Goal: Task Accomplishment & Management: Use online tool/utility

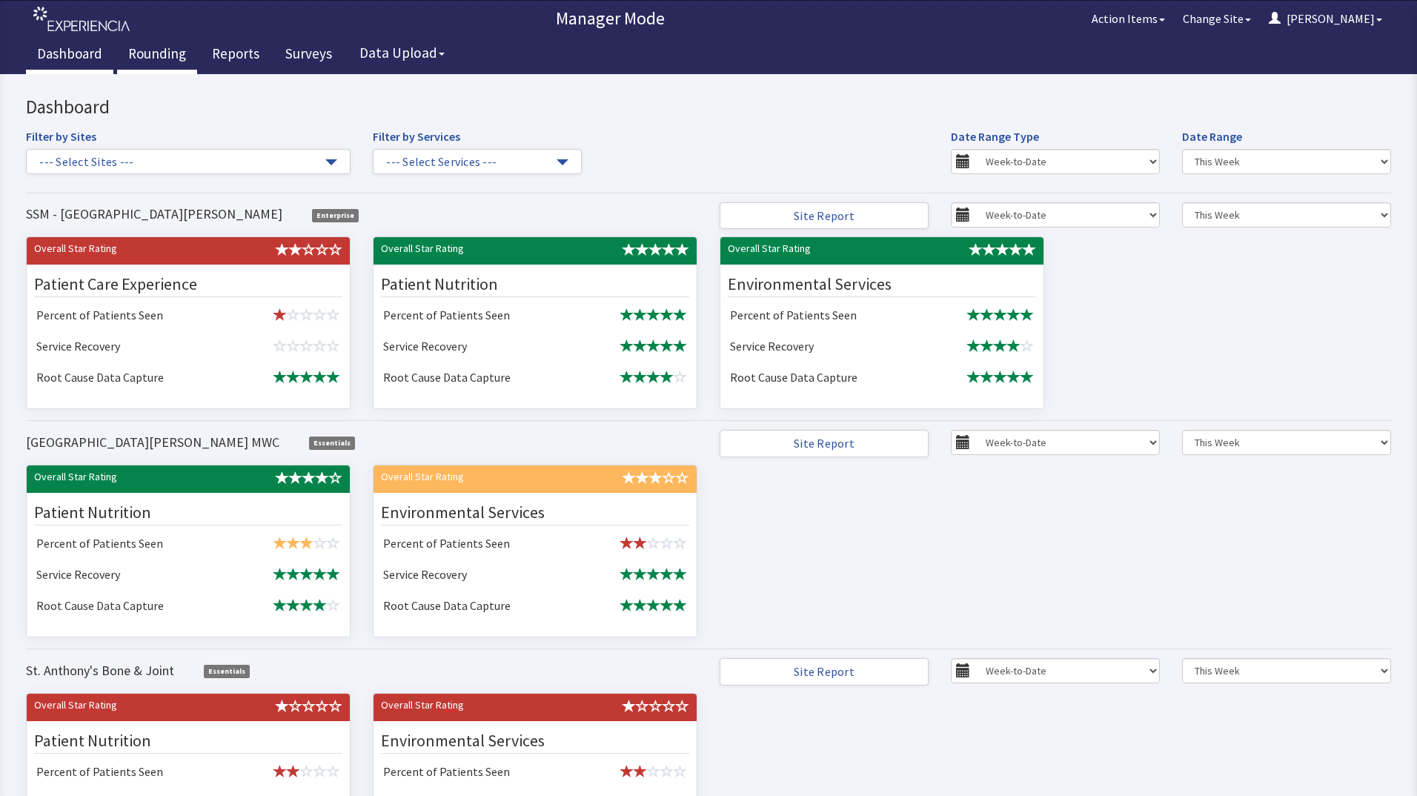
click at [151, 52] on link "Rounding" at bounding box center [157, 55] width 80 height 37
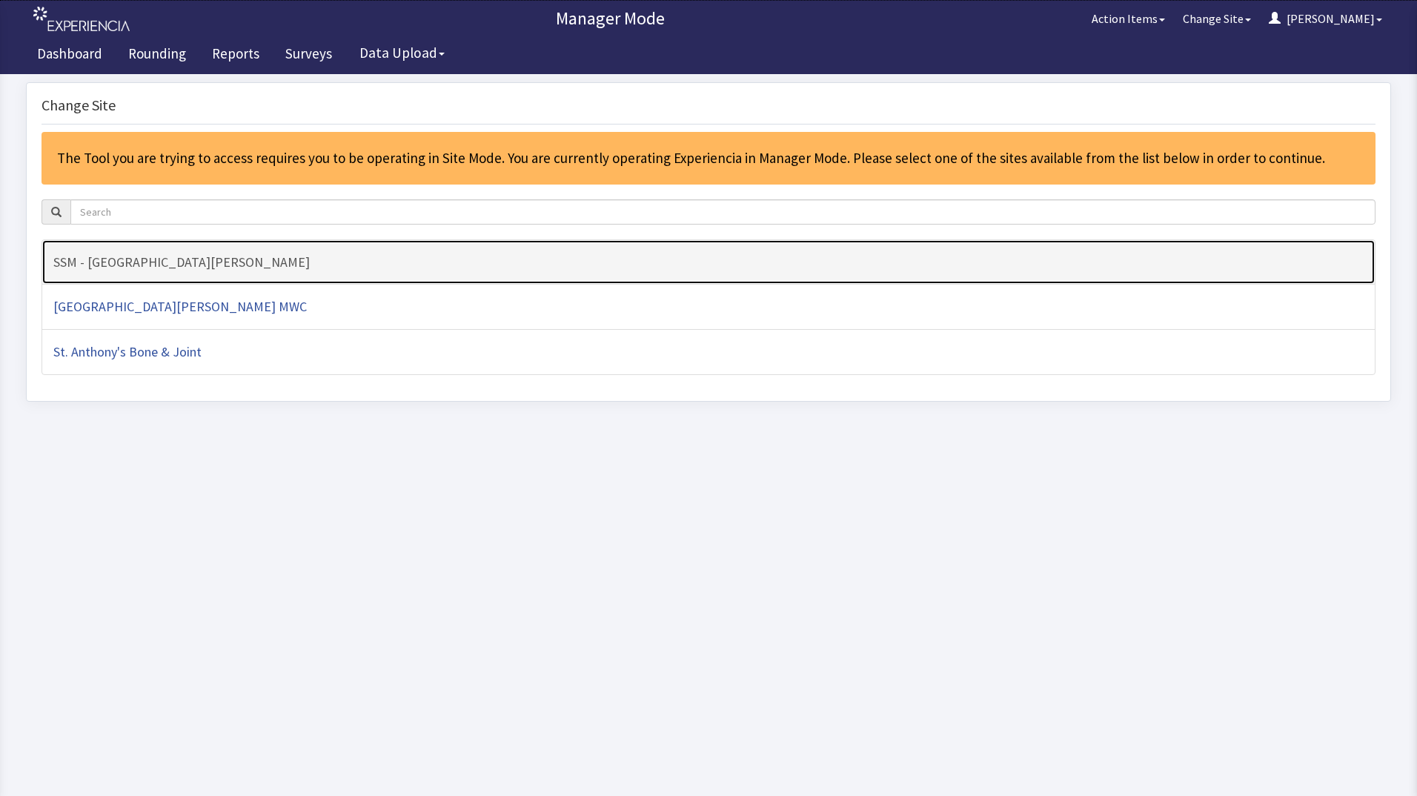
click at [248, 268] on h4 "SSM - [GEOGRAPHIC_DATA][PERSON_NAME]" at bounding box center [708, 262] width 1310 height 15
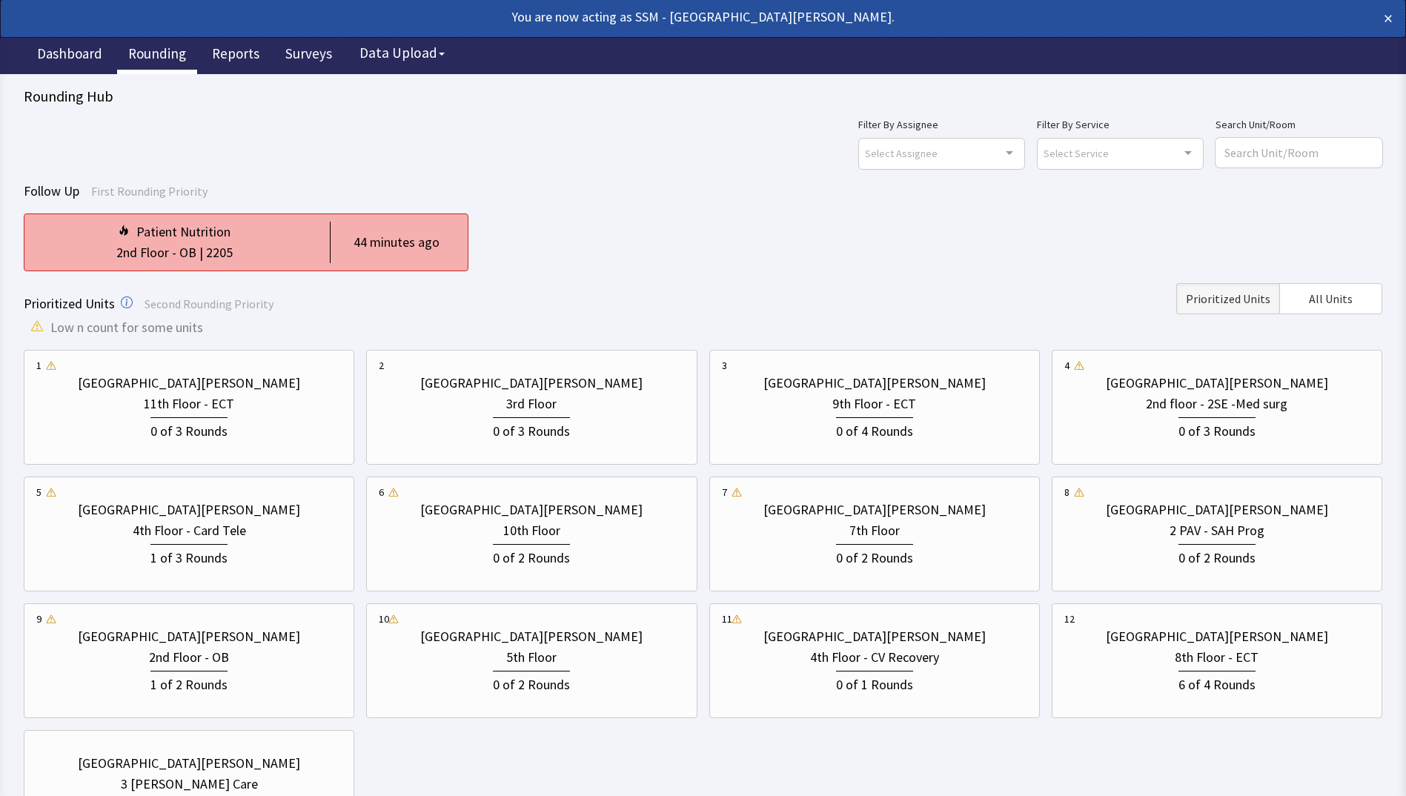
click at [280, 242] on div "2nd Floor - OB | 2205" at bounding box center [174, 252] width 276 height 21
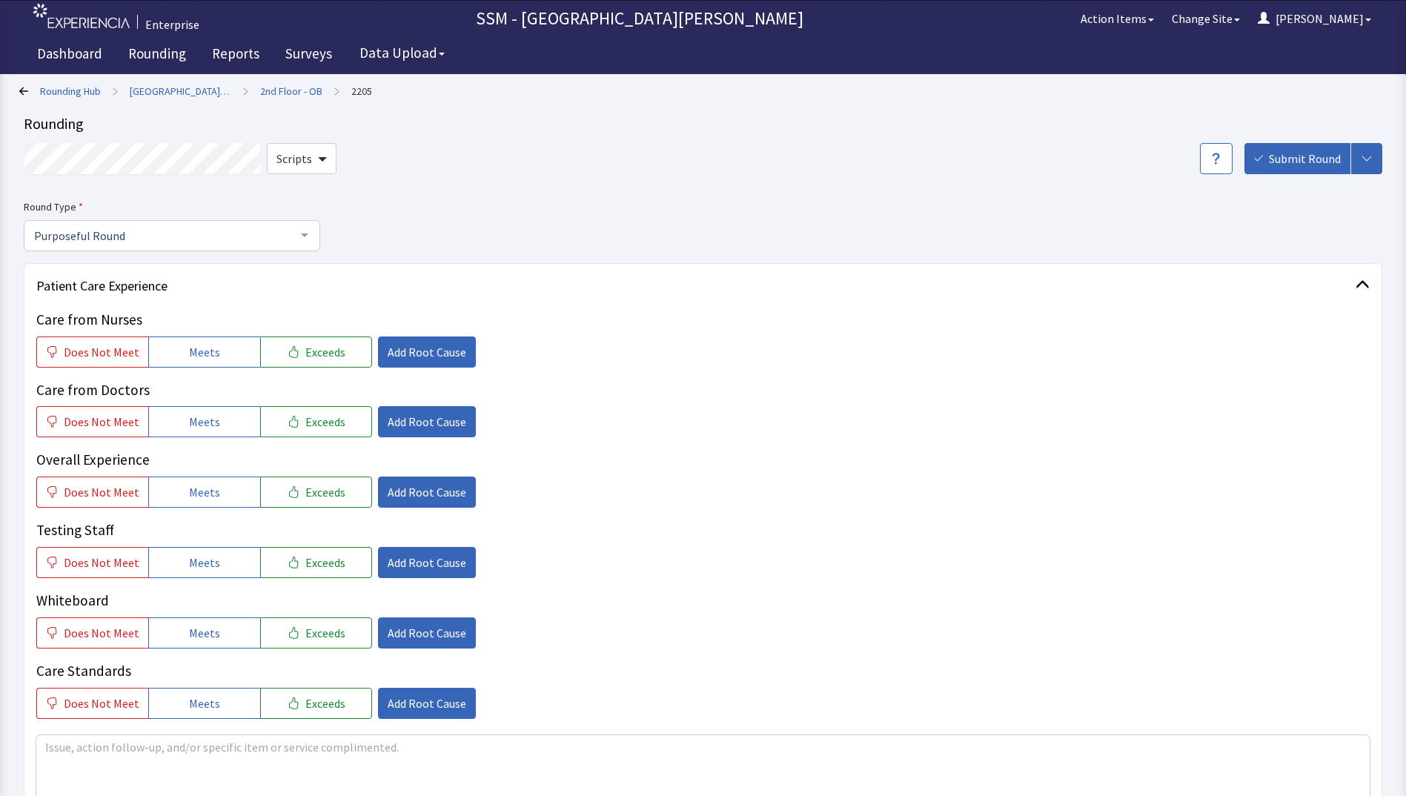
click at [21, 92] on icon at bounding box center [23, 91] width 9 height 8
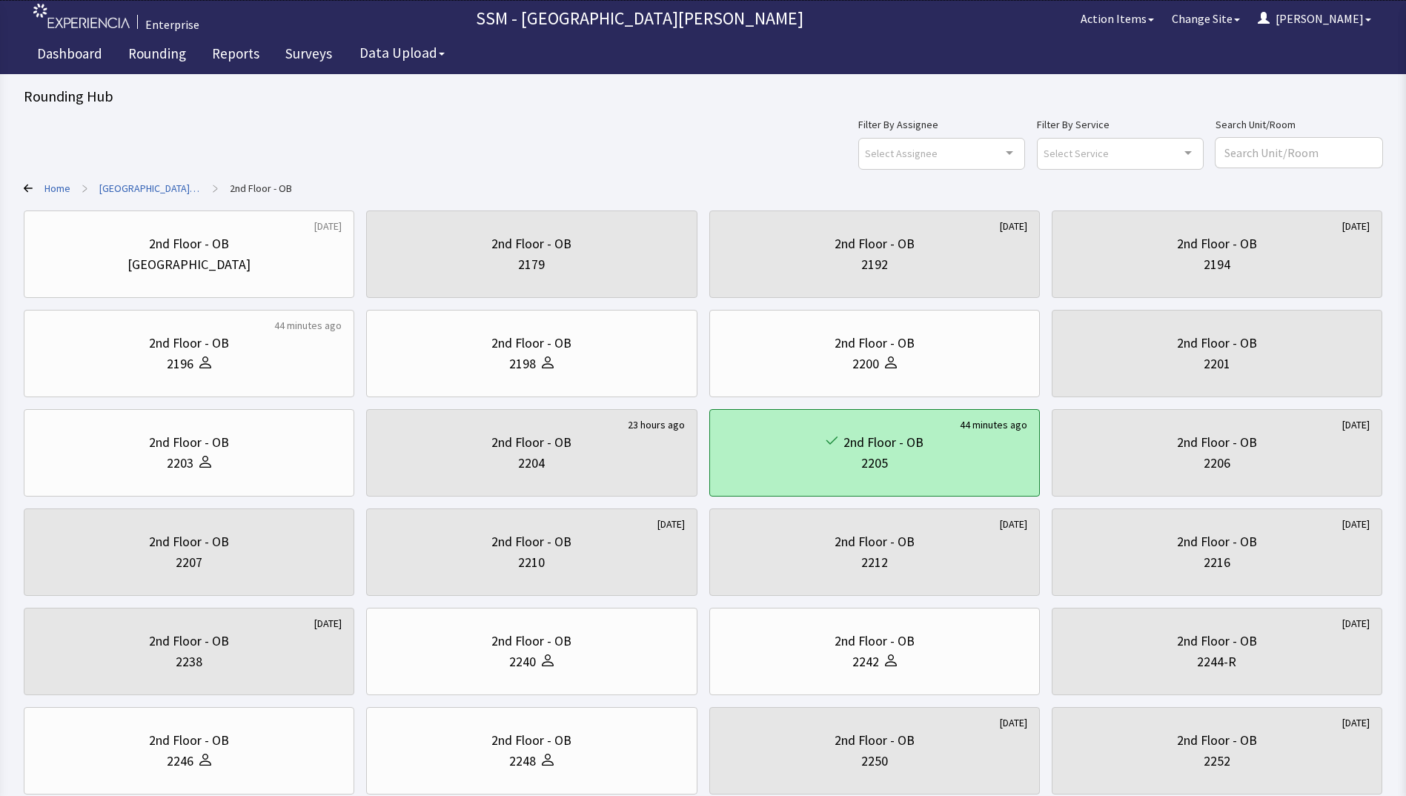
click at [1017, 473] on div "2205" at bounding box center [874, 463] width 305 height 21
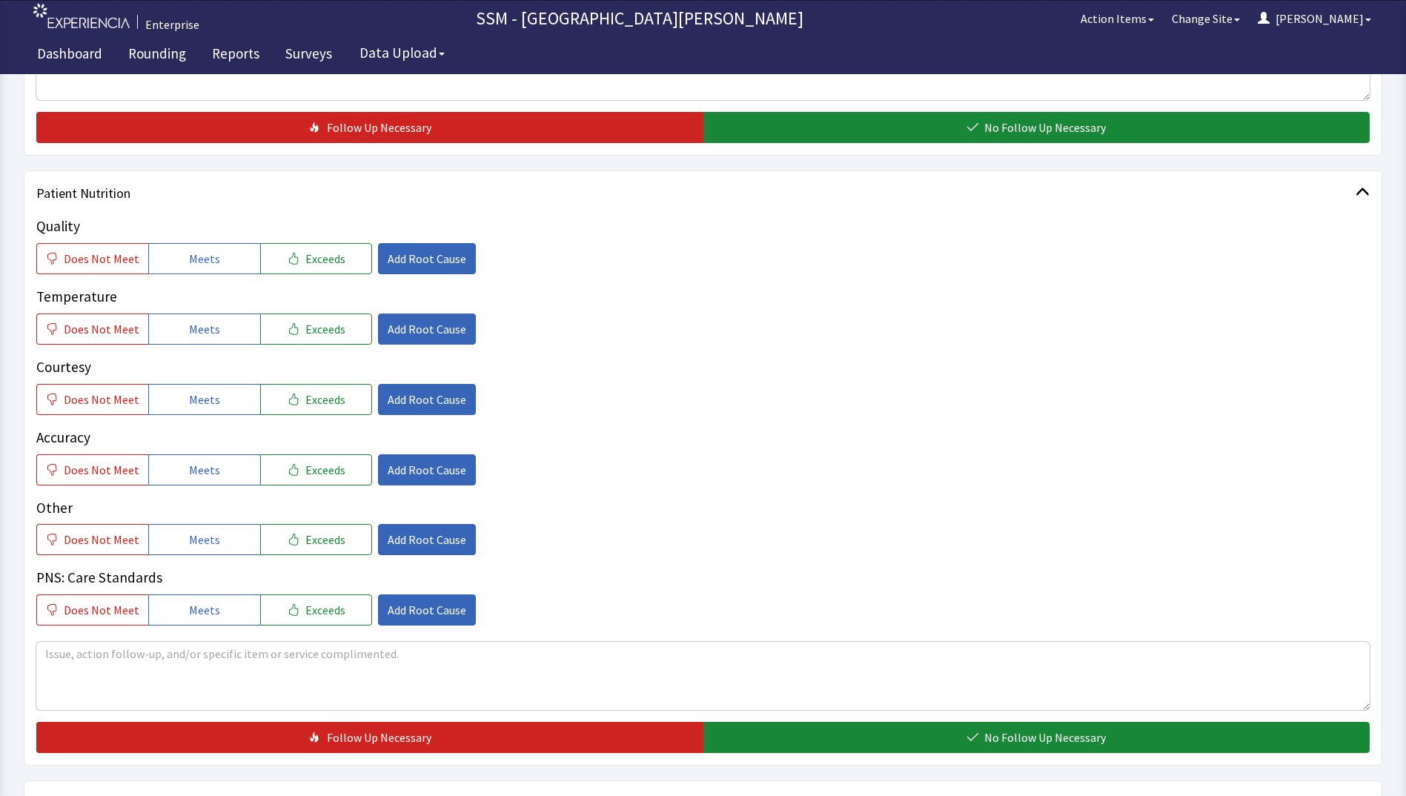
scroll to position [445, 0]
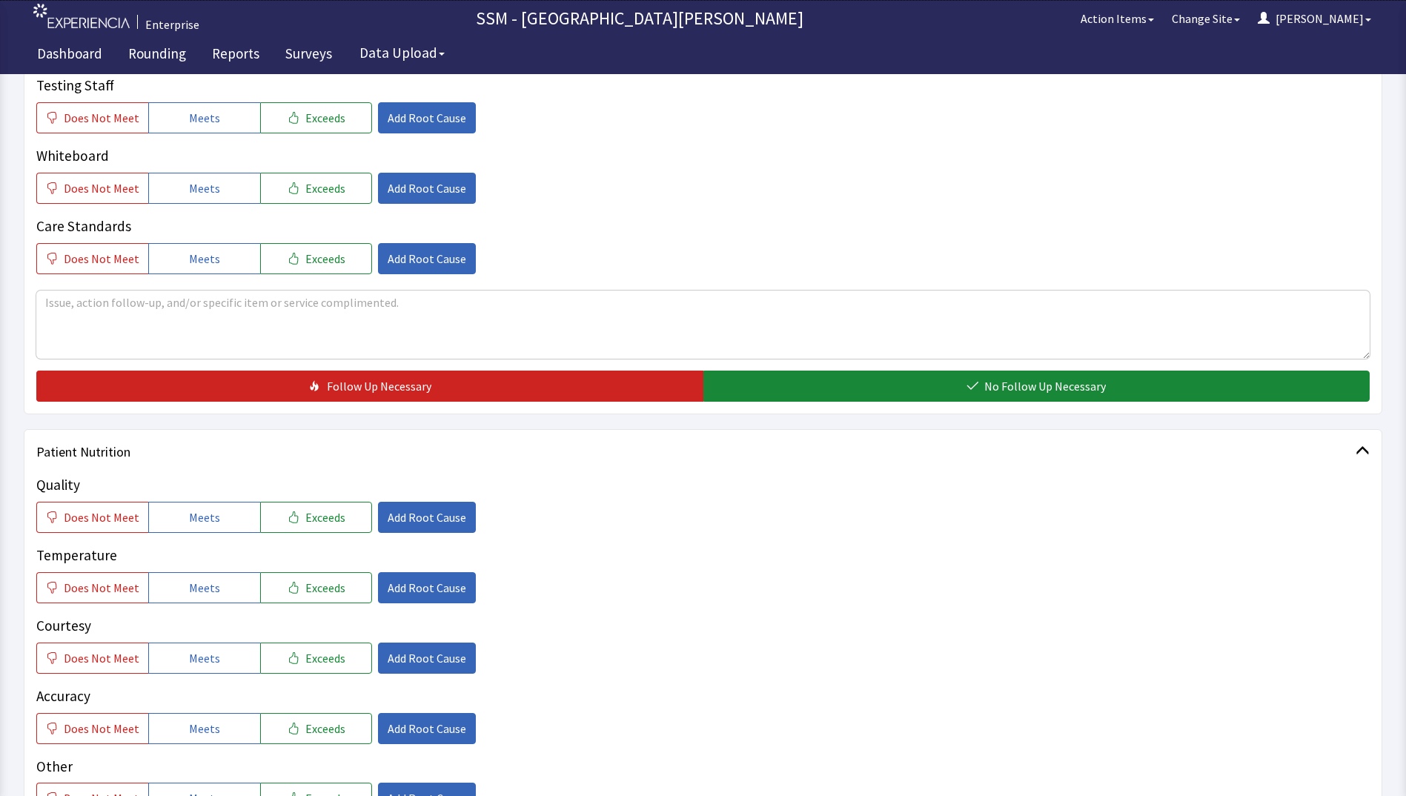
click at [110, 452] on span "Patient Nutrition" at bounding box center [695, 452] width 1319 height 21
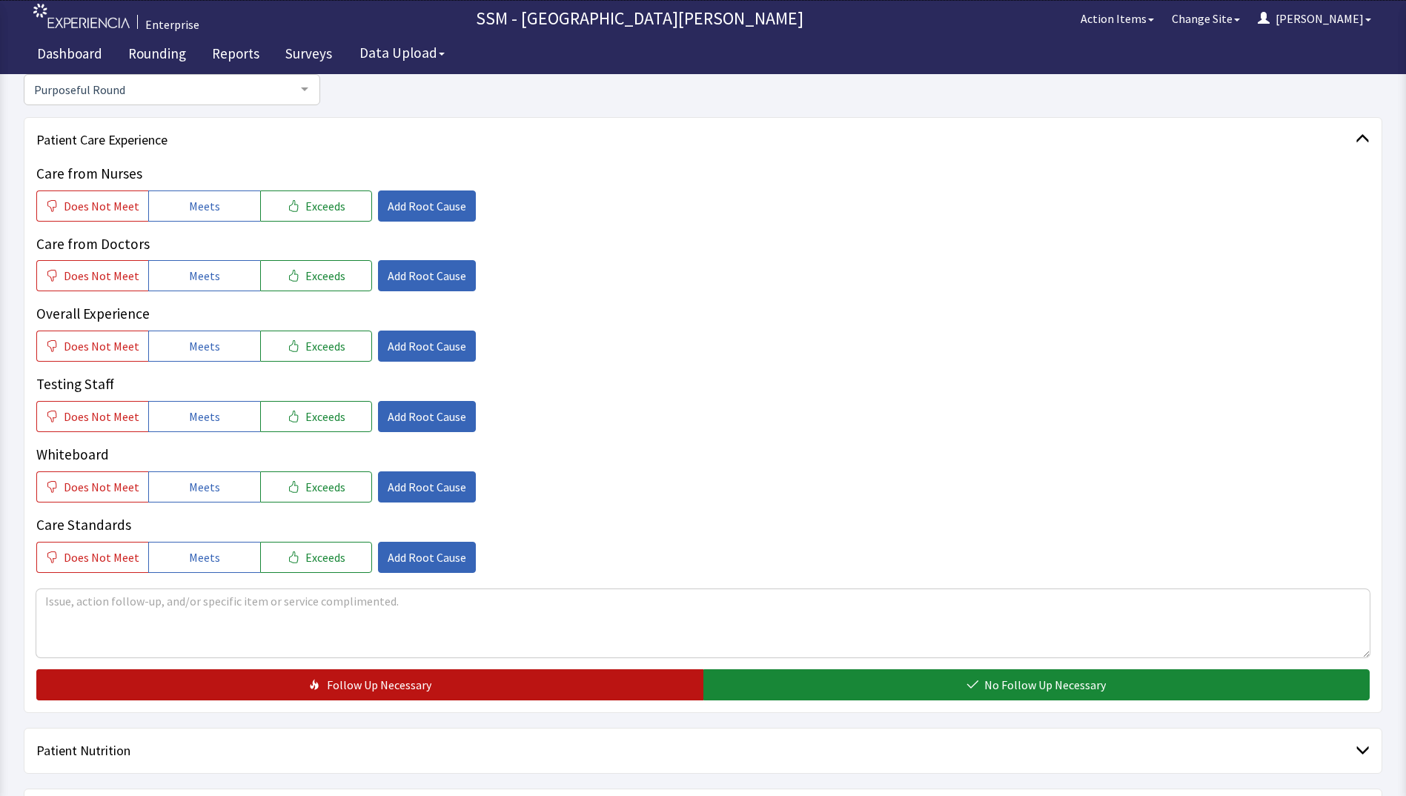
scroll to position [296, 0]
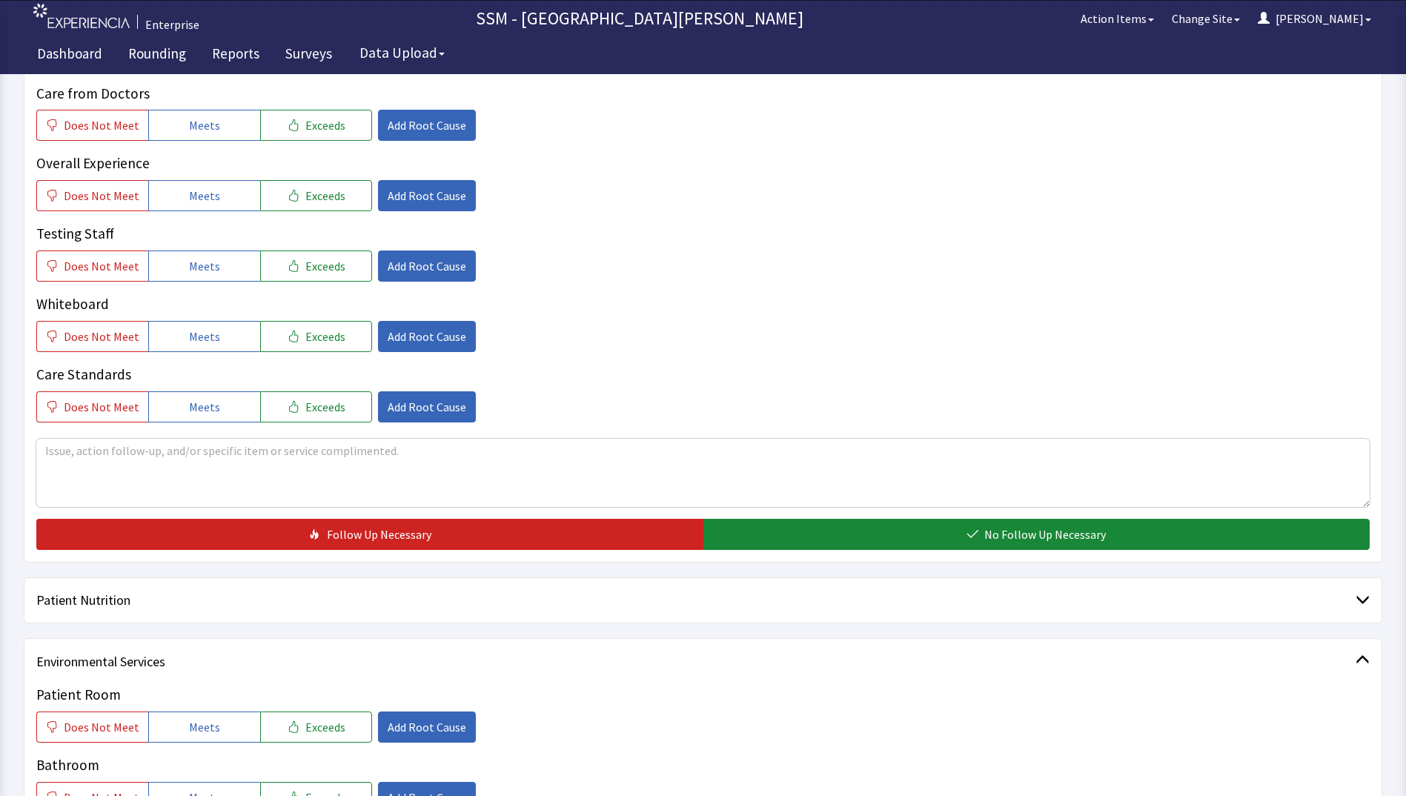
click at [102, 661] on span "Environmental Services" at bounding box center [695, 661] width 1319 height 21
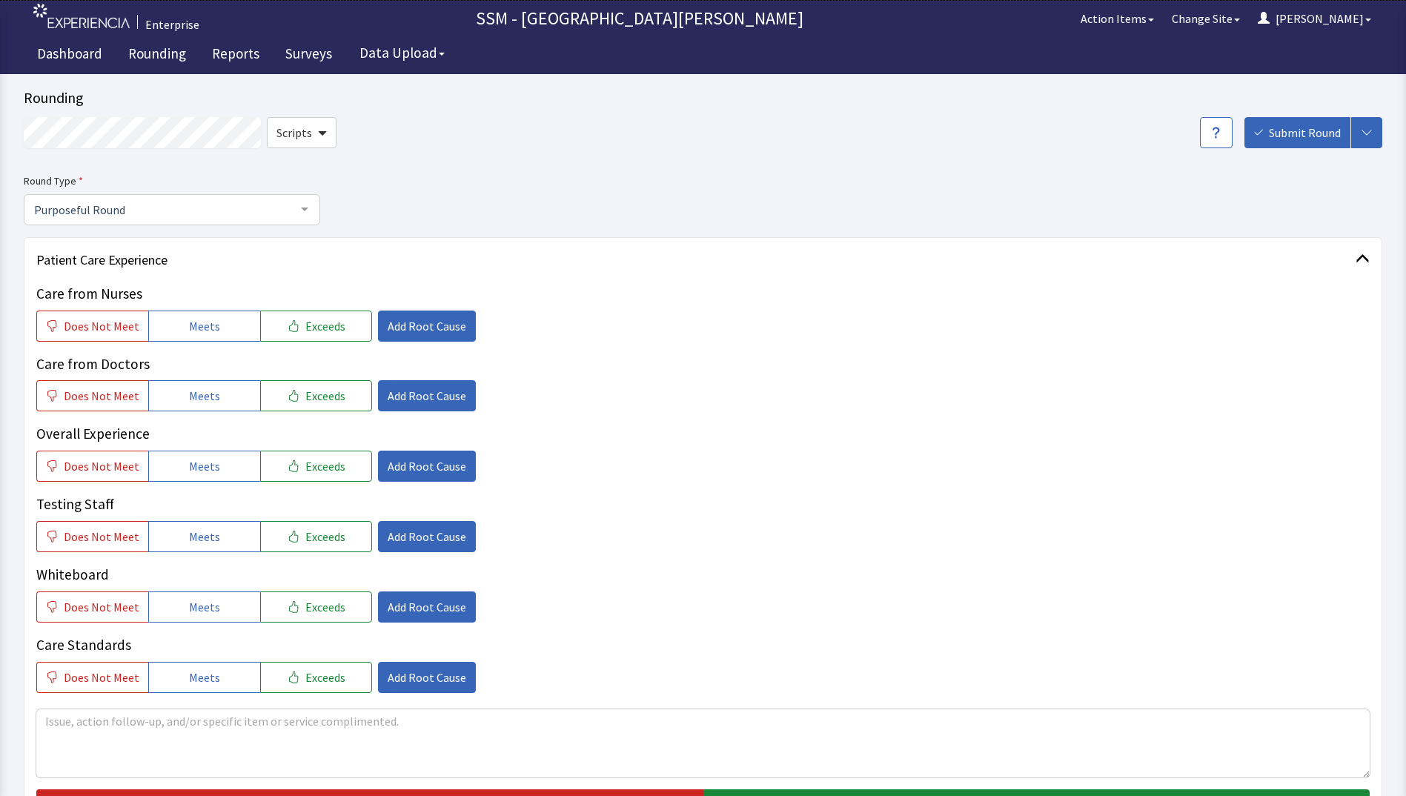
scroll to position [0, 0]
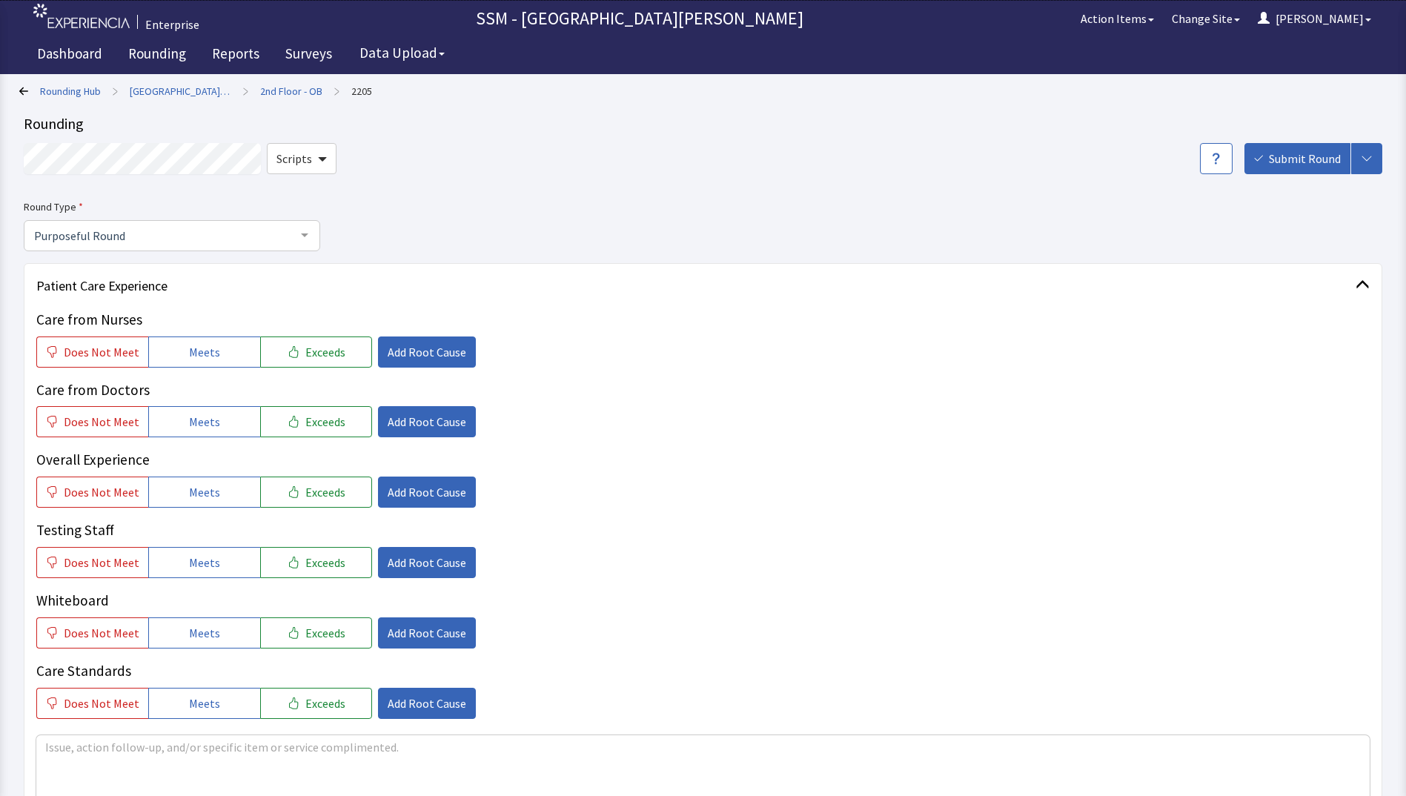
click at [21, 91] on icon at bounding box center [23, 91] width 9 height 8
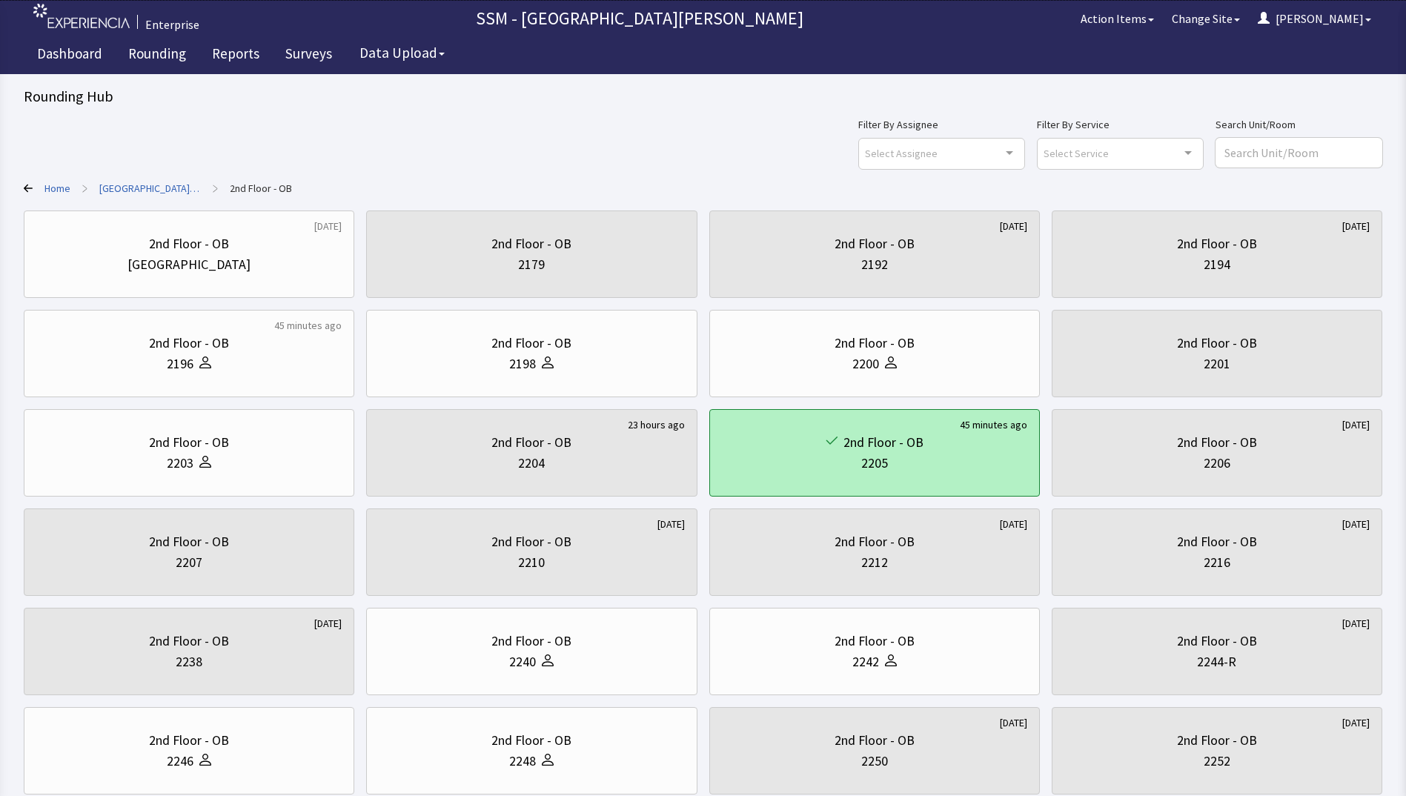
drag, startPoint x: 989, startPoint y: 454, endPoint x: 914, endPoint y: 451, distance: 74.9
click at [914, 451] on div "2nd Floor - OB" at bounding box center [883, 442] width 80 height 21
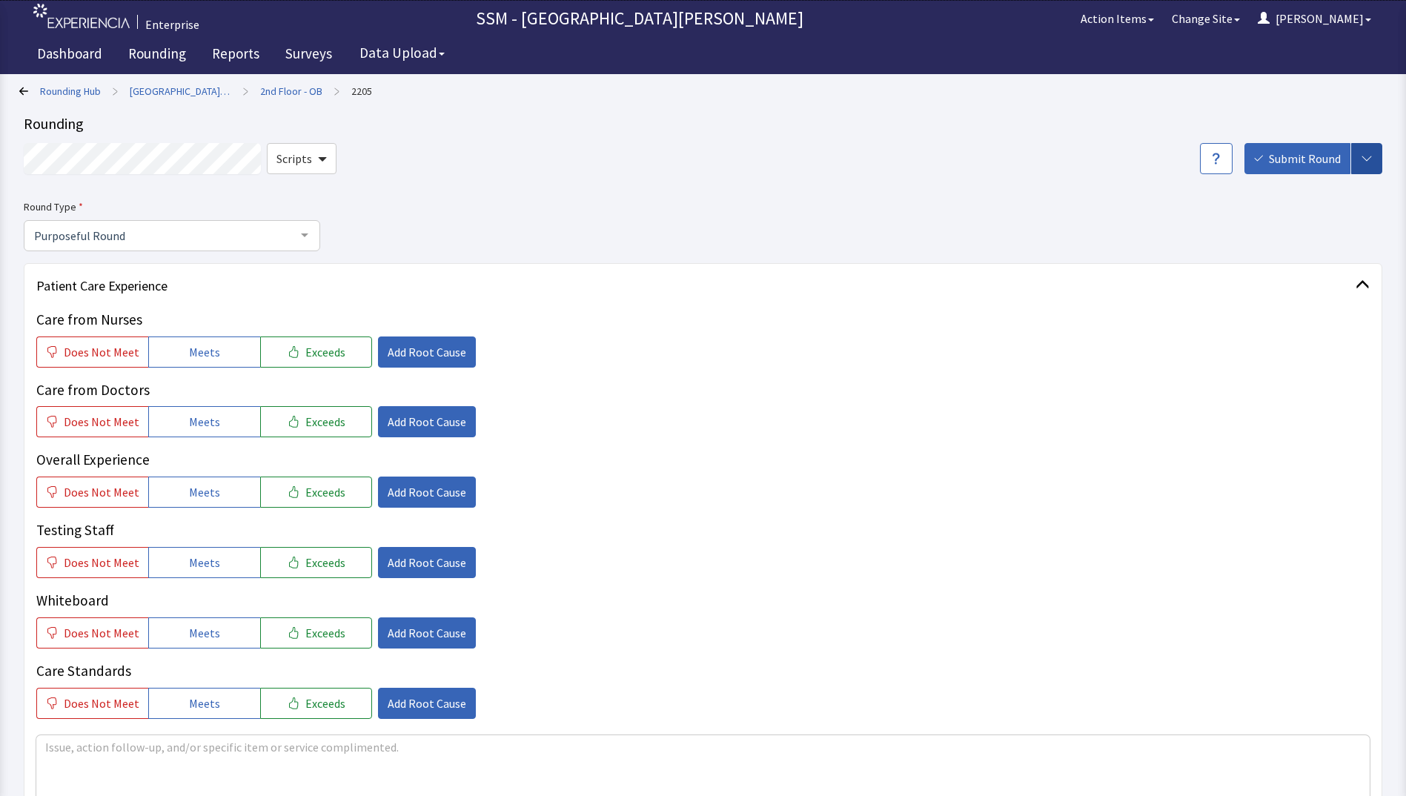
click at [1364, 165] on button "button" at bounding box center [1366, 158] width 31 height 31
click at [1215, 153] on icon "button" at bounding box center [1216, 158] width 15 height 15
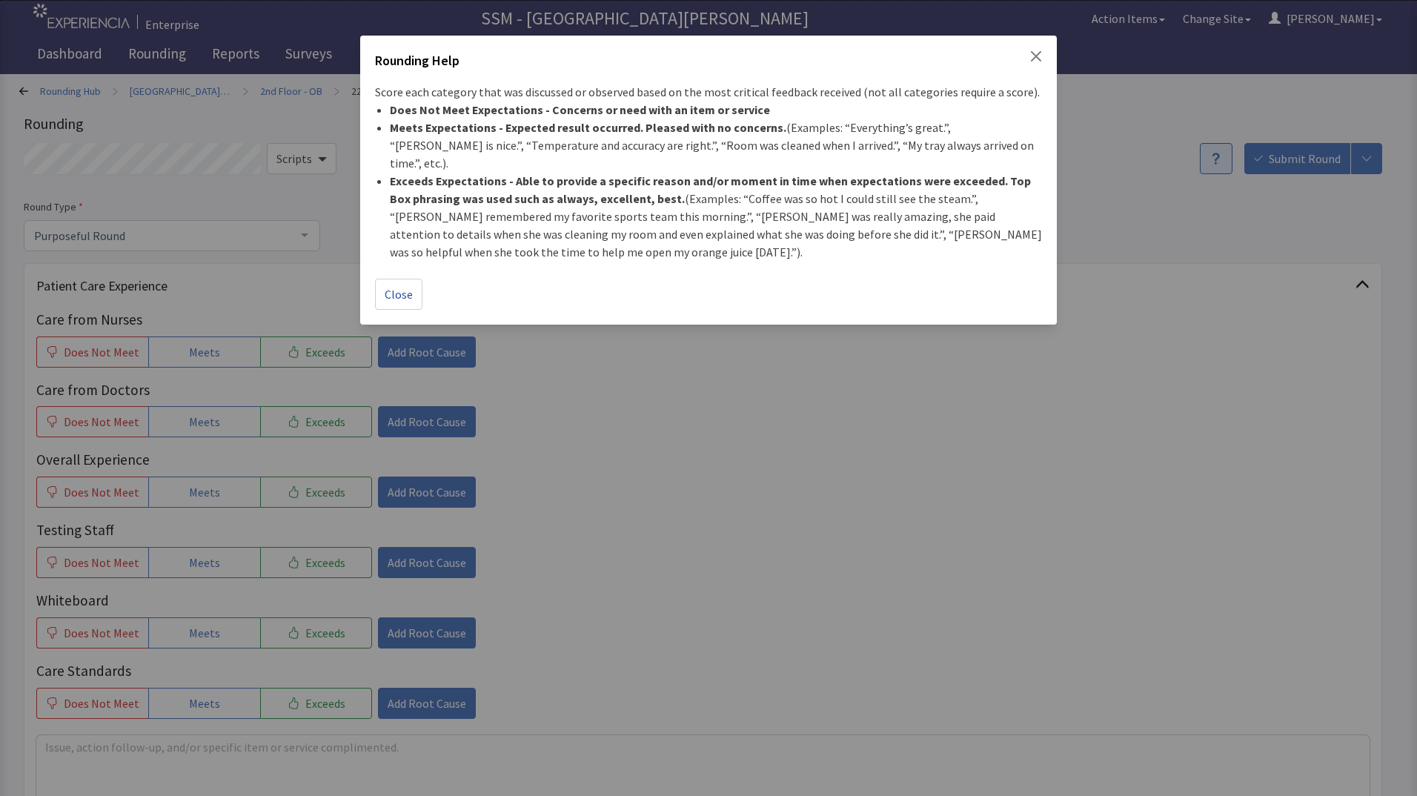
click at [1217, 329] on div "Rounding Help Score each category that was discussed or observed based on the m…" at bounding box center [708, 398] width 1417 height 796
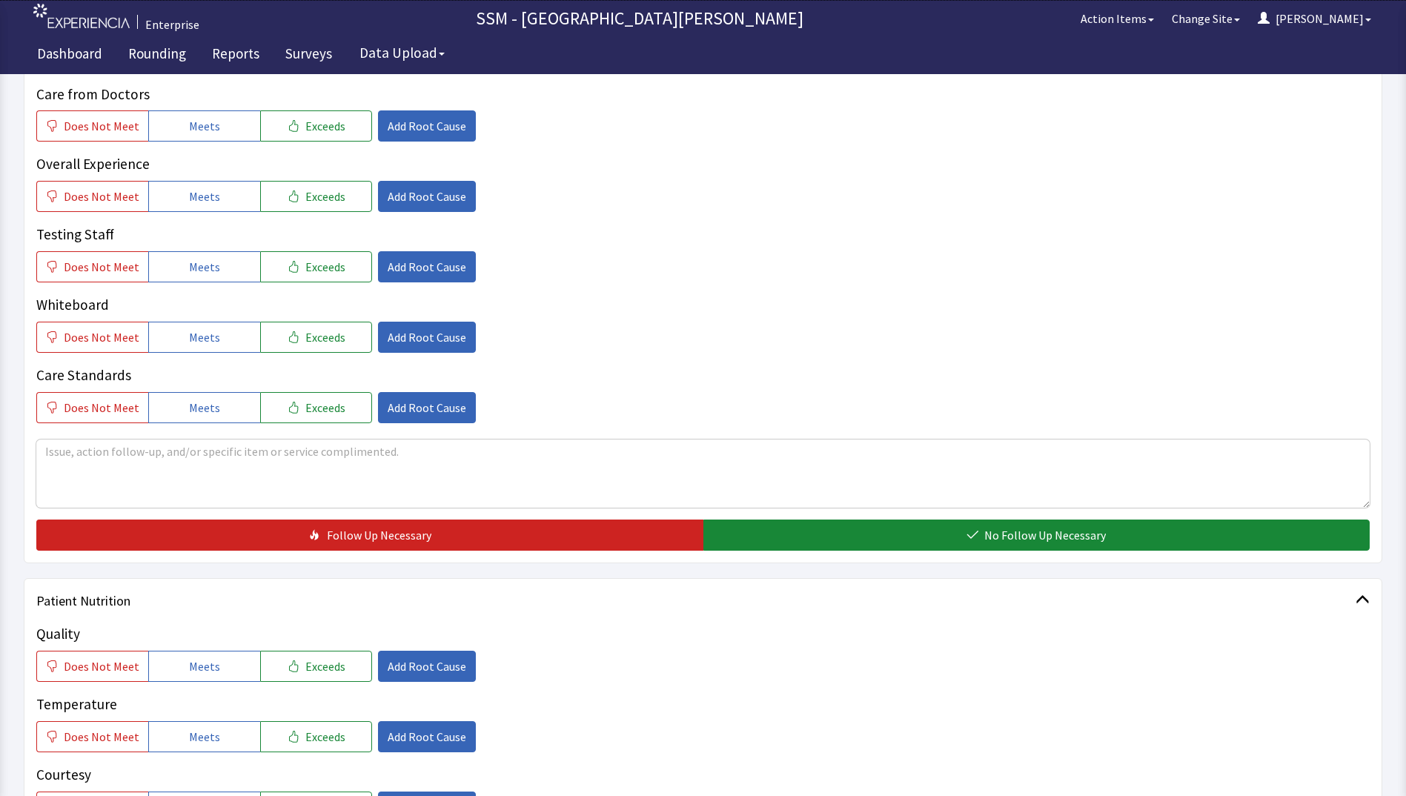
scroll to position [296, 0]
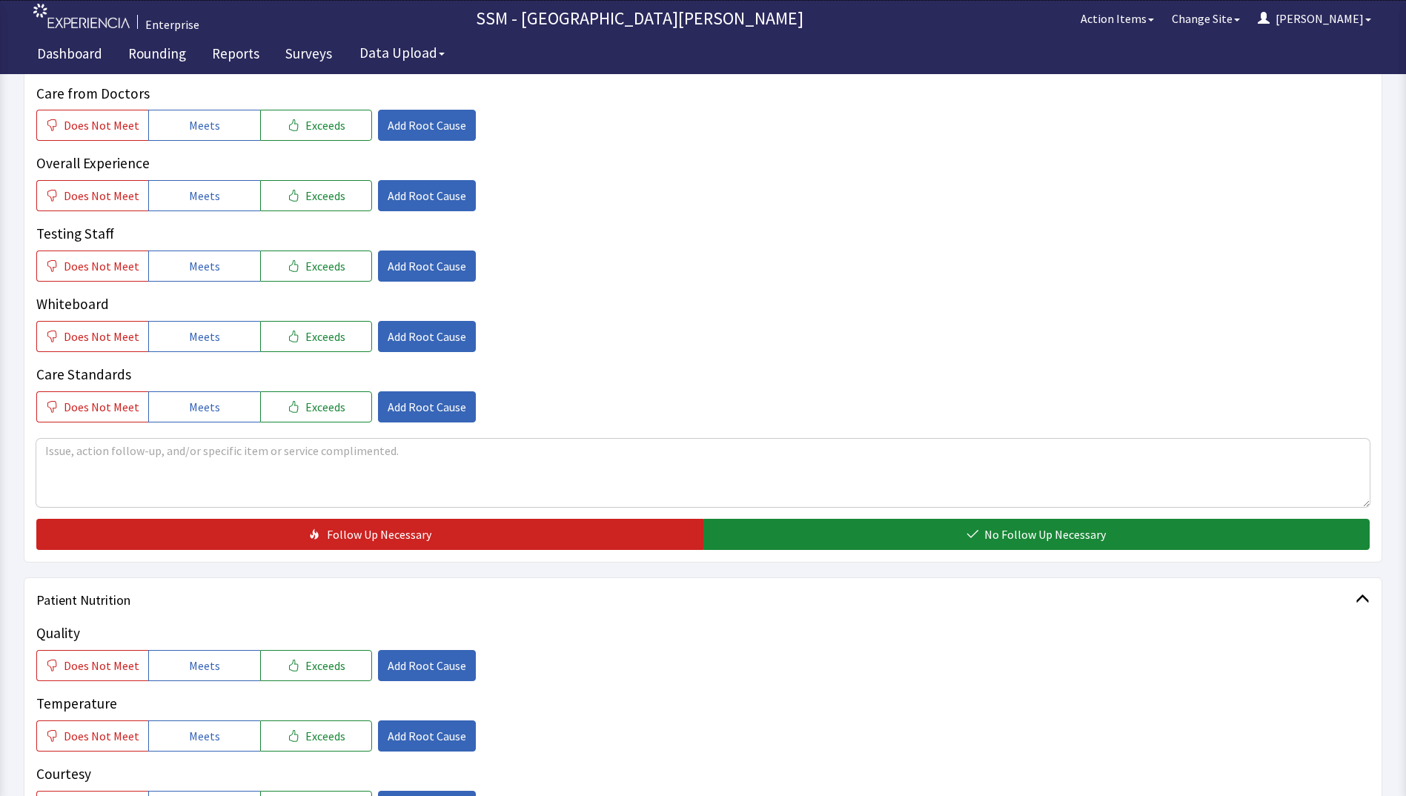
click at [1262, 73] on div "Dashboard Rounding Reports Surveys Data Upload" at bounding box center [703, 55] width 1354 height 37
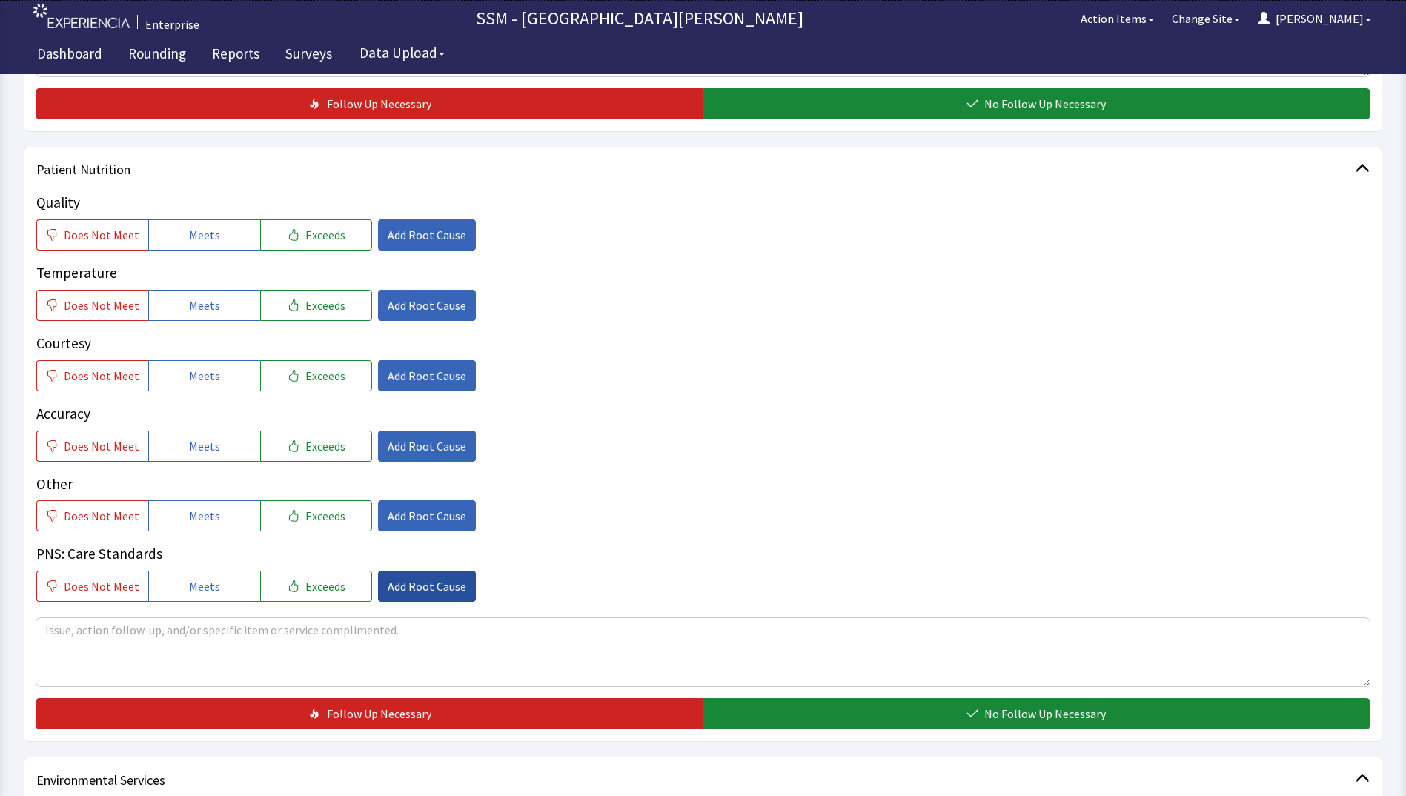
scroll to position [593, 0]
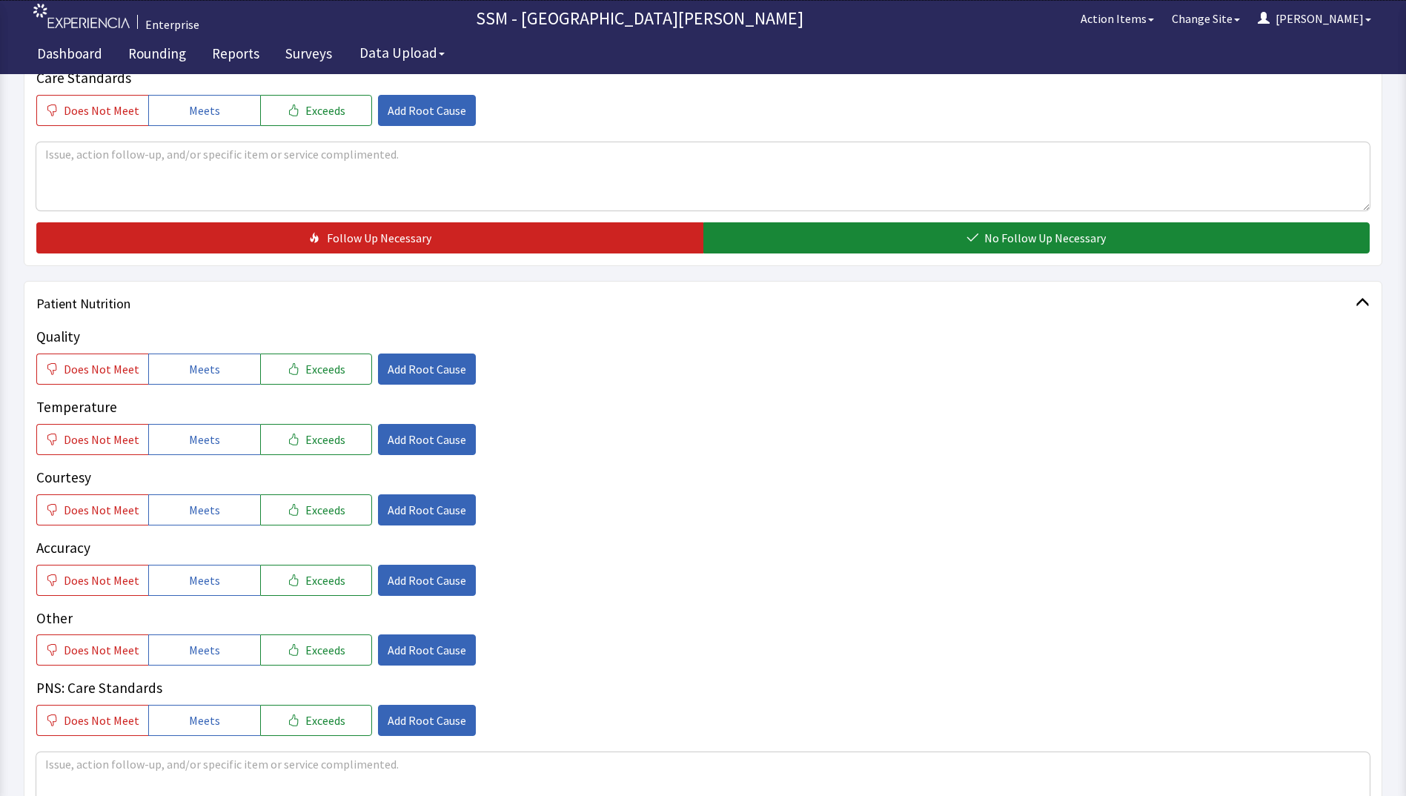
click at [55, 296] on span "Patient Nutrition" at bounding box center [695, 303] width 1319 height 21
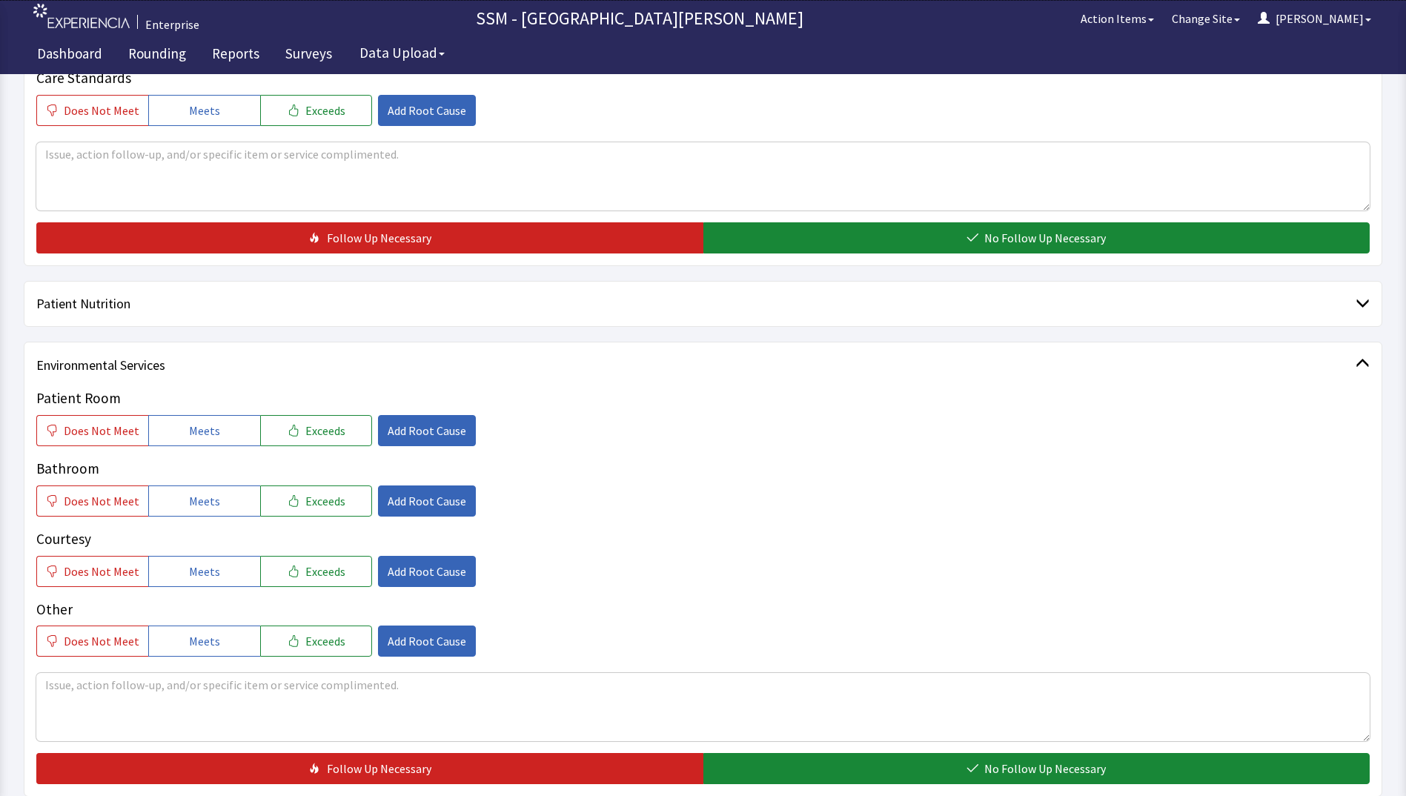
click at [55, 296] on span "Patient Nutrition" at bounding box center [695, 303] width 1319 height 21
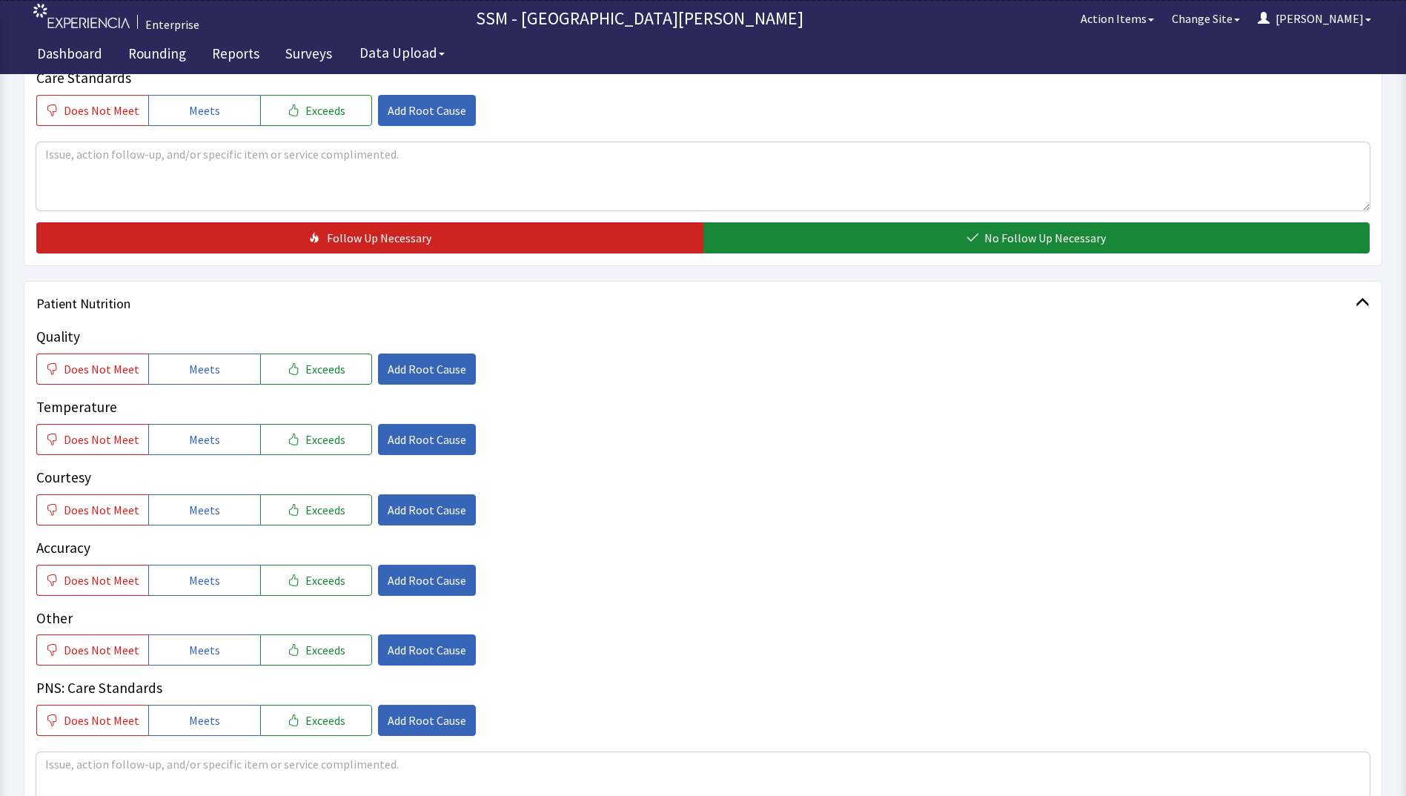
drag, startPoint x: 55, startPoint y: 296, endPoint x: 438, endPoint y: 312, distance: 383.5
click at [438, 312] on span "Patient Nutrition" at bounding box center [695, 303] width 1319 height 21
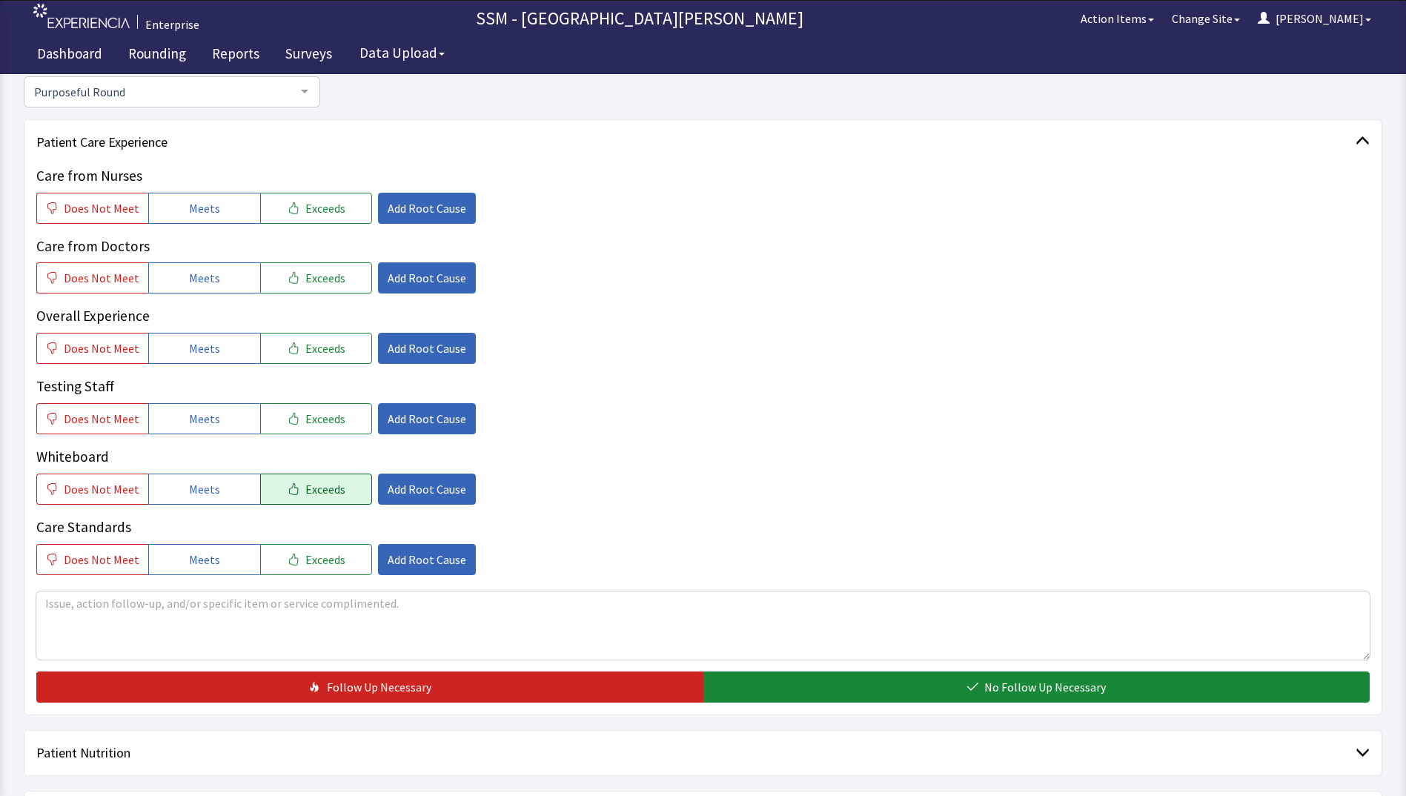
scroll to position [0, 0]
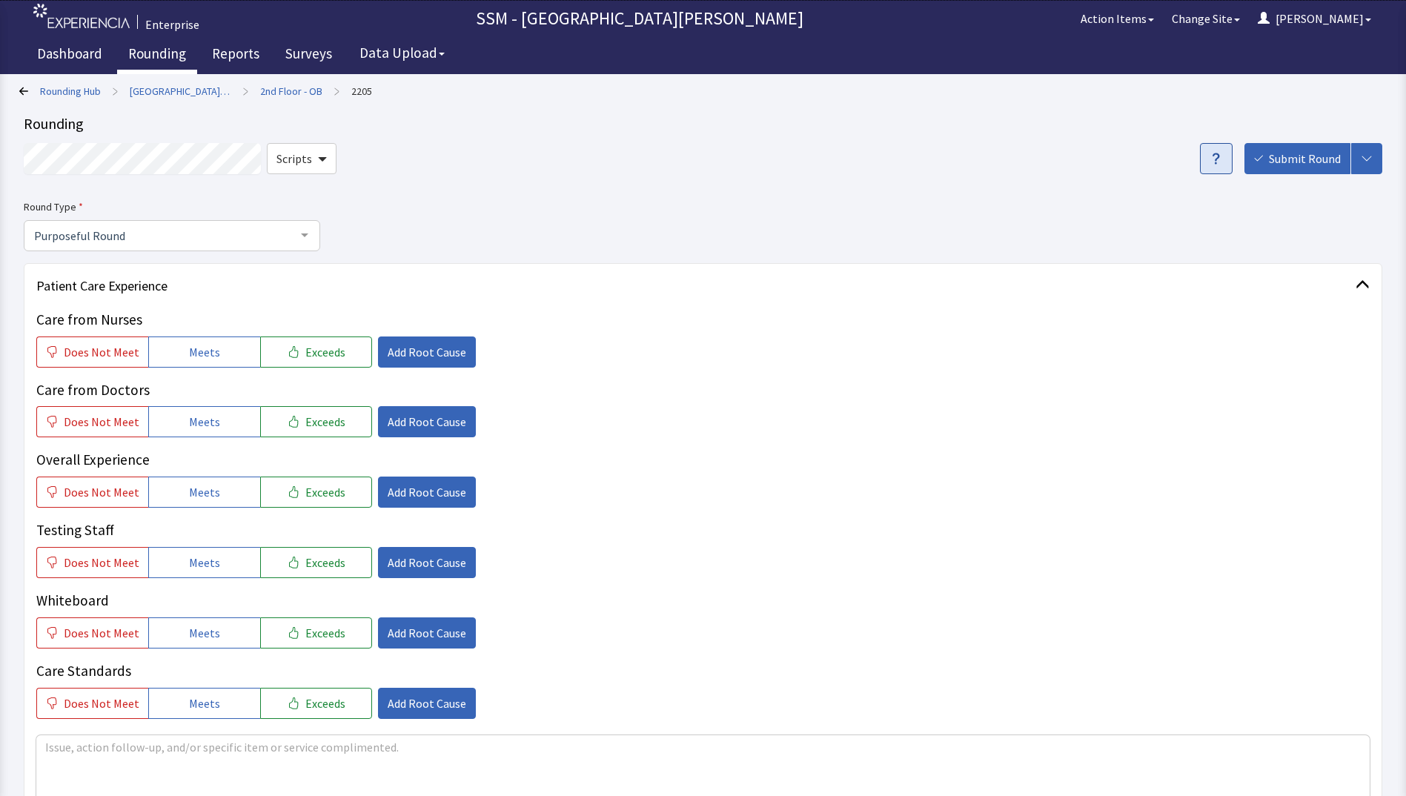
click at [139, 49] on link "Rounding" at bounding box center [157, 55] width 80 height 37
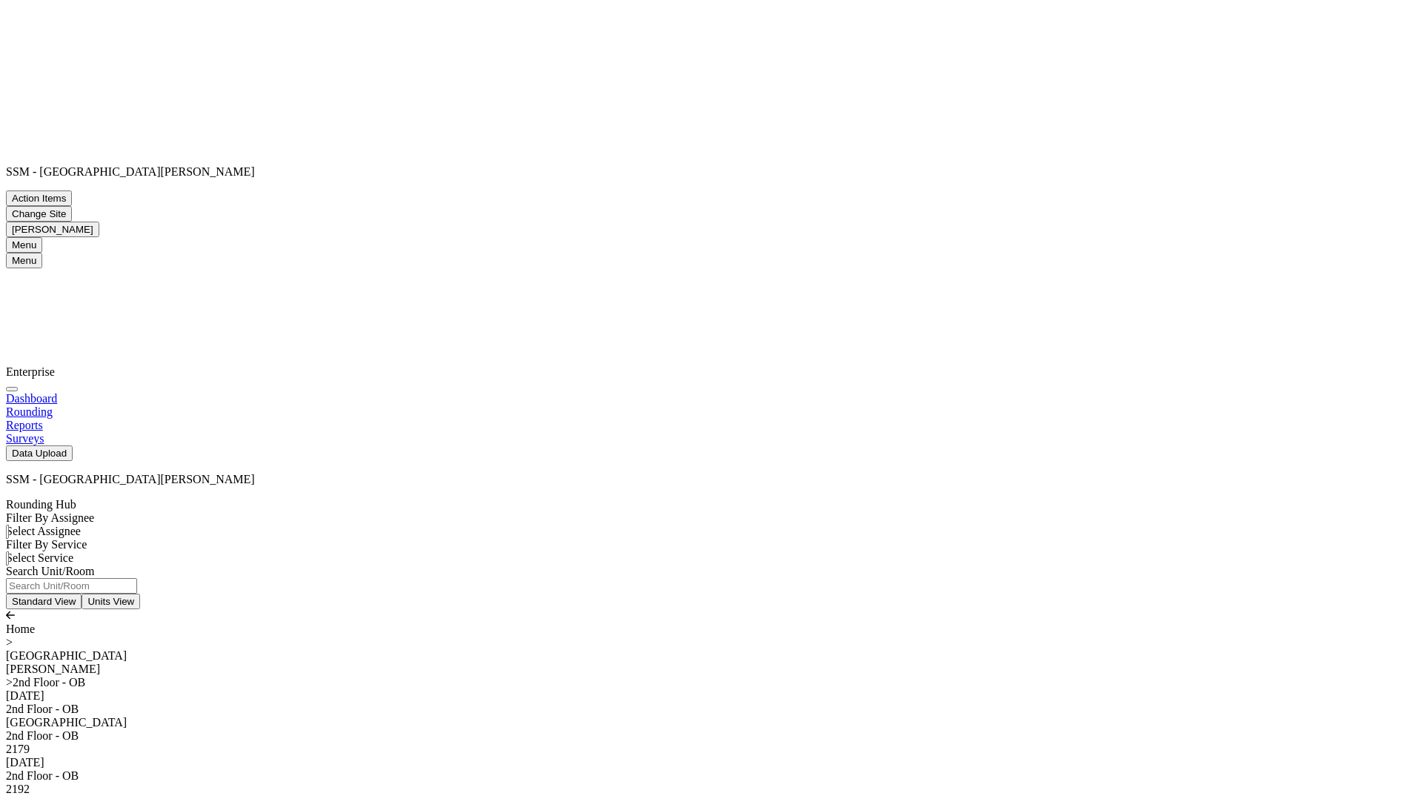
drag, startPoint x: 900, startPoint y: 459, endPoint x: 731, endPoint y: 458, distance: 168.2
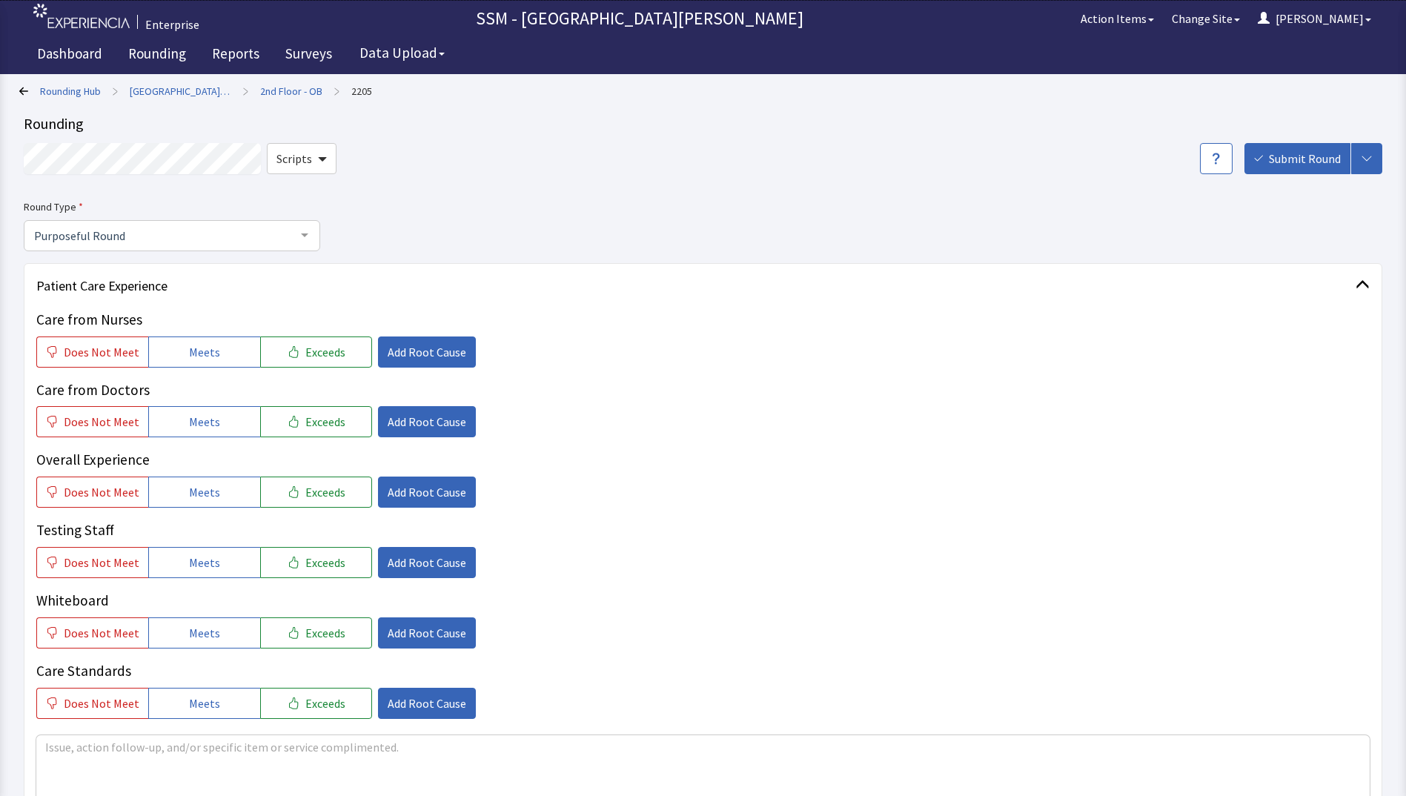
click at [308, 236] on div at bounding box center [305, 235] width 30 height 28
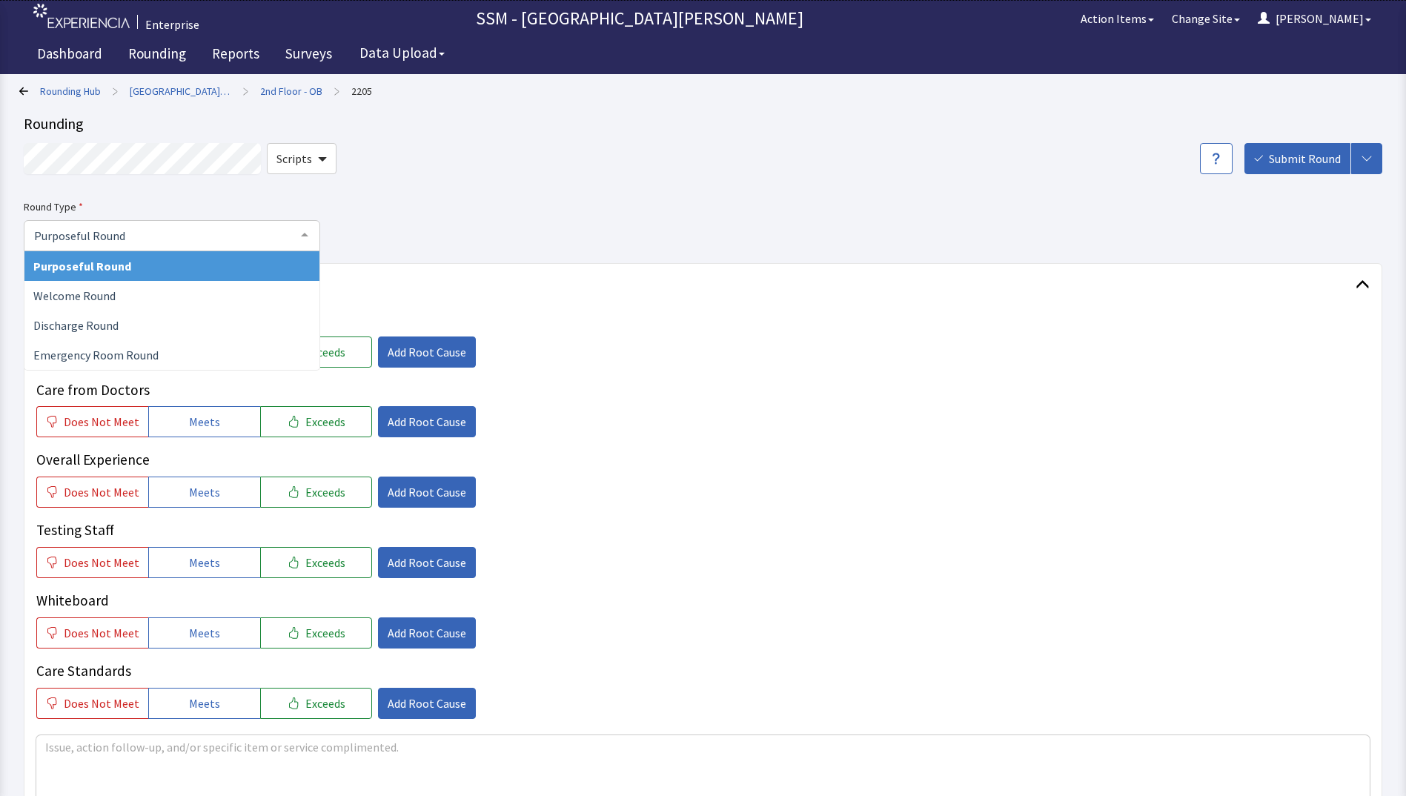
click at [188, 265] on span "Purposeful Round" at bounding box center [171, 266] width 295 height 30
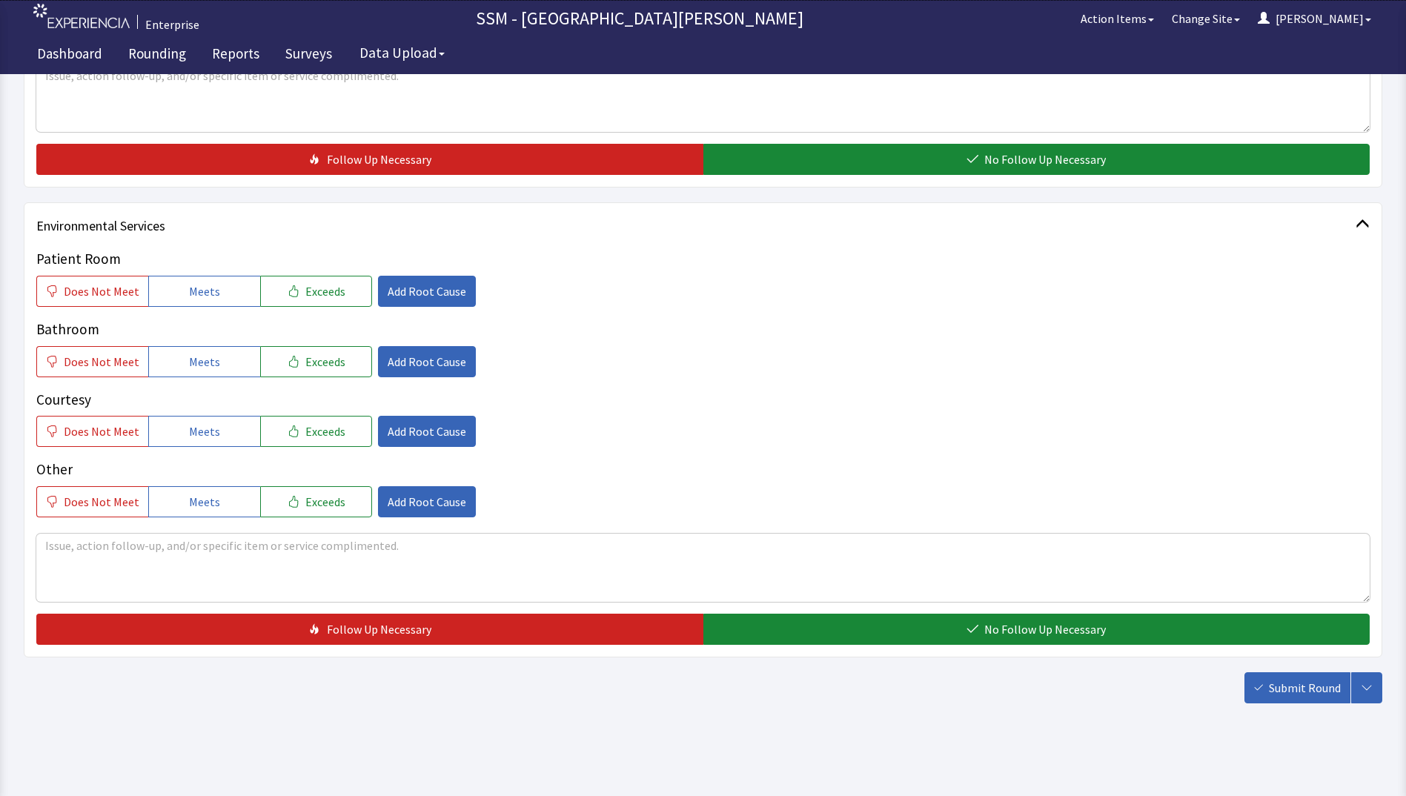
scroll to position [1287, 0]
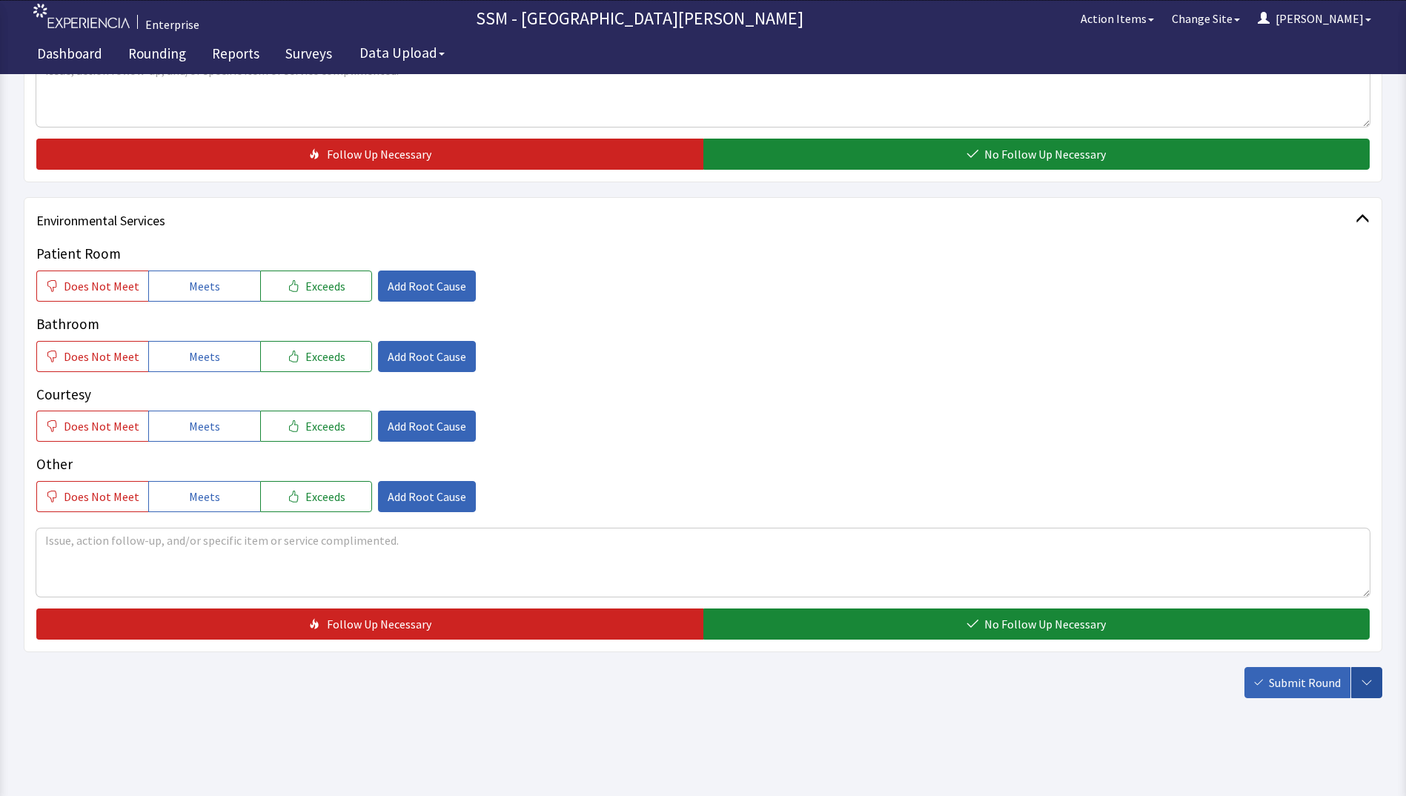
click at [1370, 680] on icon "button" at bounding box center [1367, 683] width 12 height 12
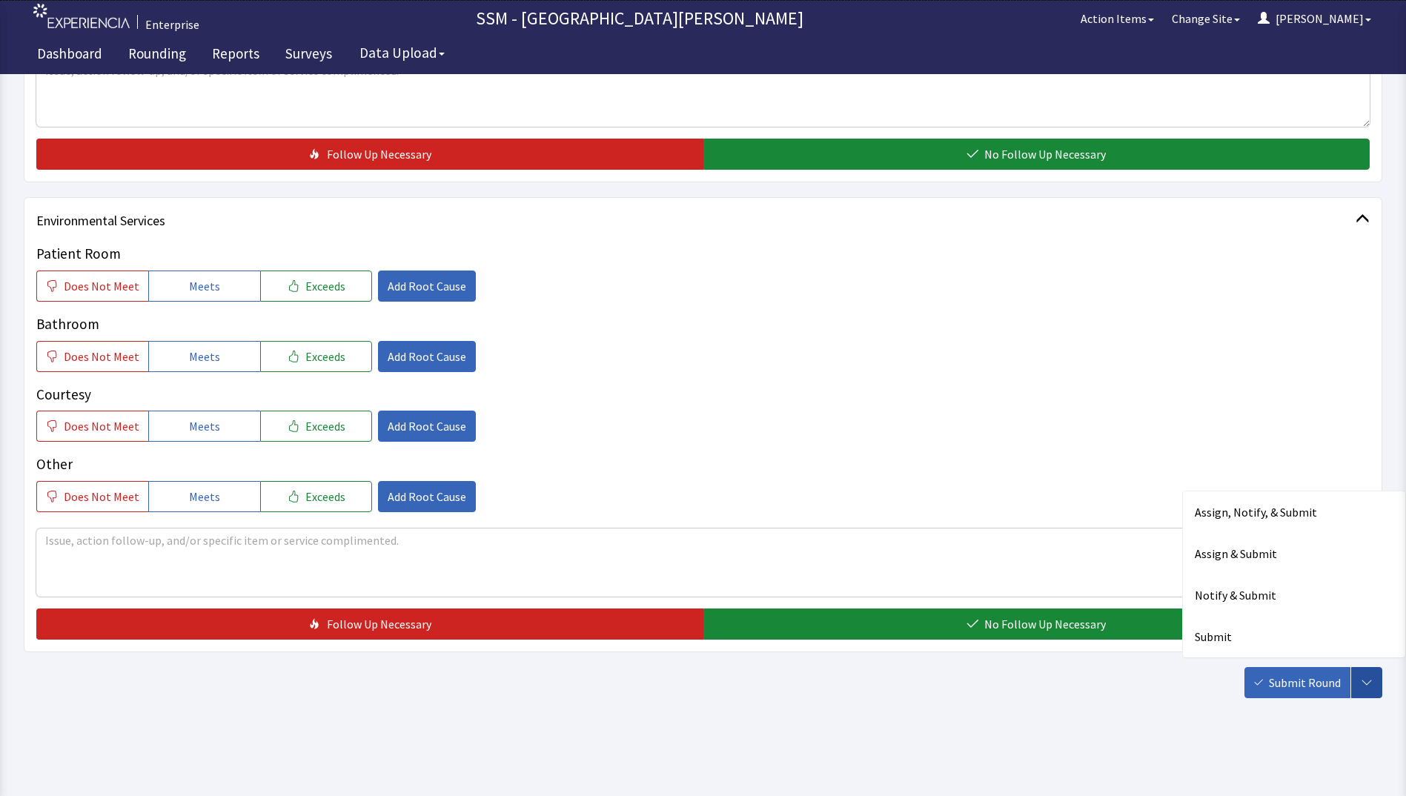
click at [62, 671] on div "Submit Round Assign, Notify, & Submit Assign & Submit Notify & Submit Submit" at bounding box center [703, 682] width 1358 height 31
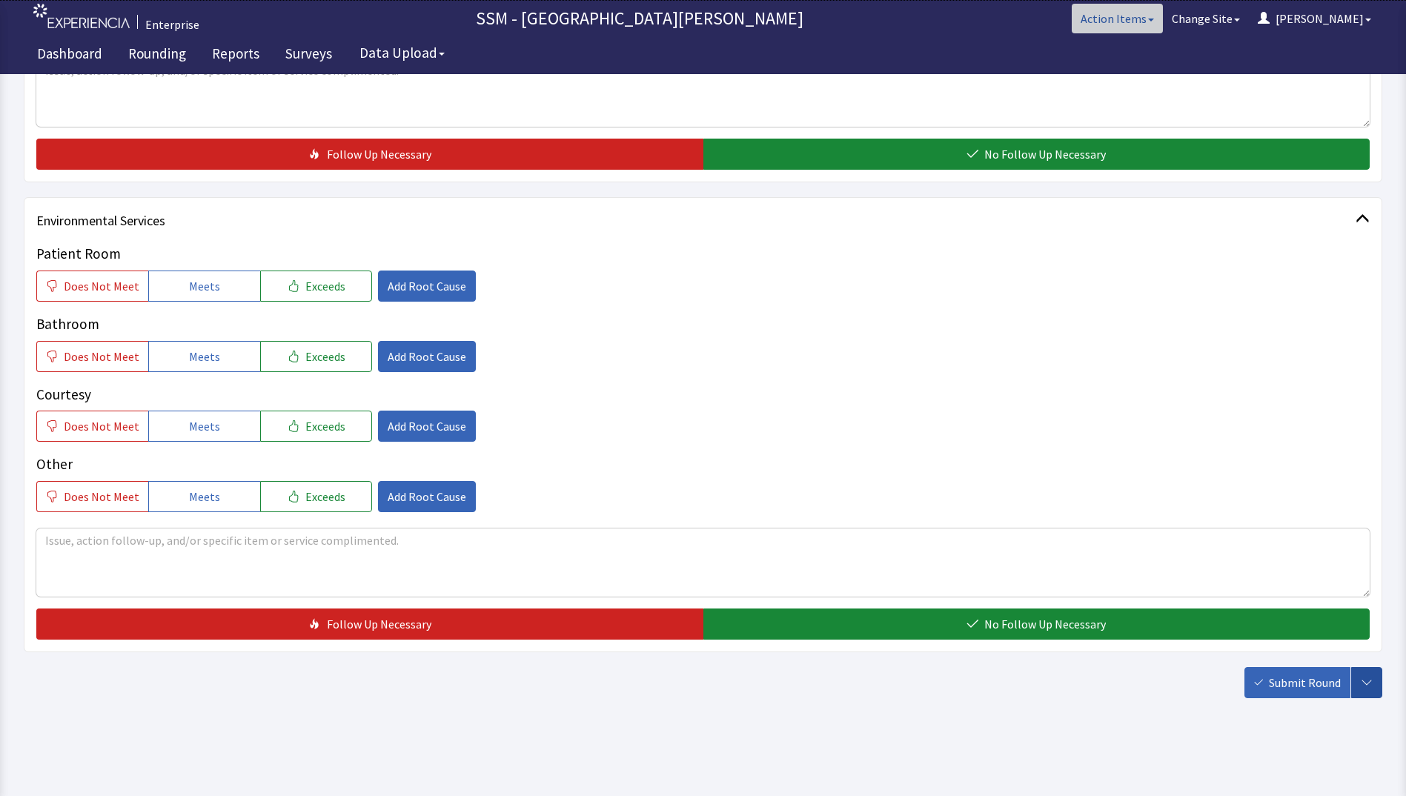
click at [1163, 19] on button "Action Items" at bounding box center [1117, 19] width 91 height 30
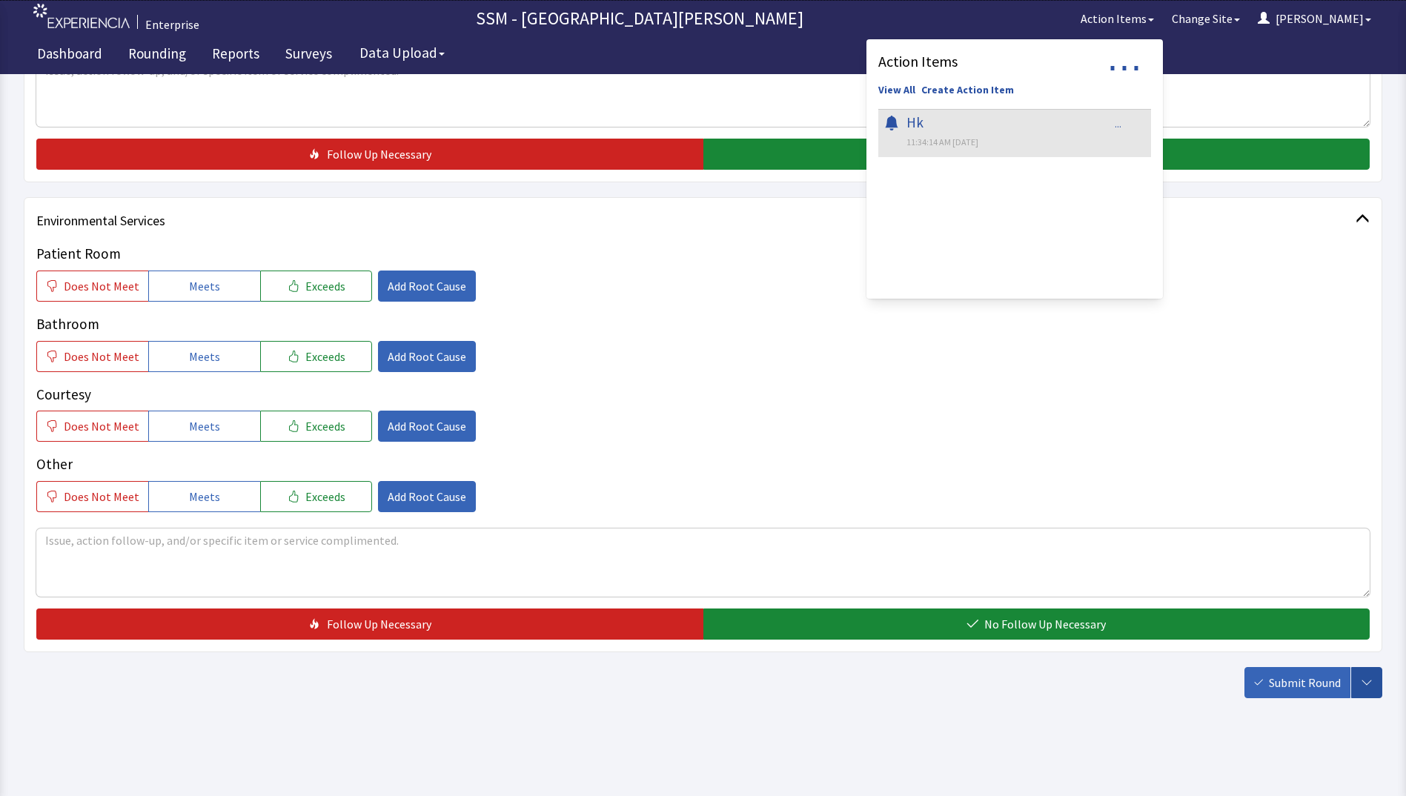
click at [915, 84] on link "View All" at bounding box center [896, 89] width 37 height 15
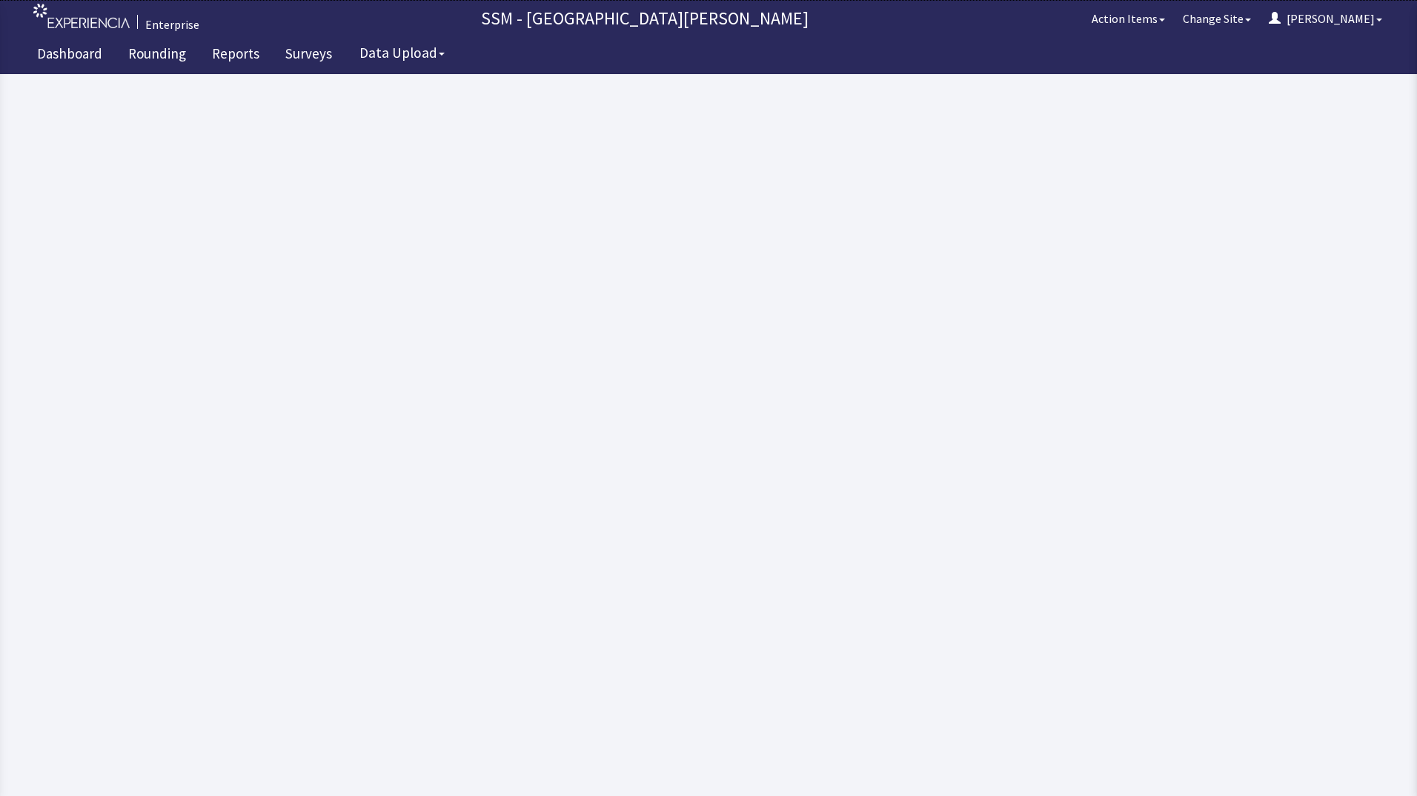
select select "all"
select select
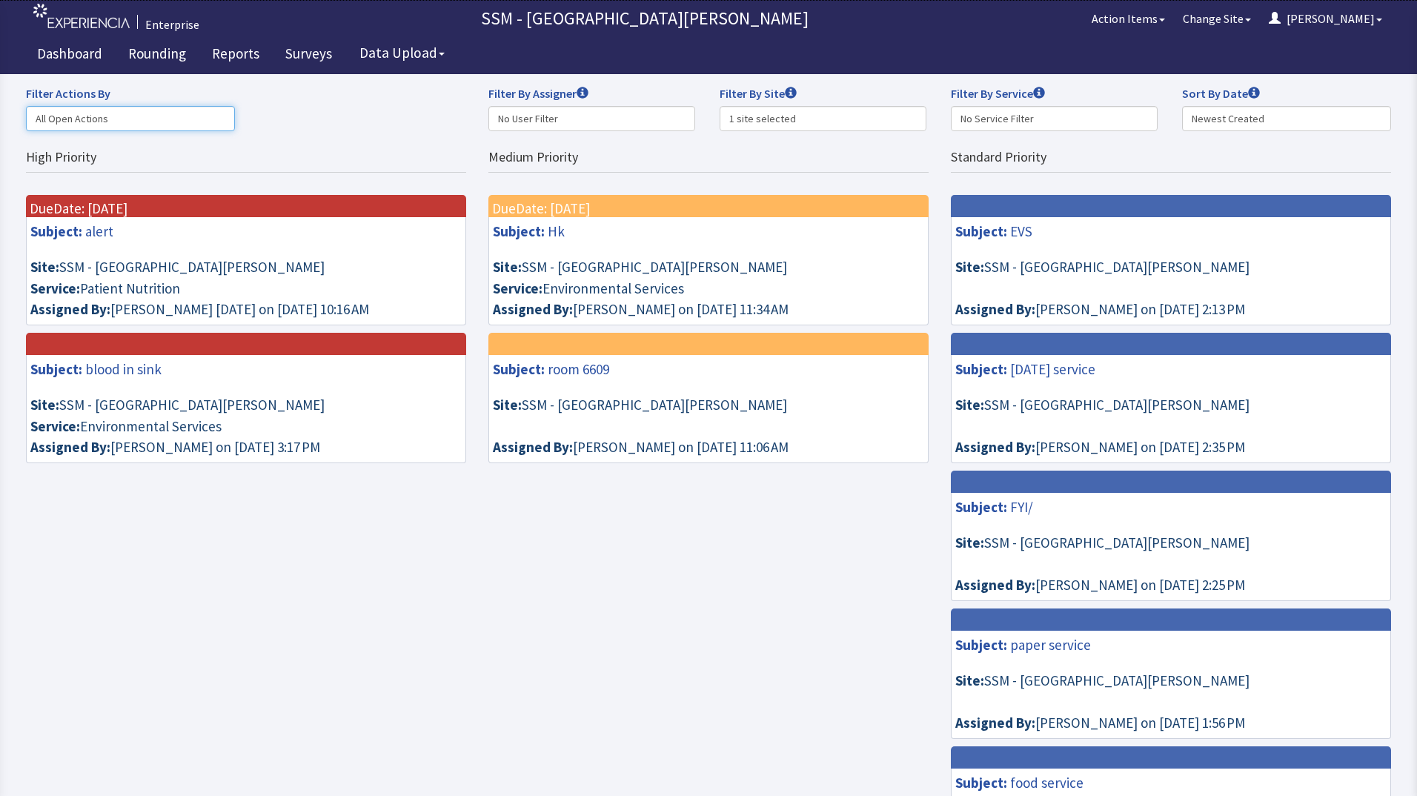
click at [128, 118] on select "Actions Assigned to Me Actions I’ve Assigned to Others All Open Actions Closed …" at bounding box center [130, 118] width 209 height 25
select select "closedall"
click at [26, 106] on select "Actions Assigned to Me Actions I’ve Assigned to Others All Open Actions Closed …" at bounding box center [130, 118] width 209 height 25
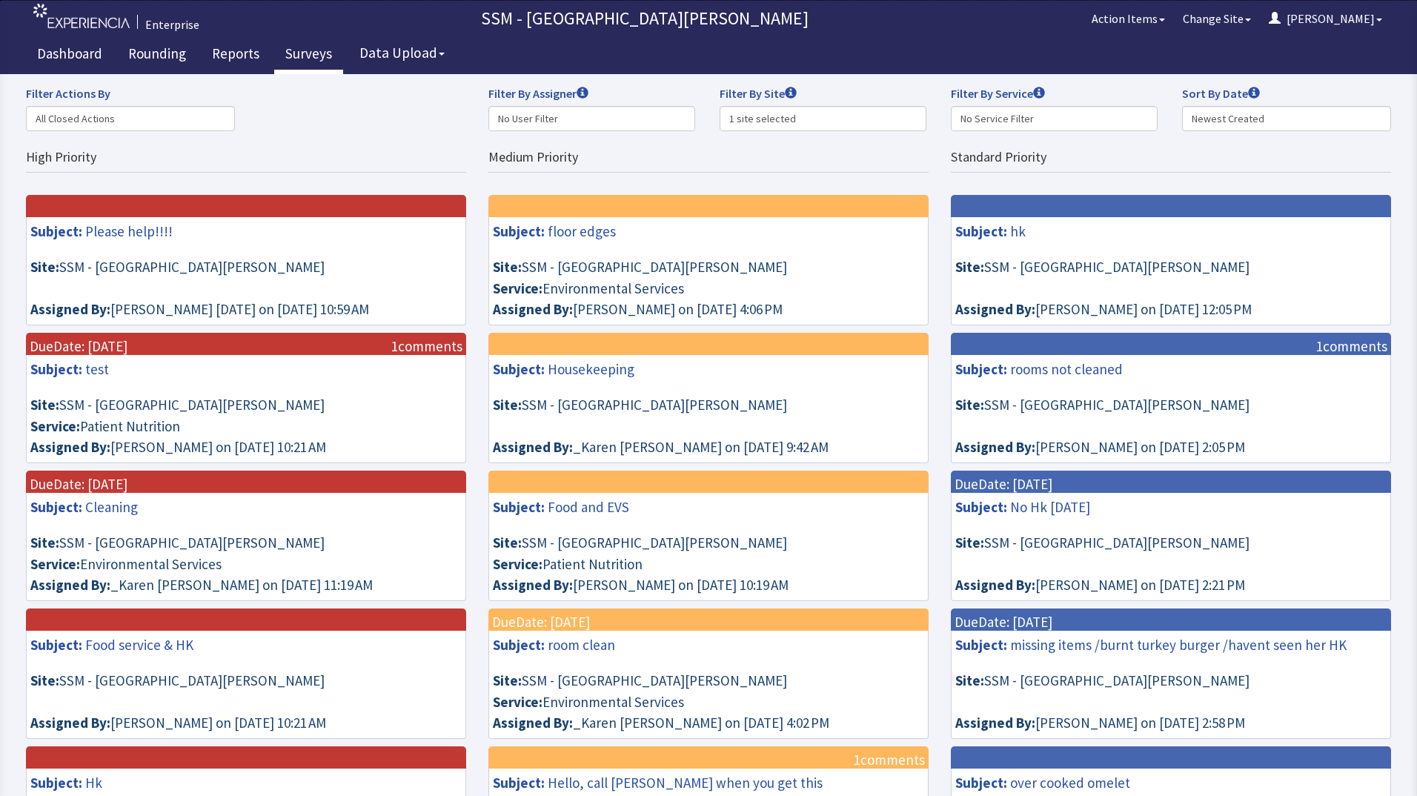
click at [308, 60] on link "Surveys" at bounding box center [308, 55] width 69 height 37
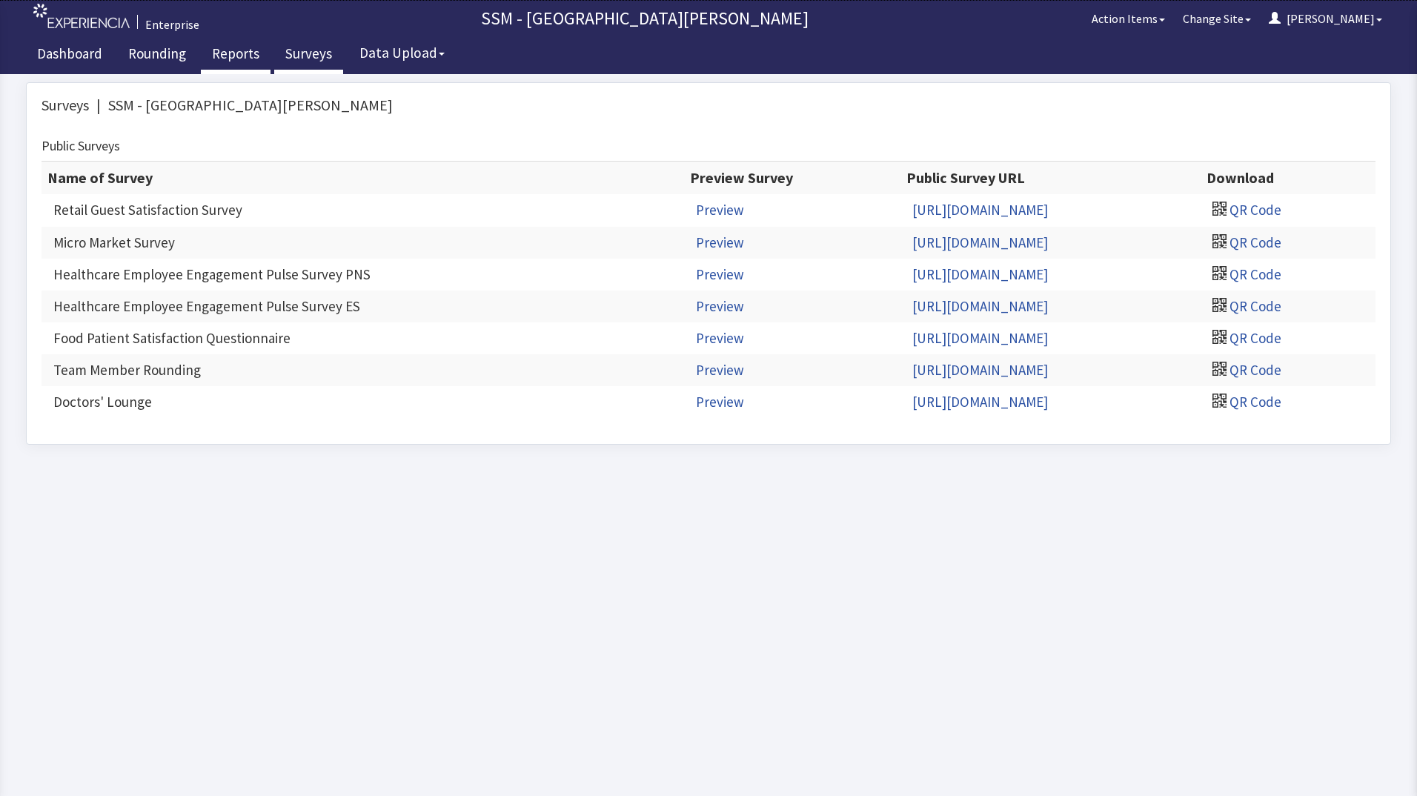
click at [246, 53] on link "Reports" at bounding box center [236, 55] width 70 height 37
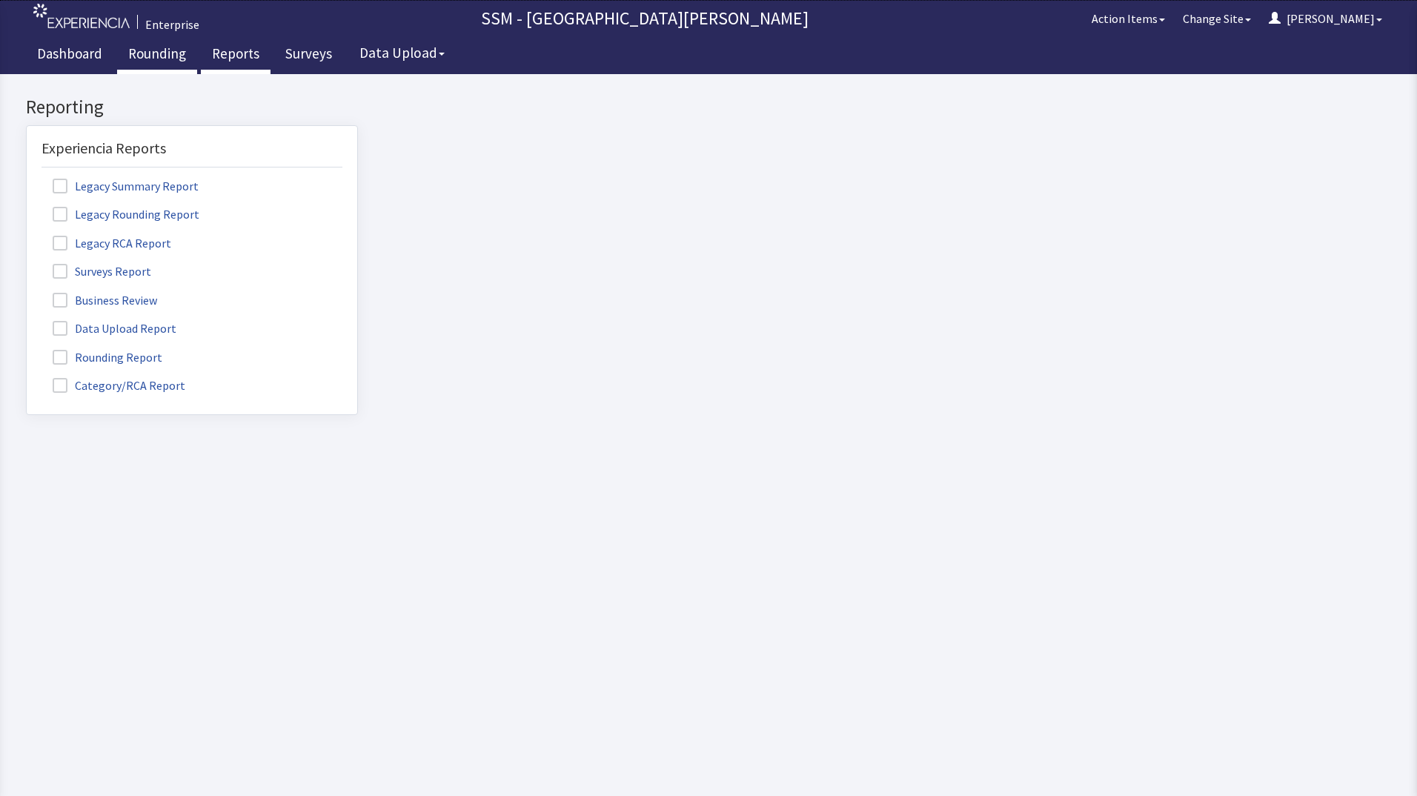
click at [174, 50] on link "Rounding" at bounding box center [157, 55] width 80 height 37
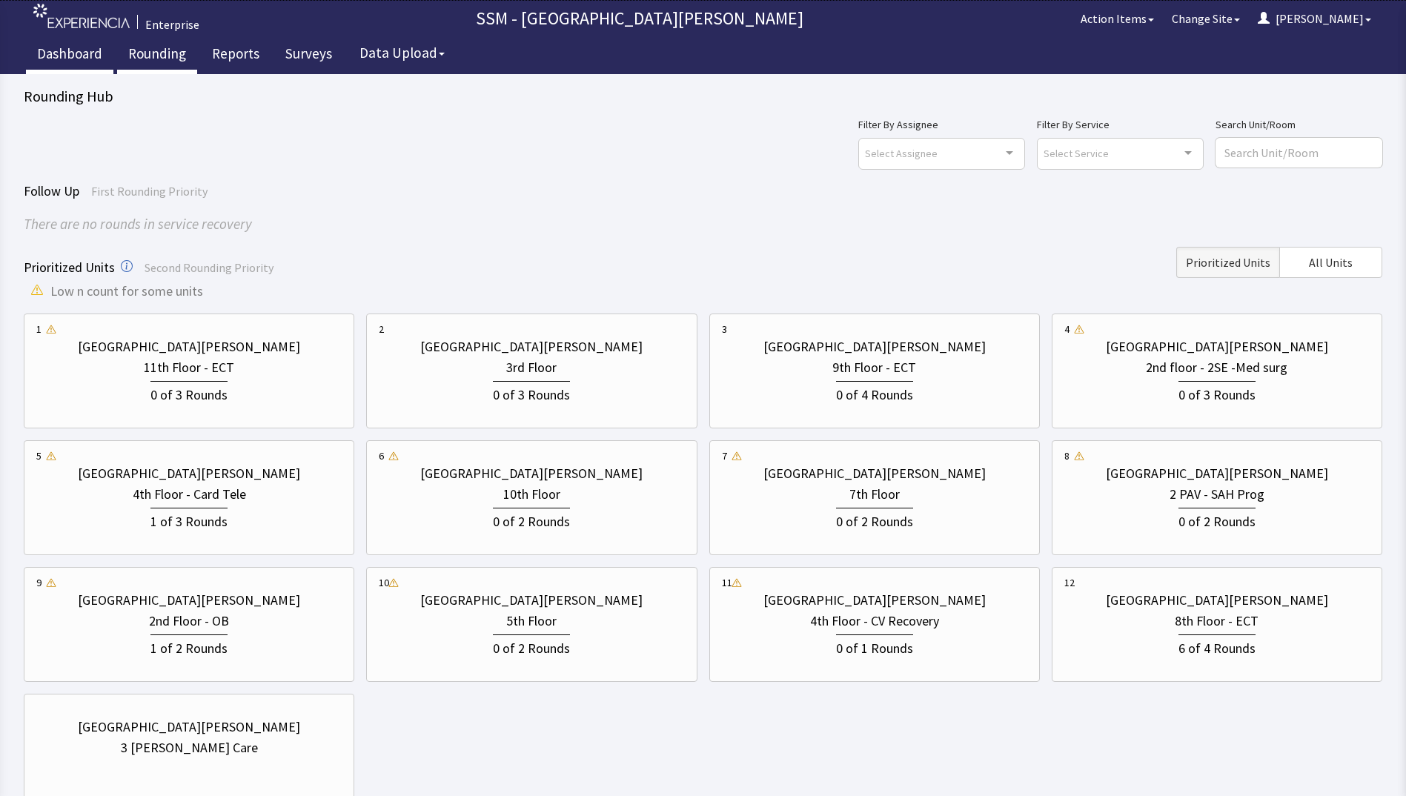
click at [76, 52] on link "Dashboard" at bounding box center [69, 55] width 87 height 37
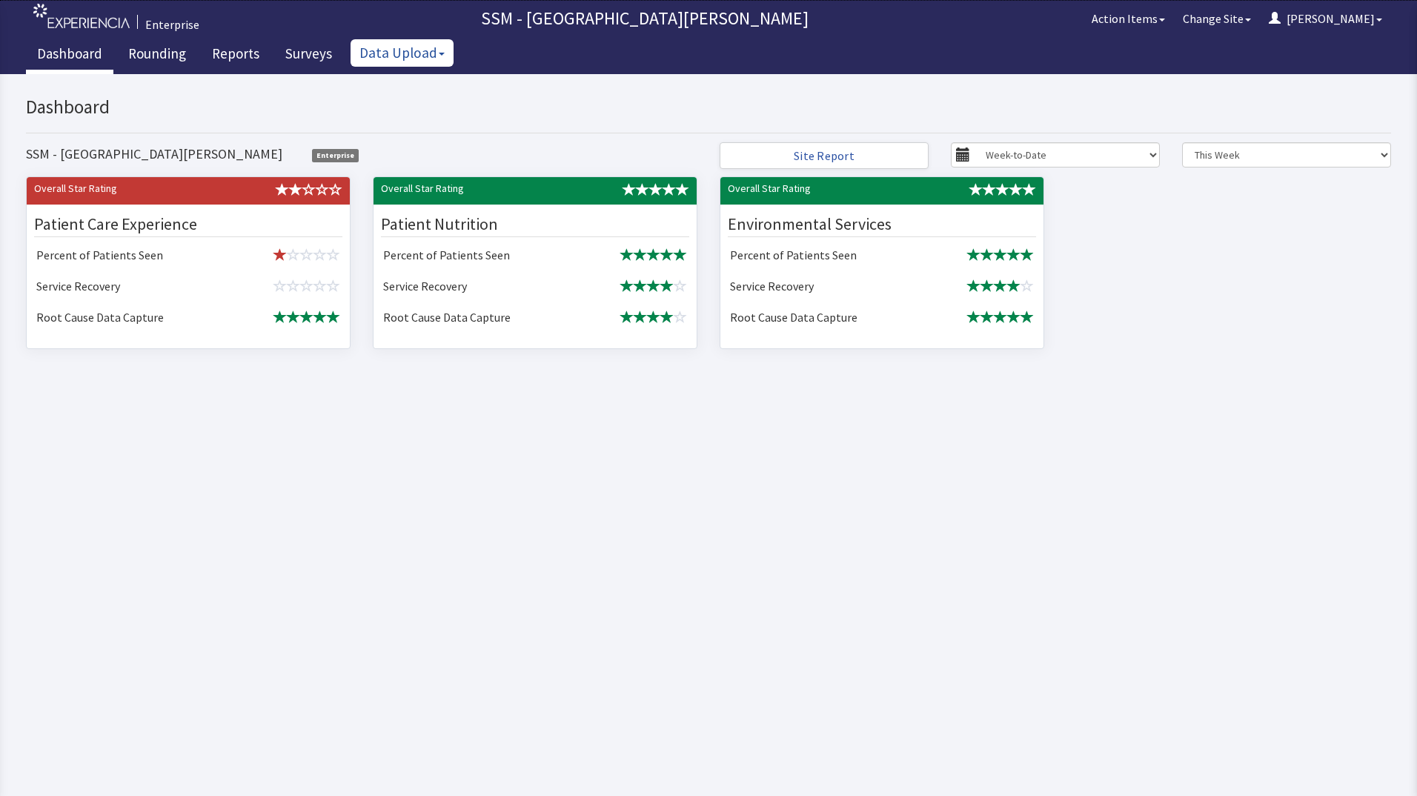
click at [439, 54] on span "button" at bounding box center [442, 54] width 6 height 3
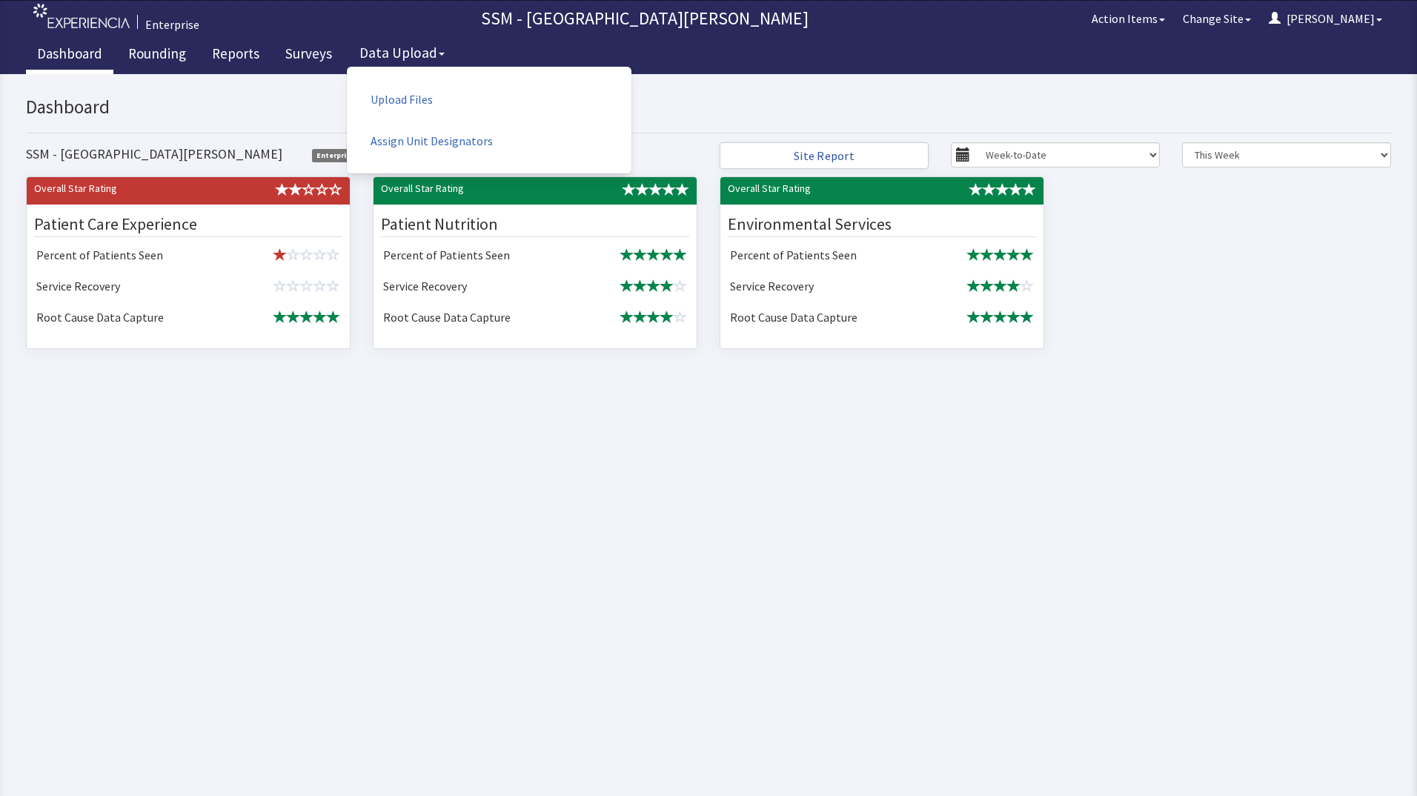
click at [748, 103] on h2 "Dashboard" at bounding box center [535, 107] width 1018 height 21
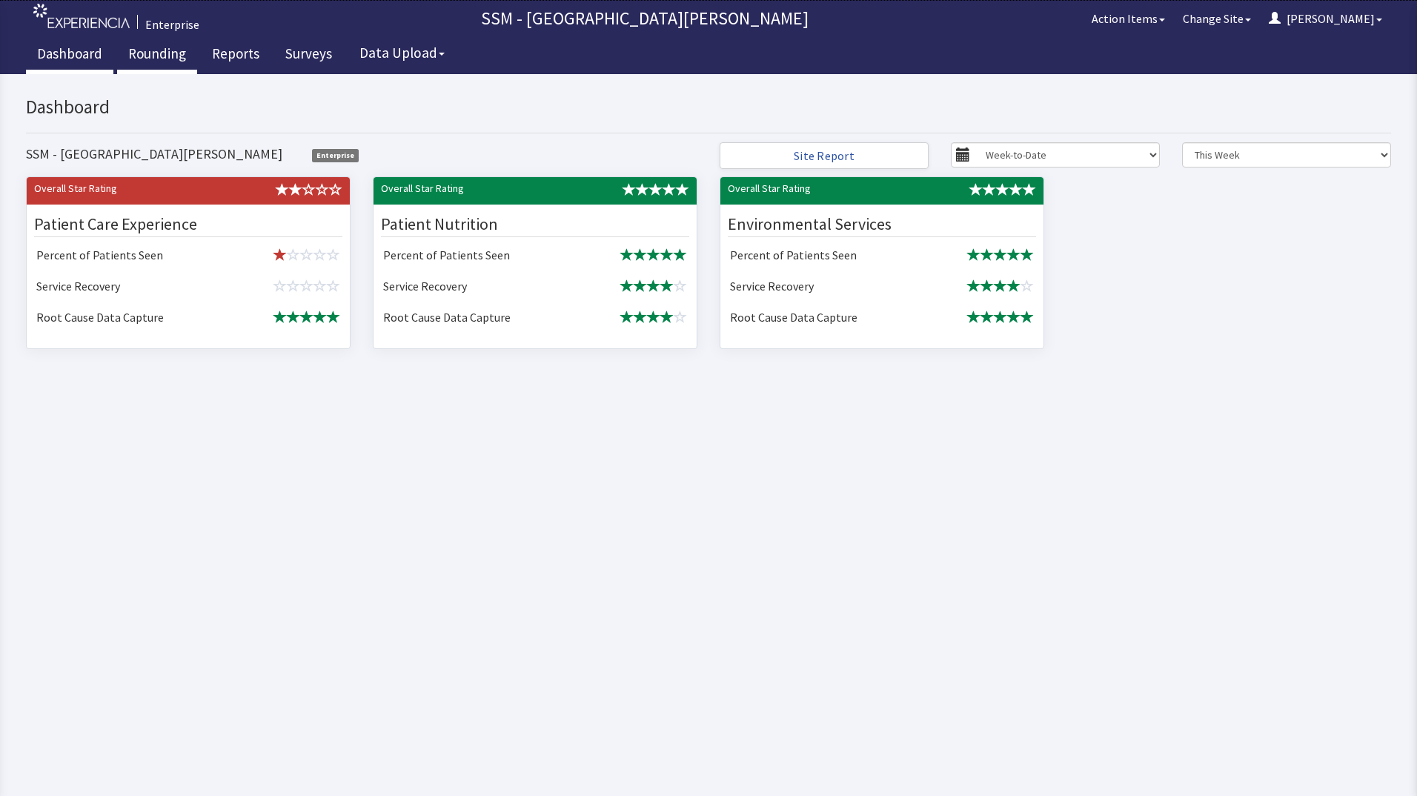
click at [140, 47] on link "Rounding" at bounding box center [157, 55] width 80 height 37
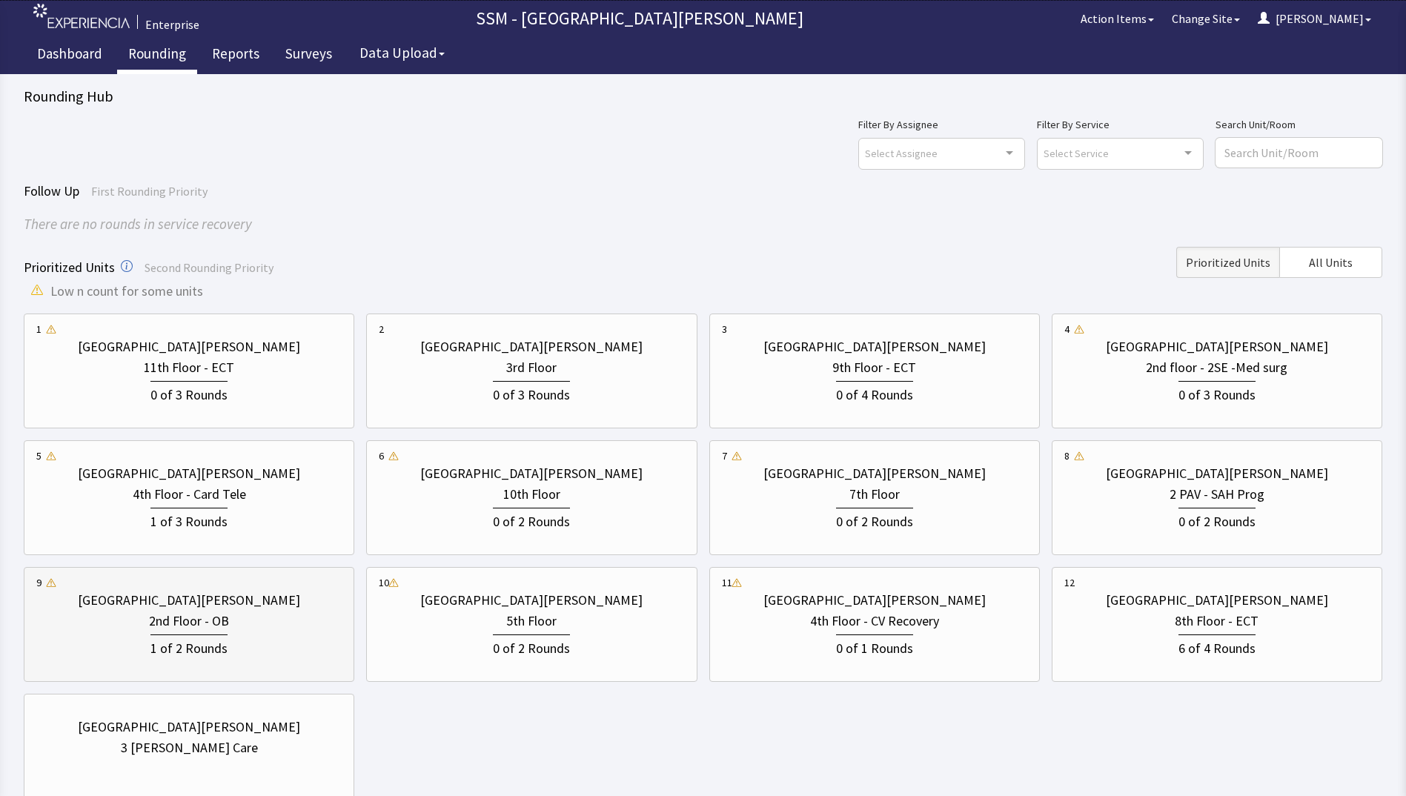
click at [256, 652] on div "1 of 2 Rounds" at bounding box center [188, 644] width 305 height 27
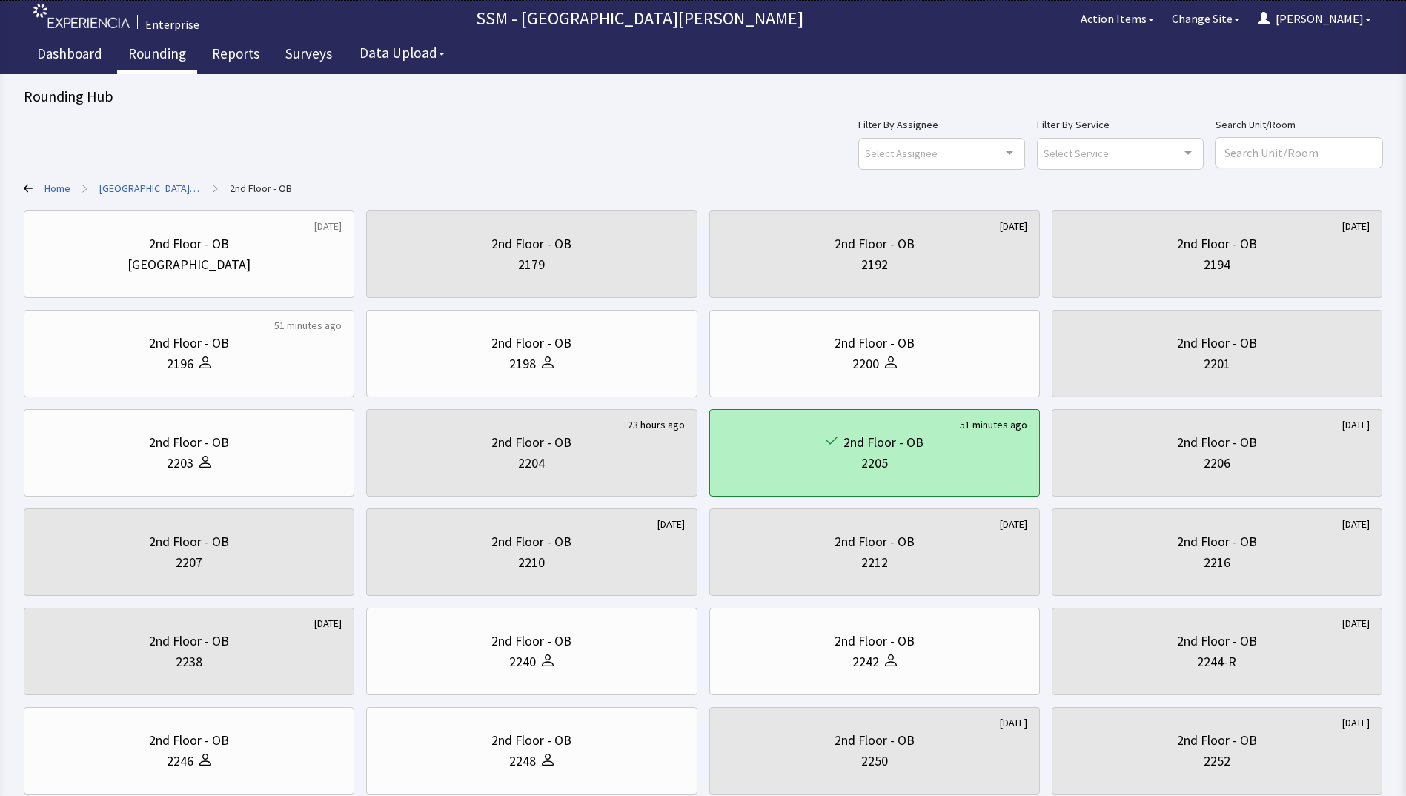
drag, startPoint x: 966, startPoint y: 450, endPoint x: 912, endPoint y: 454, distance: 54.2
click at [912, 454] on div "2205" at bounding box center [874, 463] width 305 height 21
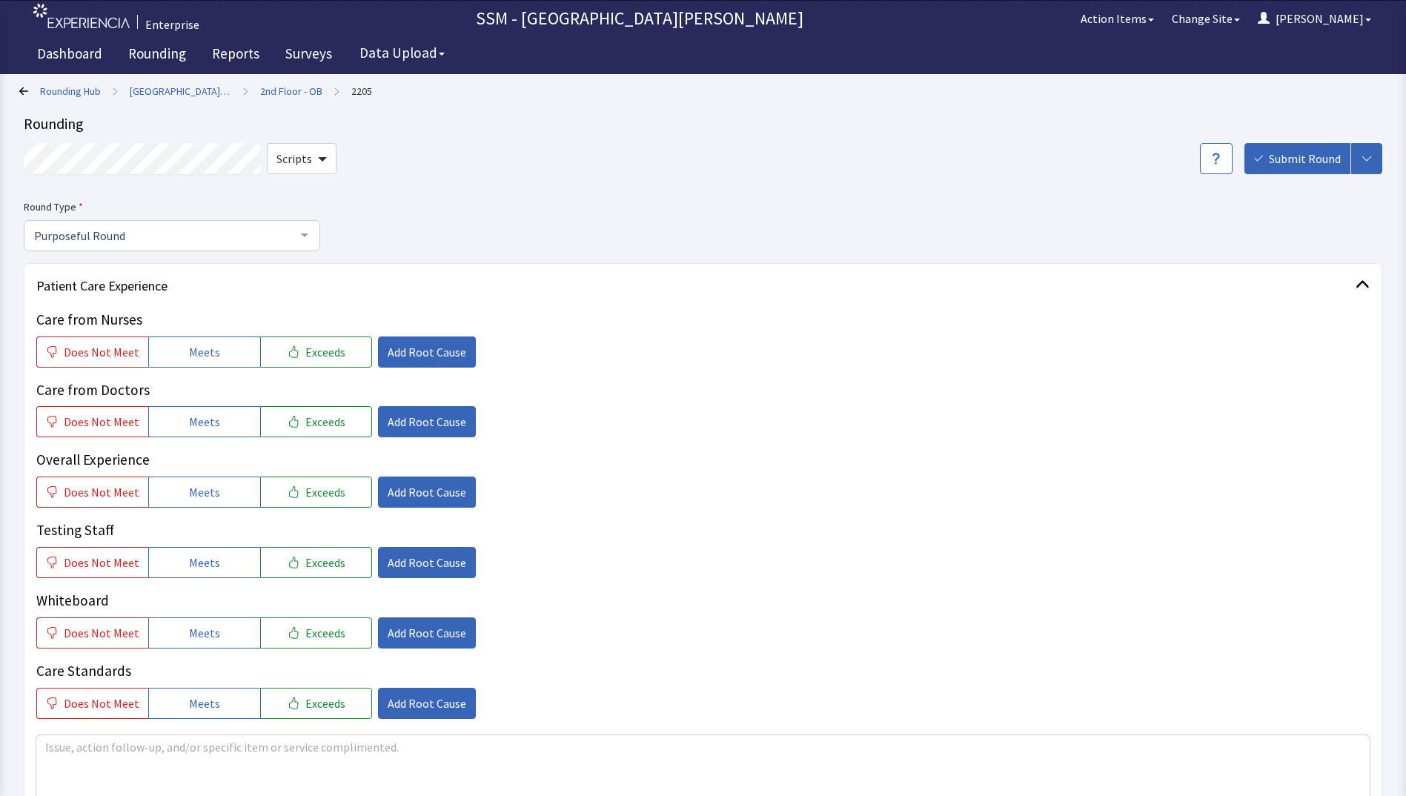
click at [80, 205] on label "Round Type" at bounding box center [172, 207] width 296 height 18
click at [127, 284] on span "Patient Care Experience" at bounding box center [695, 286] width 1319 height 21
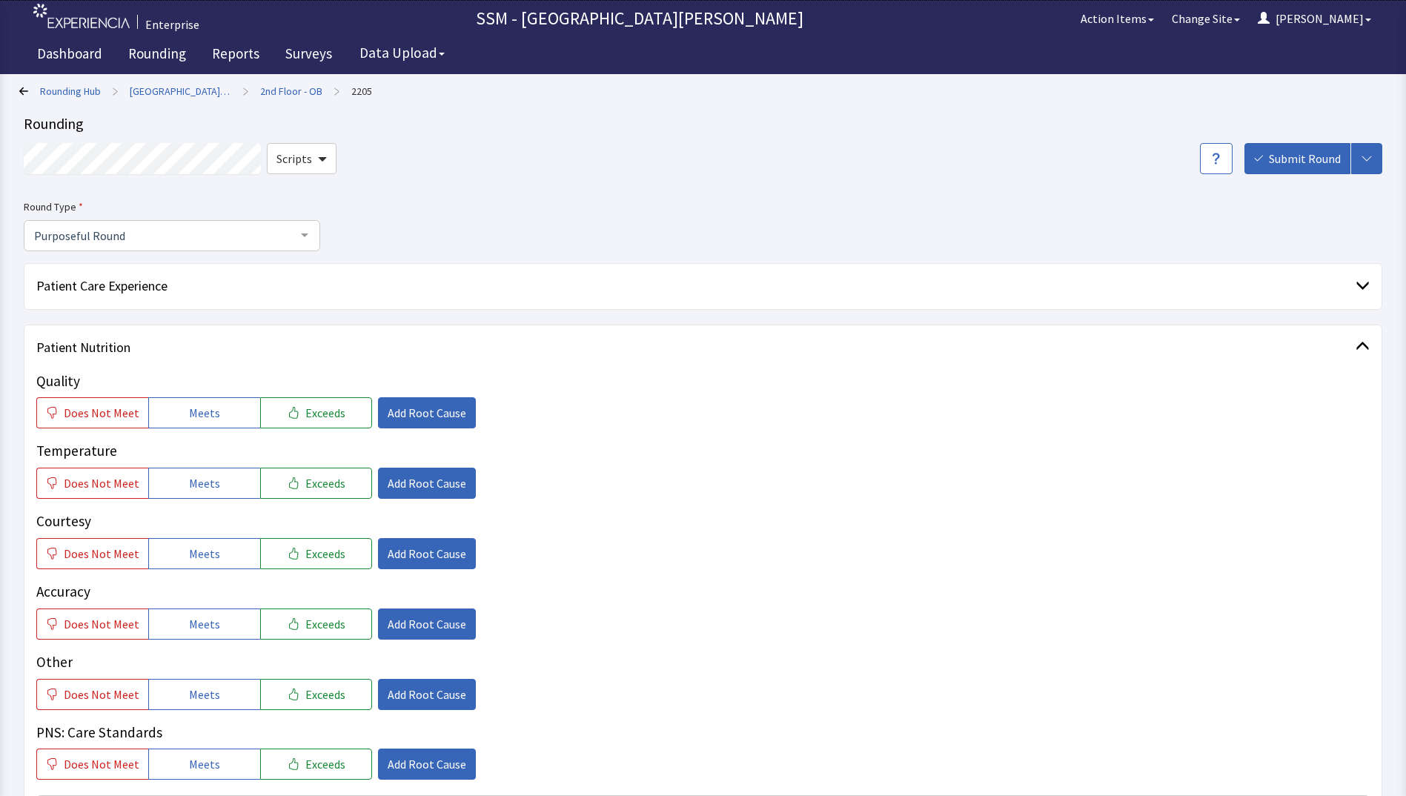
click at [193, 92] on link "[GEOGRAPHIC_DATA][PERSON_NAME]" at bounding box center [181, 91] width 102 height 15
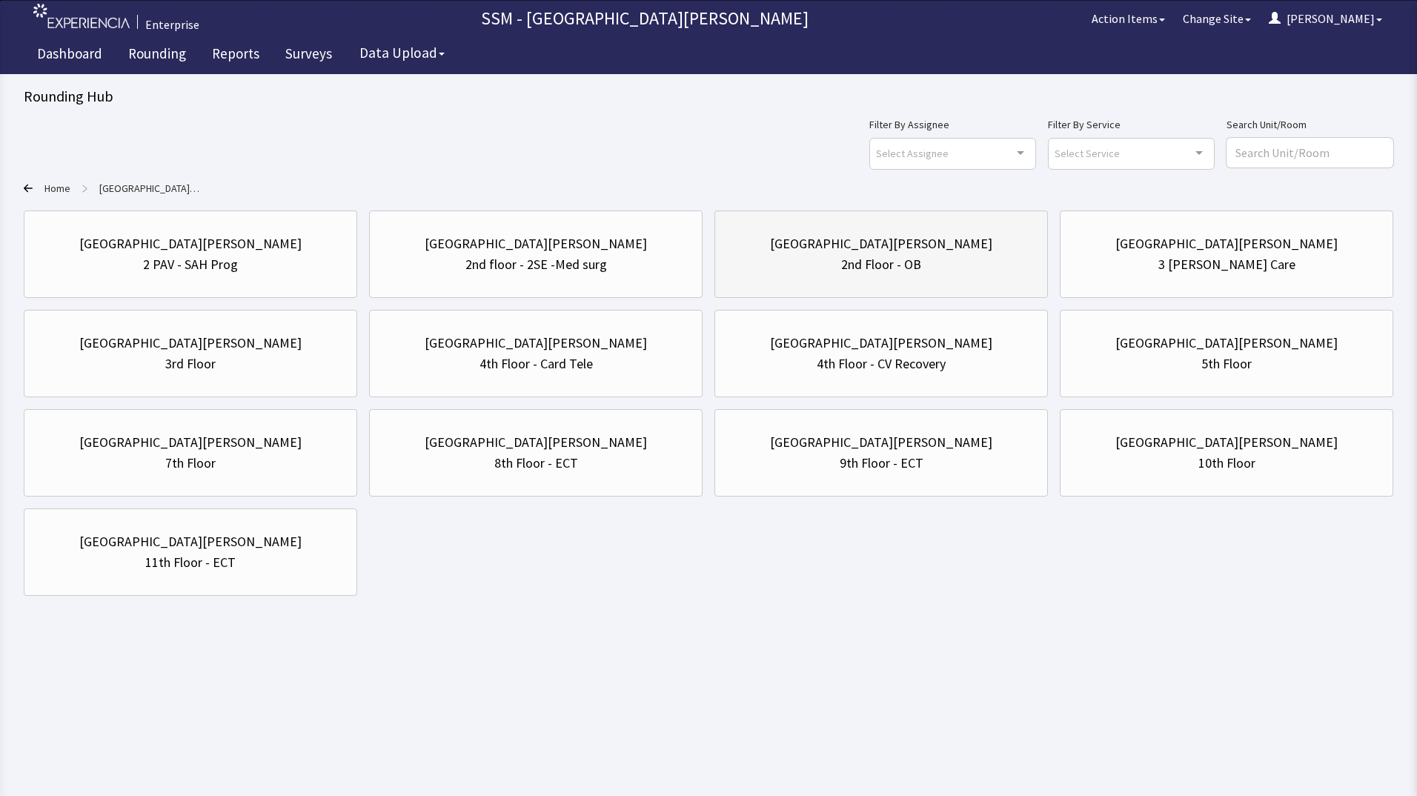
click at [896, 267] on div "2nd Floor - OB" at bounding box center [881, 264] width 80 height 21
click at [153, 54] on link "Rounding" at bounding box center [157, 55] width 80 height 37
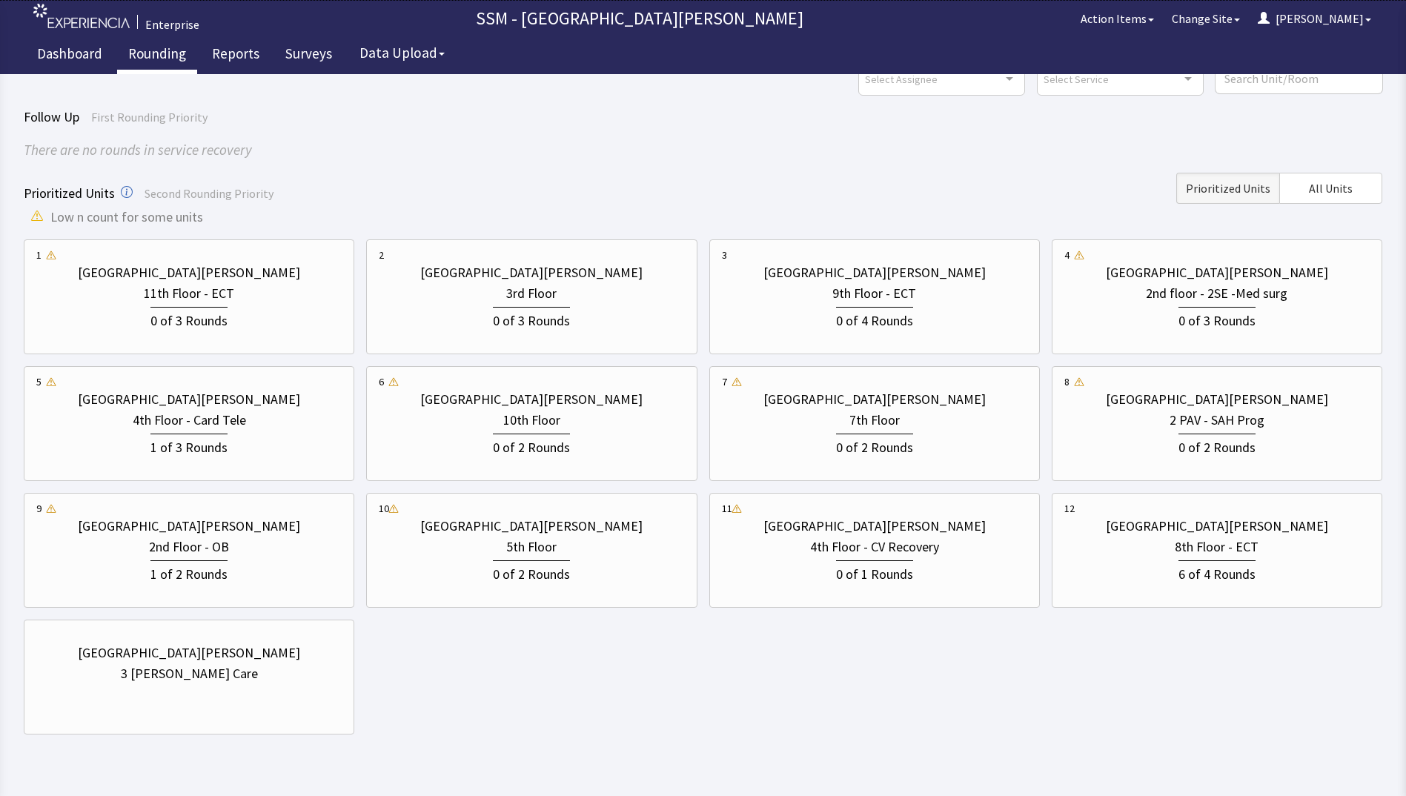
scroll to position [110, 0]
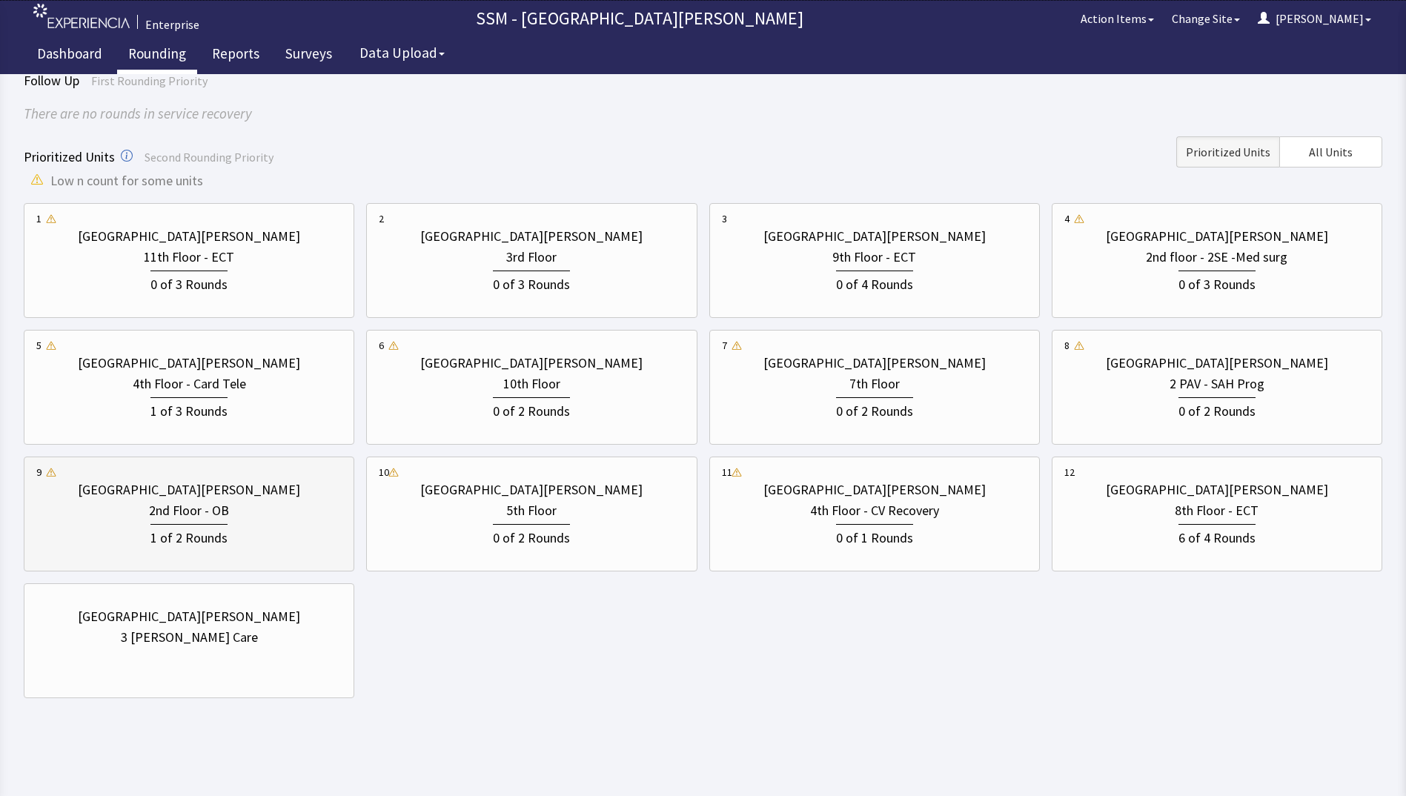
click at [289, 531] on div "1 of 2 Rounds" at bounding box center [188, 534] width 305 height 27
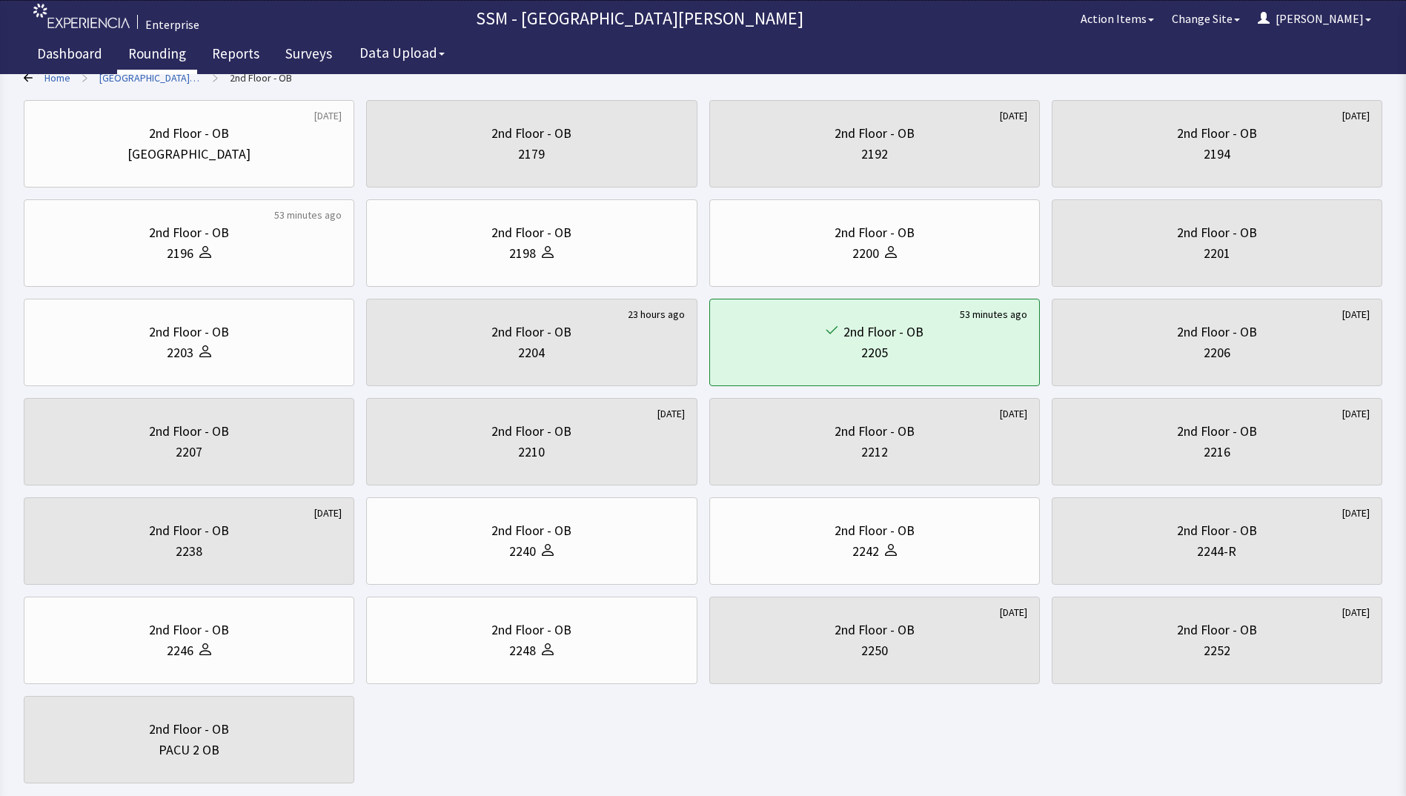
scroll to position [0, 0]
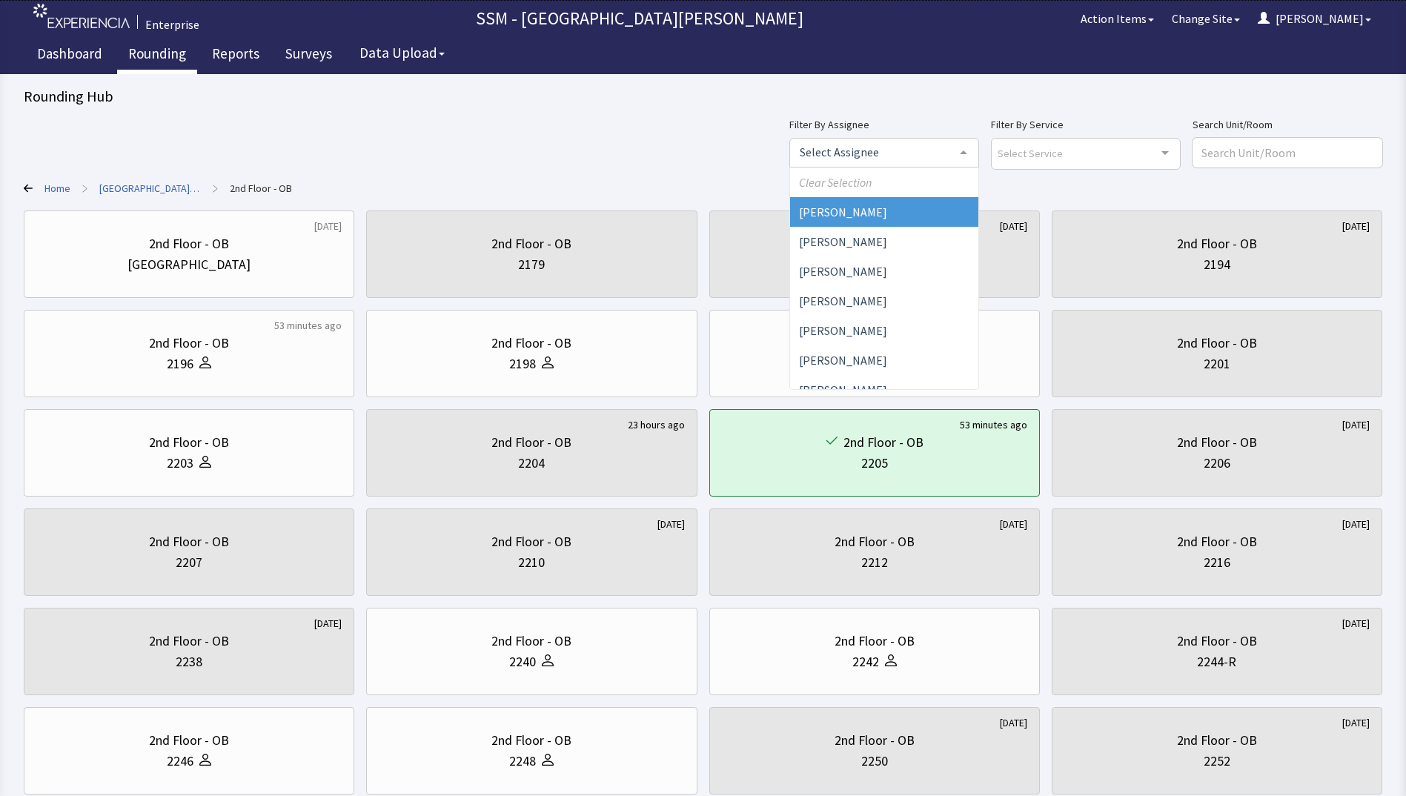
click at [1041, 152] on div "Filter By Assignee Clear Selection Dorothy Littleton Allan Bell Allyson Devanti…" at bounding box center [1085, 142] width 593 height 53
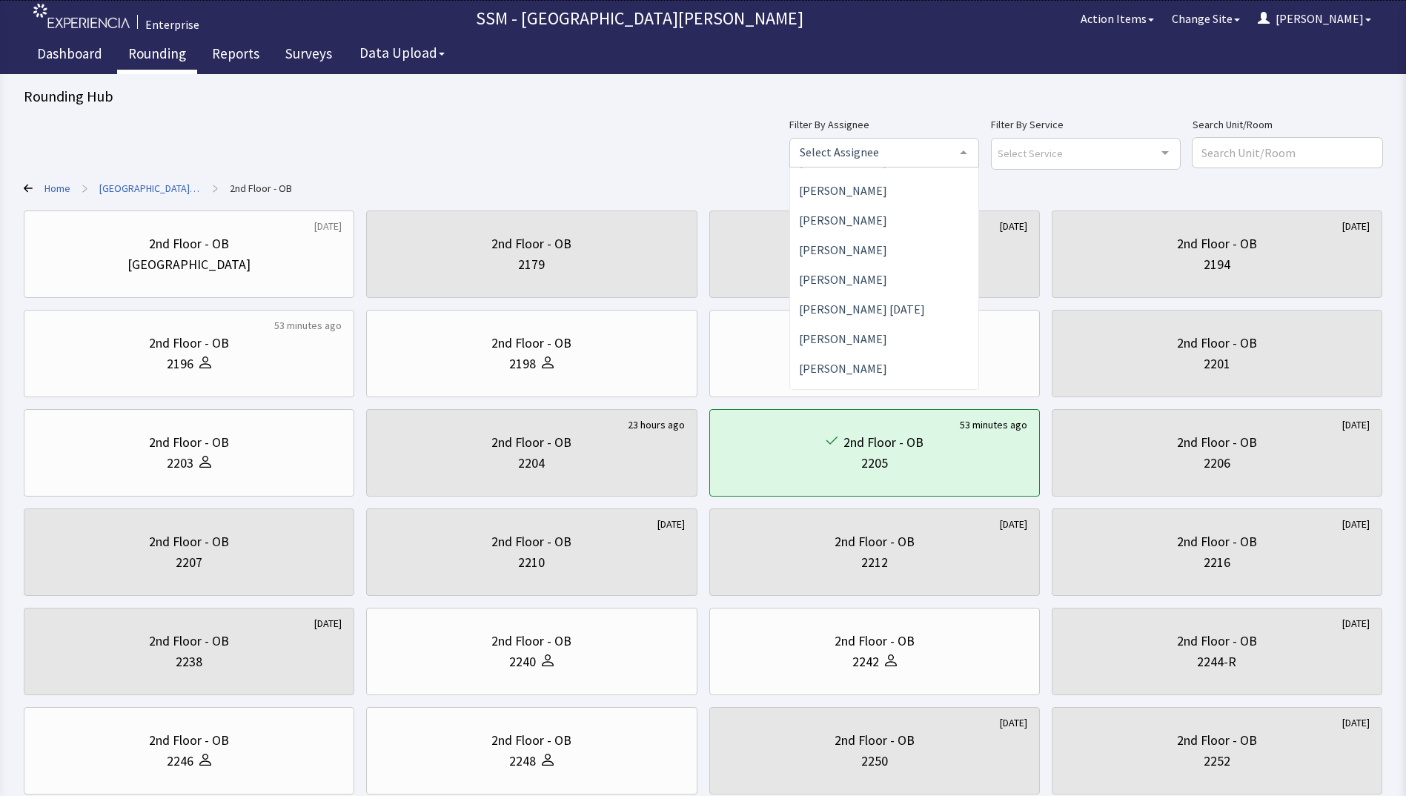
scroll to position [371, 0]
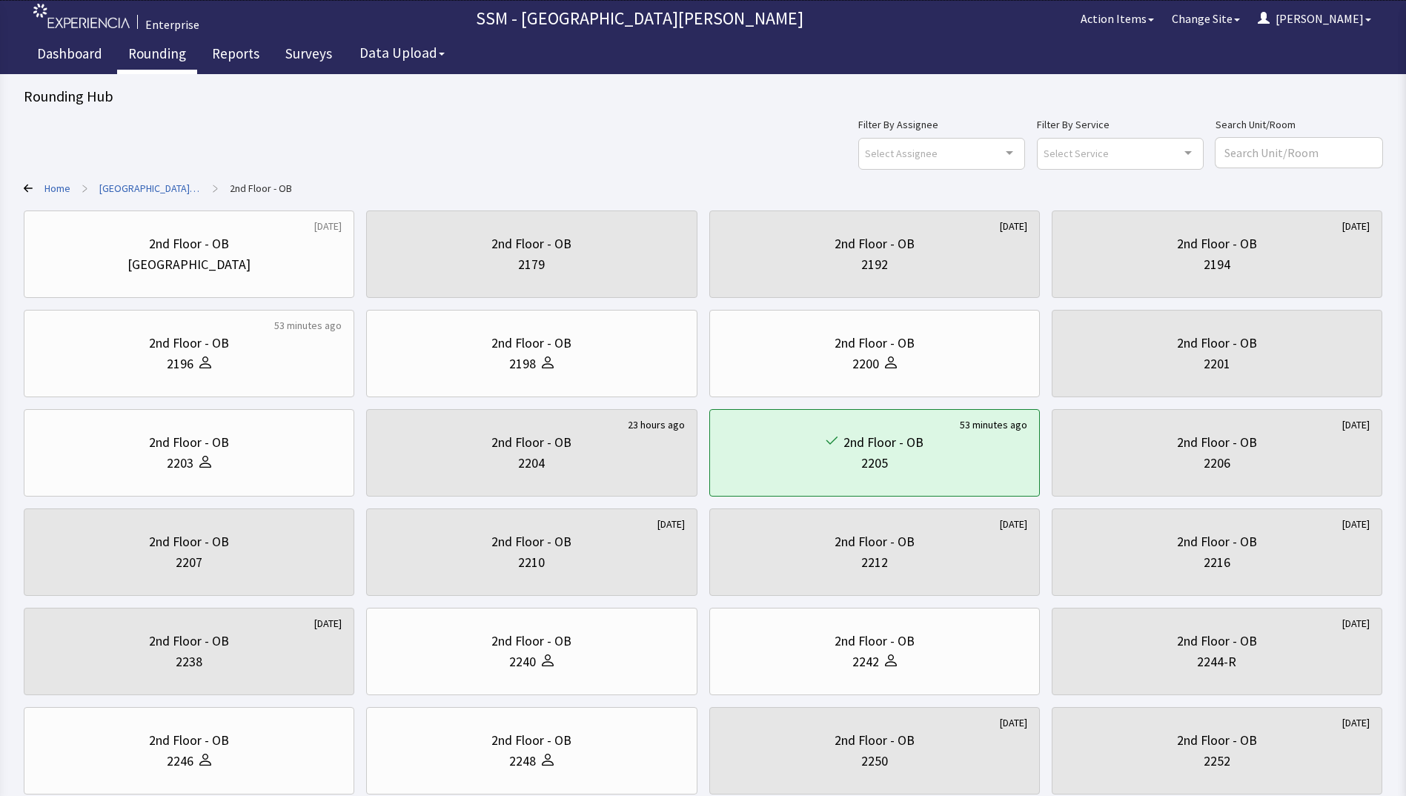
click at [781, 119] on div "Filter By Assignee Select Assignee Clear Selection Dorothy Littleton Allan Bell…" at bounding box center [703, 142] width 1358 height 53
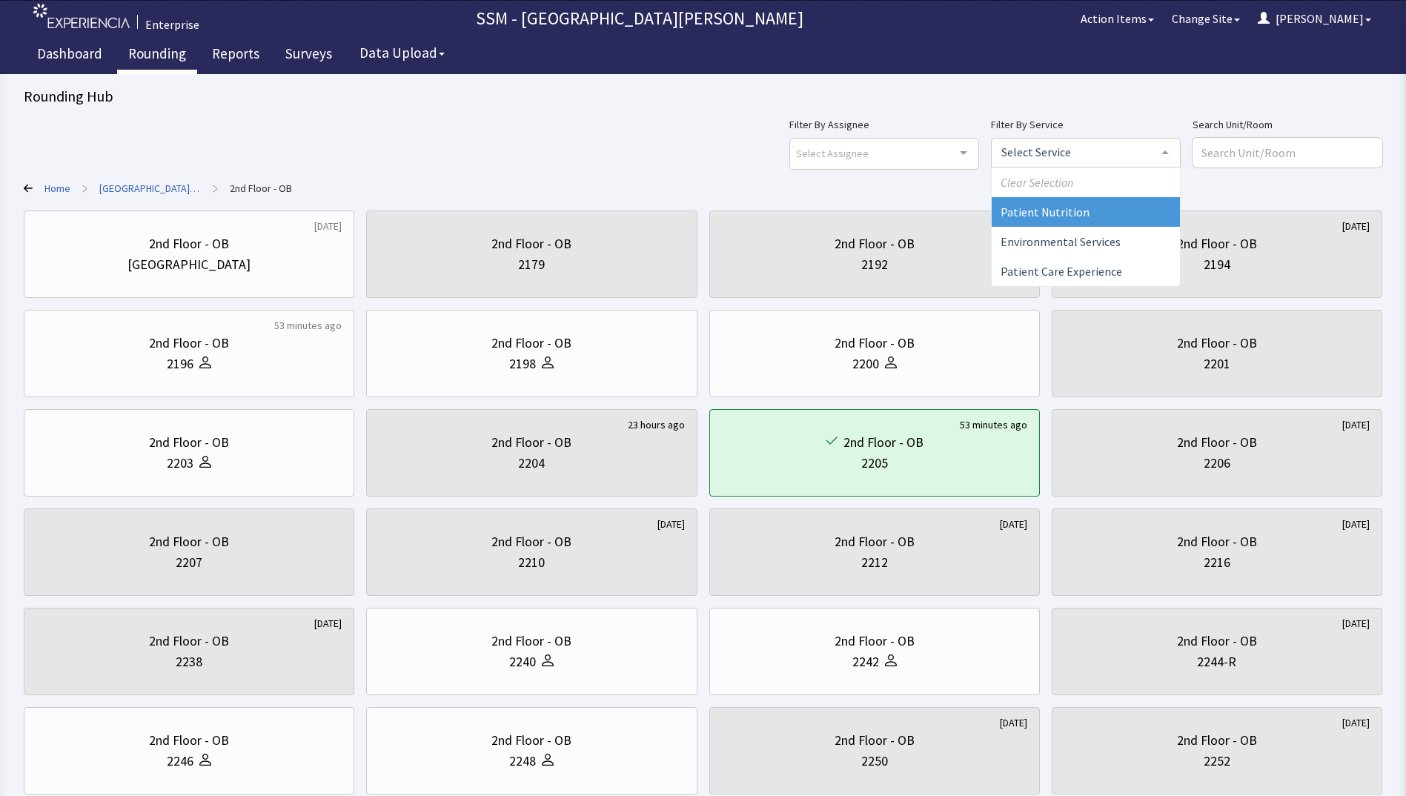
click at [1204, 153] on div "Filter By Assignee Select Assignee Clear Selection Dorothy Littleton Allan Bell…" at bounding box center [1085, 142] width 593 height 53
click at [676, 141] on div "Filter By Assignee Select Assignee Clear Selection Dorothy Littleton Allan Bell…" at bounding box center [703, 142] width 1358 height 53
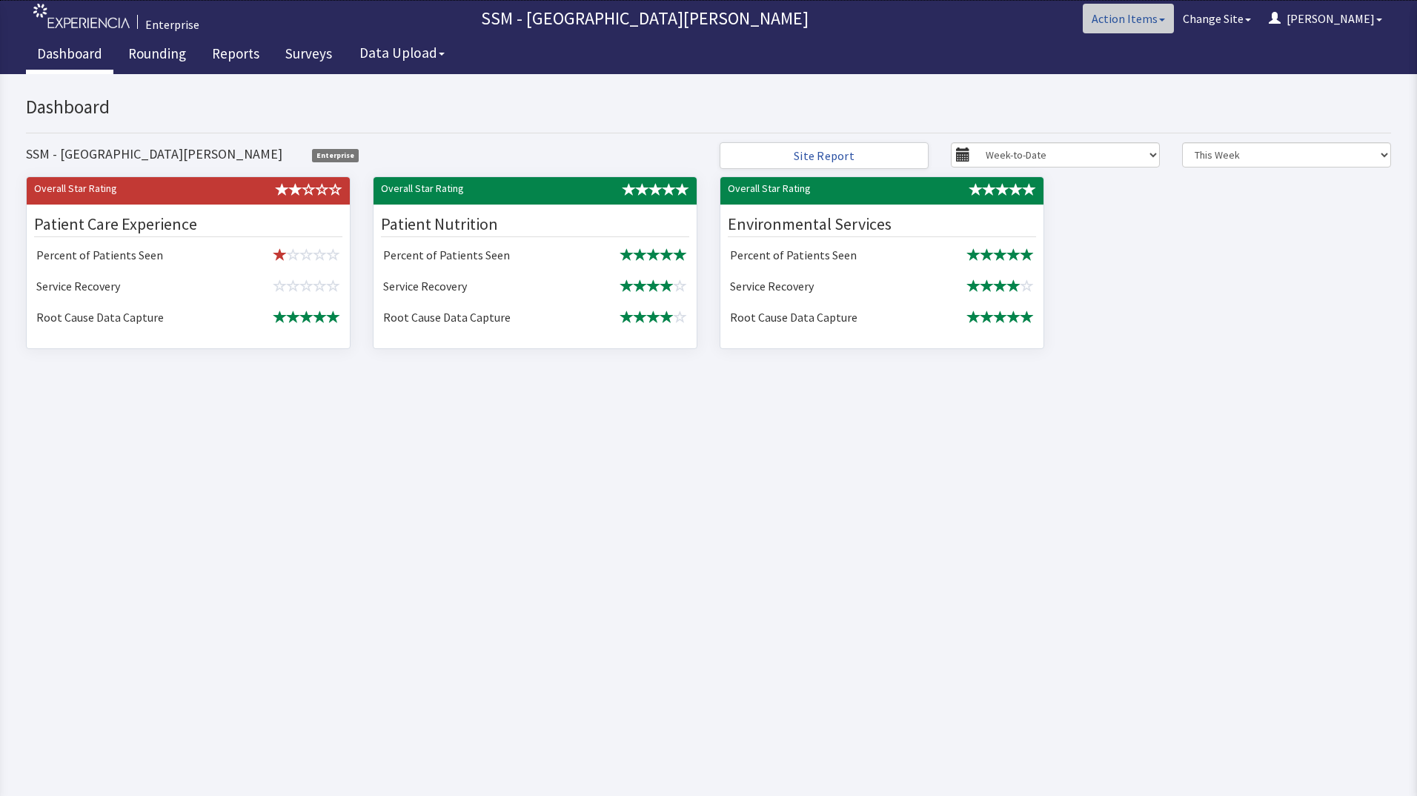
click at [1165, 19] on span "button" at bounding box center [1162, 20] width 6 height 3
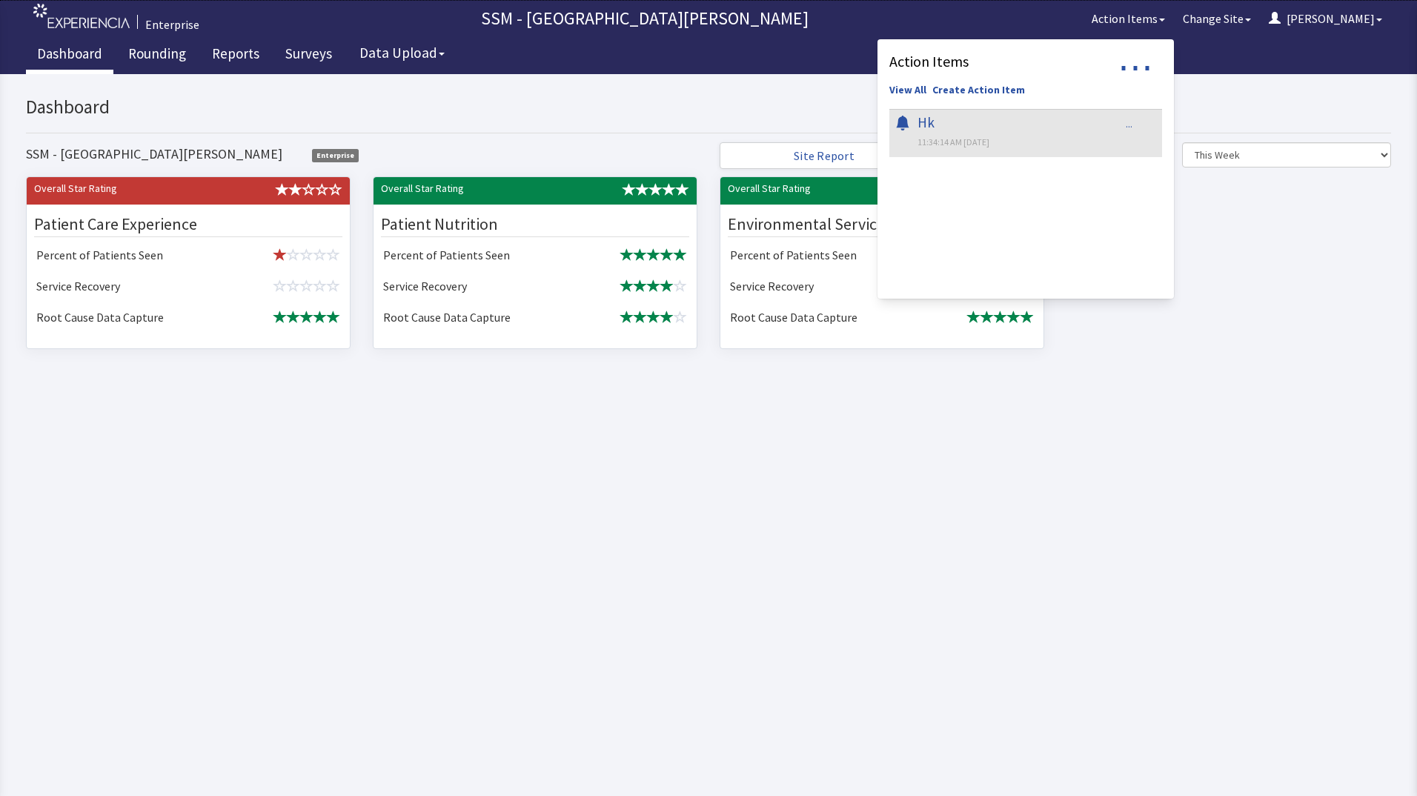
click at [1132, 125] on span "..." at bounding box center [1129, 123] width 7 height 15
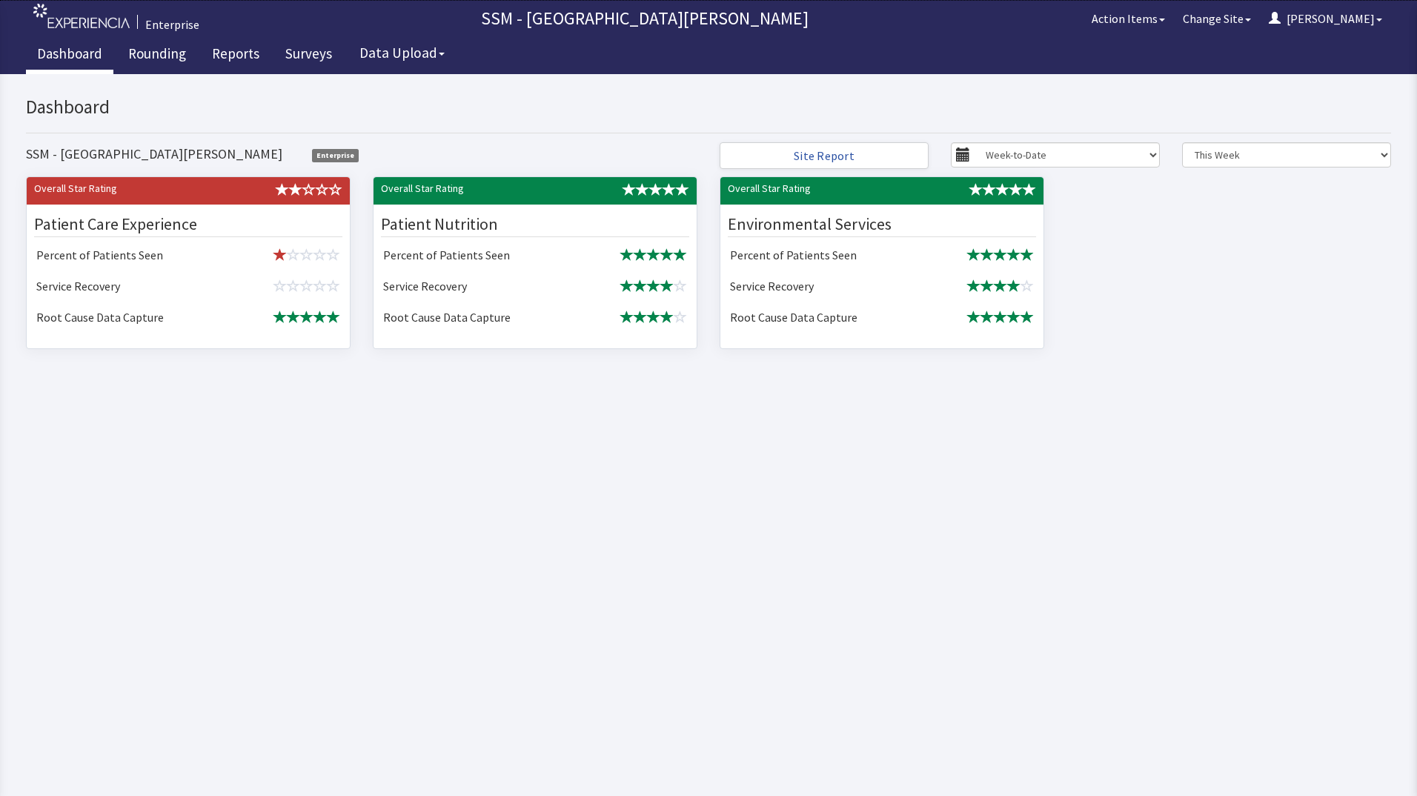
click at [1284, 216] on div "Overall Star Rating Patient Care Experience Percent of Patients Seen Service Re…" at bounding box center [708, 264] width 1387 height 176
click at [157, 56] on link "Rounding" at bounding box center [157, 55] width 80 height 37
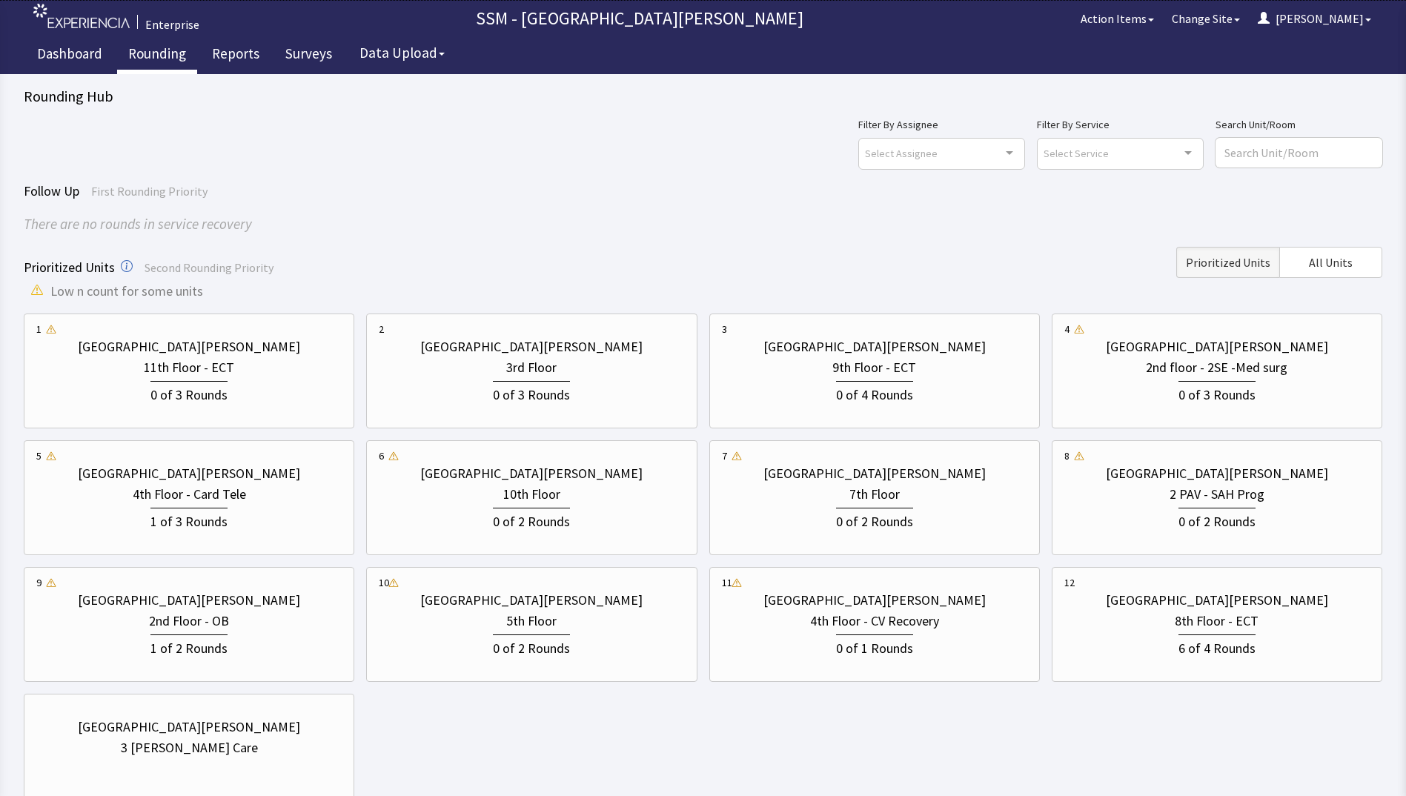
click at [372, 190] on div "Follow Up First Rounding Priority" at bounding box center [703, 191] width 1358 height 21
click at [571, 716] on div "[GEOGRAPHIC_DATA][PERSON_NAME] 11th Floor - ECT 0 of 3 Rounds [GEOGRAPHIC_DATA]…" at bounding box center [703, 560] width 1358 height 495
click at [940, 694] on div "[GEOGRAPHIC_DATA][PERSON_NAME] 11th Floor - ECT 0 of 3 Rounds [GEOGRAPHIC_DATA]…" at bounding box center [703, 560] width 1358 height 495
click at [230, 617] on div "2nd Floor - OB" at bounding box center [188, 621] width 305 height 21
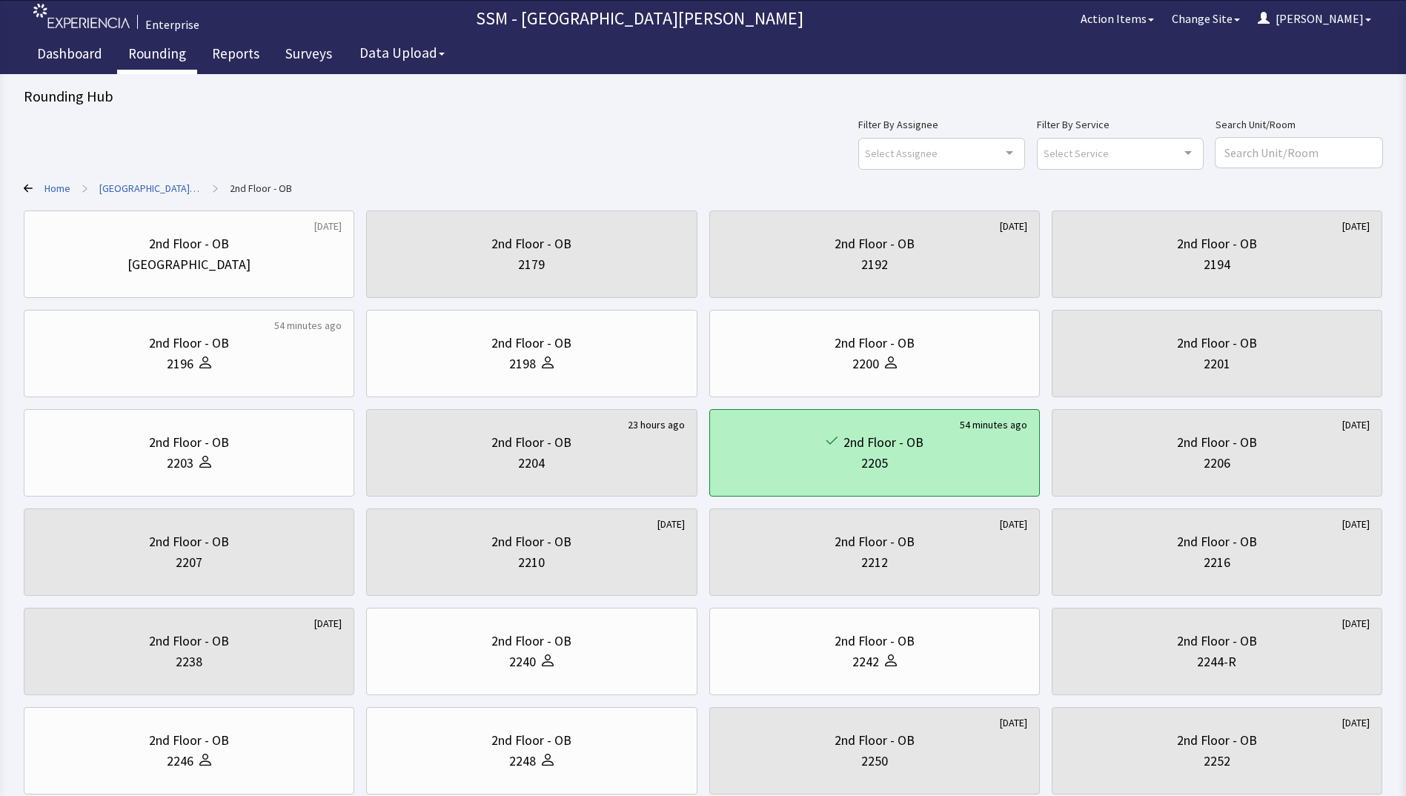
click at [1000, 458] on div "2205" at bounding box center [874, 463] width 305 height 21
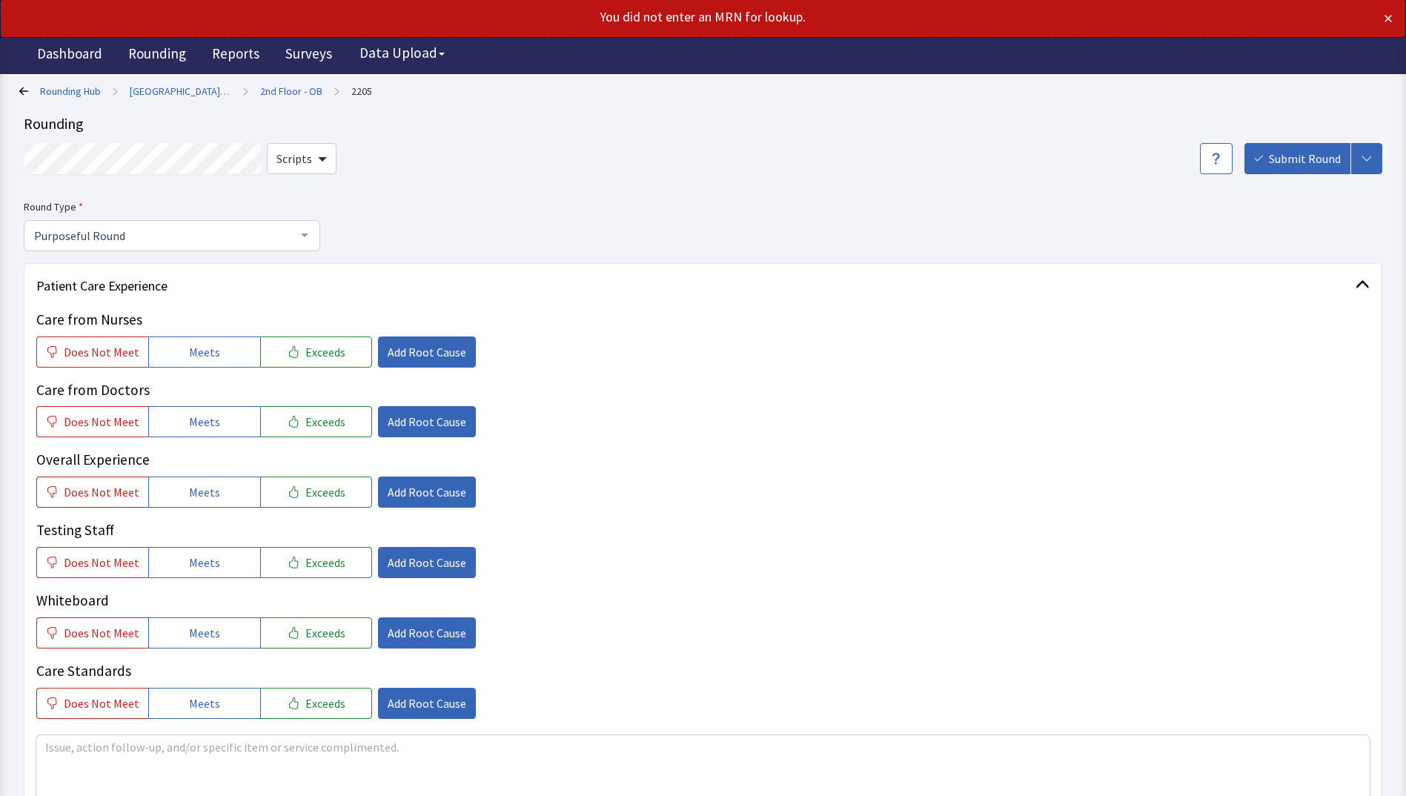
click at [435, 150] on div "Scripts Submit Round Assign, Notify, & Submit Assign & Submit Notify & Submit S…" at bounding box center [703, 158] width 1358 height 31
click at [351, 90] on link "2205" at bounding box center [361, 91] width 21 height 15
click at [1371, 162] on icon "button" at bounding box center [1367, 159] width 12 height 12
drag, startPoint x: 1353, startPoint y: 2, endPoint x: 1012, endPoint y: 240, distance: 415.7
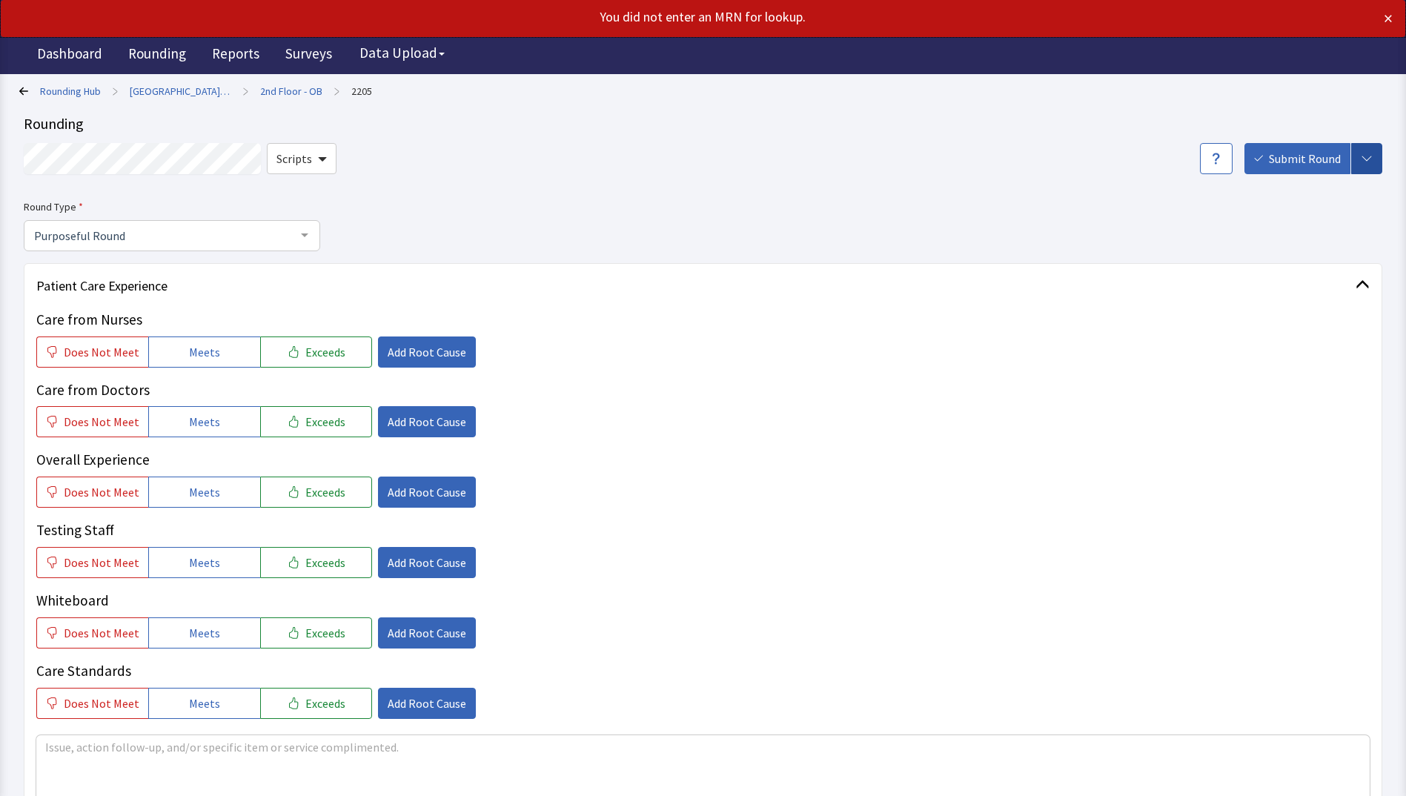
click at [1012, 240] on div "Round Type Purposeful Round Purposeful Round Welcome Round Discharge Round Emer…" at bounding box center [703, 224] width 1358 height 53
click at [160, 59] on link "Rounding" at bounding box center [157, 55] width 80 height 37
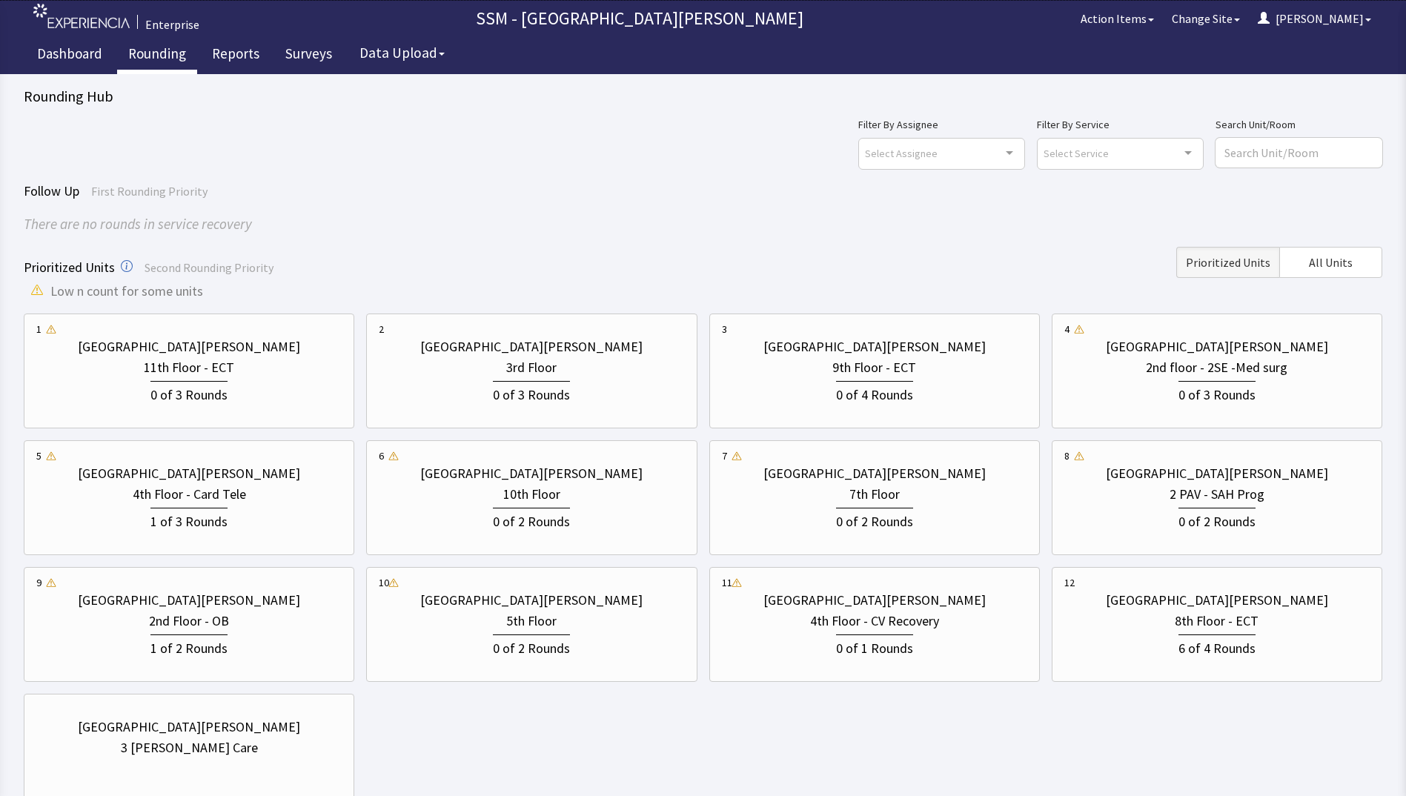
click at [714, 725] on div "[GEOGRAPHIC_DATA][PERSON_NAME] 11th Floor - ECT 0 of 3 Rounds [GEOGRAPHIC_DATA]…" at bounding box center [703, 560] width 1358 height 495
click at [1249, 396] on div "0 of 3 Rounds" at bounding box center [1216, 393] width 77 height 24
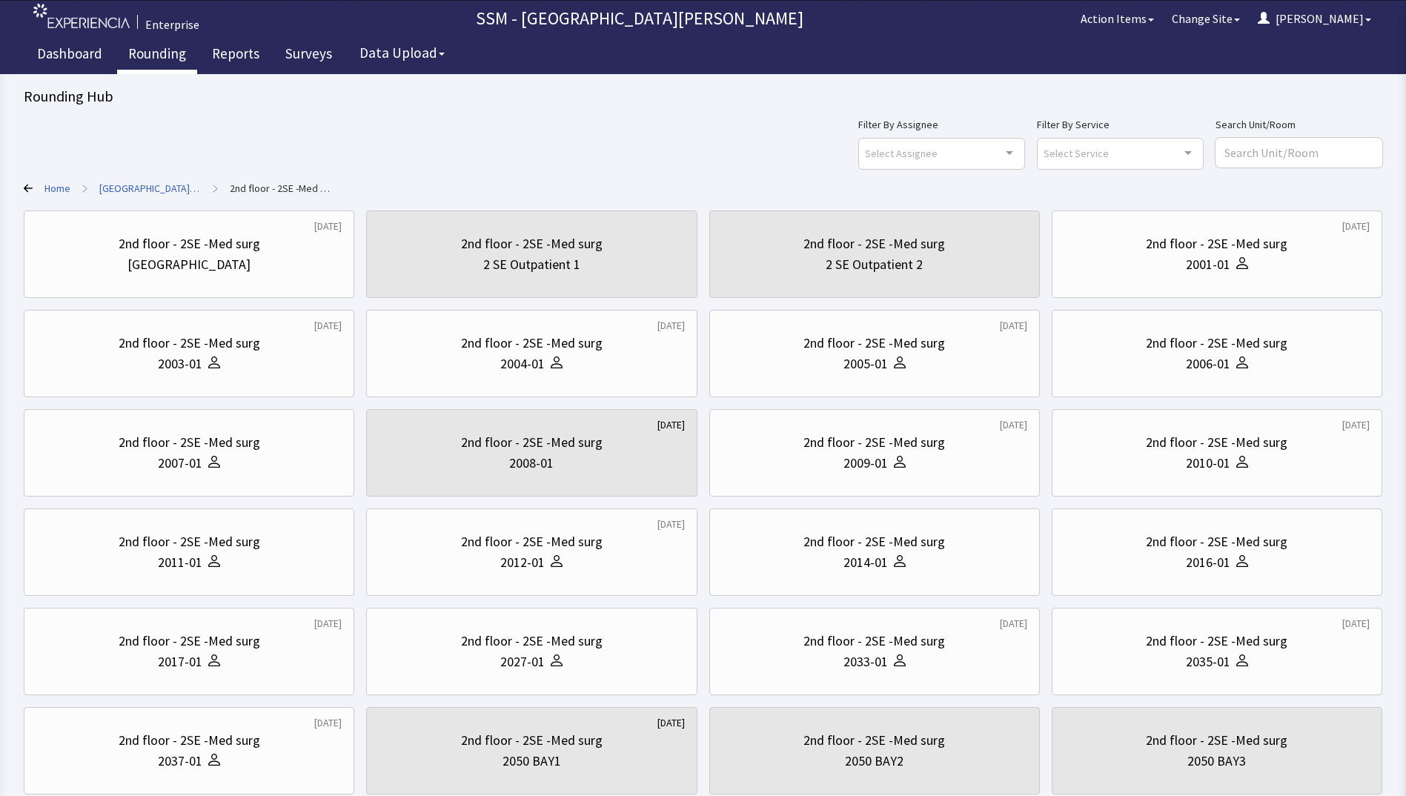
click at [673, 184] on div "Home > [GEOGRAPHIC_DATA][PERSON_NAME] > 2nd floor - 2SE -Med surg" at bounding box center [703, 188] width 1358 height 15
click at [584, 132] on div "Filter By Assignee Select Assignee Clear Selection [PERSON_NAME] [PERSON_NAME] …" at bounding box center [703, 142] width 1358 height 53
click at [1256, 253] on div "2nd floor - 2SE -Med surg" at bounding box center [1217, 243] width 142 height 21
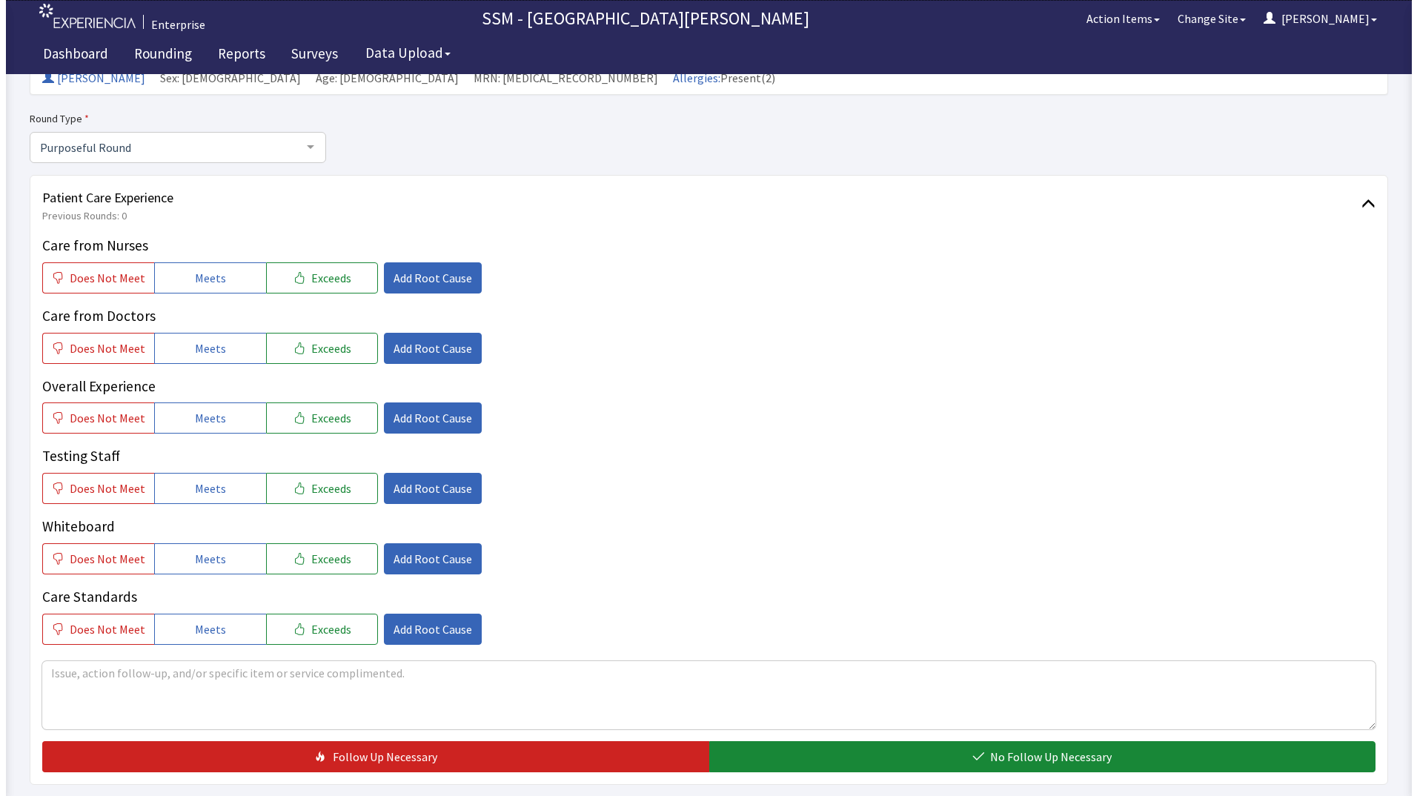
scroll to position [148, 0]
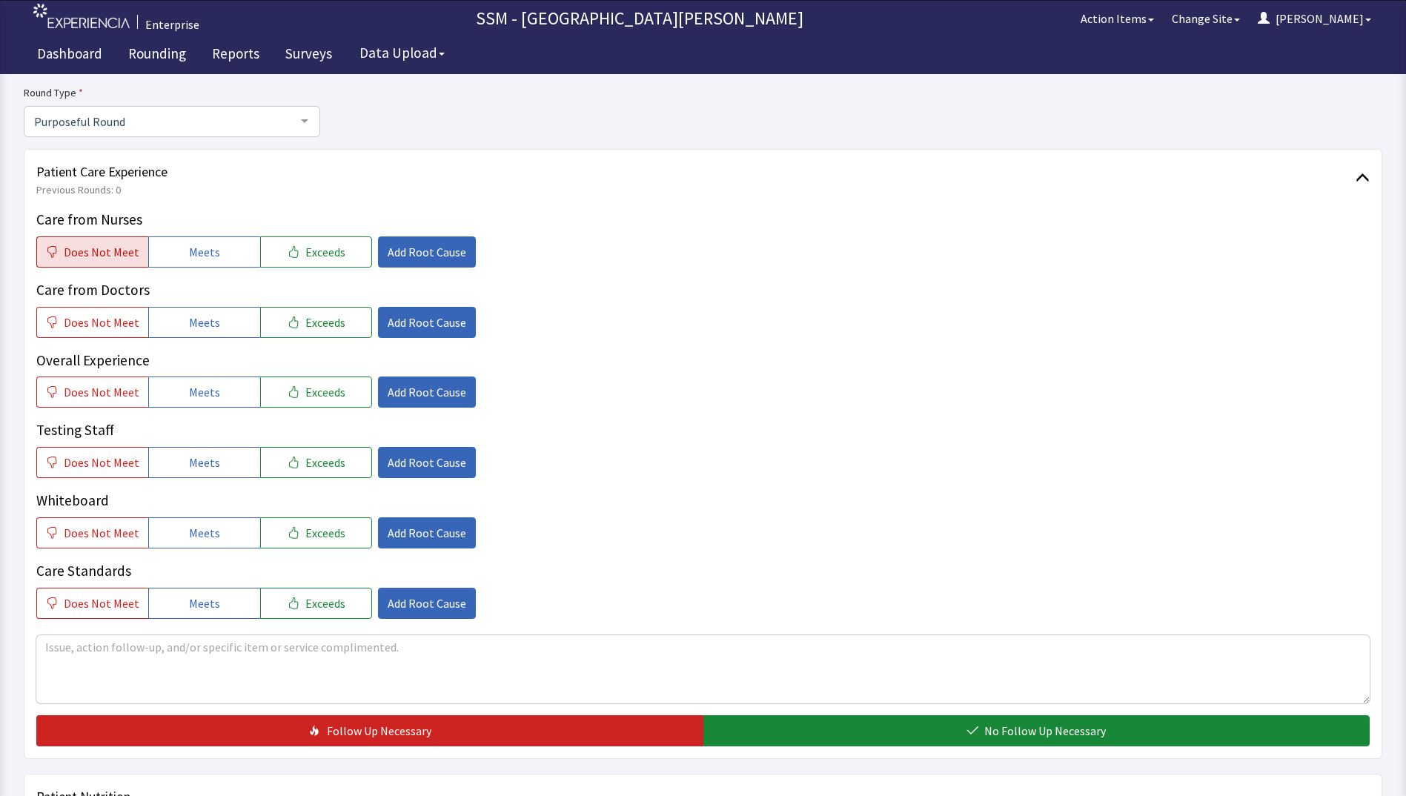
click at [107, 257] on span "Does Not Meet" at bounding box center [102, 252] width 76 height 18
click at [388, 259] on span "Add Root Cause" at bounding box center [427, 252] width 79 height 18
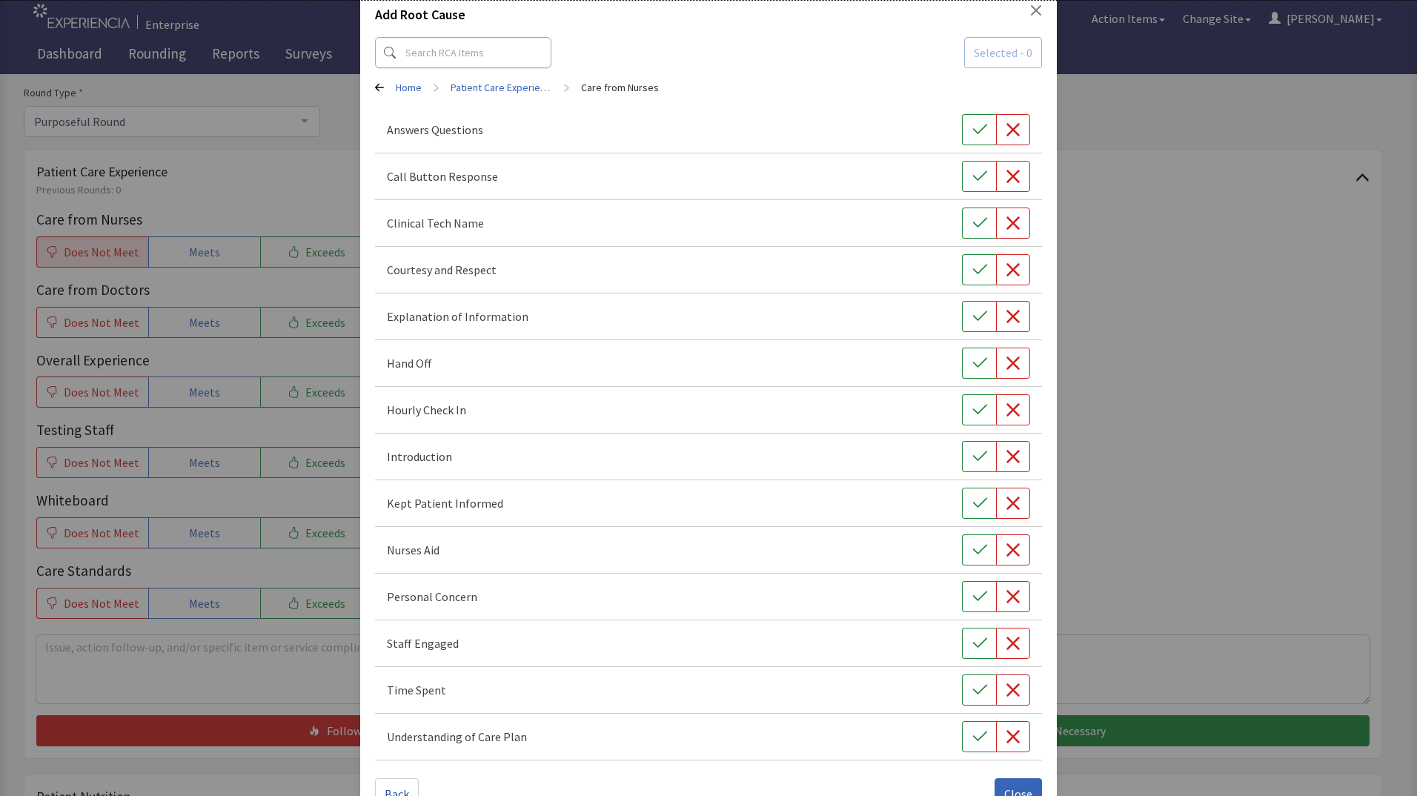
scroll to position [12, 0]
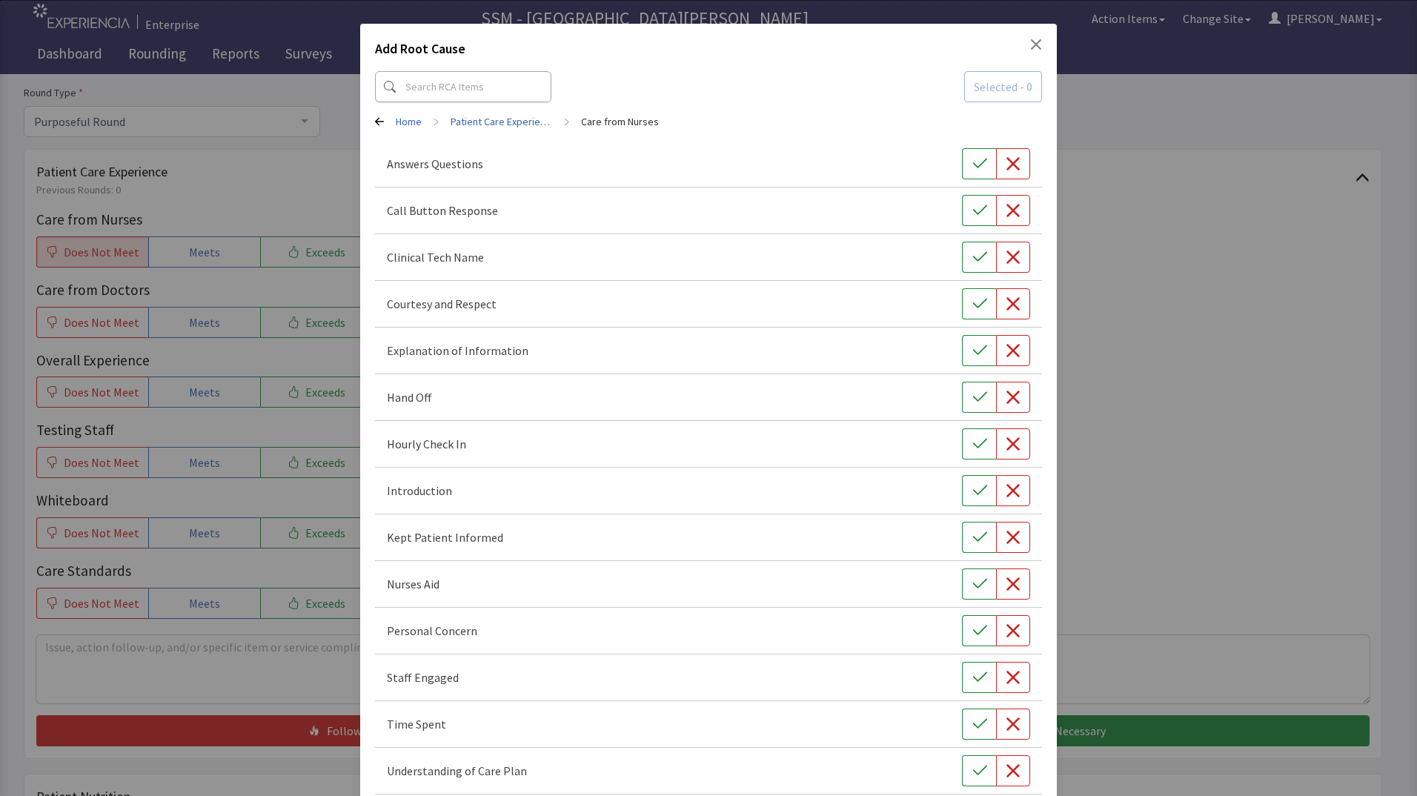
click at [429, 630] on p "Personal Concern" at bounding box center [432, 631] width 90 height 18
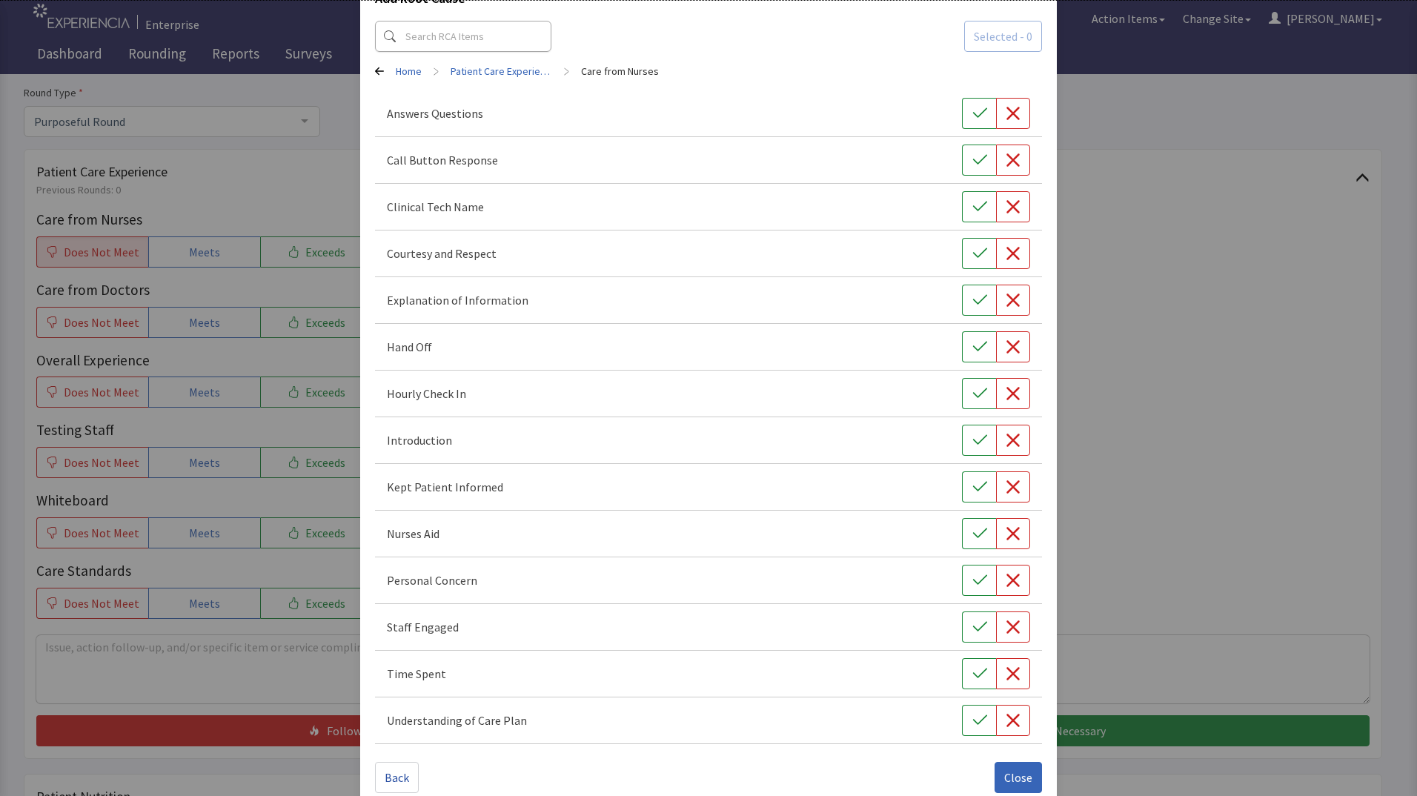
scroll to position [86, 0]
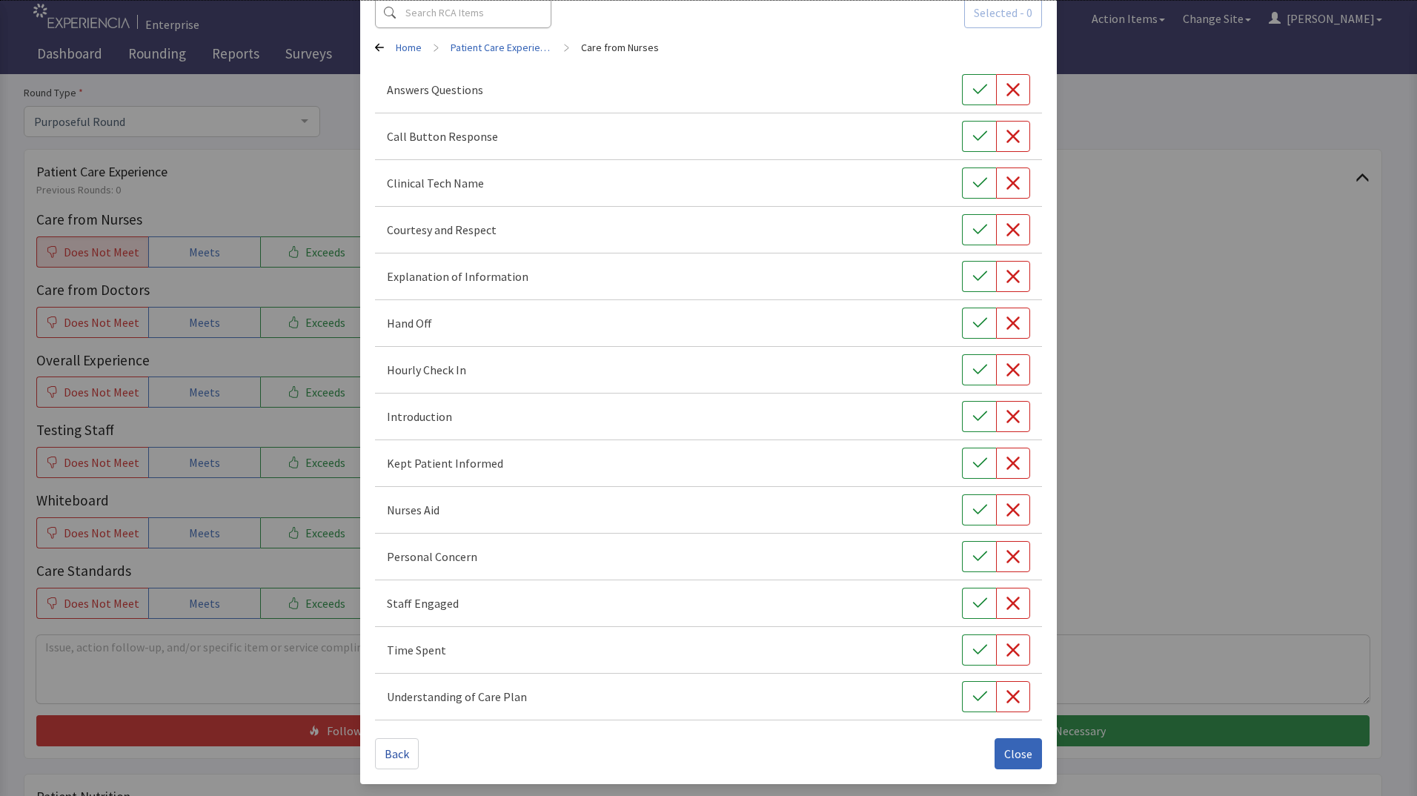
click at [267, 655] on div "Add Root Cause Selected - 0 Home > Patient Care Experience > Care from Nurses A…" at bounding box center [708, 355] width 1417 height 882
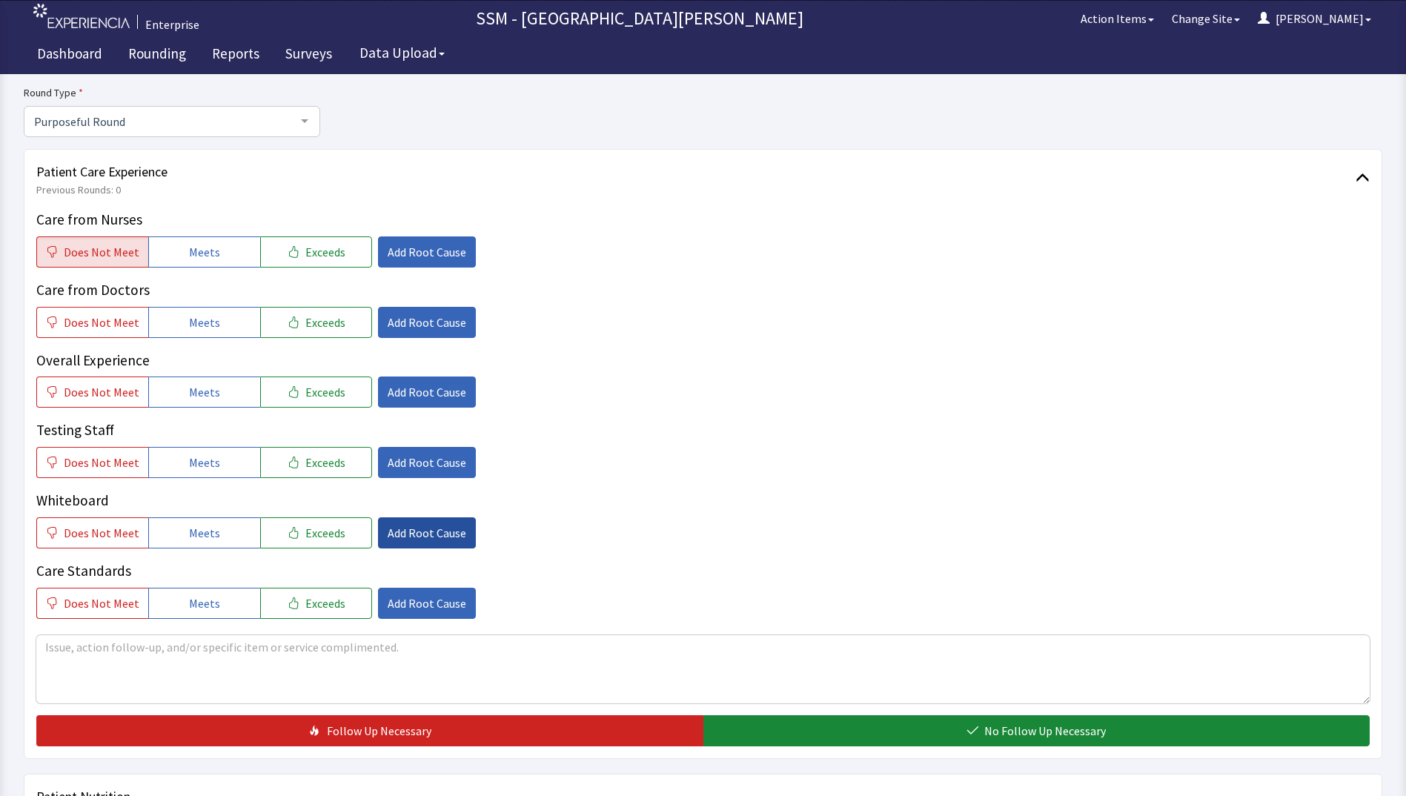
click at [427, 526] on span "Add Root Cause" at bounding box center [427, 533] width 79 height 18
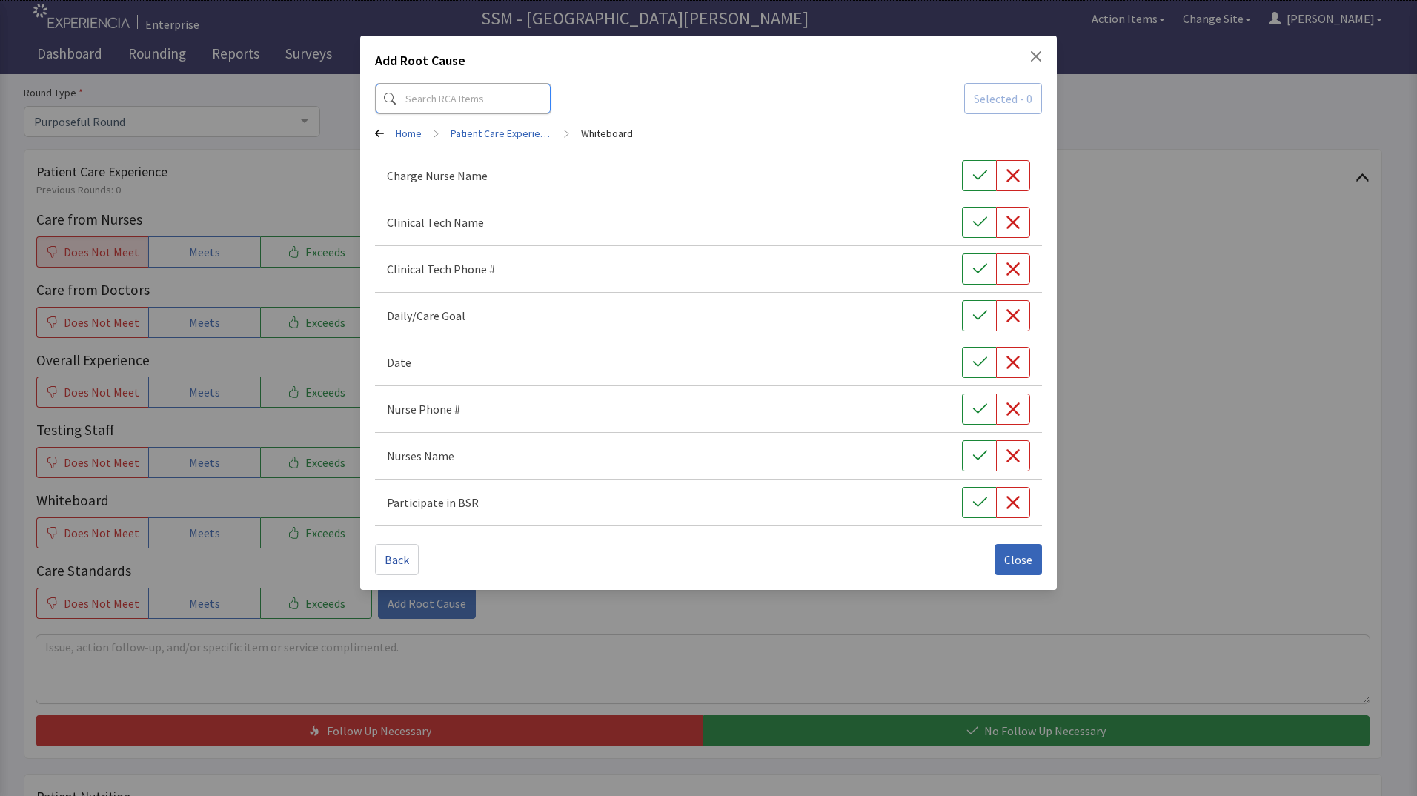
click at [470, 96] on input at bounding box center [463, 98] width 176 height 31
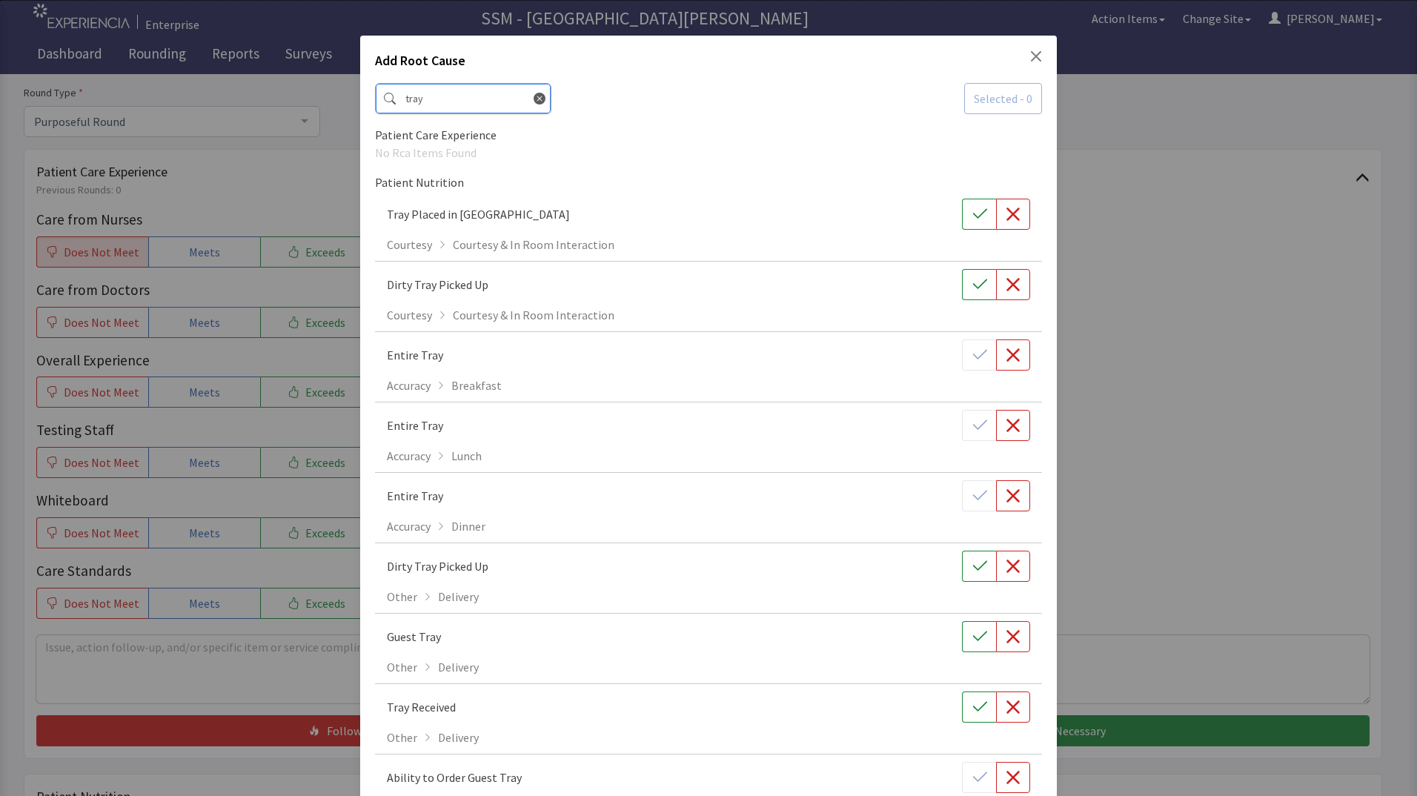
click at [439, 99] on input "tray" at bounding box center [463, 98] width 176 height 31
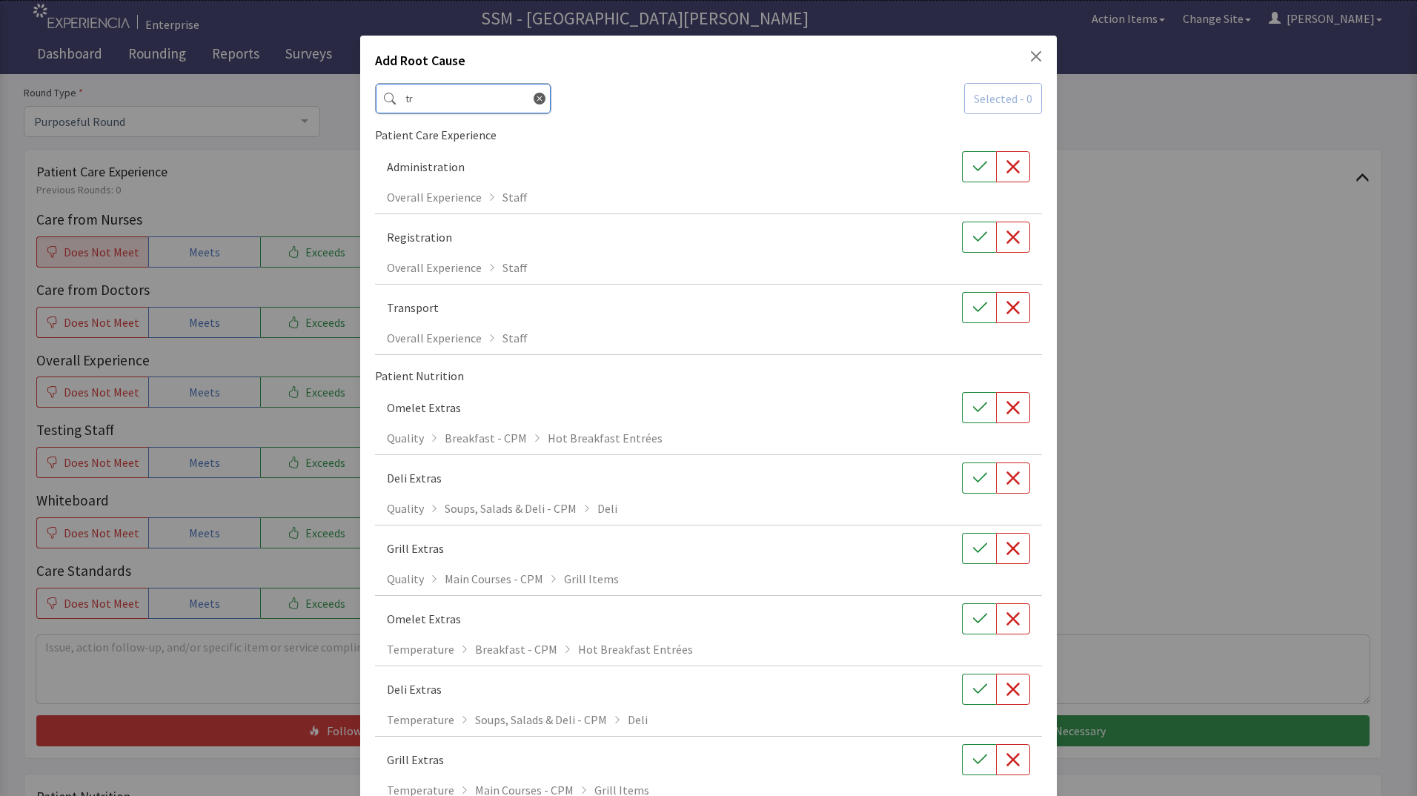
type input "t"
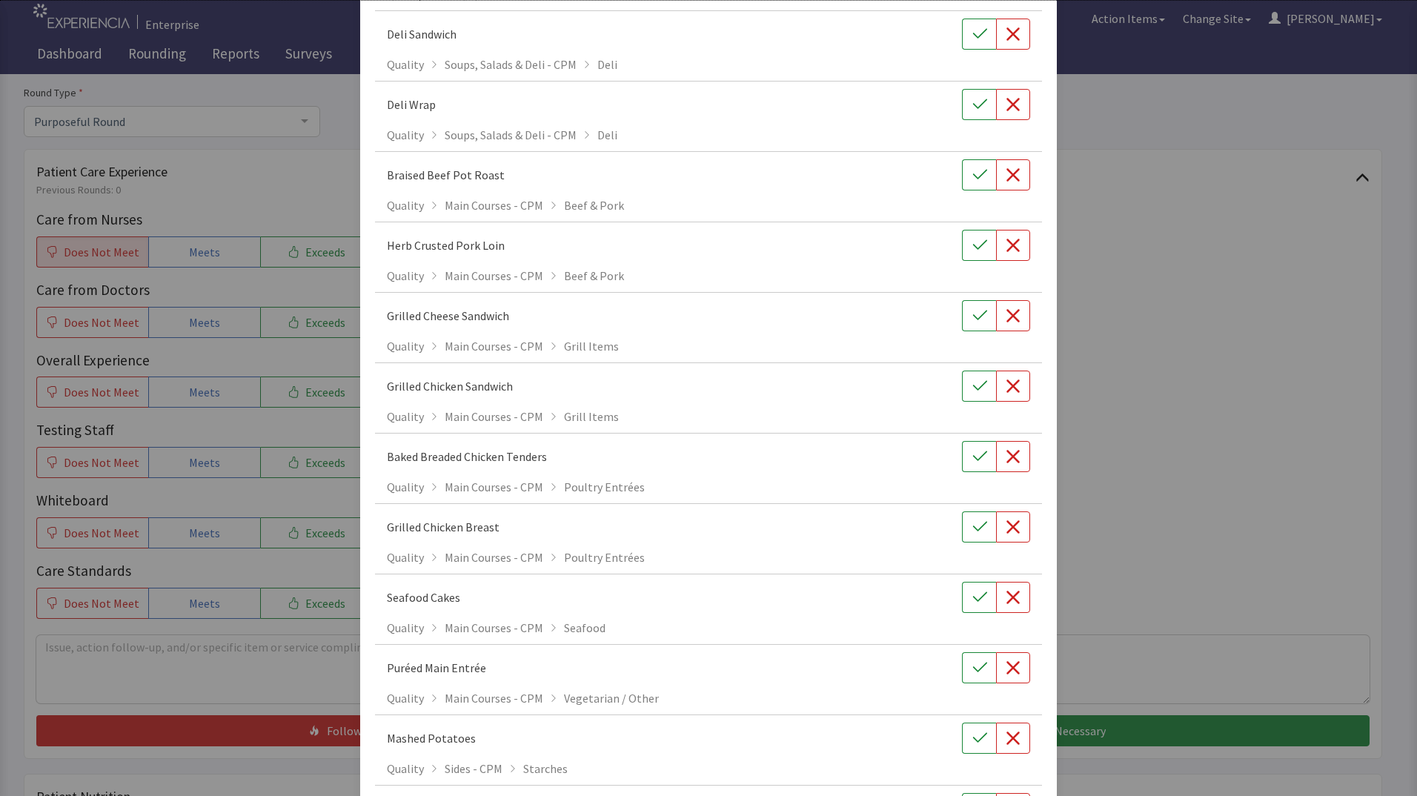
scroll to position [3705, 0]
type input "d"
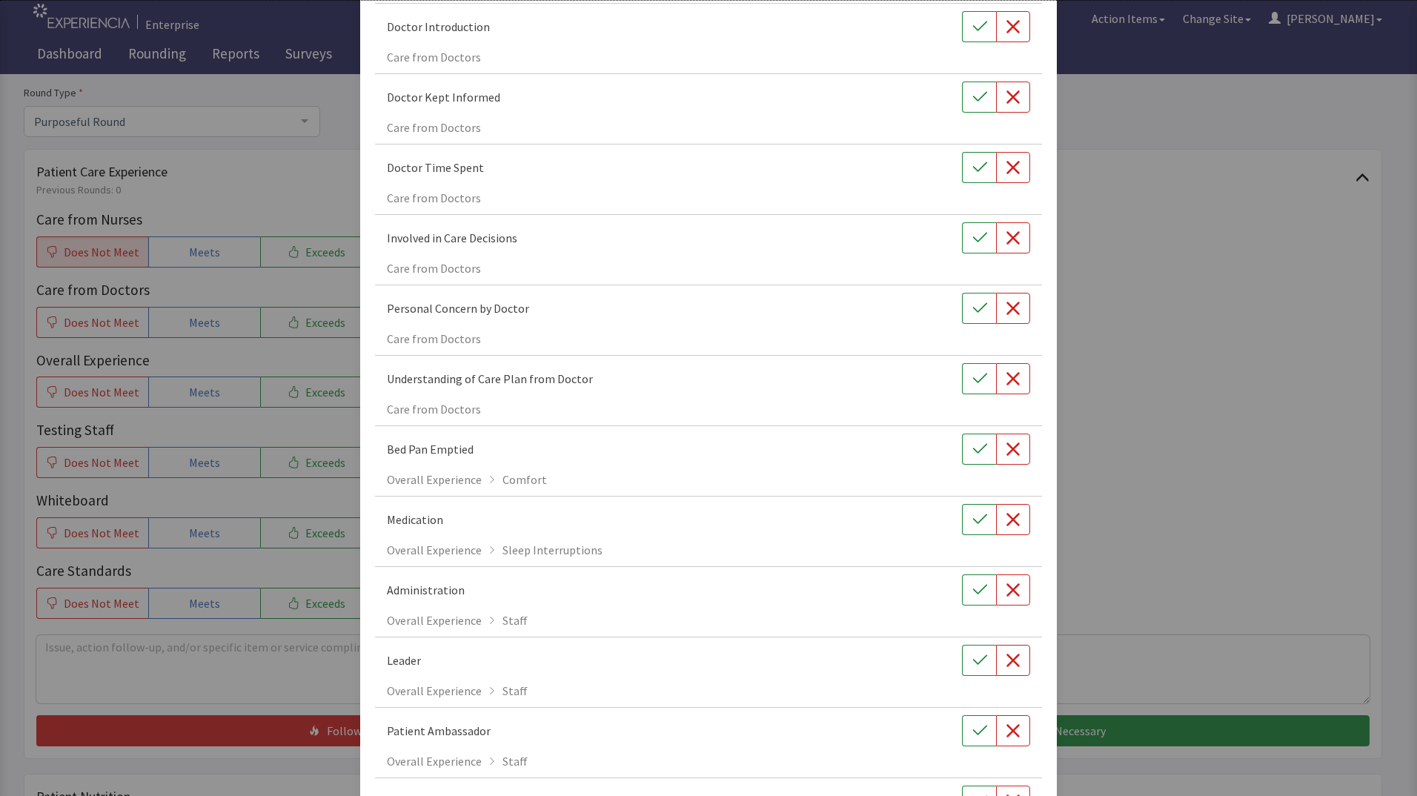
scroll to position [0, 0]
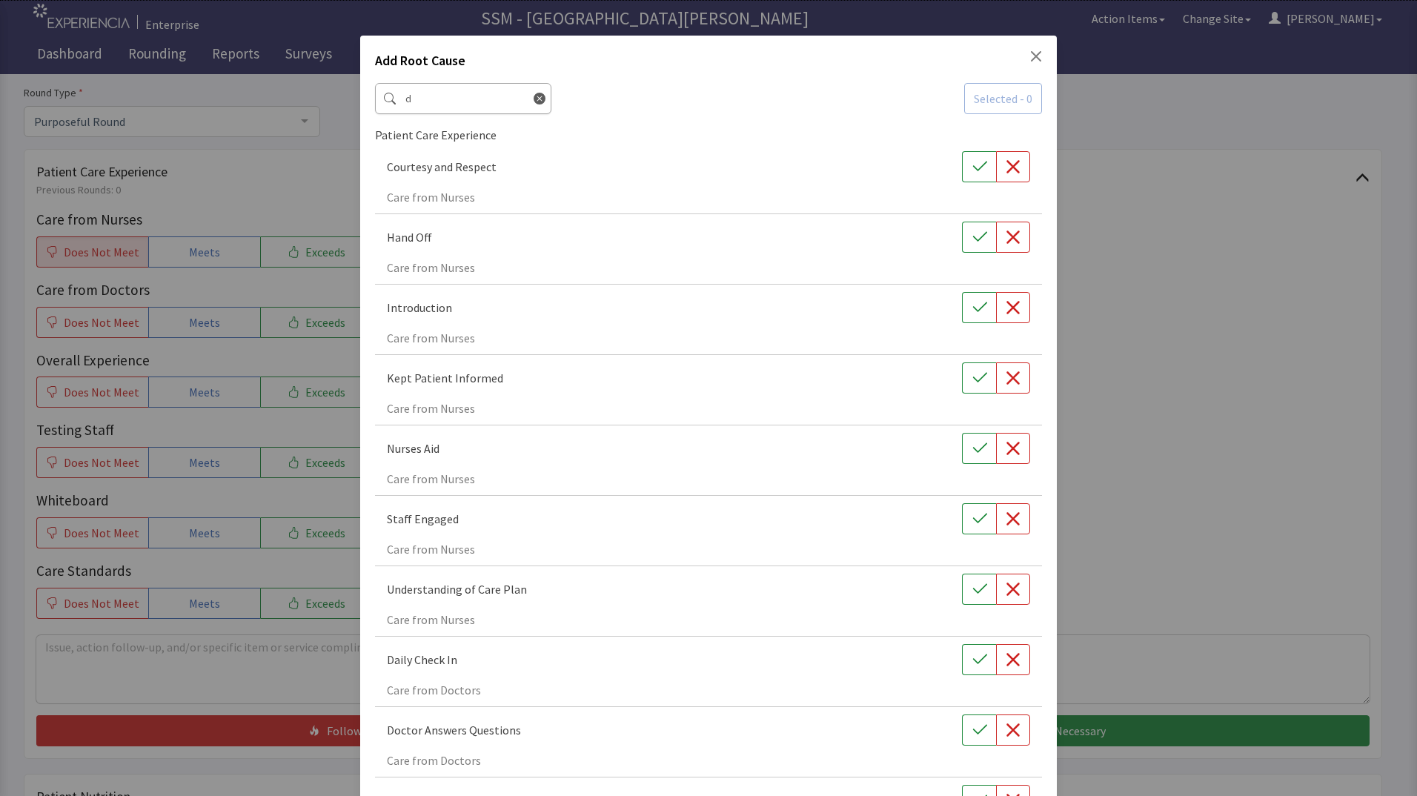
click at [1030, 55] on icon "Close" at bounding box center [1036, 56] width 12 height 12
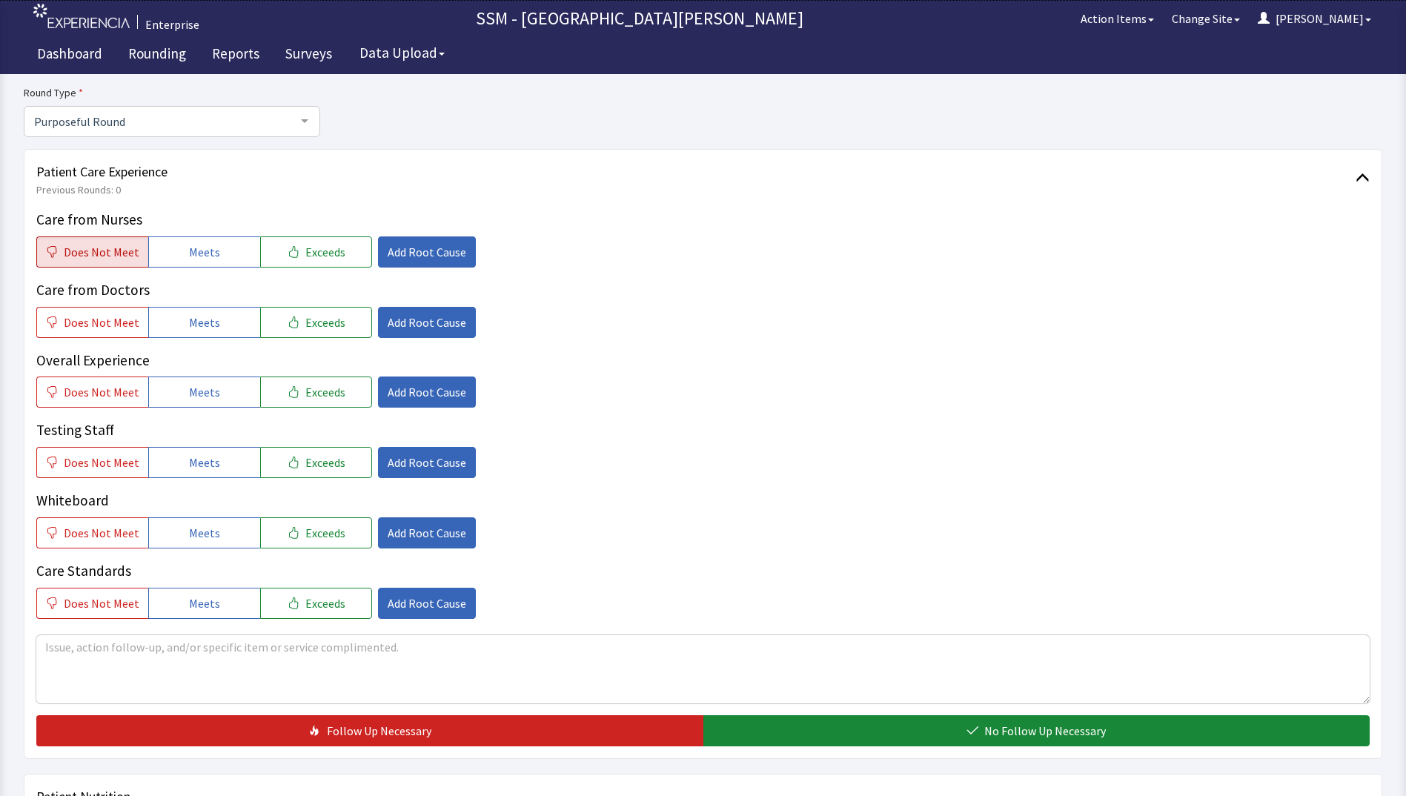
click at [143, 266] on button "Does Not Meet" at bounding box center [92, 251] width 112 height 31
click at [1007, 395] on div "Does Not Meet Meets Exceeds Add Root Cause" at bounding box center [702, 391] width 1333 height 31
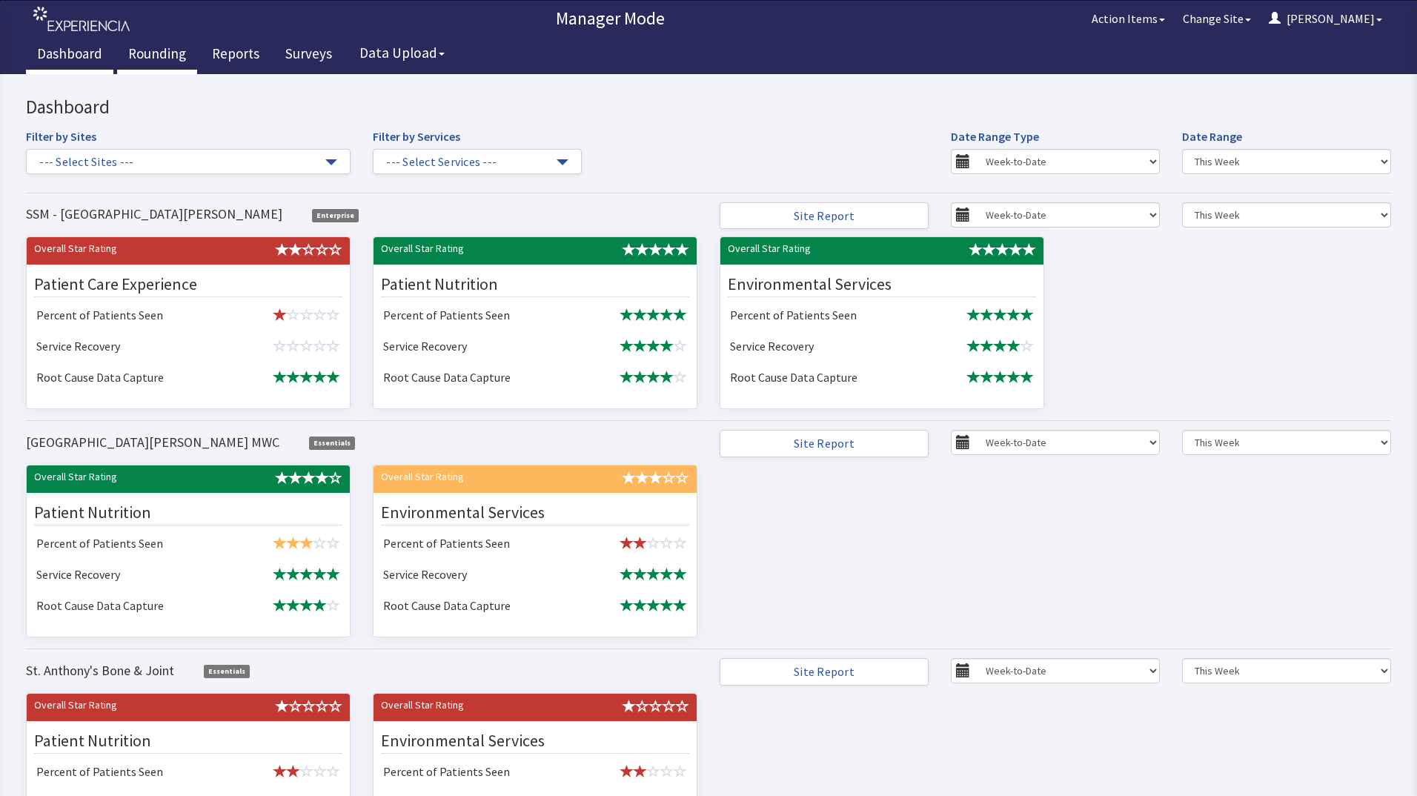
click at [165, 58] on link "Rounding" at bounding box center [157, 55] width 80 height 37
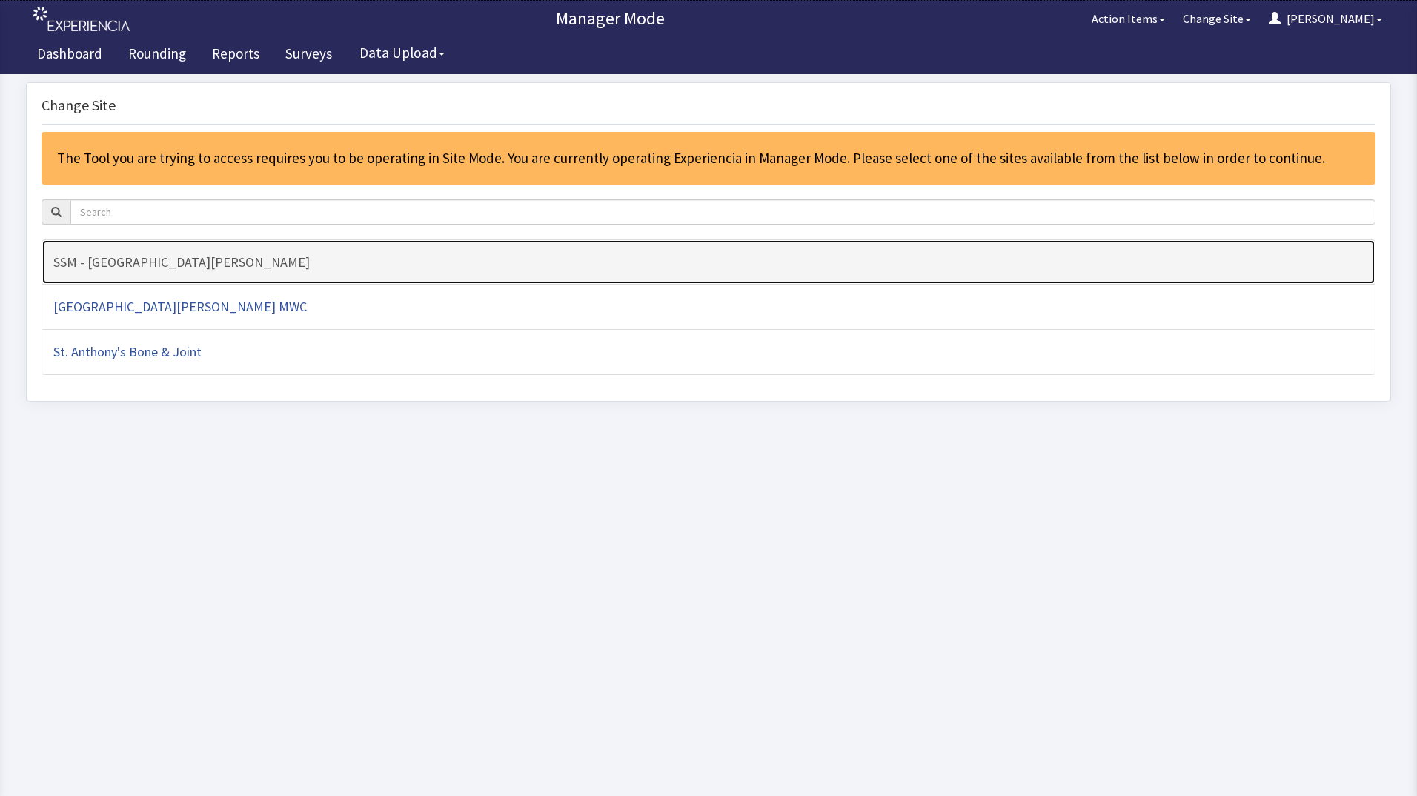
click link "SSM - [GEOGRAPHIC_DATA][PERSON_NAME]"
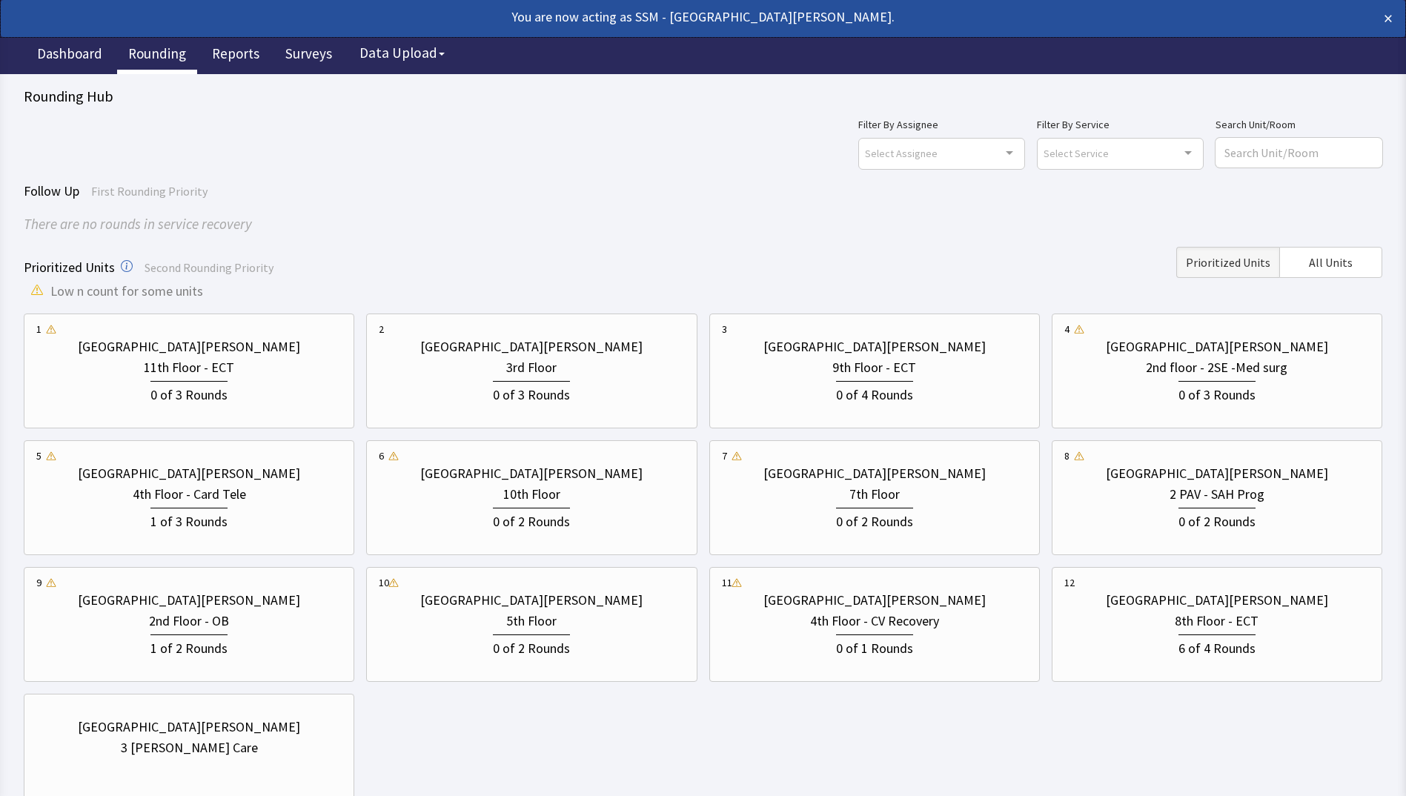
click at [932, 754] on div "[GEOGRAPHIC_DATA][PERSON_NAME] 11th Floor - ECT 0 of 3 Rounds [GEOGRAPHIC_DATA]…" at bounding box center [703, 560] width 1358 height 495
click at [1215, 360] on div "2nd floor - 2SE -Med surg" at bounding box center [1217, 367] width 142 height 21
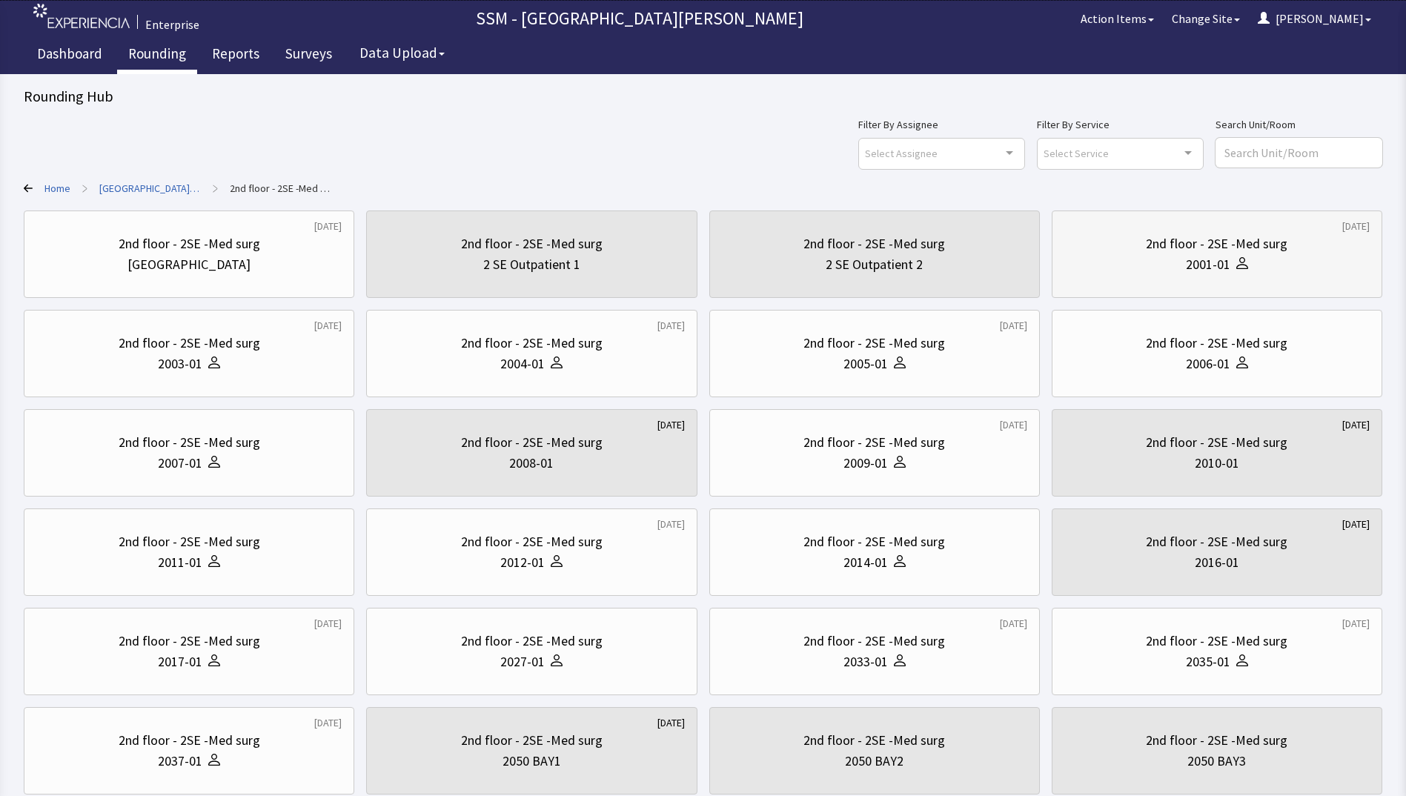
click at [1264, 265] on div "2001-01" at bounding box center [1216, 264] width 305 height 21
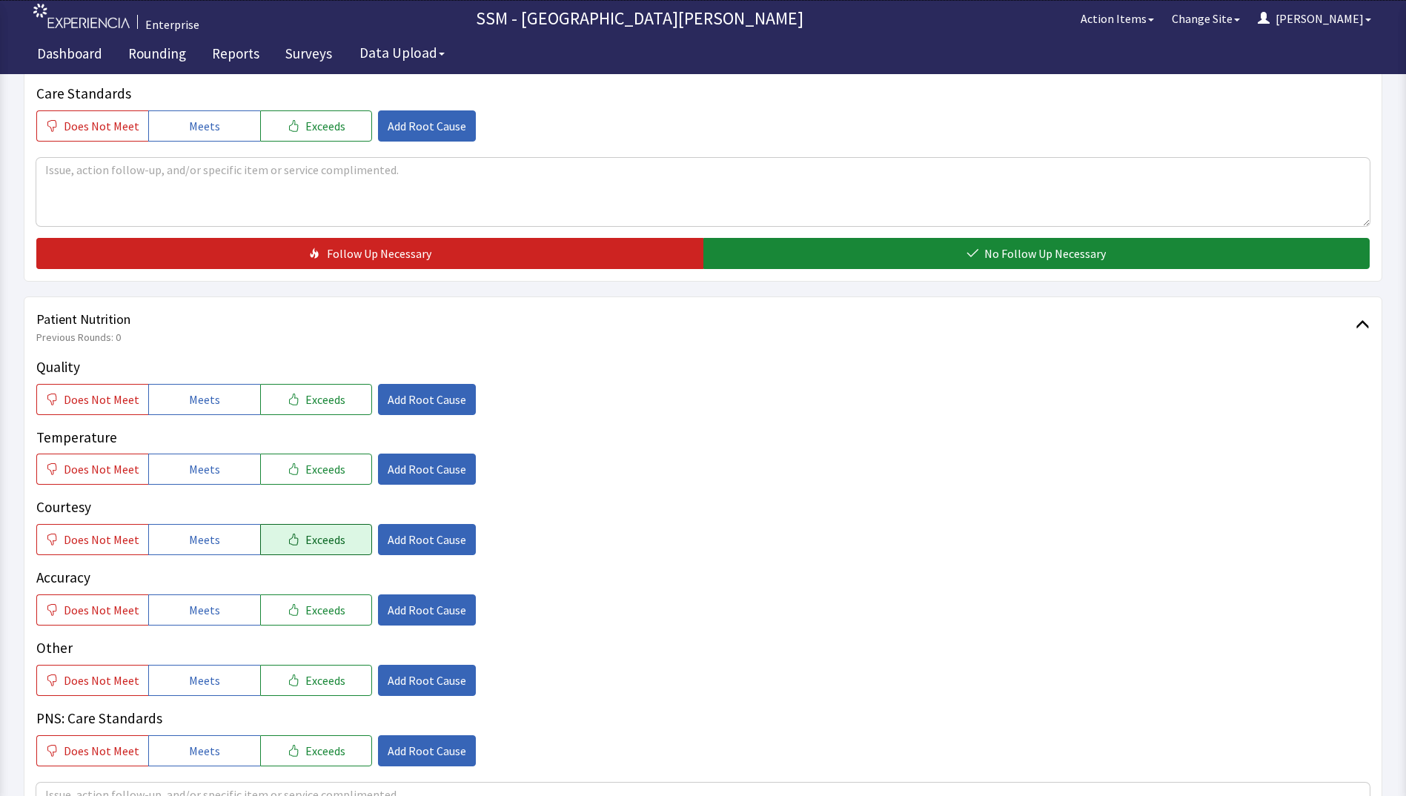
scroll to position [741, 0]
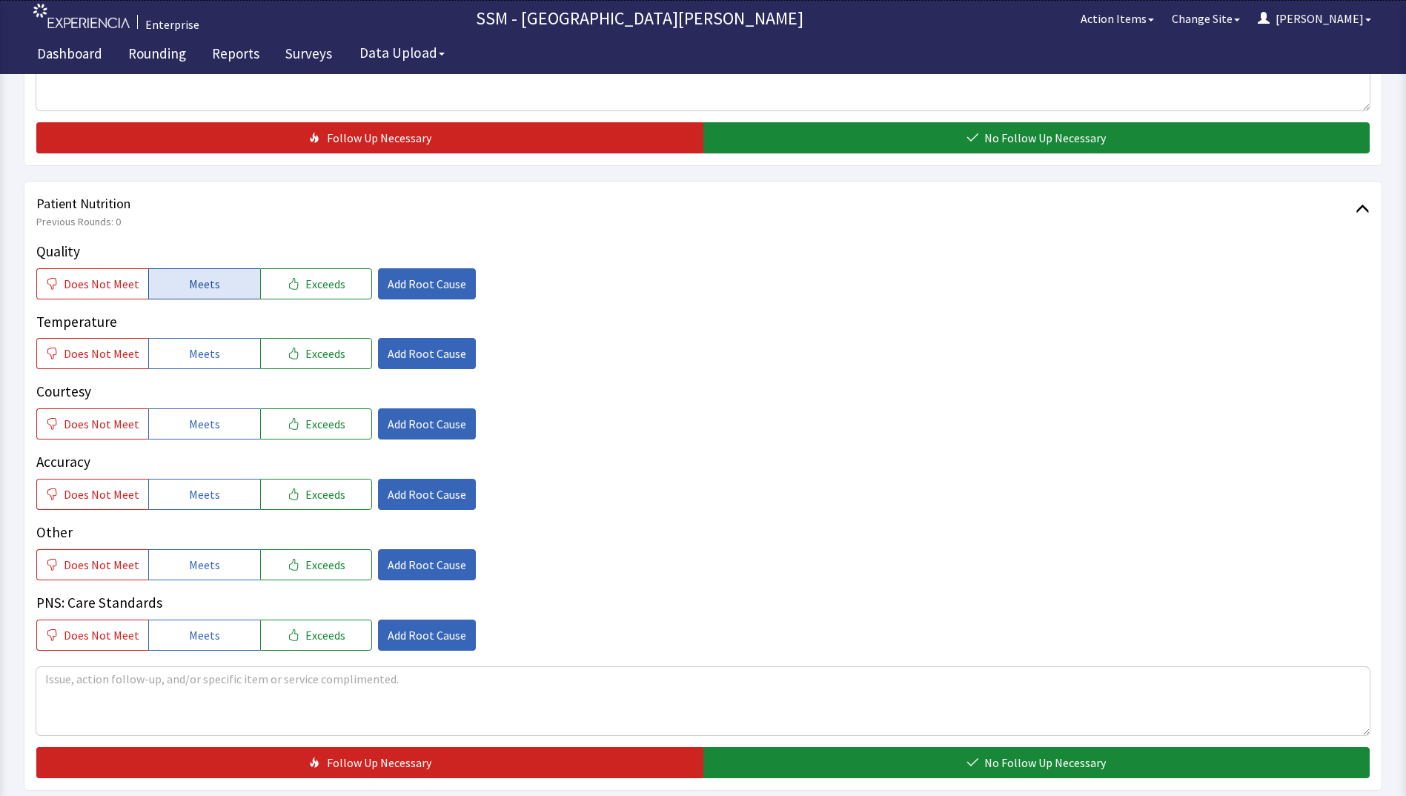
click at [200, 285] on span "Meets" at bounding box center [204, 284] width 31 height 18
click at [216, 358] on button "Meets" at bounding box center [204, 353] width 112 height 31
click at [192, 442] on div "Quality Does Not Meet Meets Exceeds Add Root Cause Temperature Does Not Meet Me…" at bounding box center [702, 446] width 1333 height 410
click at [196, 432] on span "Meets" at bounding box center [204, 424] width 31 height 18
click at [225, 491] on button "Meets" at bounding box center [204, 494] width 112 height 31
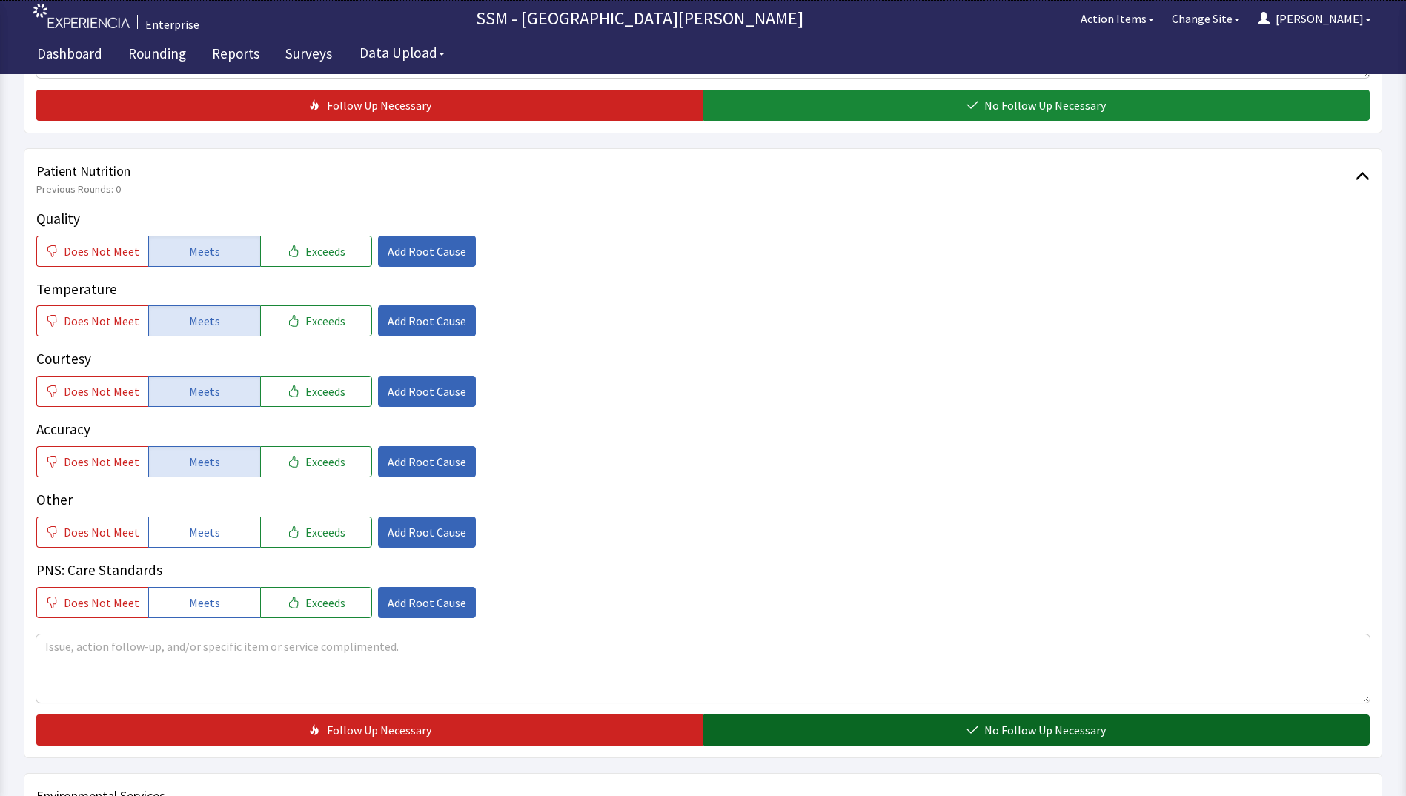
scroll to position [963, 0]
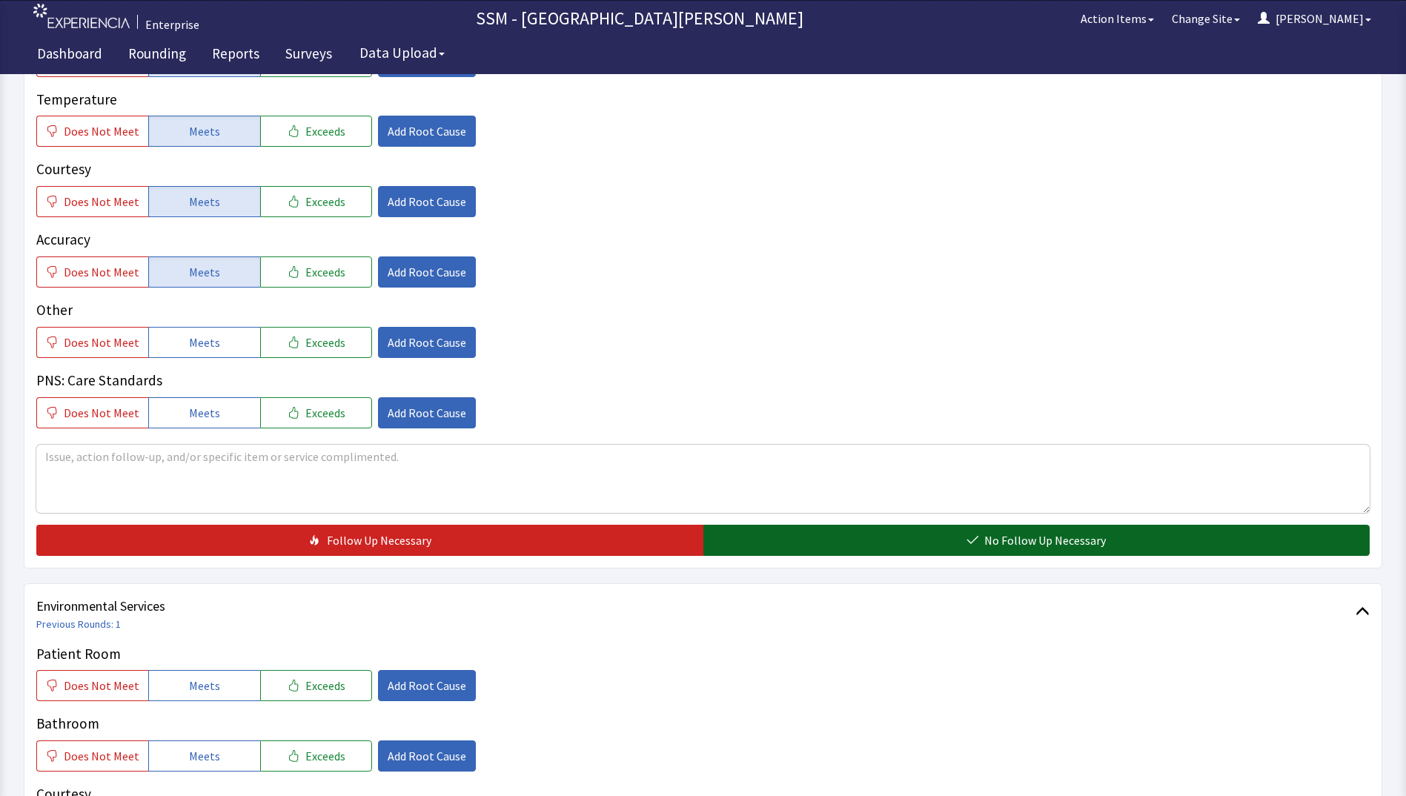
click at [983, 550] on button "No Follow Up Necessary" at bounding box center [1036, 540] width 667 height 31
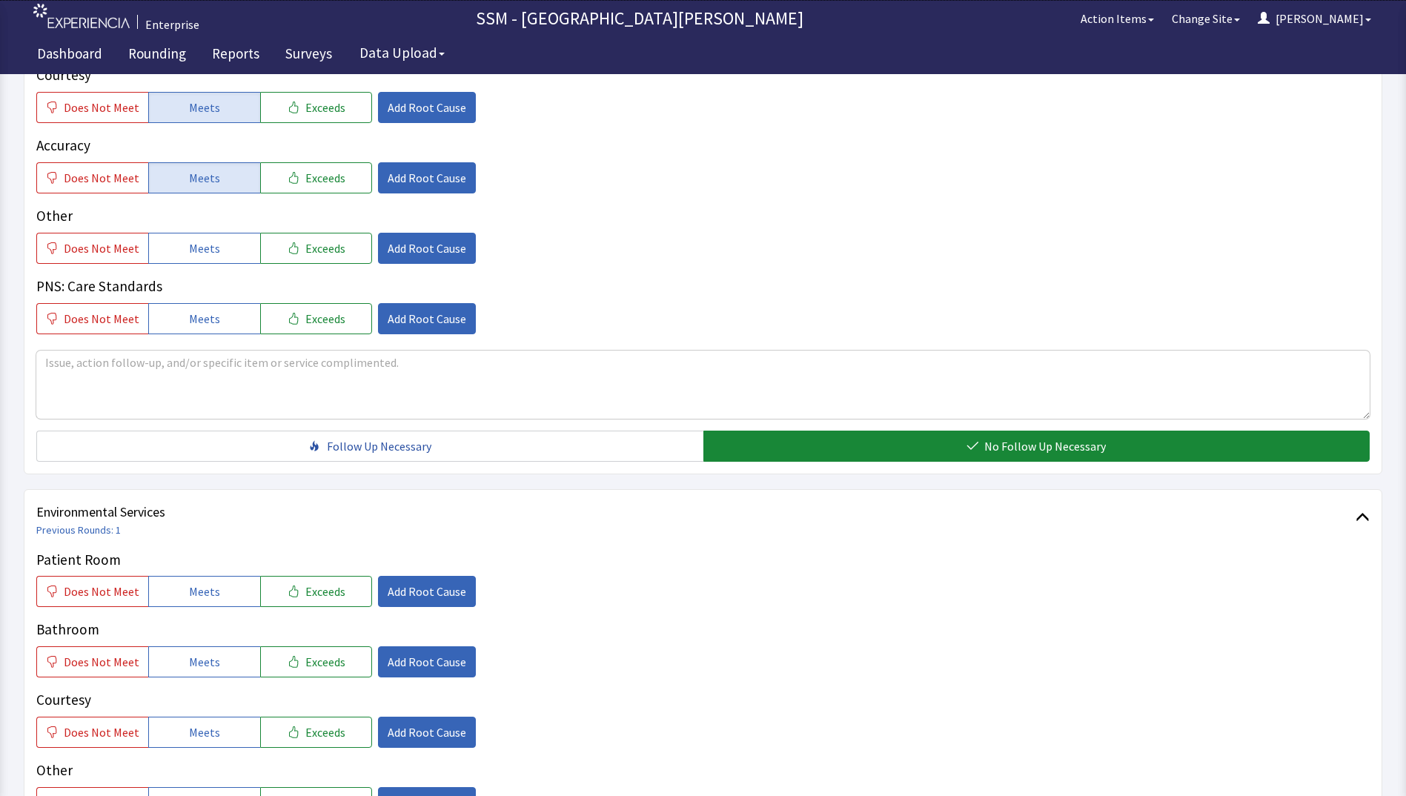
scroll to position [1112, 0]
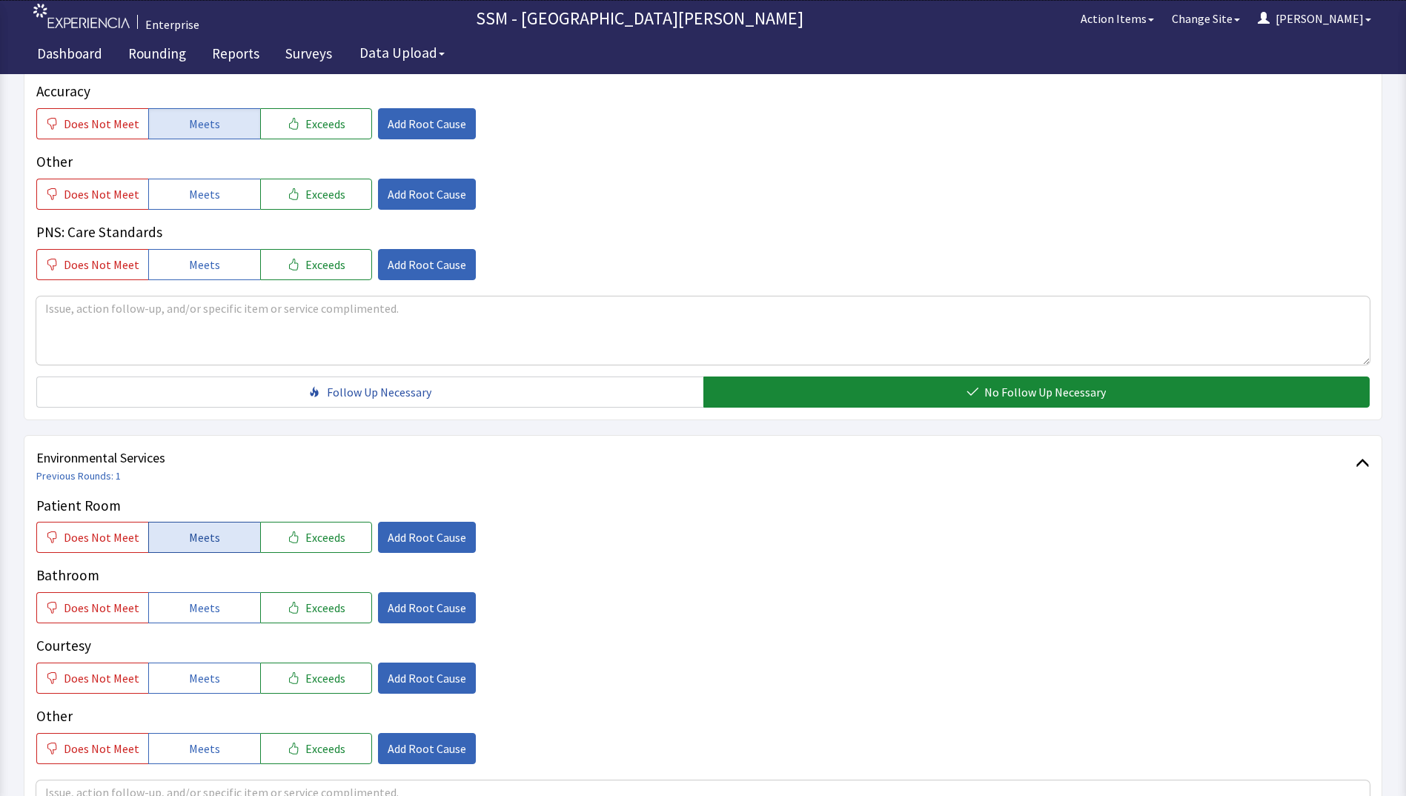
click at [215, 534] on button "Meets" at bounding box center [204, 537] width 112 height 31
click at [189, 601] on span "Meets" at bounding box center [204, 608] width 31 height 18
click at [189, 610] on span "Meets" at bounding box center [204, 608] width 31 height 18
click at [192, 674] on span "Meets" at bounding box center [204, 678] width 31 height 18
click at [192, 594] on div "Bathroom Does Not Meet Meets Exceeds Add Root Cause" at bounding box center [702, 594] width 1333 height 59
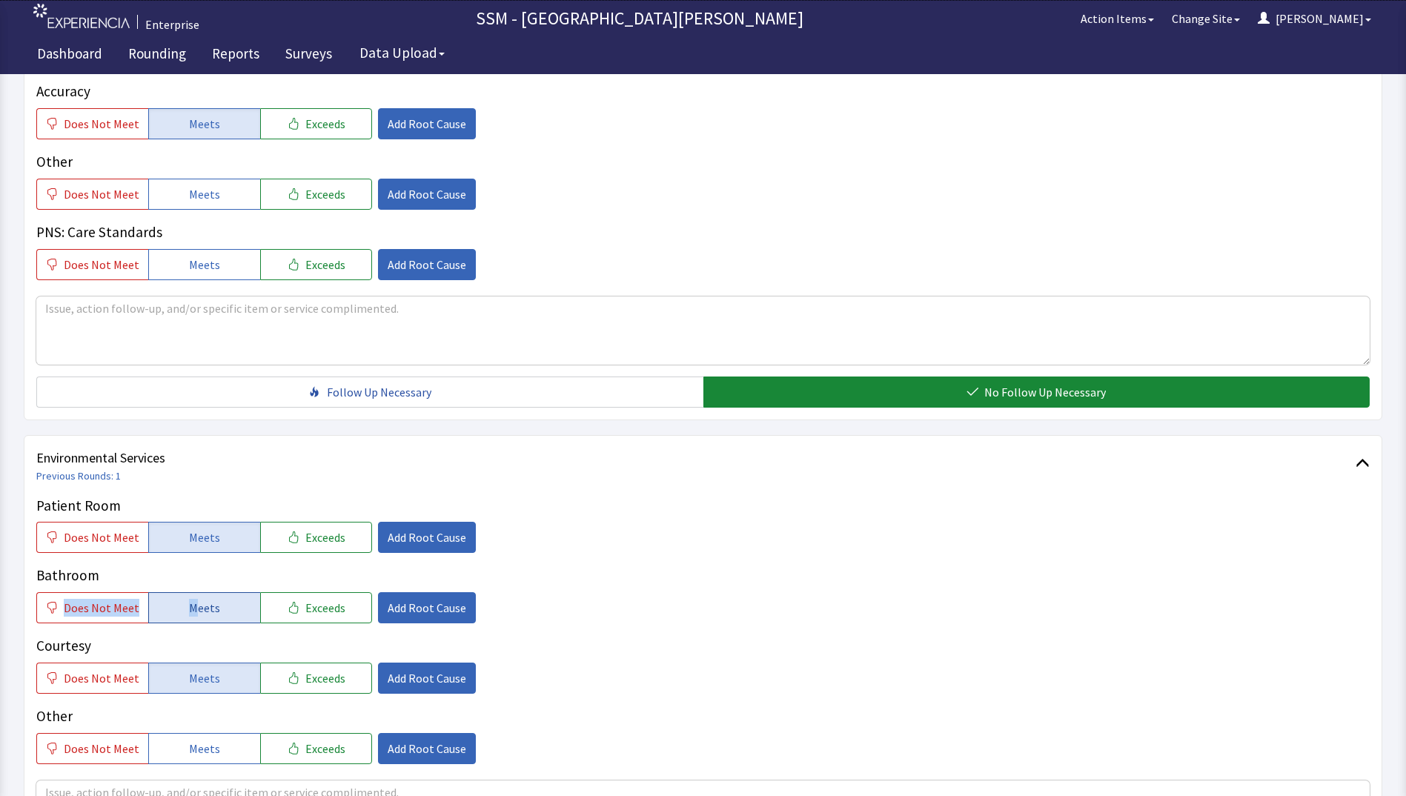
drag, startPoint x: 192, startPoint y: 594, endPoint x: 195, endPoint y: 617, distance: 23.9
click at [195, 617] on button "Meets" at bounding box center [204, 607] width 112 height 31
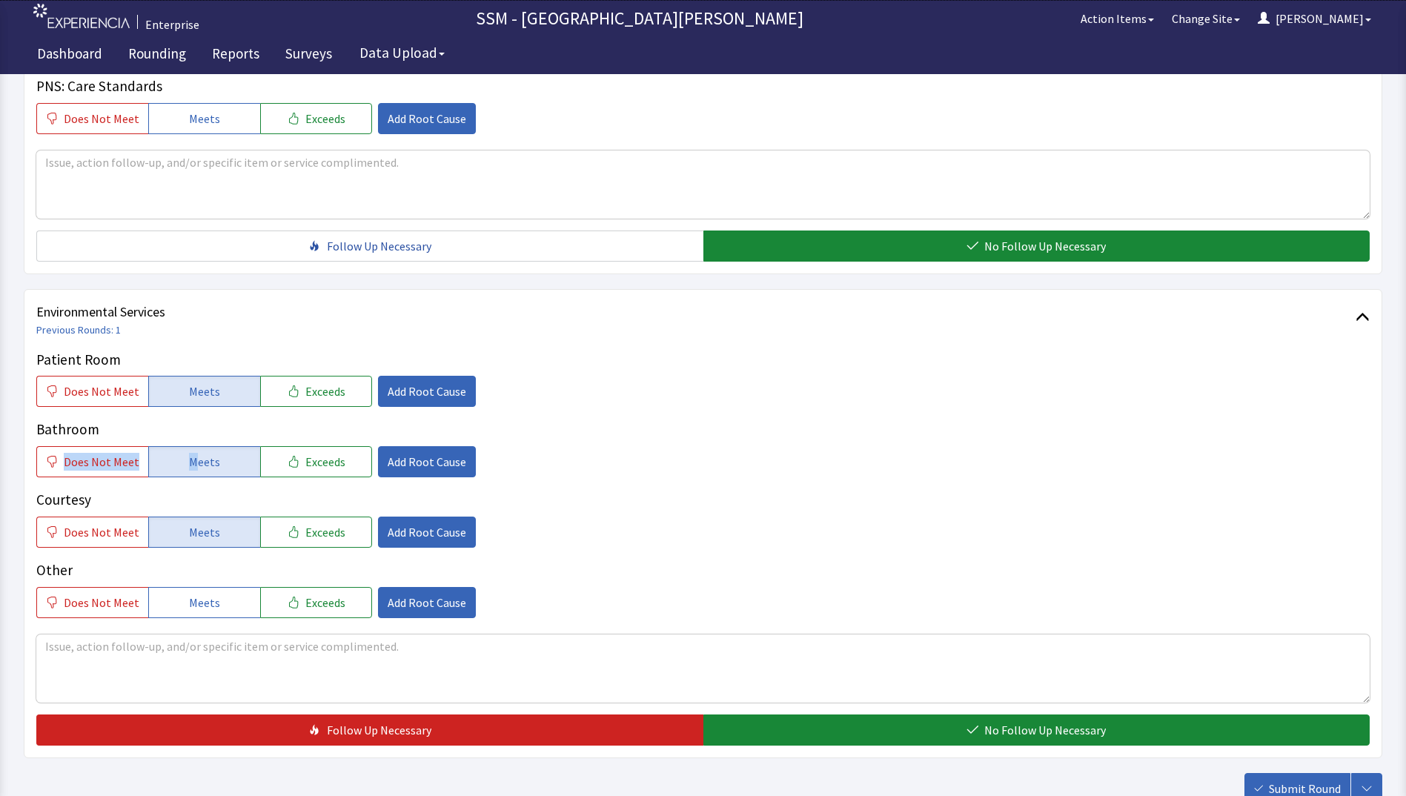
scroll to position [1364, 0]
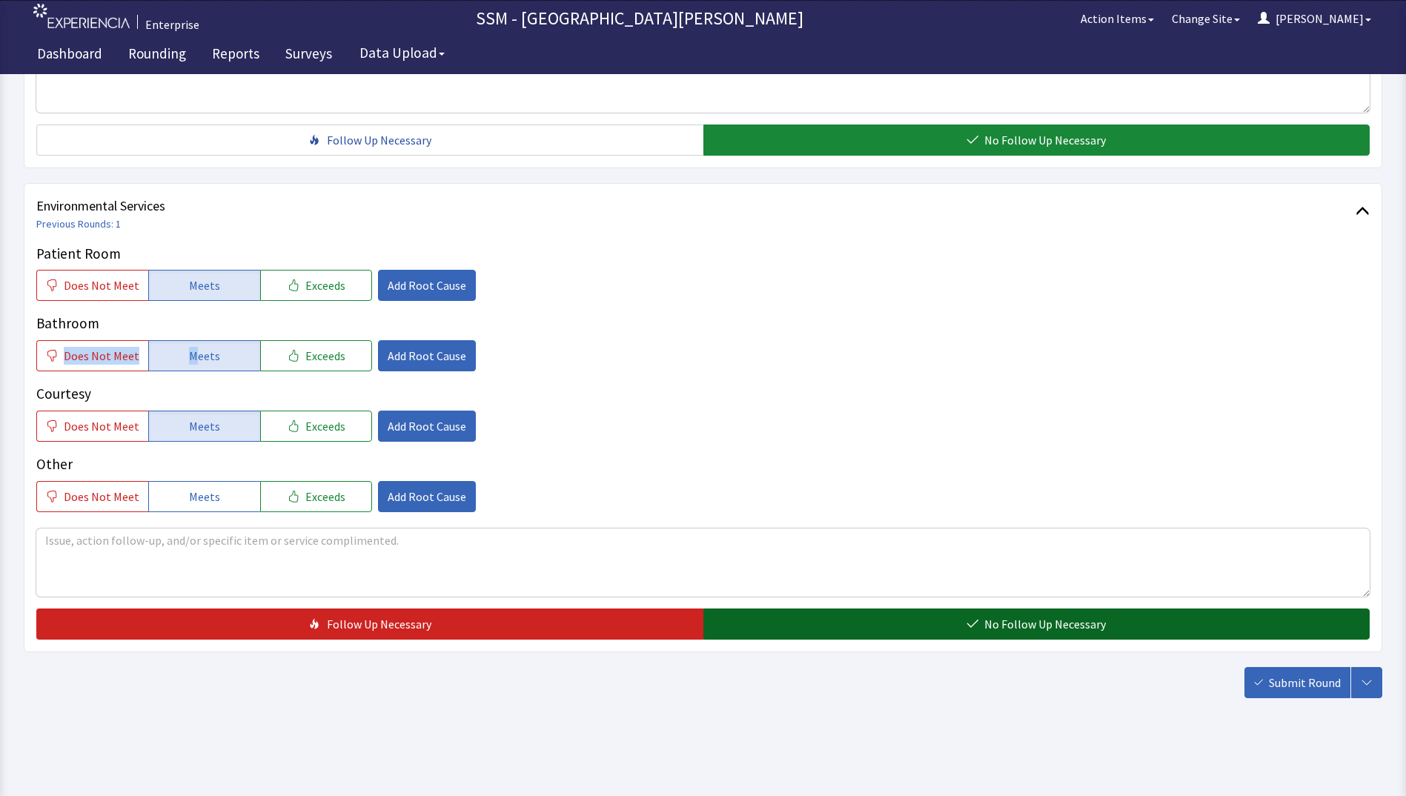
click at [856, 623] on button "No Follow Up Necessary" at bounding box center [1036, 623] width 667 height 31
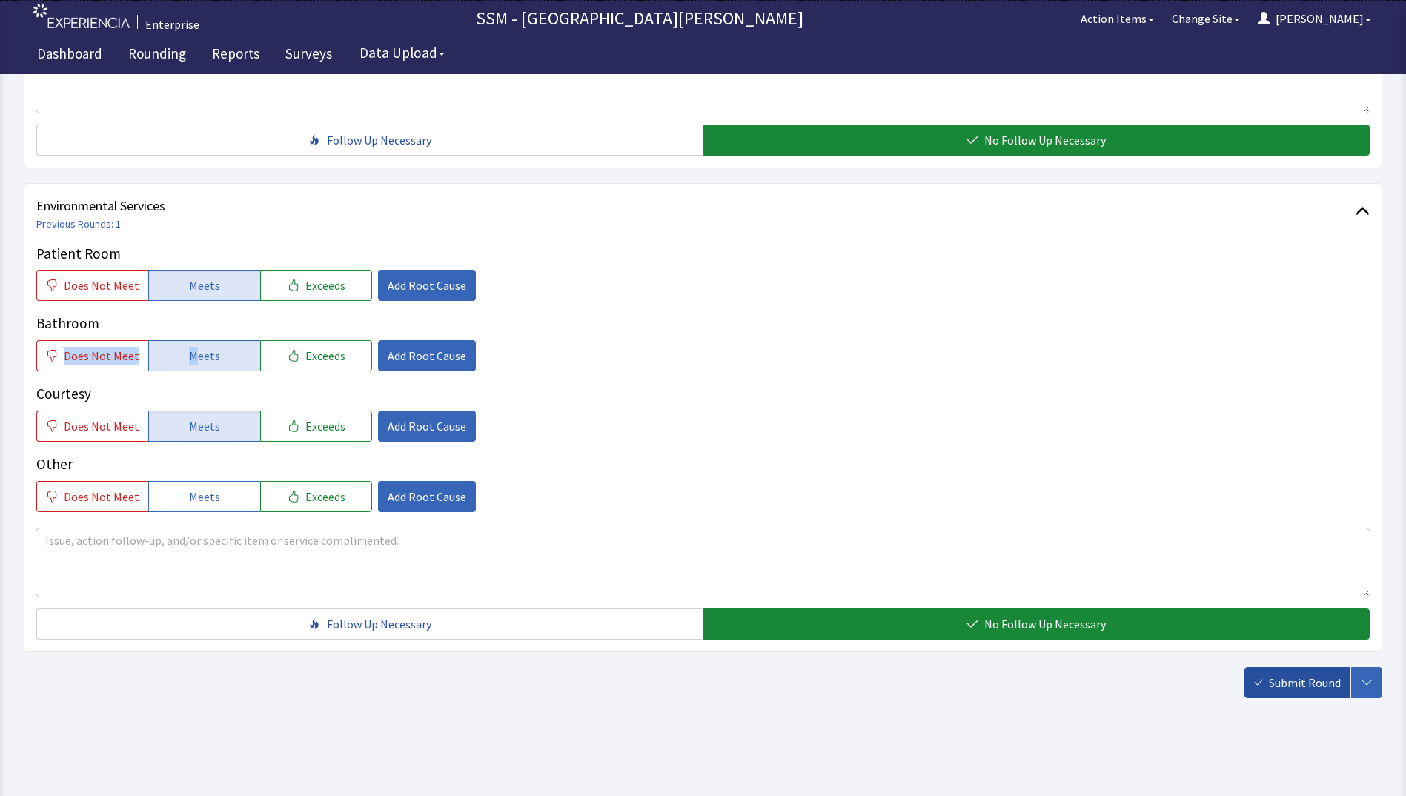
click at [1275, 688] on span "Submit Round" at bounding box center [1305, 683] width 72 height 18
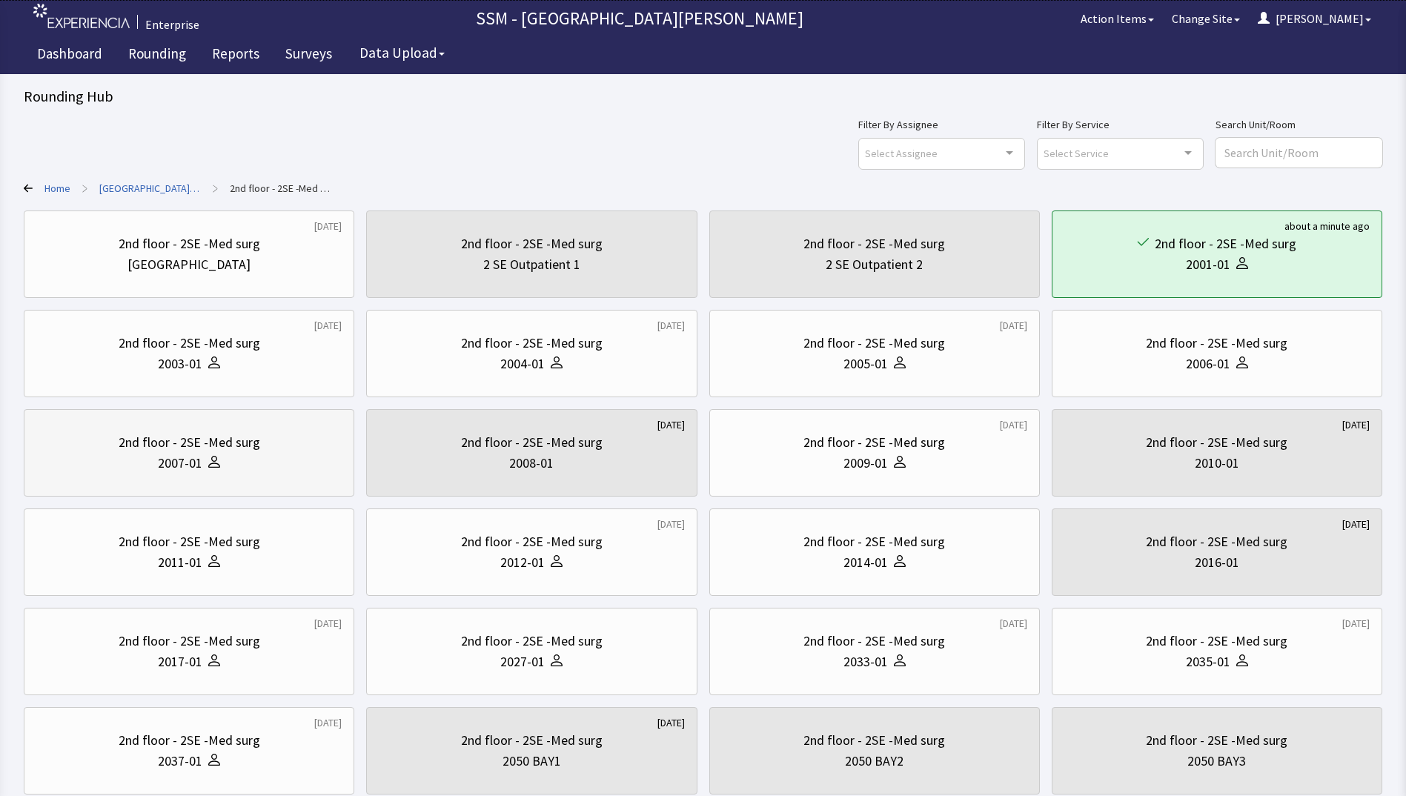
click at [219, 479] on div "2nd floor - 2SE -Med surg 2007-01" at bounding box center [188, 452] width 305 height 71
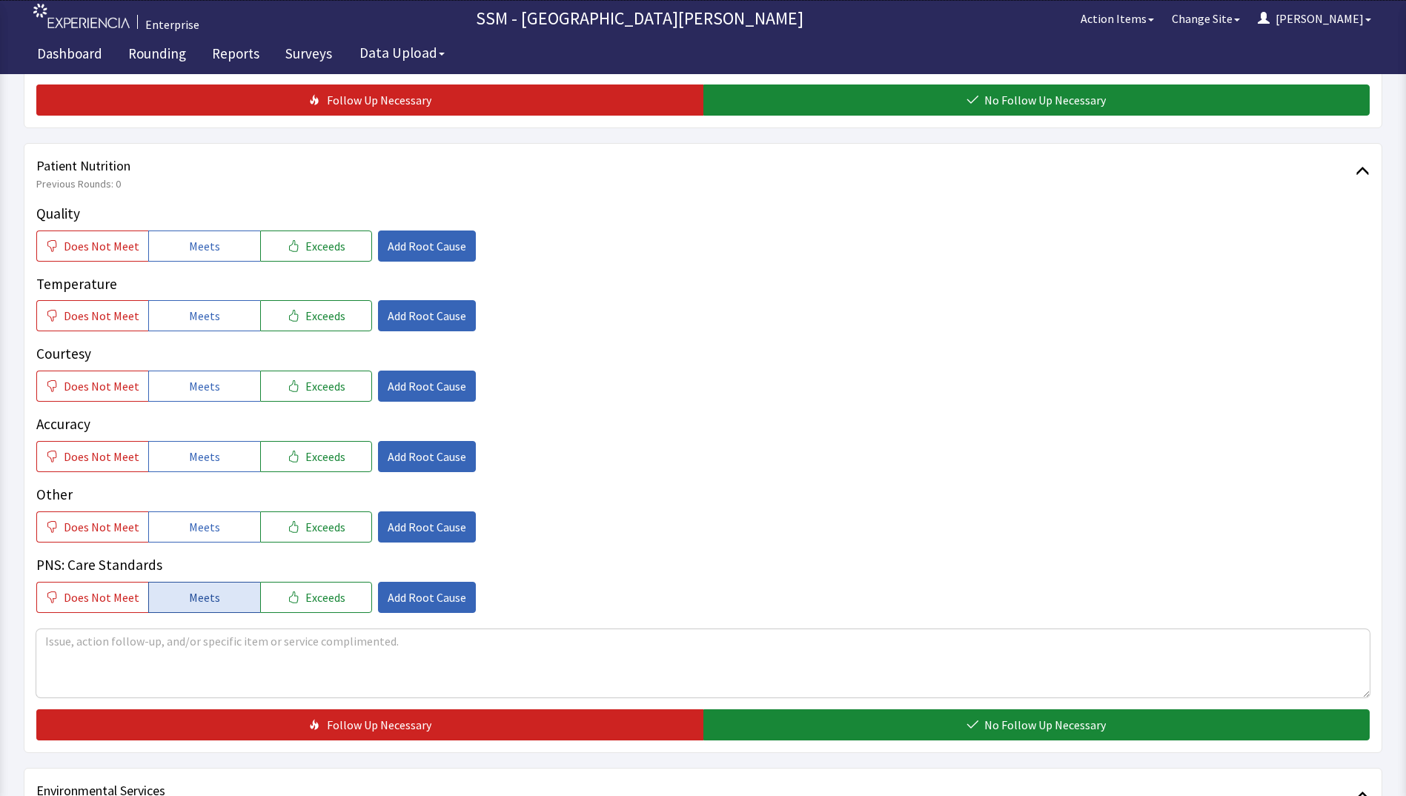
scroll to position [889, 0]
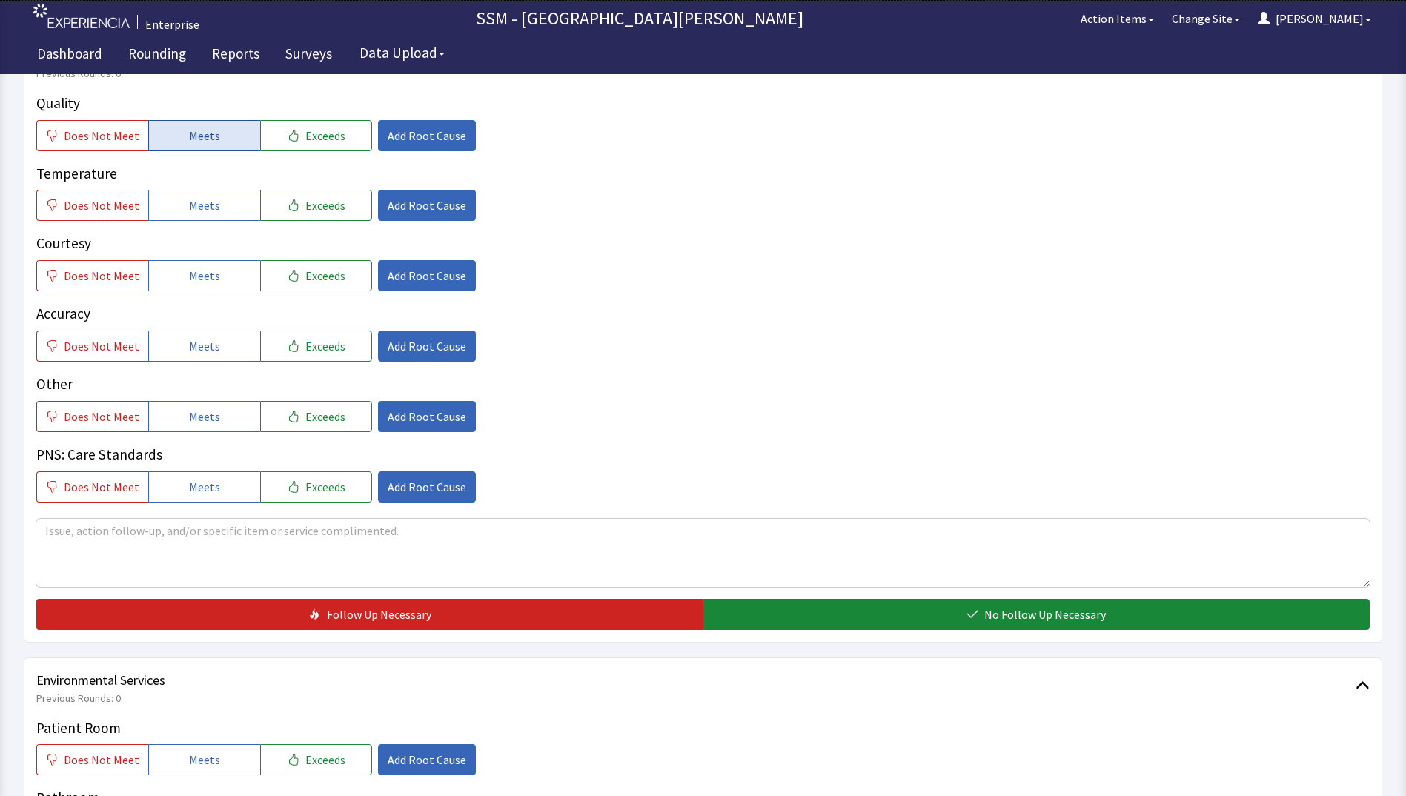
click at [196, 139] on span "Meets" at bounding box center [204, 136] width 31 height 18
drag, startPoint x: 196, startPoint y: 139, endPoint x: 196, endPoint y: 166, distance: 26.7
click at [196, 141] on span "Meets" at bounding box center [204, 136] width 31 height 18
click at [189, 139] on span "Meets" at bounding box center [204, 136] width 31 height 18
drag, startPoint x: 196, startPoint y: 196, endPoint x: 201, endPoint y: 230, distance: 35.2
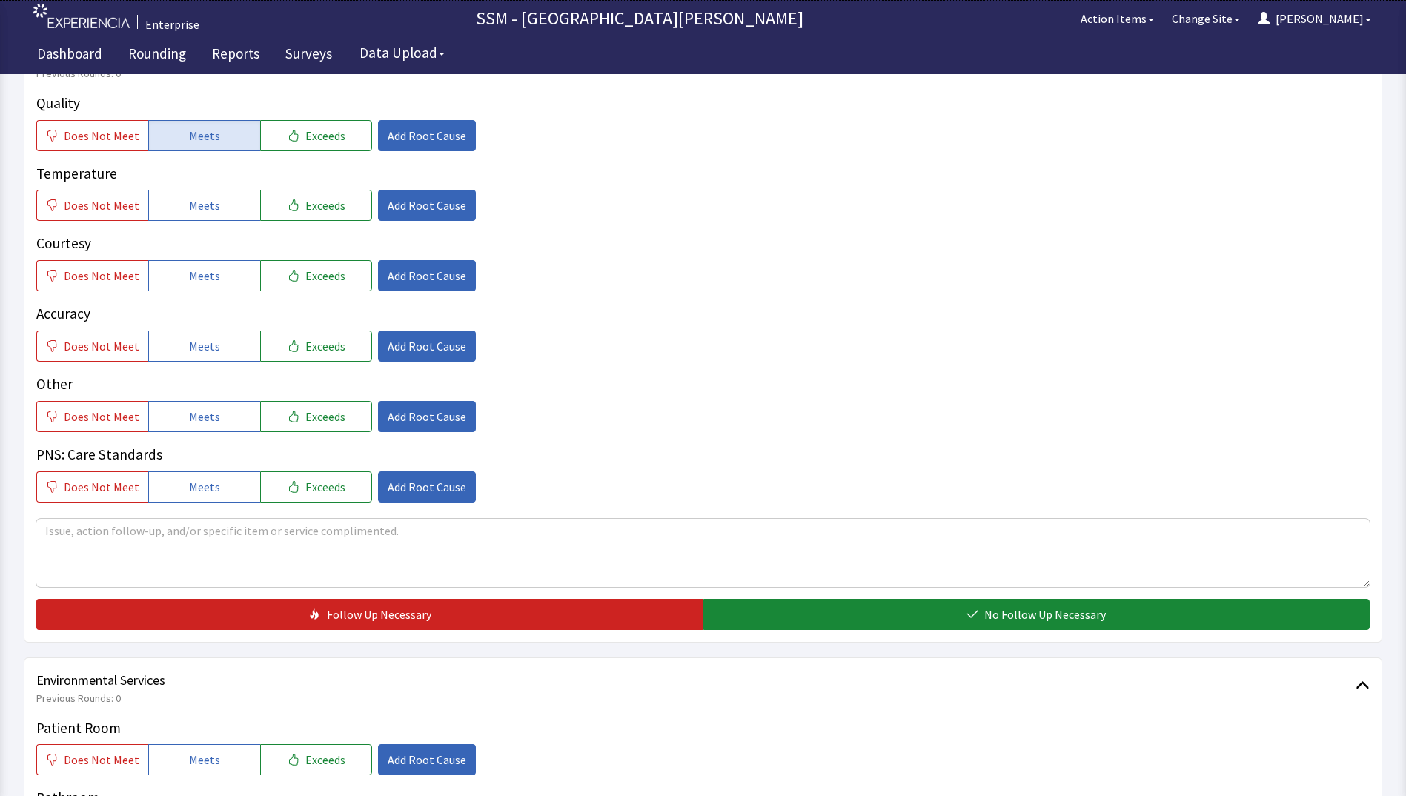
click at [196, 200] on button "Meets" at bounding box center [204, 205] width 112 height 31
click at [196, 278] on span "Meets" at bounding box center [204, 276] width 31 height 18
drag, startPoint x: 202, startPoint y: 348, endPoint x: 462, endPoint y: 337, distance: 260.4
click at [202, 352] on span "Meets" at bounding box center [204, 346] width 31 height 18
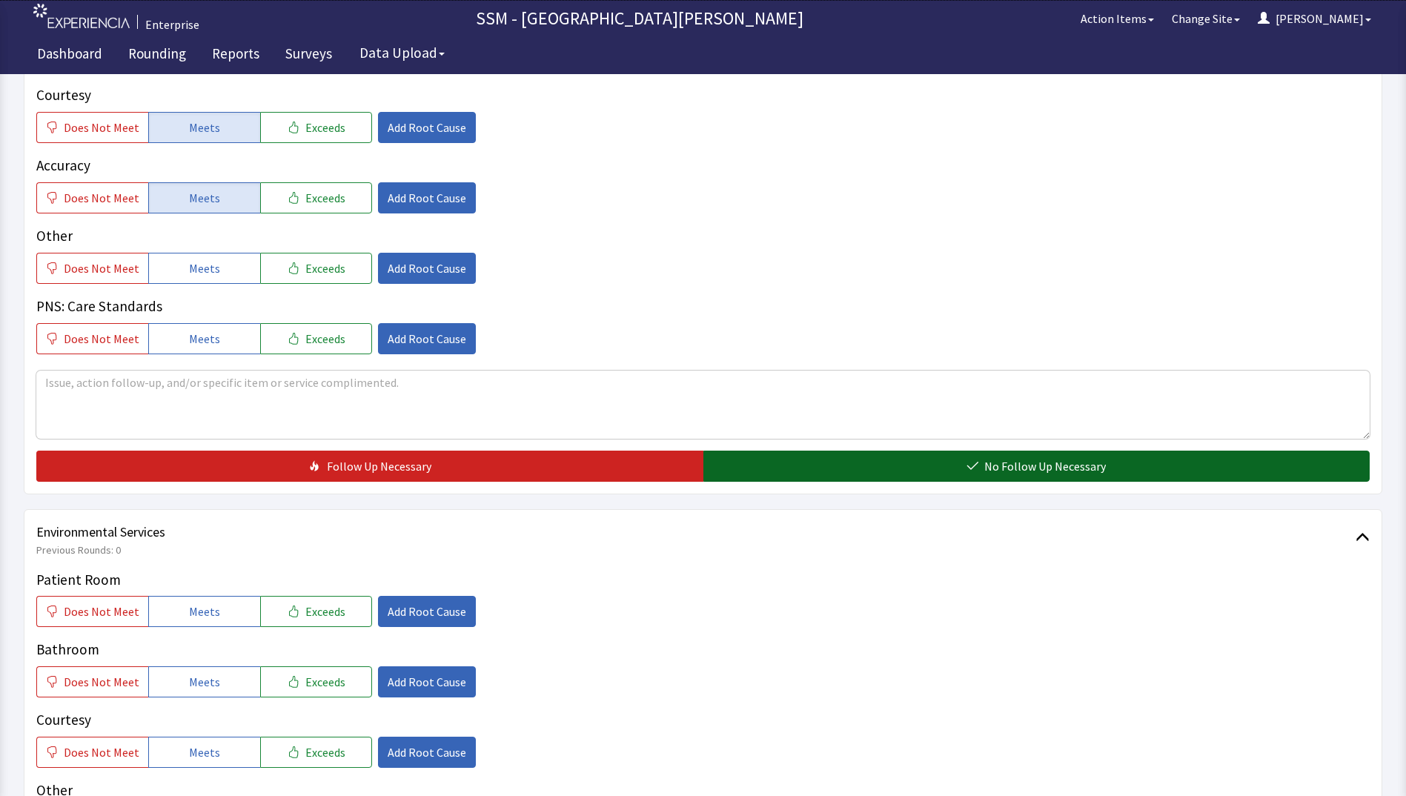
click at [890, 471] on button "No Follow Up Necessary" at bounding box center [1036, 466] width 667 height 31
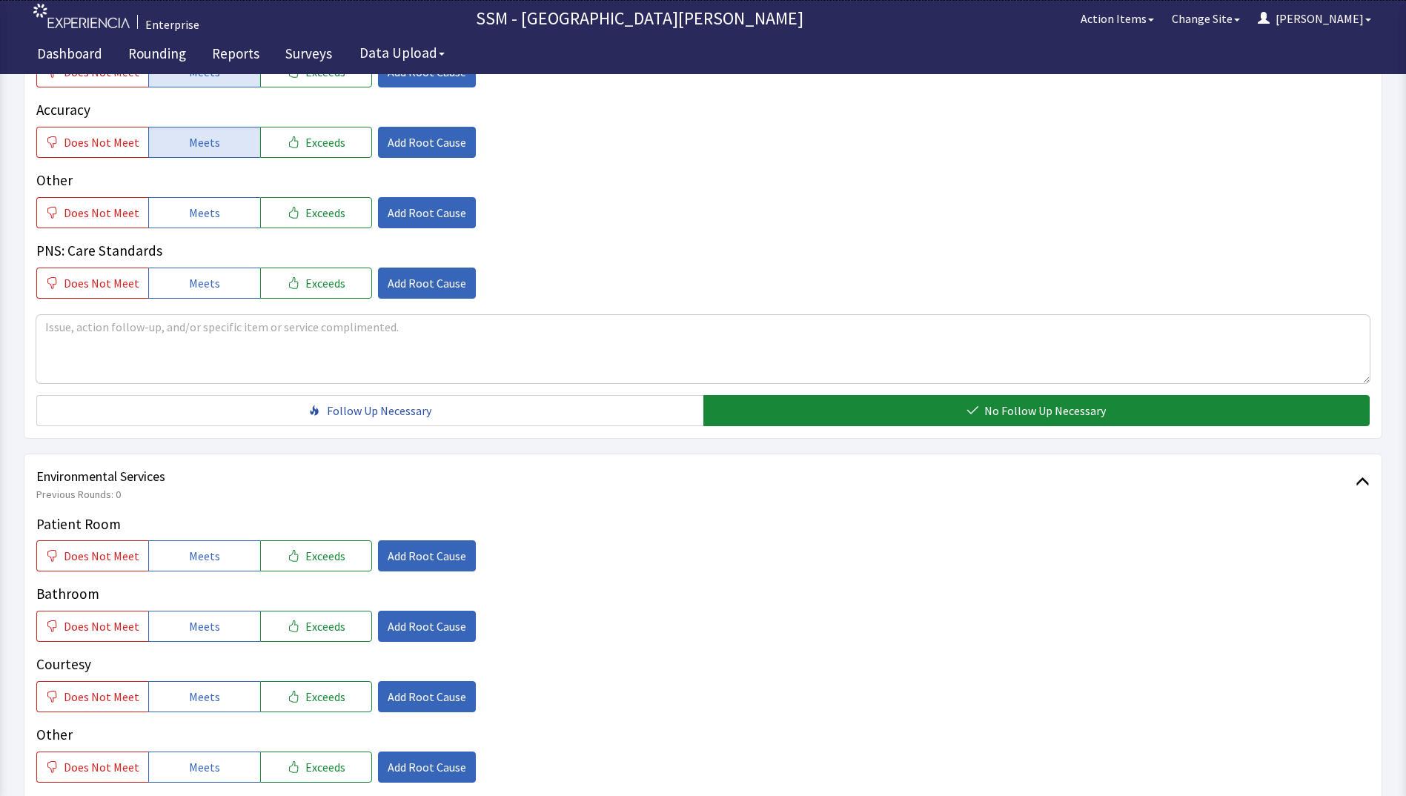
scroll to position [1186, 0]
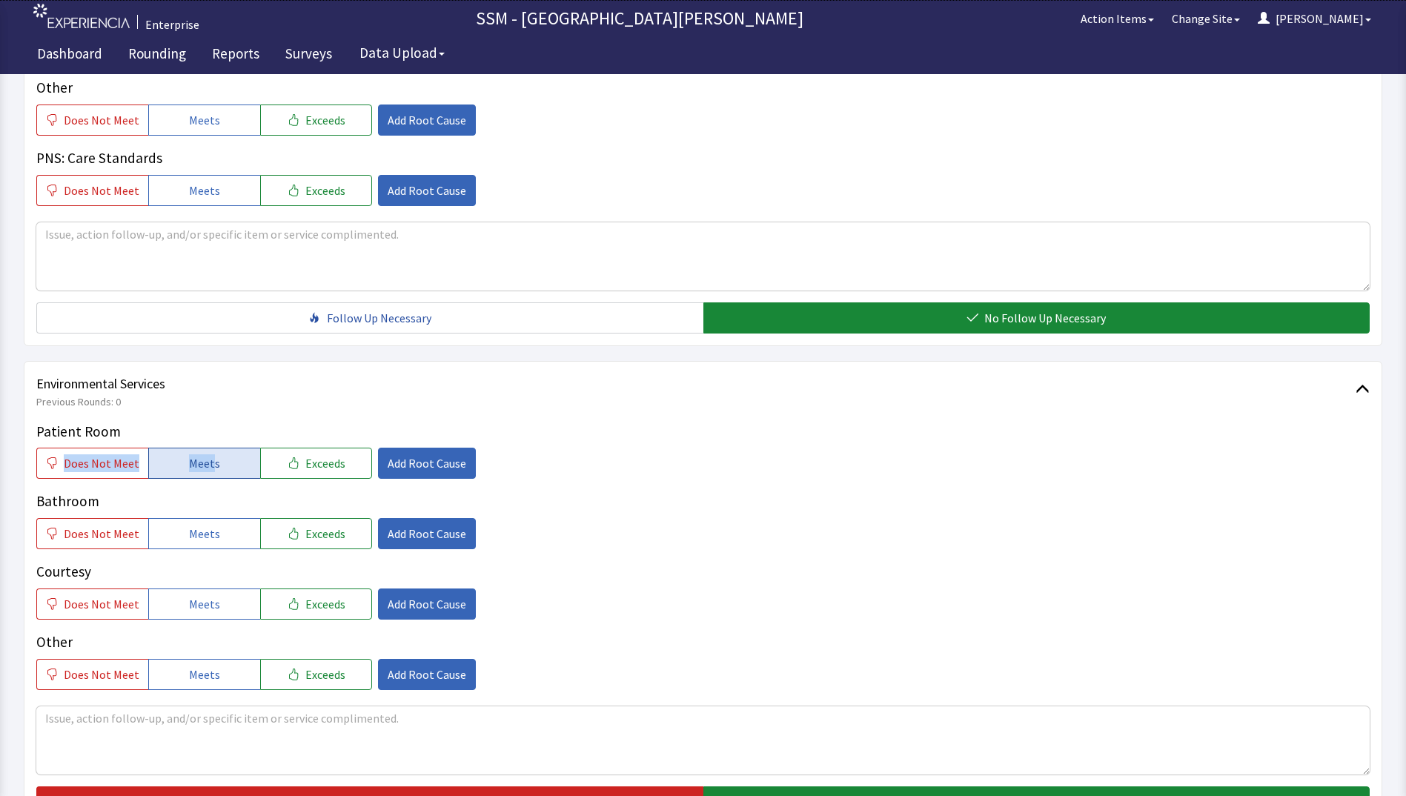
drag, startPoint x: 208, startPoint y: 442, endPoint x: 219, endPoint y: 458, distance: 20.2
click at [219, 458] on div "Patient Room Does Not Meet Meets Exceeds Add Root Cause" at bounding box center [702, 450] width 1333 height 59
click at [223, 462] on button "Meets" at bounding box center [204, 463] width 112 height 31
drag, startPoint x: 210, startPoint y: 520, endPoint x: 214, endPoint y: 543, distance: 23.4
click at [212, 532] on button "Meets" at bounding box center [204, 533] width 112 height 31
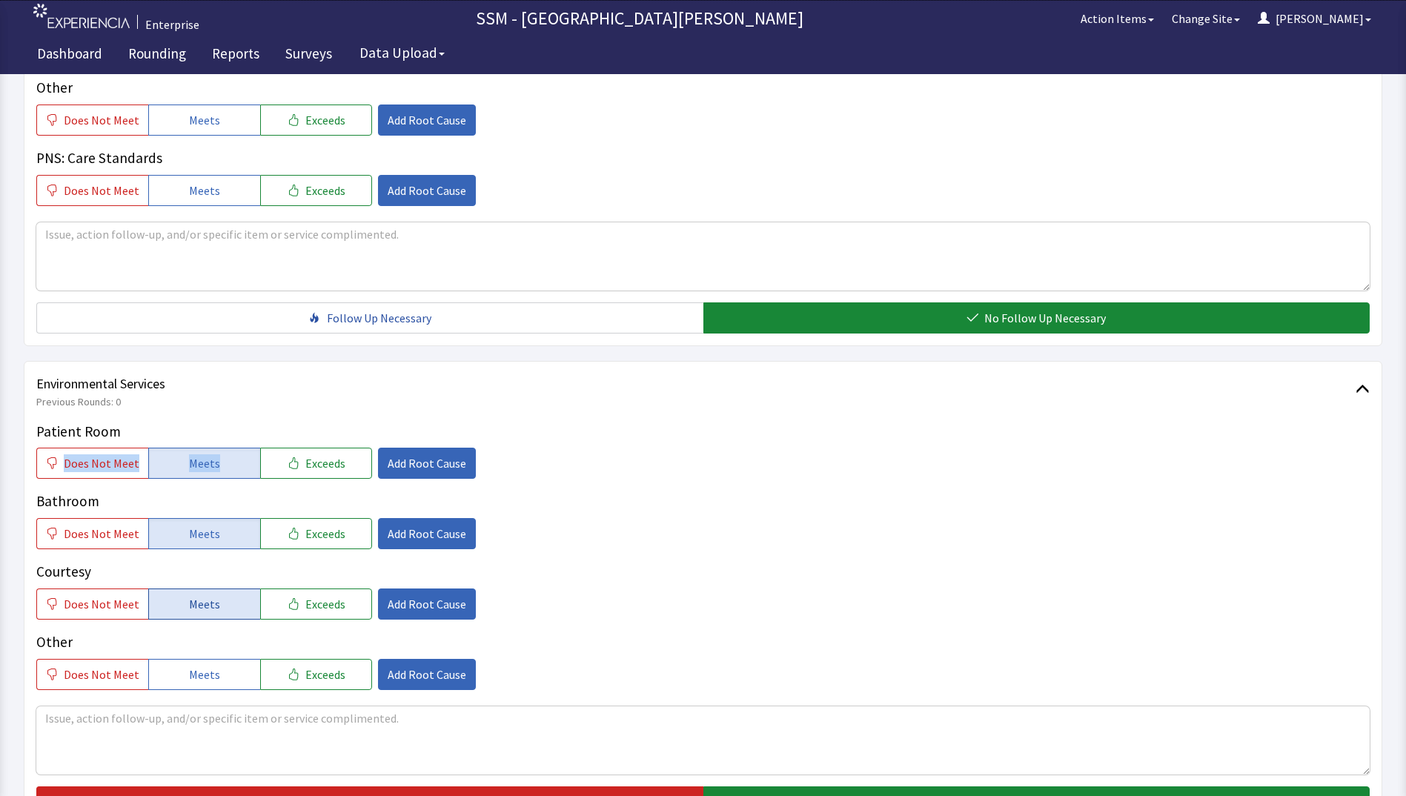
click at [217, 614] on button "Meets" at bounding box center [204, 603] width 112 height 31
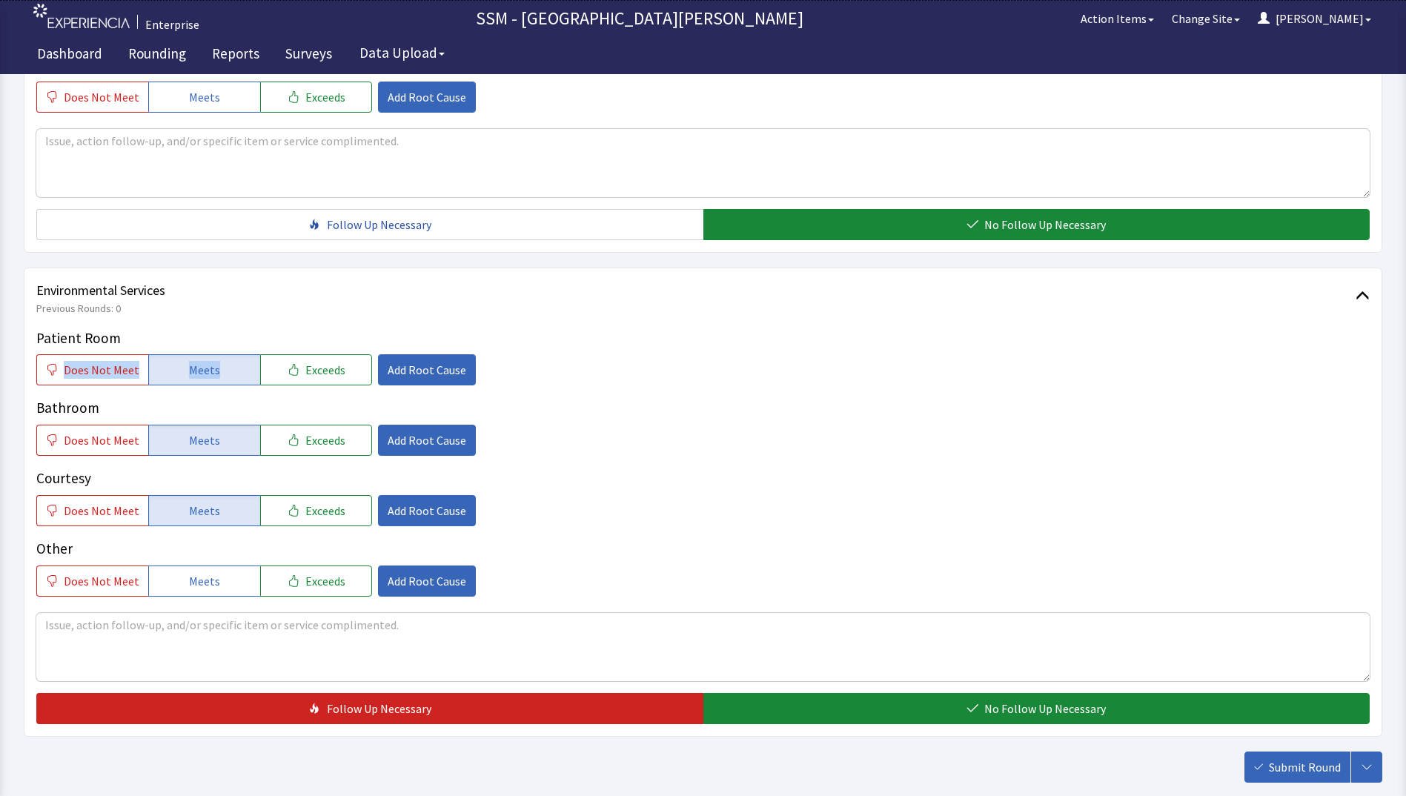
scroll to position [1334, 0]
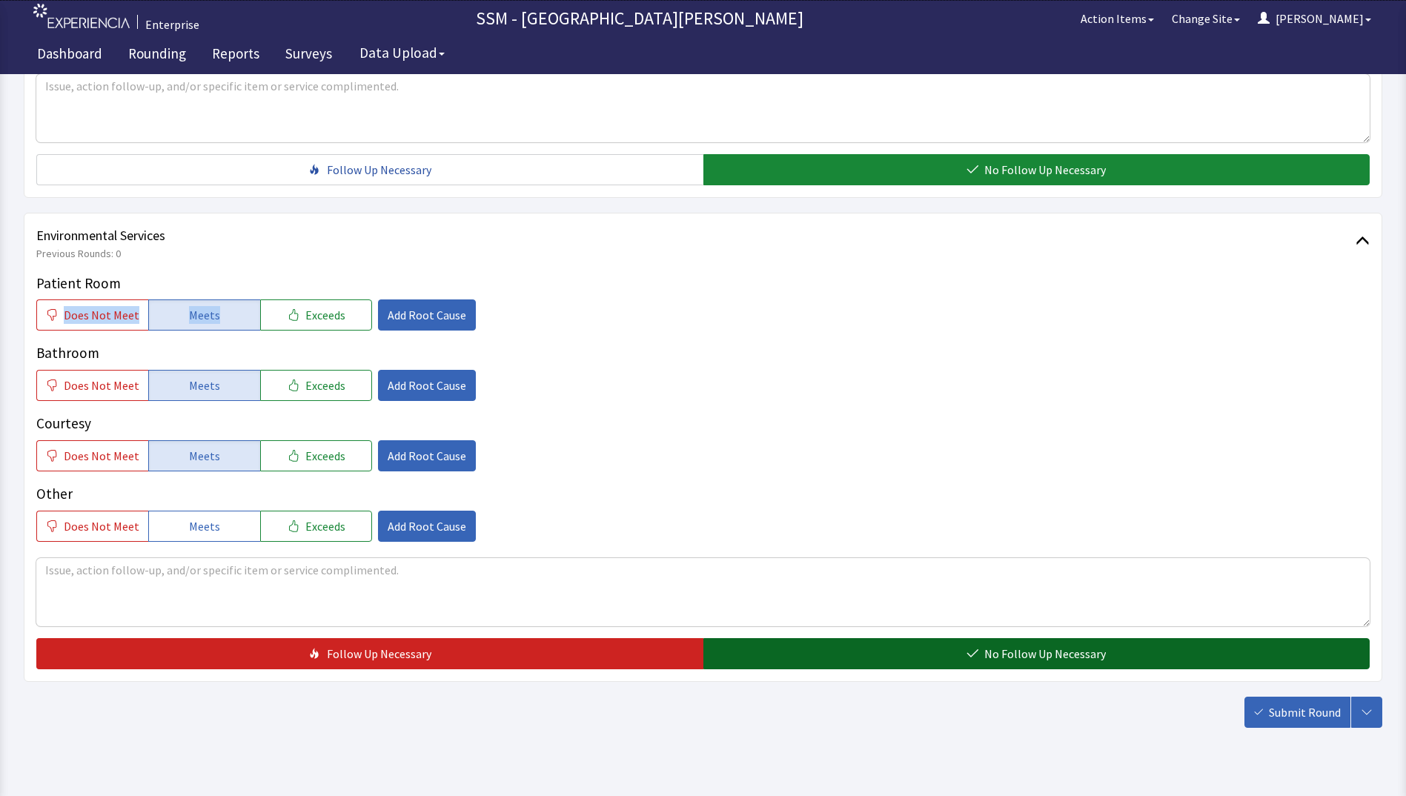
click at [934, 642] on button "No Follow Up Necessary" at bounding box center [1036, 653] width 667 height 31
drag, startPoint x: 936, startPoint y: 644, endPoint x: 943, endPoint y: 648, distance: 8.6
click at [943, 648] on button "No Follow Up Necessary" at bounding box center [1036, 653] width 667 height 31
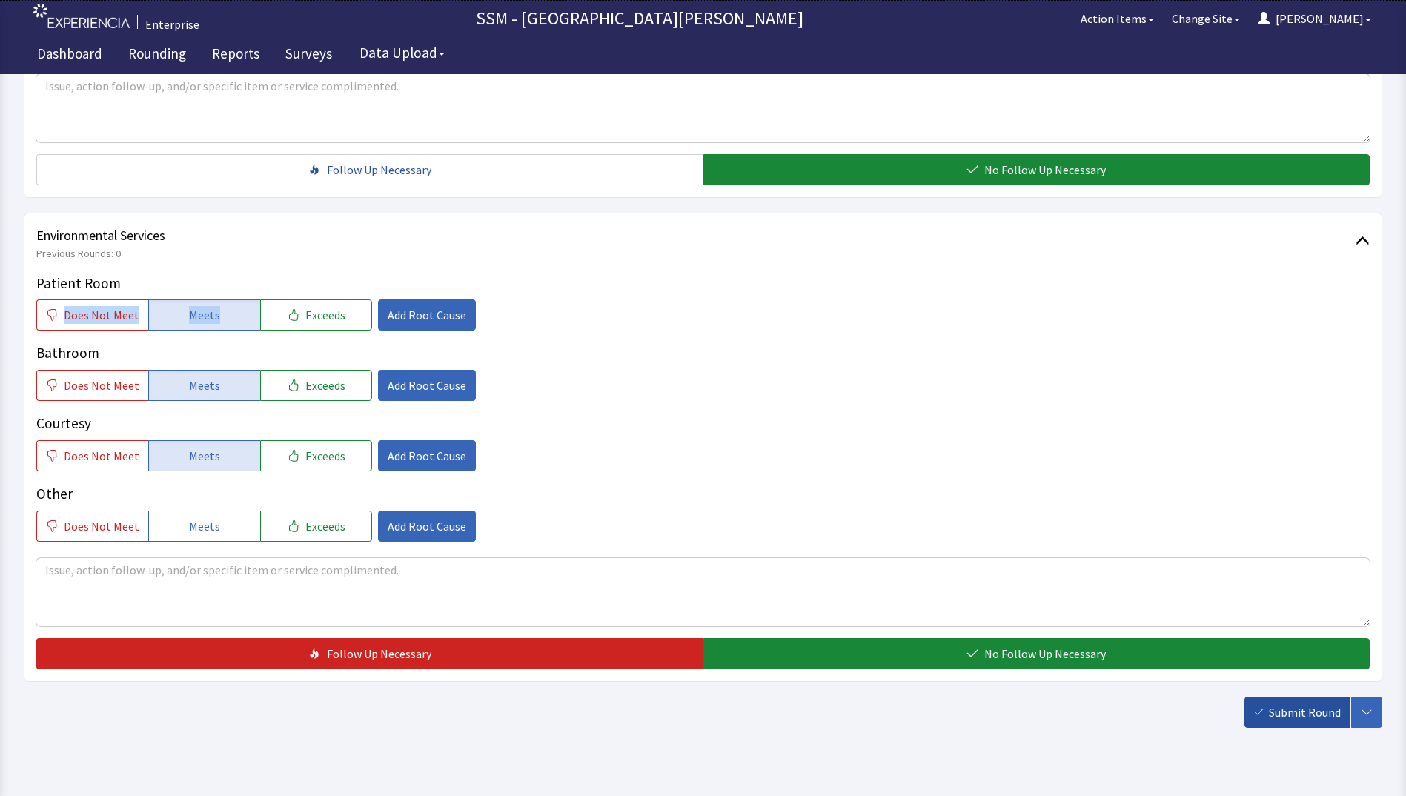
click at [1293, 726] on button "Submit Round" at bounding box center [1297, 712] width 106 height 31
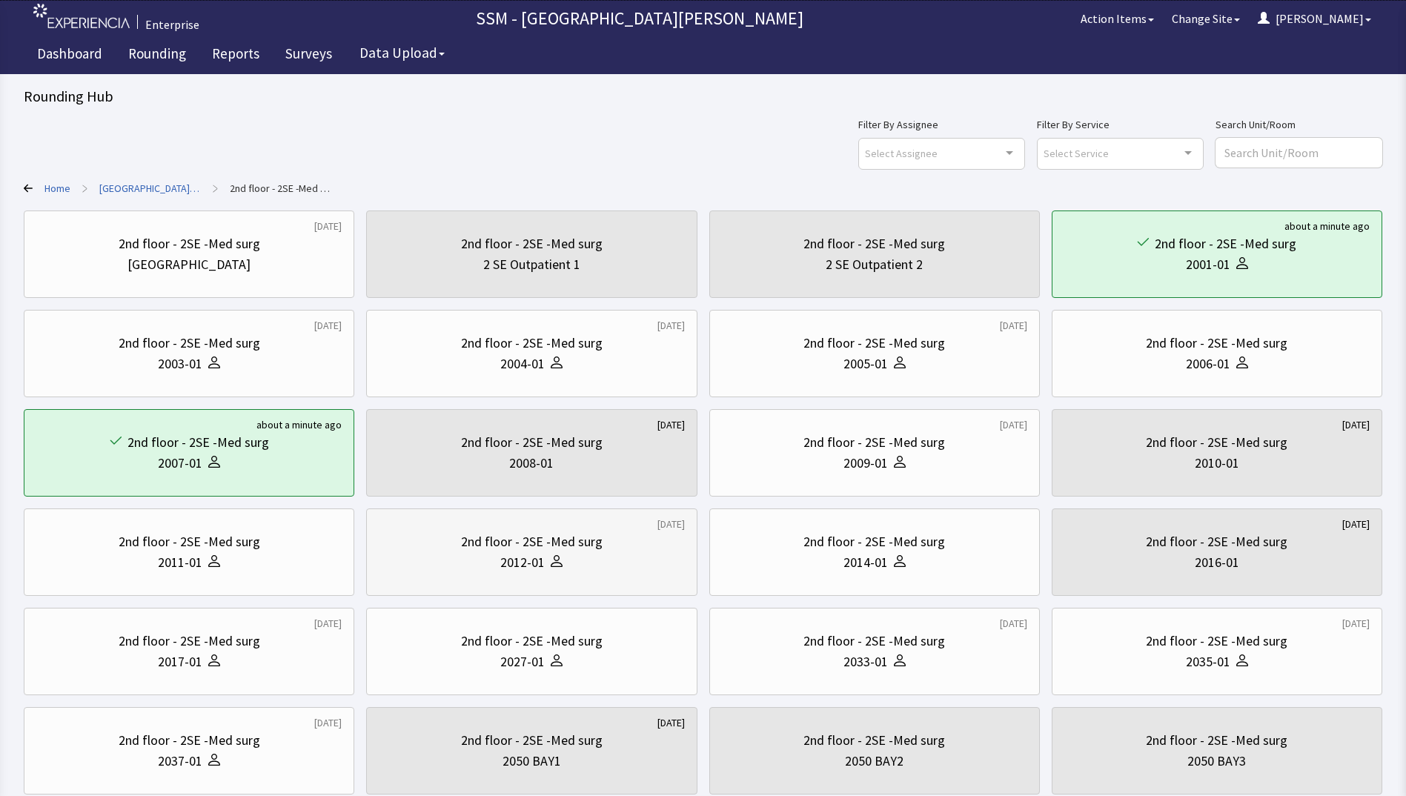
click at [531, 571] on div "2012-01" at bounding box center [522, 562] width 44 height 21
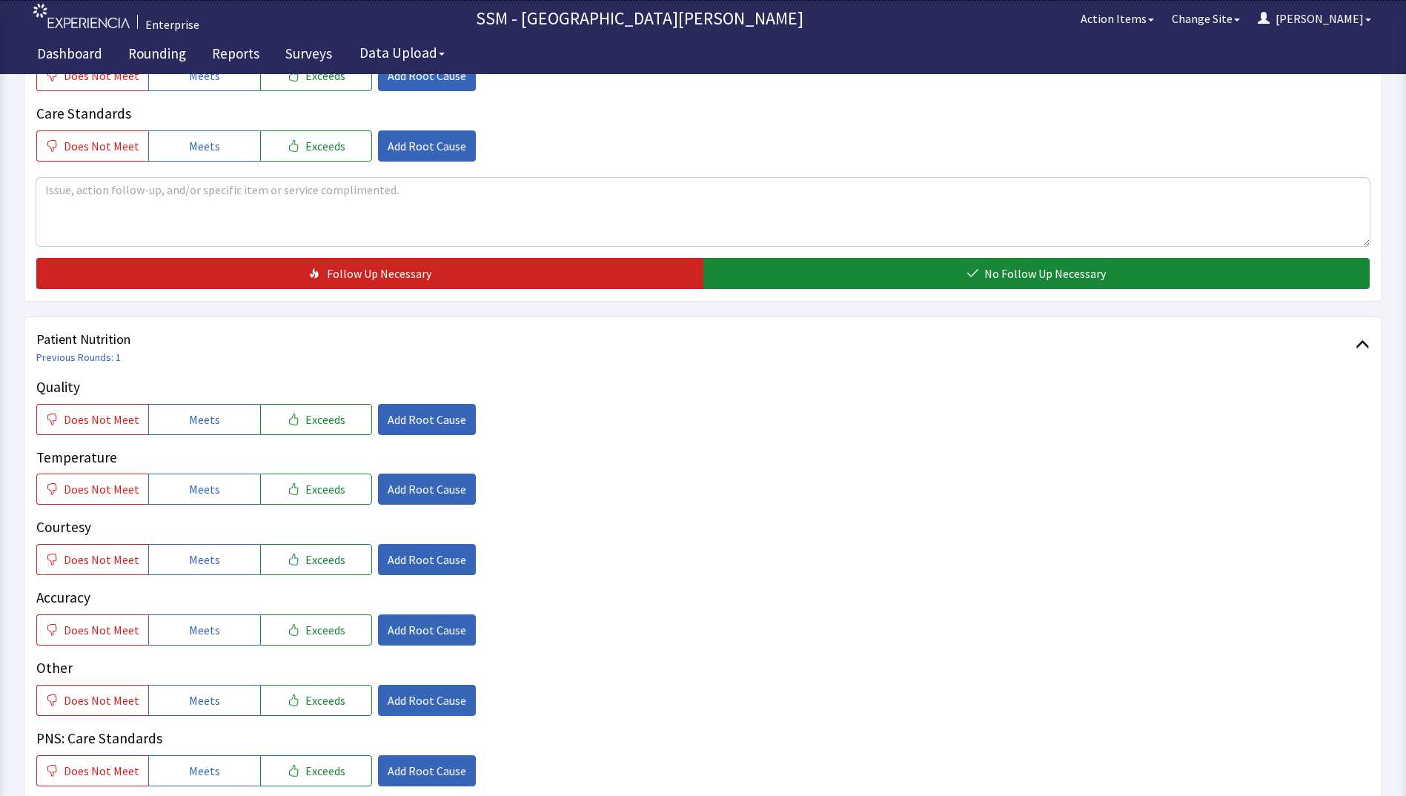
scroll to position [741, 0]
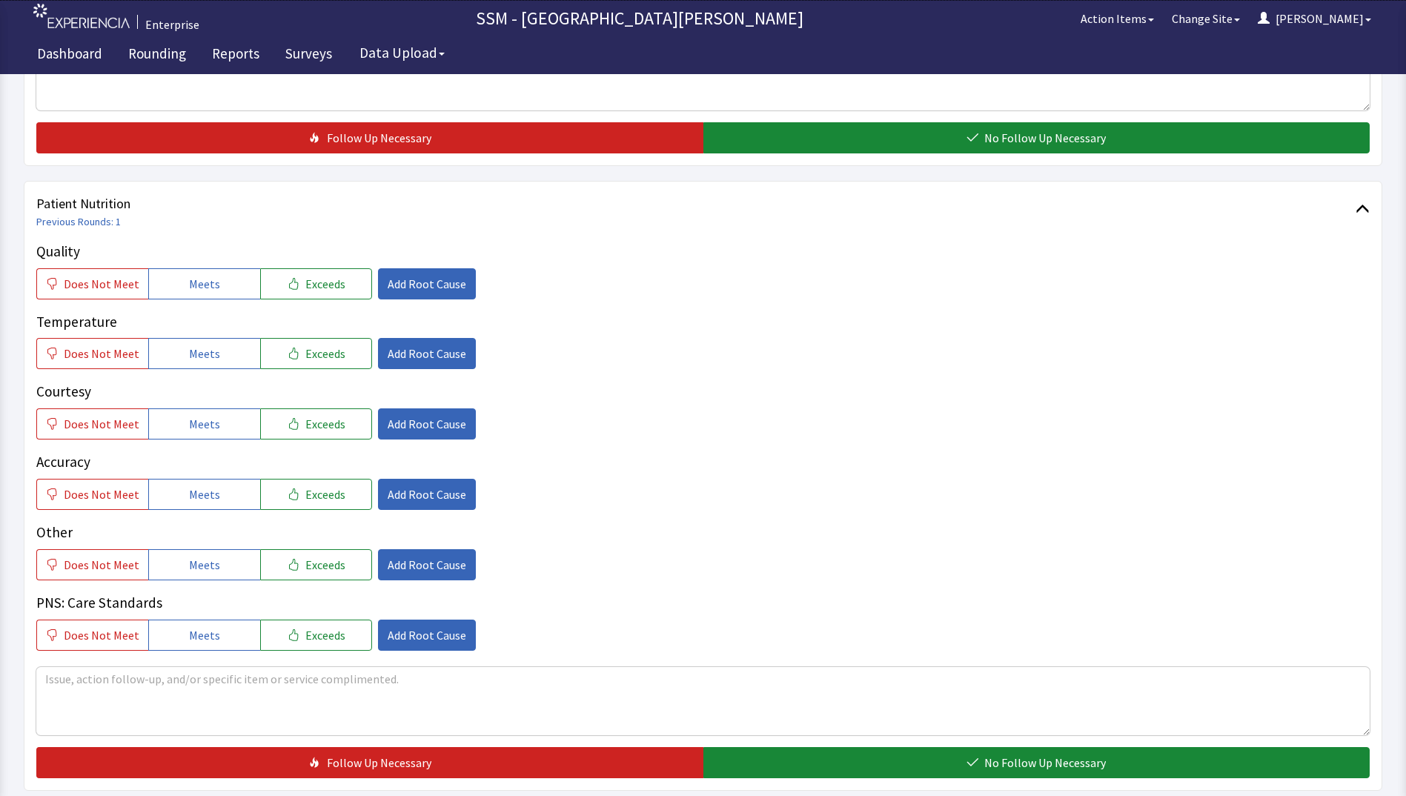
click at [182, 302] on div "Quality Does Not Meet Meets Exceeds Add Root Cause Temperature Does Not Meet Me…" at bounding box center [702, 446] width 1333 height 410
click at [189, 289] on span "Meets" at bounding box center [204, 284] width 31 height 18
drag, startPoint x: 198, startPoint y: 345, endPoint x: 205, endPoint y: 405, distance: 61.1
click at [198, 348] on span "Meets" at bounding box center [204, 354] width 31 height 18
drag, startPoint x: 205, startPoint y: 428, endPoint x: 224, endPoint y: 512, distance: 85.8
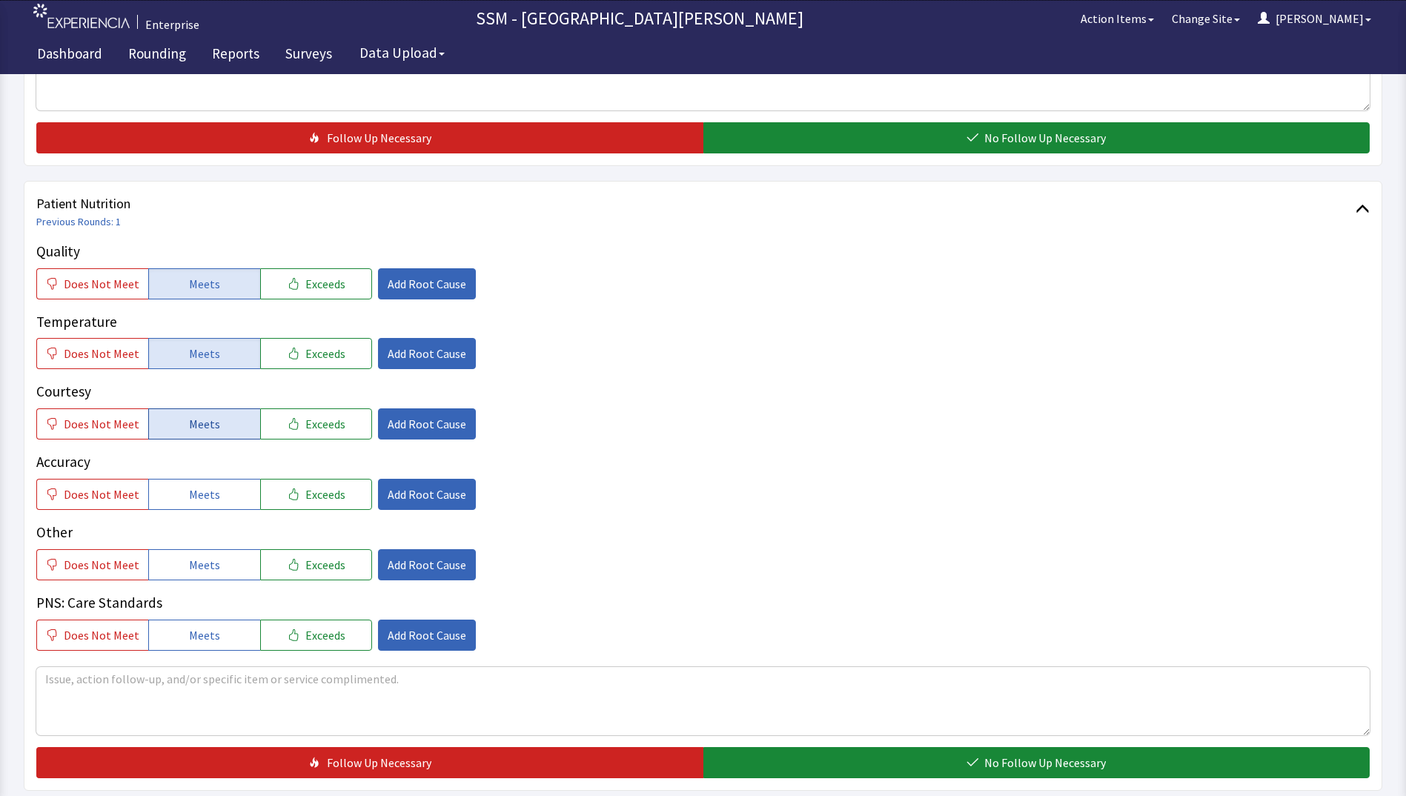
click at [206, 432] on span "Meets" at bounding box center [204, 424] width 31 height 18
click at [223, 508] on button "Meets" at bounding box center [204, 494] width 112 height 31
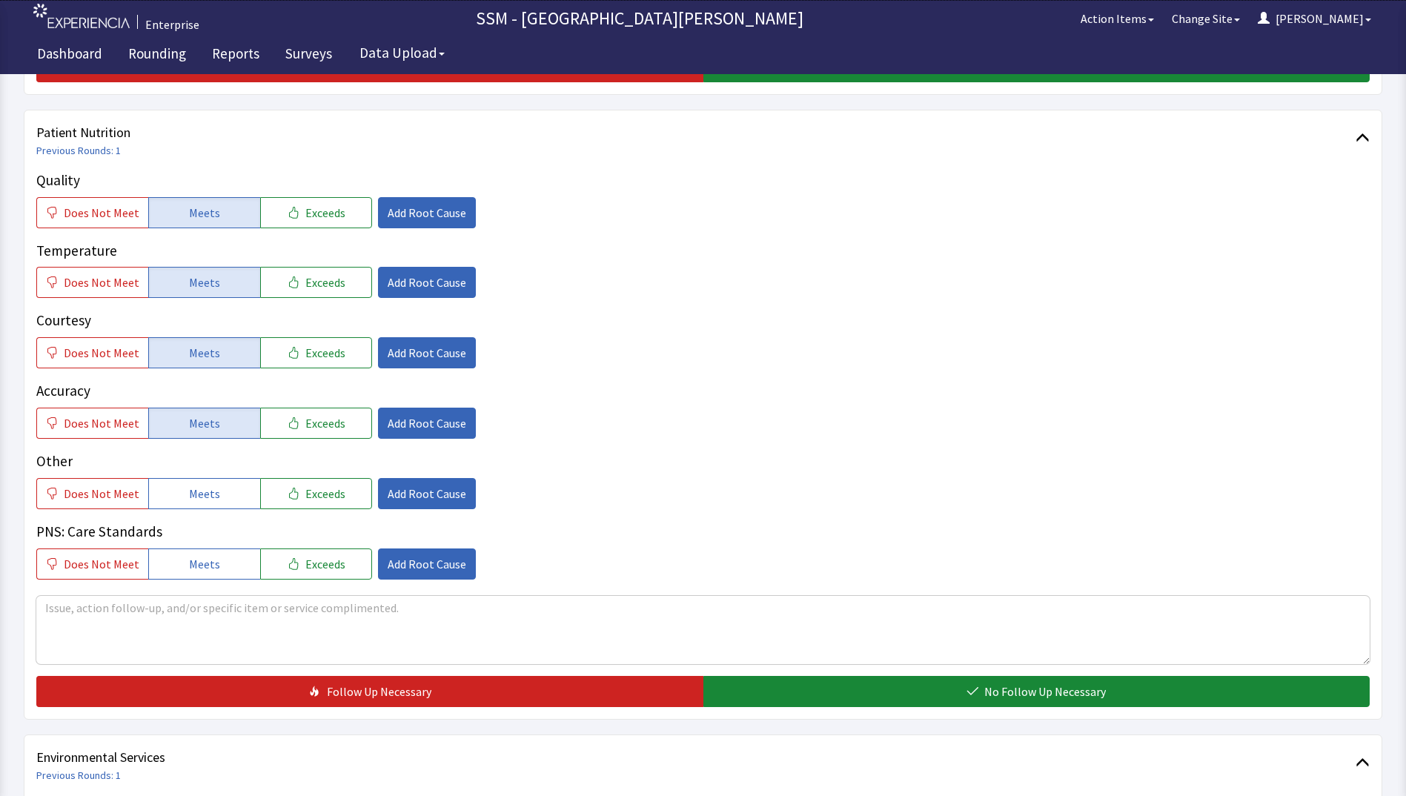
scroll to position [963, 0]
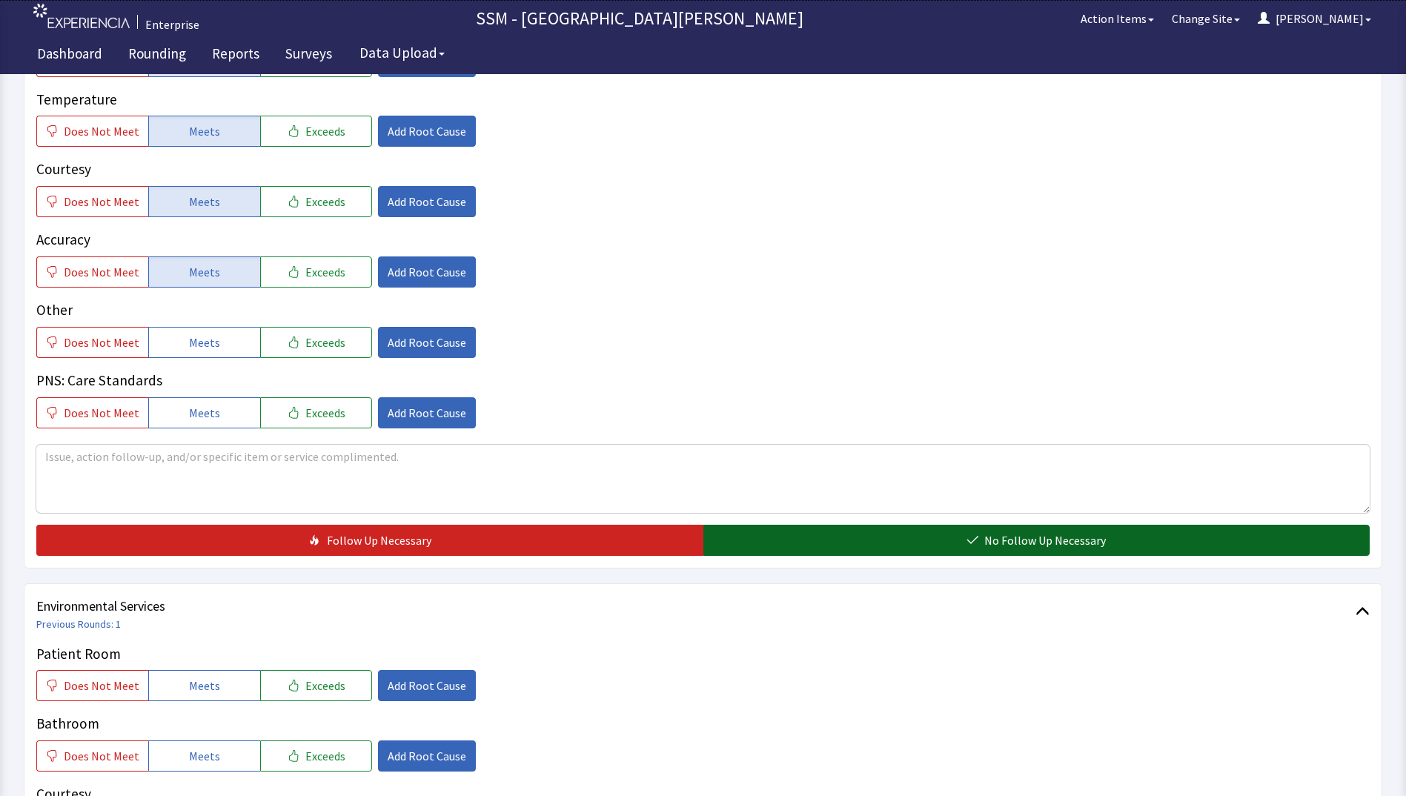
click at [827, 549] on button "No Follow Up Necessary" at bounding box center [1036, 540] width 667 height 31
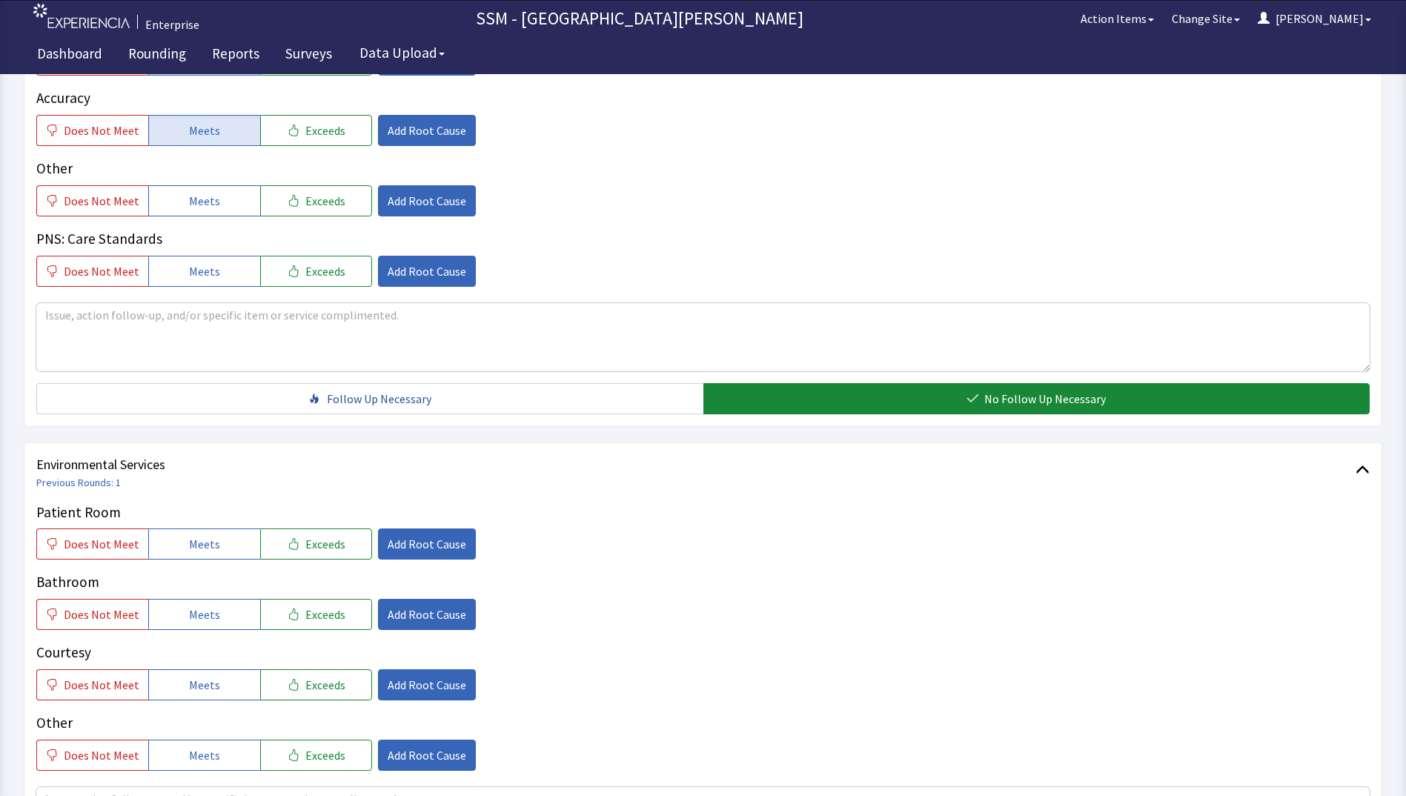
scroll to position [1260, 0]
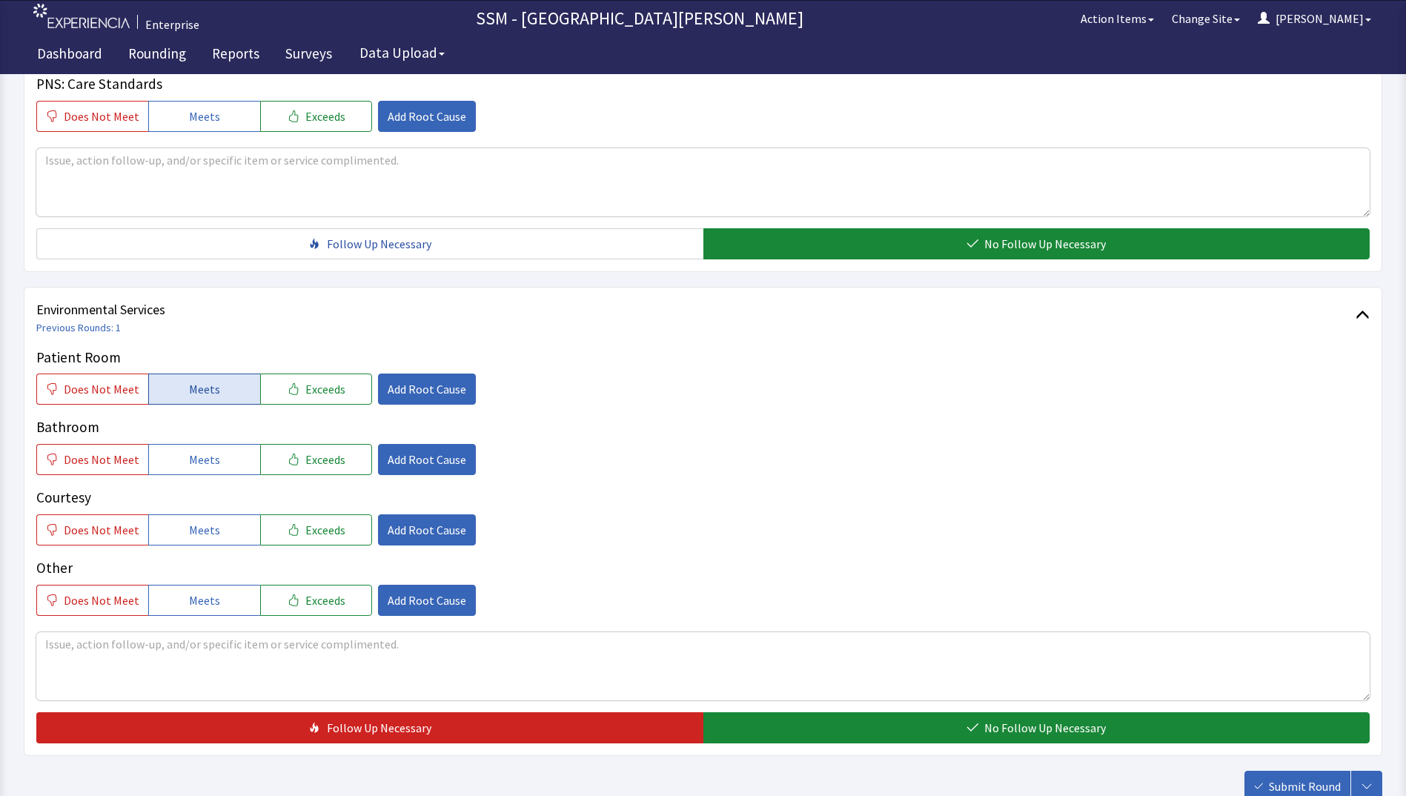
click at [179, 396] on button "Meets" at bounding box center [204, 389] width 112 height 31
click at [216, 468] on button "Meets" at bounding box center [204, 459] width 112 height 31
click at [209, 528] on span "Meets" at bounding box center [204, 530] width 31 height 18
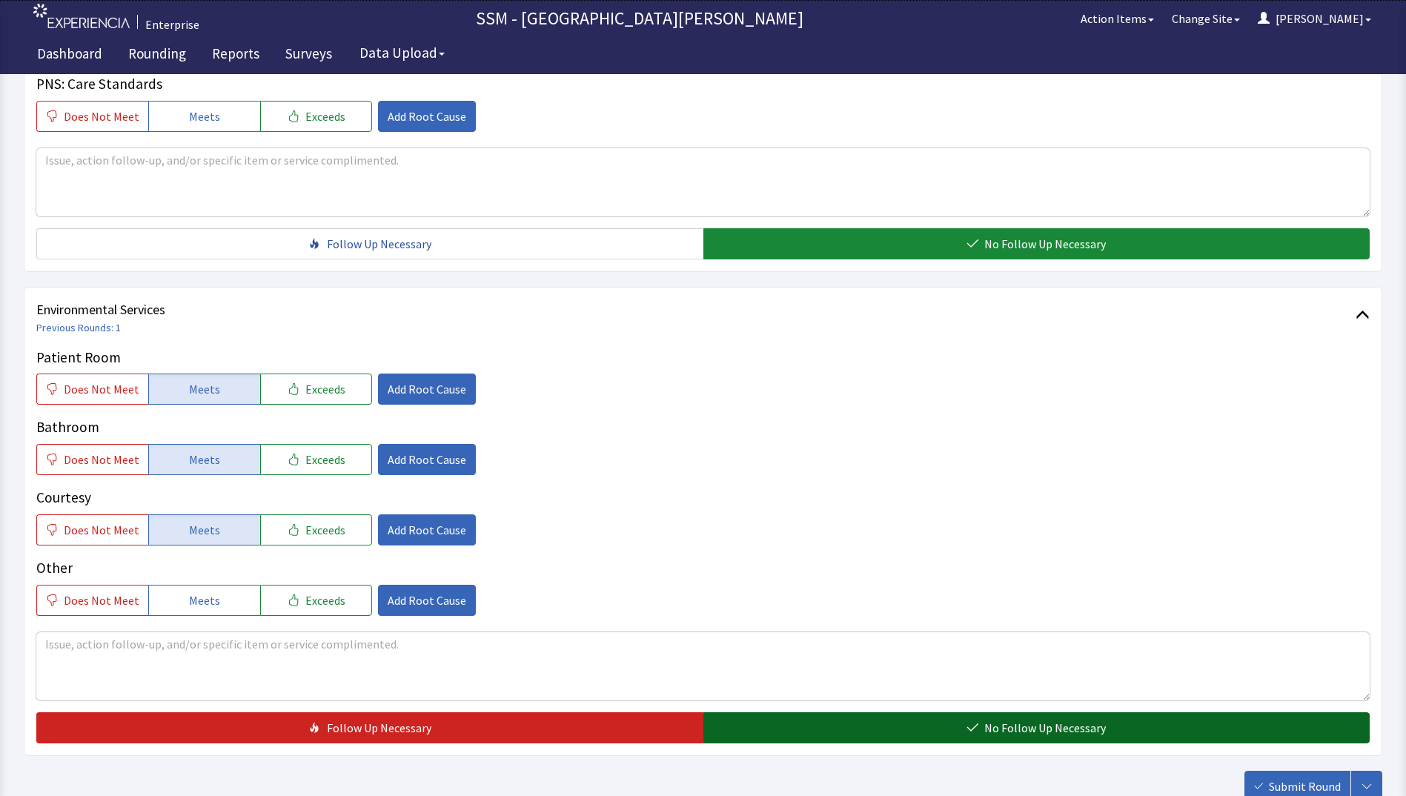
drag, startPoint x: 788, startPoint y: 720, endPoint x: 859, endPoint y: 740, distance: 73.9
click at [794, 726] on button "No Follow Up Necessary" at bounding box center [1036, 727] width 667 height 31
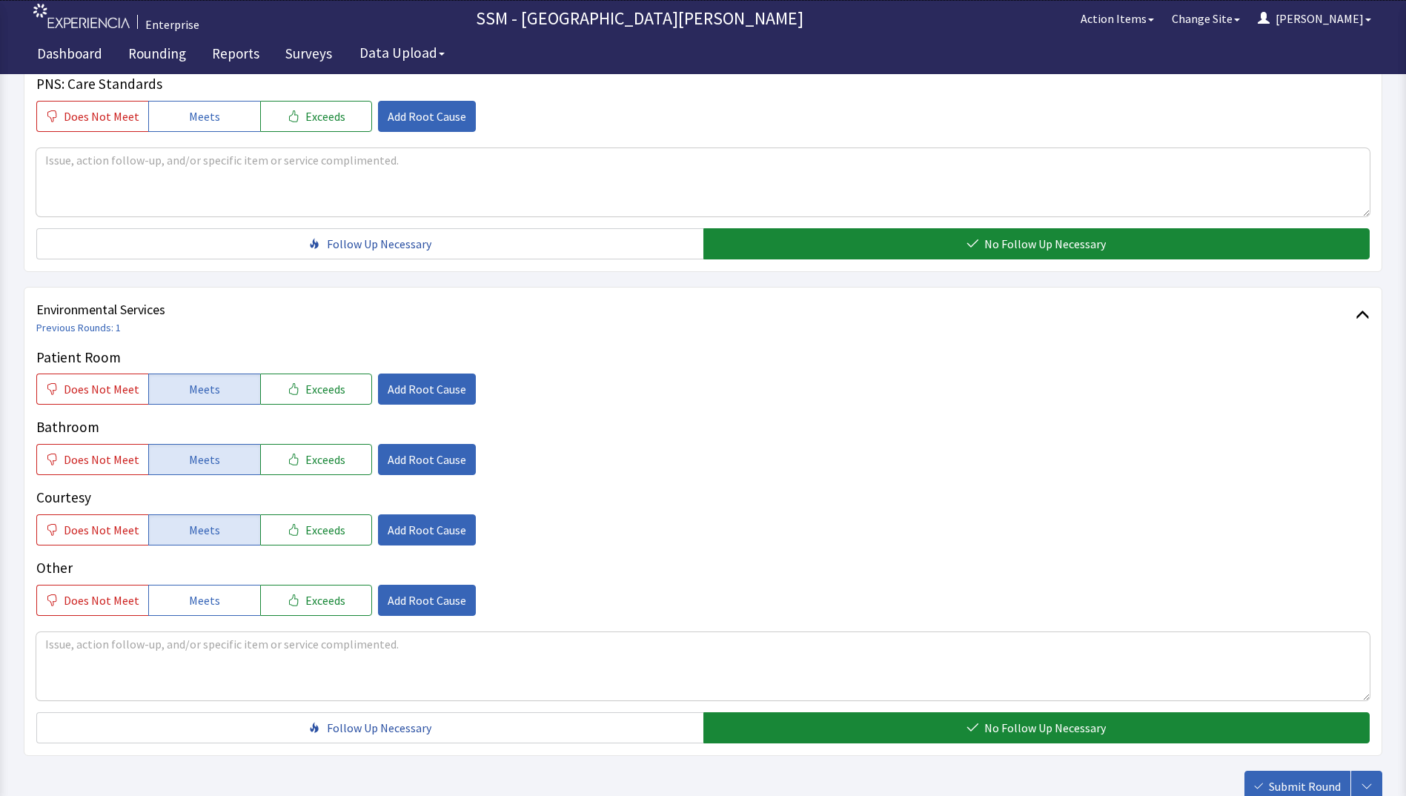
drag, startPoint x: 1276, startPoint y: 786, endPoint x: 1265, endPoint y: 786, distance: 11.1
click at [1275, 786] on span "Submit Round" at bounding box center [1305, 786] width 72 height 18
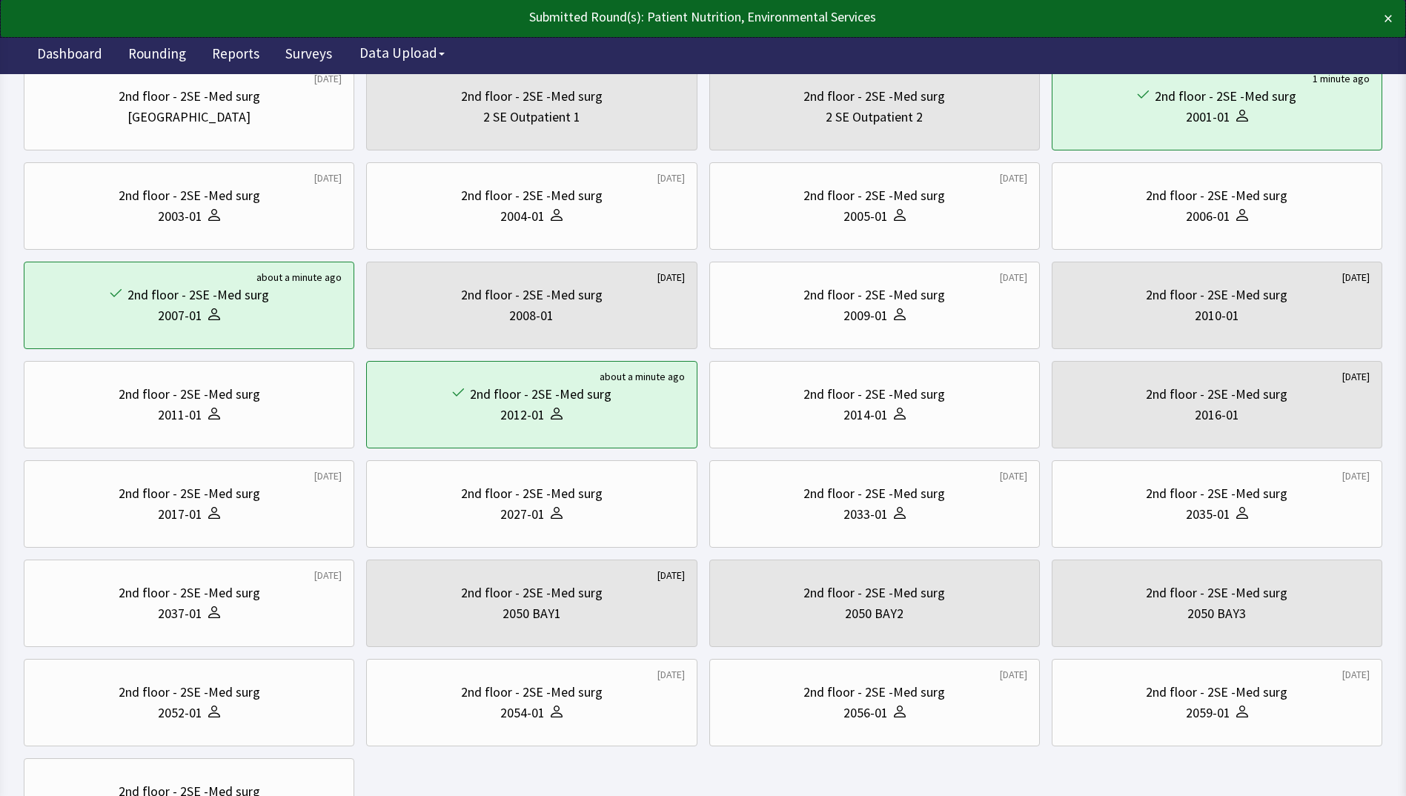
scroll to position [148, 0]
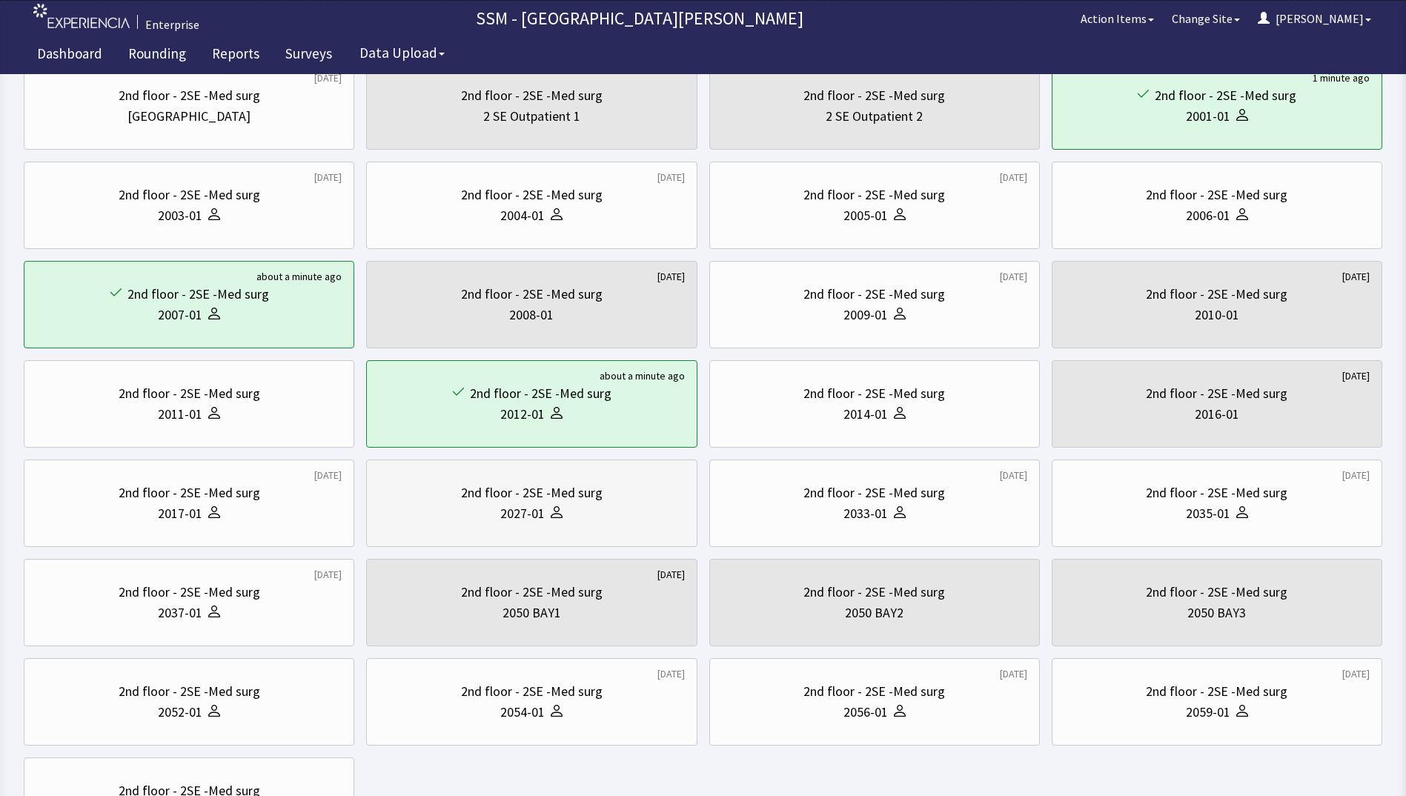
click at [517, 520] on div "2027-01" at bounding box center [522, 513] width 44 height 21
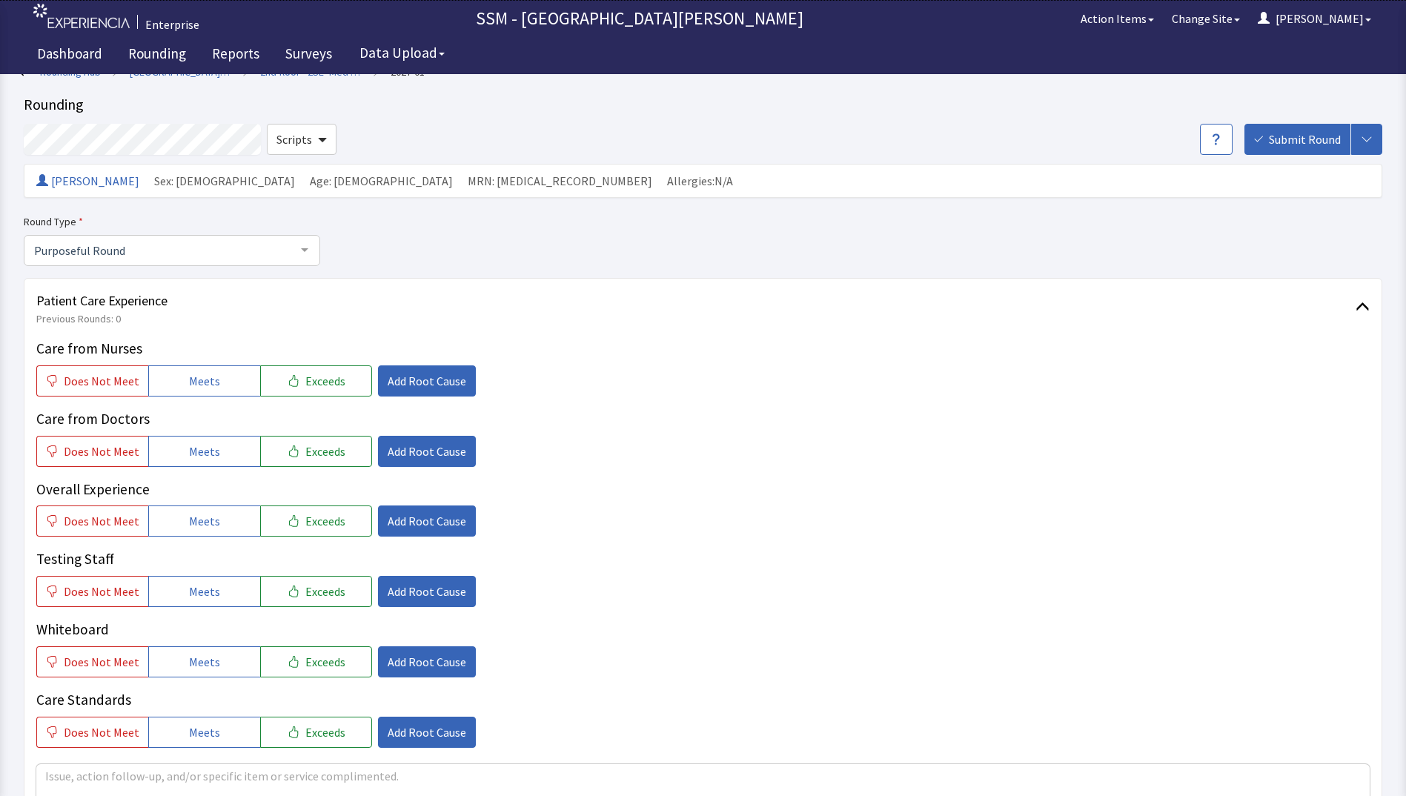
drag, startPoint x: 734, startPoint y: 451, endPoint x: 726, endPoint y: 447, distance: 8.3
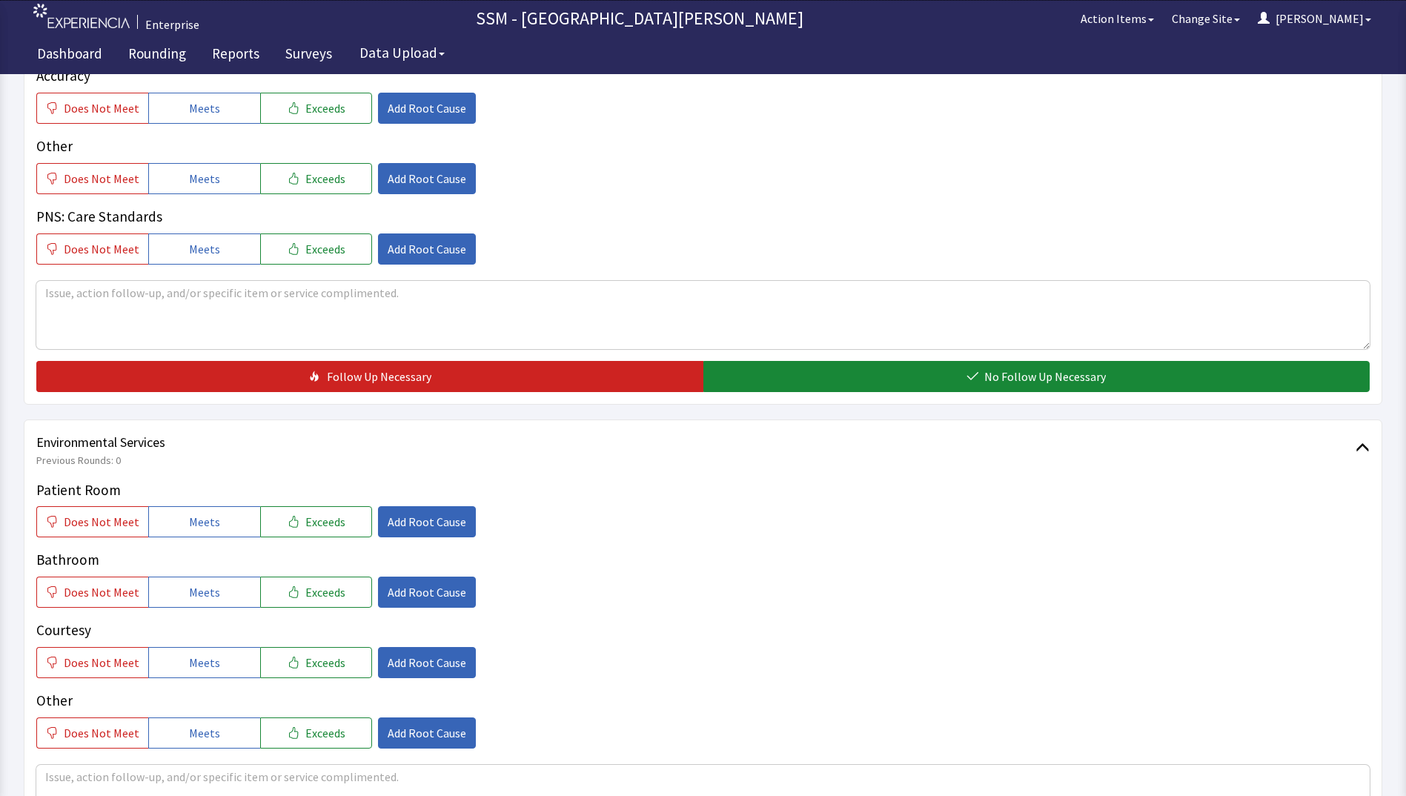
scroll to position [1364, 0]
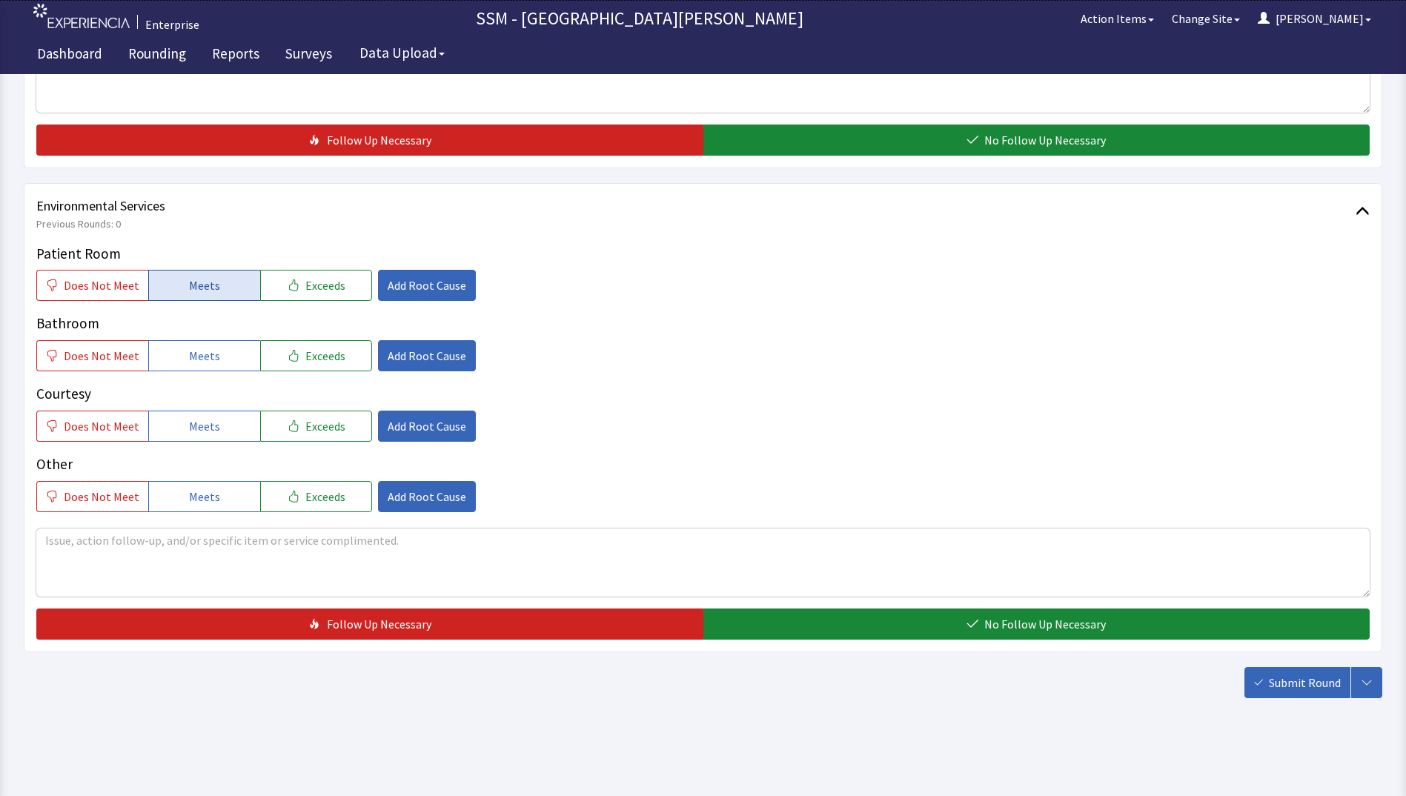
click at [189, 278] on span "Meets" at bounding box center [204, 285] width 31 height 18
click at [182, 358] on button "Meets" at bounding box center [204, 355] width 112 height 31
click at [195, 424] on span "Meets" at bounding box center [204, 426] width 31 height 18
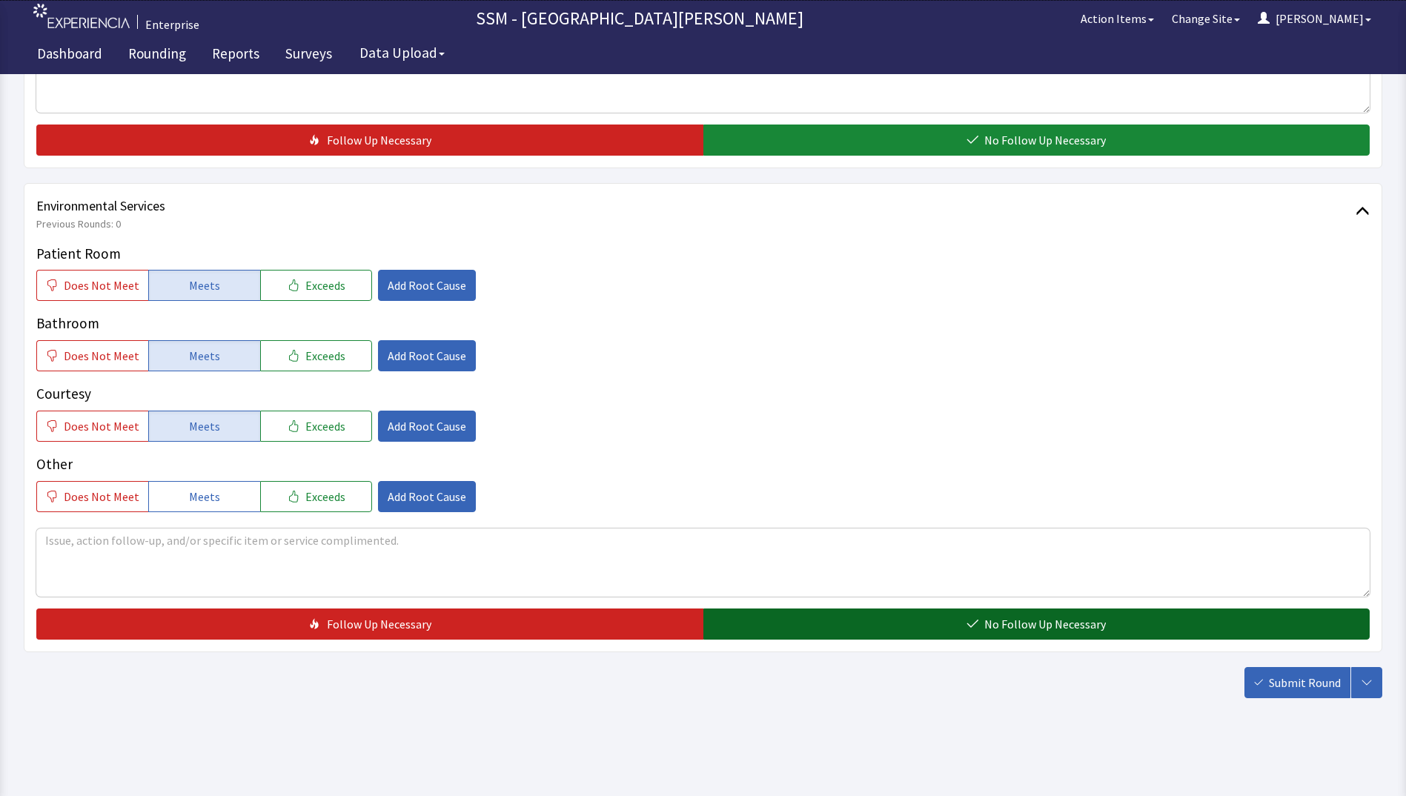
click at [849, 634] on button "No Follow Up Necessary" at bounding box center [1036, 623] width 667 height 31
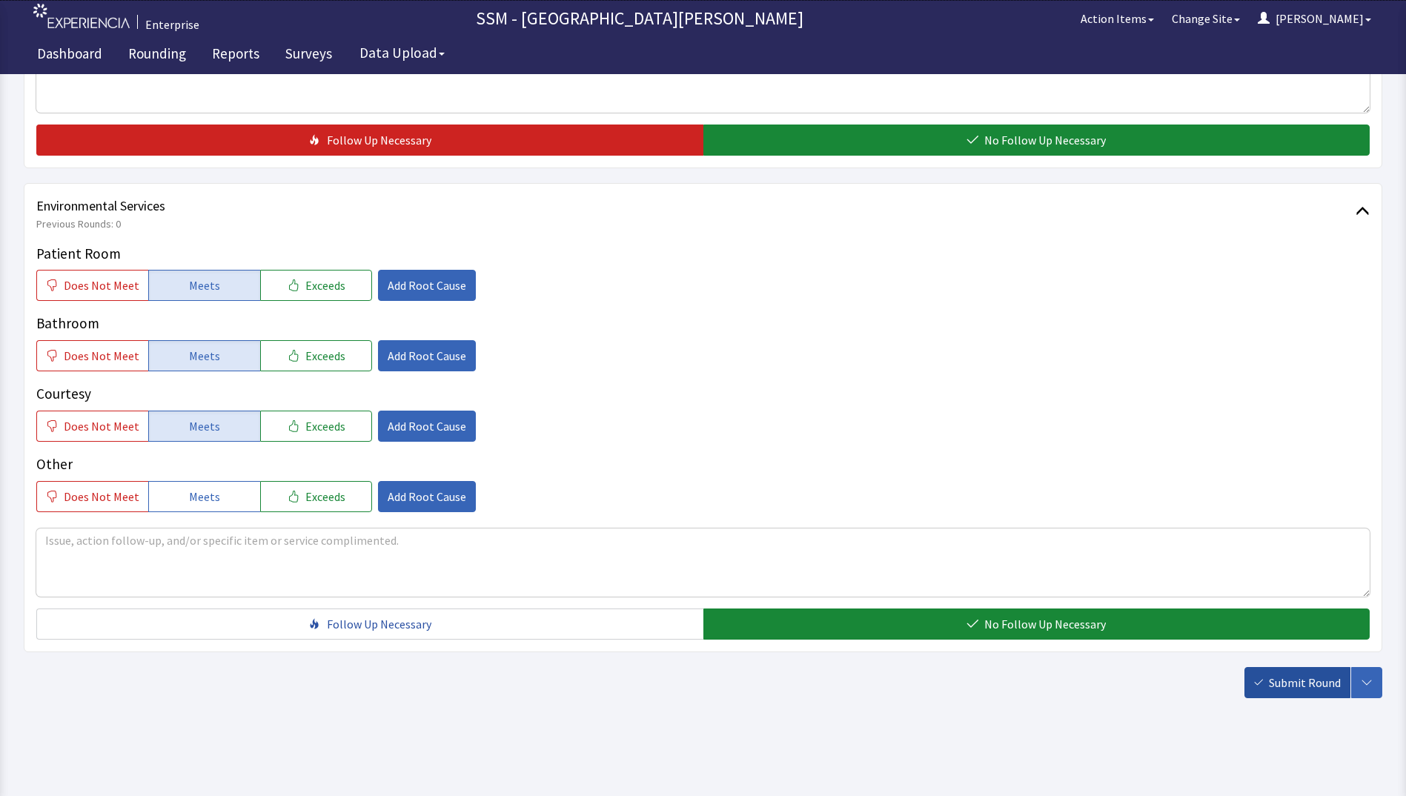
click at [1285, 676] on span "Submit Round" at bounding box center [1305, 683] width 72 height 18
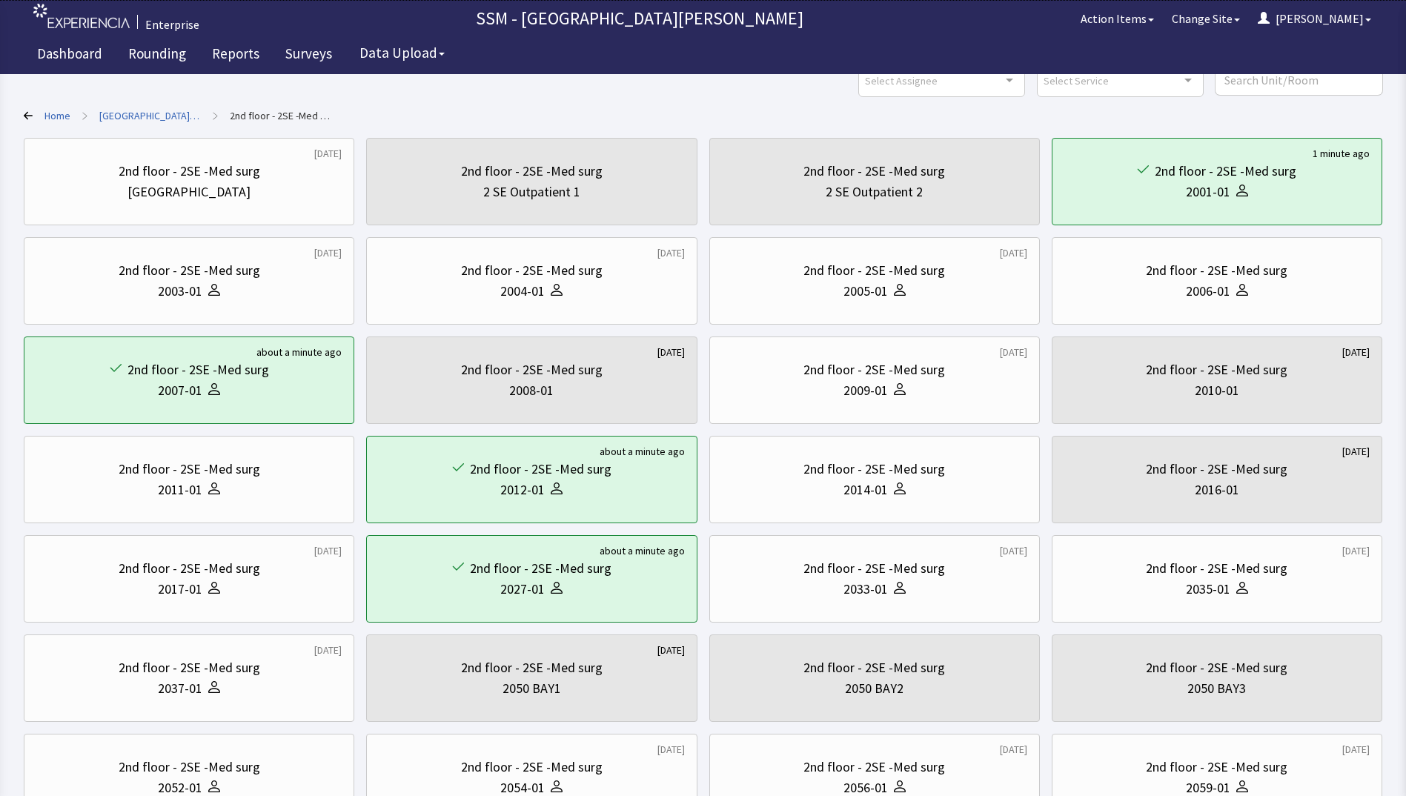
scroll to position [222, 0]
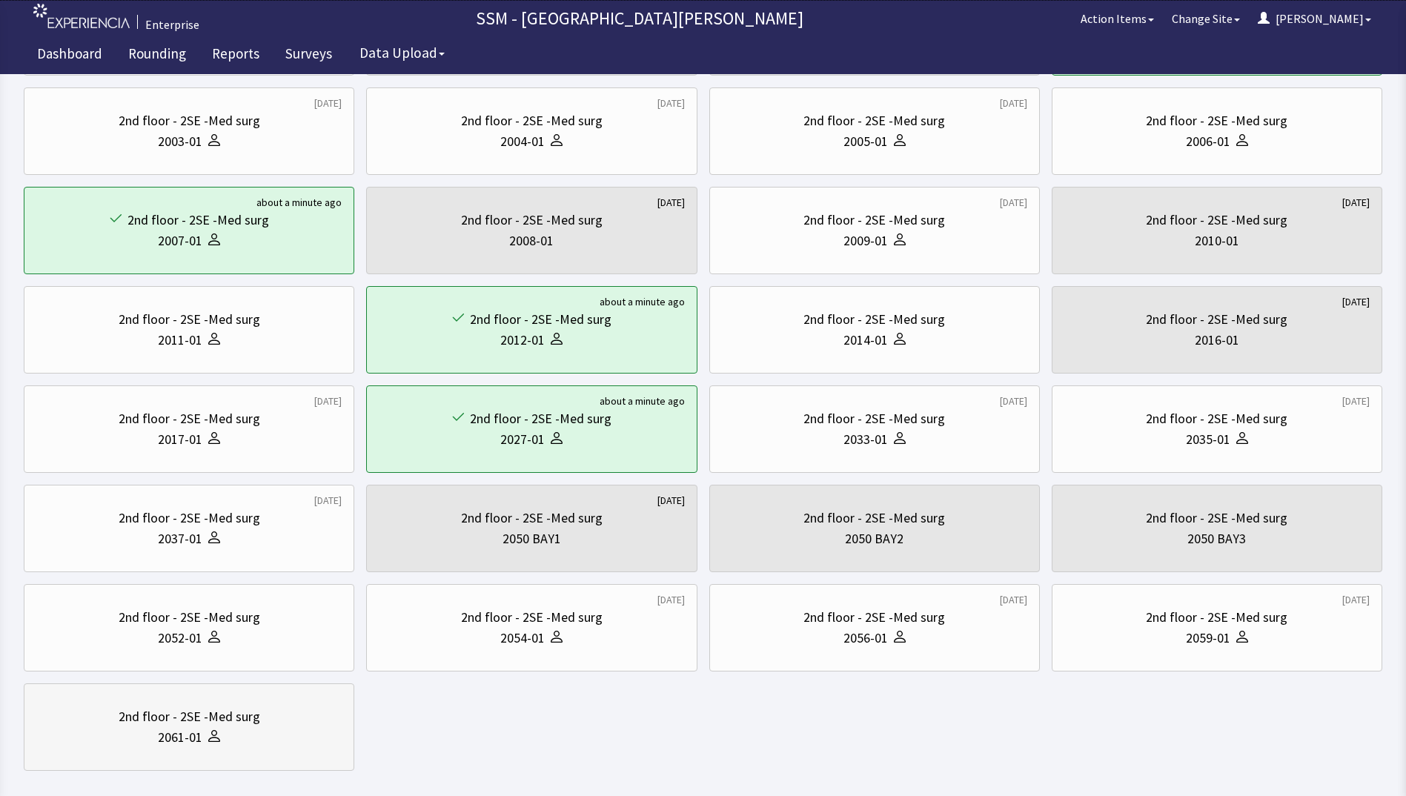
click at [202, 742] on div at bounding box center [211, 737] width 18 height 21
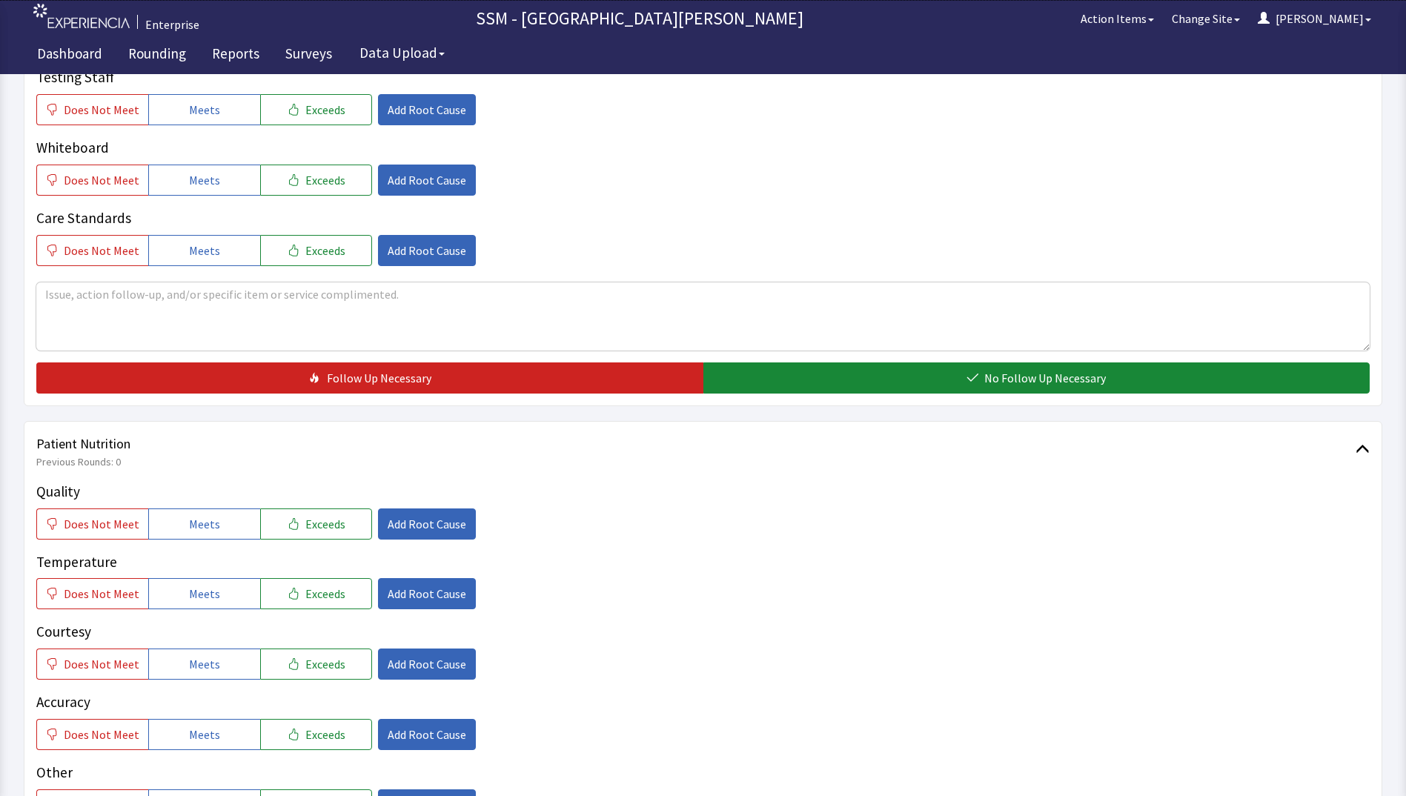
scroll to position [667, 0]
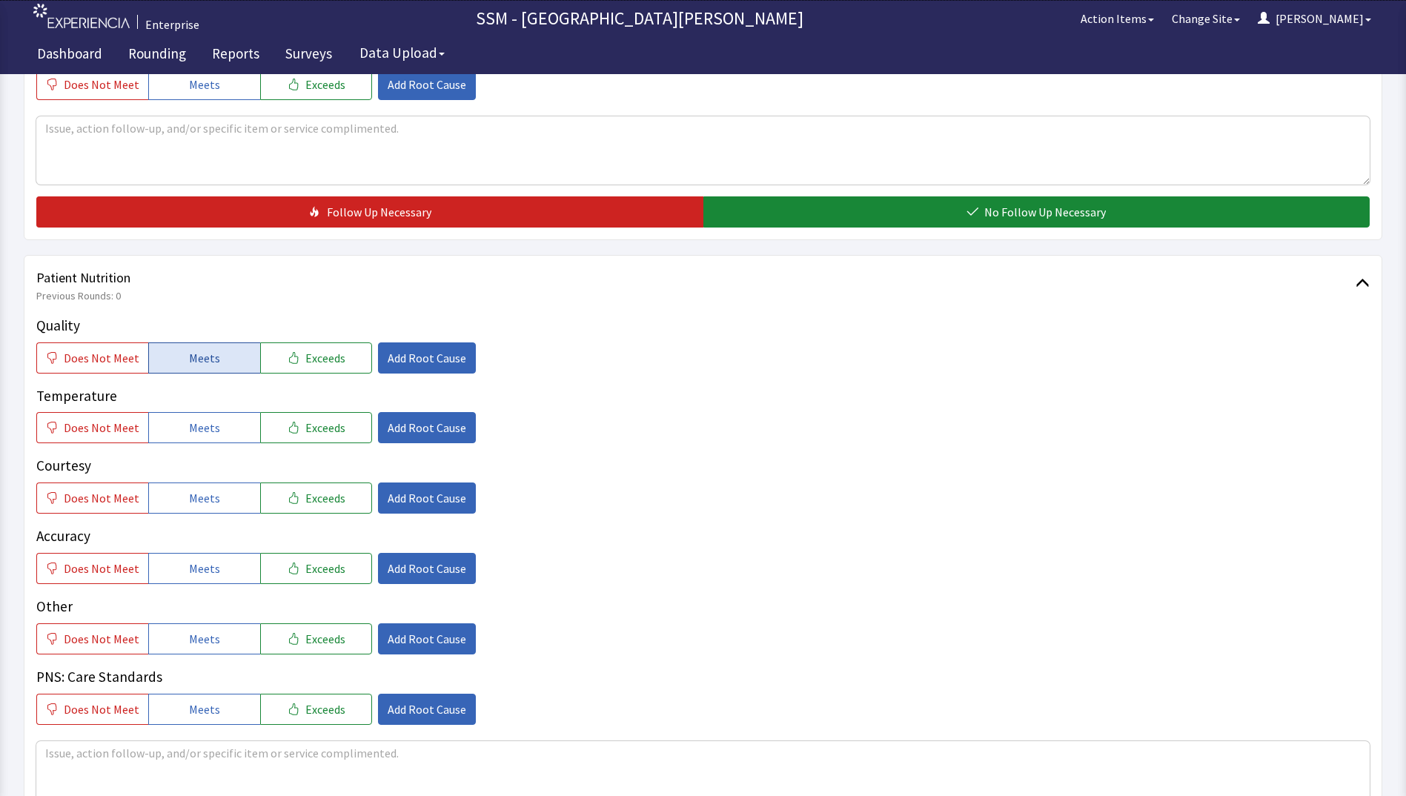
click at [228, 356] on button "Meets" at bounding box center [204, 357] width 112 height 31
click at [191, 434] on span "Meets" at bounding box center [204, 428] width 31 height 18
click at [197, 513] on button "Meets" at bounding box center [204, 497] width 112 height 31
click at [224, 579] on button "Meets" at bounding box center [204, 568] width 112 height 31
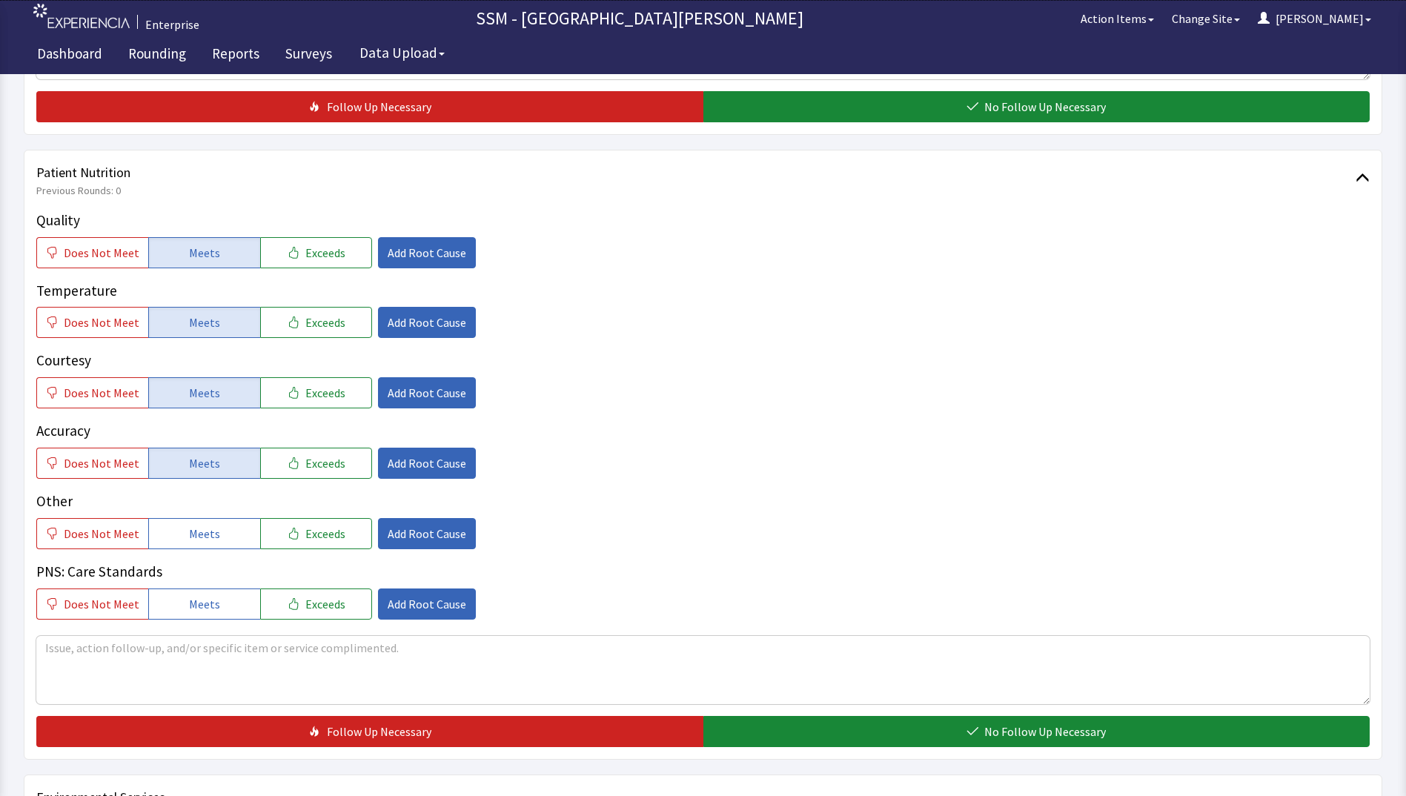
scroll to position [889, 0]
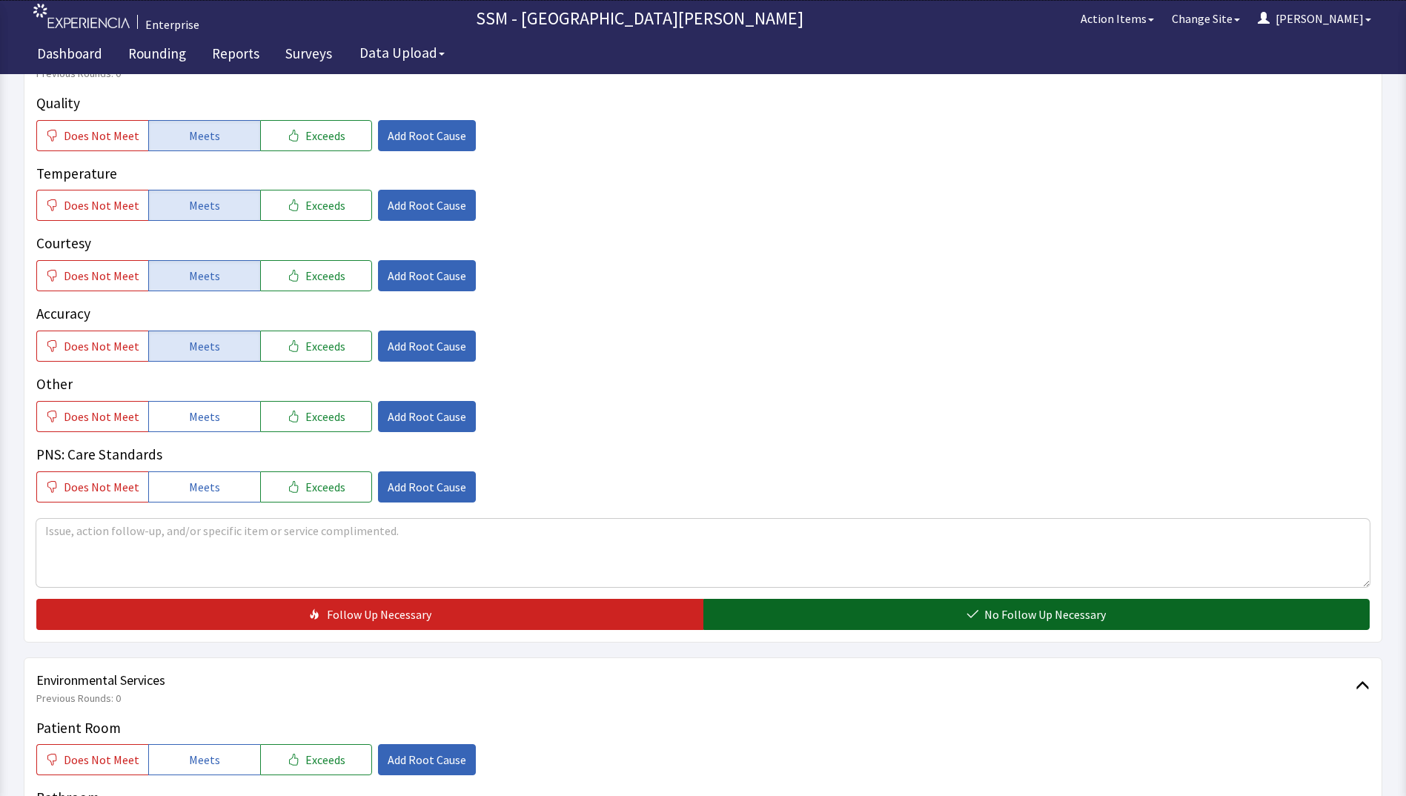
click at [918, 623] on button "No Follow Up Necessary" at bounding box center [1036, 614] width 667 height 31
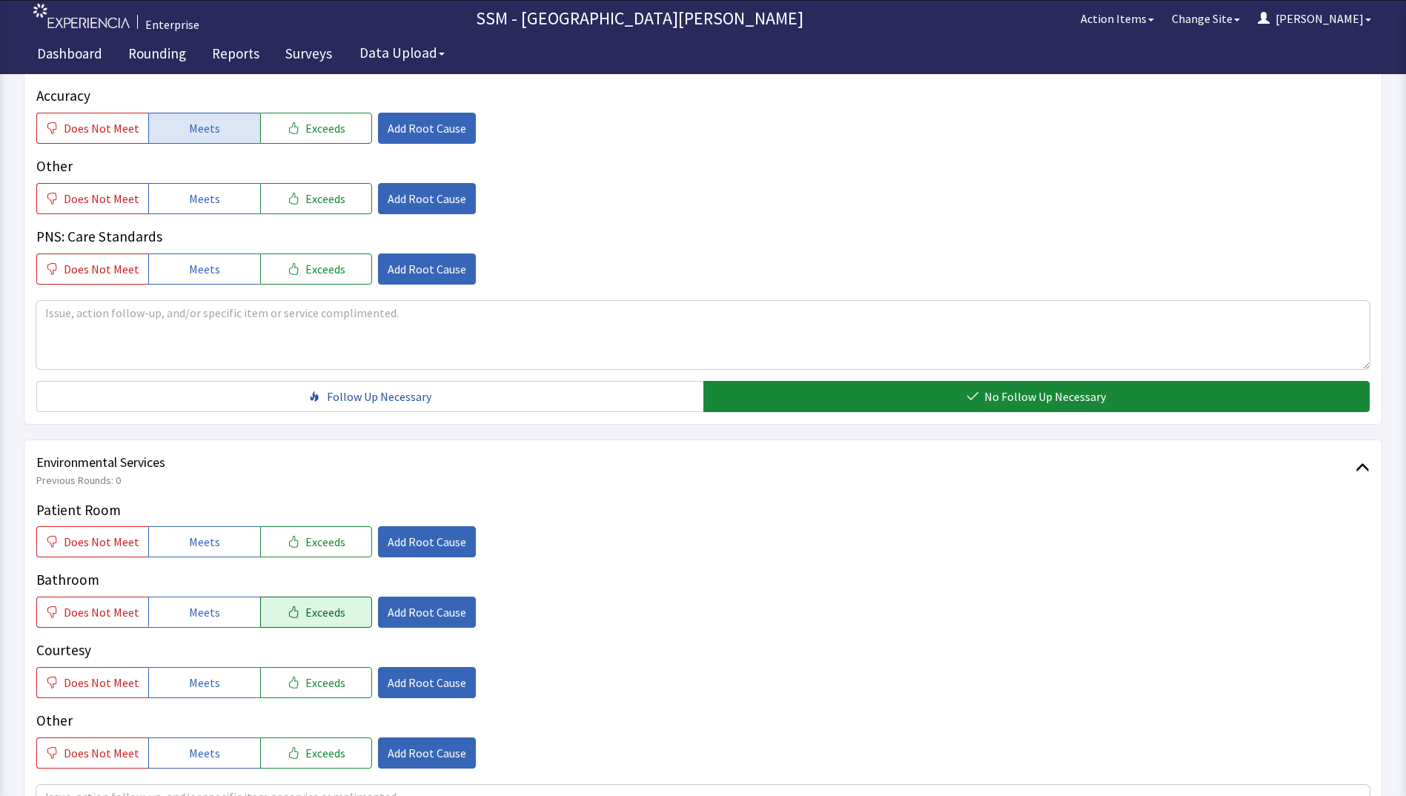
scroll to position [1112, 0]
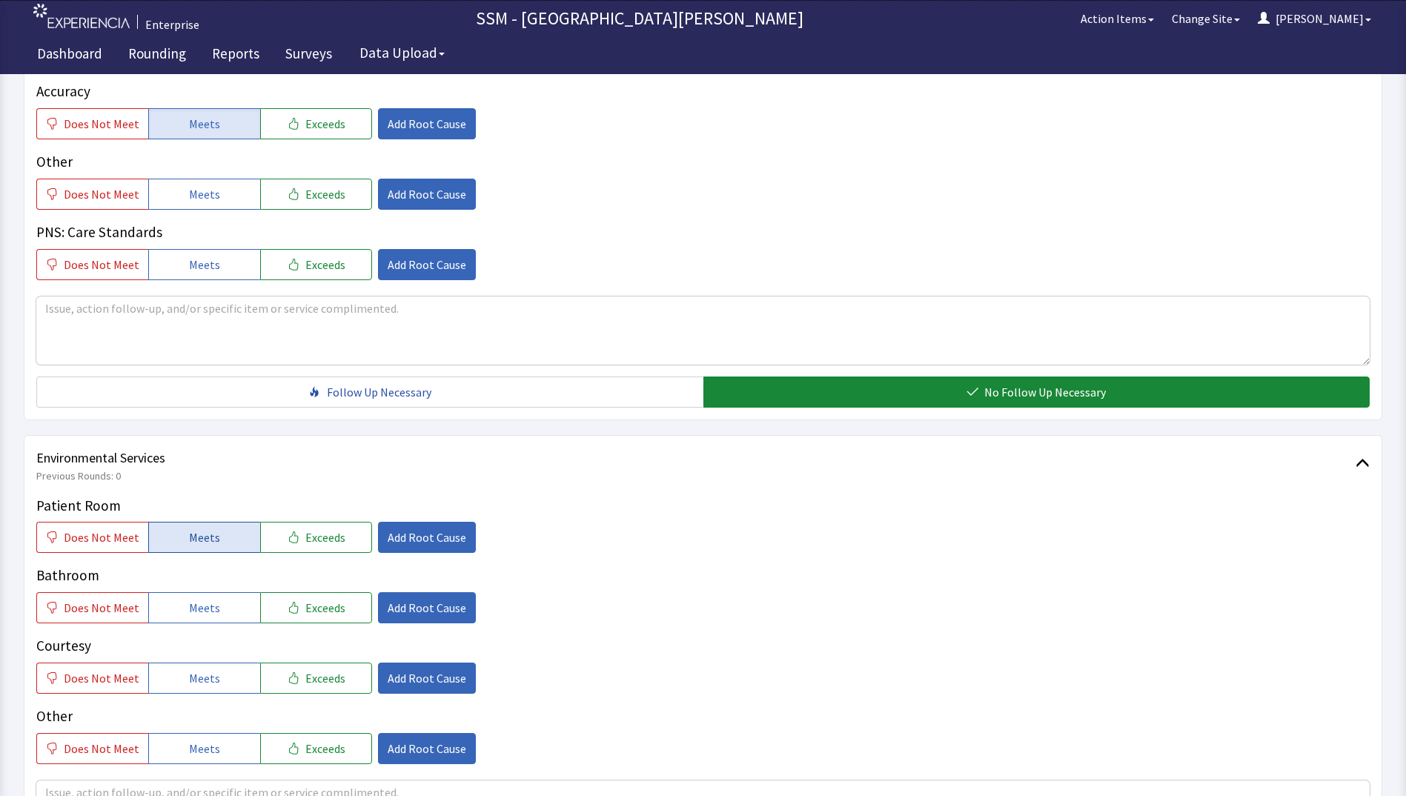
click at [209, 551] on button "Meets" at bounding box center [204, 537] width 112 height 31
drag, startPoint x: 198, startPoint y: 595, endPoint x: 201, endPoint y: 613, distance: 18.0
click at [200, 609] on button "Meets" at bounding box center [204, 607] width 112 height 31
click at [208, 685] on span "Meets" at bounding box center [204, 678] width 31 height 18
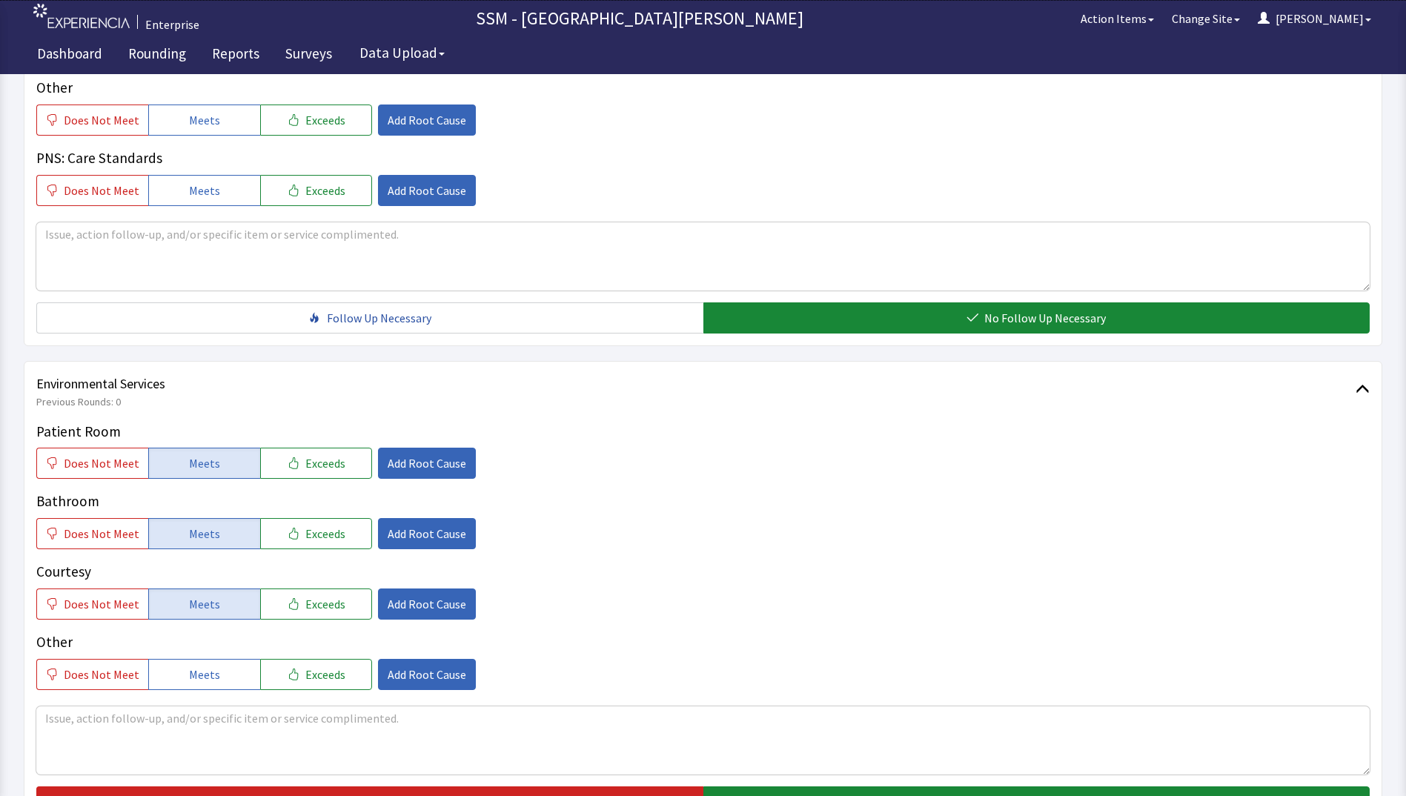
scroll to position [1260, 0]
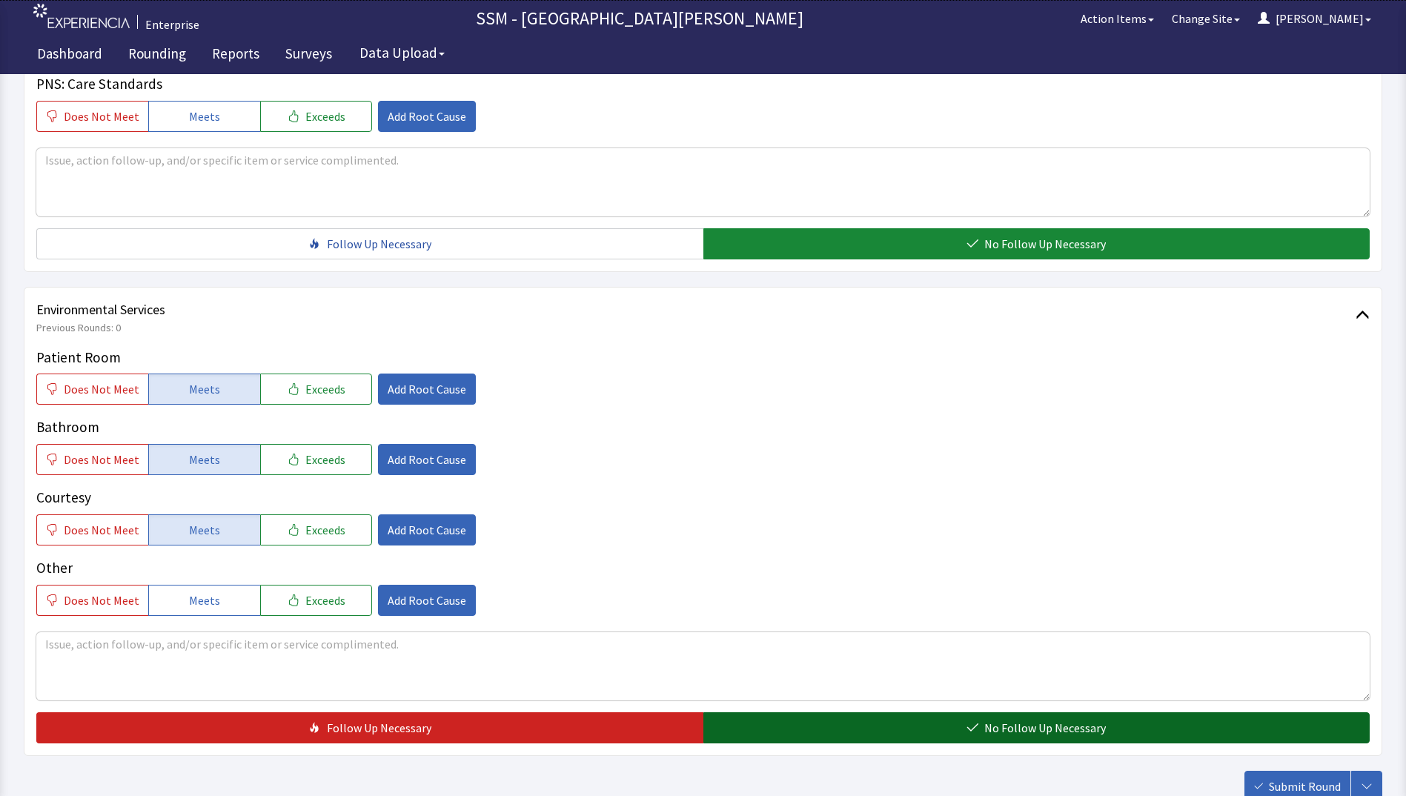
click at [957, 734] on button "No Follow Up Necessary" at bounding box center [1036, 727] width 667 height 31
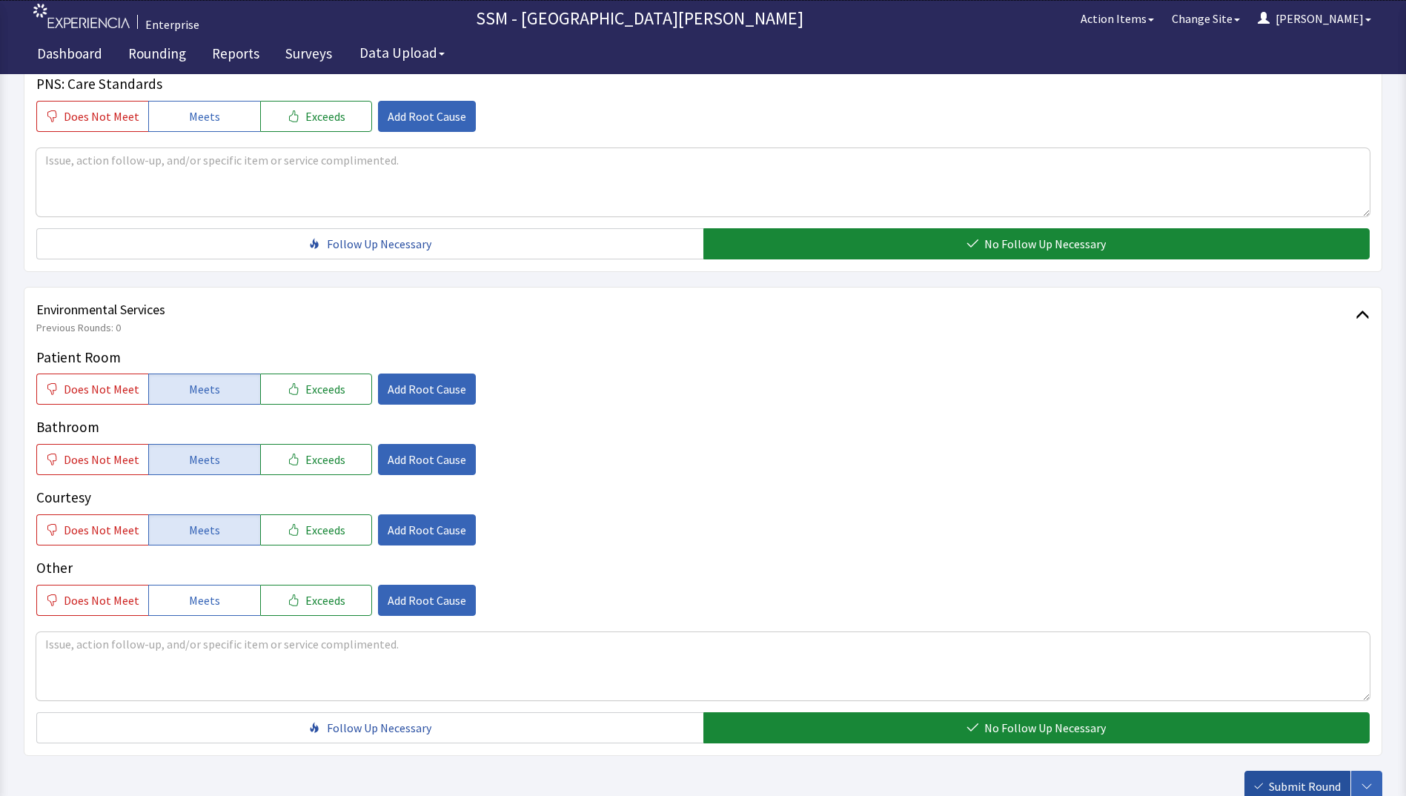
click at [1306, 791] on span "Submit Round" at bounding box center [1305, 786] width 72 height 18
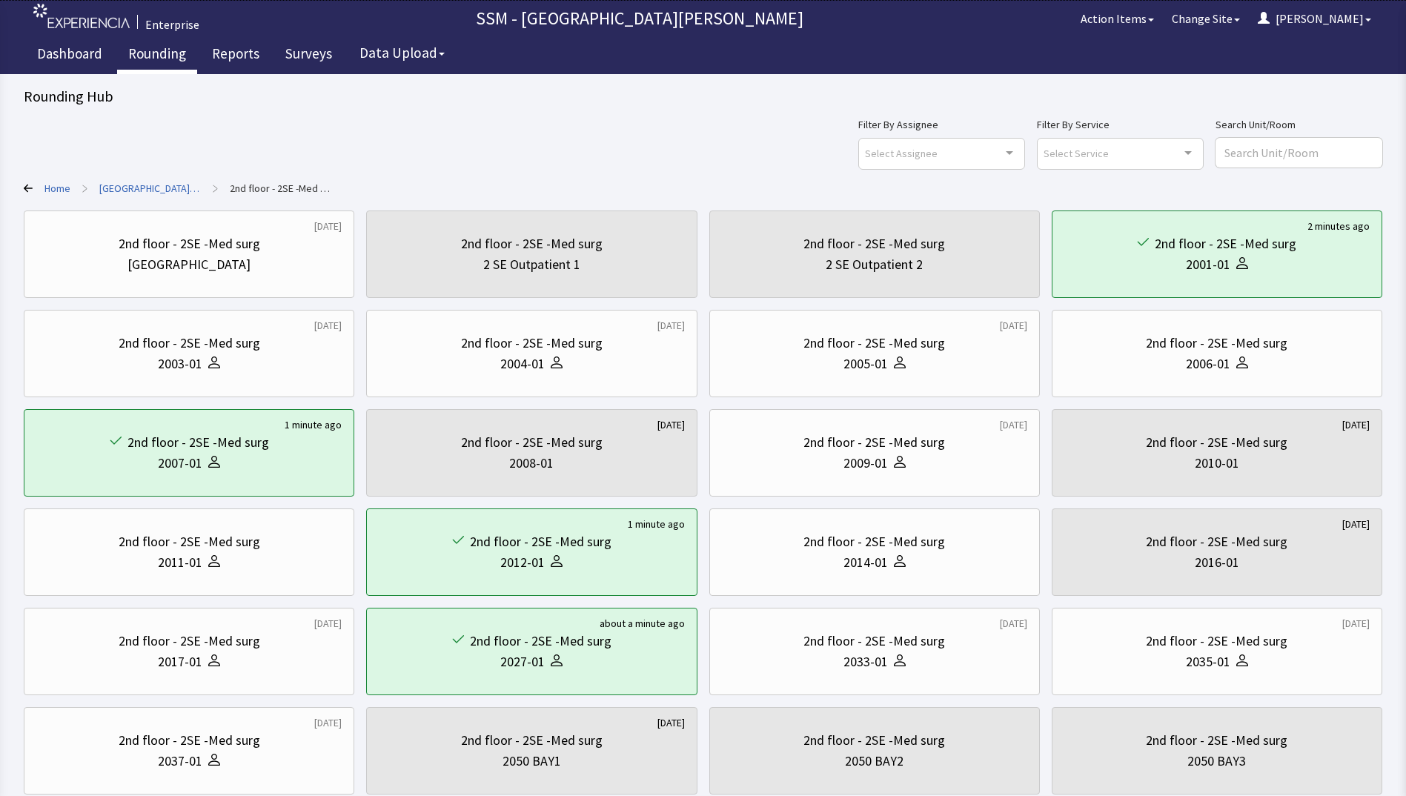
click at [140, 56] on link "Rounding" at bounding box center [157, 55] width 80 height 37
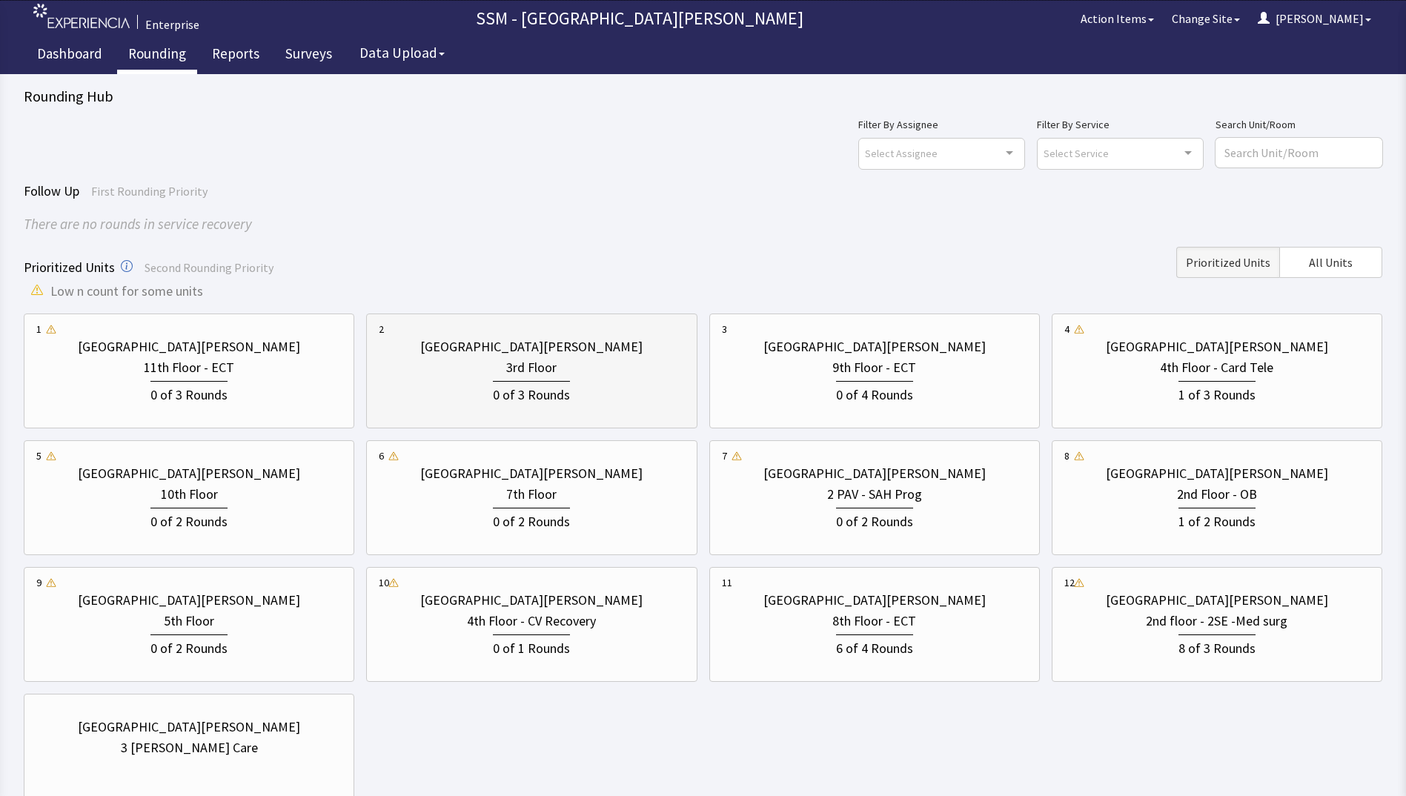
click at [599, 378] on div "0 of 3 Rounds" at bounding box center [531, 391] width 305 height 27
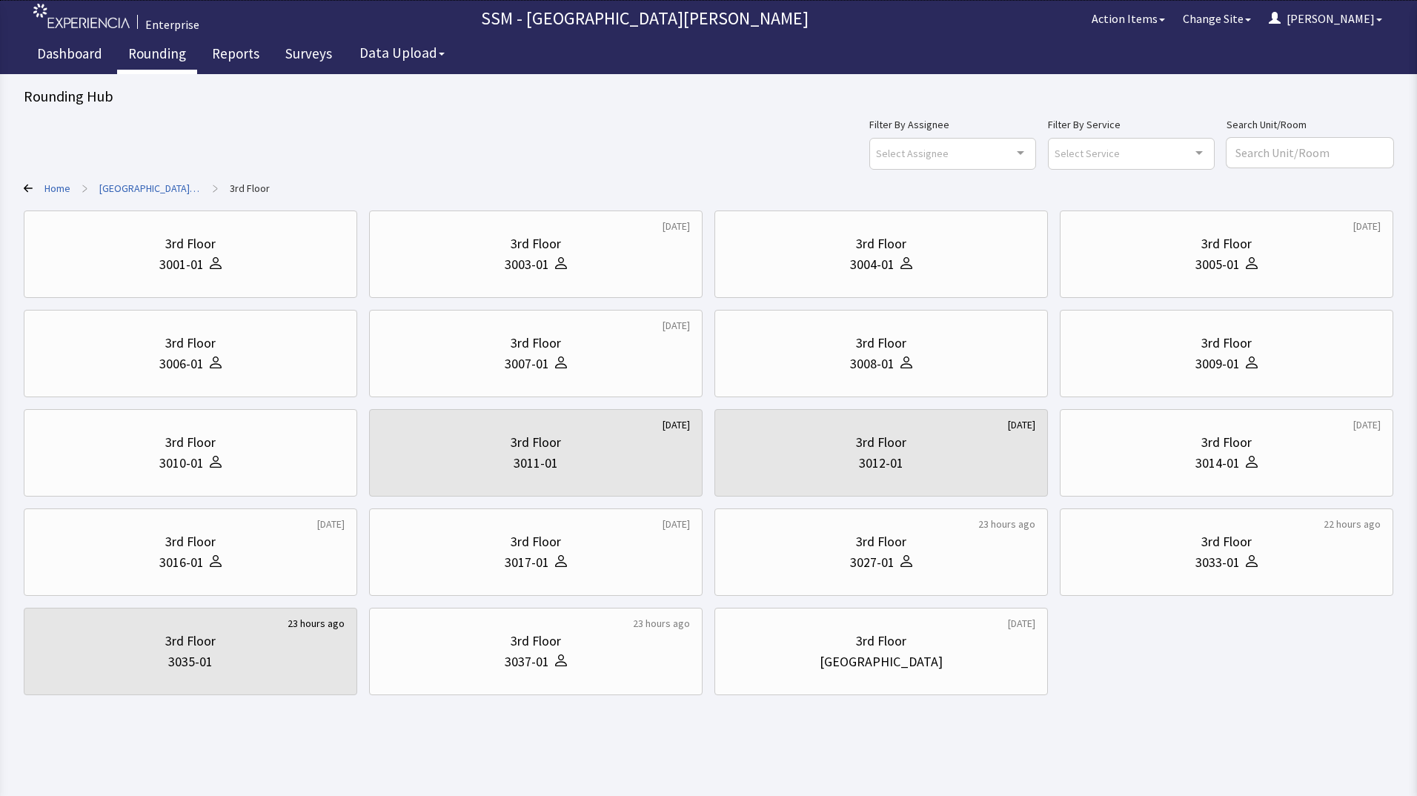
drag, startPoint x: 1278, startPoint y: 721, endPoint x: 1300, endPoint y: 667, distance: 58.5
click at [1278, 718] on body "Enterprise SSM - St. [PERSON_NAME] Hospital Action Items Change Site [PERSON_NA…" at bounding box center [708, 361] width 1417 height 722
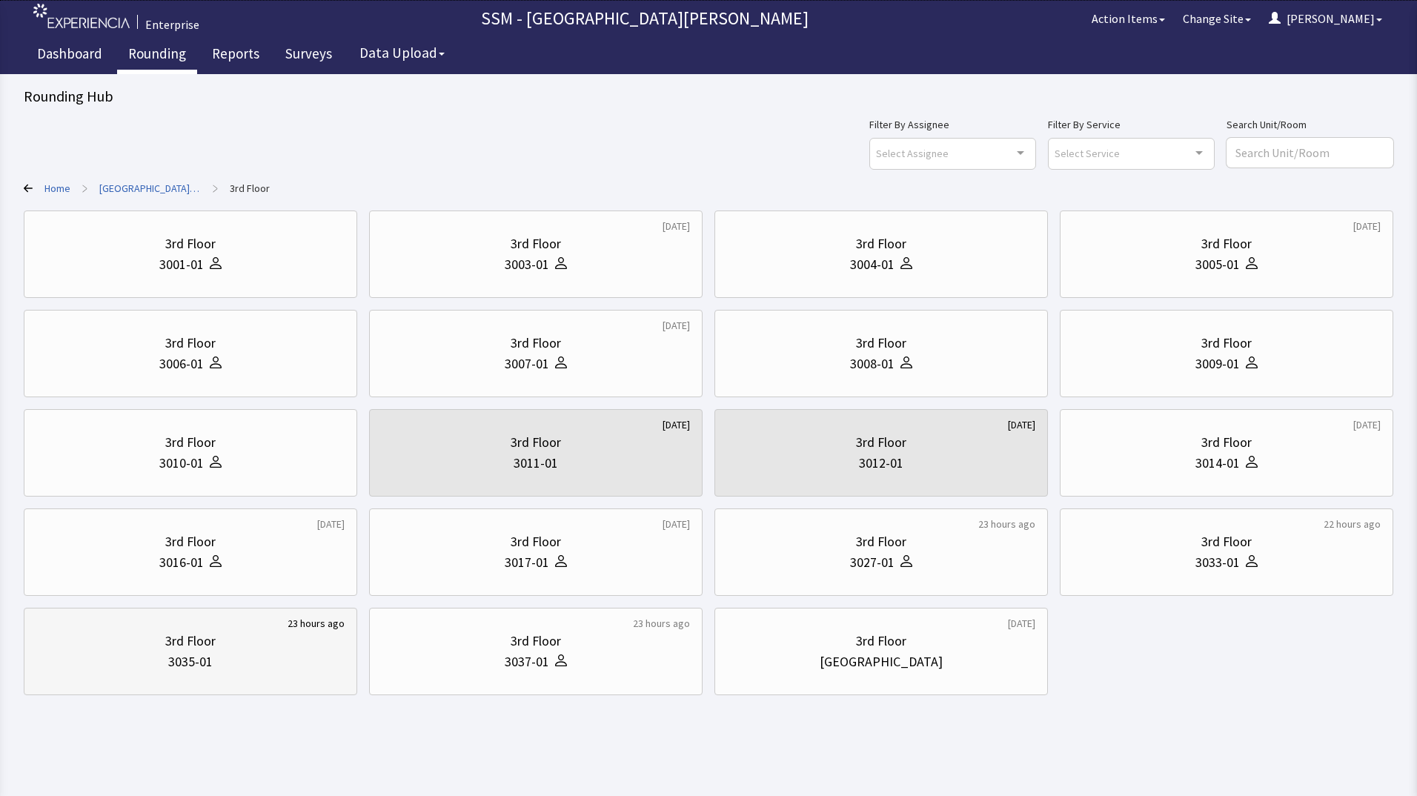
click at [202, 659] on div "3035-01" at bounding box center [190, 661] width 44 height 21
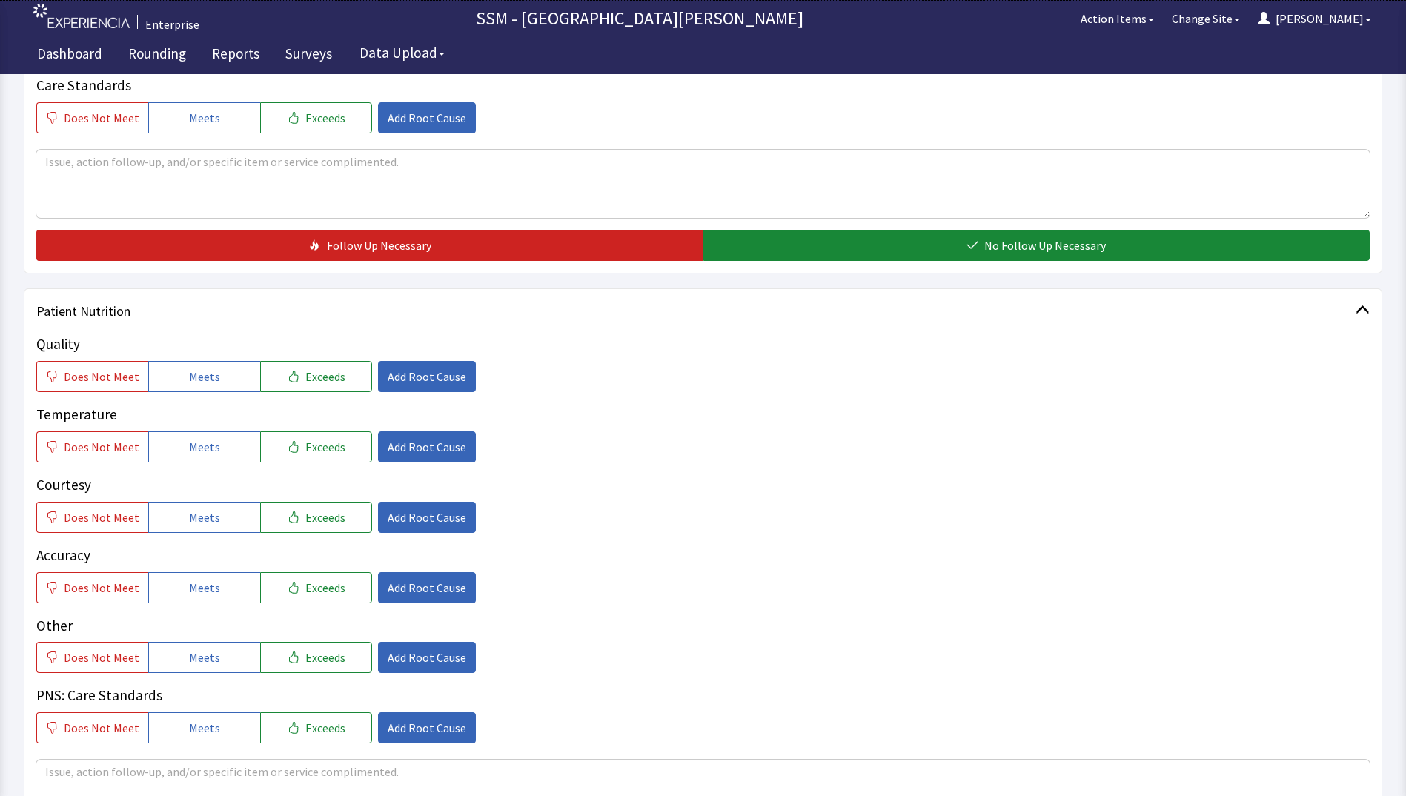
scroll to position [815, 0]
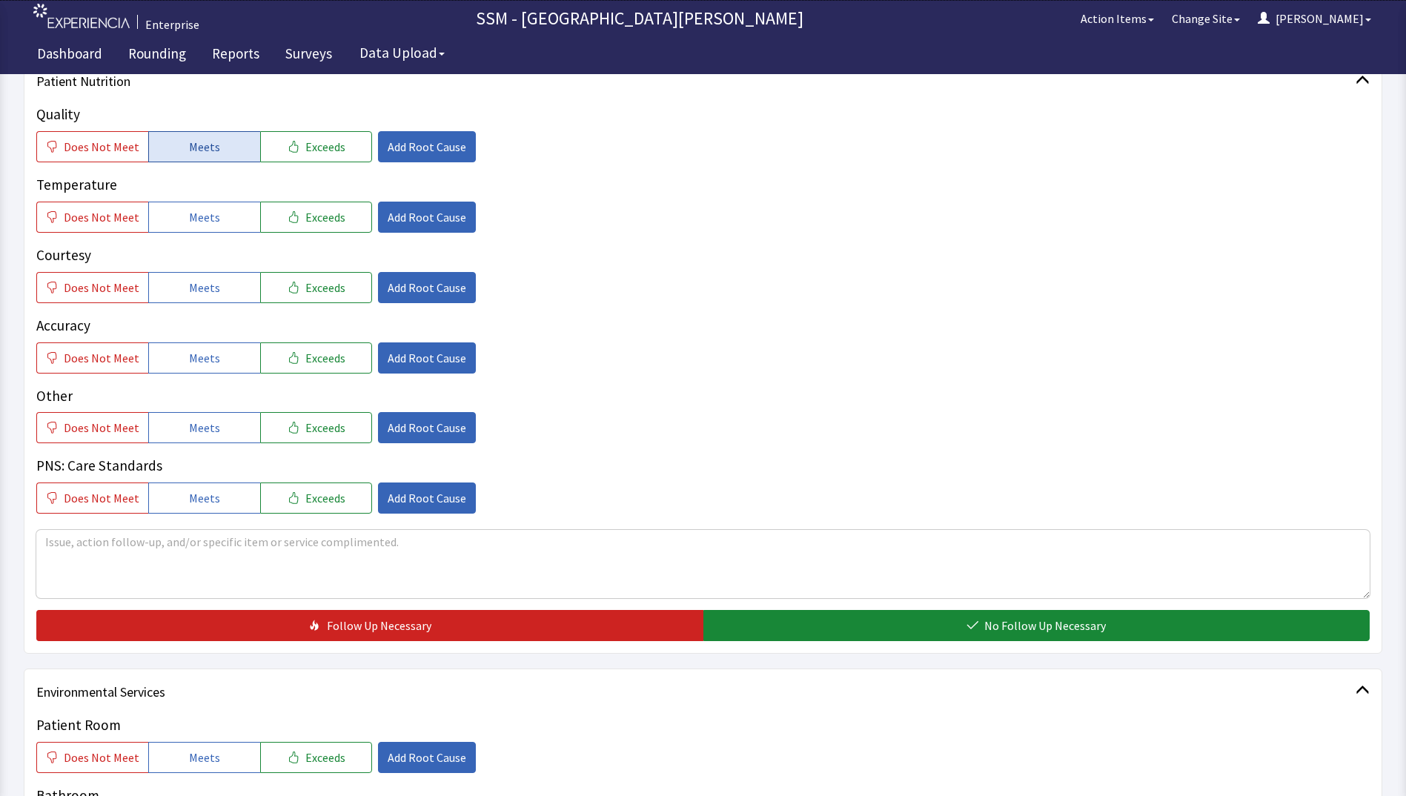
click at [206, 132] on button "Meets" at bounding box center [204, 146] width 112 height 31
click at [197, 212] on span "Meets" at bounding box center [204, 217] width 31 height 18
click at [202, 280] on span "Meets" at bounding box center [204, 288] width 31 height 18
click at [208, 362] on span "Meets" at bounding box center [204, 358] width 31 height 18
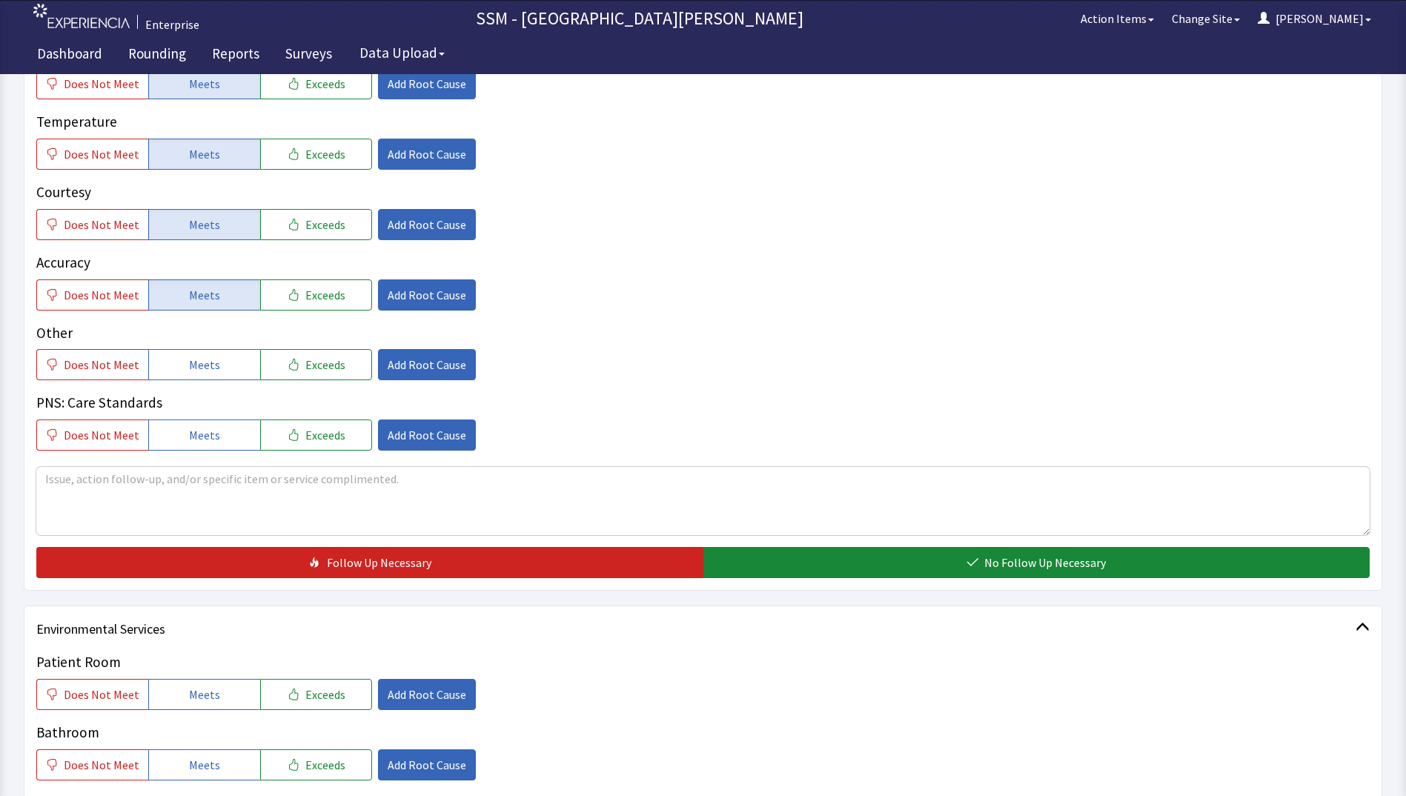
scroll to position [963, 0]
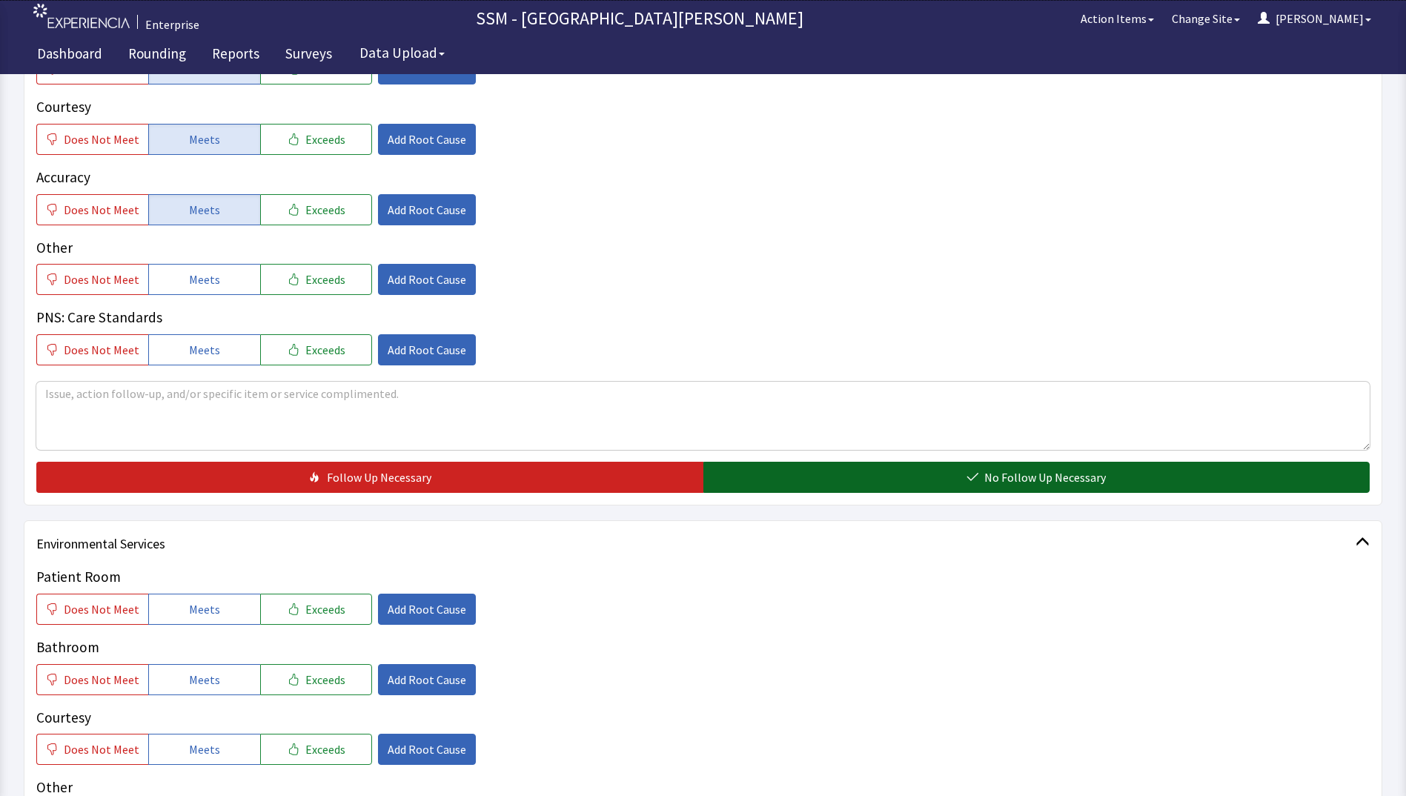
click at [786, 478] on button "No Follow Up Necessary" at bounding box center [1036, 477] width 667 height 31
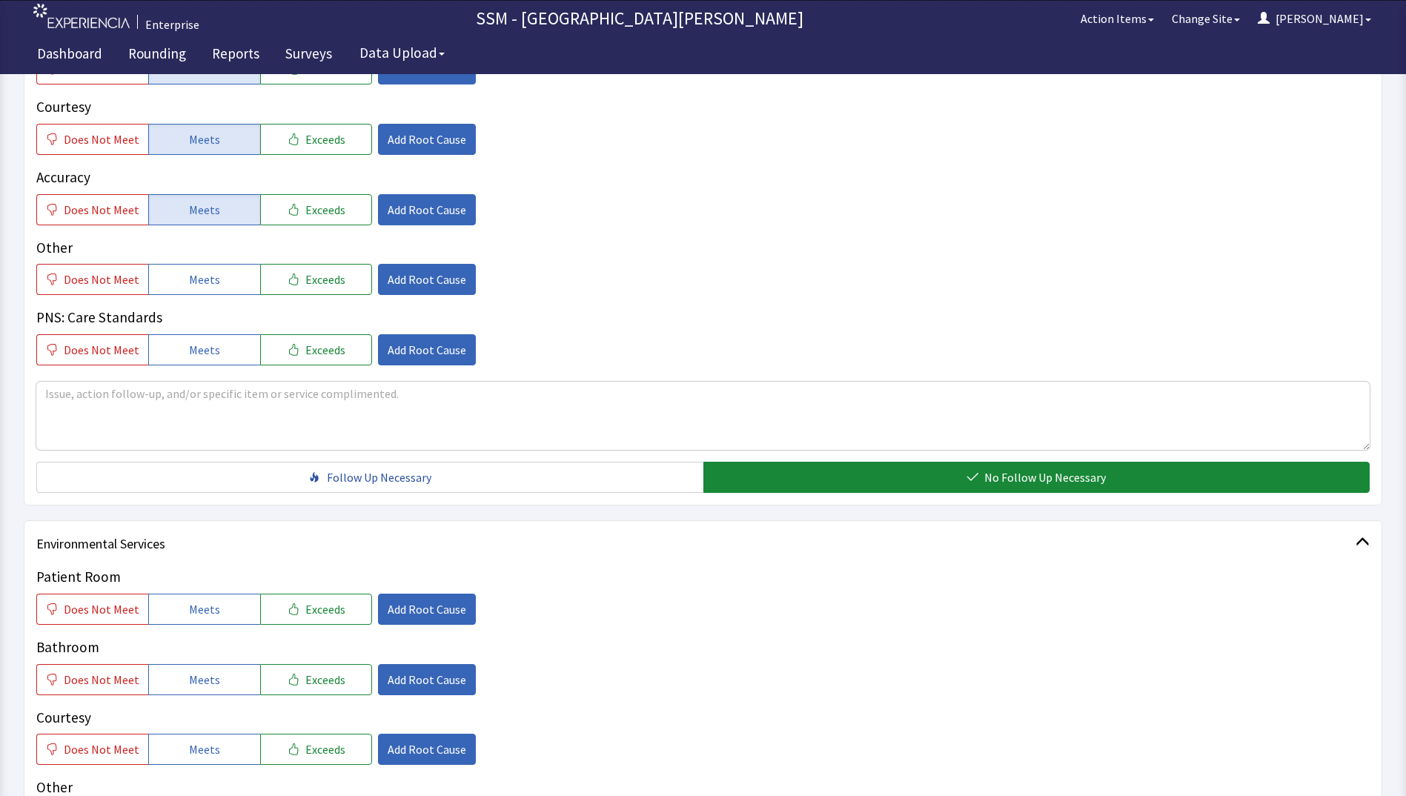
drag, startPoint x: 223, startPoint y: 617, endPoint x: 218, endPoint y: 631, distance: 14.3
click at [222, 623] on button "Meets" at bounding box center [204, 609] width 112 height 31
drag, startPoint x: 215, startPoint y: 677, endPoint x: 230, endPoint y: 731, distance: 56.1
click at [216, 684] on button "Meets" at bounding box center [204, 679] width 112 height 31
click at [228, 754] on button "Meets" at bounding box center [204, 749] width 112 height 31
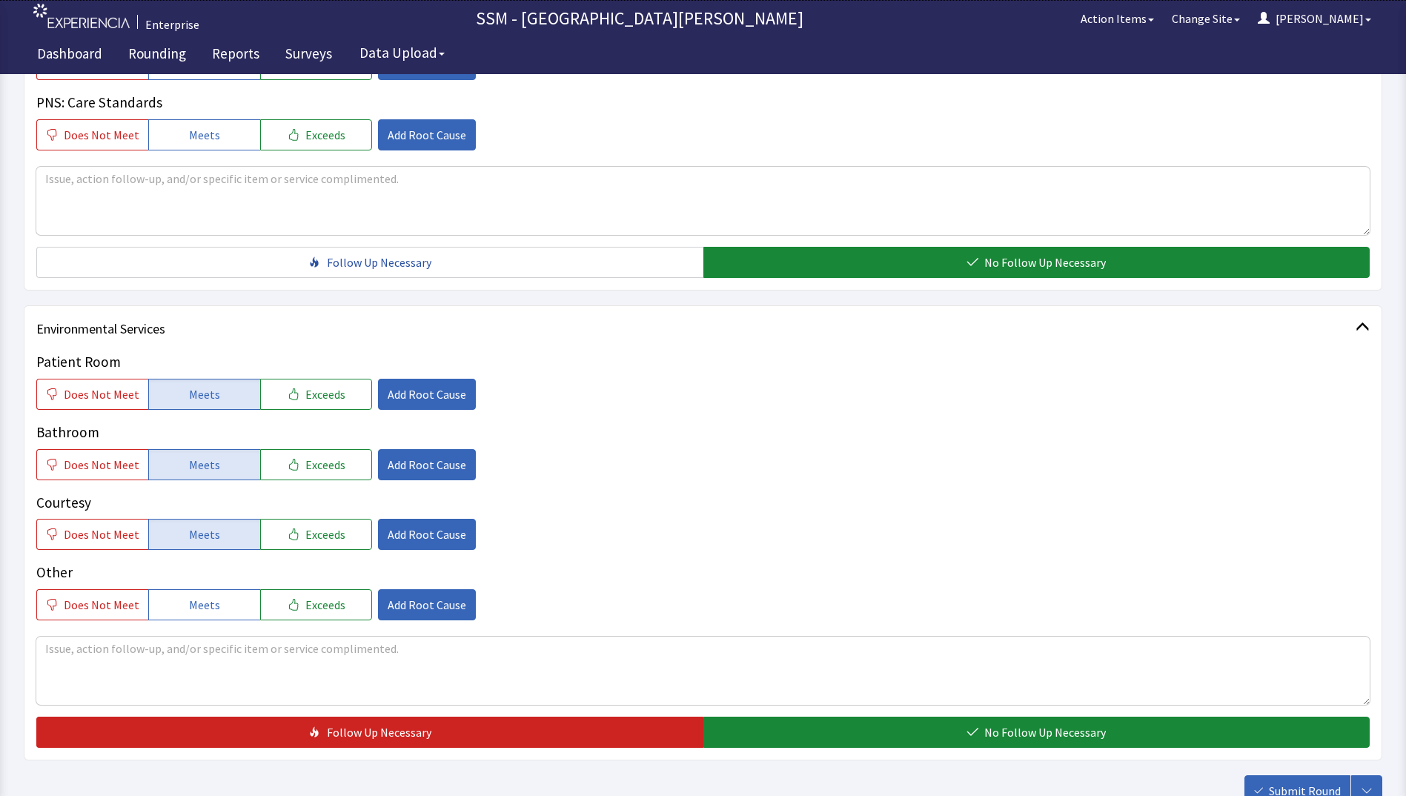
scroll to position [1287, 0]
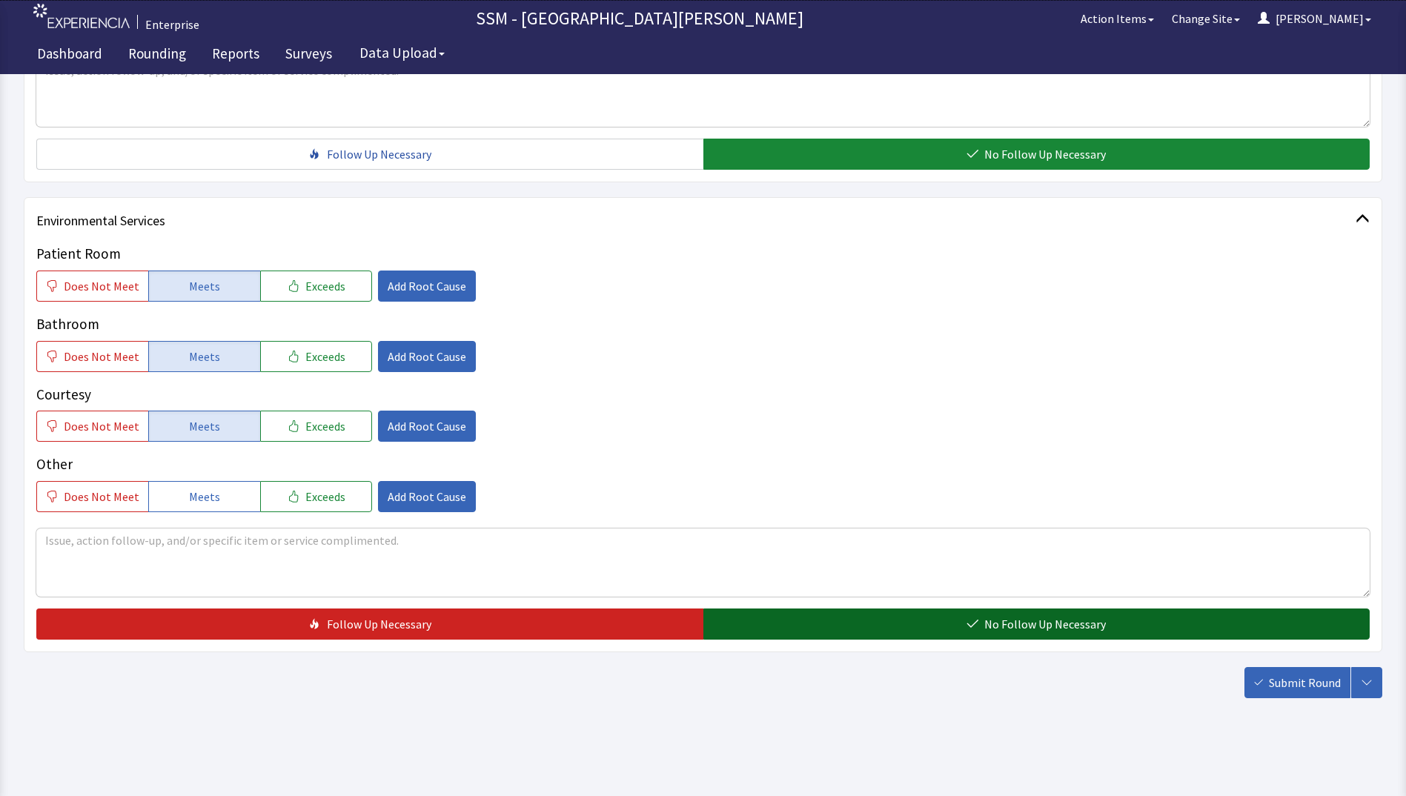
click at [771, 633] on button "No Follow Up Necessary" at bounding box center [1036, 623] width 667 height 31
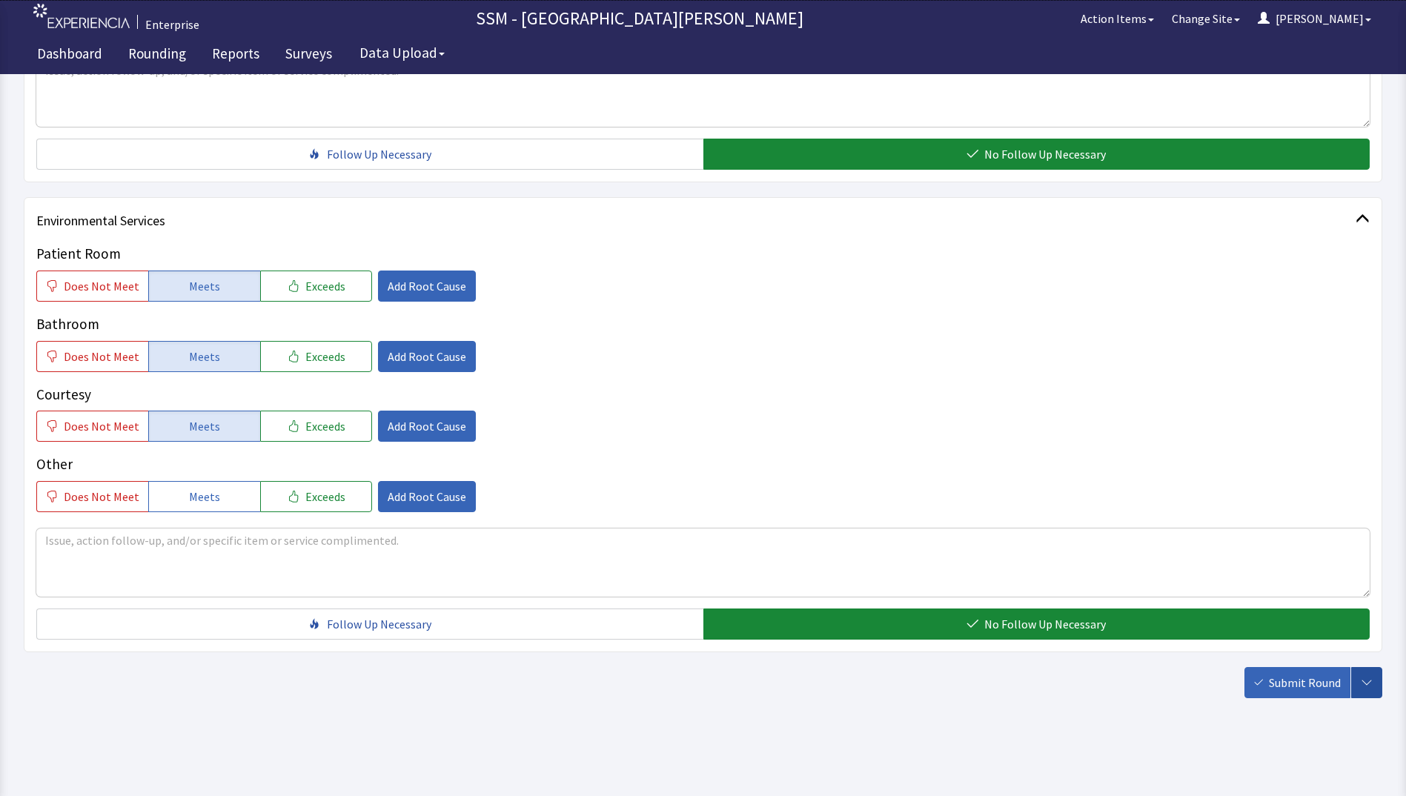
drag, startPoint x: 1360, startPoint y: 691, endPoint x: 1352, endPoint y: 697, distance: 10.1
click at [1359, 697] on button "button" at bounding box center [1366, 682] width 31 height 31
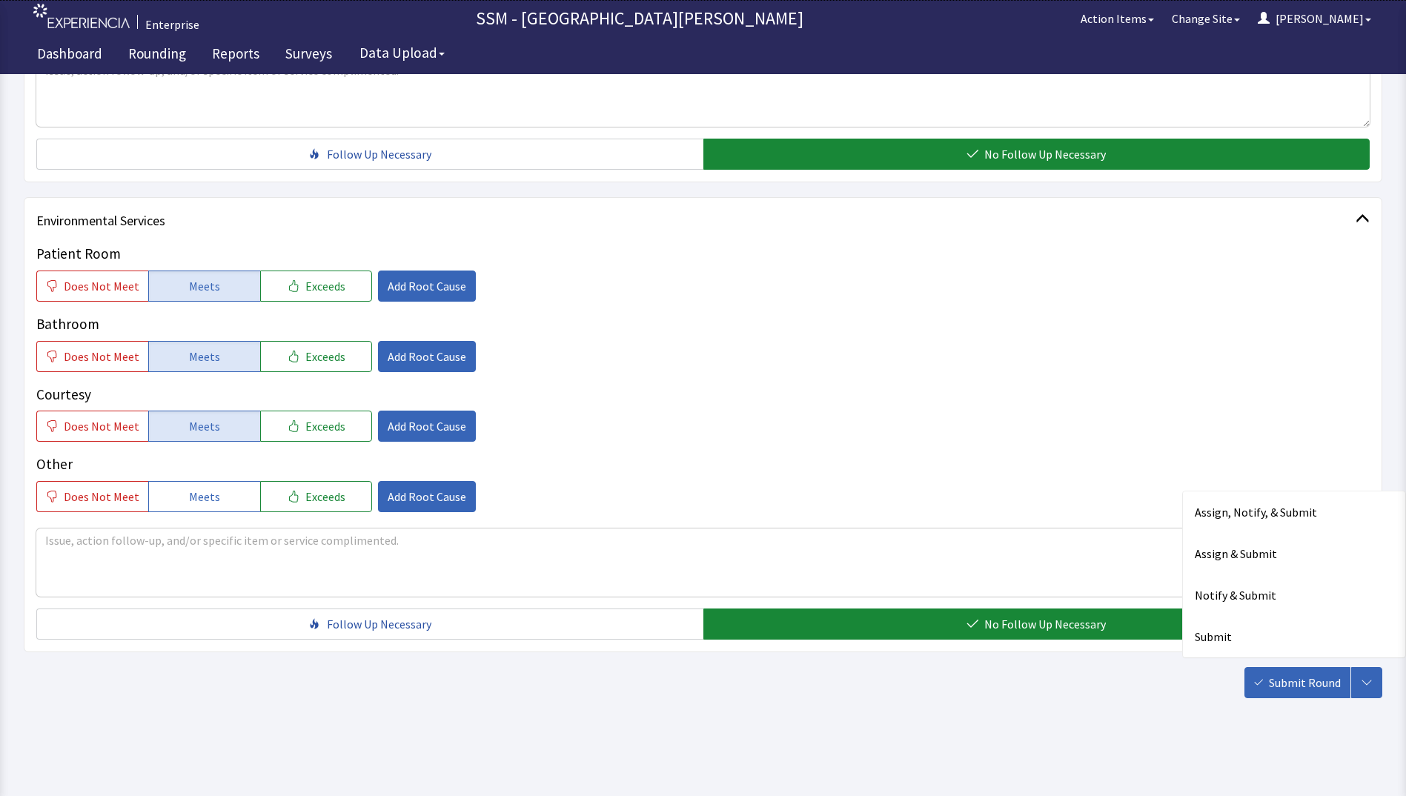
drag, startPoint x: 1315, startPoint y: 695, endPoint x: 1308, endPoint y: 684, distance: 13.4
click at [1315, 697] on button "Submit Round" at bounding box center [1297, 682] width 106 height 31
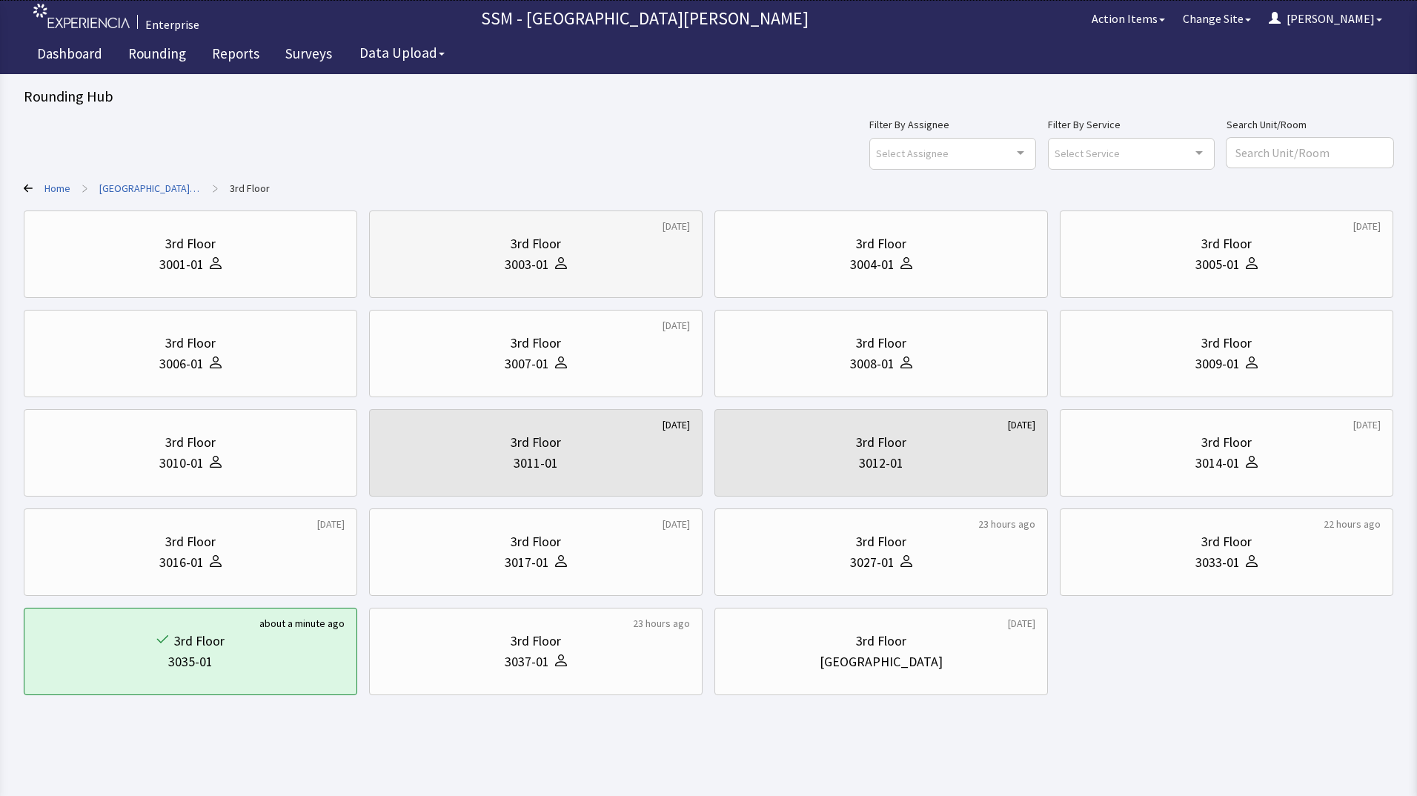
click at [585, 277] on div "3rd Floor 3003-01" at bounding box center [536, 254] width 308 height 71
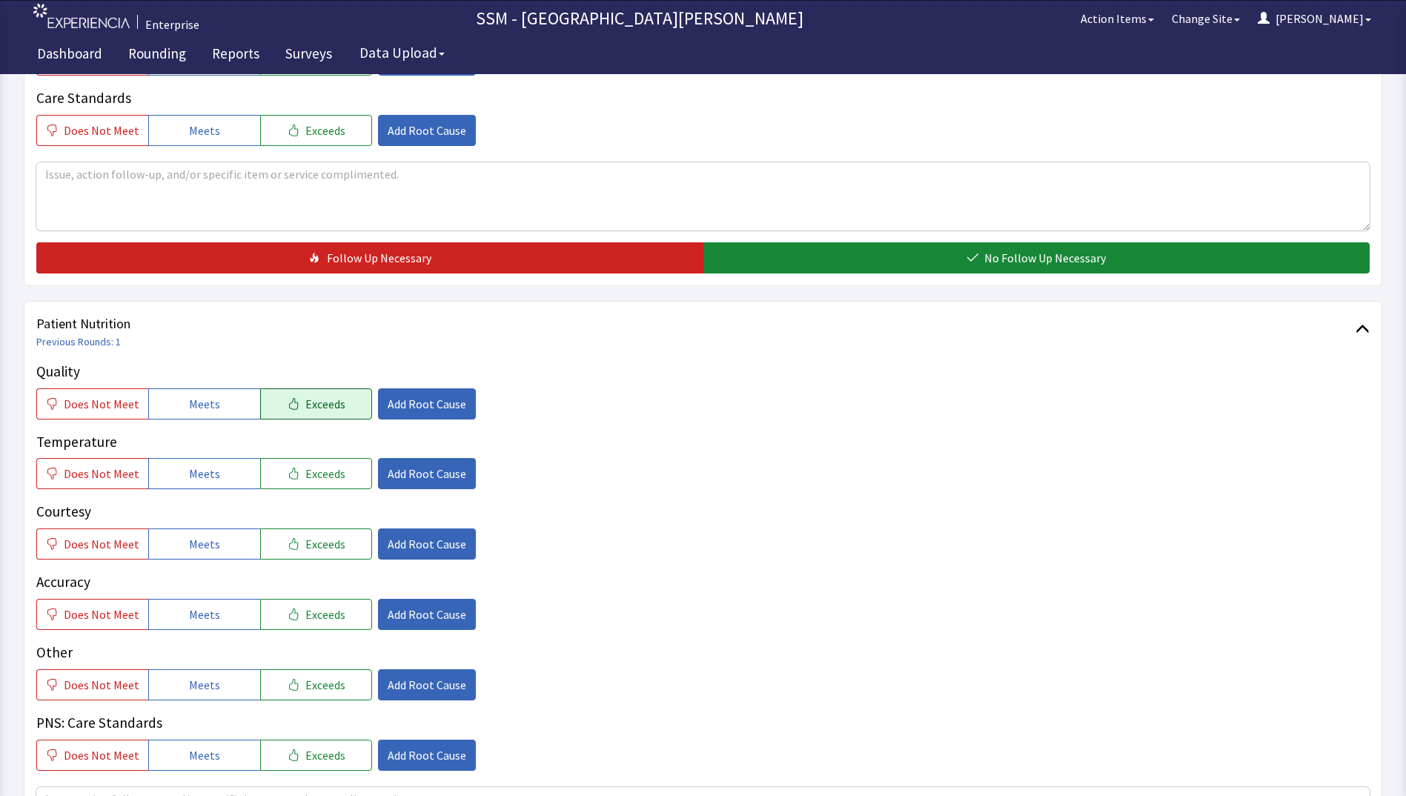
scroll to position [815, 0]
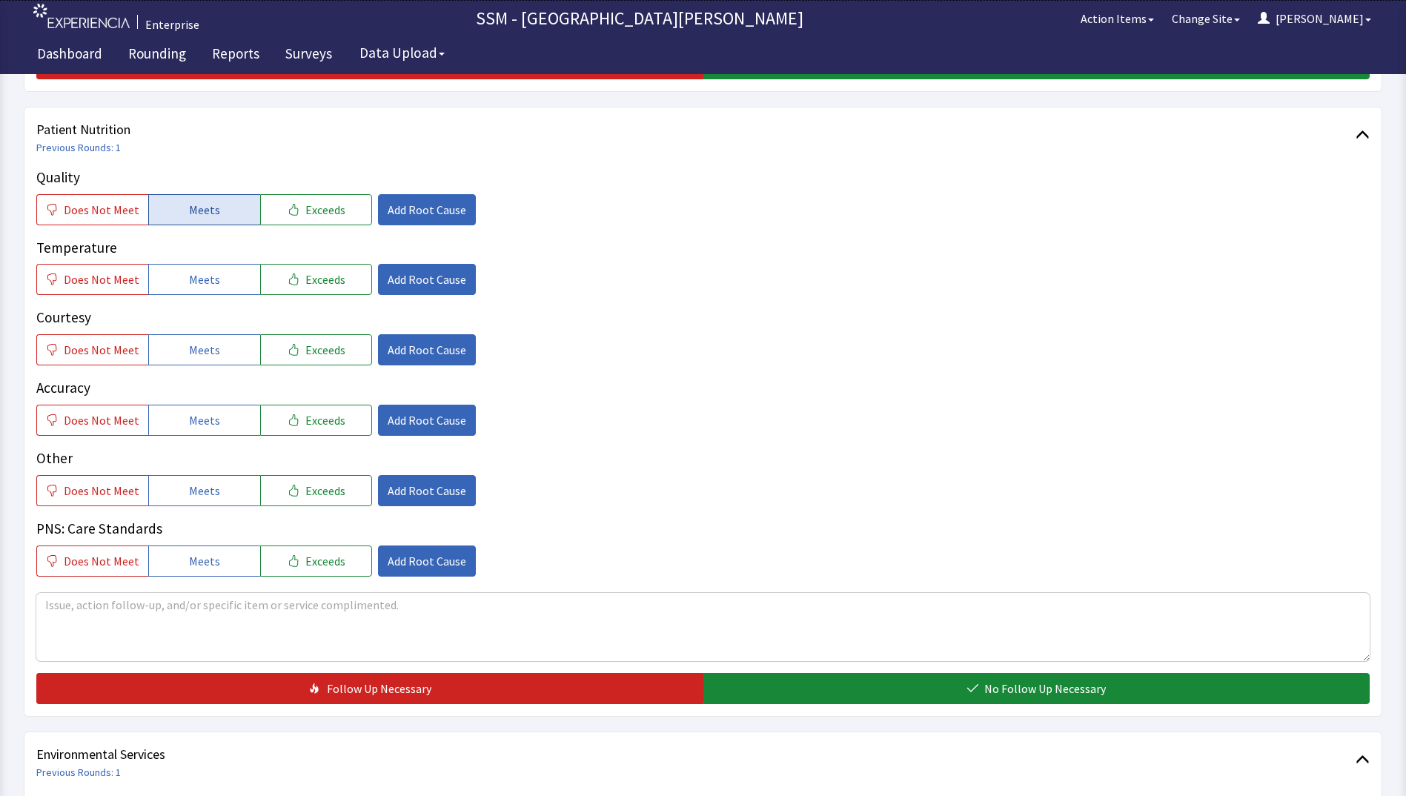
click at [238, 216] on button "Meets" at bounding box center [204, 209] width 112 height 31
drag, startPoint x: 222, startPoint y: 291, endPoint x: 213, endPoint y: 328, distance: 37.2
click at [222, 296] on div "Quality Does Not Meet Meets Exceeds Add Root Cause Temperature Does Not Meet Me…" at bounding box center [702, 372] width 1333 height 410
click at [210, 357] on span "Meets" at bounding box center [204, 350] width 31 height 18
click at [212, 282] on span "Meets" at bounding box center [204, 279] width 31 height 18
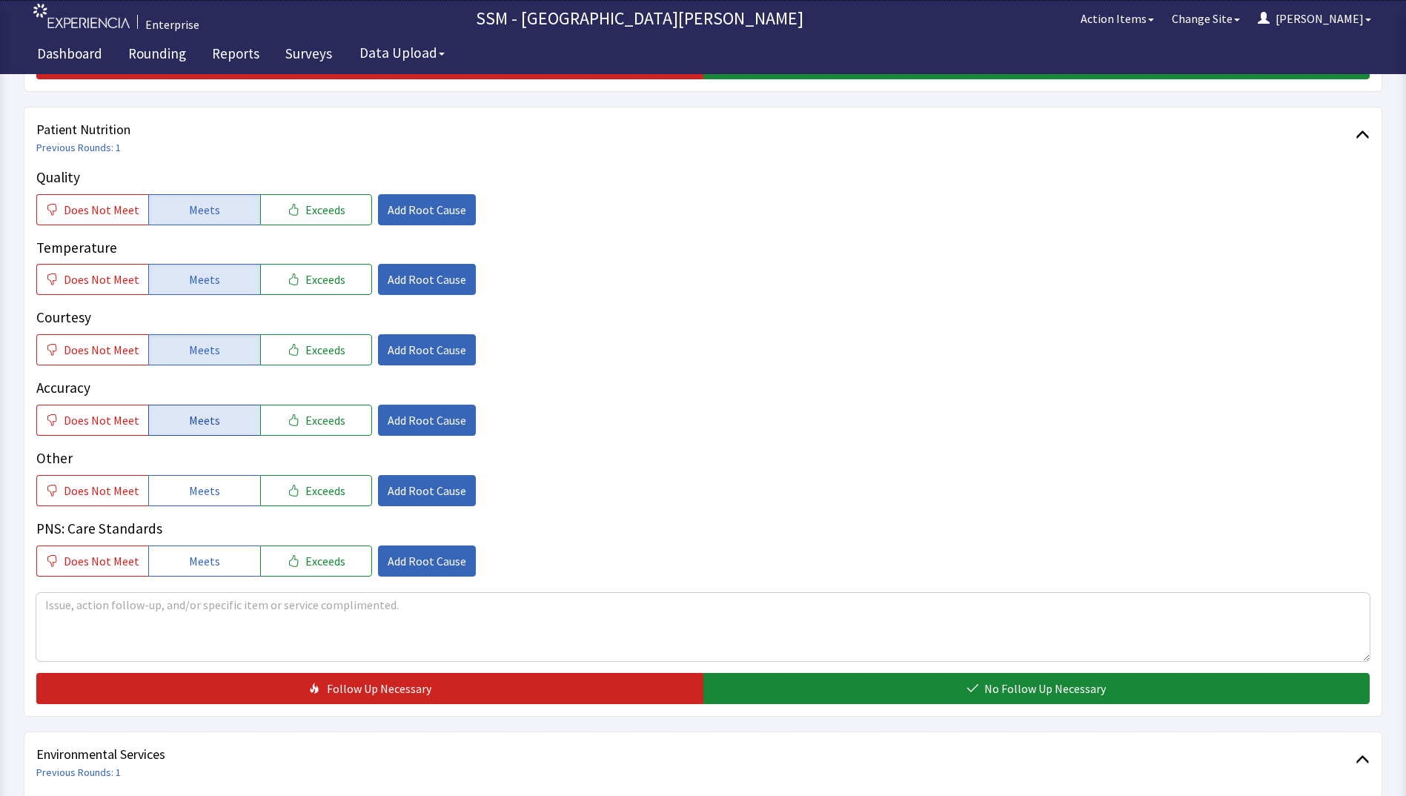
click at [213, 425] on span "Meets" at bounding box center [204, 420] width 31 height 18
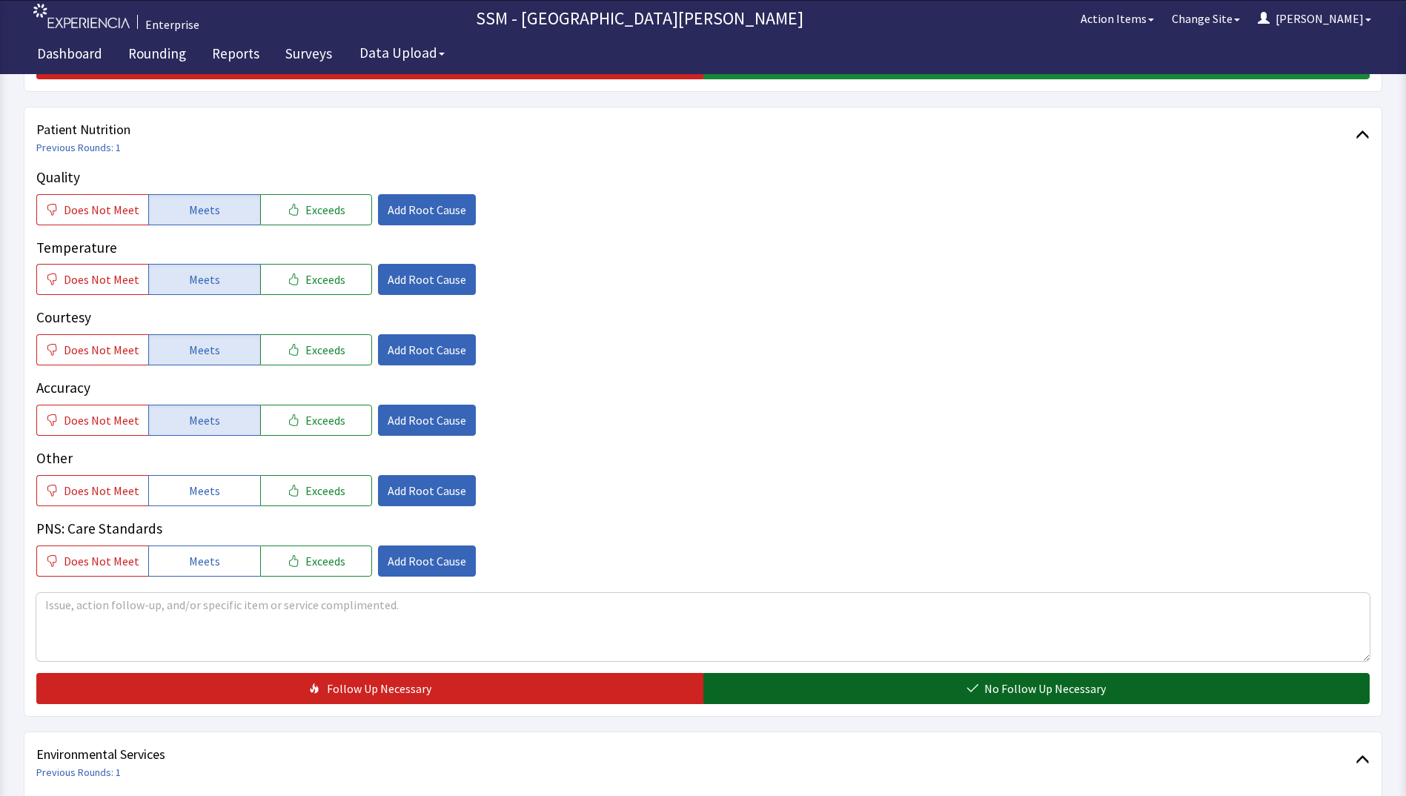
click at [835, 685] on button "No Follow Up Necessary" at bounding box center [1036, 688] width 667 height 31
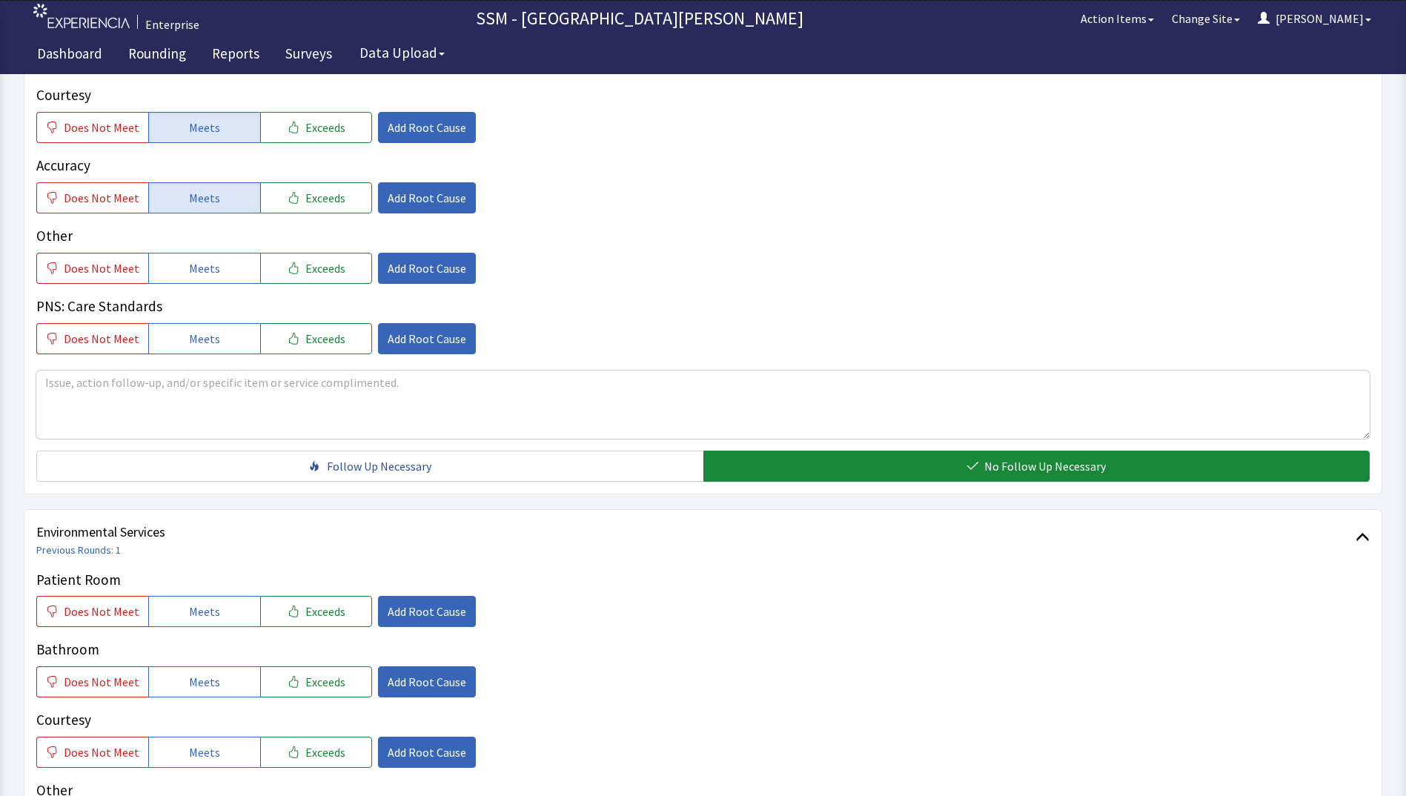
scroll to position [1334, 0]
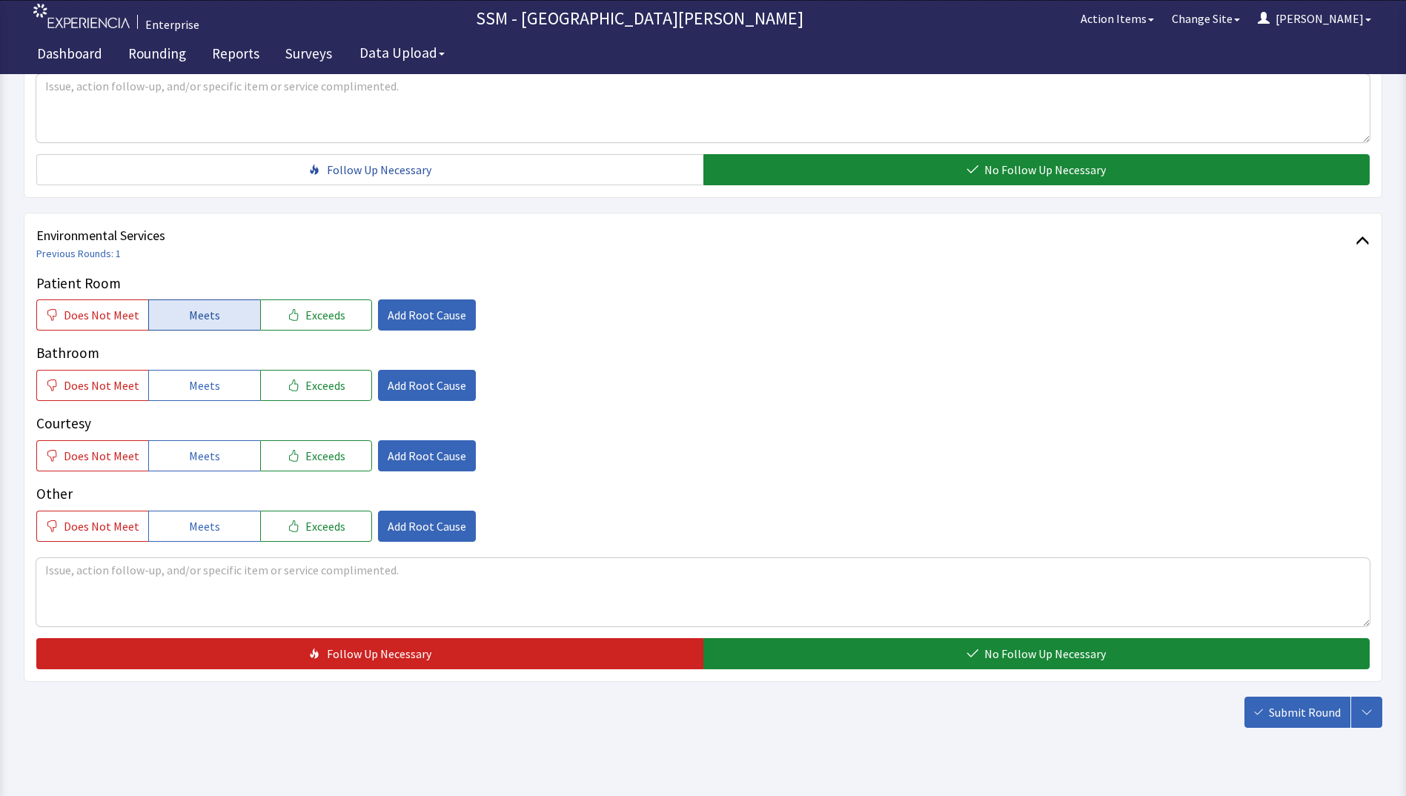
click at [195, 321] on span "Meets" at bounding box center [204, 315] width 31 height 18
click at [190, 390] on span "Meets" at bounding box center [204, 385] width 31 height 18
click at [193, 452] on span "Meets" at bounding box center [204, 456] width 31 height 18
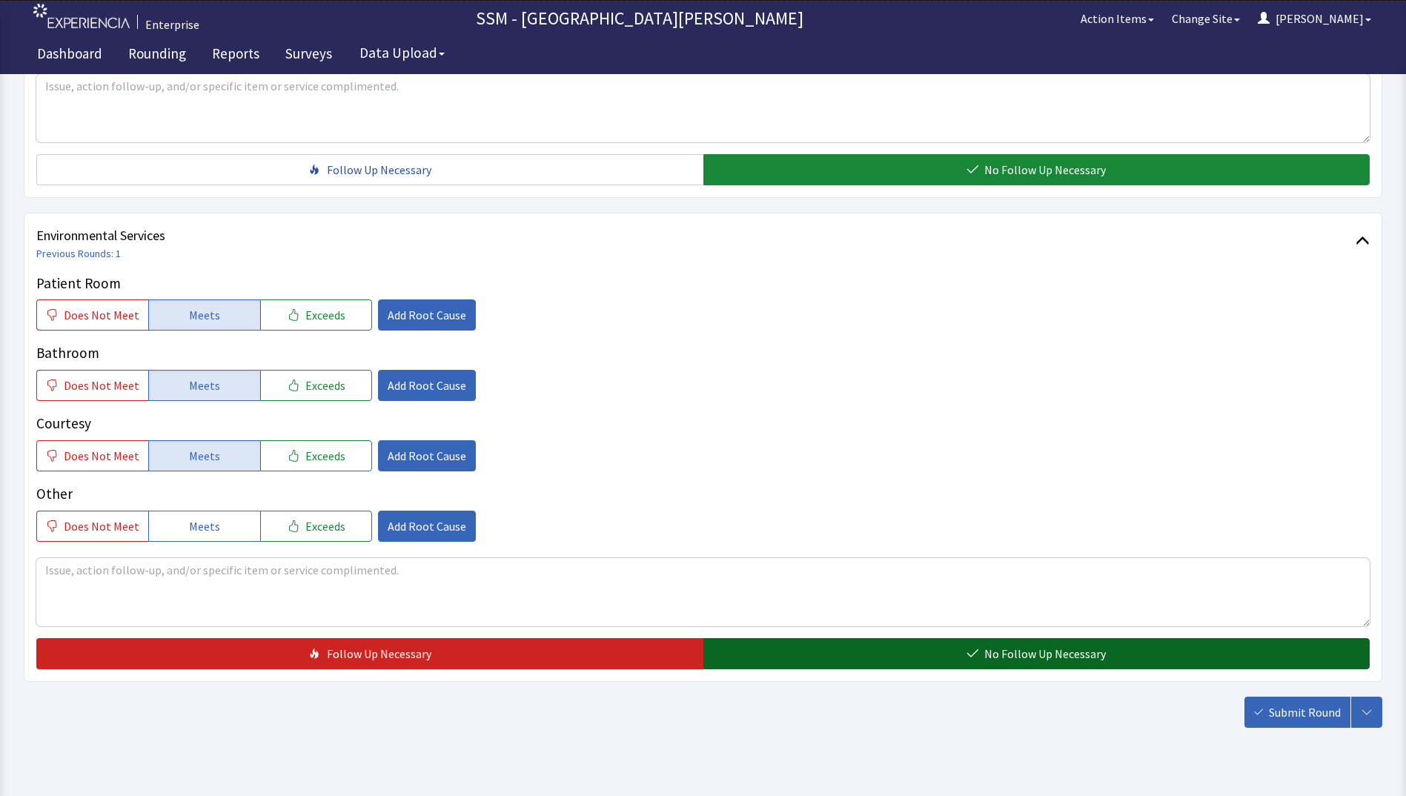
click at [876, 660] on button "No Follow Up Necessary" at bounding box center [1036, 653] width 667 height 31
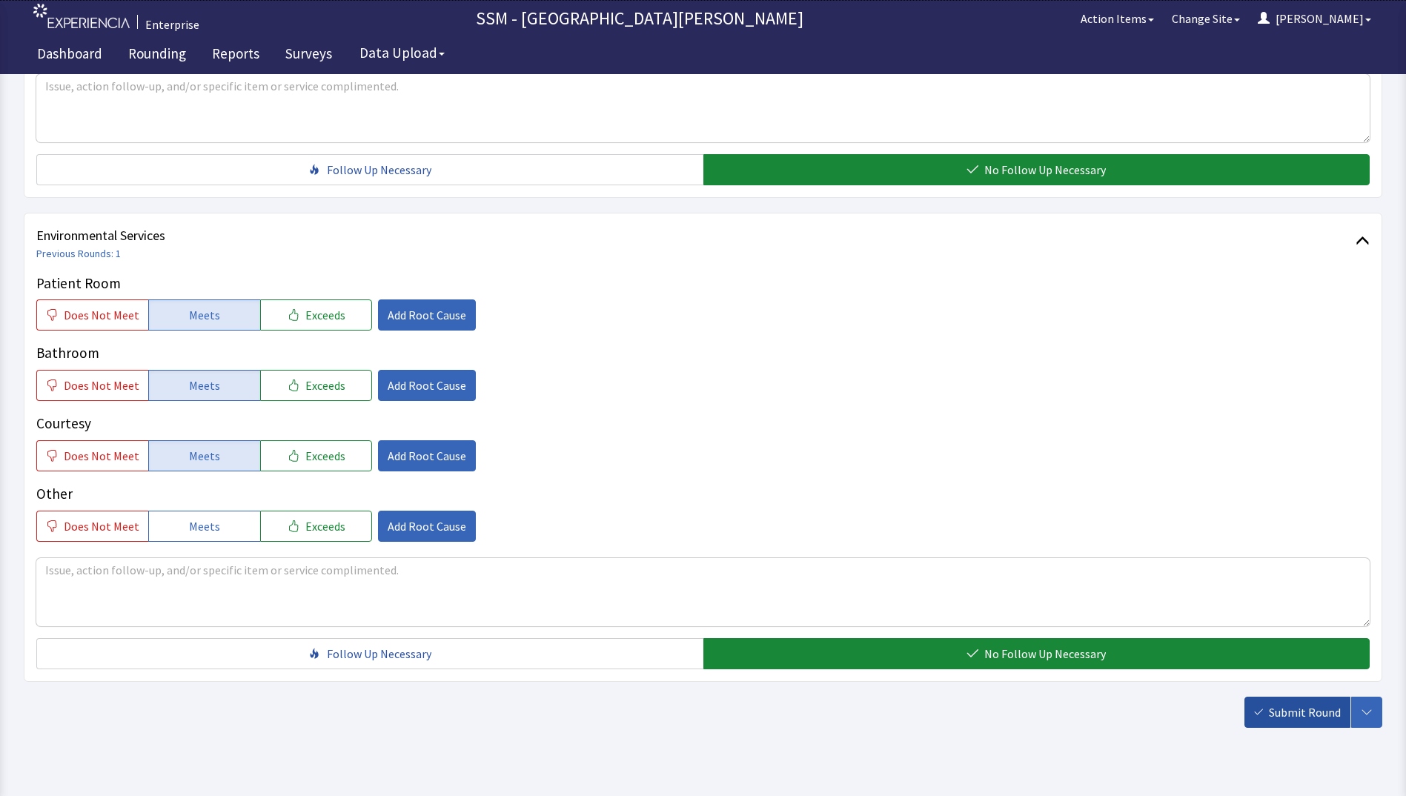
click at [1287, 723] on button "Submit Round" at bounding box center [1297, 712] width 106 height 31
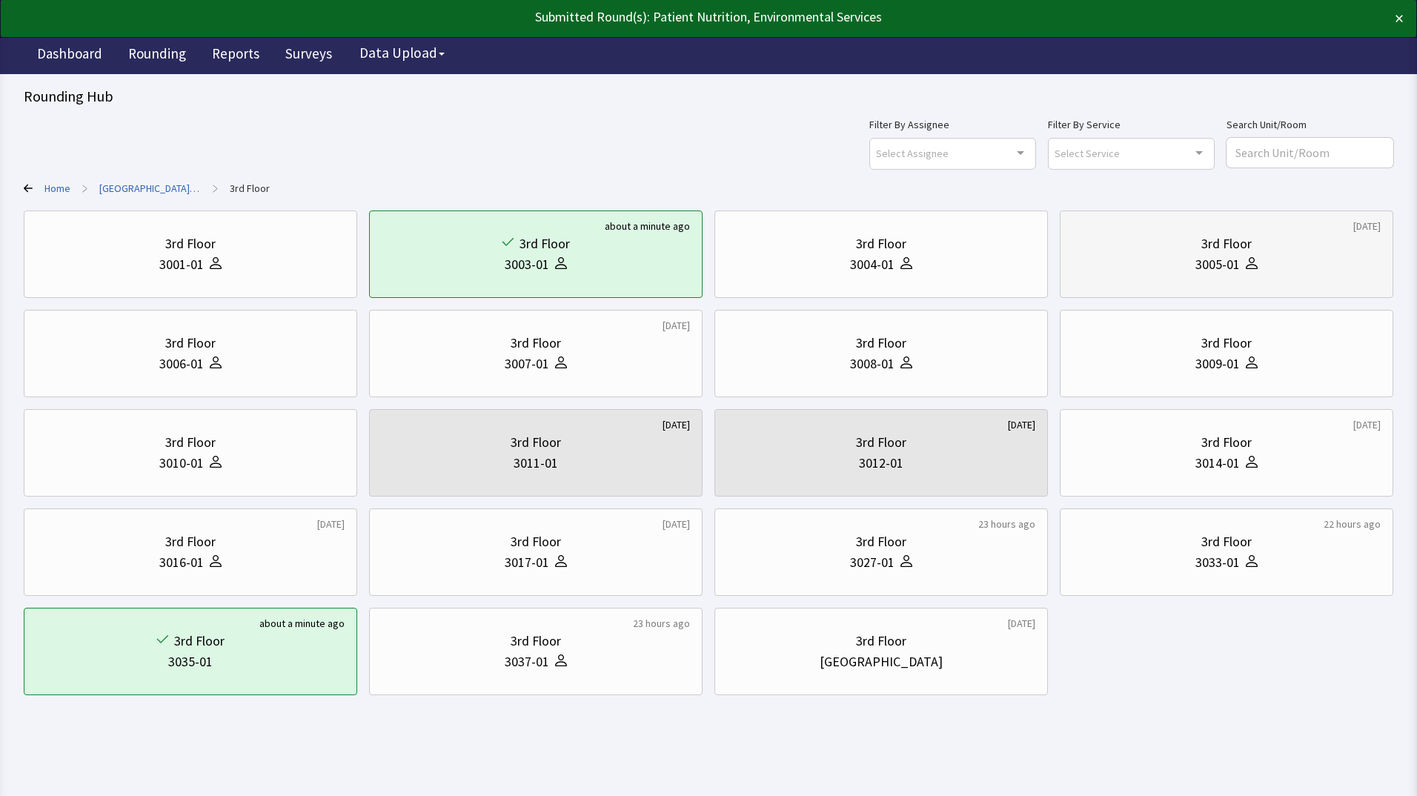
click at [1126, 253] on div "3rd Floor" at bounding box center [1226, 243] width 308 height 21
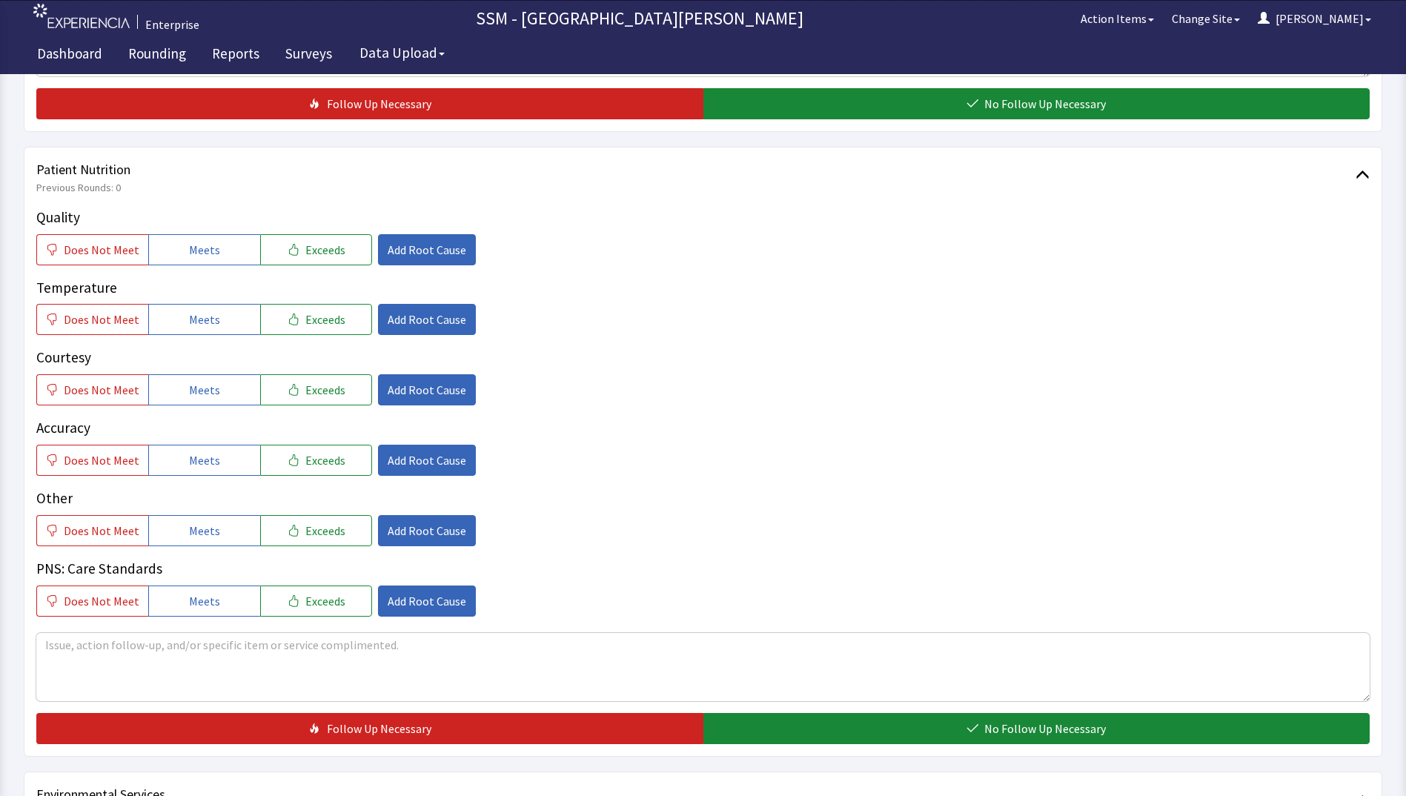
scroll to position [784, 0]
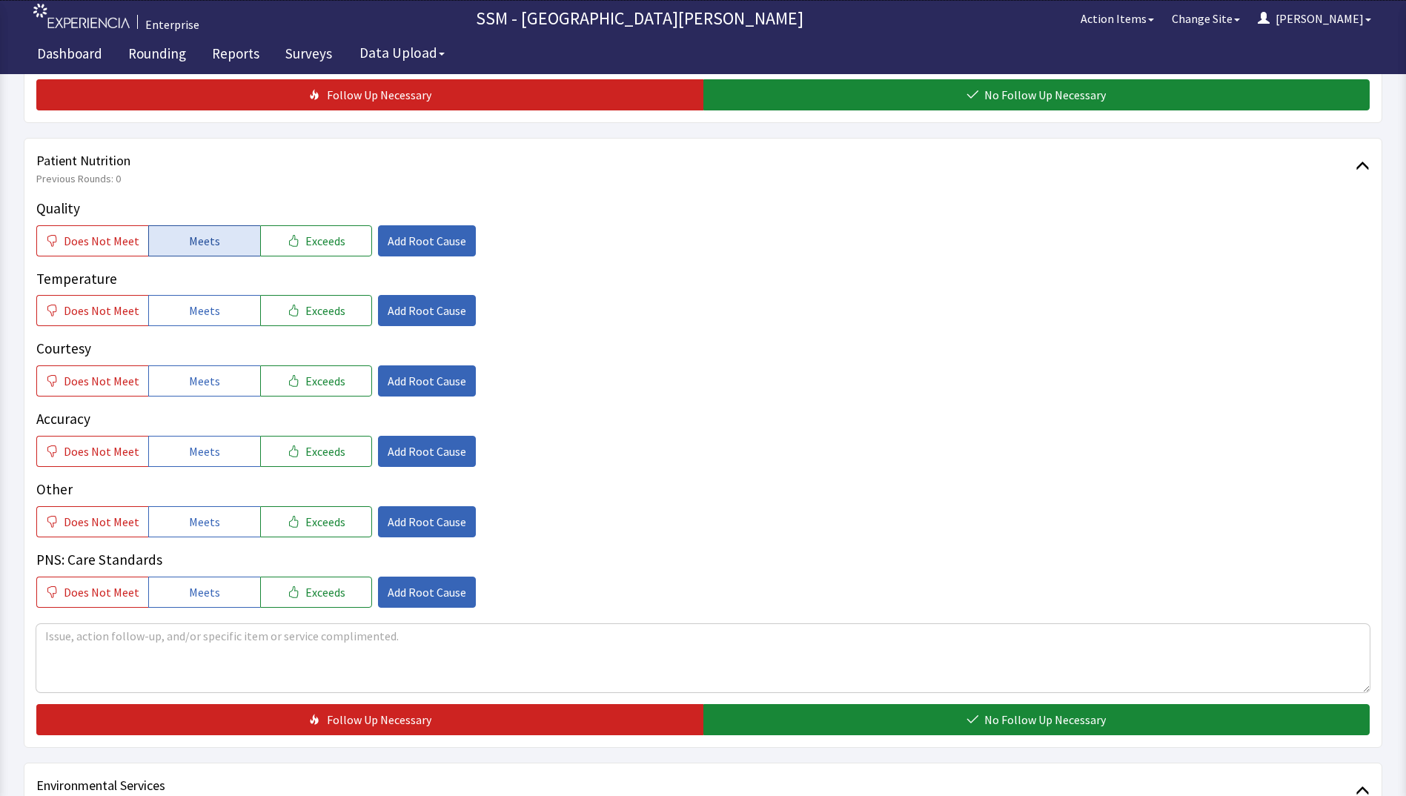
click at [203, 249] on span "Meets" at bounding box center [204, 241] width 31 height 18
click at [183, 311] on button "Meets" at bounding box center [204, 310] width 112 height 31
click at [190, 374] on span "Meets" at bounding box center [204, 381] width 31 height 18
click at [190, 465] on button "Meets" at bounding box center [204, 451] width 112 height 31
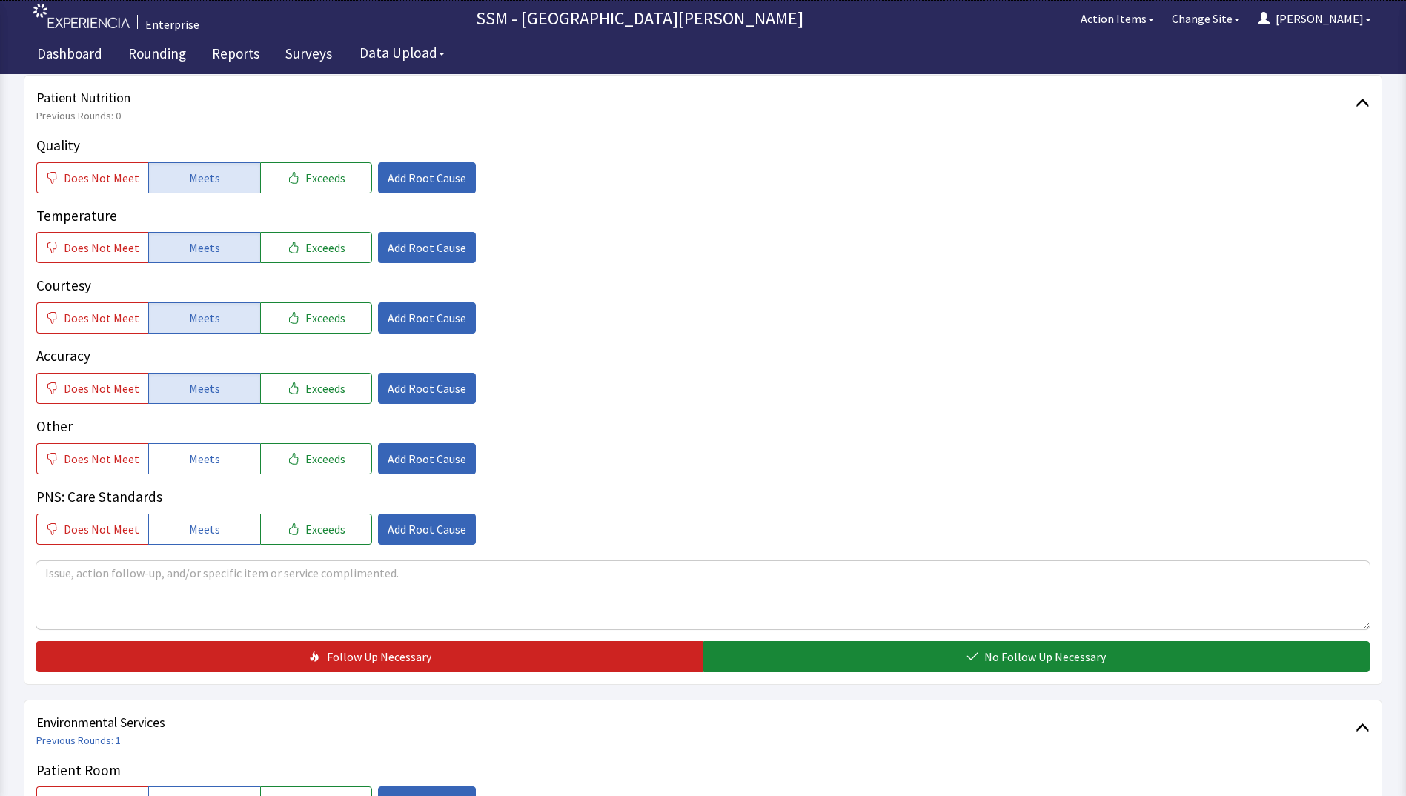
scroll to position [1080, 0]
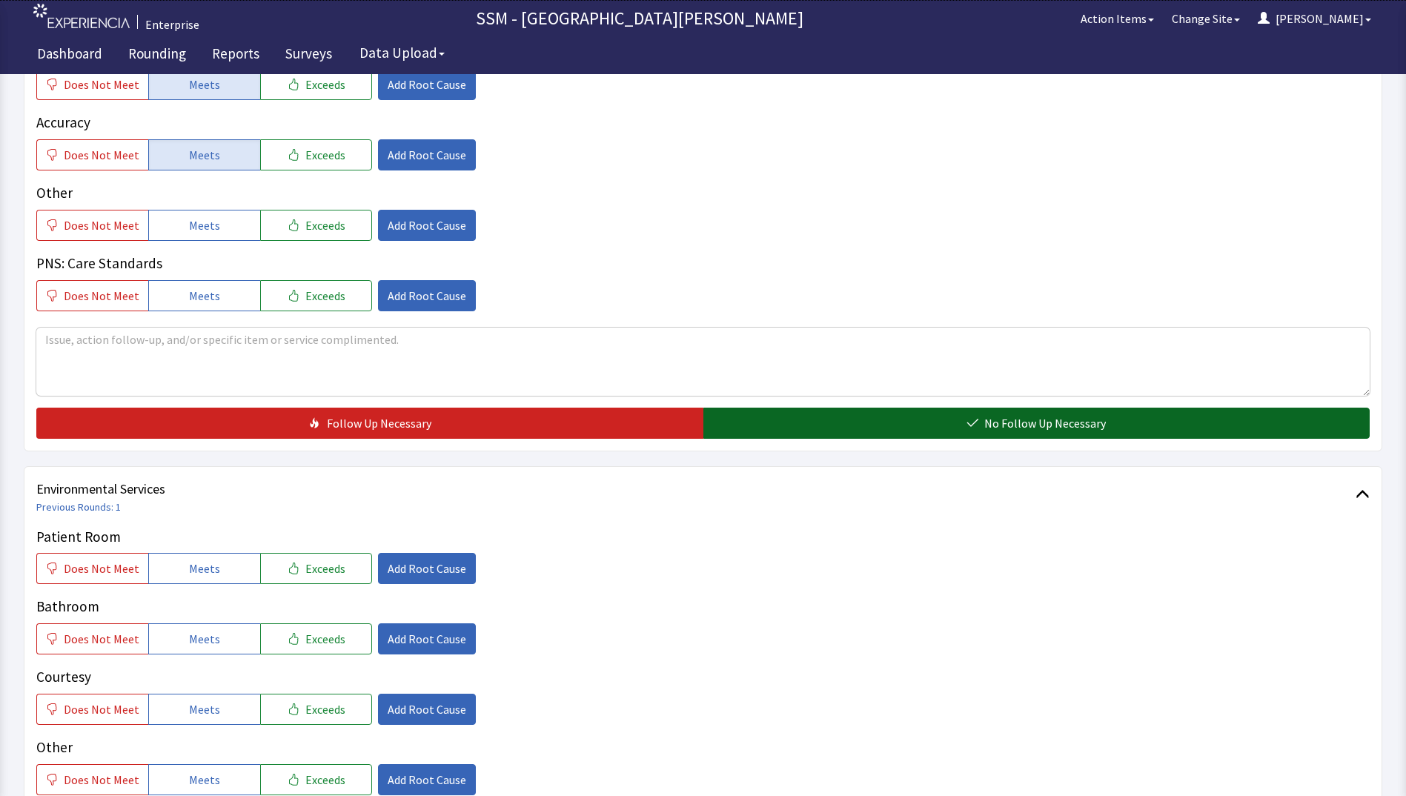
drag, startPoint x: 846, startPoint y: 423, endPoint x: 819, endPoint y: 428, distance: 27.9
click at [844, 427] on button "No Follow Up Necessary" at bounding box center [1036, 423] width 667 height 31
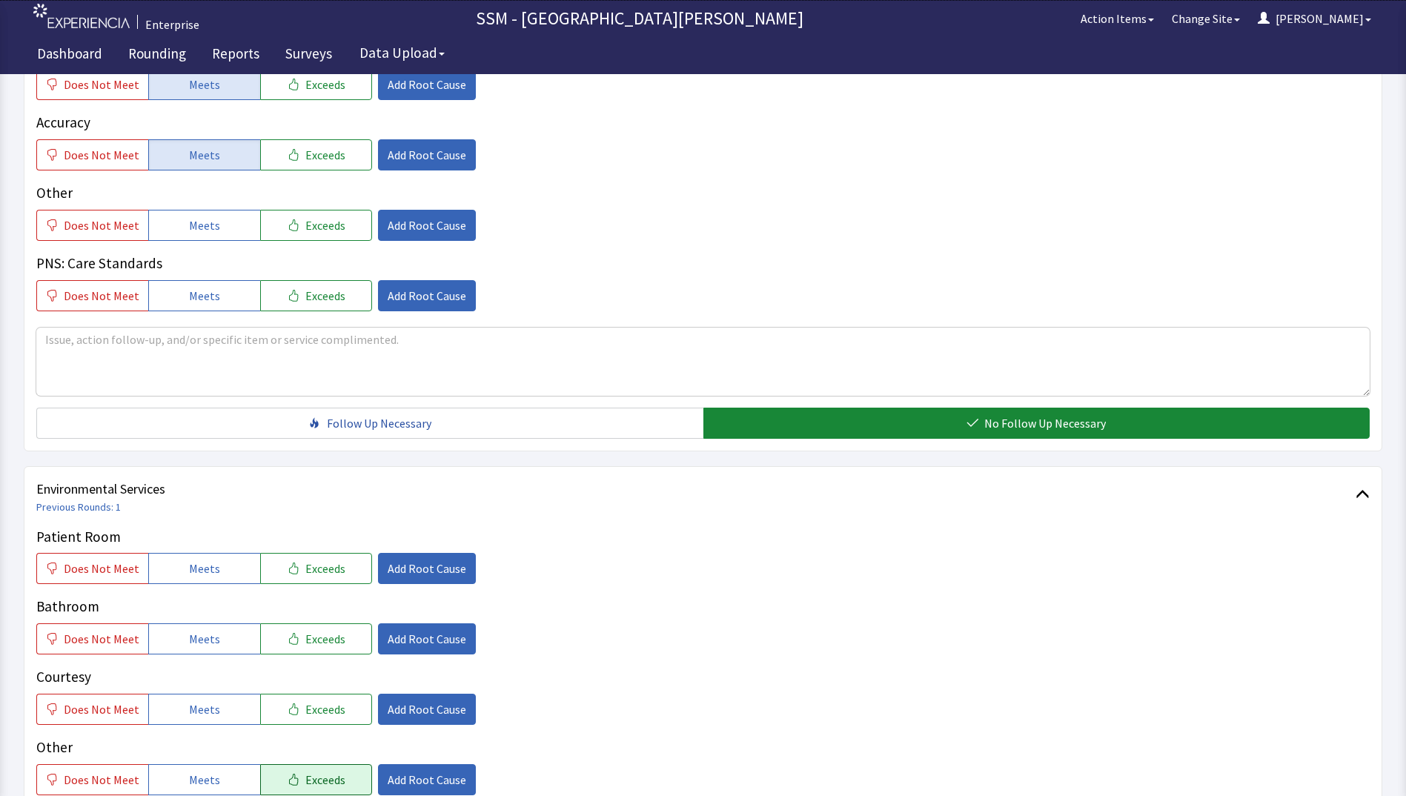
scroll to position [1364, 0]
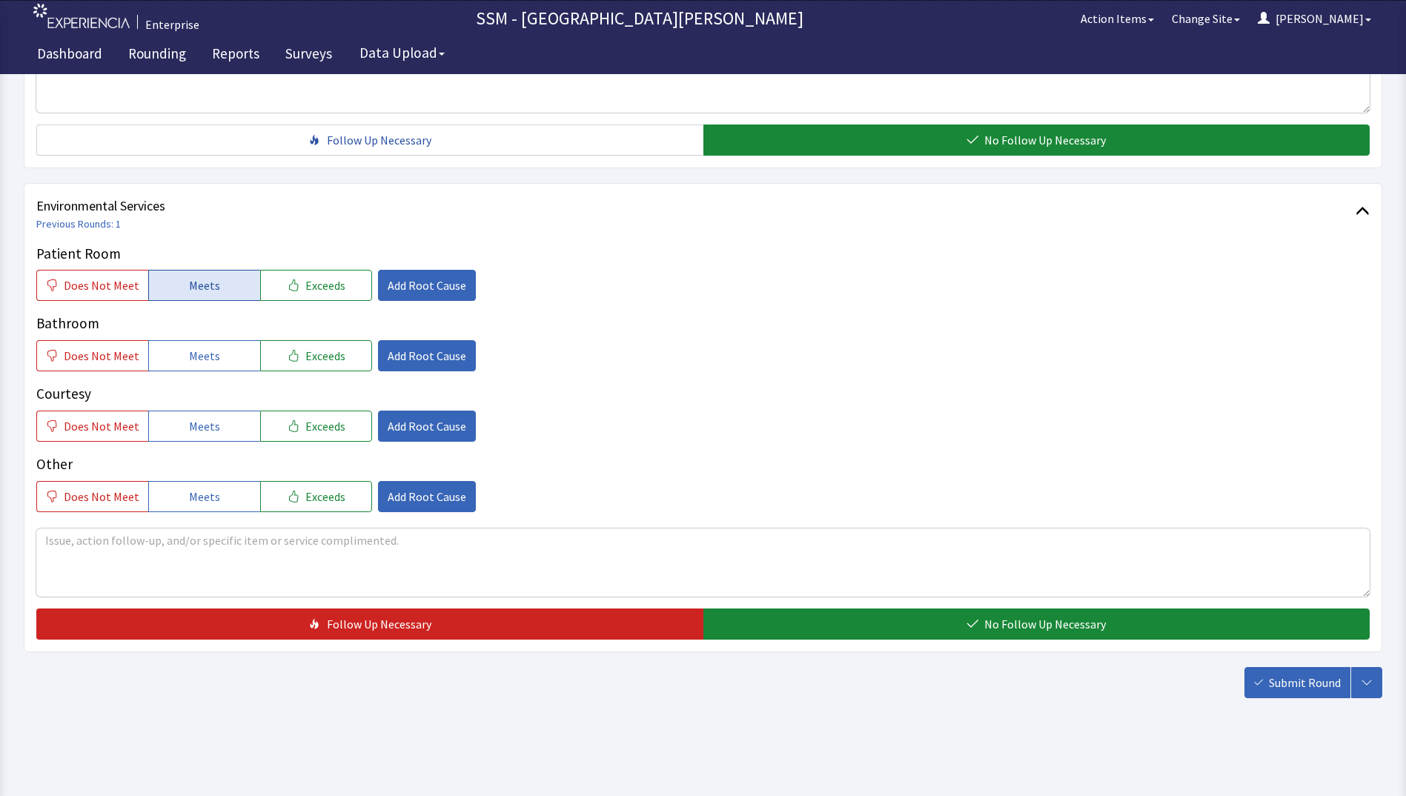
click at [189, 282] on span "Meets" at bounding box center [204, 285] width 31 height 18
click at [181, 358] on button "Meets" at bounding box center [204, 355] width 112 height 31
click at [193, 422] on span "Meets" at bounding box center [204, 426] width 31 height 18
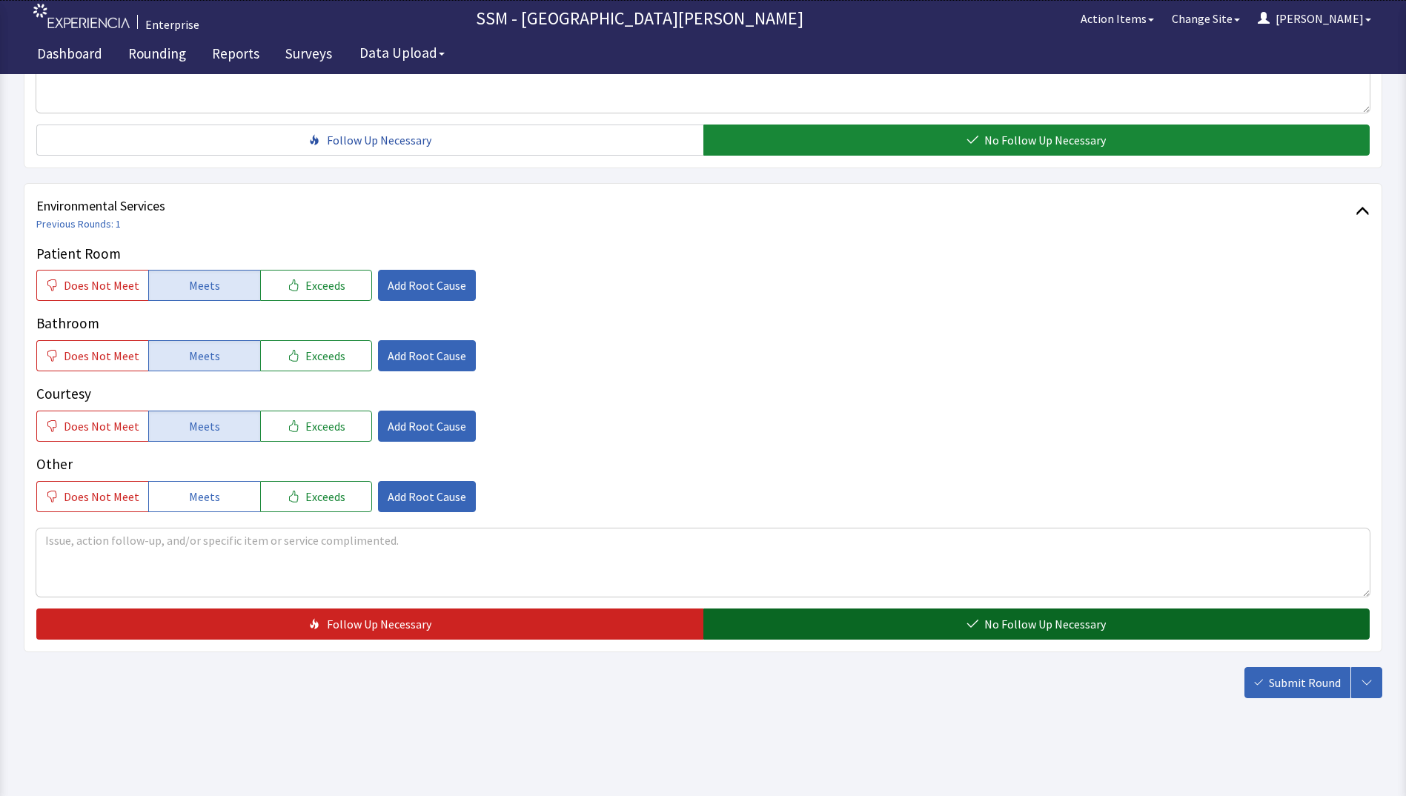
click at [831, 633] on button "No Follow Up Necessary" at bounding box center [1036, 623] width 667 height 31
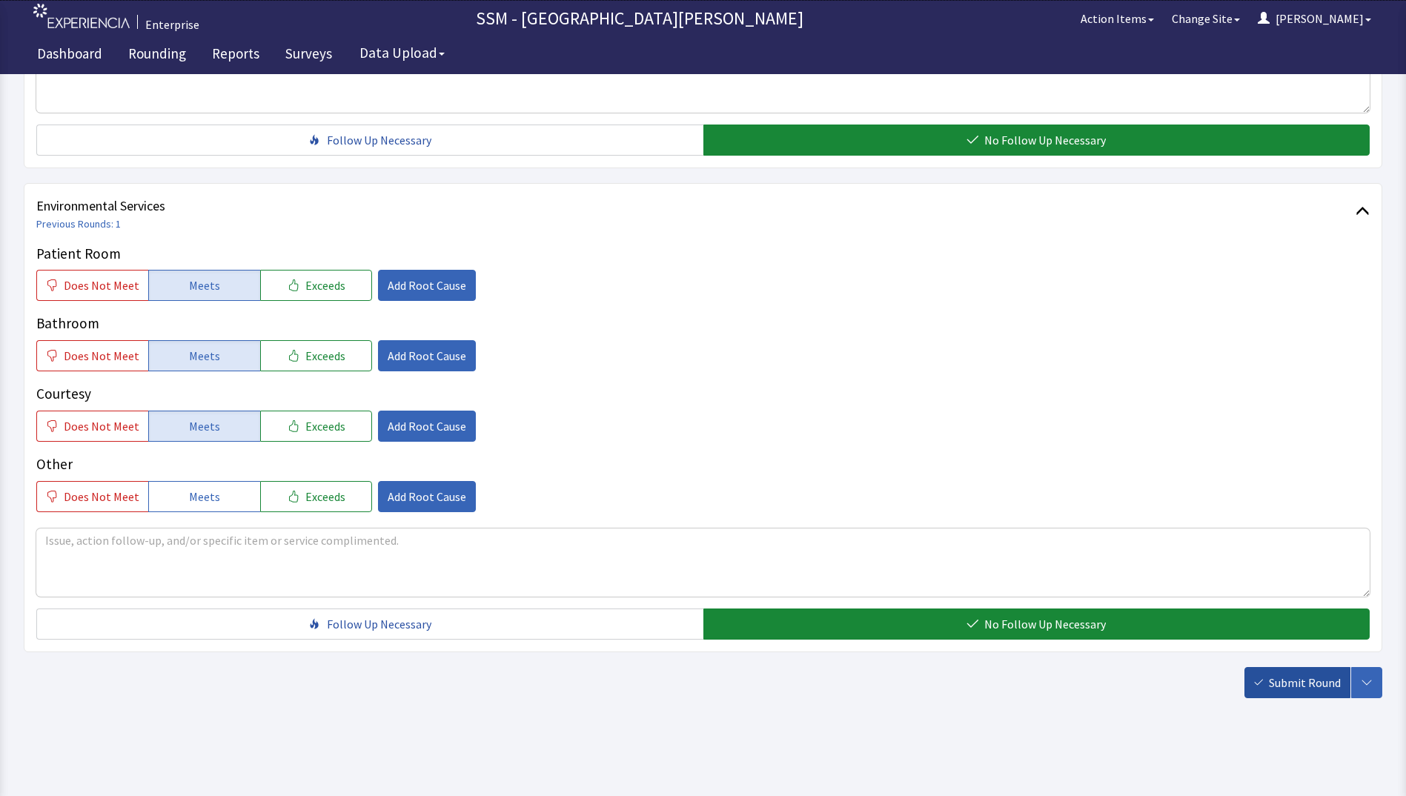
click at [1284, 682] on span "Submit Round" at bounding box center [1305, 683] width 72 height 18
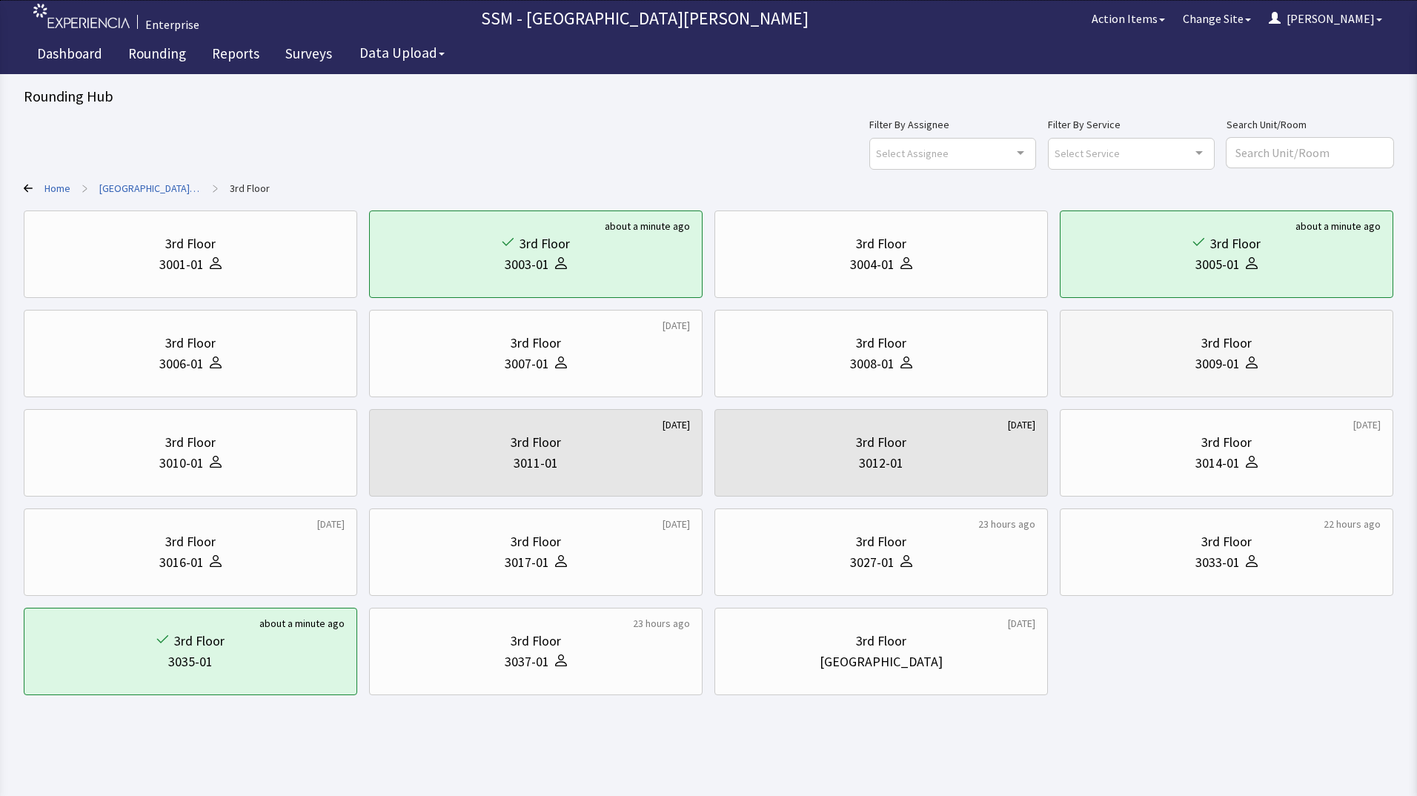
click at [1176, 376] on div "3rd Floor 3009-01" at bounding box center [1226, 353] width 308 height 71
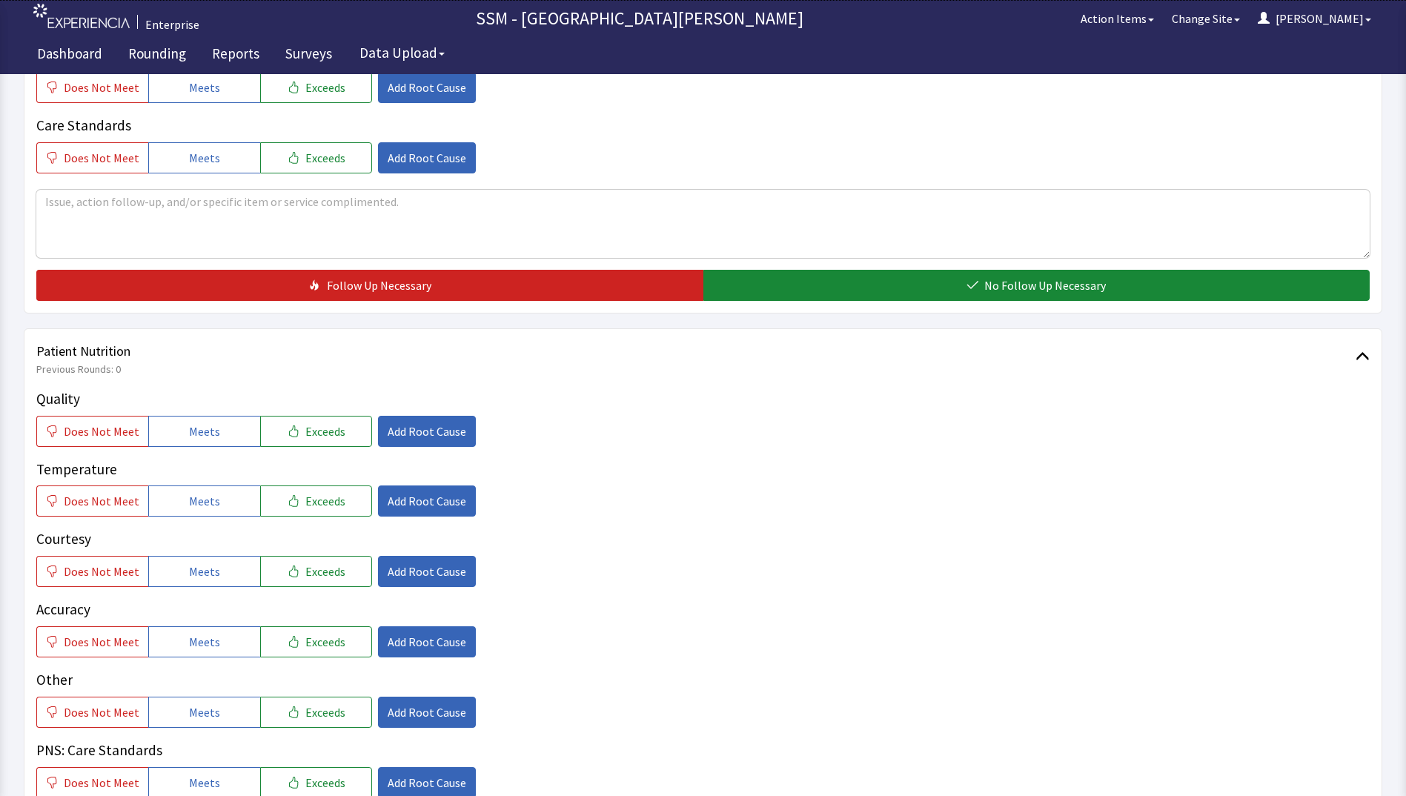
scroll to position [815, 0]
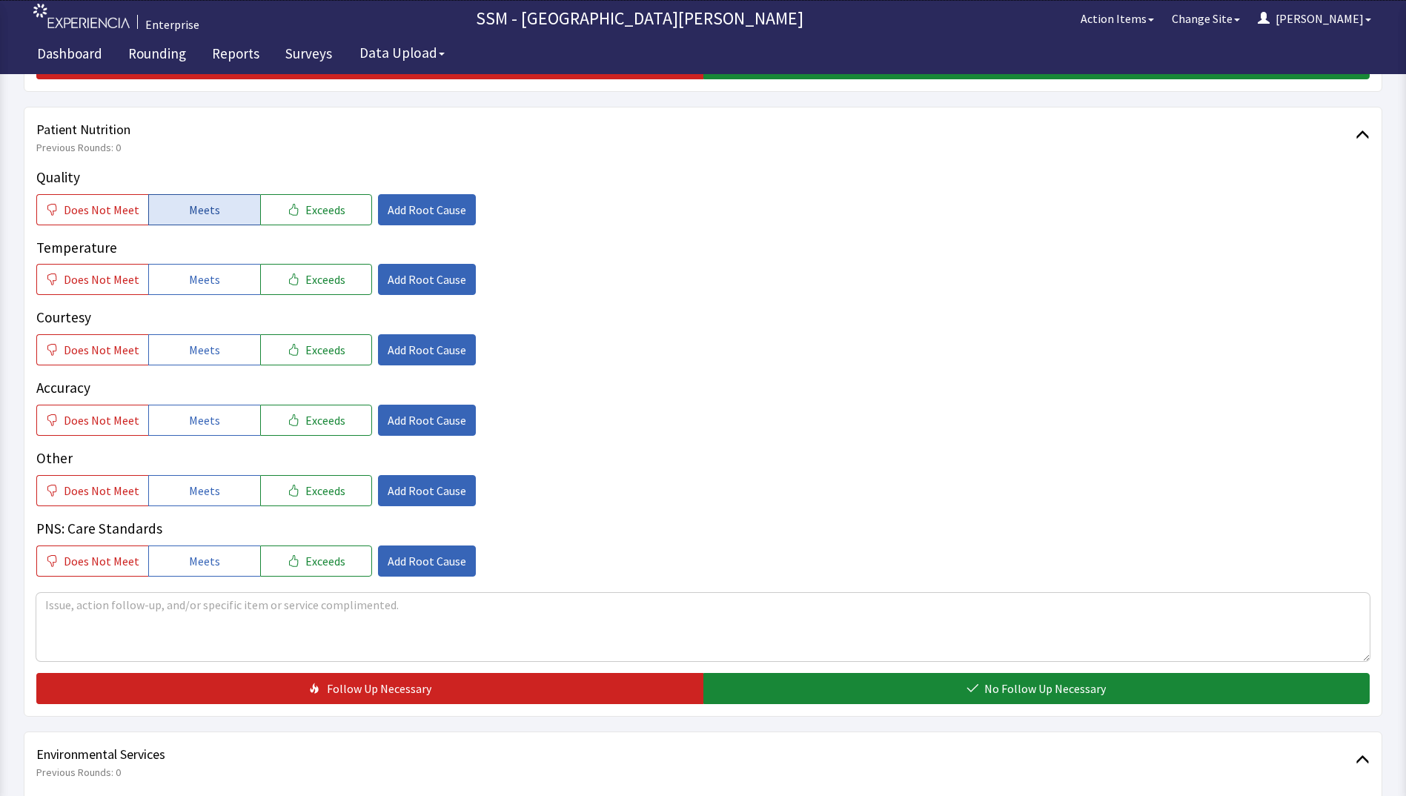
click at [199, 211] on span "Meets" at bounding box center [204, 210] width 31 height 18
click at [208, 287] on span "Meets" at bounding box center [204, 279] width 31 height 18
click at [209, 364] on button "Meets" at bounding box center [204, 349] width 112 height 31
click at [218, 423] on button "Meets" at bounding box center [204, 420] width 112 height 31
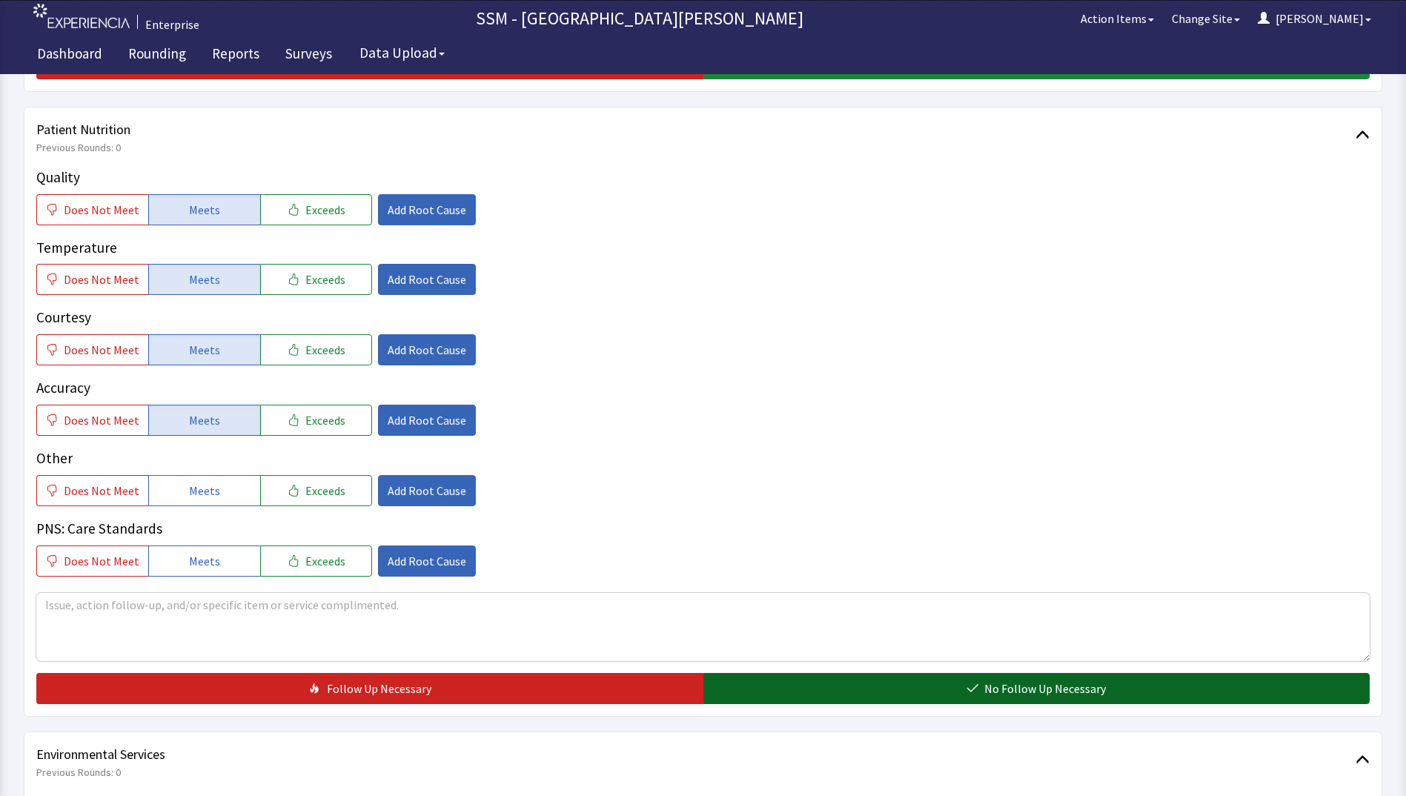
click at [791, 694] on button "No Follow Up Necessary" at bounding box center [1036, 688] width 667 height 31
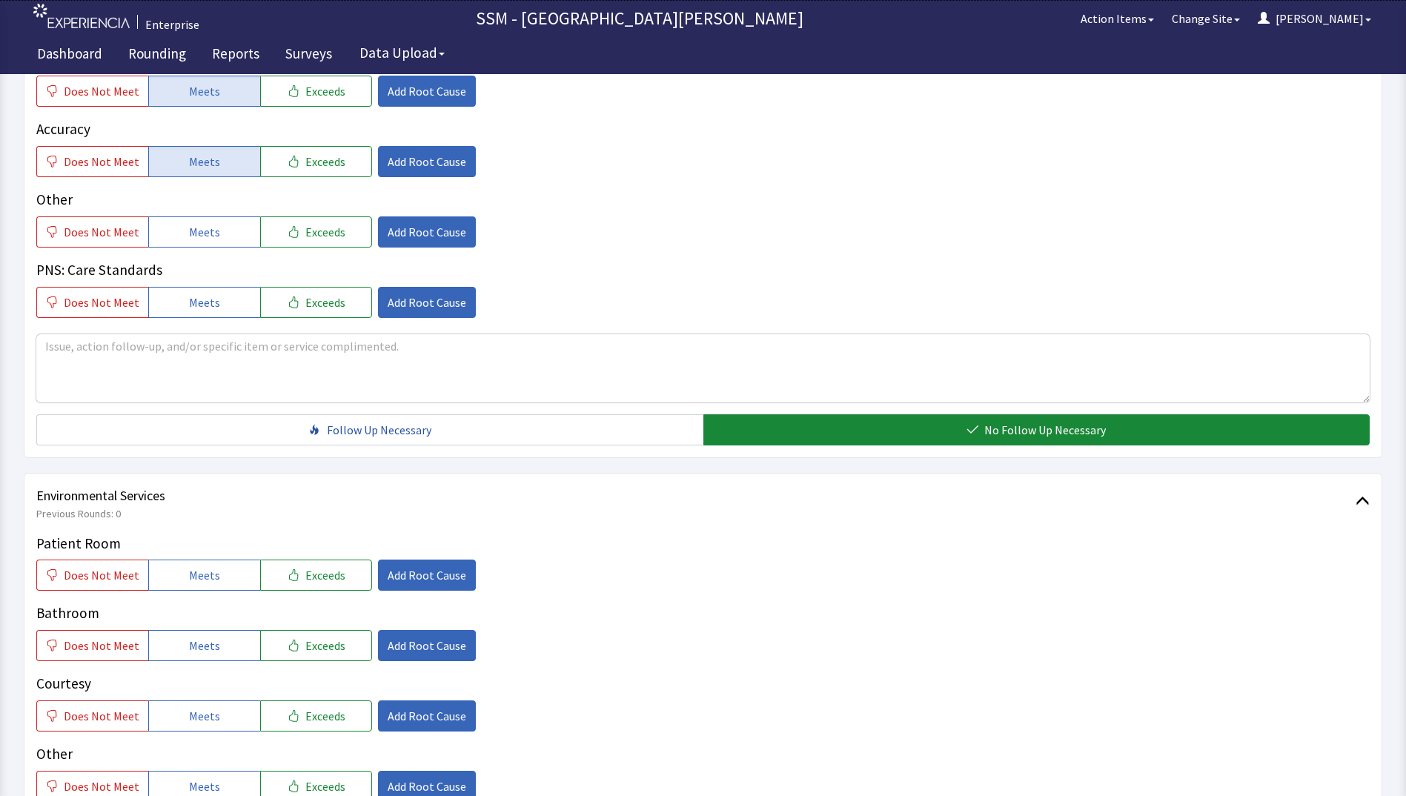
scroll to position [1186, 0]
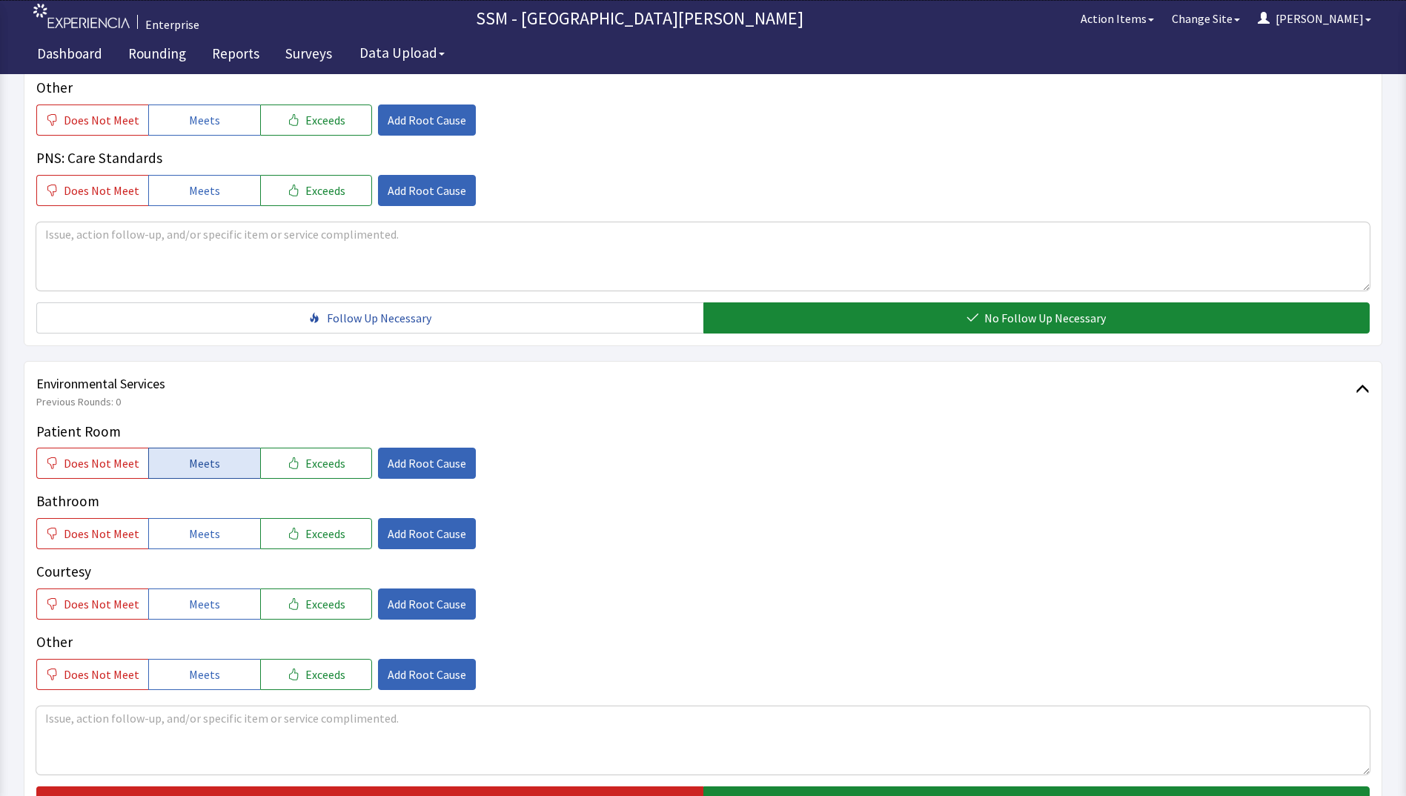
click at [193, 478] on button "Meets" at bounding box center [204, 463] width 112 height 31
drag, startPoint x: 194, startPoint y: 531, endPoint x: 217, endPoint y: 585, distance: 59.5
click at [196, 537] on span "Meets" at bounding box center [204, 534] width 31 height 18
click at [216, 600] on button "Meets" at bounding box center [204, 603] width 112 height 31
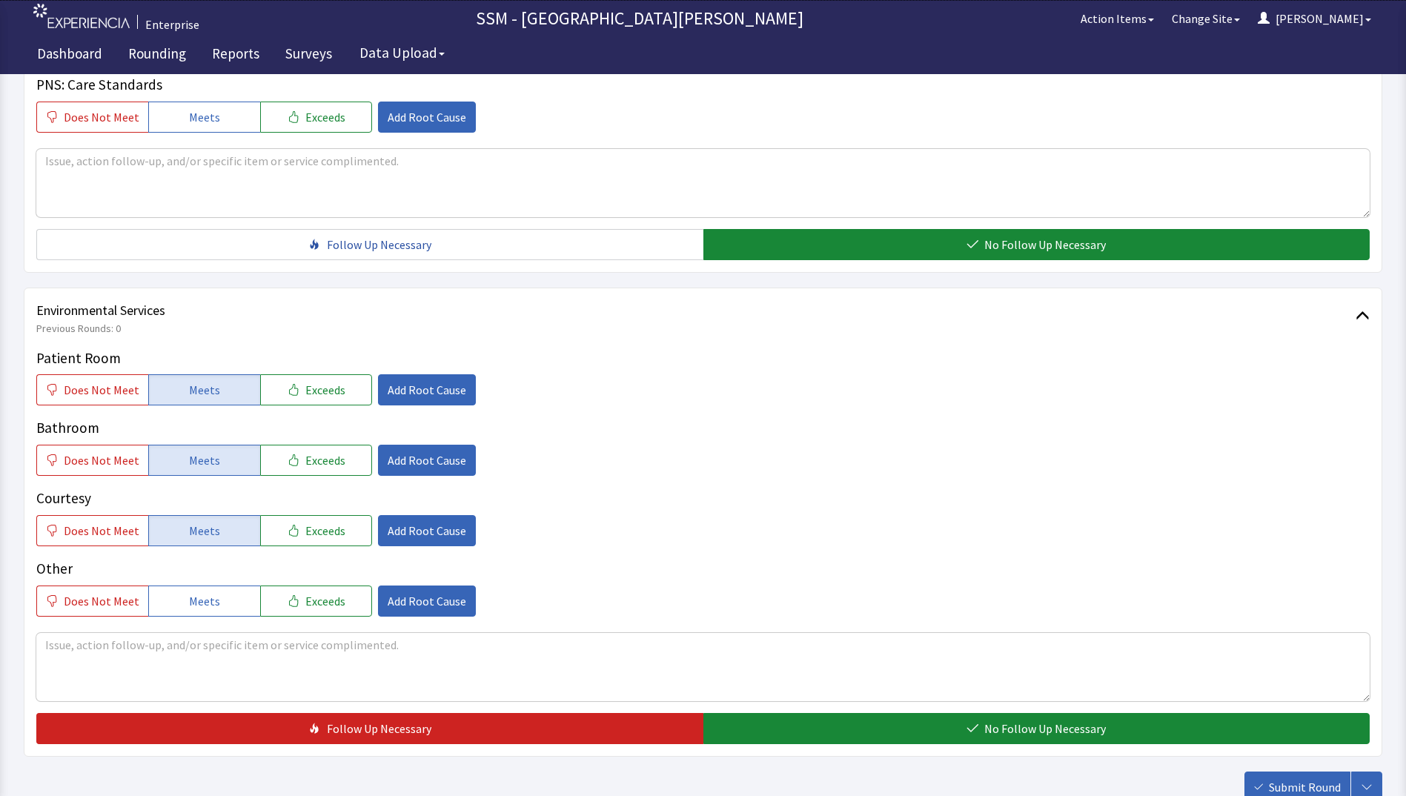
scroll to position [1260, 0]
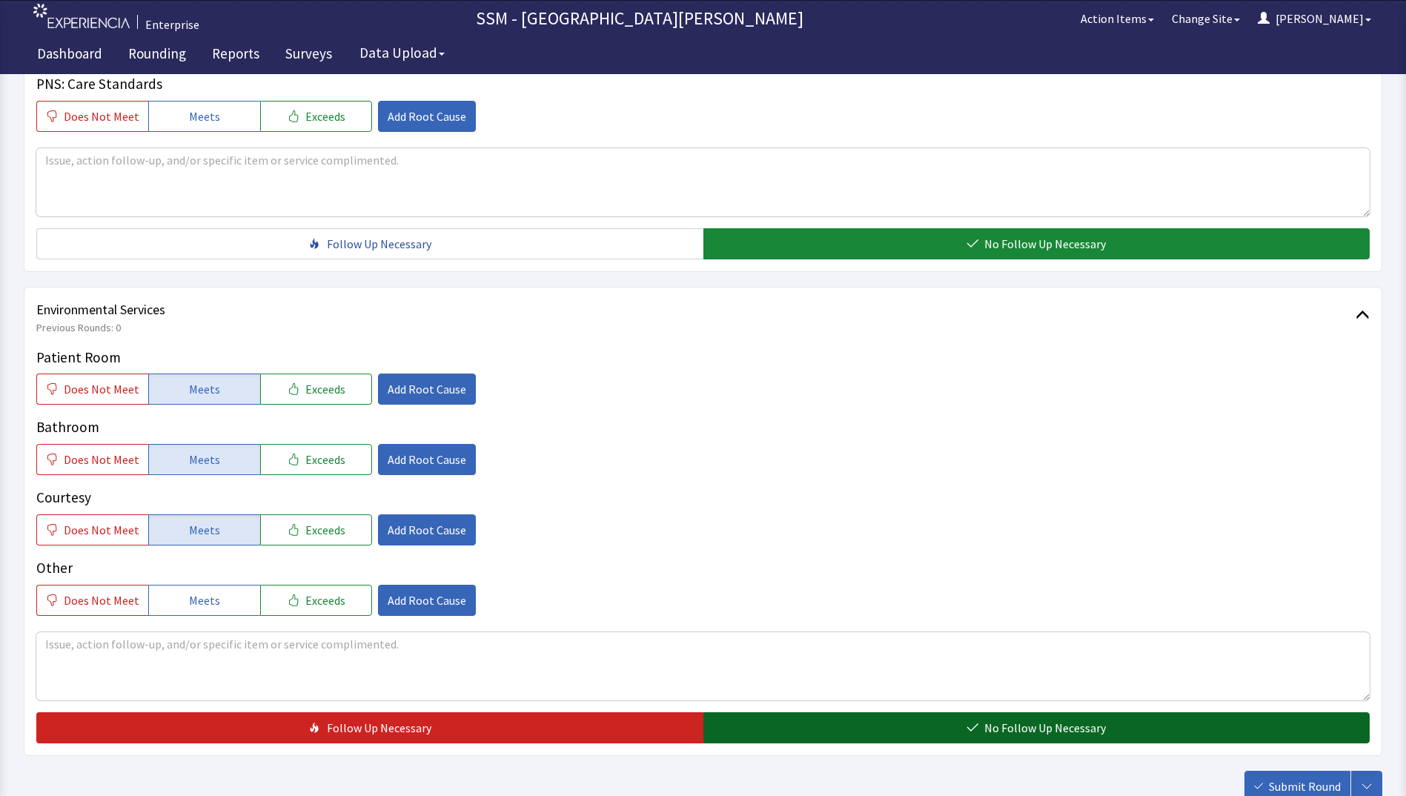
click at [938, 720] on button "No Follow Up Necessary" at bounding box center [1036, 727] width 667 height 31
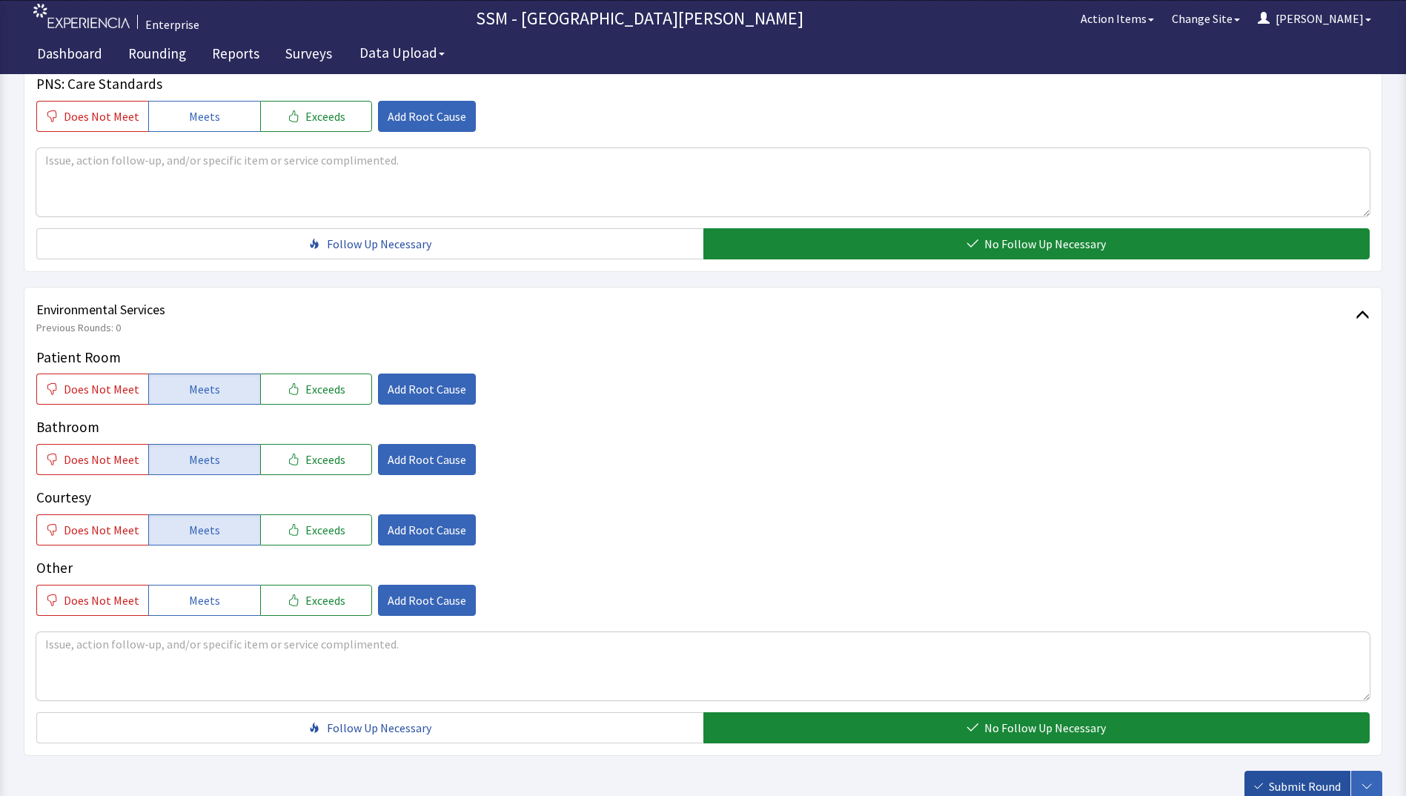
click at [1255, 782] on icon "button" at bounding box center [1258, 786] width 9 height 9
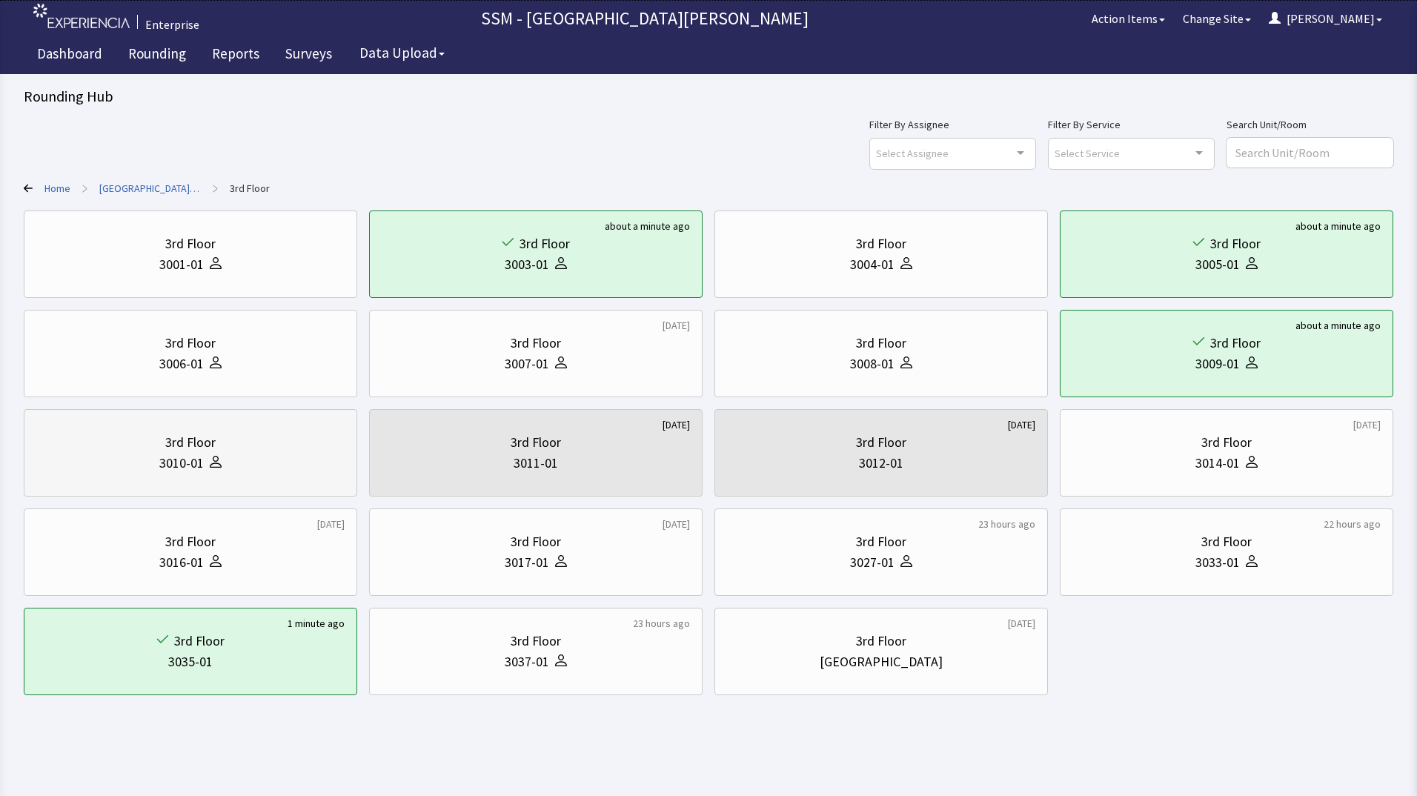
click at [197, 471] on div "3010-01" at bounding box center [181, 463] width 44 height 21
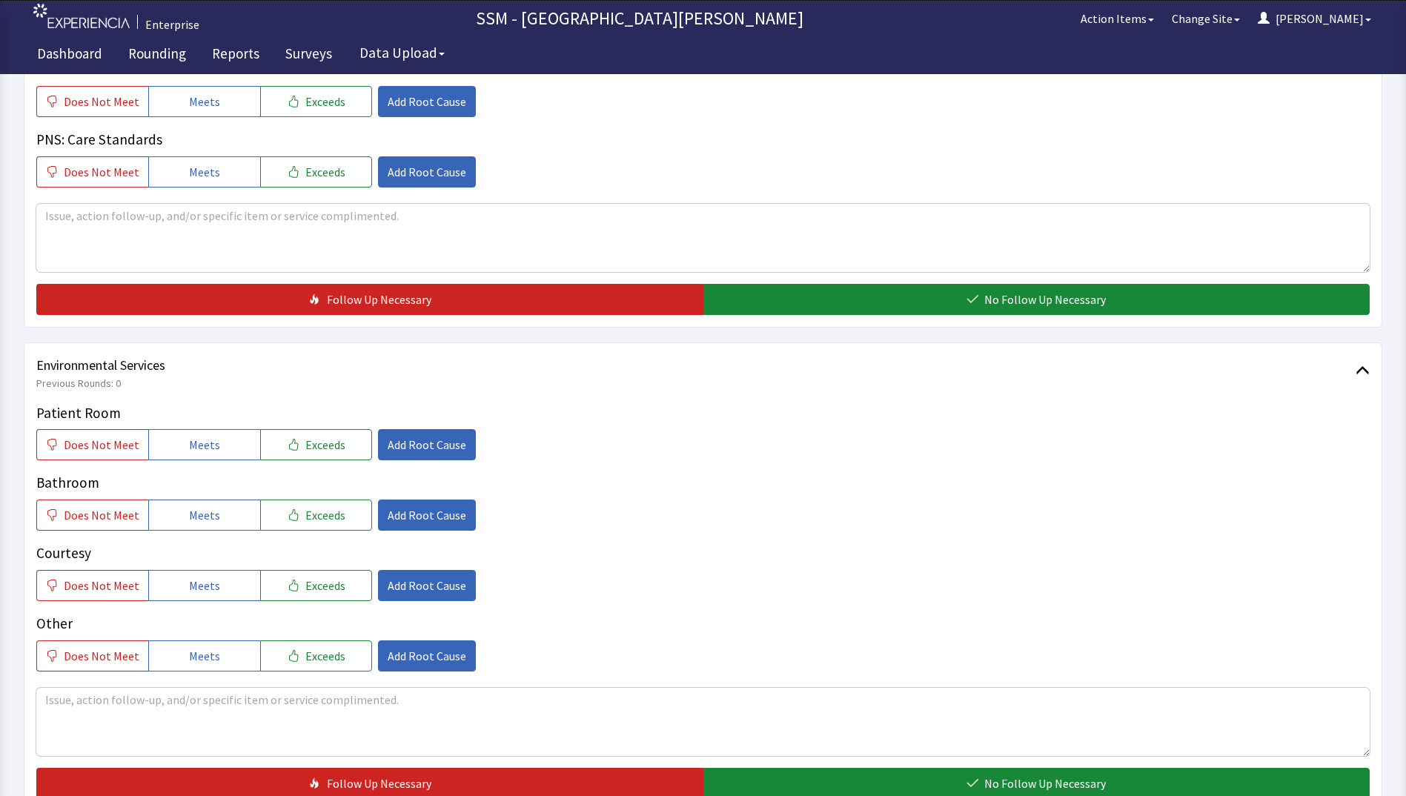
scroll to position [1364, 0]
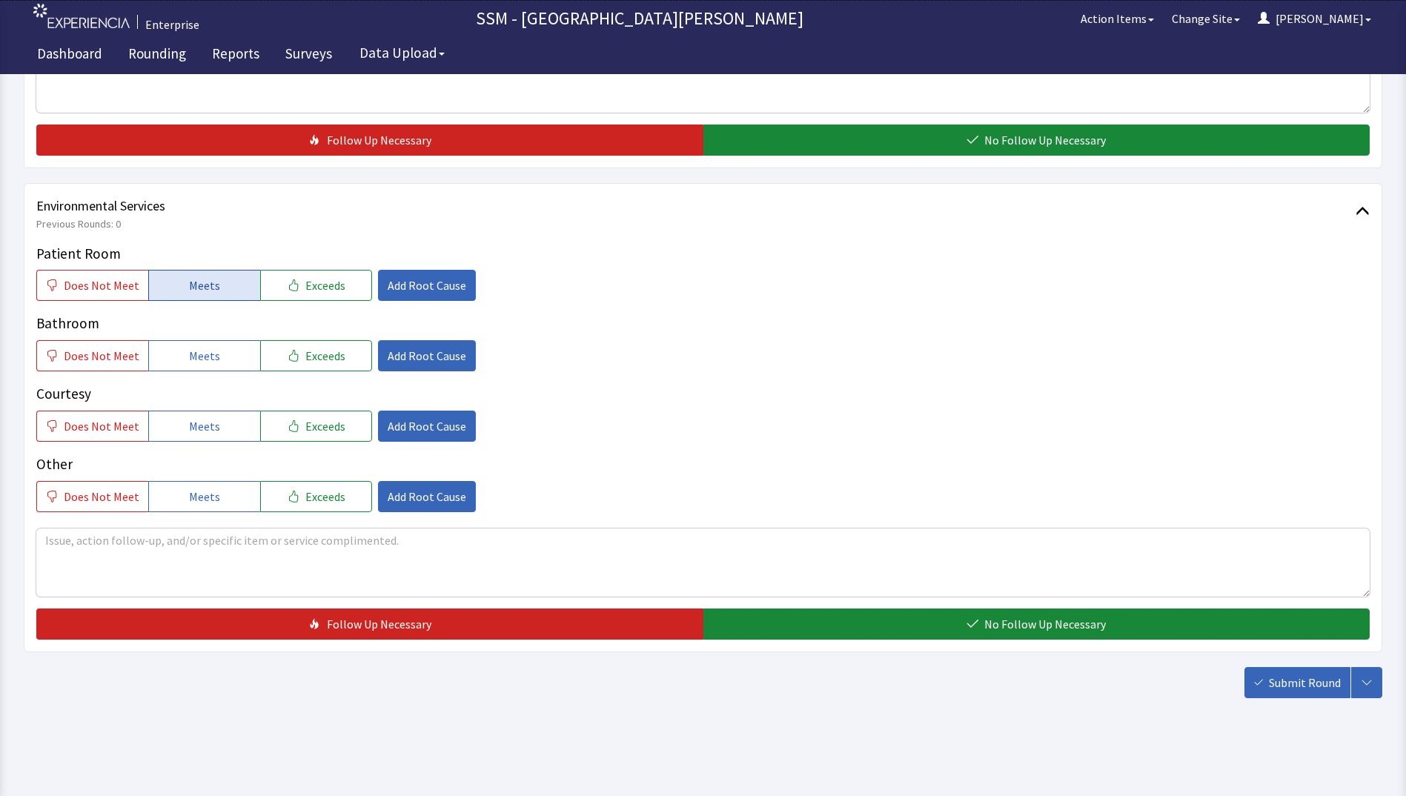
click at [189, 279] on span "Meets" at bounding box center [204, 285] width 31 height 18
click at [194, 353] on span "Meets" at bounding box center [204, 356] width 31 height 18
click at [208, 418] on span "Meets" at bounding box center [204, 426] width 31 height 18
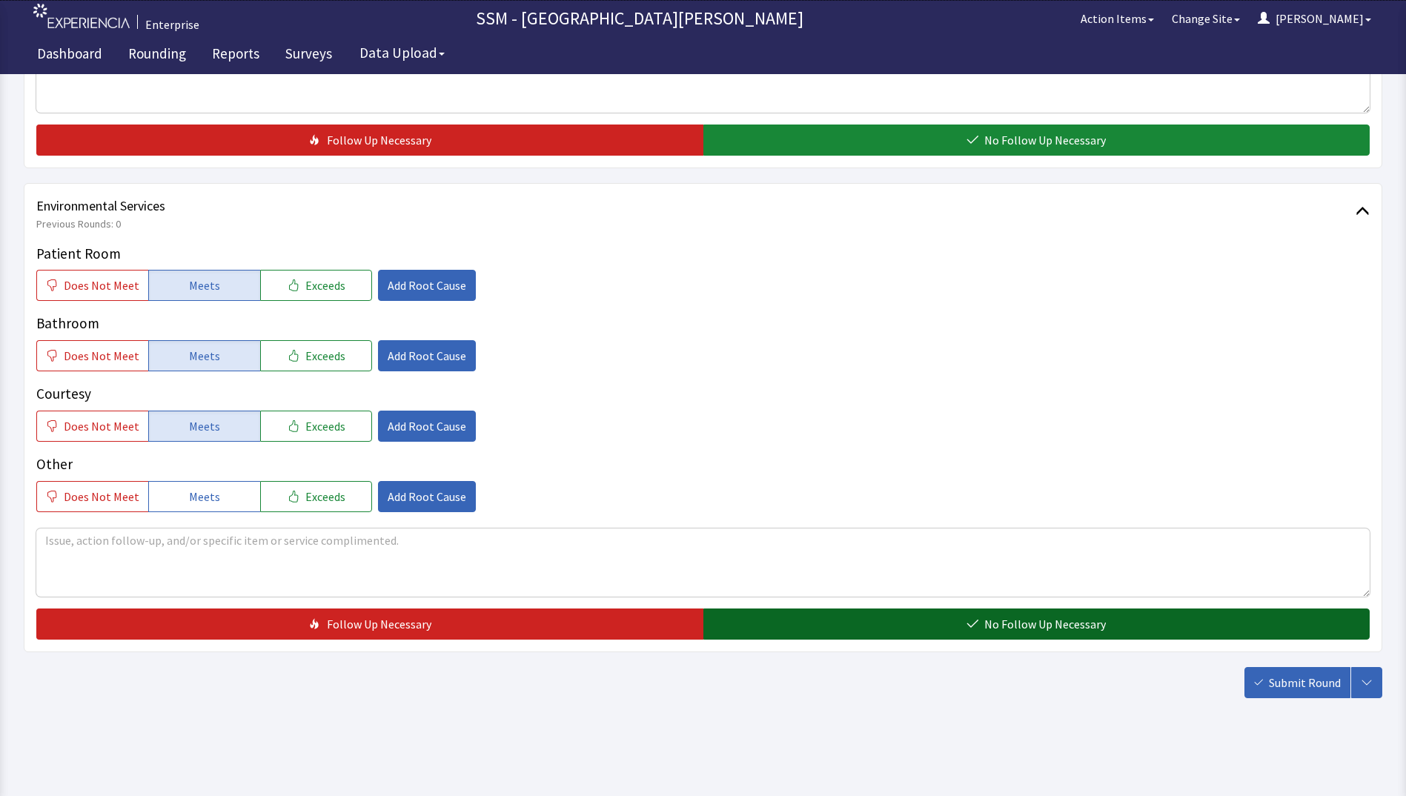
click at [748, 618] on button "No Follow Up Necessary" at bounding box center [1036, 623] width 667 height 31
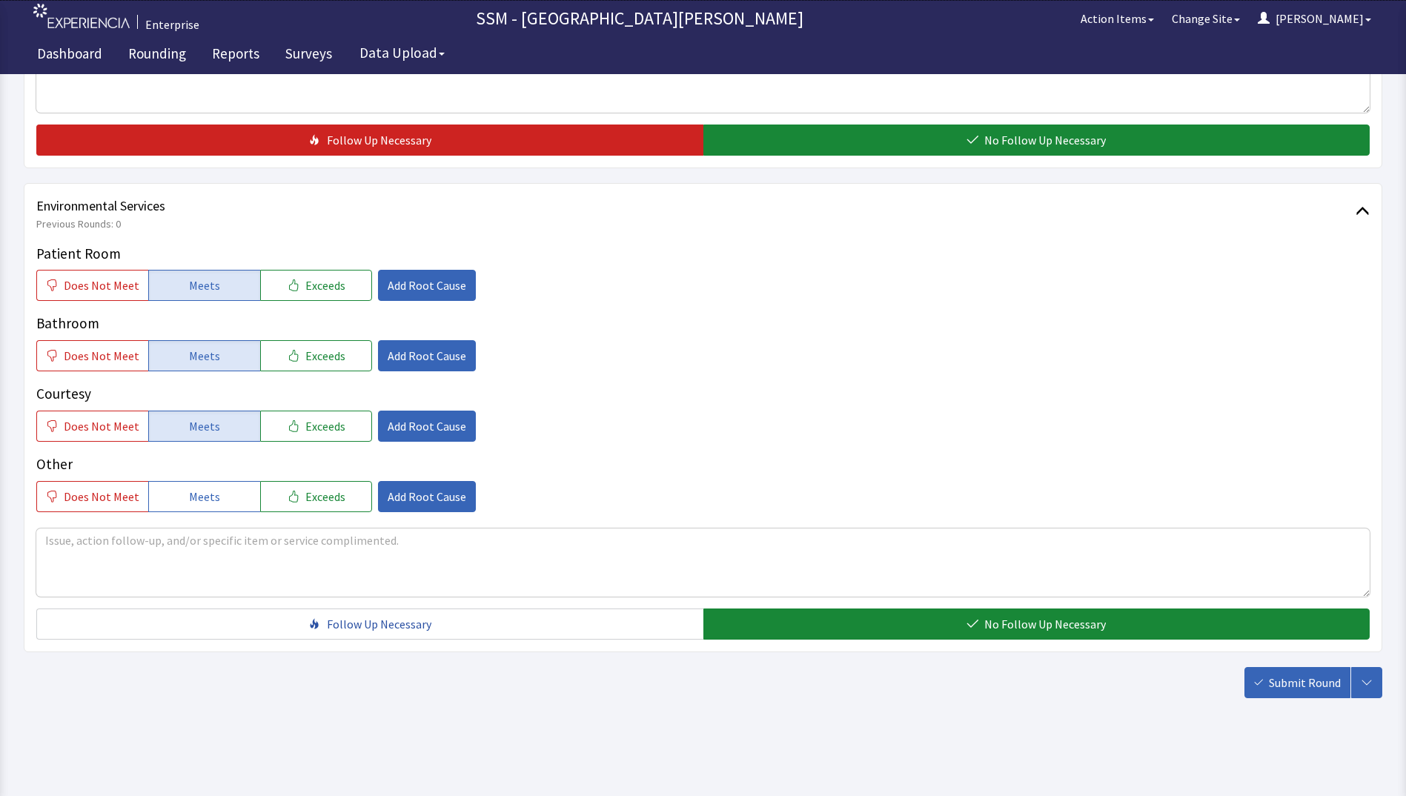
drag, startPoint x: 1319, startPoint y: 683, endPoint x: 1306, endPoint y: 681, distance: 13.5
click at [1315, 683] on span "Submit Round" at bounding box center [1305, 683] width 72 height 18
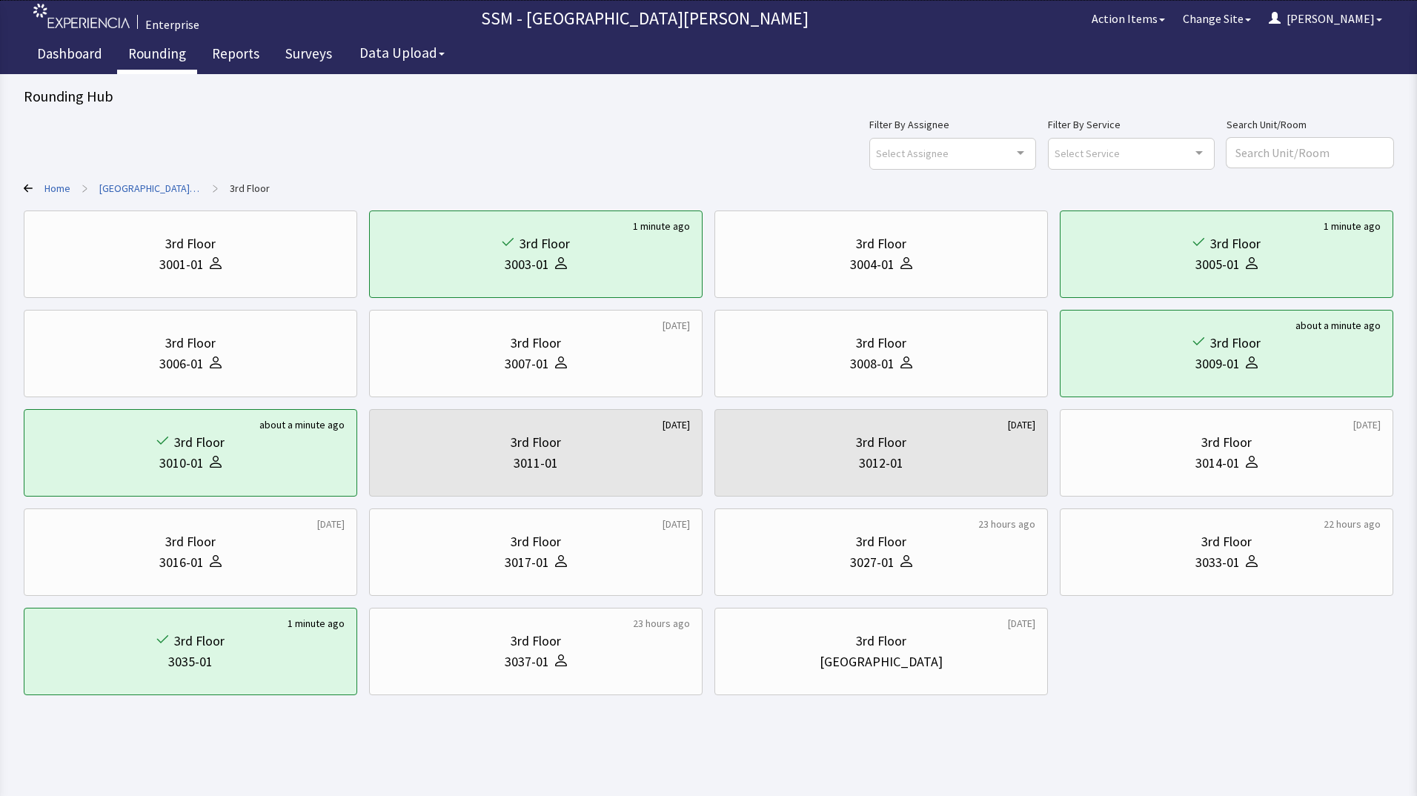
click at [160, 59] on link "Rounding" at bounding box center [157, 55] width 80 height 37
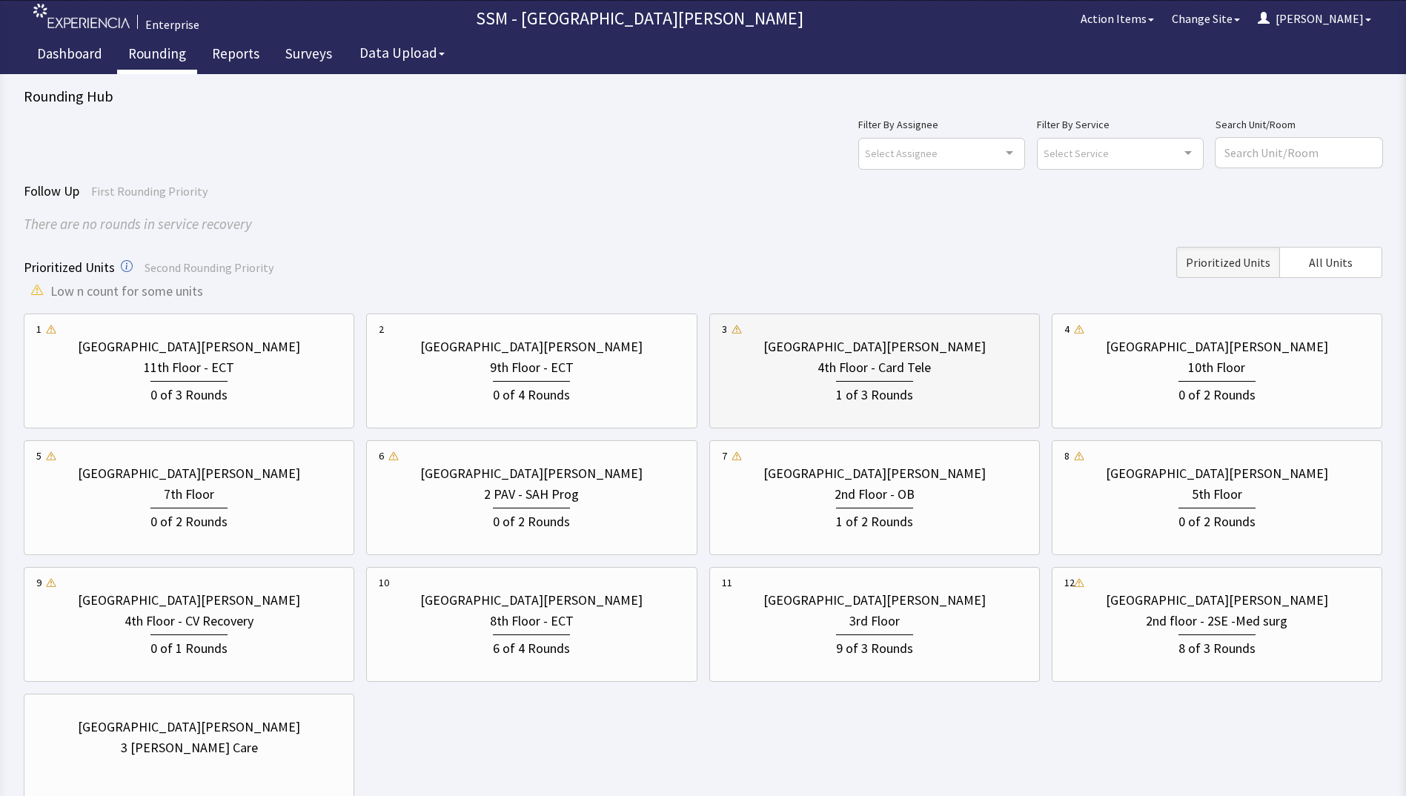
click at [860, 389] on div "1 of 3 Rounds" at bounding box center [874, 393] width 77 height 24
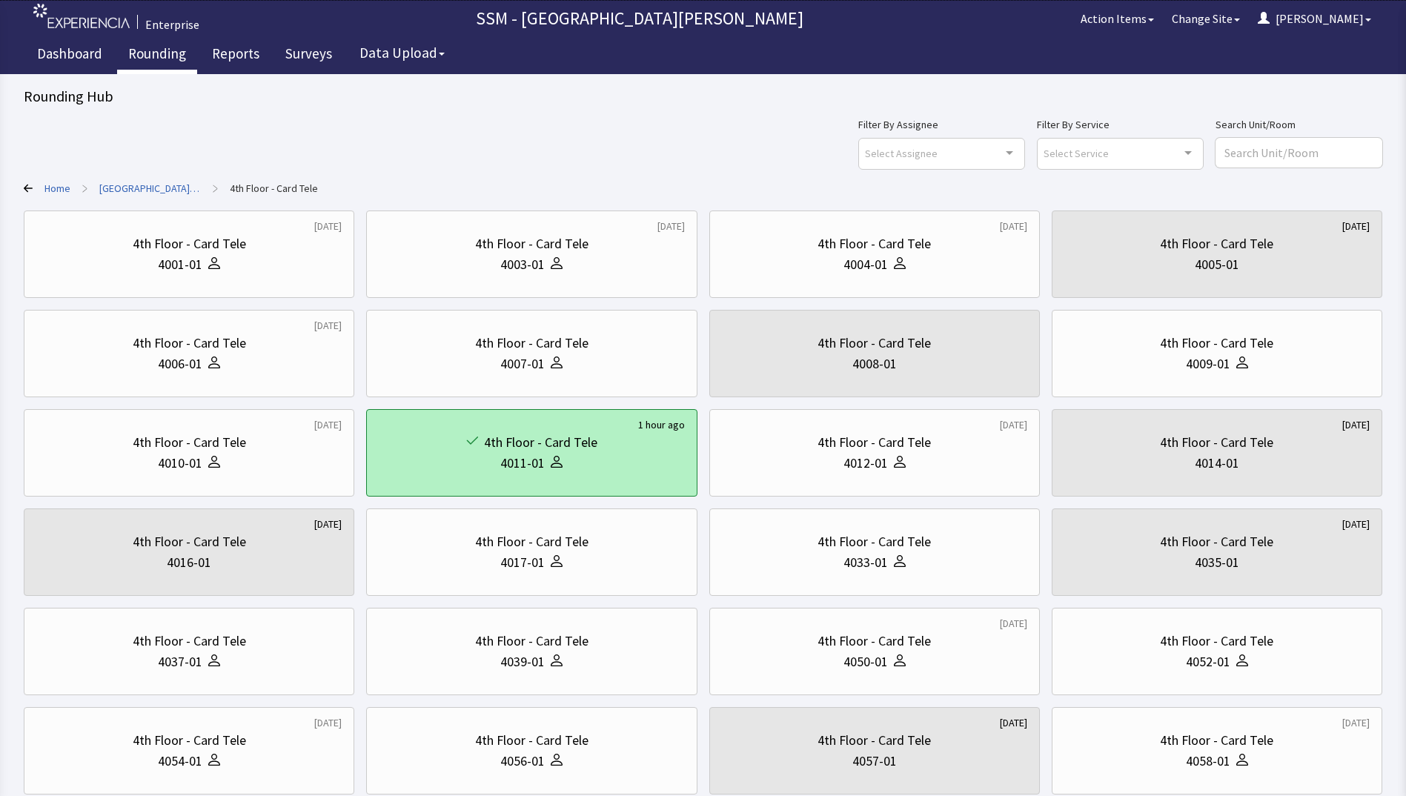
drag, startPoint x: 636, startPoint y: 459, endPoint x: 588, endPoint y: 457, distance: 47.5
click at [588, 457] on div "4011-01" at bounding box center [531, 463] width 305 height 21
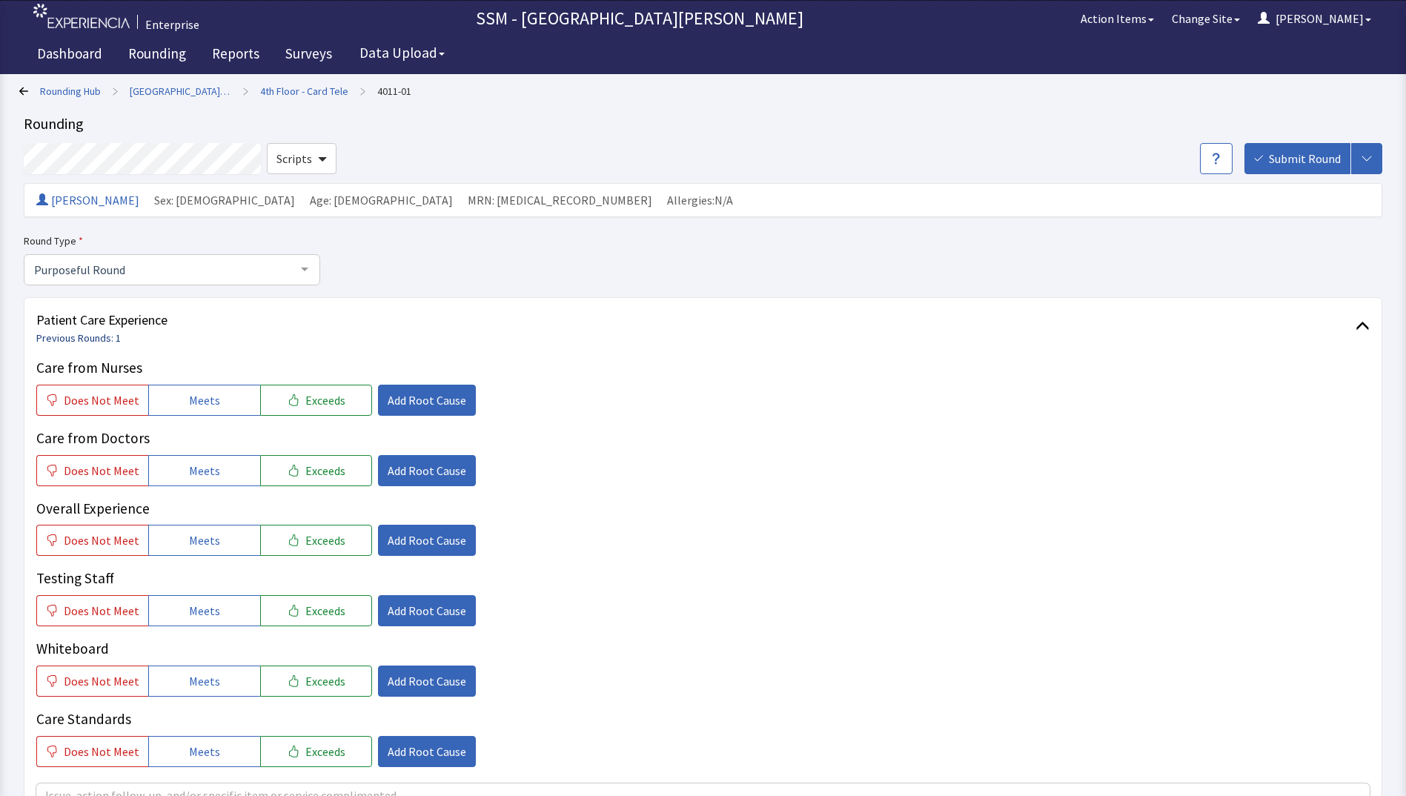
click at [79, 337] on link "Previous Rounds: 1" at bounding box center [78, 337] width 84 height 13
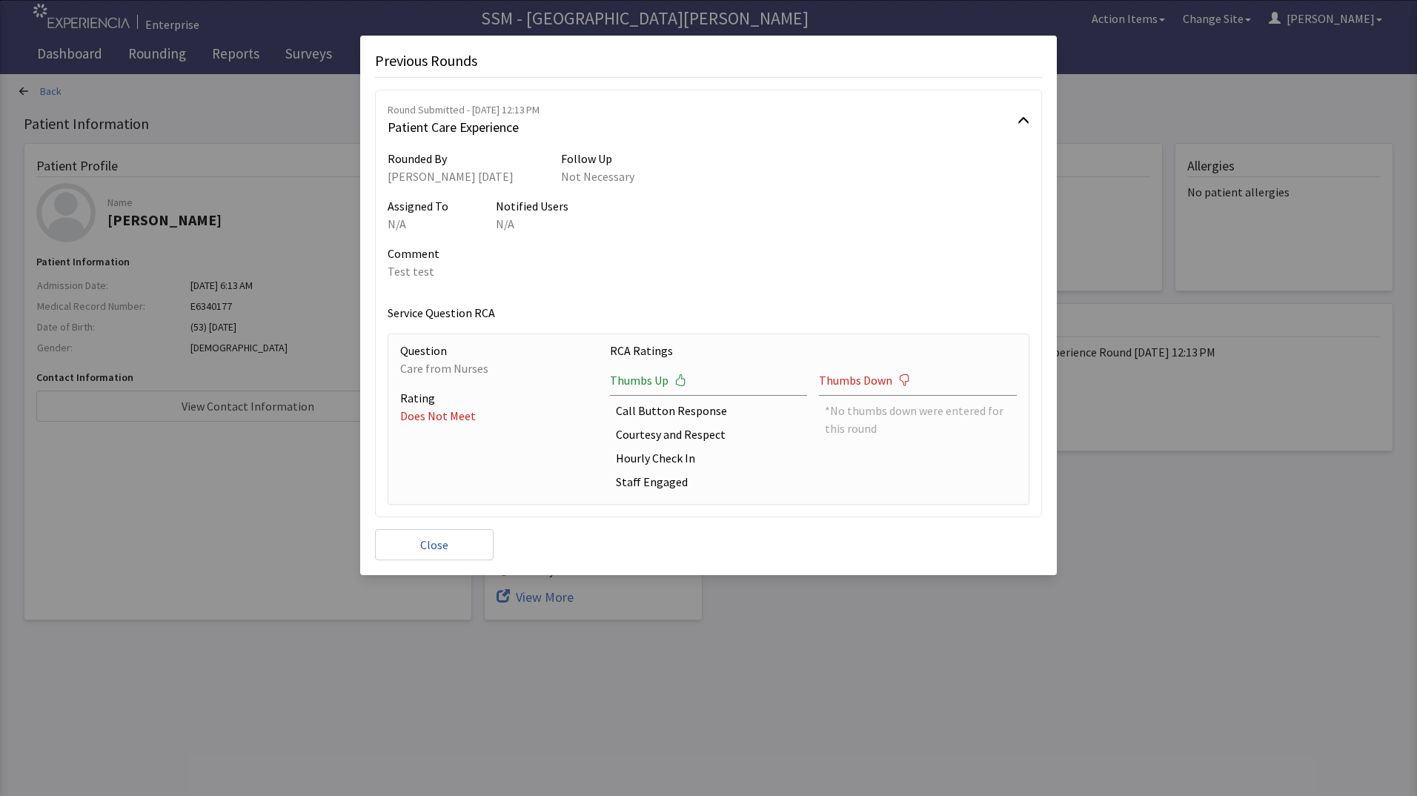
click at [1231, 94] on div "Previous Rounds Round Submitted - Aug 14, 2025, 12:13 PM Patient Care Experienc…" at bounding box center [708, 398] width 1417 height 796
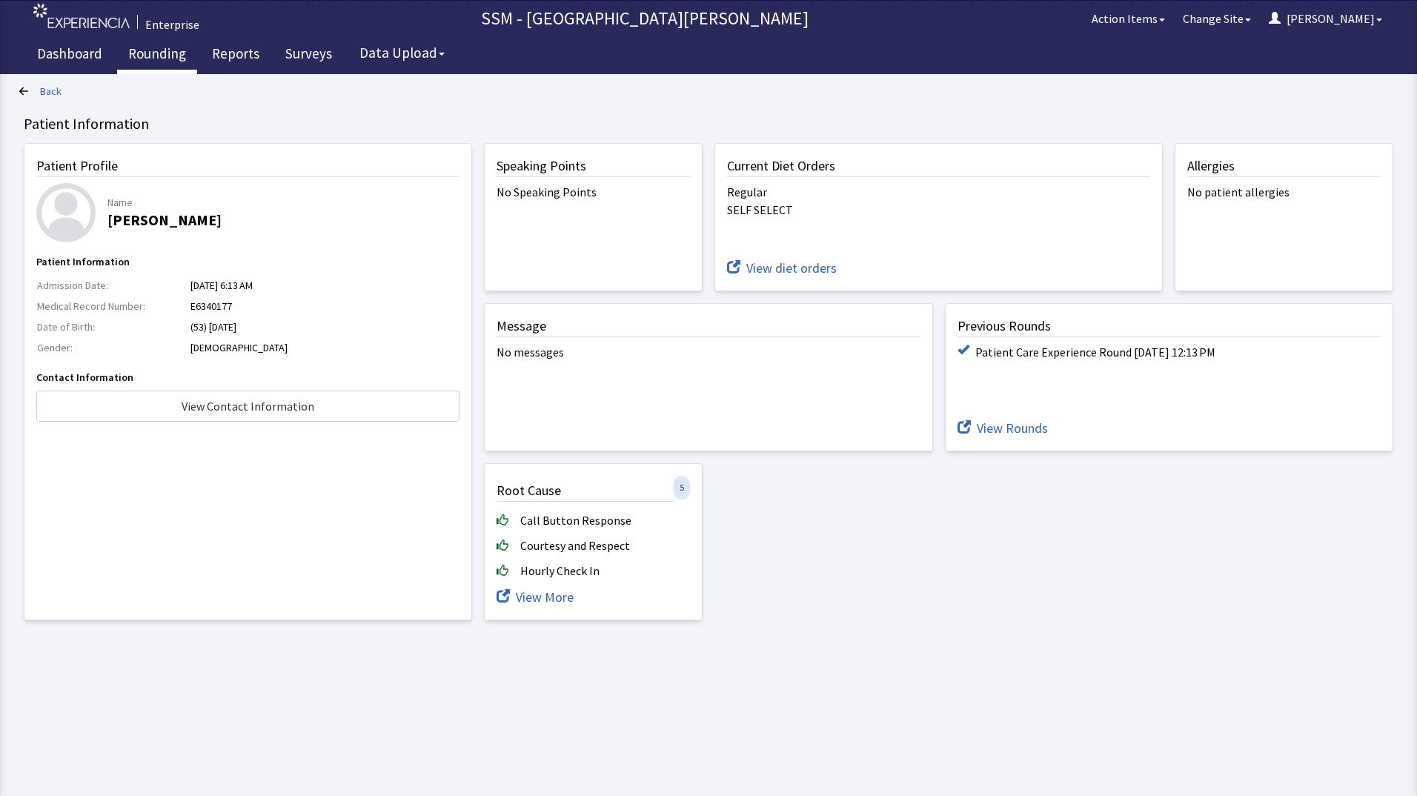
click at [163, 50] on link "Rounding" at bounding box center [157, 55] width 80 height 37
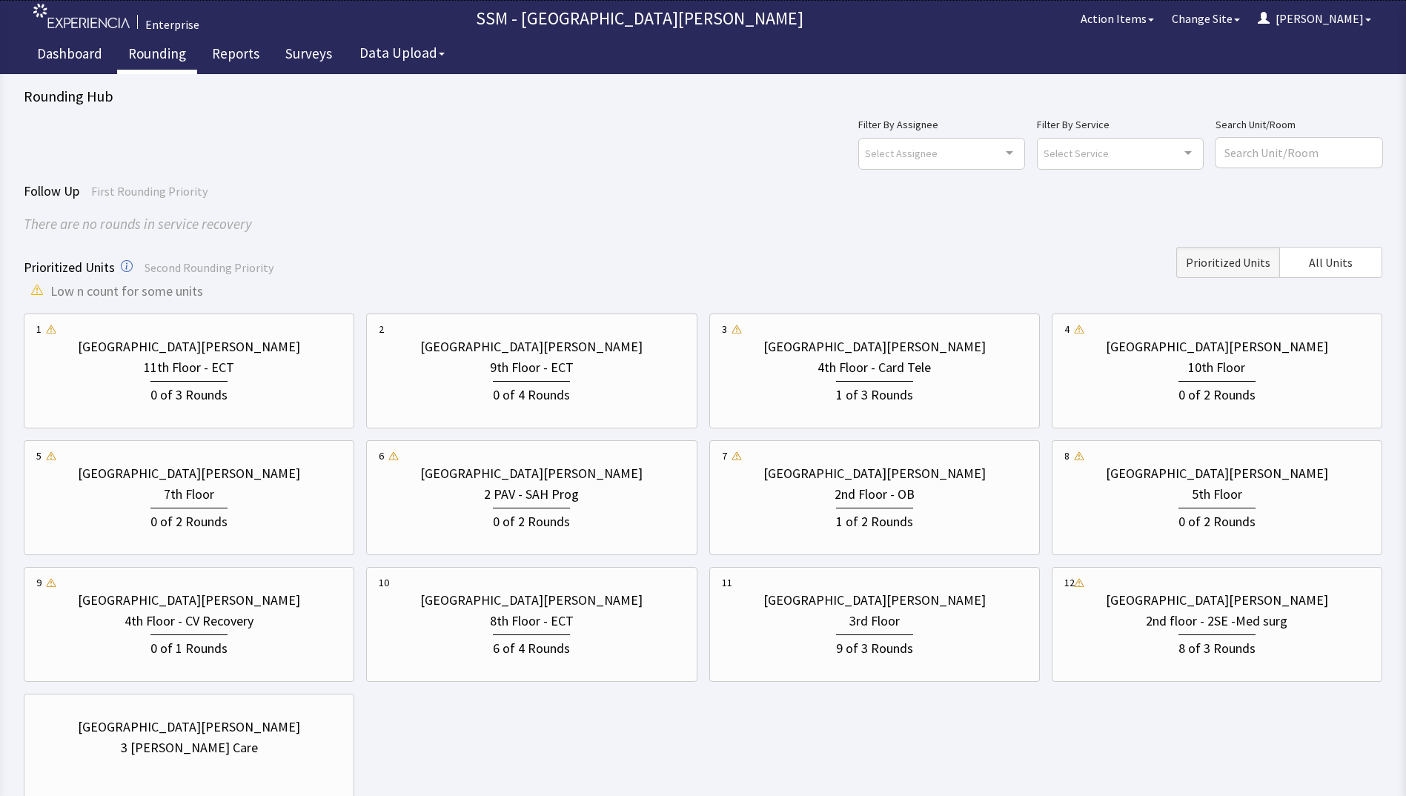
click at [562, 180] on div "Filter By Assignee Select Assignee Clear Selection Dorothy Littleton Allan Bell…" at bounding box center [703, 462] width 1358 height 693
click at [571, 224] on div "There are no rounds in service recovery" at bounding box center [703, 223] width 1358 height 21
click at [543, 219] on div "There are no rounds in service recovery" at bounding box center [703, 223] width 1358 height 21
click at [869, 356] on div "St. Anthony Hospital 4th Floor - Card Tele 1 of 3 Rounds" at bounding box center [874, 371] width 305 height 99
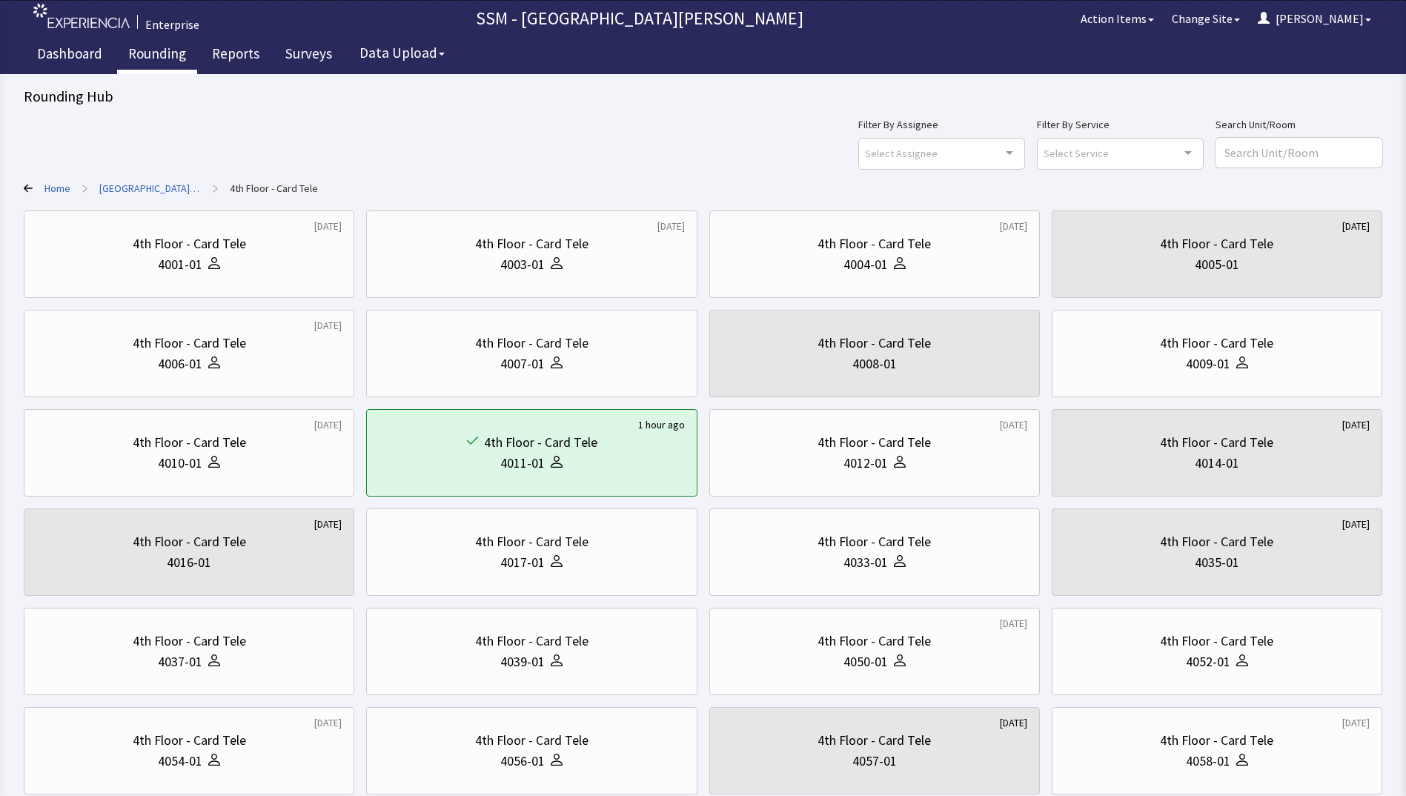
click at [568, 126] on div "Filter By Assignee Select Assignee Clear Selection Dorothy Littleton Allan Bell…" at bounding box center [703, 142] width 1358 height 53
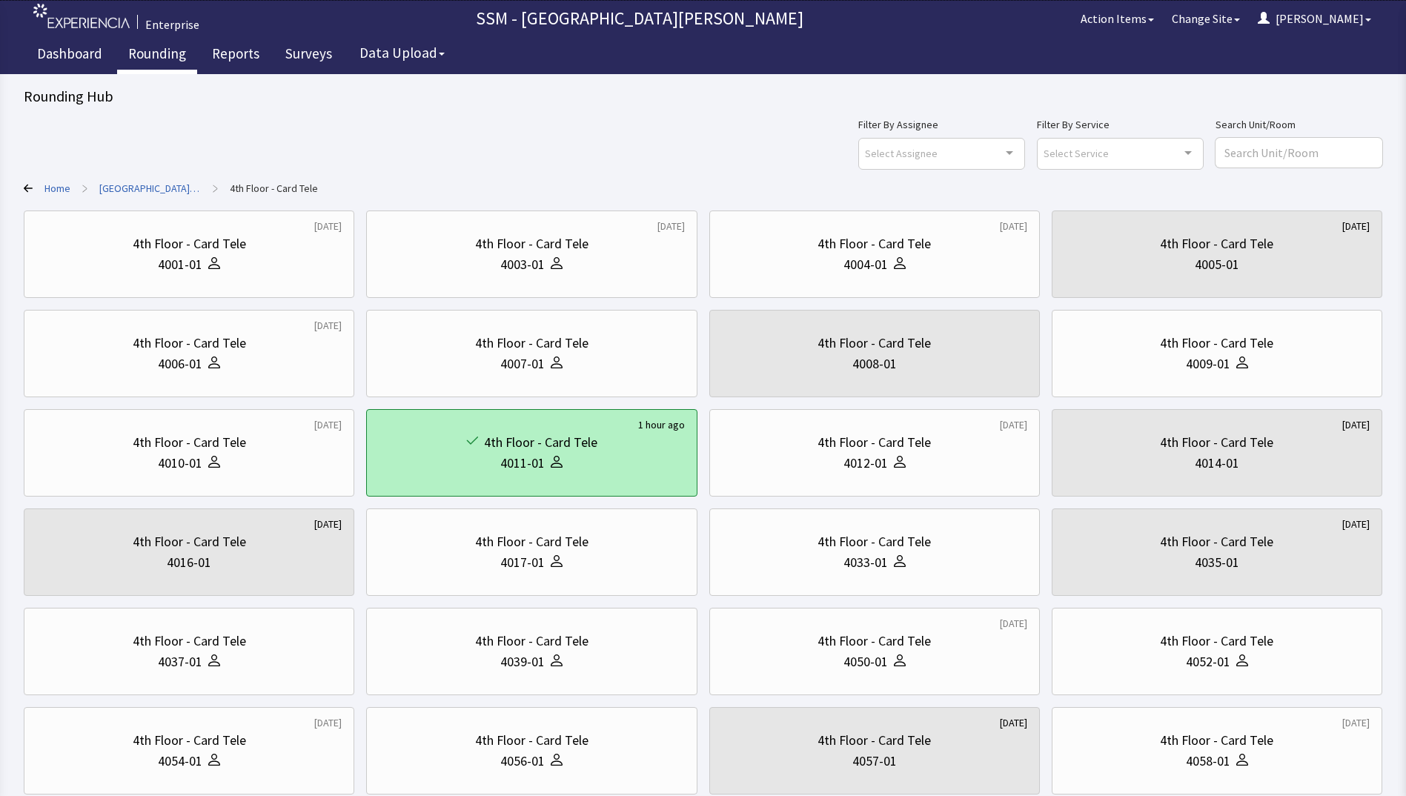
click at [669, 454] on div "4011-01" at bounding box center [531, 463] width 305 height 21
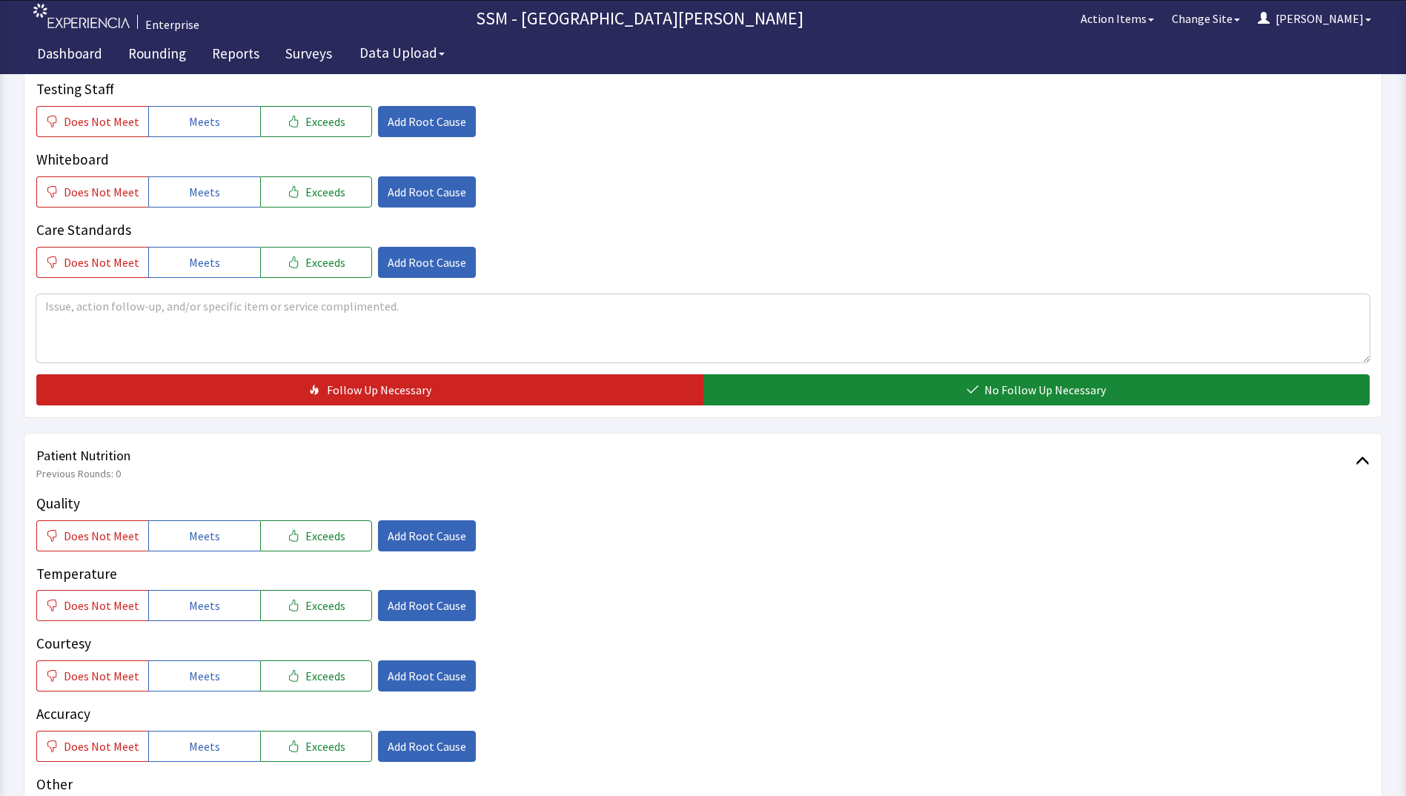
scroll to position [741, 0]
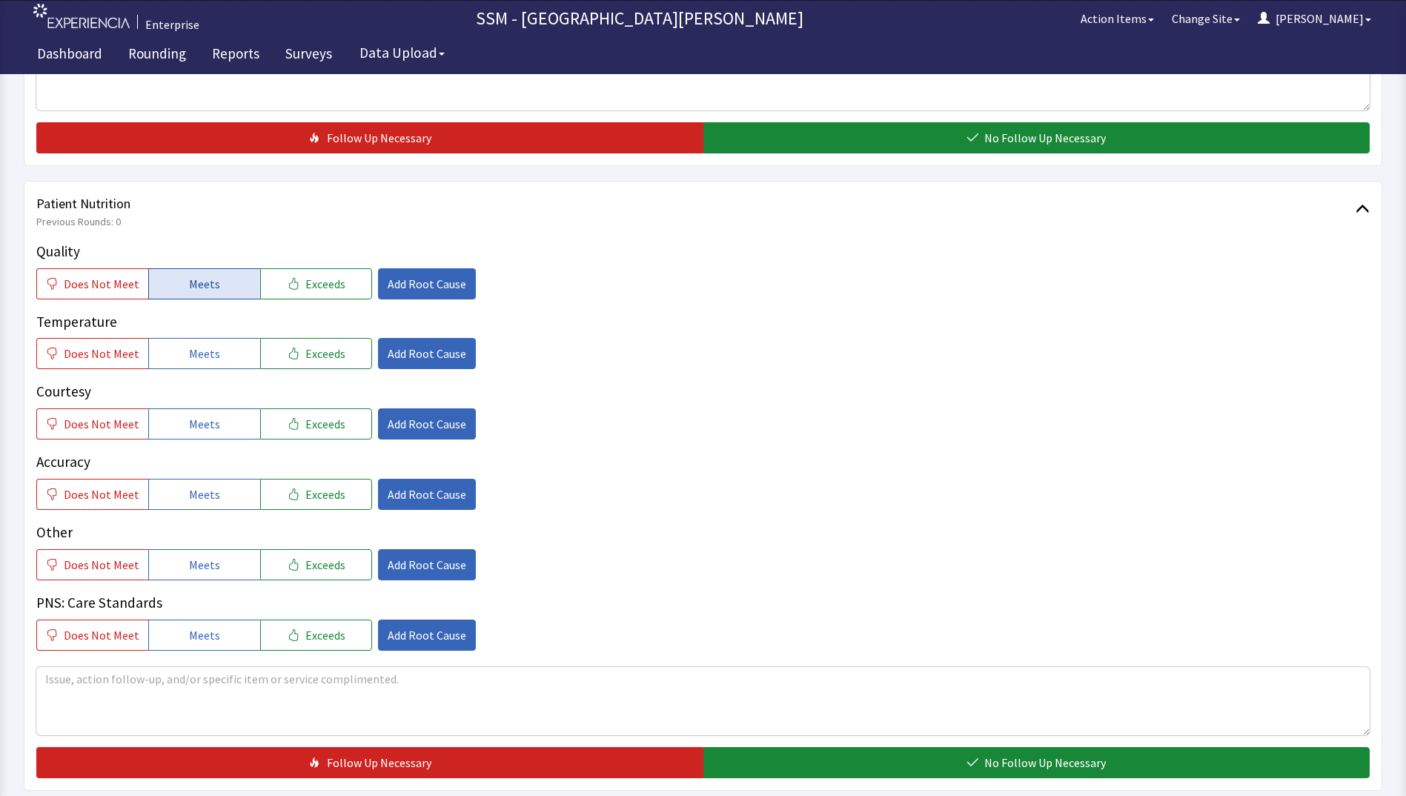
click at [217, 291] on button "Meets" at bounding box center [204, 283] width 112 height 31
click at [230, 351] on button "Meets" at bounding box center [204, 353] width 112 height 31
click at [216, 430] on button "Meets" at bounding box center [204, 423] width 112 height 31
click at [220, 499] on button "Meets" at bounding box center [204, 494] width 112 height 31
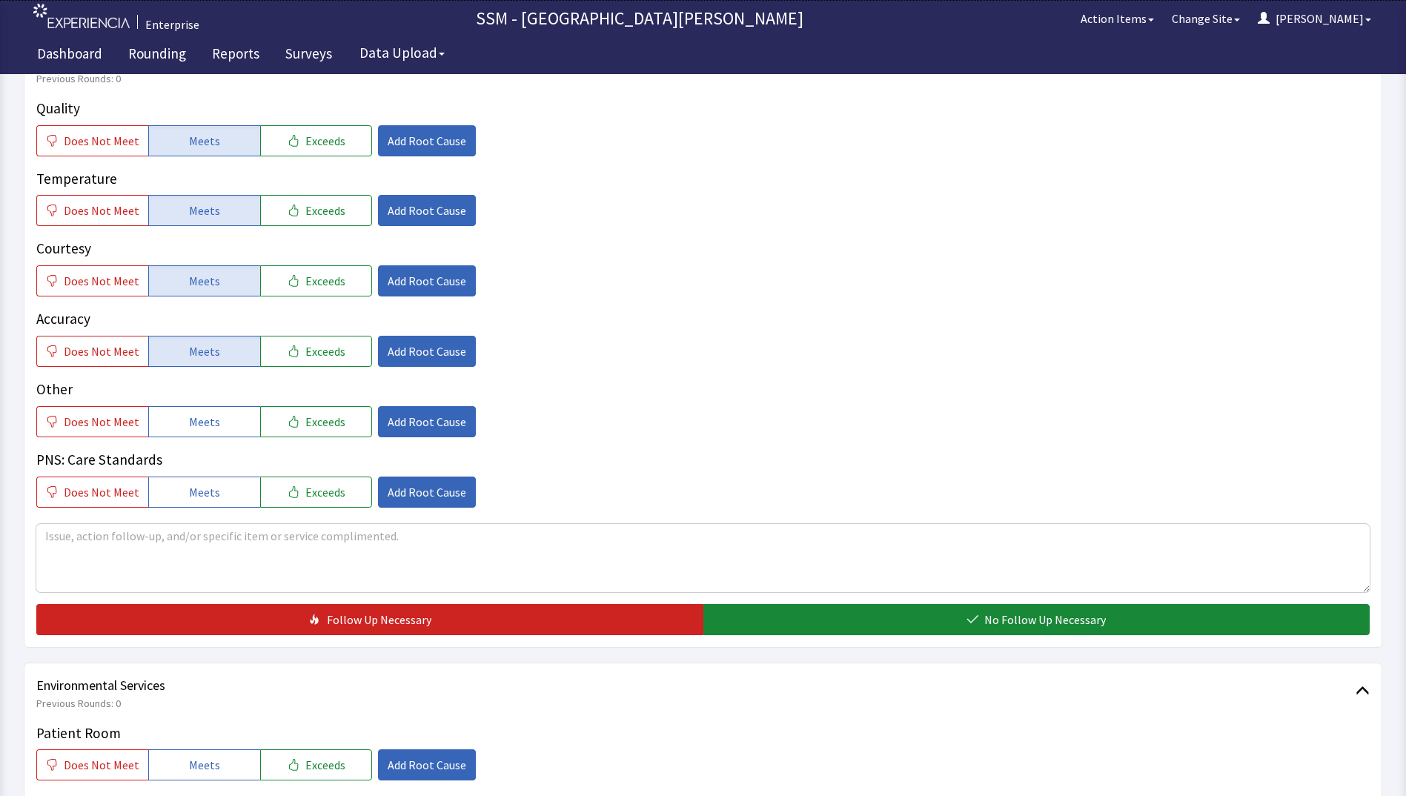
scroll to position [1186, 0]
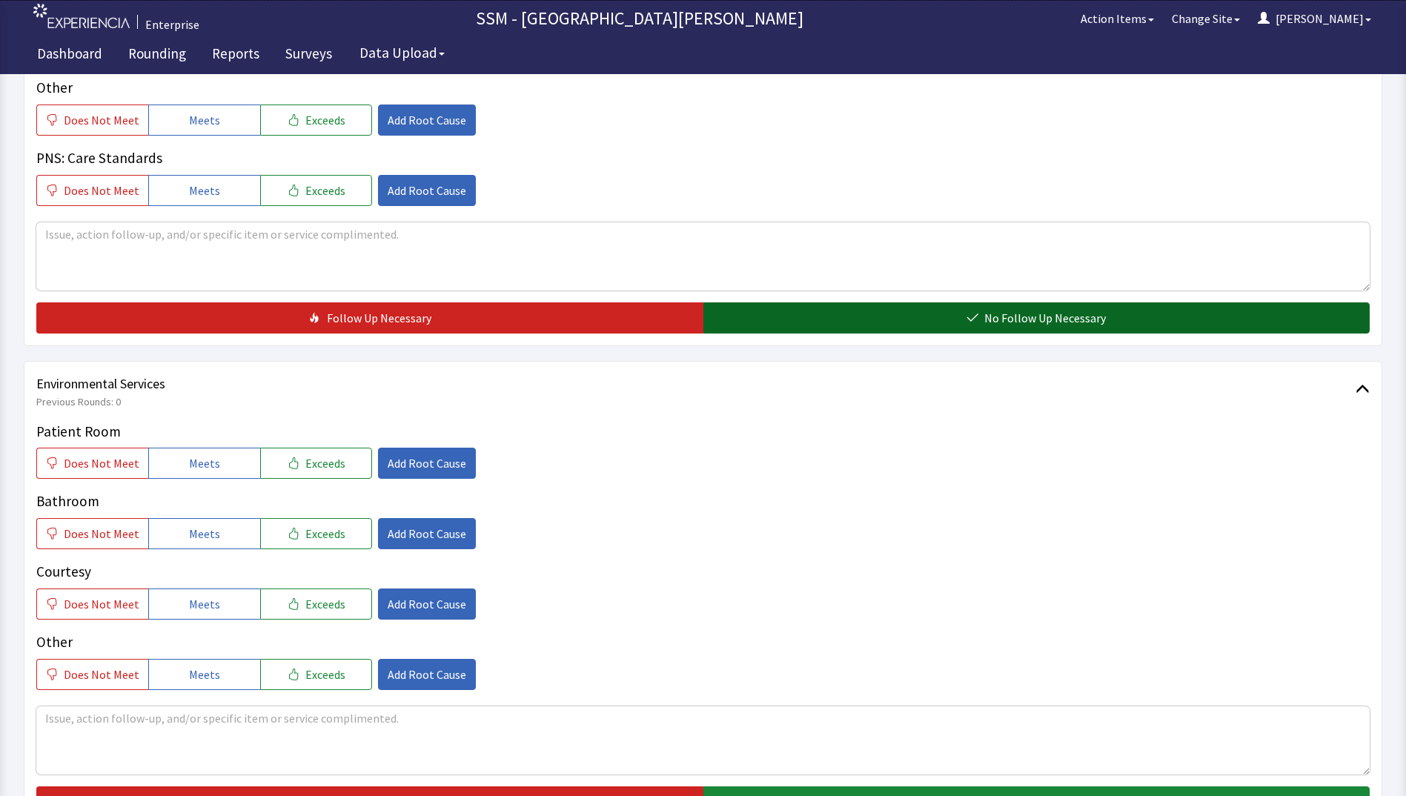
drag, startPoint x: 819, startPoint y: 324, endPoint x: 580, endPoint y: 386, distance: 246.6
click at [818, 325] on button "No Follow Up Necessary" at bounding box center [1036, 317] width 667 height 31
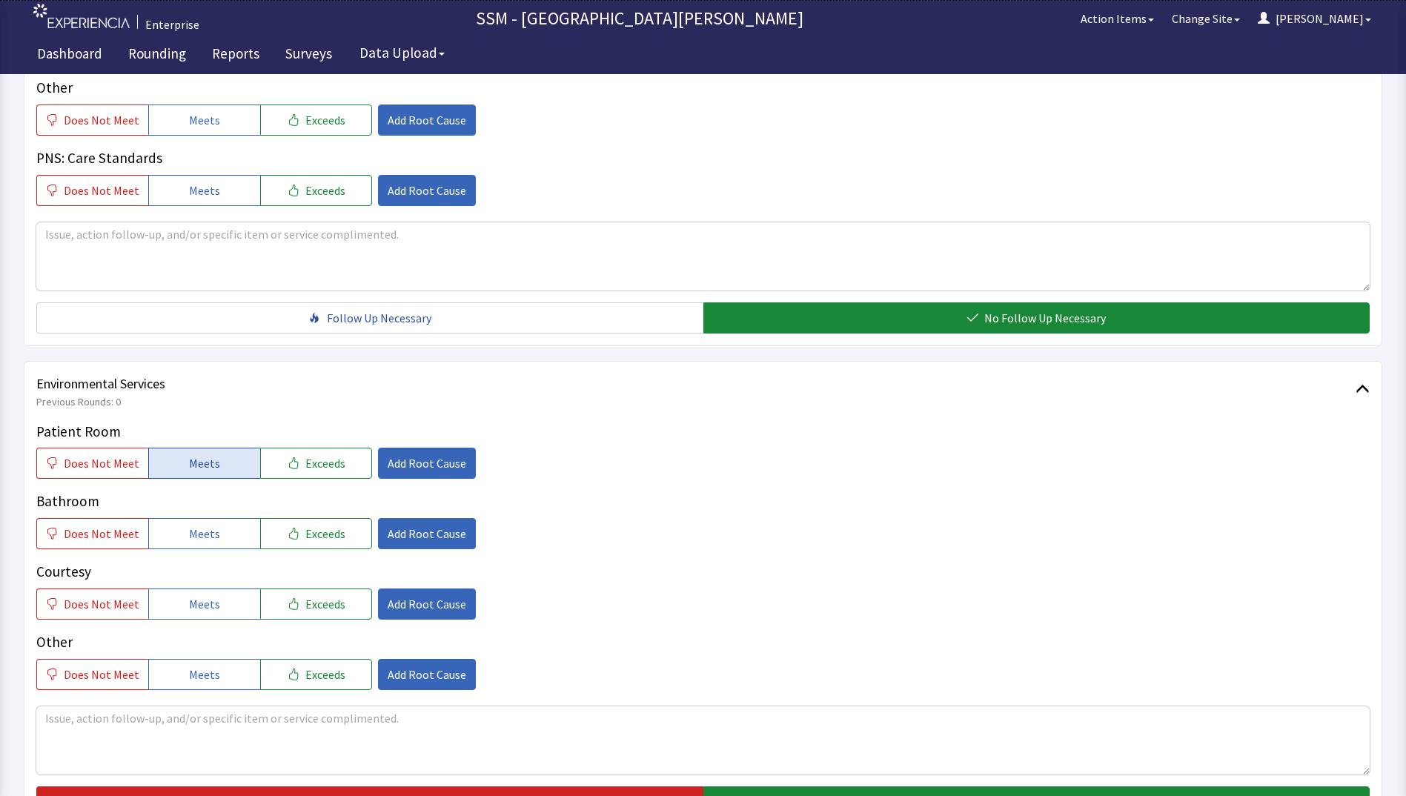
click at [194, 467] on span "Meets" at bounding box center [204, 463] width 31 height 18
click at [205, 548] on button "Meets" at bounding box center [204, 533] width 112 height 31
click at [211, 611] on span "Meets" at bounding box center [204, 604] width 31 height 18
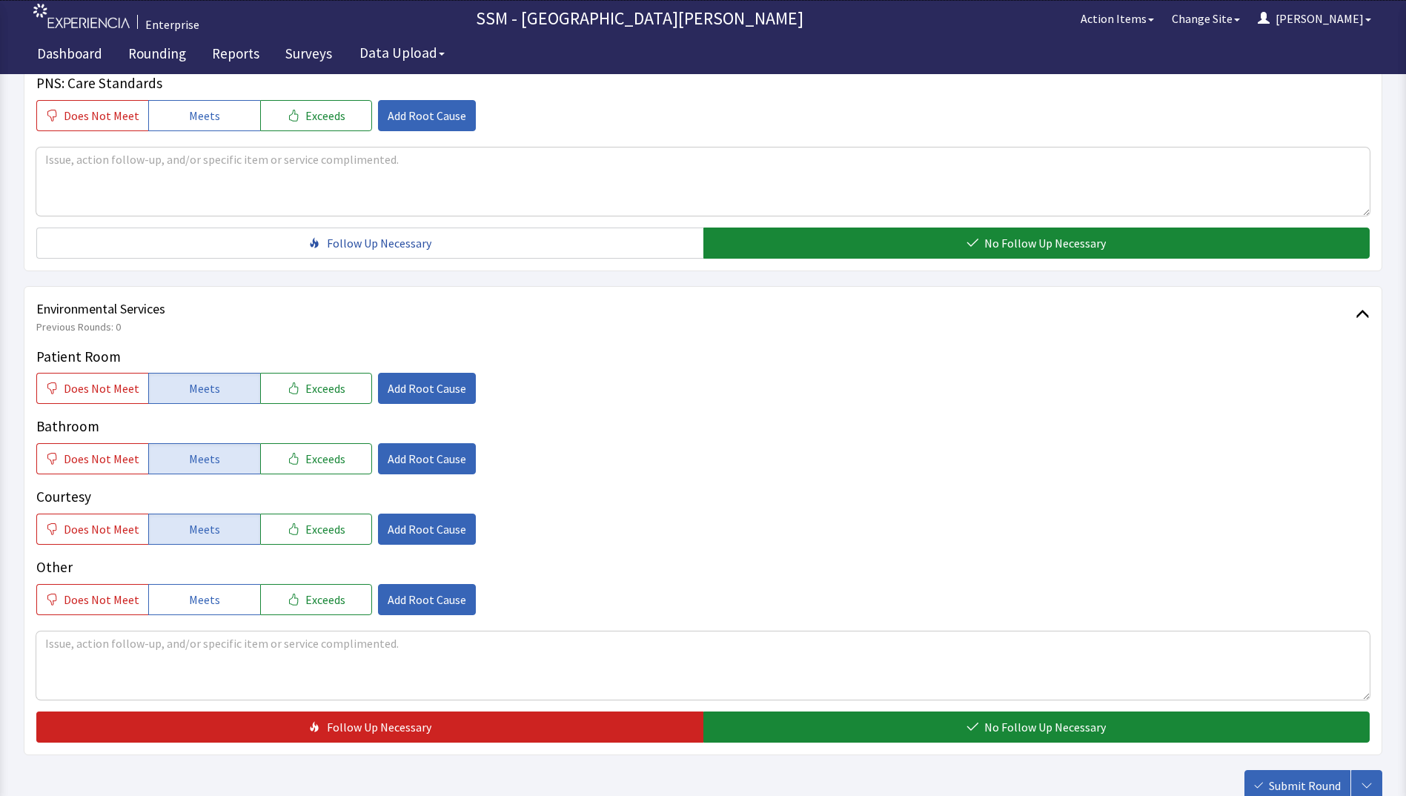
scroll to position [1364, 0]
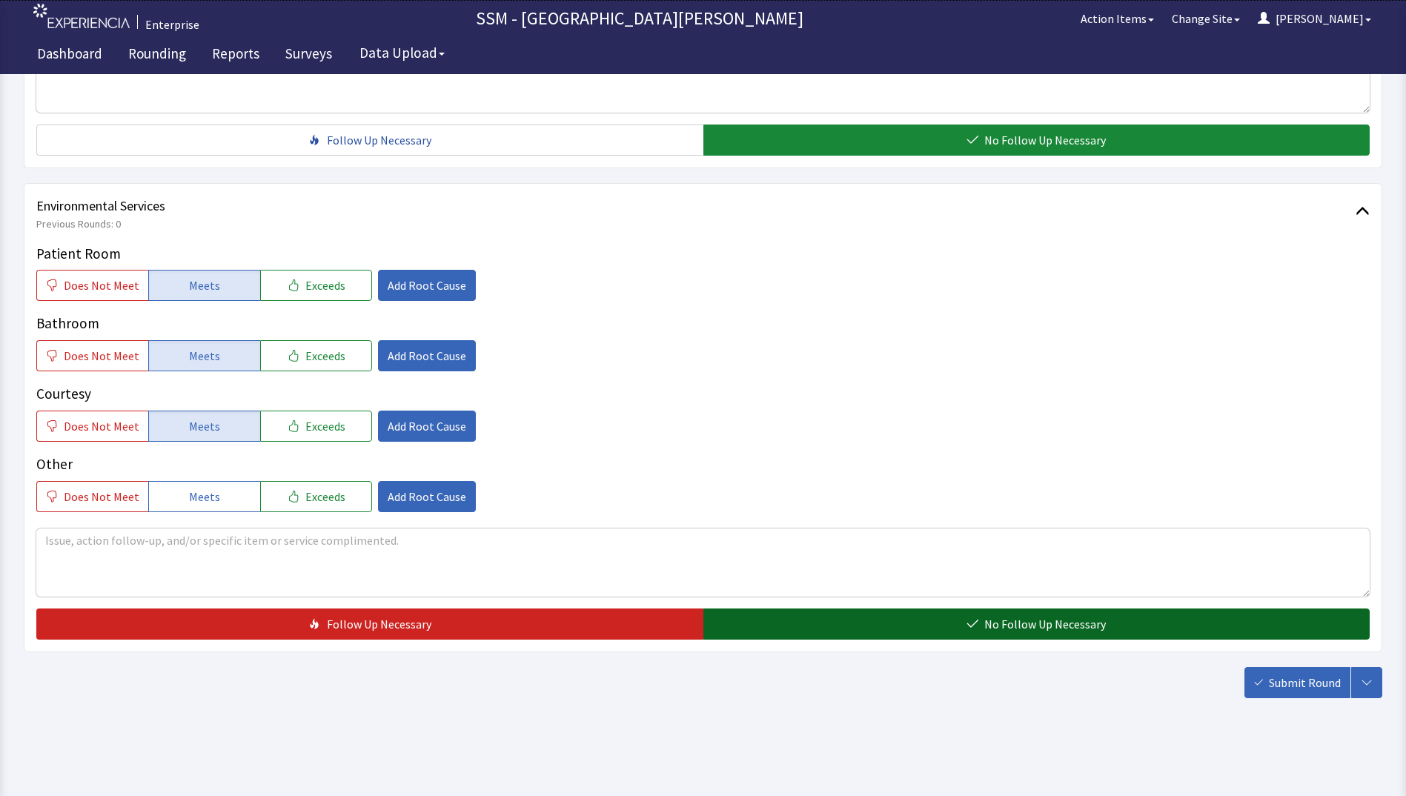
drag, startPoint x: 829, startPoint y: 613, endPoint x: 842, endPoint y: 616, distance: 13.7
click at [829, 614] on button "No Follow Up Necessary" at bounding box center [1036, 623] width 667 height 31
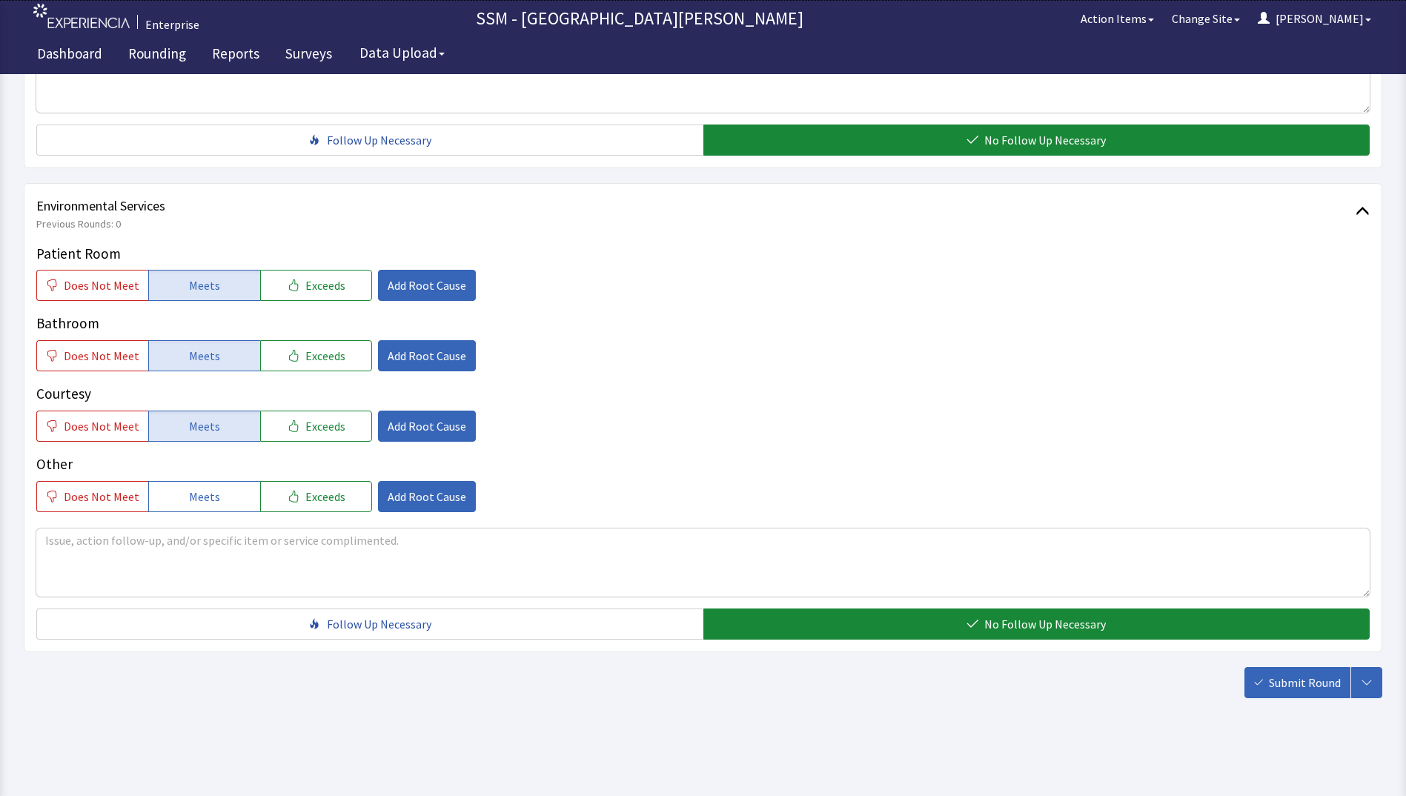
drag, startPoint x: 1272, startPoint y: 679, endPoint x: 1233, endPoint y: 663, distance: 41.6
click at [1269, 681] on span "Submit Round" at bounding box center [1305, 683] width 72 height 18
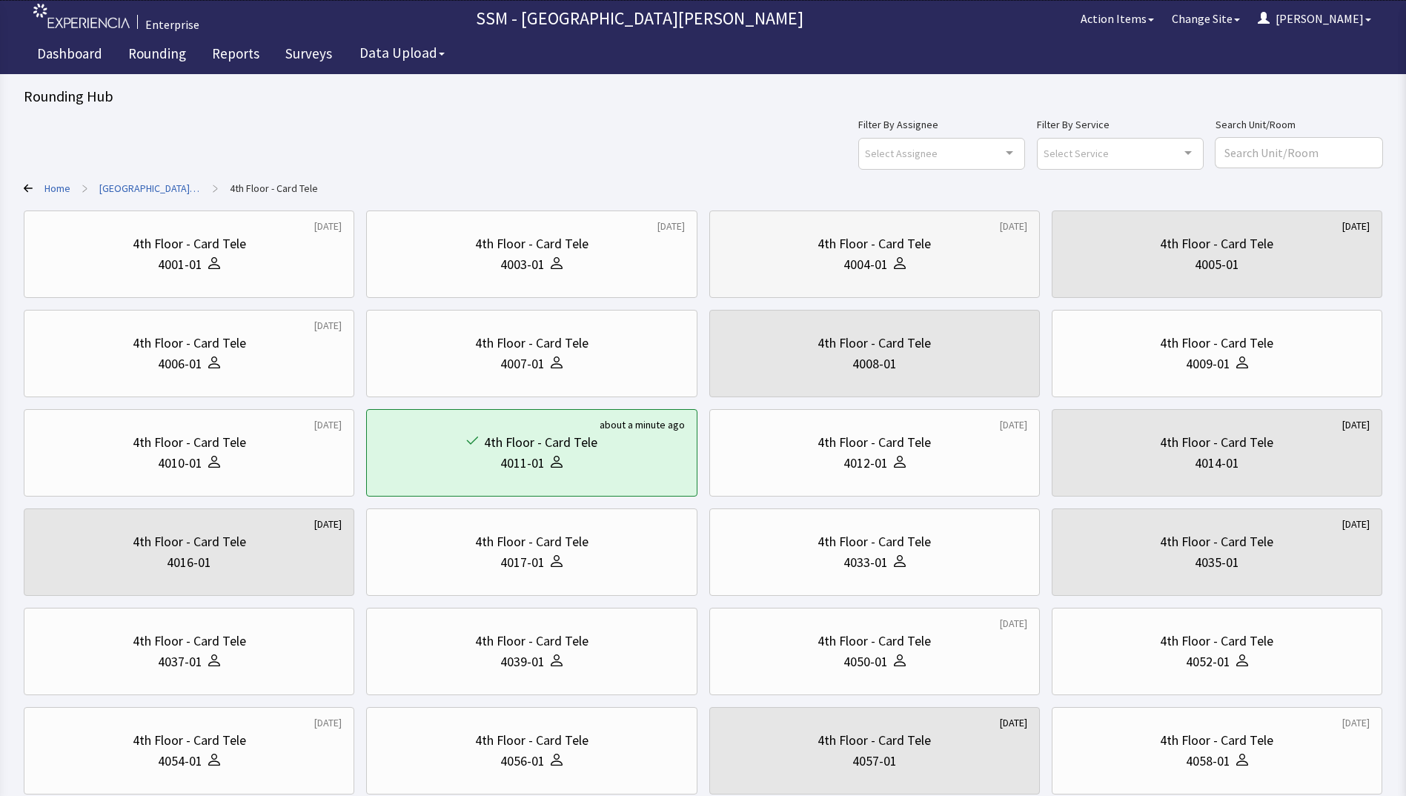
click at [883, 268] on div "4004-01" at bounding box center [865, 264] width 44 height 21
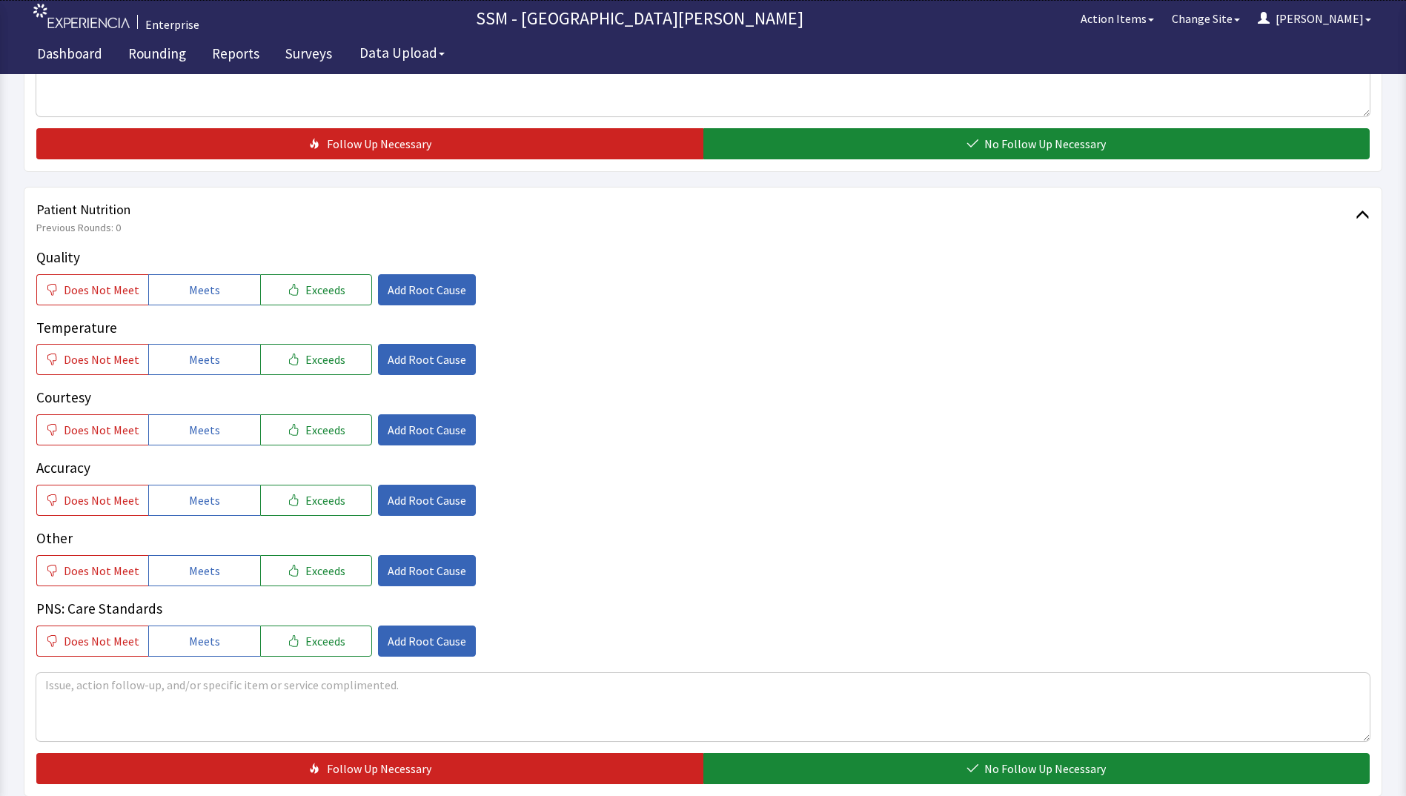
scroll to position [889, 0]
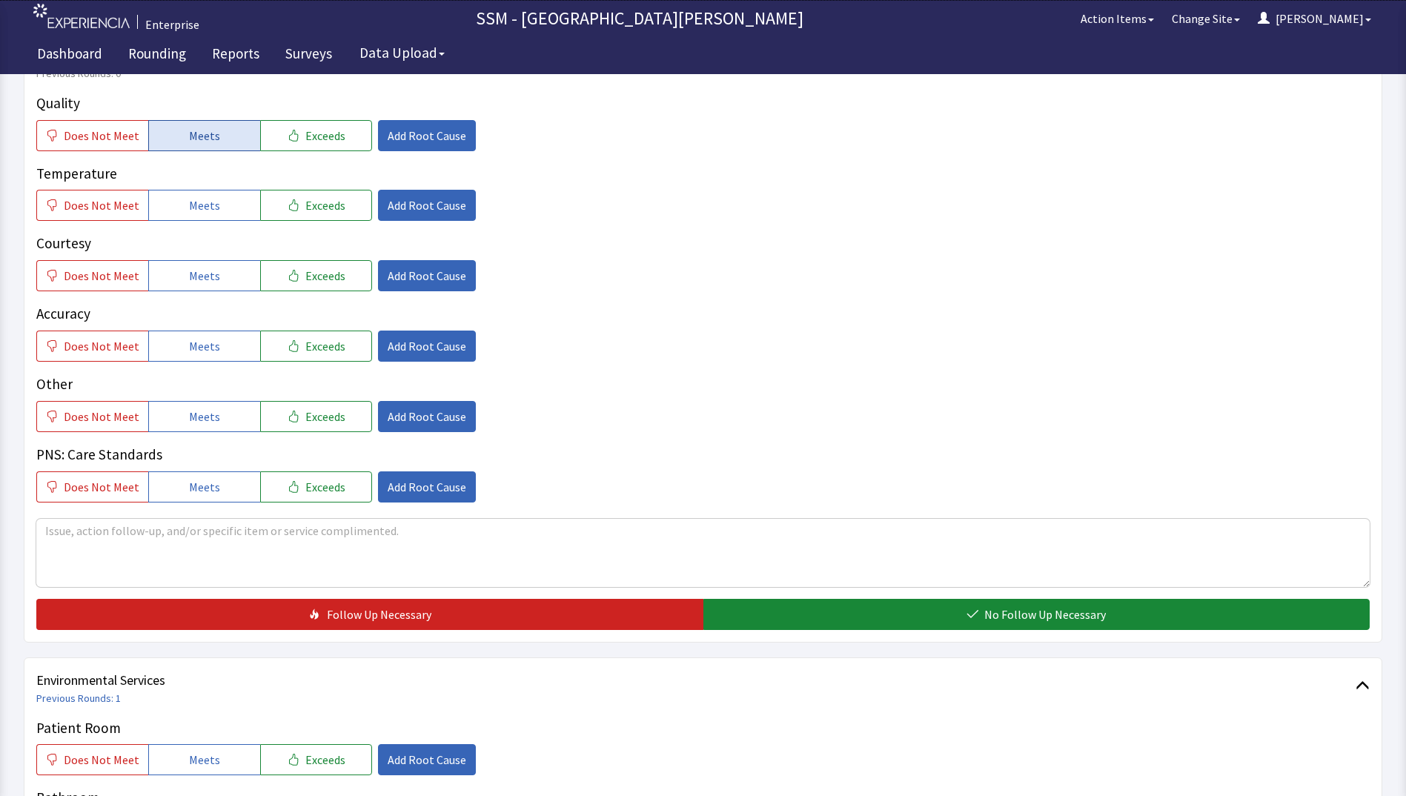
click at [210, 139] on span "Meets" at bounding box center [204, 136] width 31 height 18
drag, startPoint x: 208, startPoint y: 209, endPoint x: 218, endPoint y: 244, distance: 36.1
click at [209, 211] on span "Meets" at bounding box center [204, 205] width 31 height 18
click at [208, 291] on button "Meets" at bounding box center [204, 275] width 112 height 31
click at [216, 353] on button "Meets" at bounding box center [204, 346] width 112 height 31
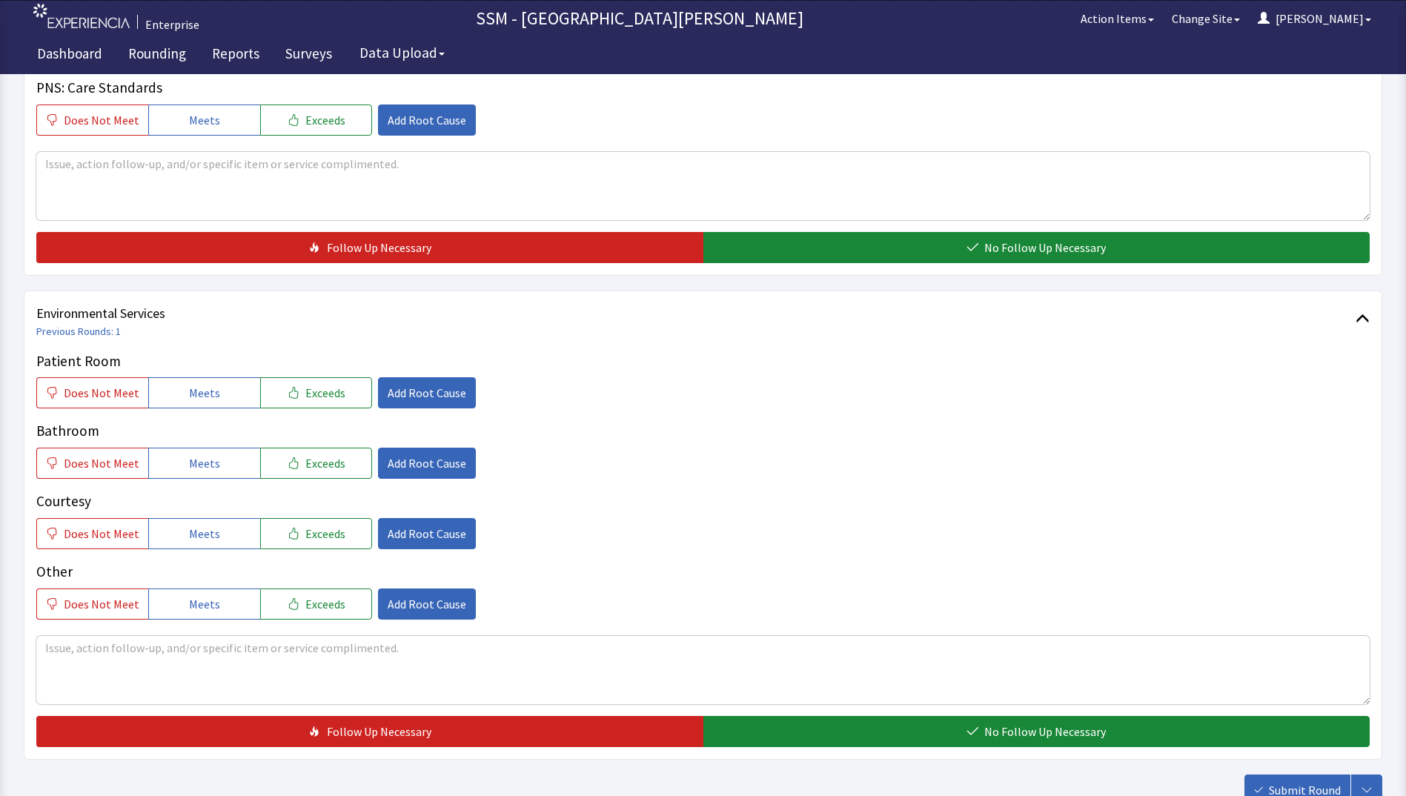
scroll to position [1260, 0]
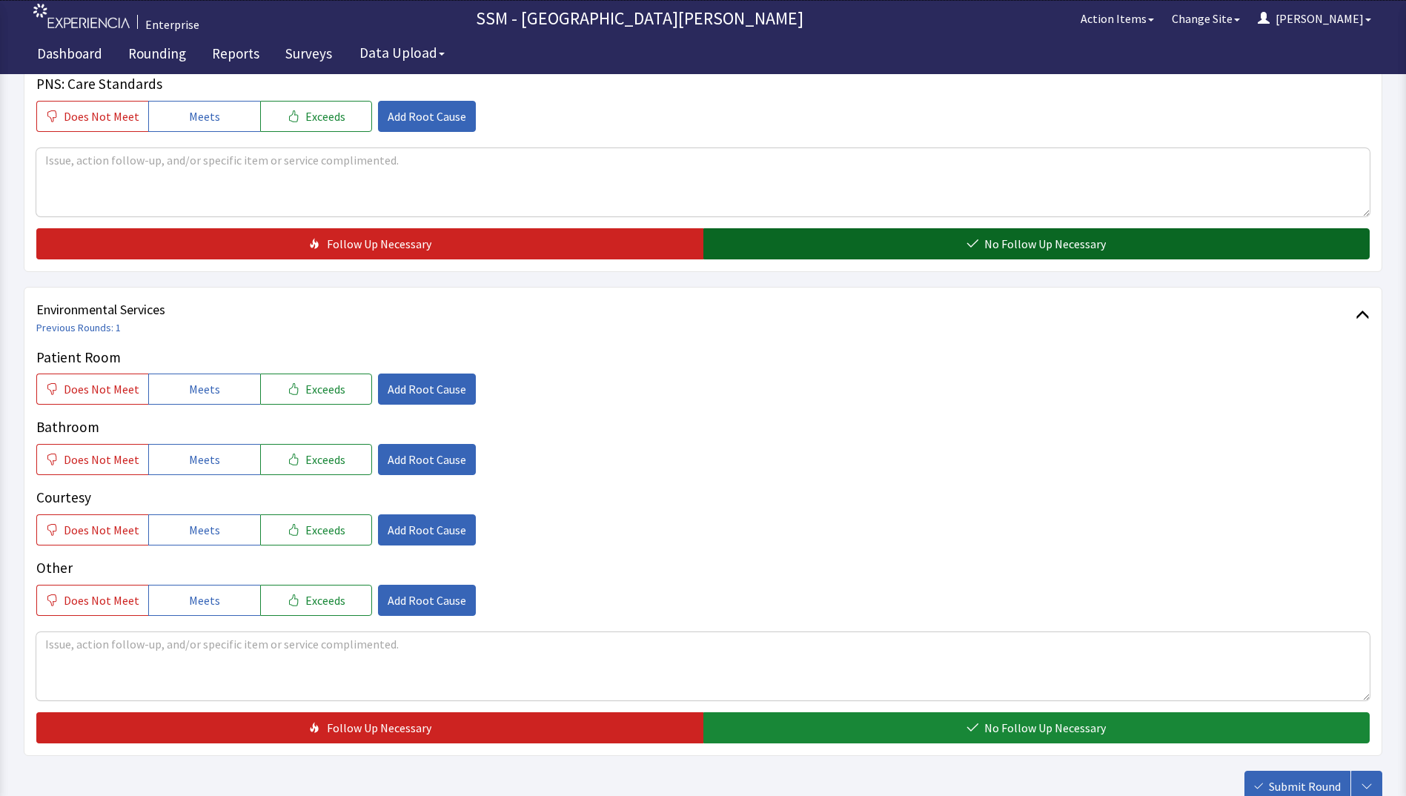
click at [841, 253] on button "No Follow Up Necessary" at bounding box center [1036, 243] width 667 height 31
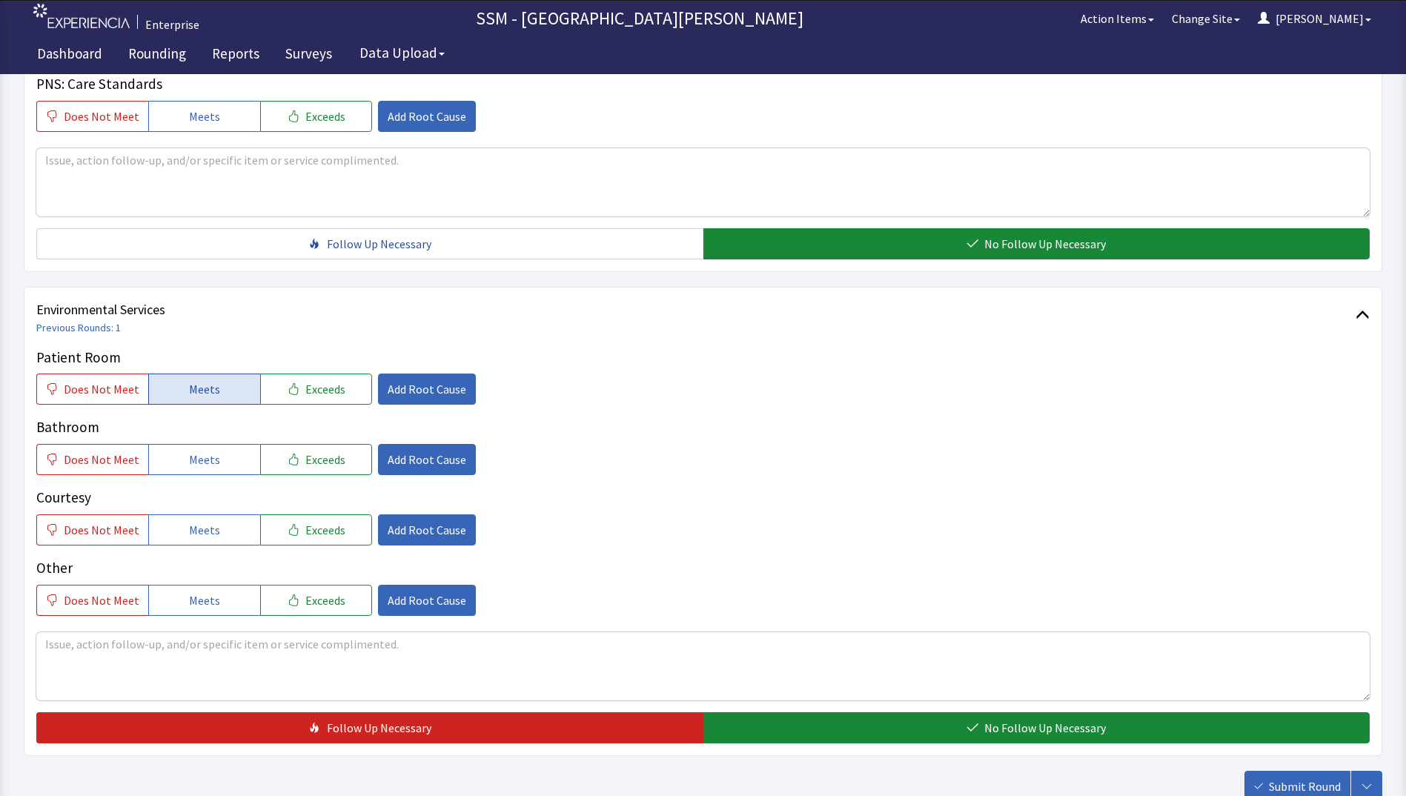
click at [199, 384] on span "Meets" at bounding box center [204, 389] width 31 height 18
click at [224, 462] on button "Meets" at bounding box center [204, 459] width 112 height 31
click at [216, 535] on button "Meets" at bounding box center [204, 529] width 112 height 31
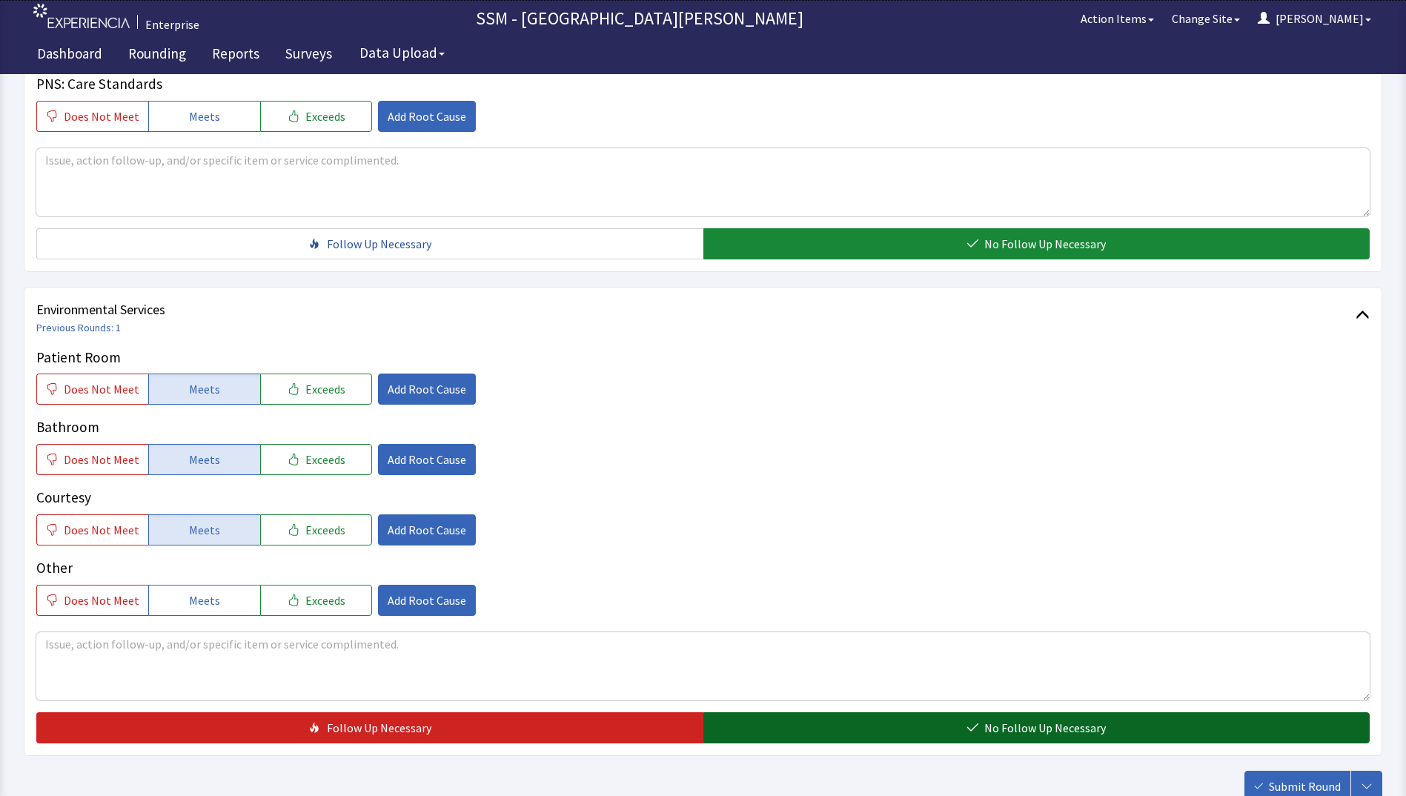
click at [807, 731] on button "No Follow Up Necessary" at bounding box center [1036, 727] width 667 height 31
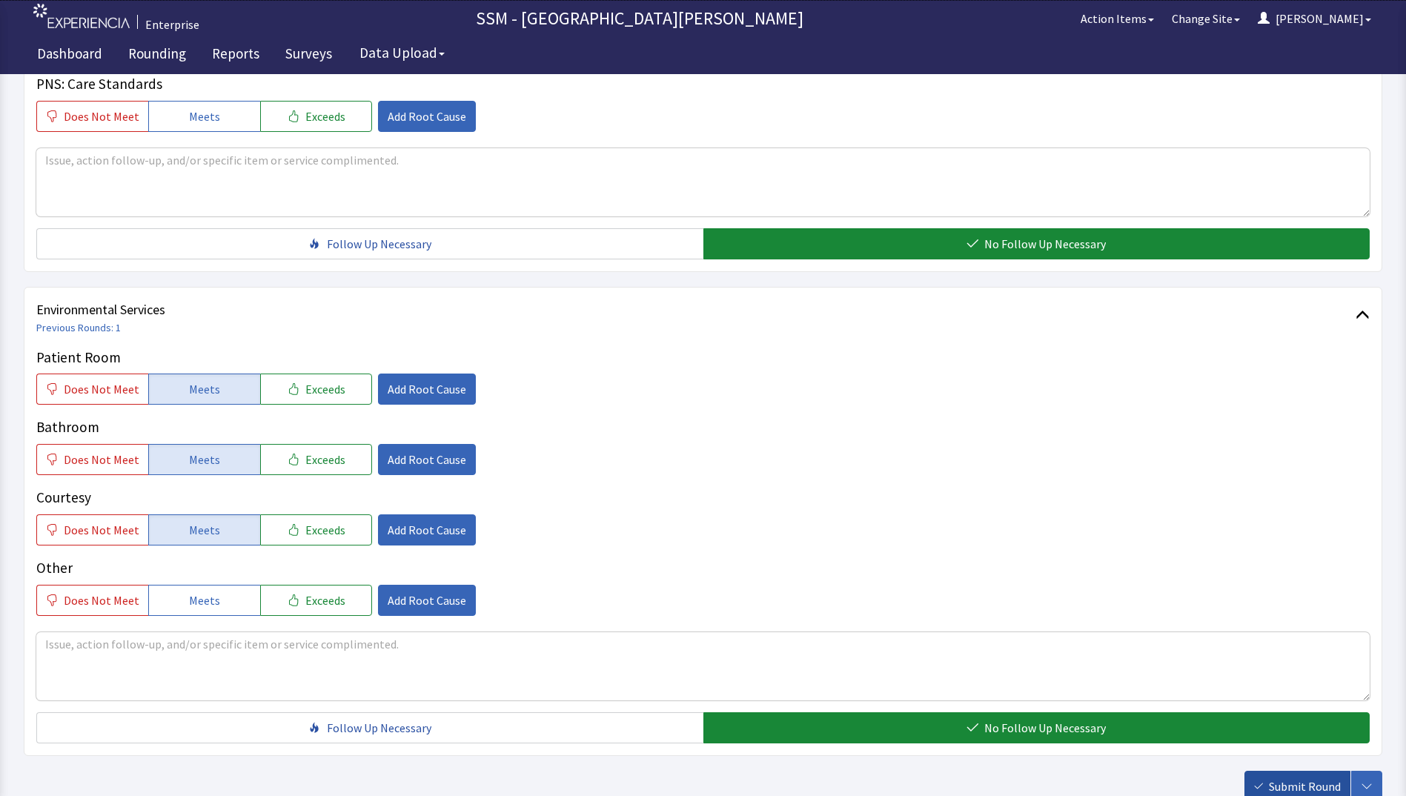
click at [1307, 780] on span "Submit Round" at bounding box center [1305, 786] width 72 height 18
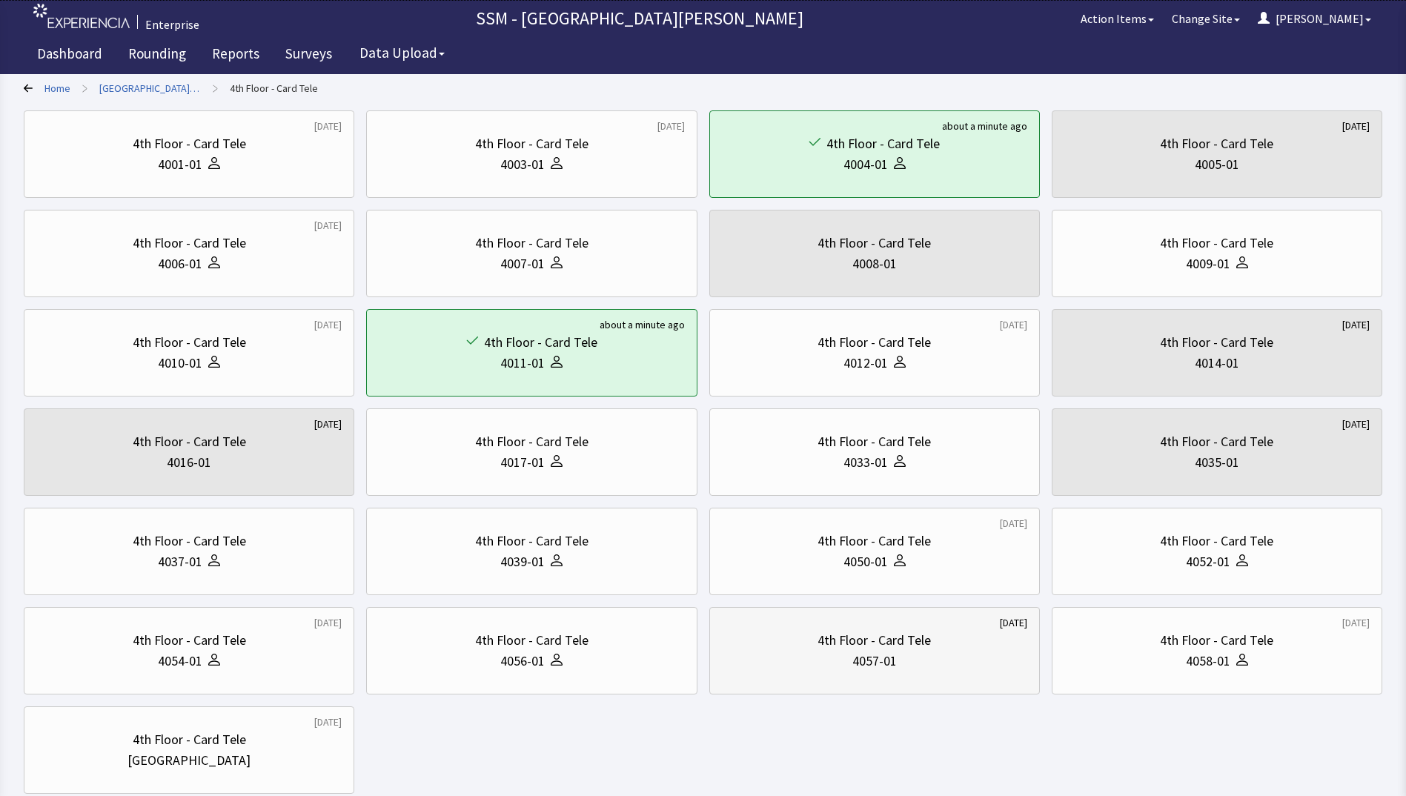
scroll to position [196, 0]
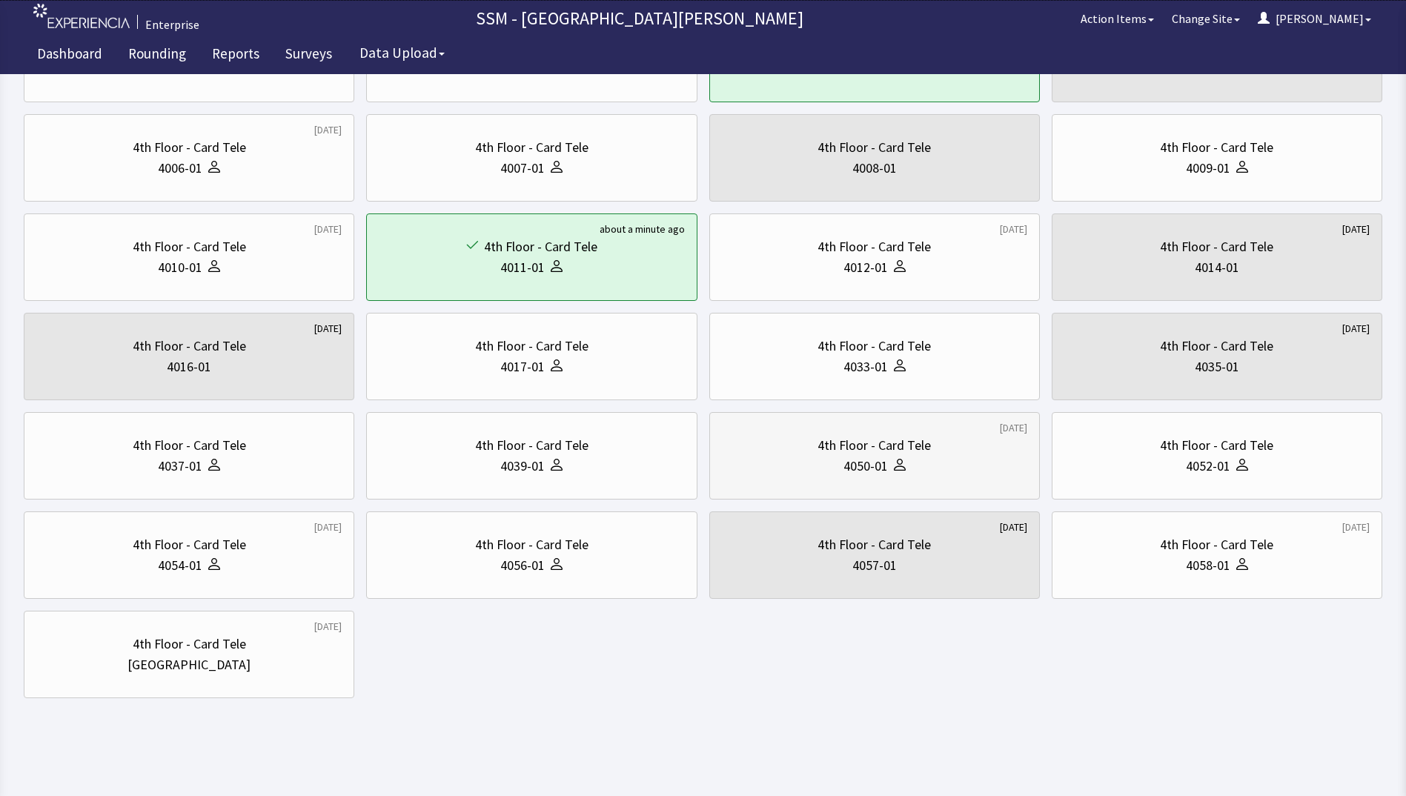
click at [866, 464] on div "4050-01" at bounding box center [865, 466] width 44 height 21
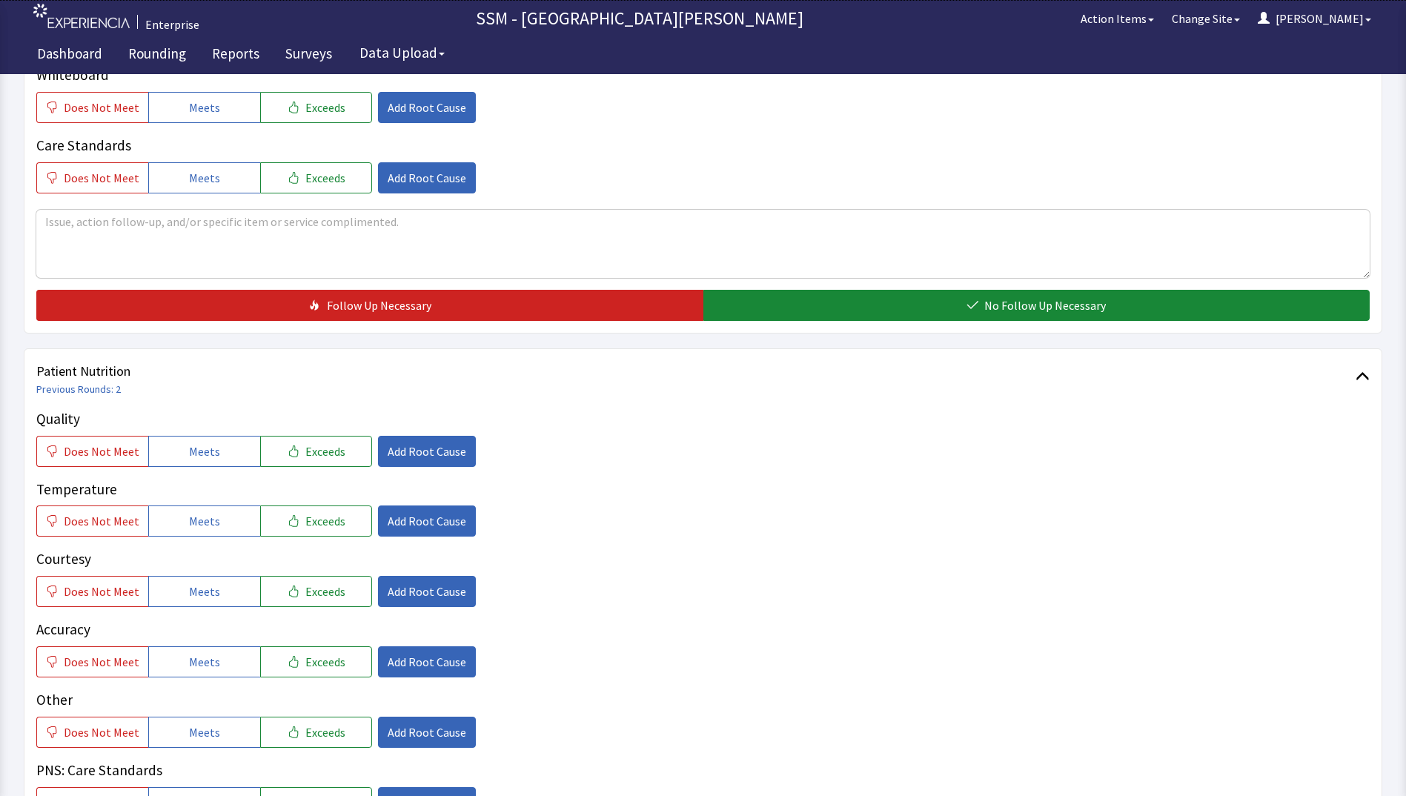
scroll to position [667, 0]
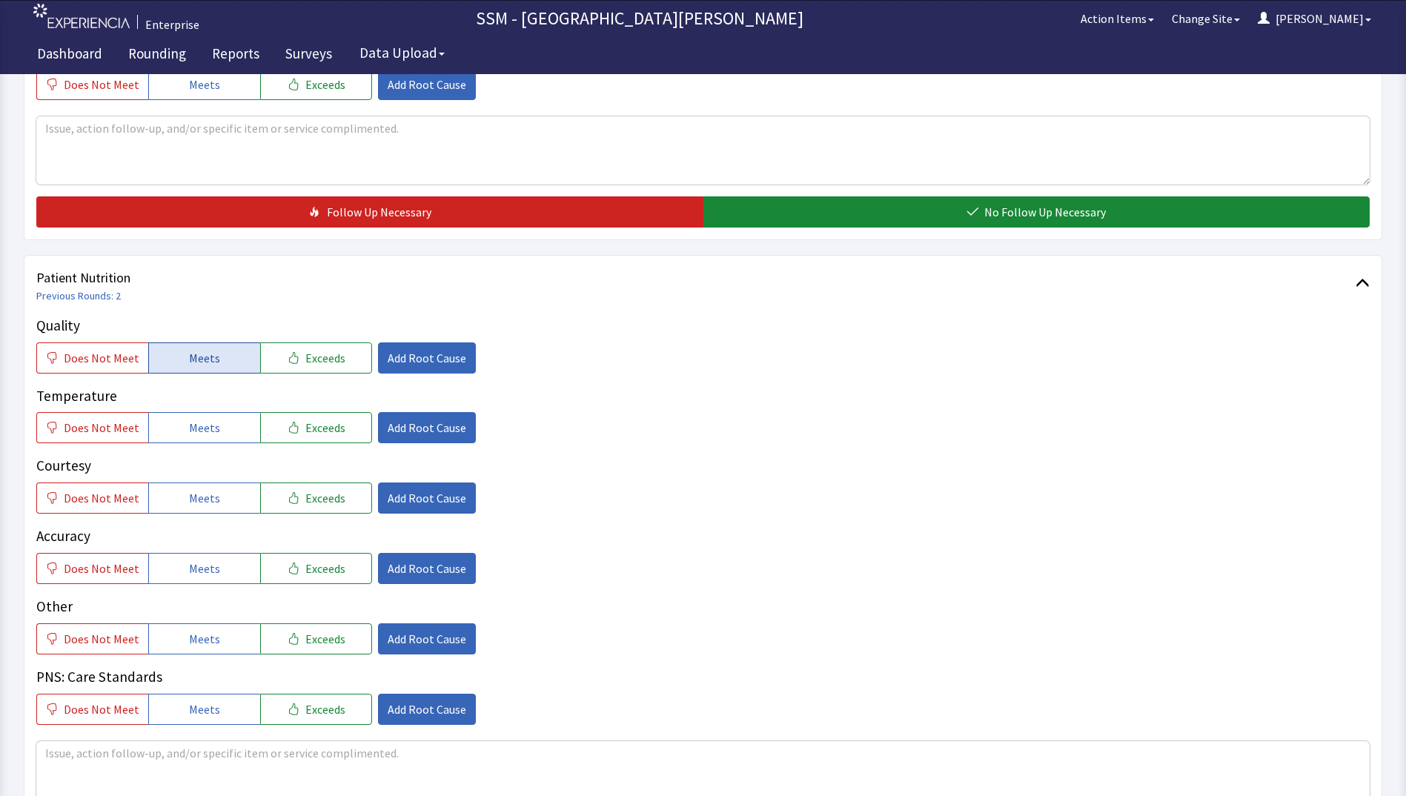
click at [193, 362] on span "Meets" at bounding box center [204, 358] width 31 height 18
click at [198, 444] on div "Quality Does Not Meet Meets Exceeds Add Root Cause Temperature Does Not Meet Me…" at bounding box center [702, 520] width 1333 height 410
click at [198, 443] on button "Meets" at bounding box center [204, 427] width 112 height 31
drag, startPoint x: 207, startPoint y: 497, endPoint x: 216, endPoint y: 522, distance: 27.0
click at [207, 503] on span "Meets" at bounding box center [204, 498] width 31 height 18
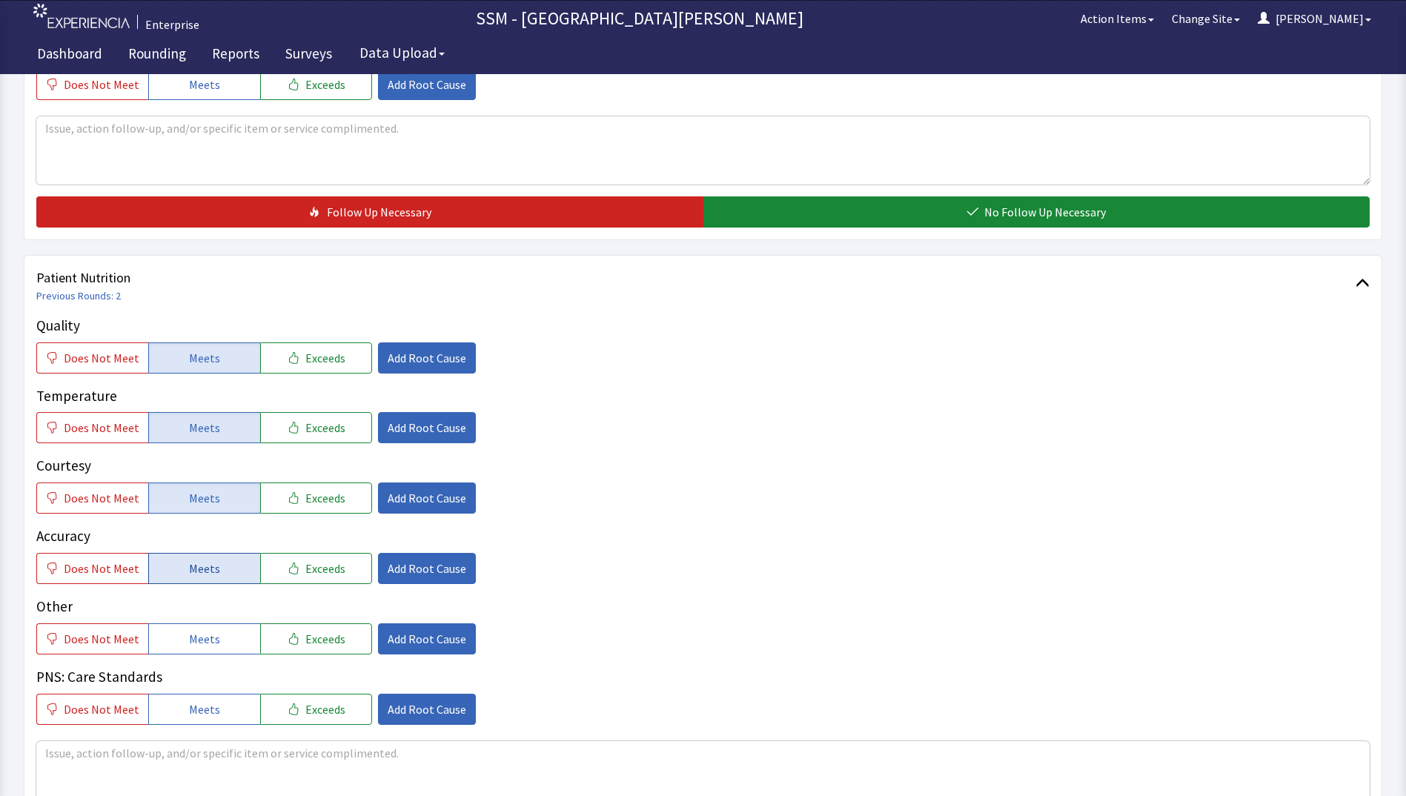
click at [220, 574] on button "Meets" at bounding box center [204, 568] width 112 height 31
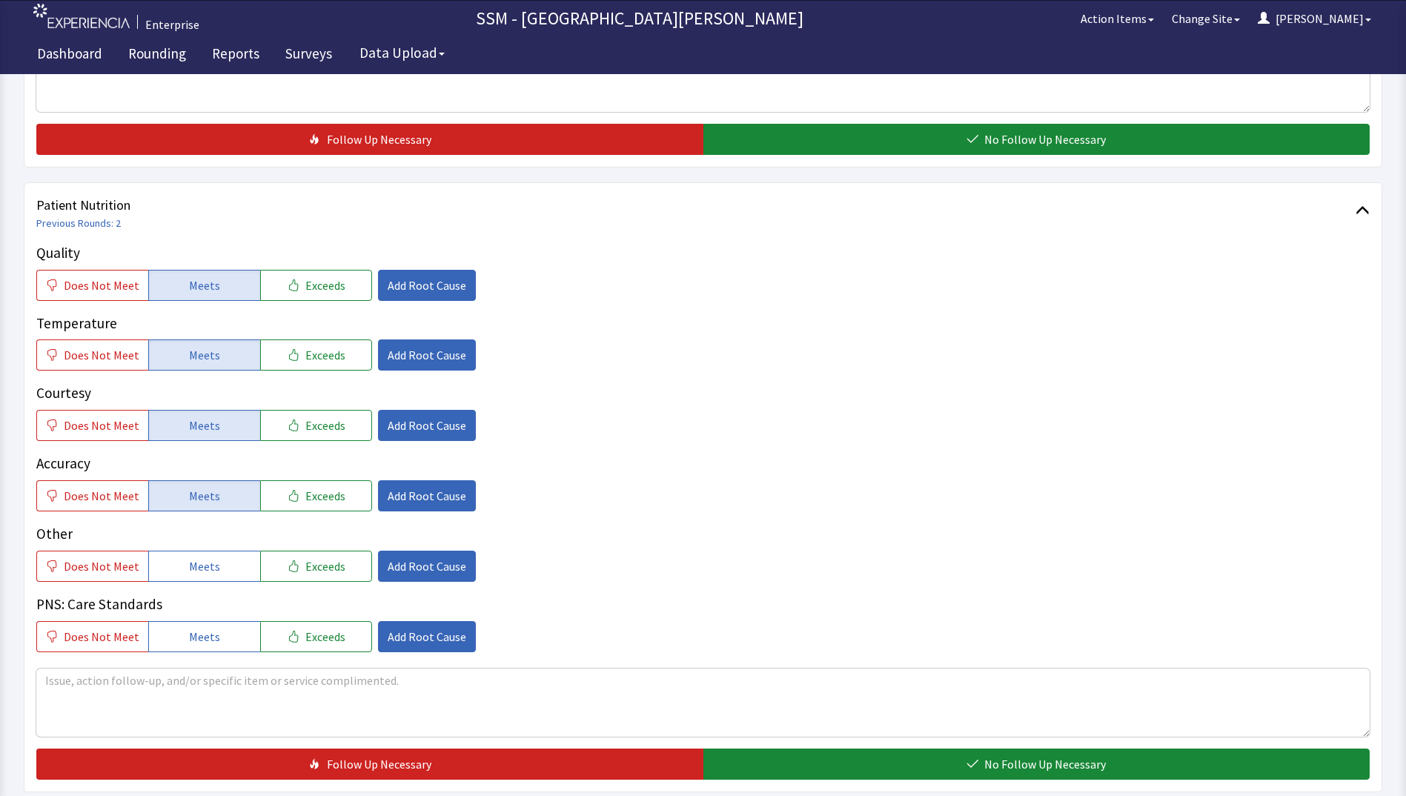
scroll to position [963, 0]
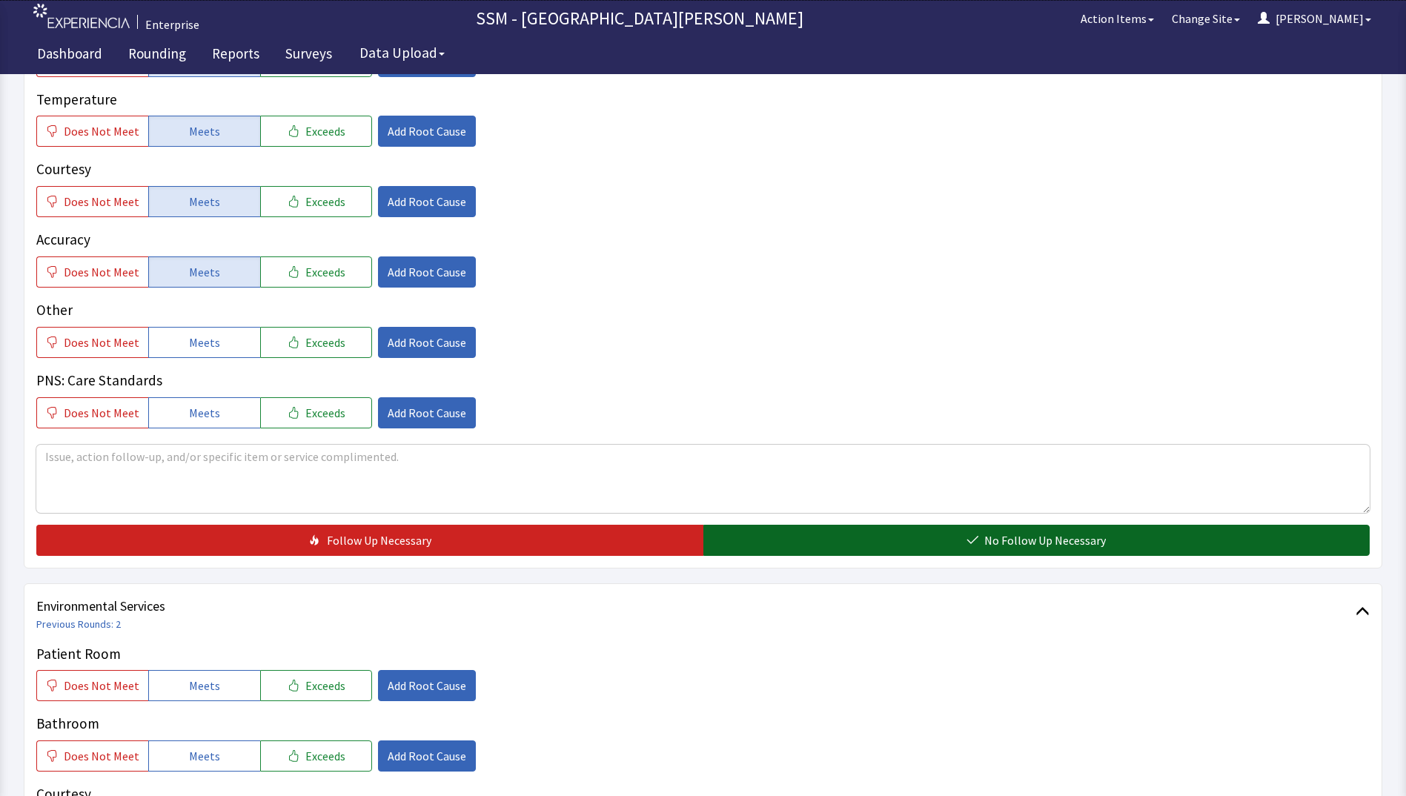
click at [897, 536] on button "No Follow Up Necessary" at bounding box center [1036, 540] width 667 height 31
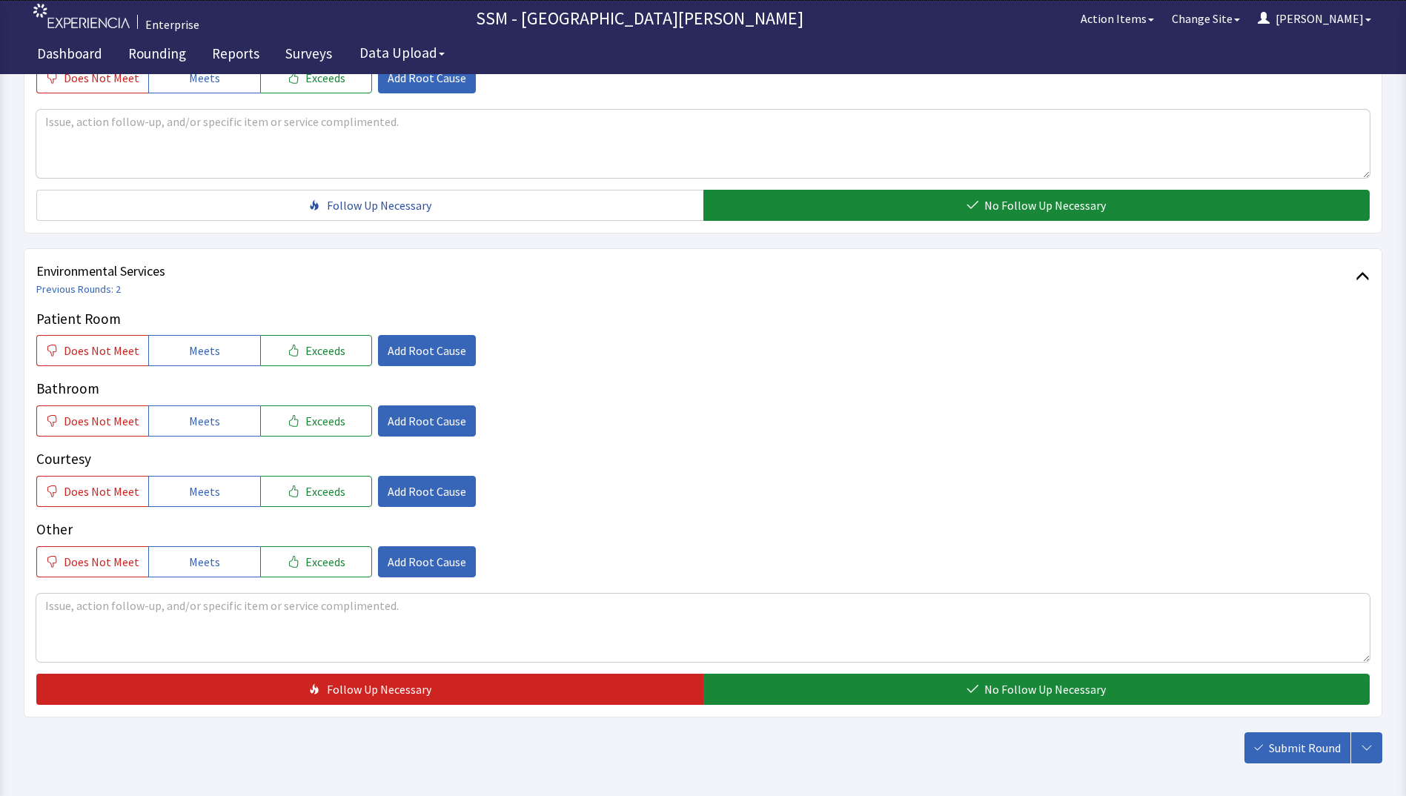
scroll to position [1334, 0]
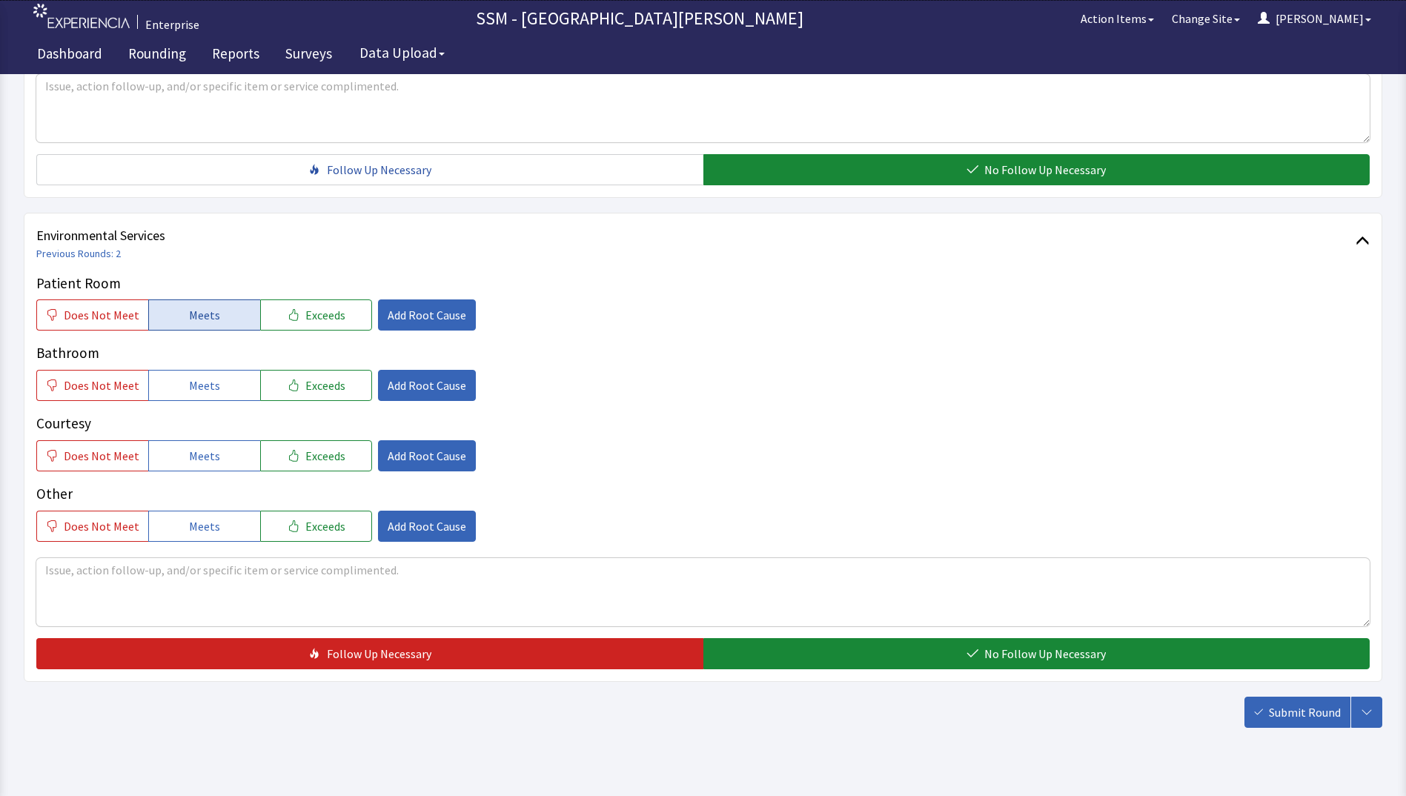
drag, startPoint x: 190, startPoint y: 320, endPoint x: 187, endPoint y: 329, distance: 9.4
click at [190, 325] on button "Meets" at bounding box center [204, 314] width 112 height 31
click at [179, 379] on button "Meets" at bounding box center [204, 385] width 112 height 31
click at [182, 447] on button "Meets" at bounding box center [204, 455] width 112 height 31
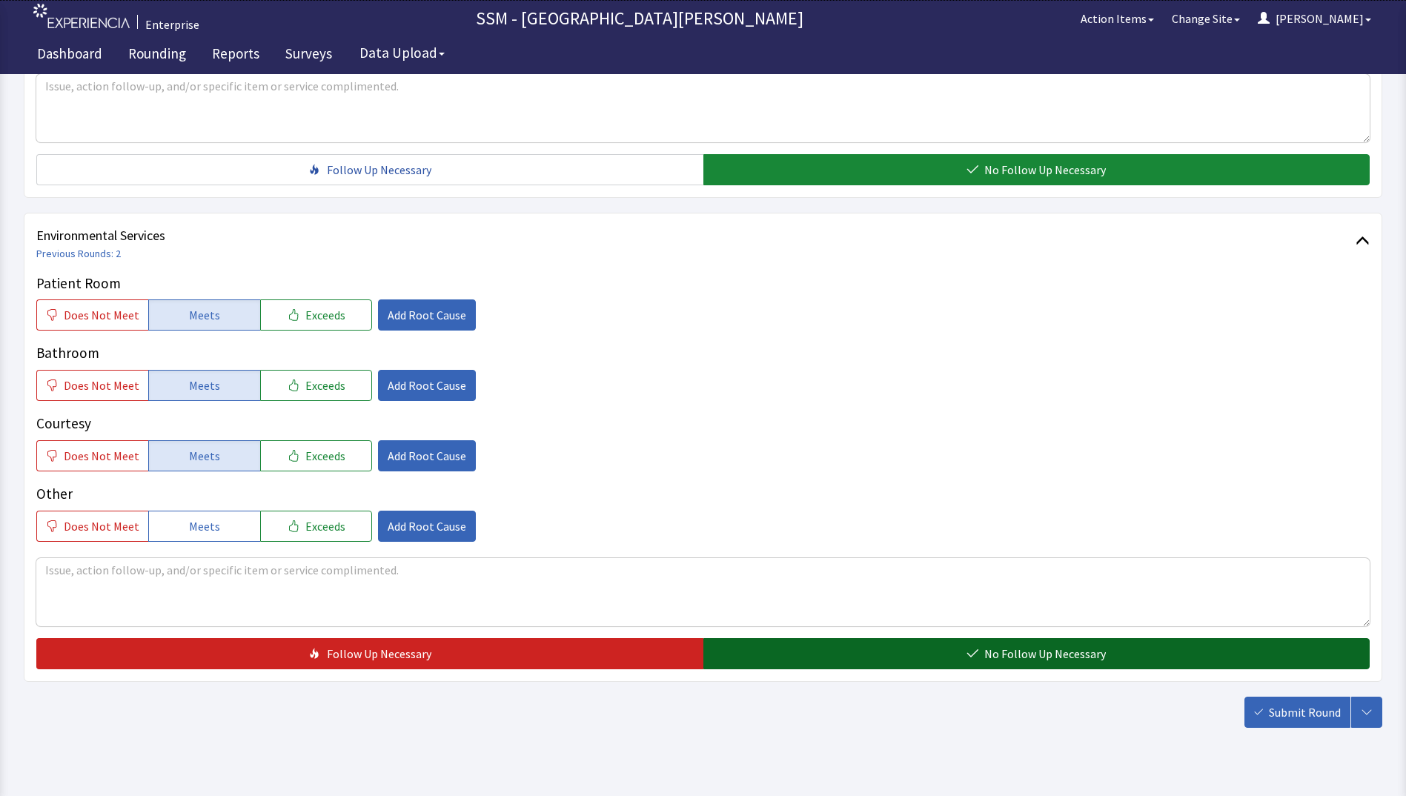
drag, startPoint x: 915, startPoint y: 664, endPoint x: 935, endPoint y: 657, distance: 21.3
click at [920, 655] on button "No Follow Up Necessary" at bounding box center [1036, 653] width 667 height 31
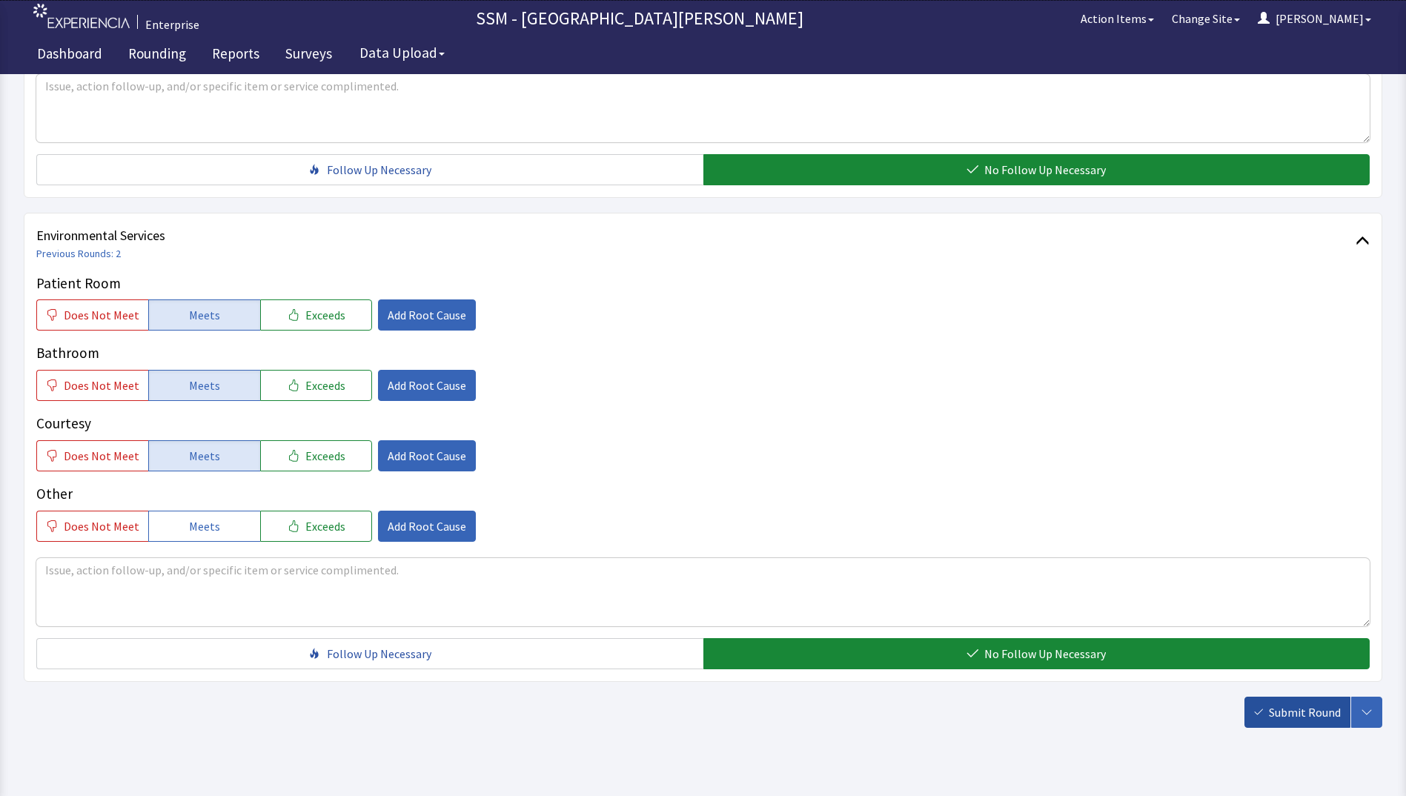
click at [1313, 714] on span "Submit Round" at bounding box center [1305, 712] width 72 height 18
click at [1313, 714] on div "Submit Round Assign, Notify, & Submit Assign & Submit Notify & Submit Submit" at bounding box center [1313, 712] width 138 height 31
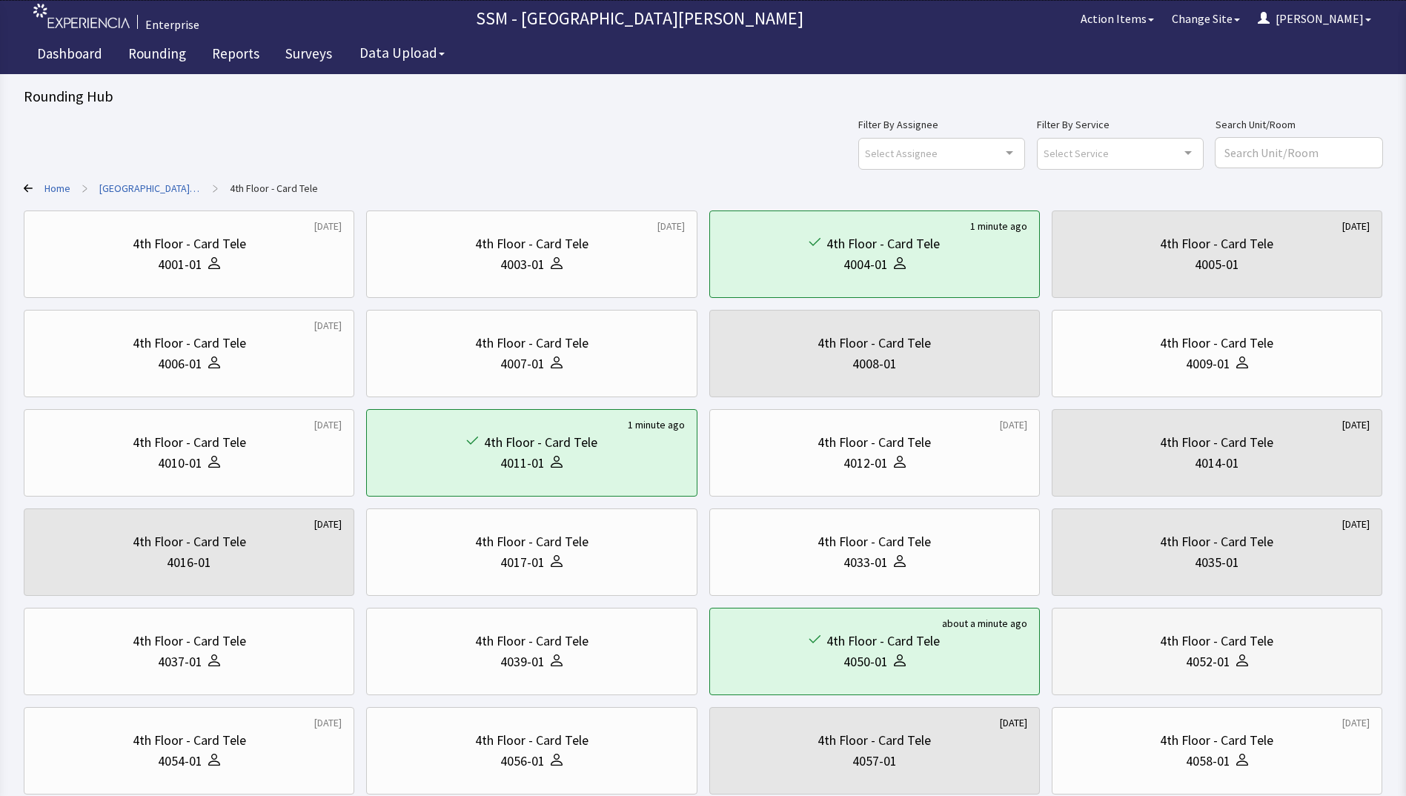
drag, startPoint x: 1249, startPoint y: 638, endPoint x: 1224, endPoint y: 639, distance: 24.5
click at [1247, 638] on div "4th Floor - Card Tele" at bounding box center [1216, 641] width 113 height 21
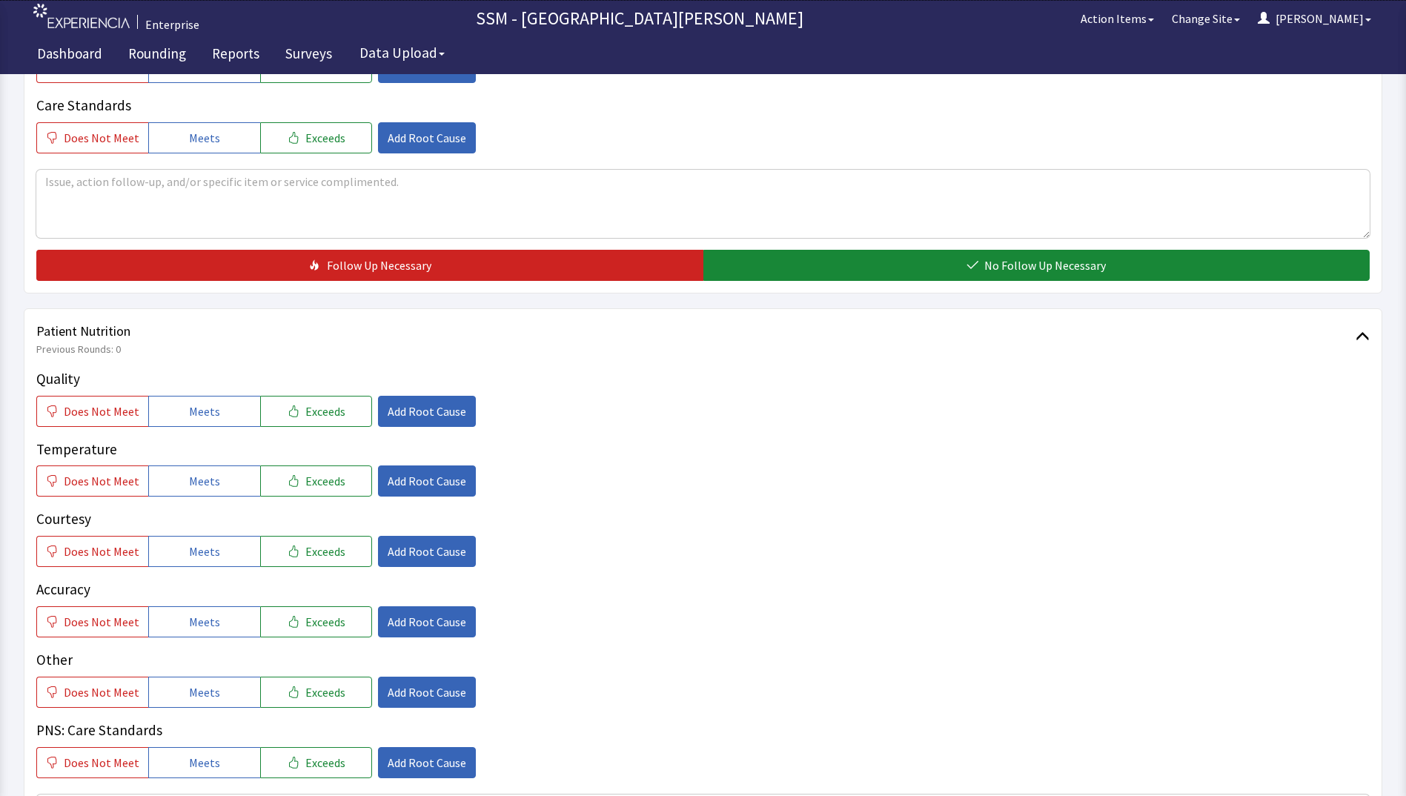
scroll to position [667, 0]
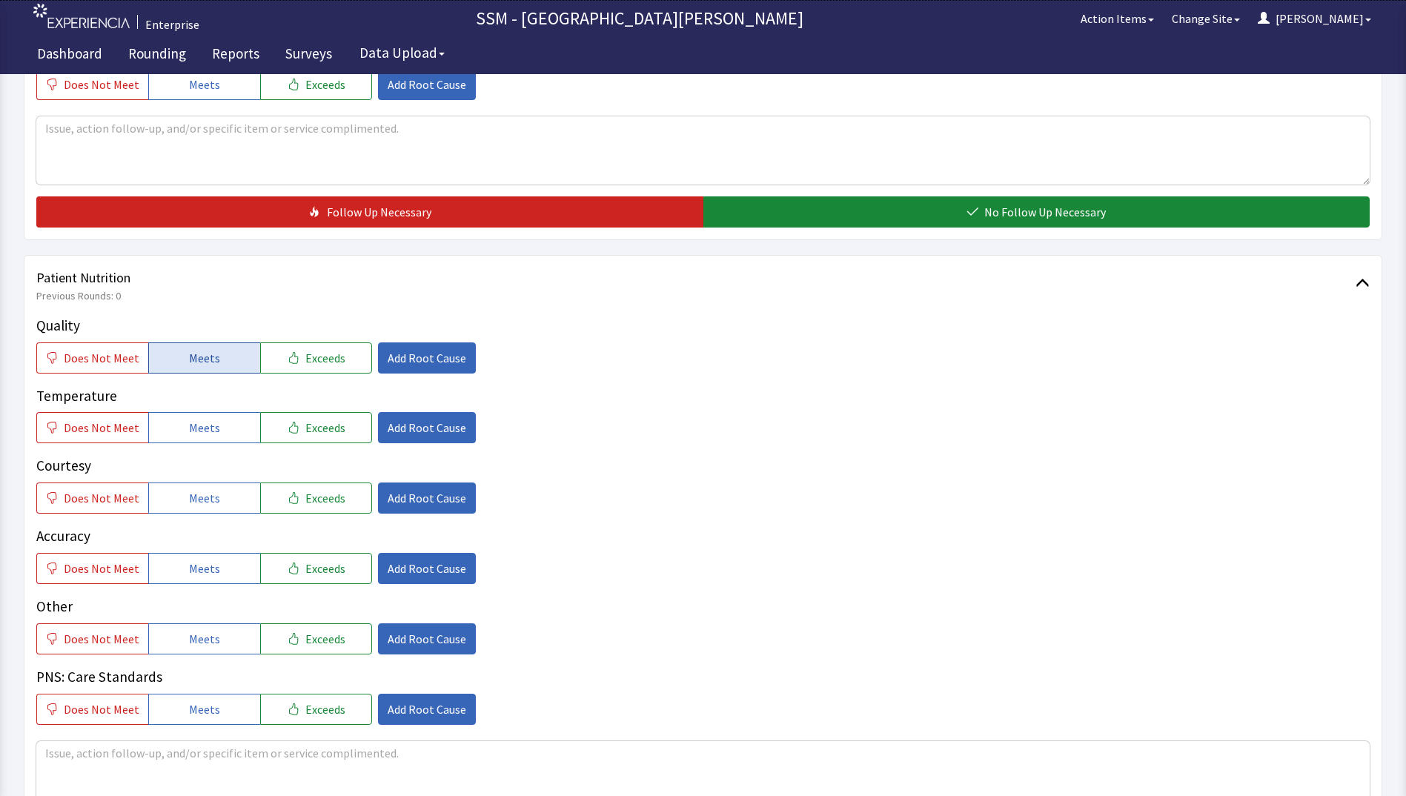
click at [169, 354] on button "Meets" at bounding box center [204, 357] width 112 height 31
click at [165, 408] on div "Temperature Does Not Meet Meets Exceeds Add Root Cause" at bounding box center [702, 414] width 1333 height 59
drag, startPoint x: 185, startPoint y: 439, endPoint x: 188, endPoint y: 420, distance: 18.9
click at [185, 436] on button "Meets" at bounding box center [204, 427] width 112 height 31
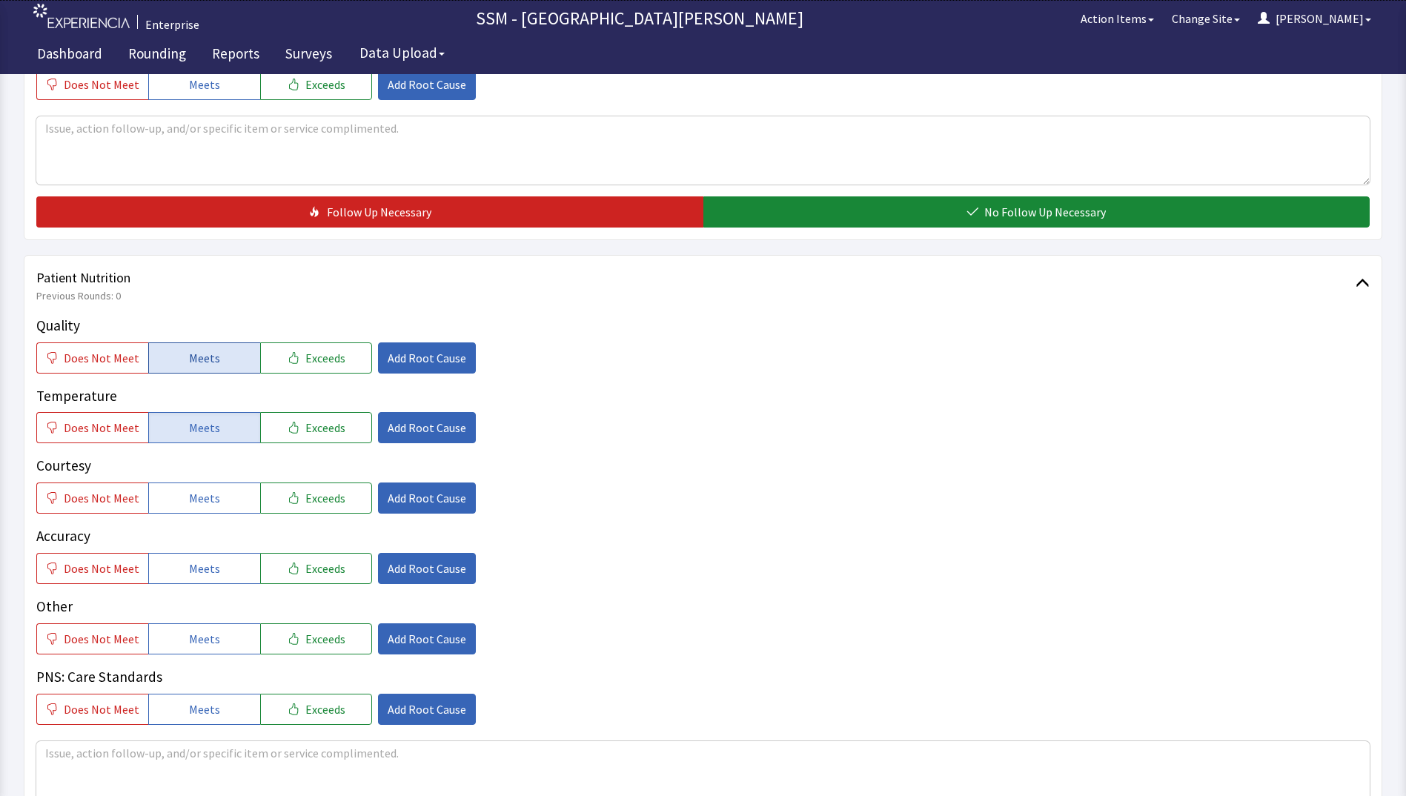
click at [189, 362] on span "Meets" at bounding box center [204, 358] width 31 height 18
click at [197, 492] on span "Meets" at bounding box center [204, 498] width 31 height 18
click at [210, 571] on span "Meets" at bounding box center [204, 569] width 31 height 18
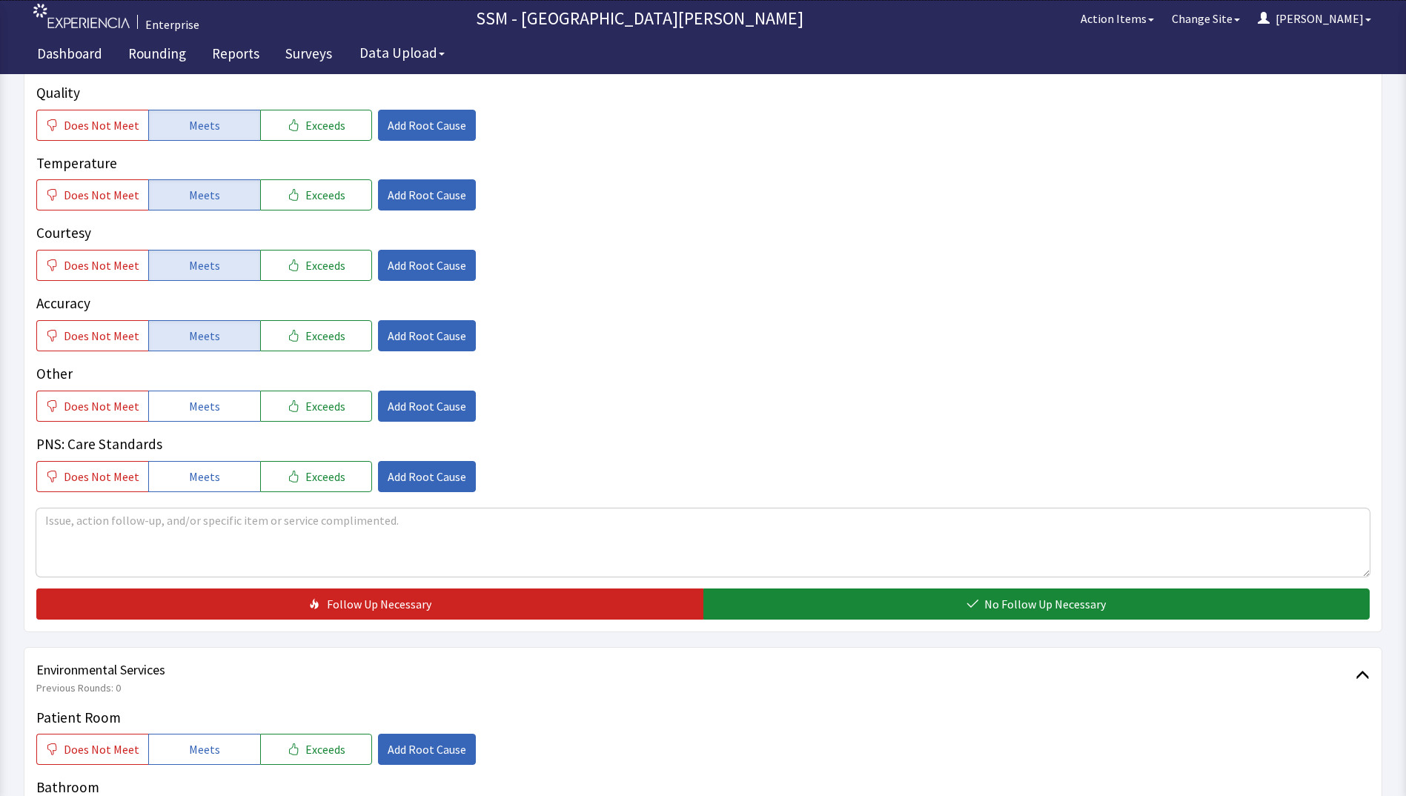
scroll to position [1038, 0]
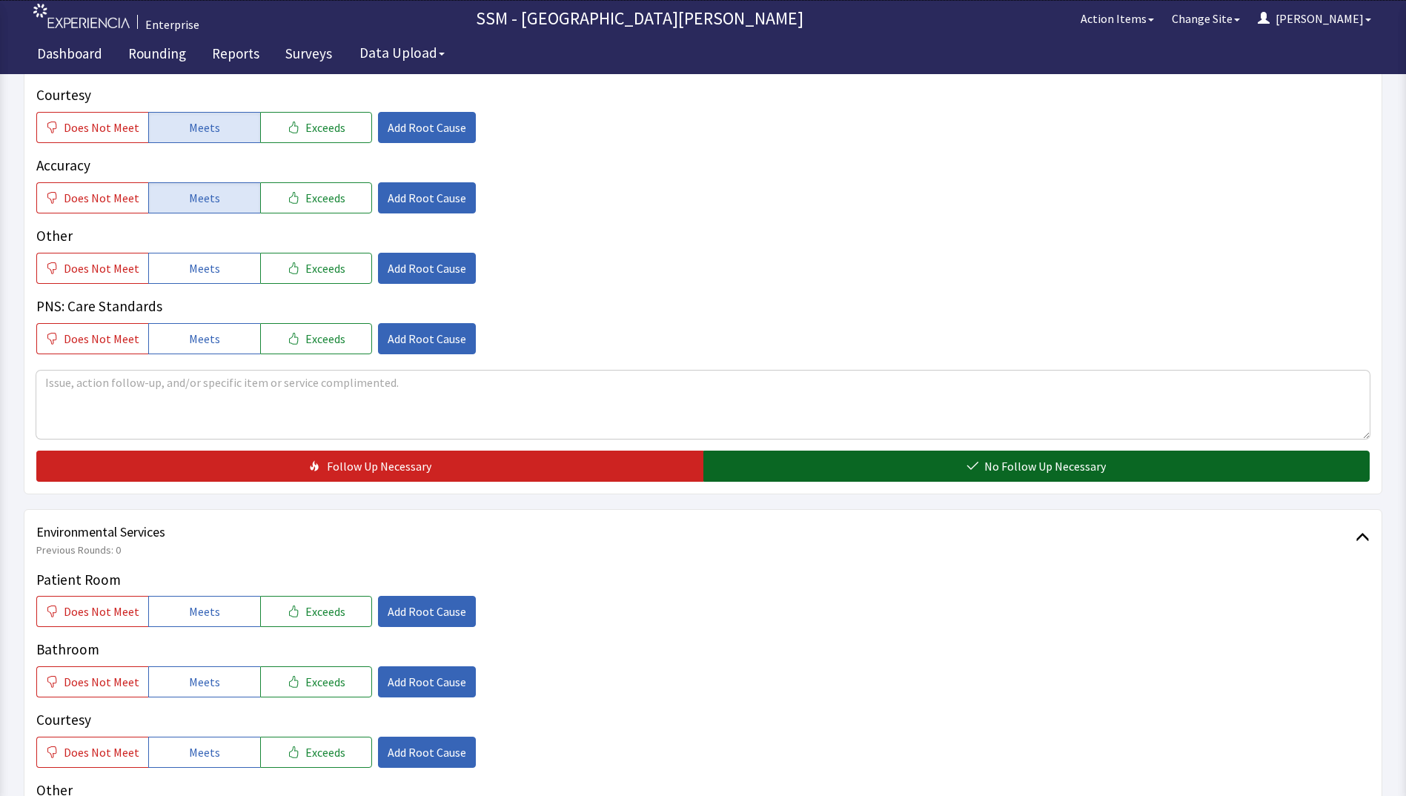
click at [1003, 457] on span "No Follow Up Necessary" at bounding box center [1045, 466] width 122 height 18
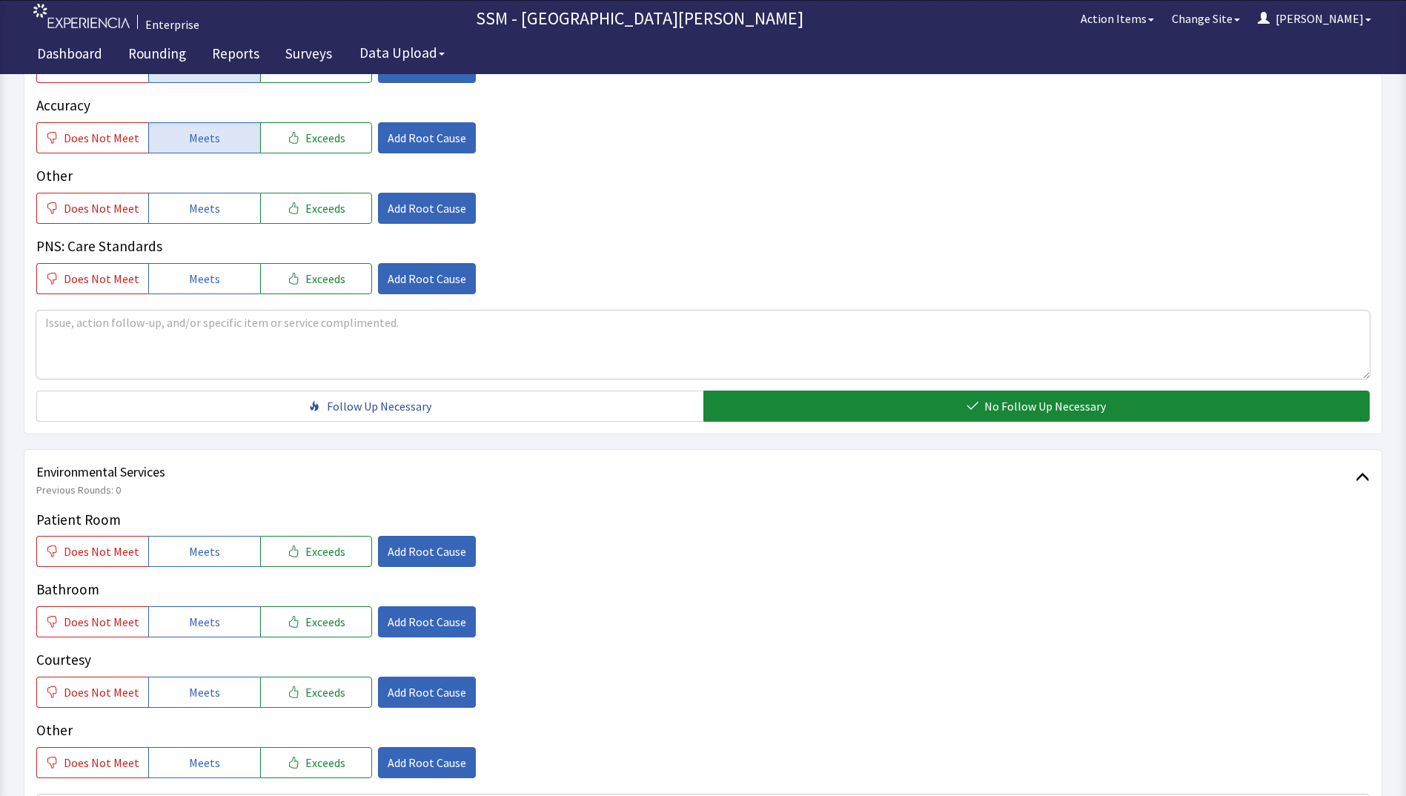
scroll to position [1334, 0]
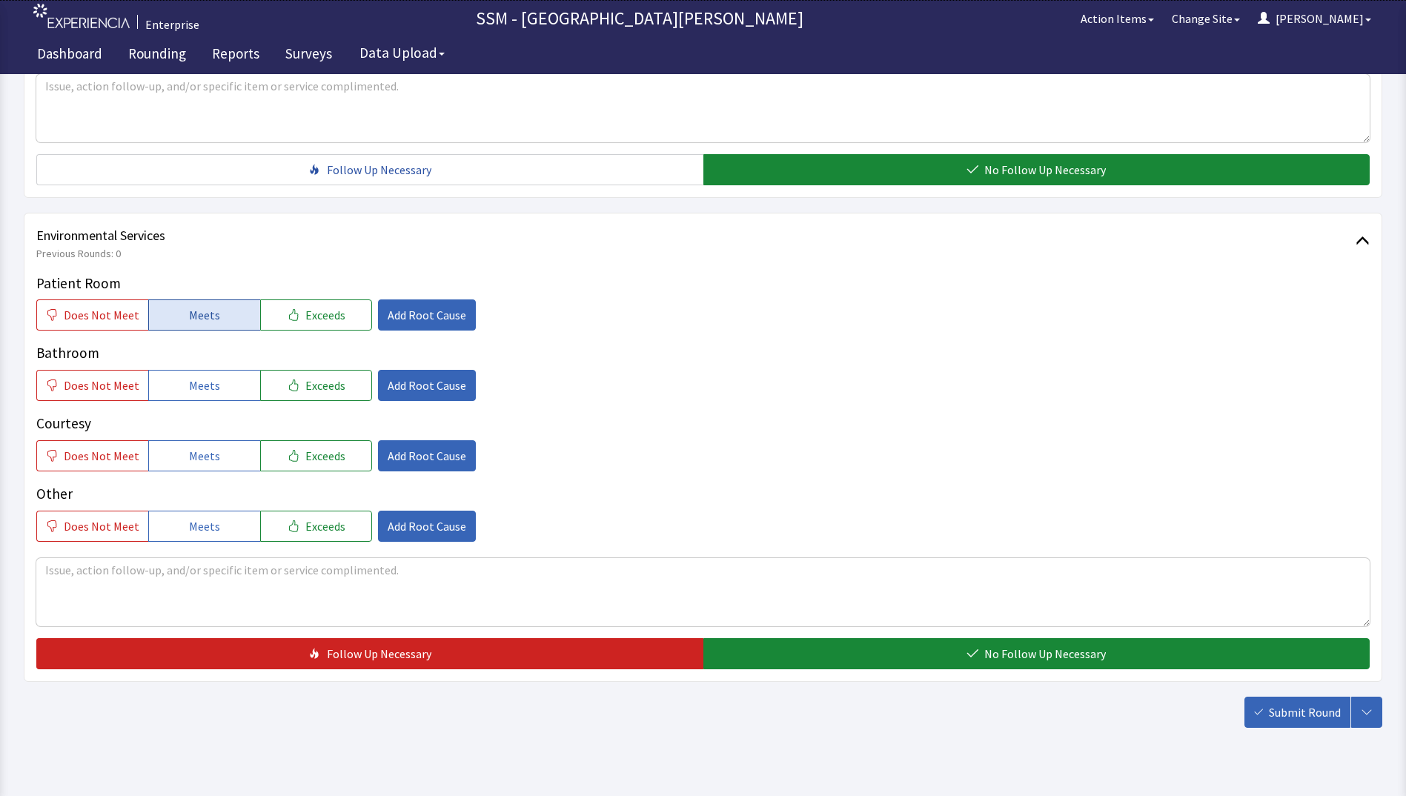
click at [173, 327] on button "Meets" at bounding box center [204, 314] width 112 height 31
drag, startPoint x: 173, startPoint y: 327, endPoint x: 193, endPoint y: 377, distance: 54.2
click at [184, 344] on div "Patient Room Does Not Meet Meets Exceeds Add Root Cause Bathroom Does Not Meet …" at bounding box center [702, 407] width 1333 height 269
click at [191, 396] on button "Meets" at bounding box center [204, 385] width 112 height 31
click at [202, 462] on span "Meets" at bounding box center [204, 456] width 31 height 18
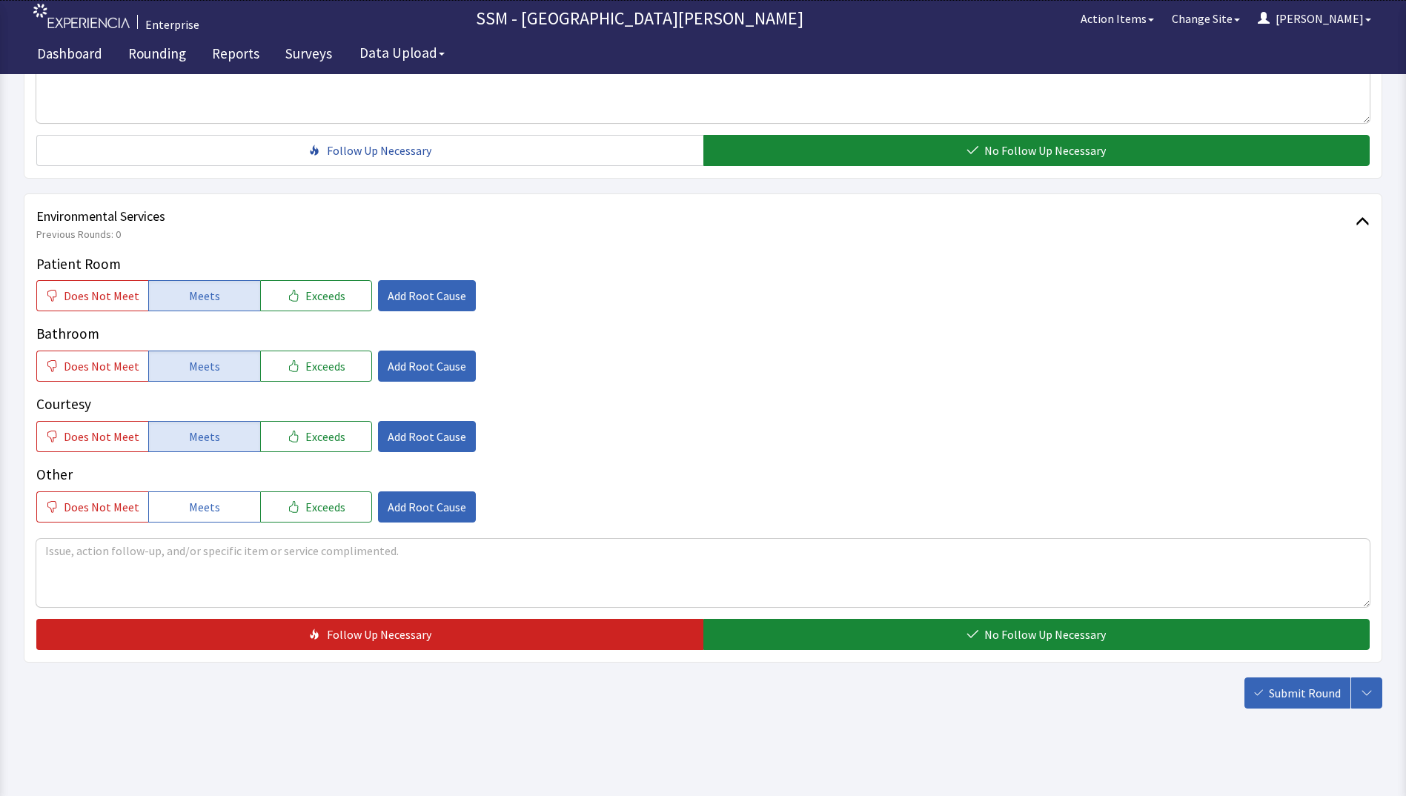
scroll to position [1364, 0]
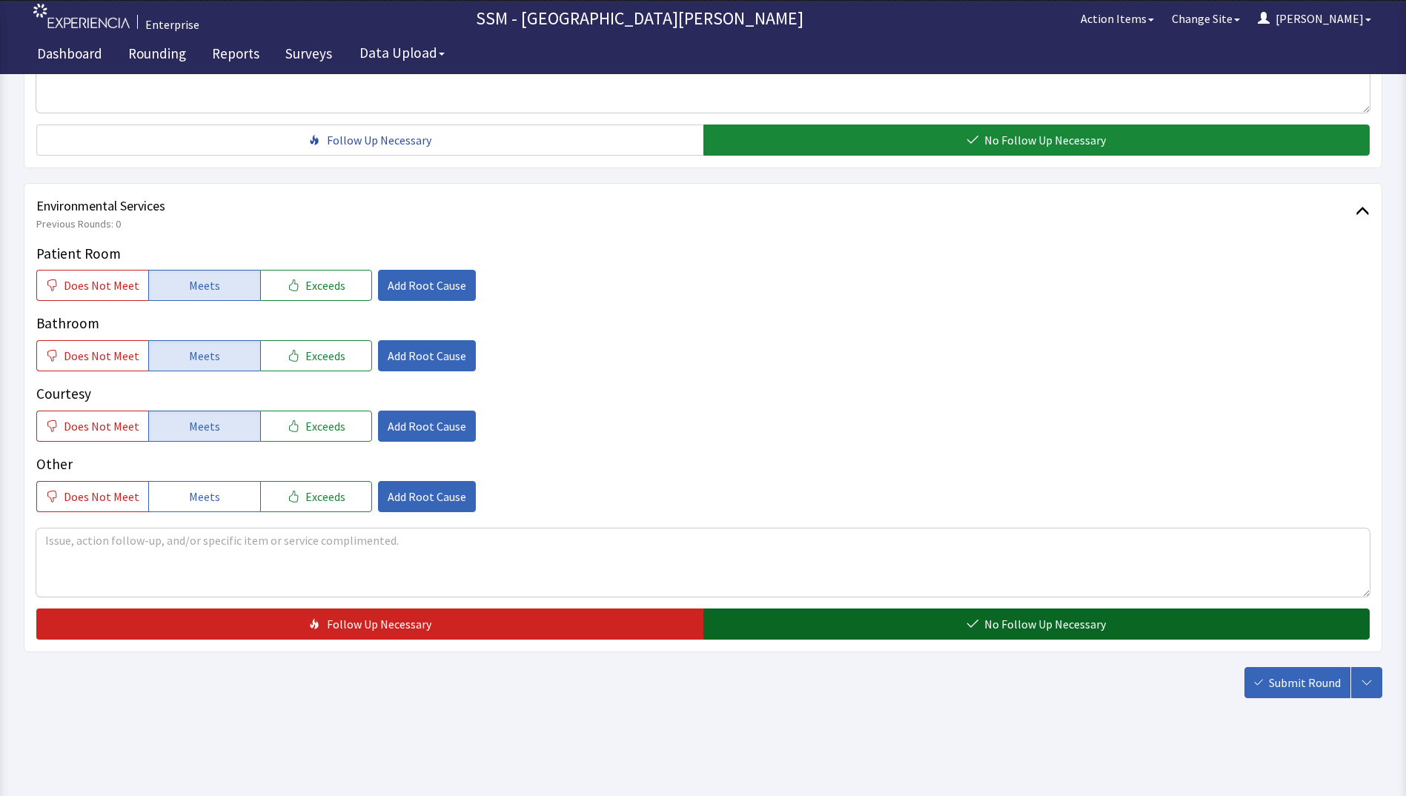
click at [959, 629] on button "No Follow Up Necessary" at bounding box center [1036, 623] width 667 height 31
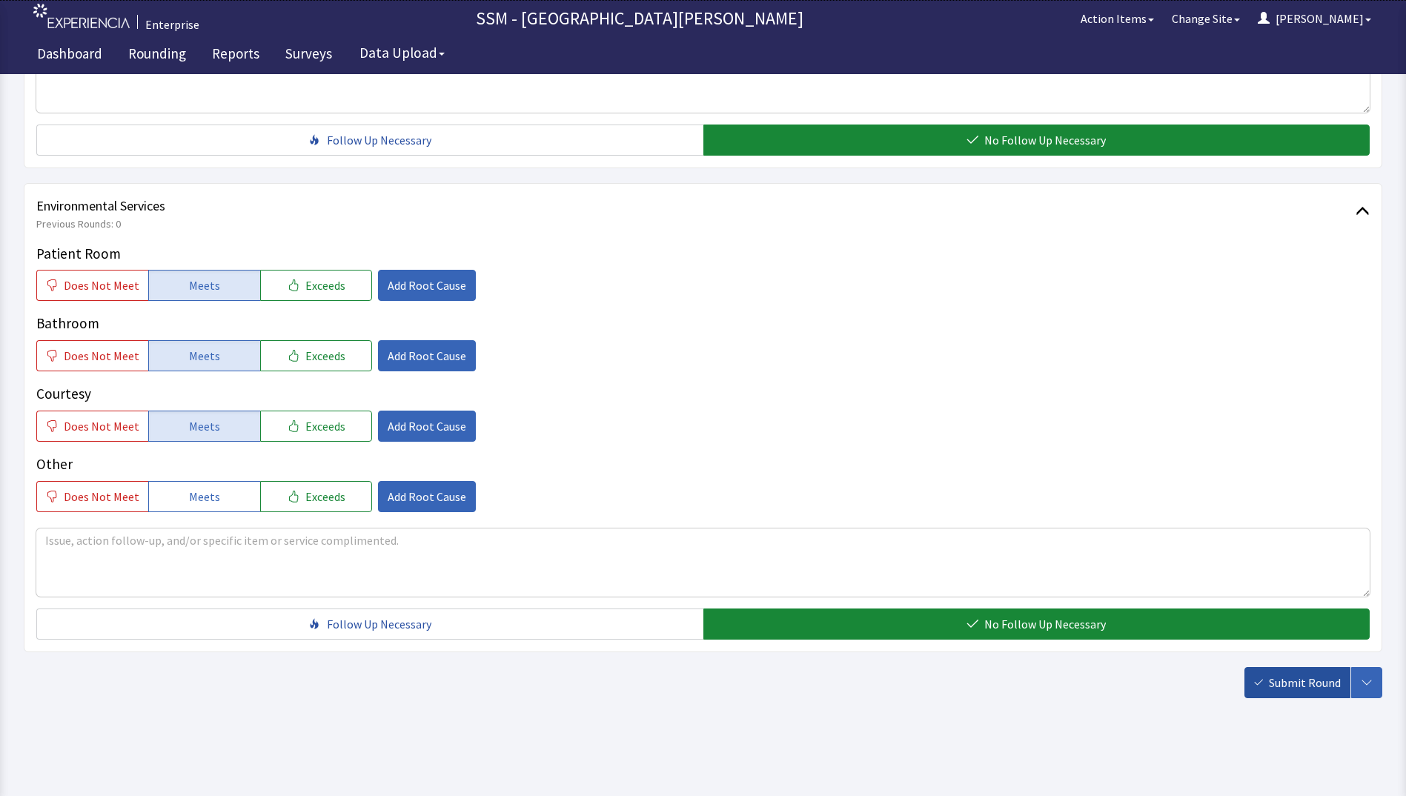
click at [1288, 679] on span "Submit Round" at bounding box center [1305, 683] width 72 height 18
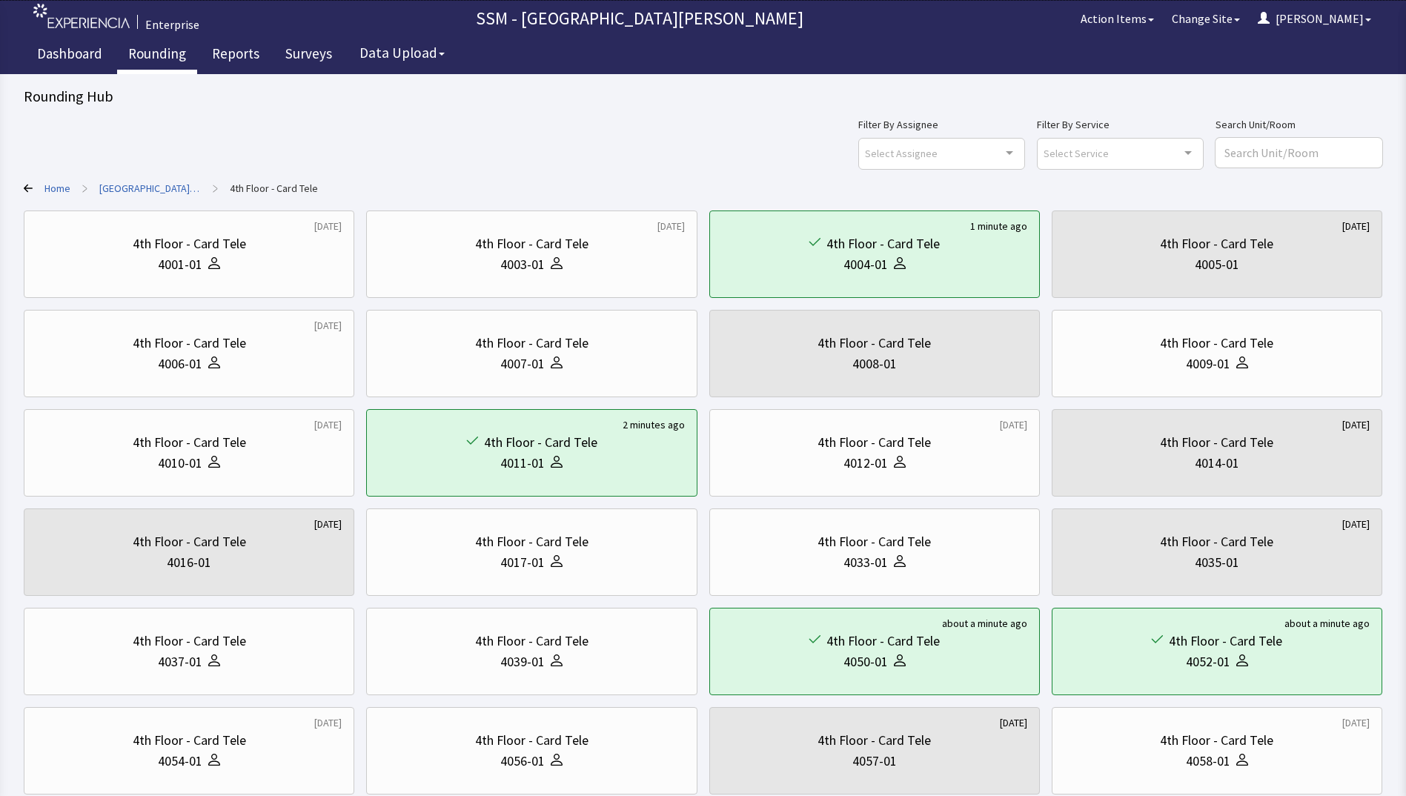
click at [136, 55] on link "Rounding" at bounding box center [157, 55] width 80 height 37
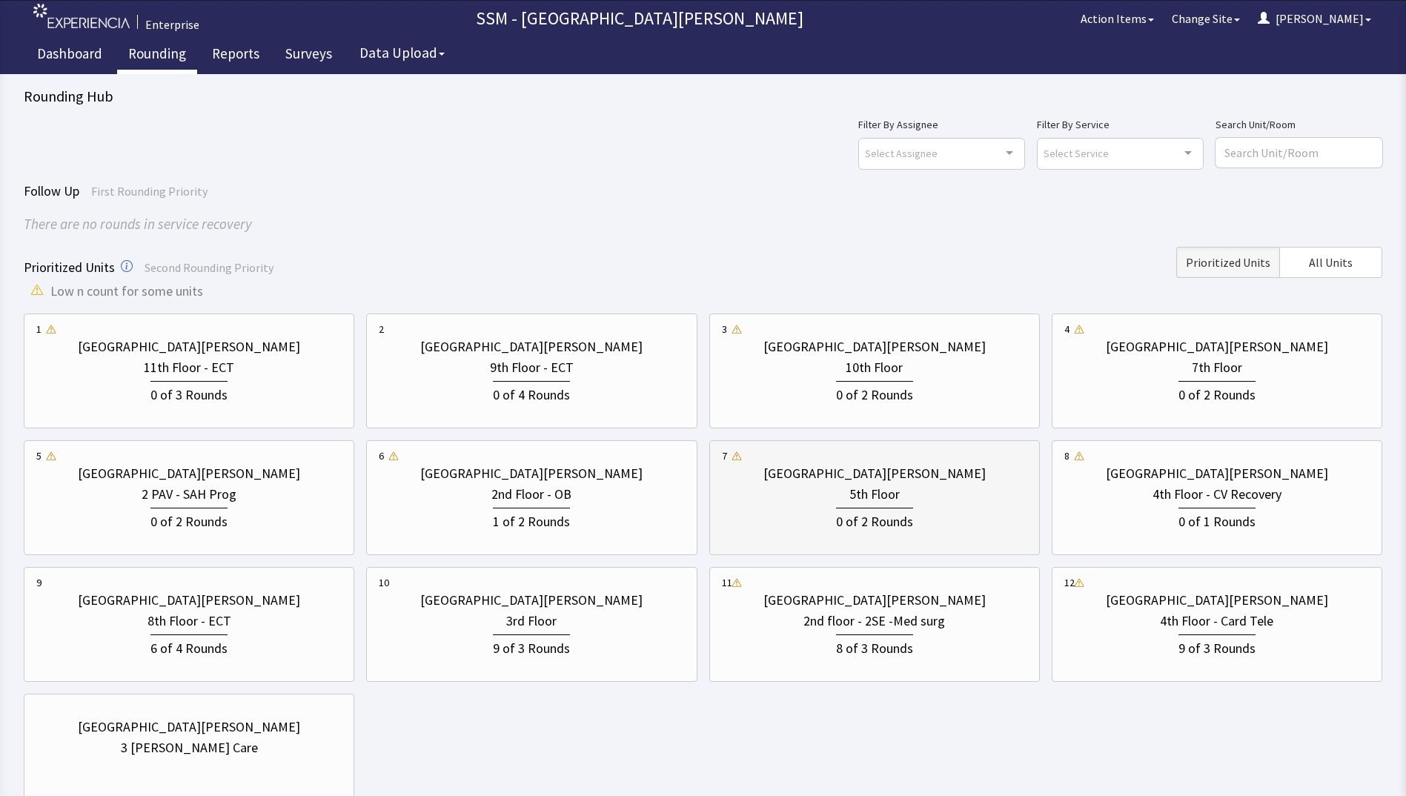
click at [853, 522] on div "0 of 2 Rounds" at bounding box center [874, 520] width 77 height 24
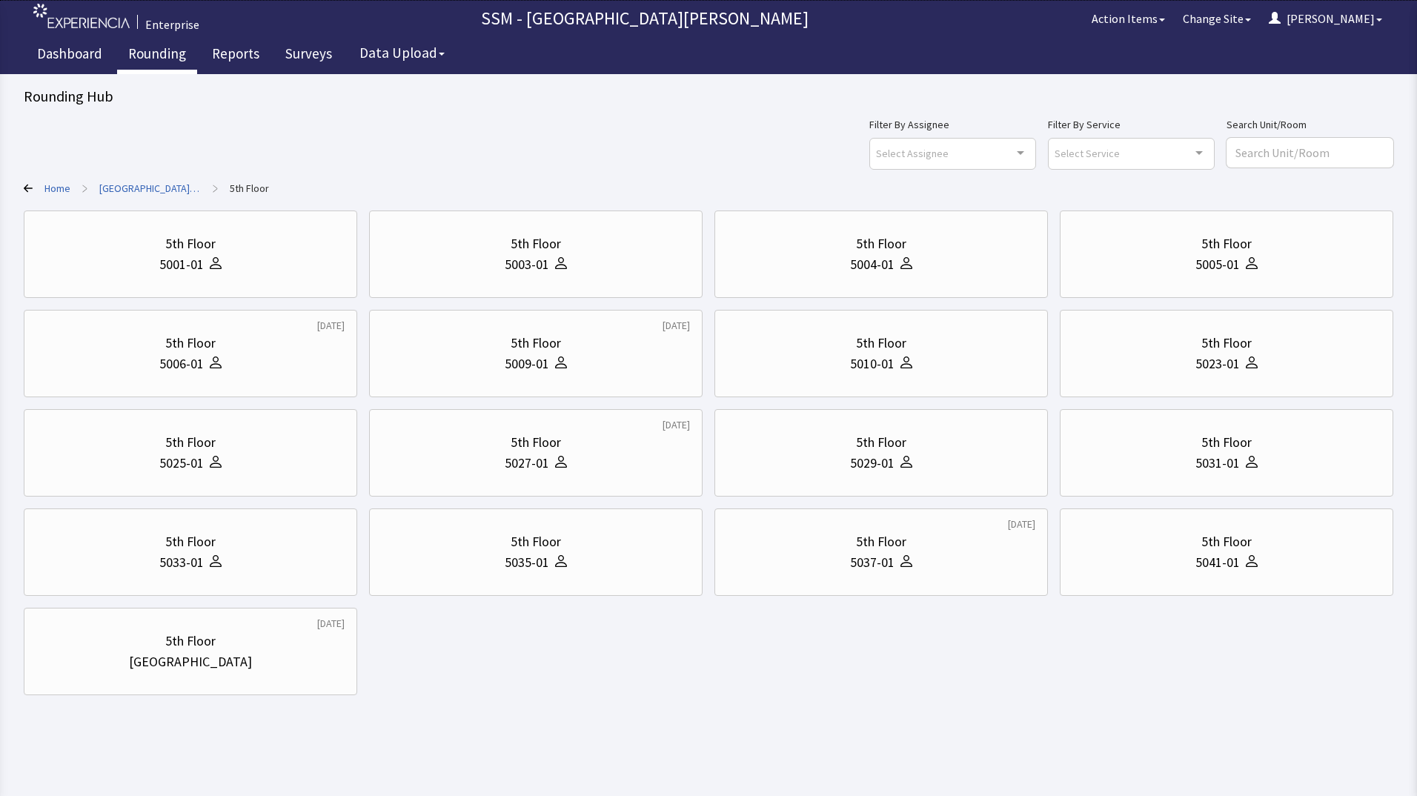
click at [829, 697] on body "Enterprise SSM - St. Anthony Hospital Action Items Change Site Dorothy Menu Men…" at bounding box center [708, 361] width 1417 height 722
click at [678, 682] on div "5th Floor 5001-01 5th Floor 5003-01 5th Floor 5004-01 5th Floor 5005-01 6 days …" at bounding box center [709, 452] width 1370 height 485
click at [158, 277] on div "5th Floor 5001-01" at bounding box center [190, 254] width 308 height 71
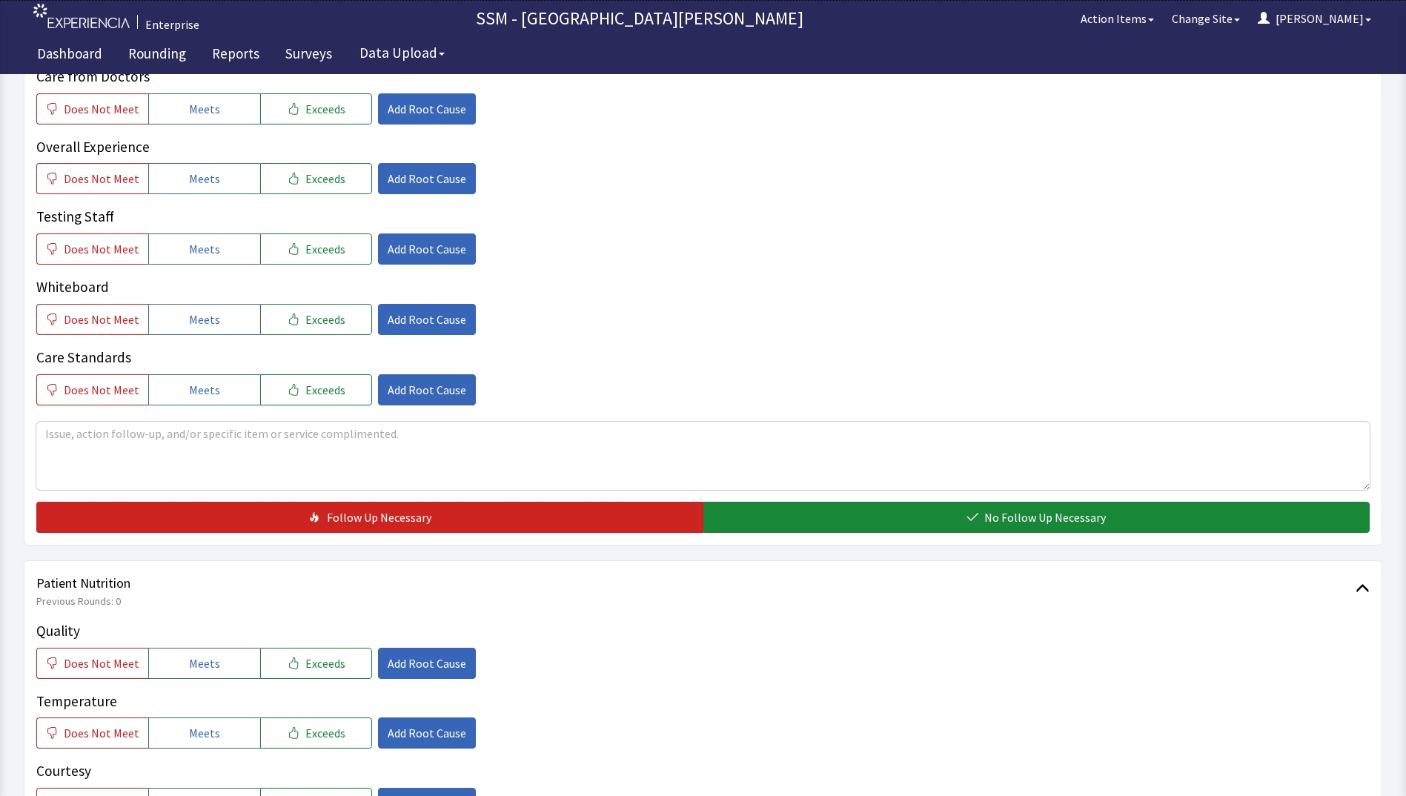
scroll to position [371, 0]
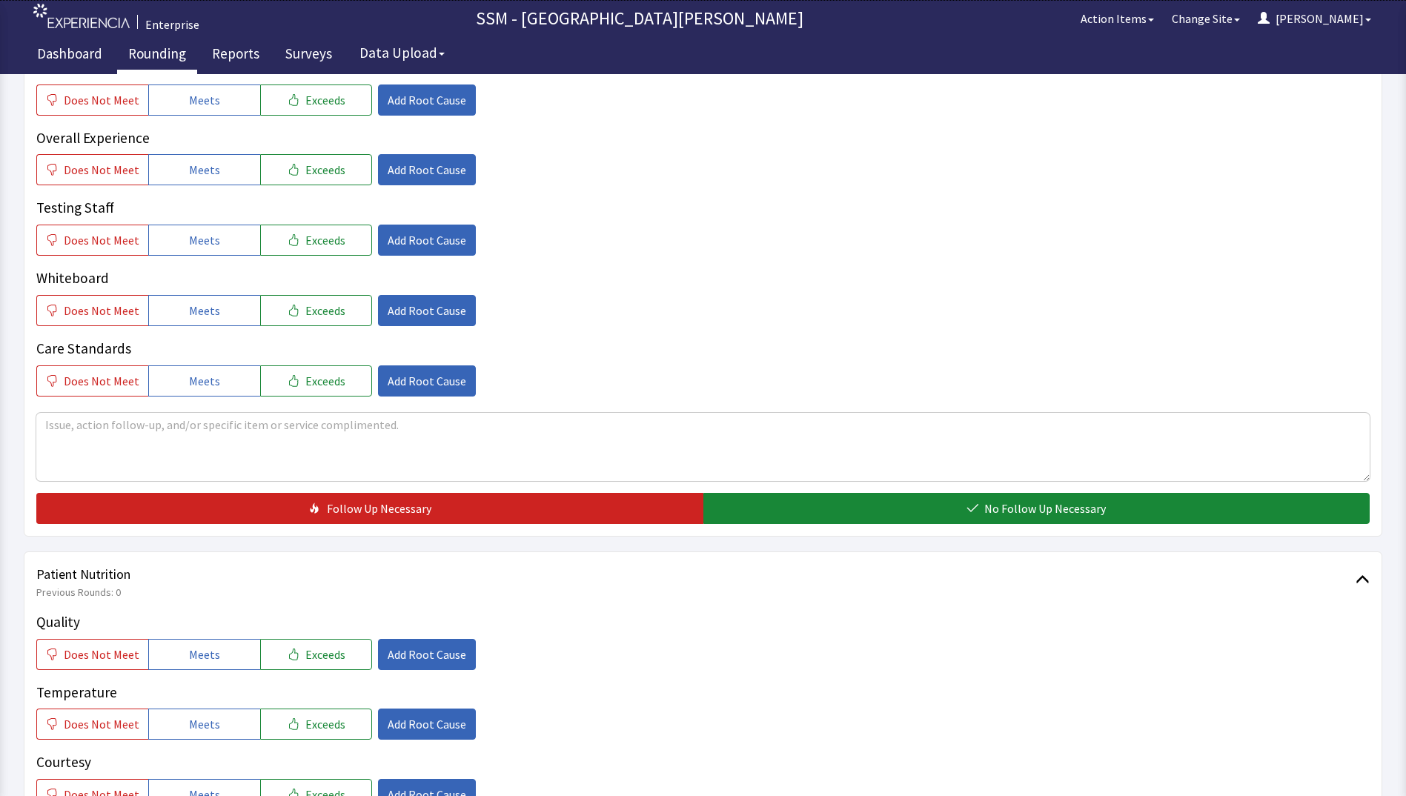
click at [153, 52] on link "Rounding" at bounding box center [157, 55] width 80 height 37
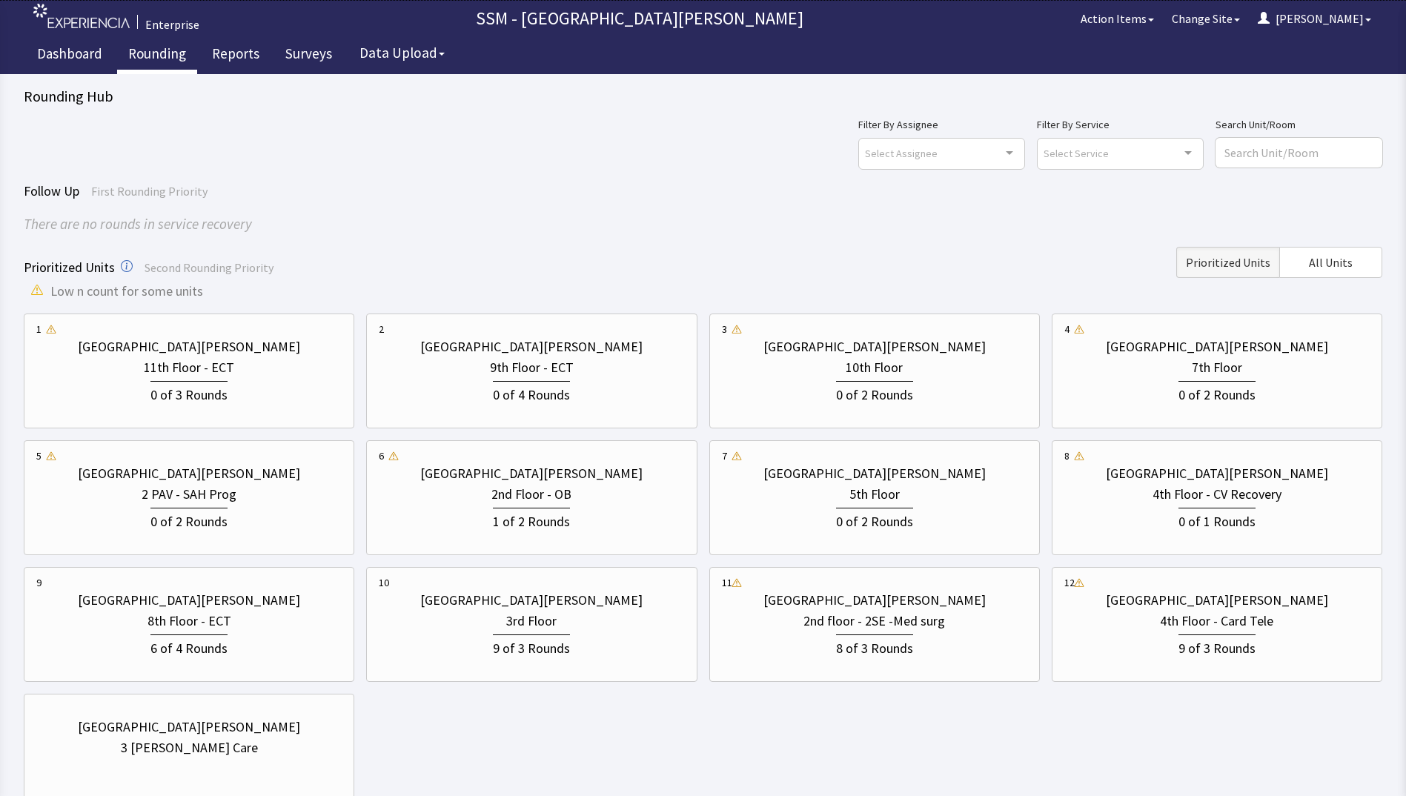
click at [668, 778] on div "[GEOGRAPHIC_DATA][PERSON_NAME] 11th Floor - ECT 0 of 3 Rounds [GEOGRAPHIC_DATA]…" at bounding box center [703, 560] width 1358 height 495
click at [913, 508] on div "0 of 2 Rounds" at bounding box center [874, 518] width 305 height 27
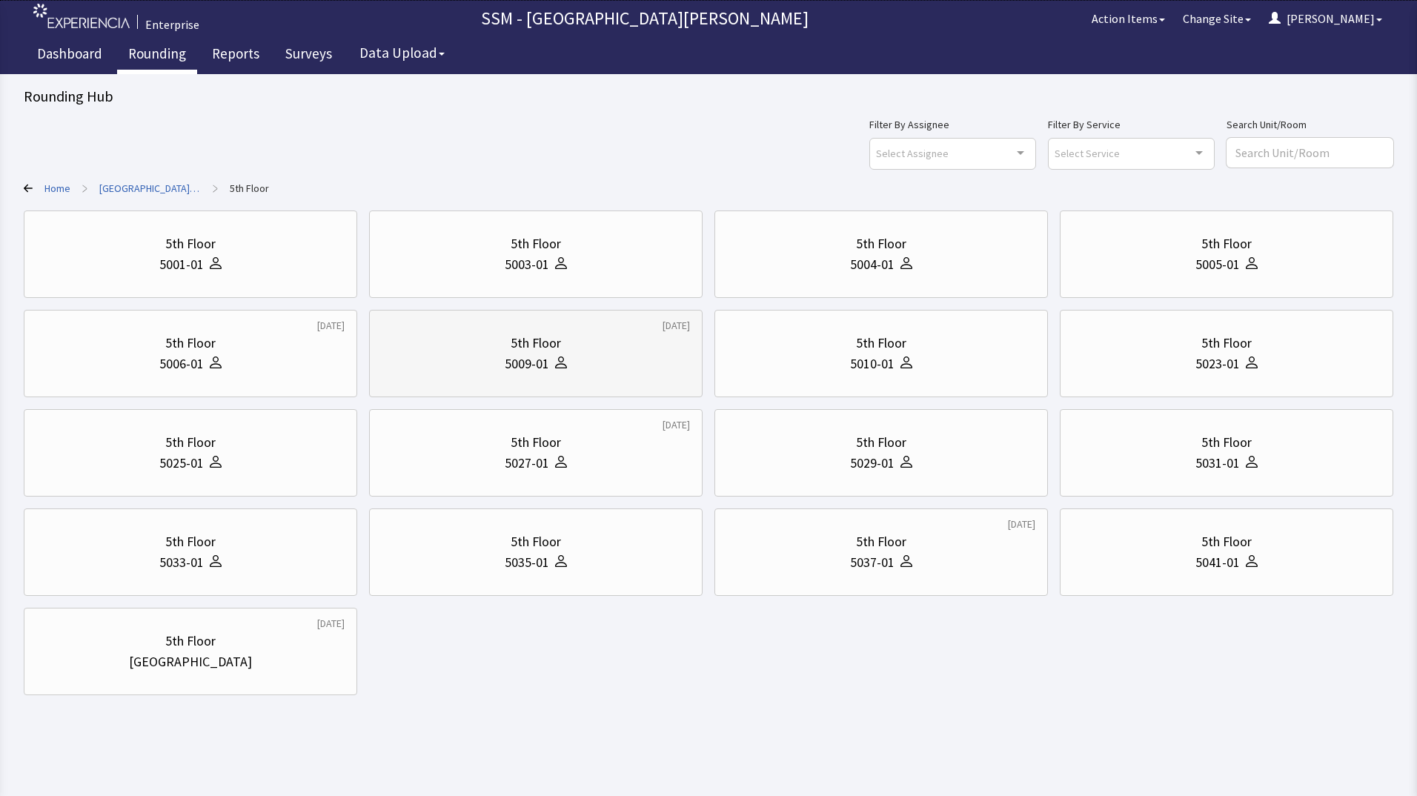
click at [535, 376] on div "5th Floor 5009-01" at bounding box center [536, 353] width 308 height 71
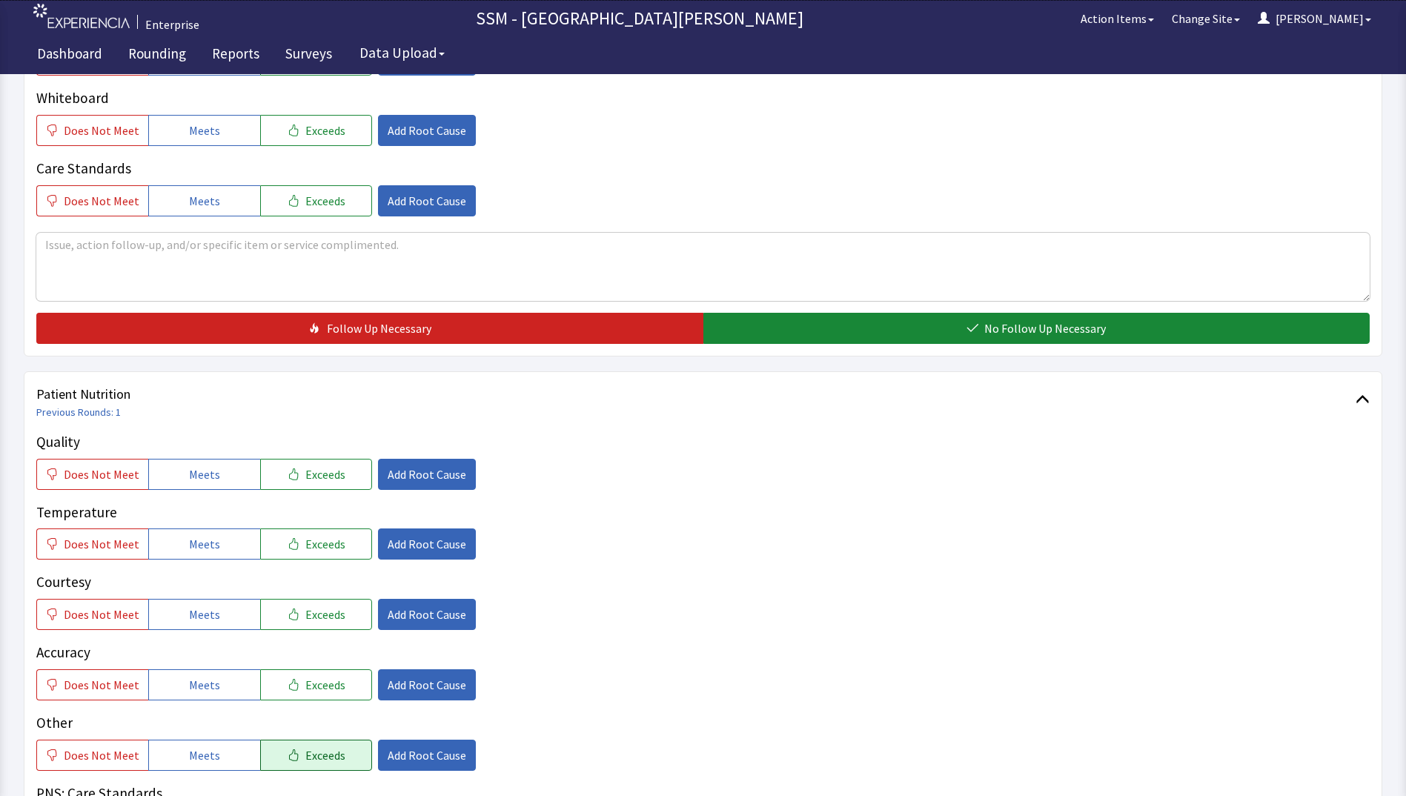
scroll to position [741, 0]
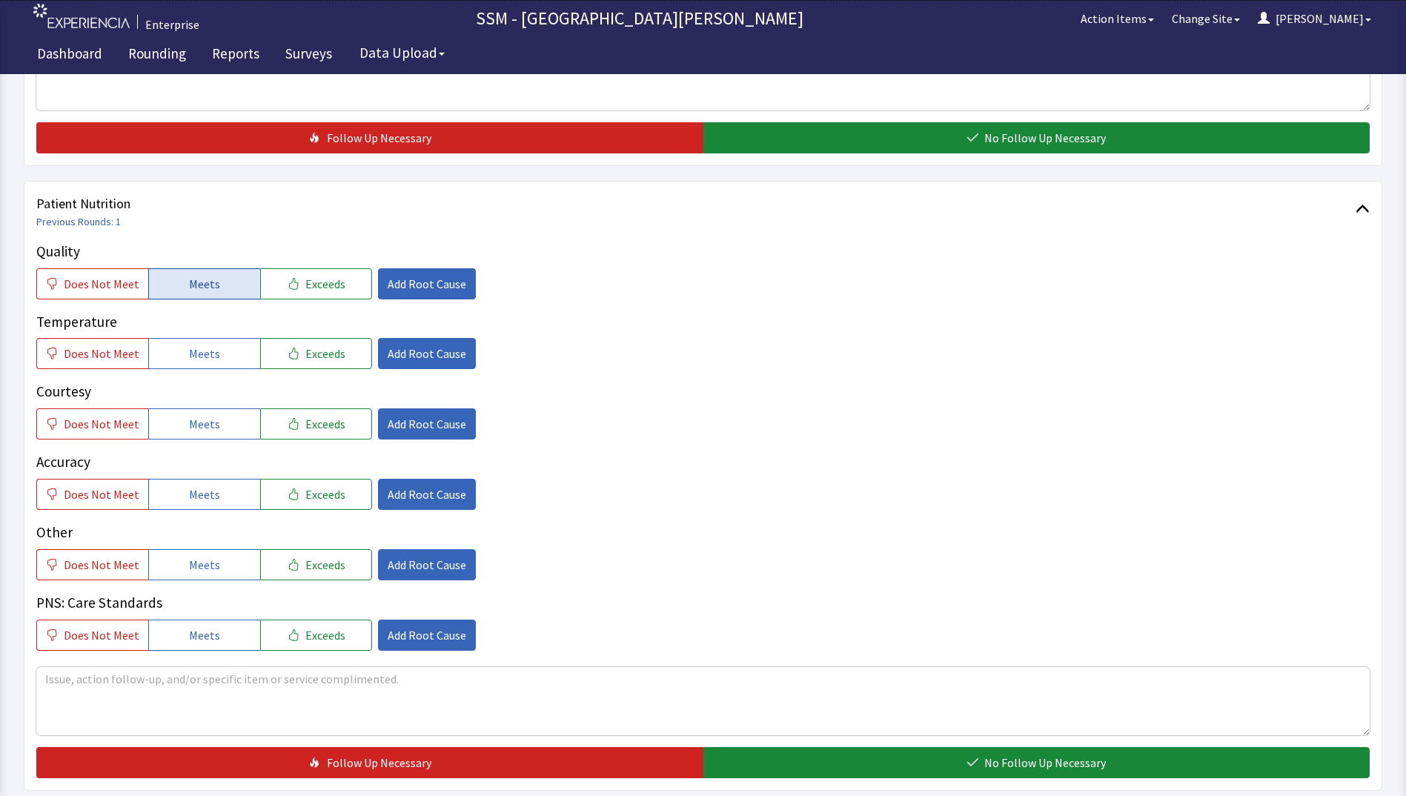
click at [209, 283] on span "Meets" at bounding box center [204, 284] width 31 height 18
click at [184, 463] on p "Accuracy" at bounding box center [702, 461] width 1333 height 21
click at [182, 450] on div "Quality Does Not Meet Meets Exceeds Add Root Cause Temperature Does Not Meet Me…" at bounding box center [702, 446] width 1333 height 410
click at [189, 428] on span "Meets" at bounding box center [204, 424] width 31 height 18
click at [190, 359] on span "Meets" at bounding box center [204, 354] width 31 height 18
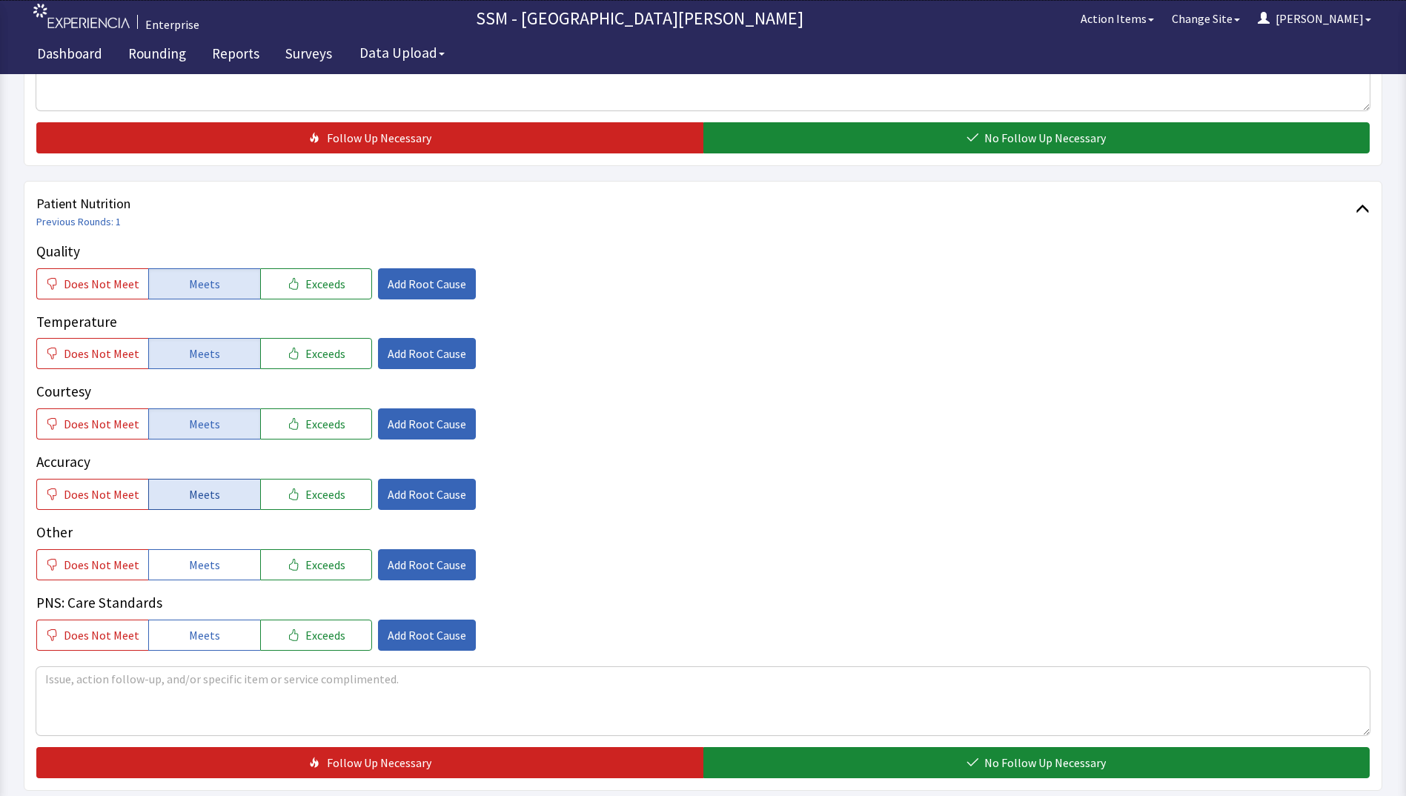
click at [192, 508] on button "Meets" at bounding box center [204, 494] width 112 height 31
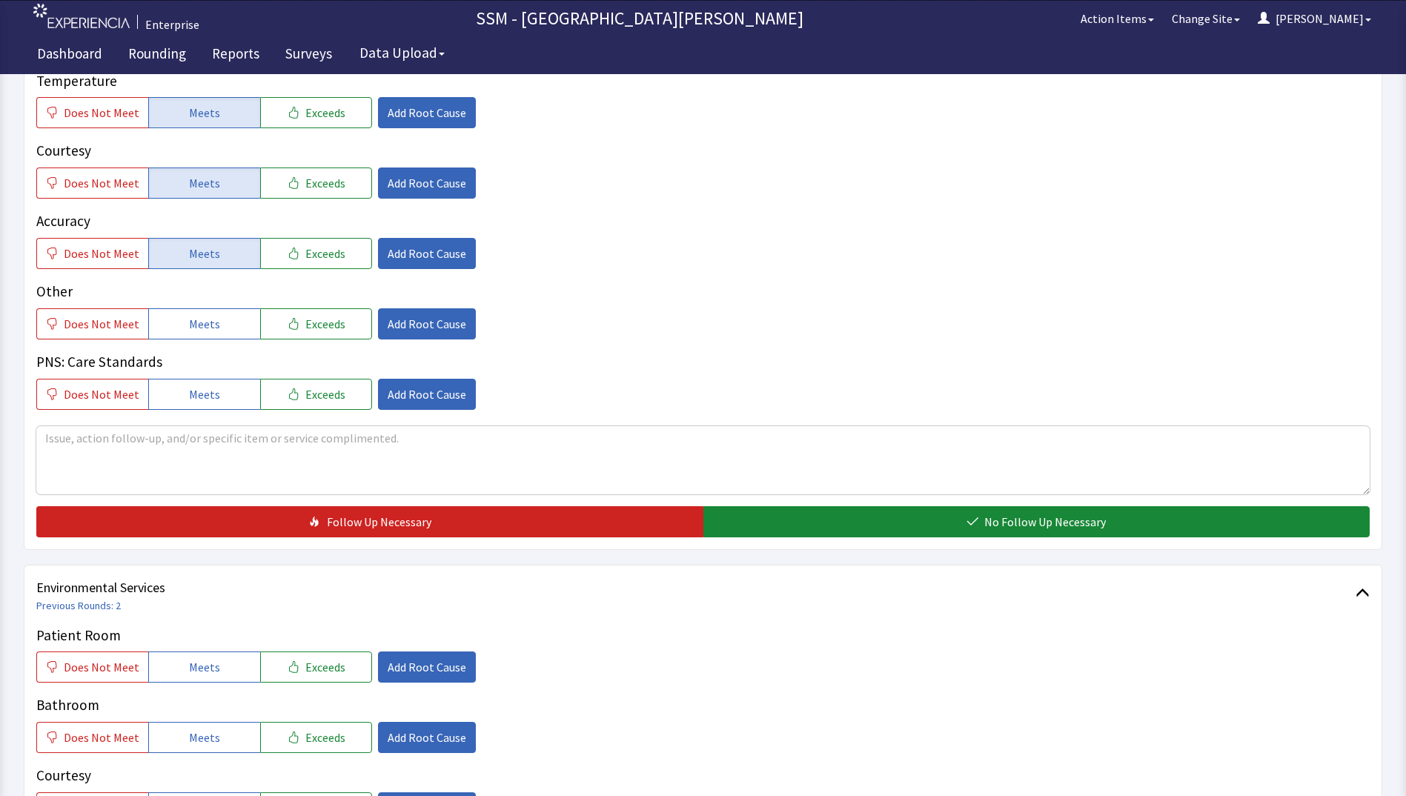
scroll to position [1186, 0]
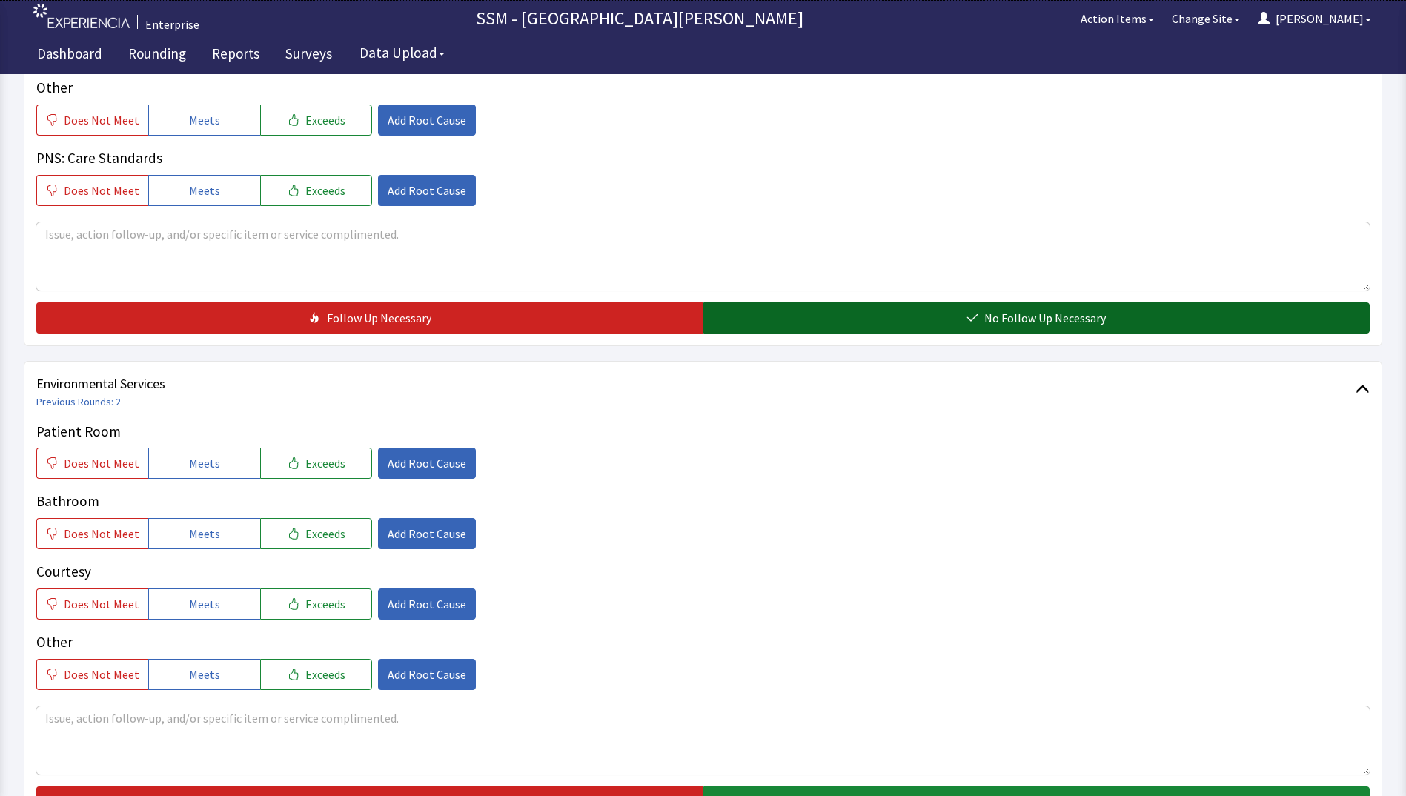
click at [996, 310] on span "No Follow Up Necessary" at bounding box center [1045, 318] width 122 height 18
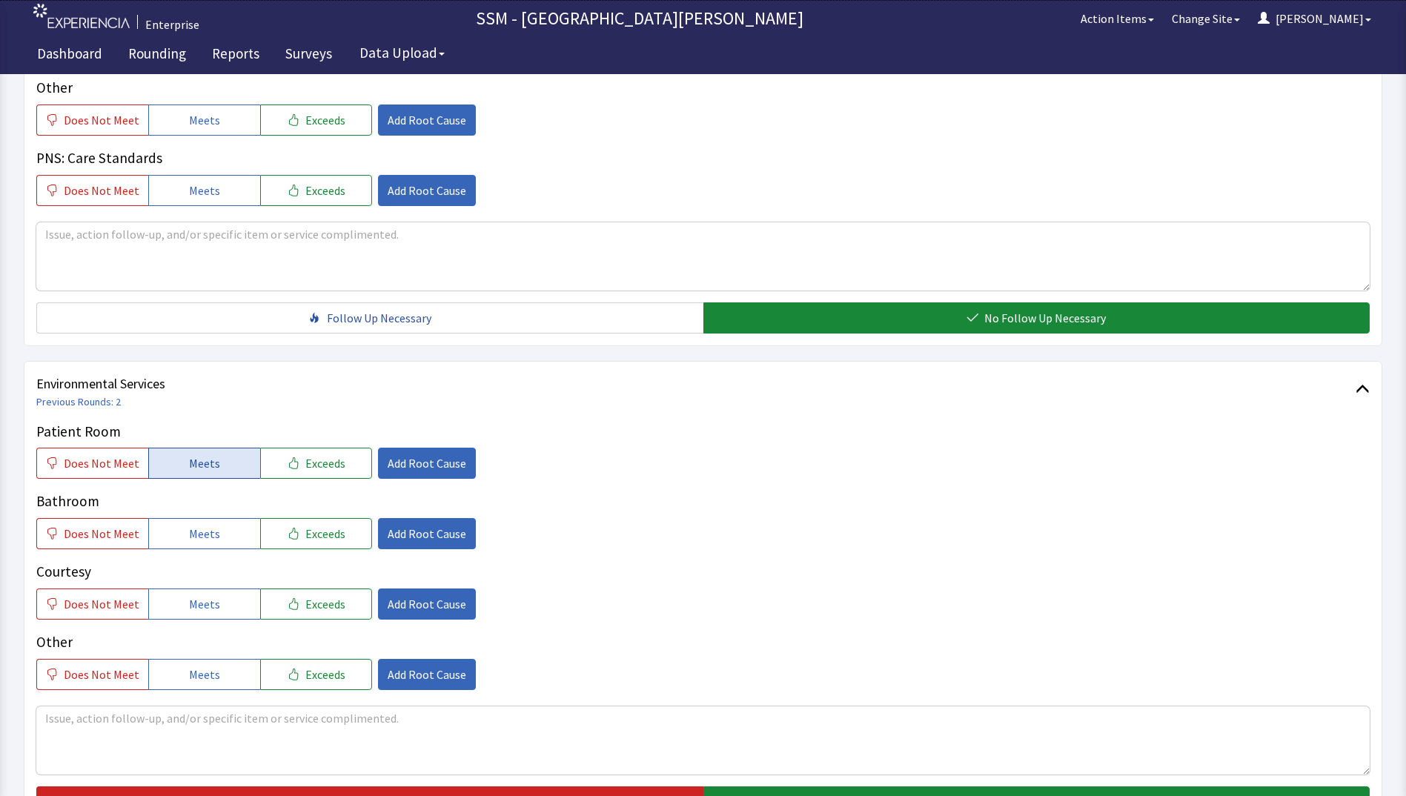
click at [210, 465] on span "Meets" at bounding box center [204, 463] width 31 height 18
click at [208, 540] on span "Meets" at bounding box center [204, 534] width 31 height 18
click at [205, 610] on span "Meets" at bounding box center [204, 604] width 31 height 18
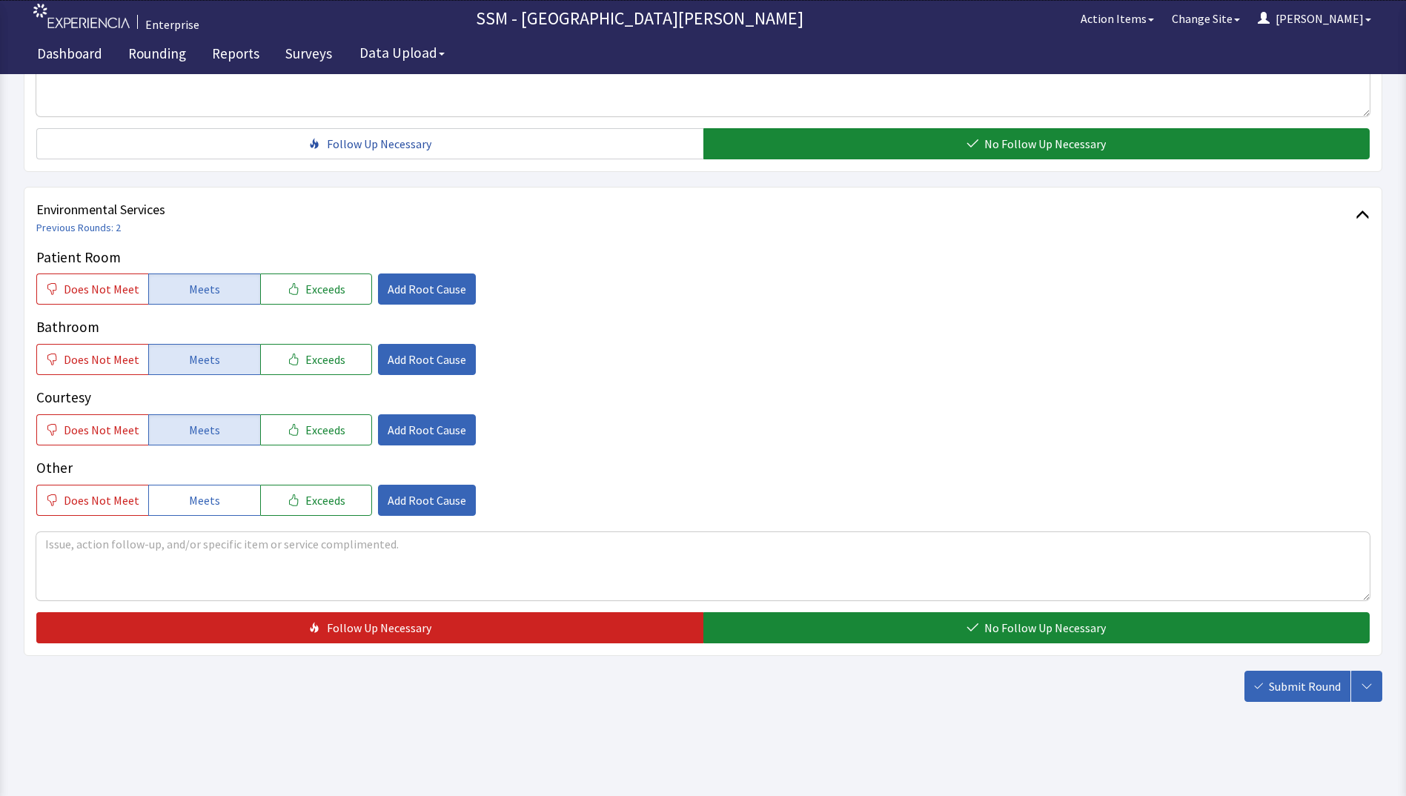
scroll to position [1364, 0]
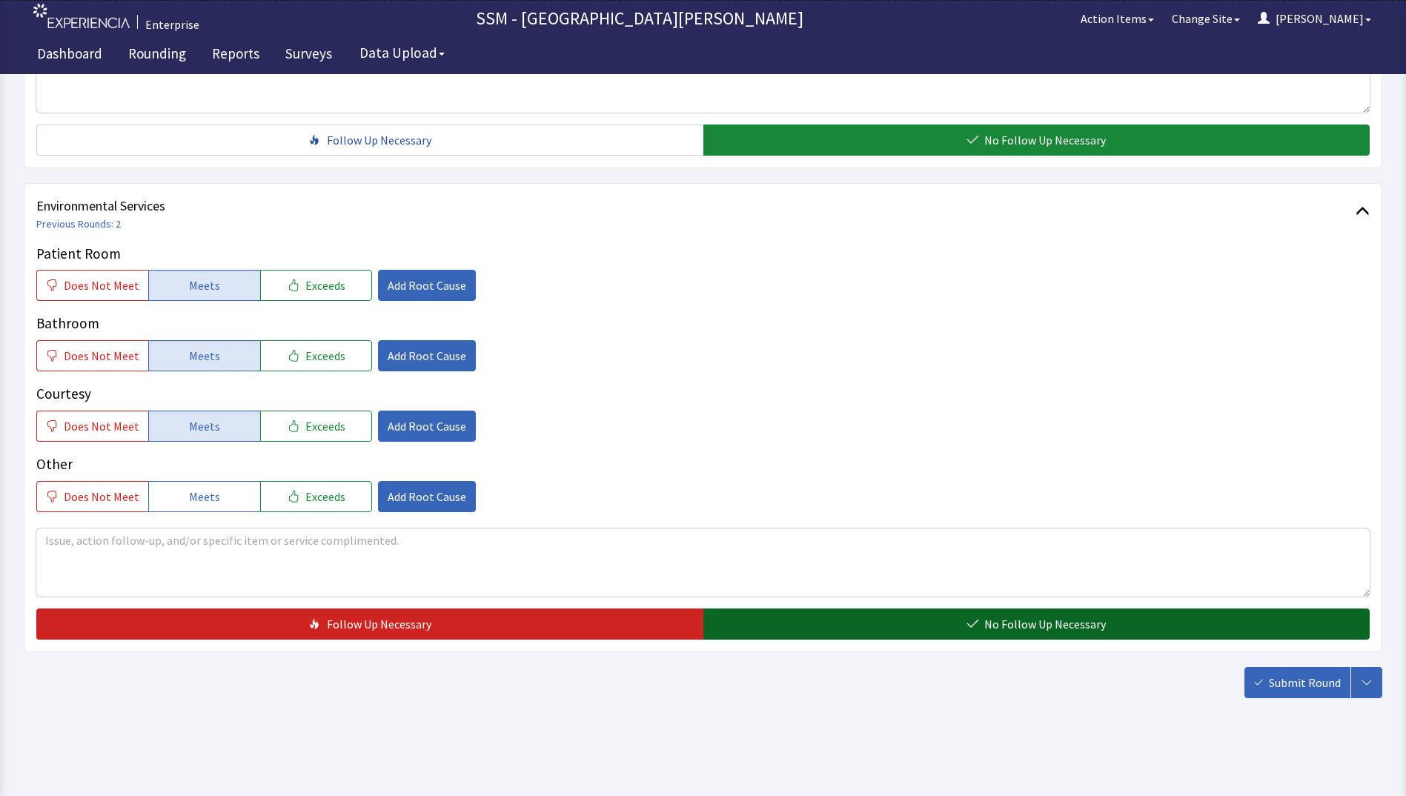
click at [868, 619] on button "No Follow Up Necessary" at bounding box center [1036, 623] width 667 height 31
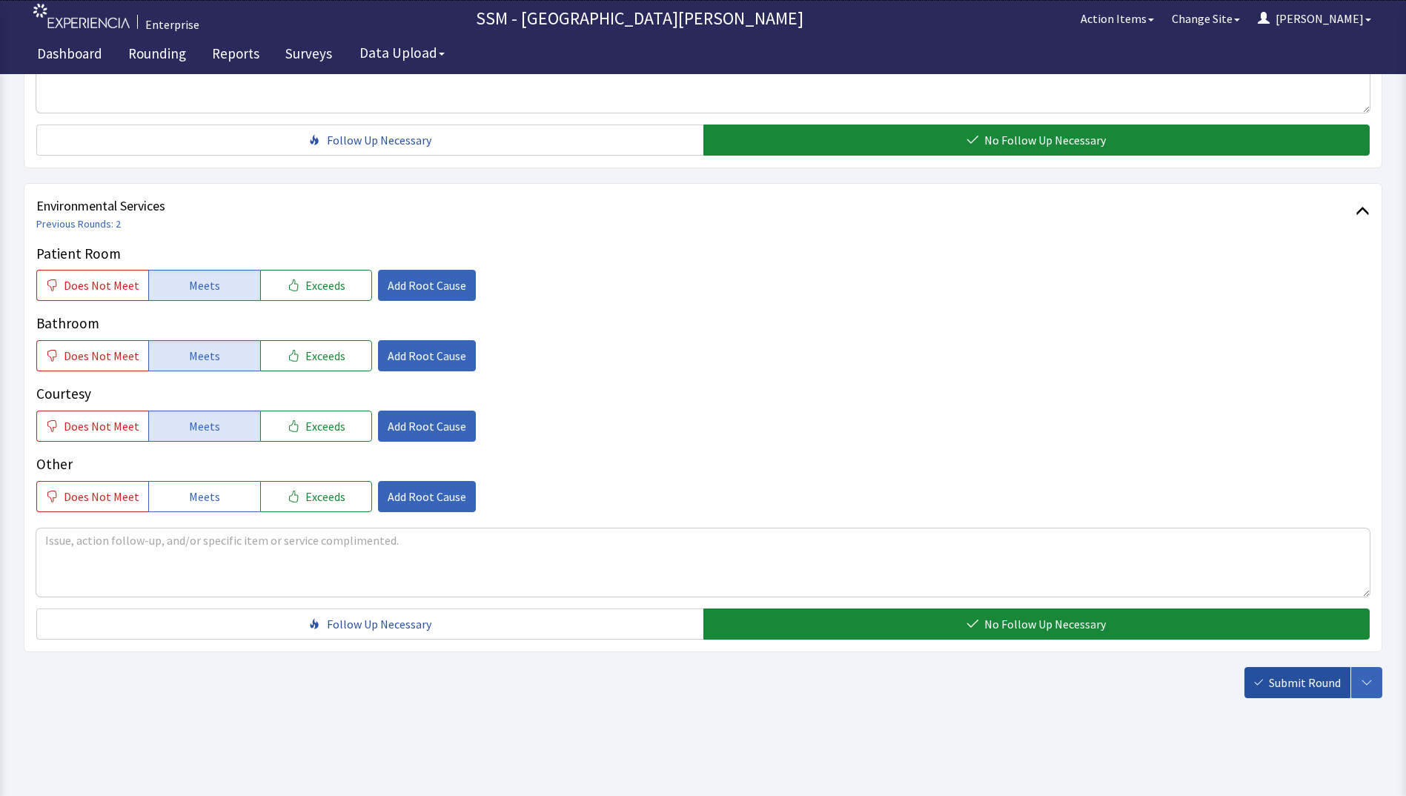
click at [1287, 689] on span "Submit Round" at bounding box center [1305, 683] width 72 height 18
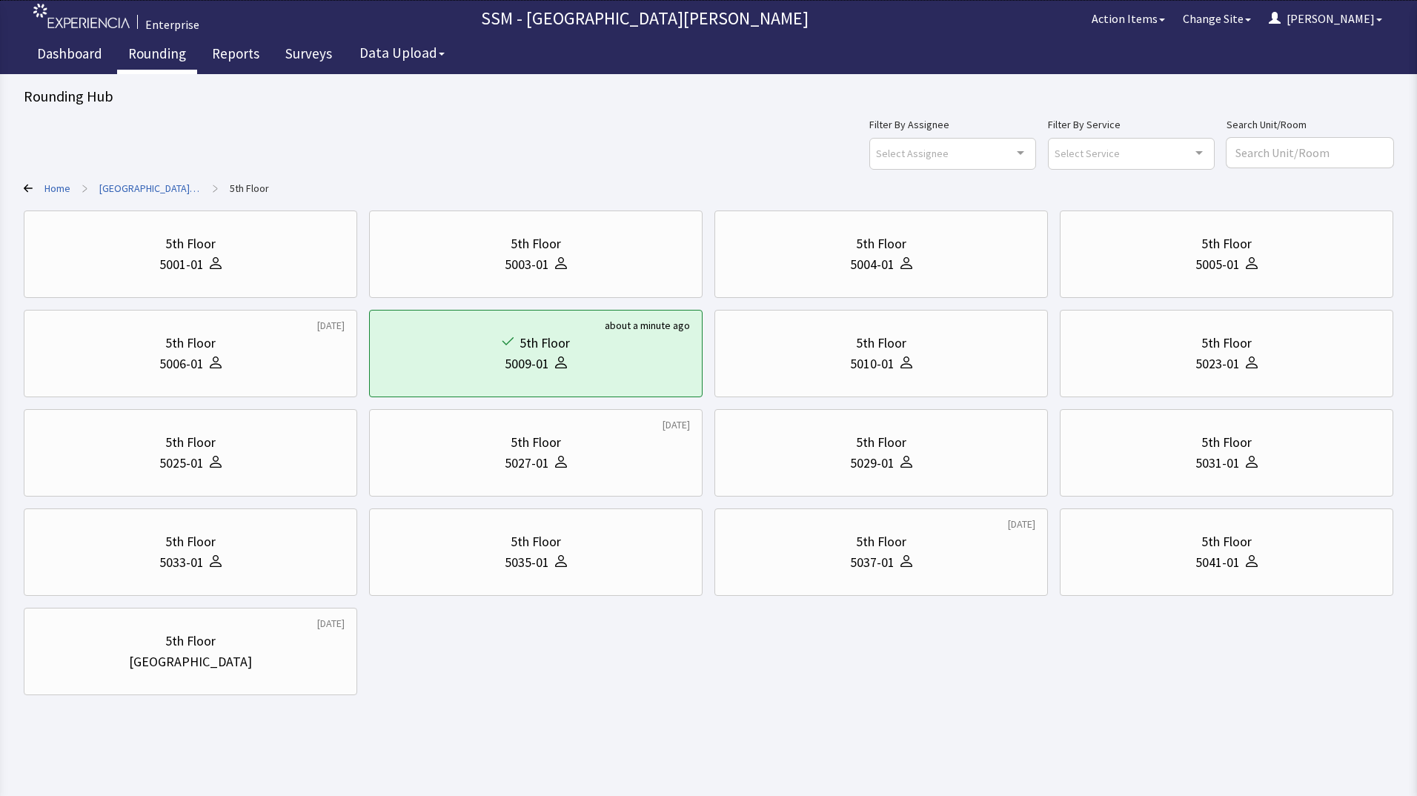
click at [161, 47] on link "Rounding" at bounding box center [157, 55] width 80 height 37
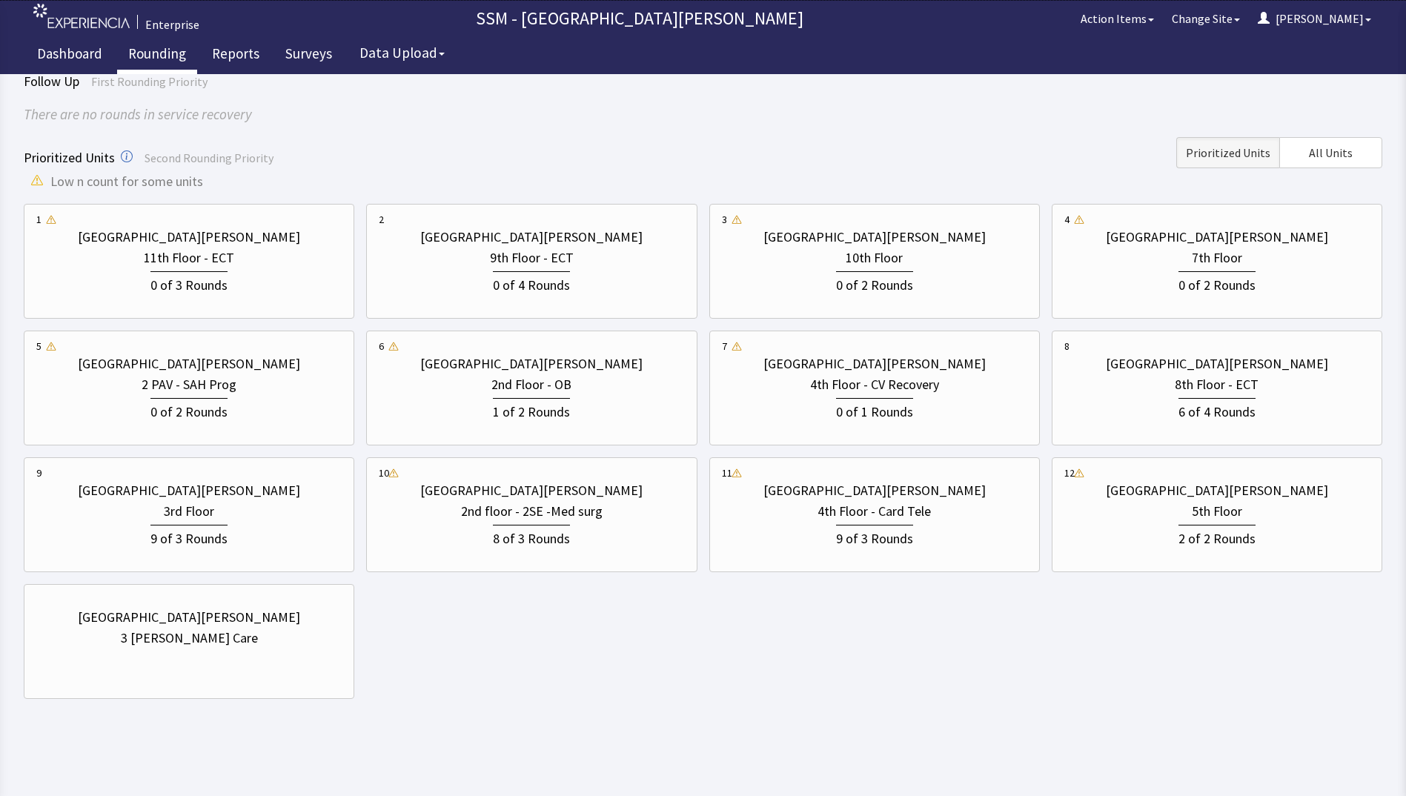
scroll to position [110, 0]
click at [381, 425] on div "St. Anthony Hospital 2nd Floor - OB 1 of 2 Rounds" at bounding box center [531, 387] width 305 height 99
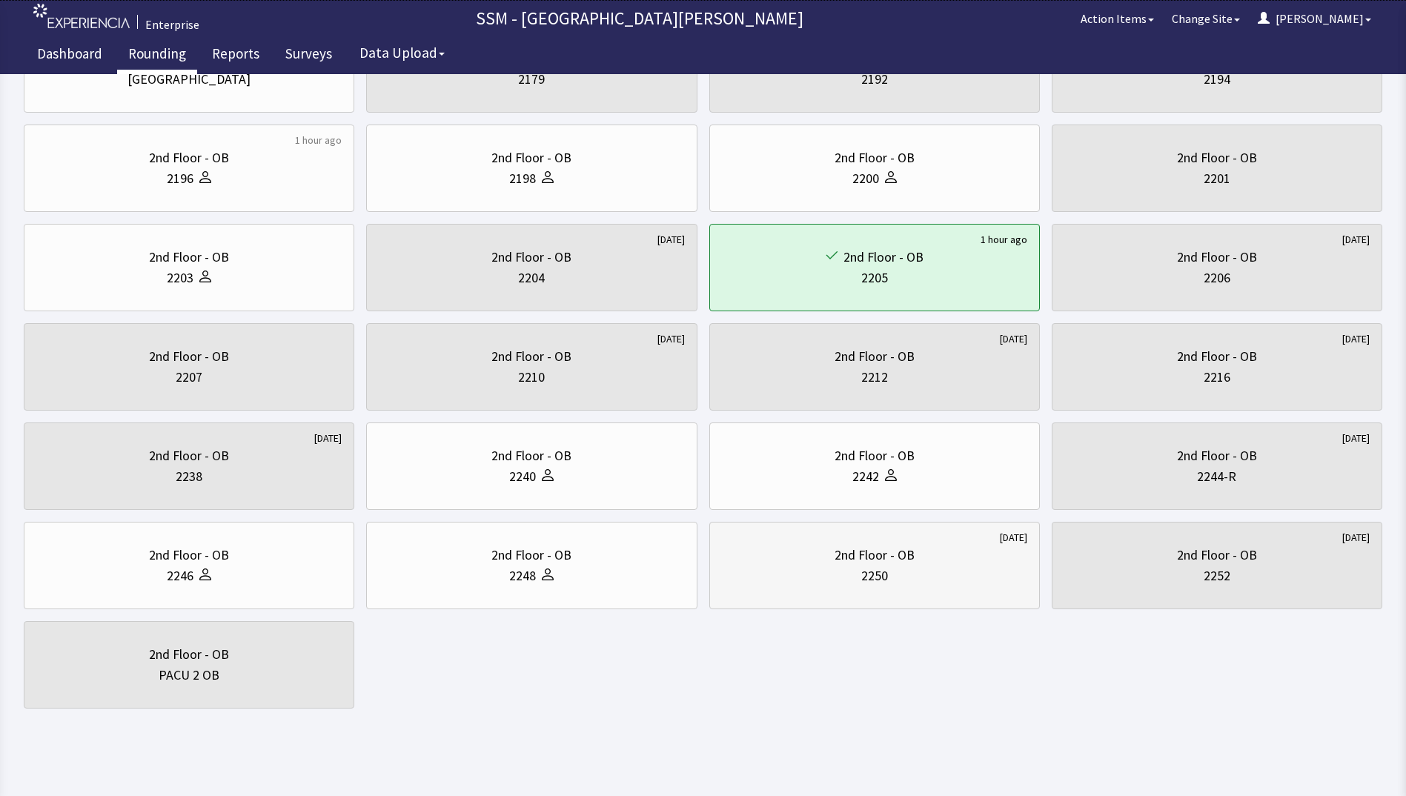
scroll to position [196, 0]
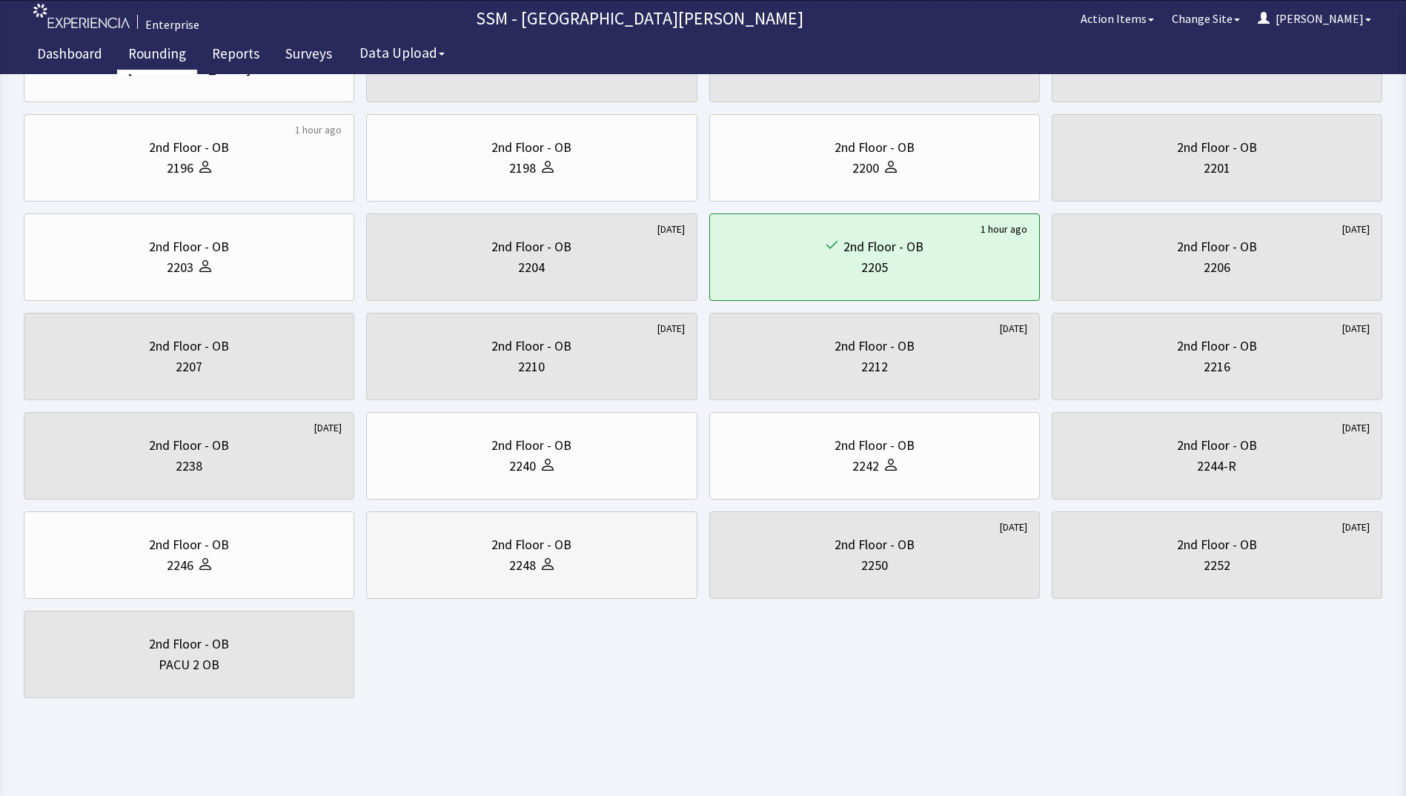
click at [590, 565] on div "2248" at bounding box center [531, 565] width 305 height 21
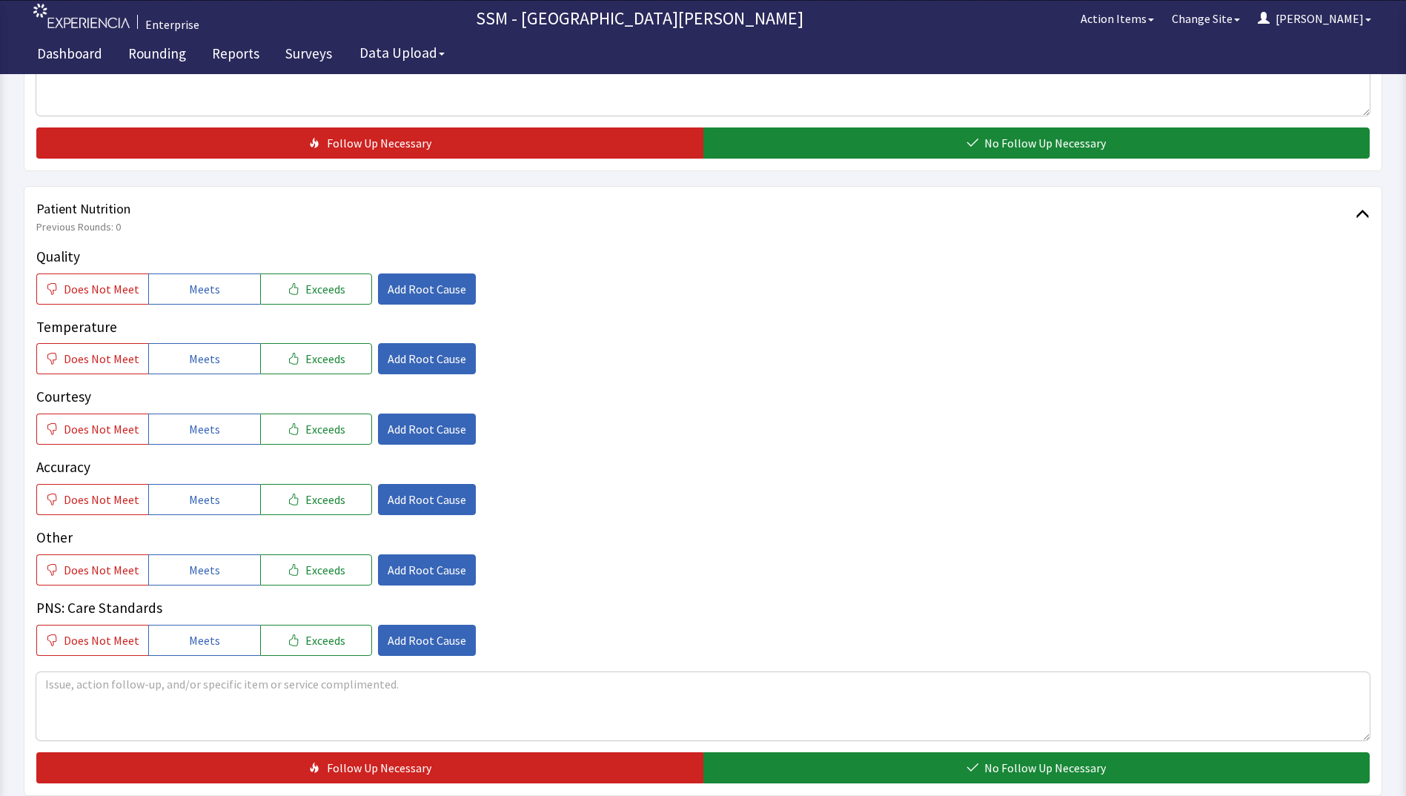
scroll to position [741, 0]
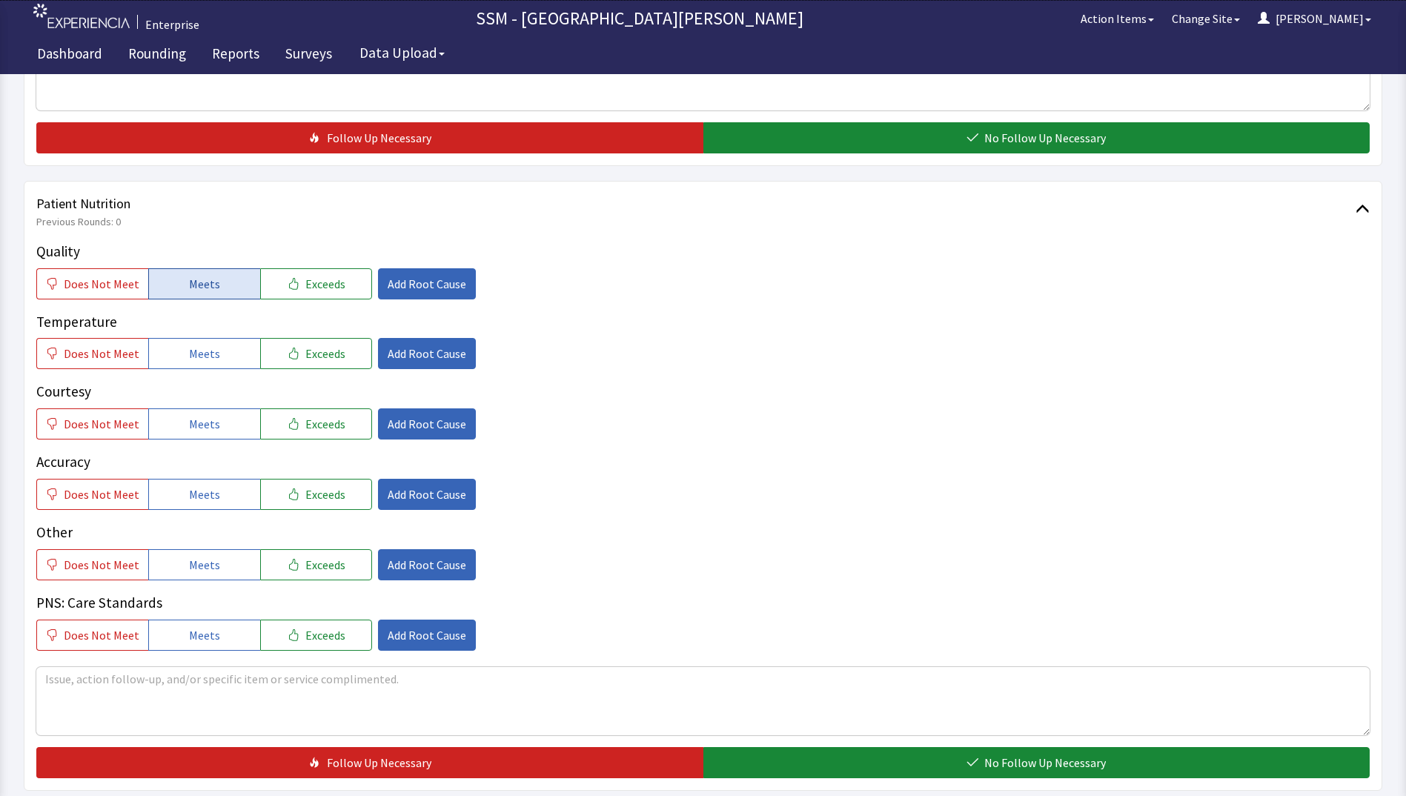
click at [189, 276] on span "Meets" at bounding box center [204, 284] width 31 height 18
click at [189, 351] on span "Meets" at bounding box center [204, 354] width 31 height 18
click at [177, 427] on button "Meets" at bounding box center [204, 423] width 112 height 31
click at [174, 502] on button "Meets" at bounding box center [204, 494] width 112 height 31
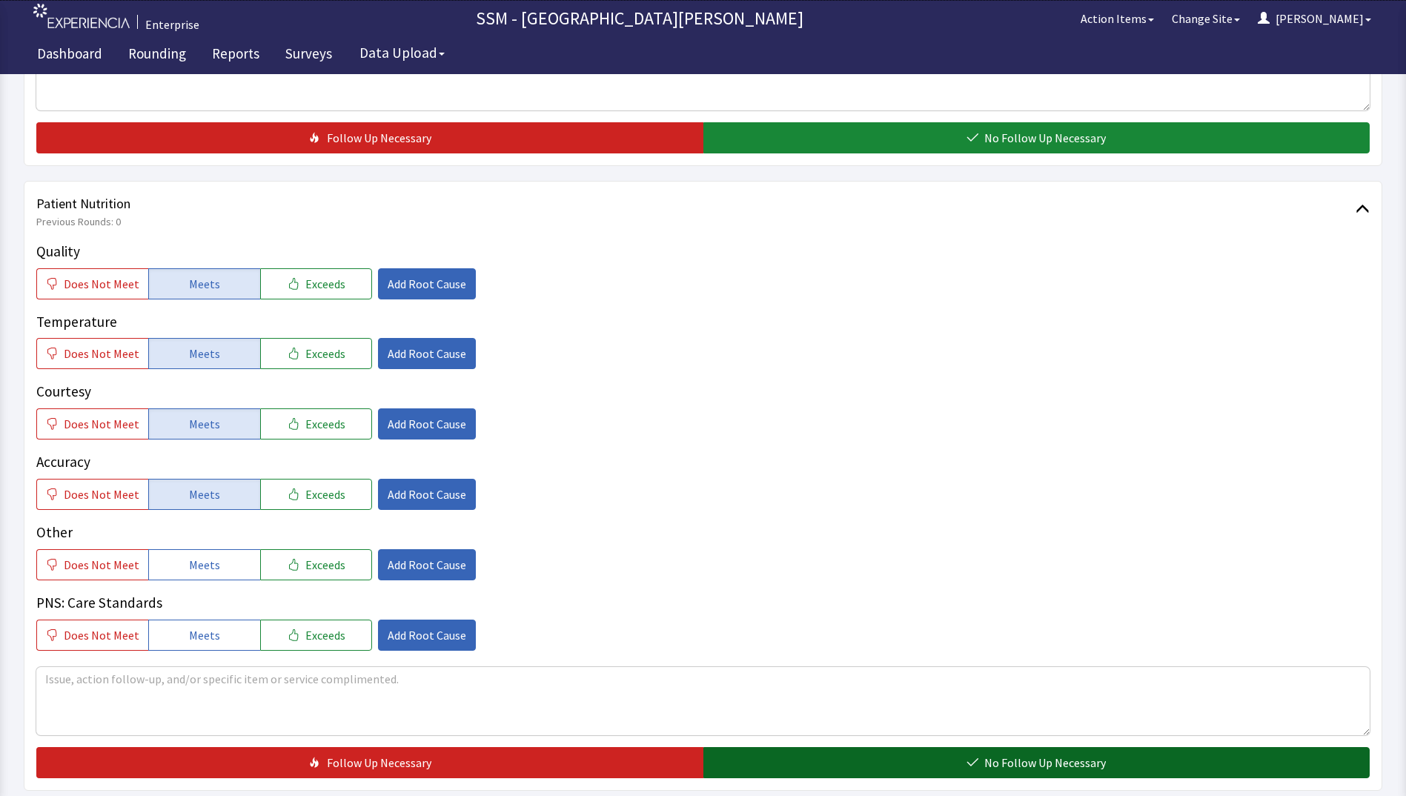
click at [761, 758] on button "No Follow Up Necessary" at bounding box center [1036, 762] width 667 height 31
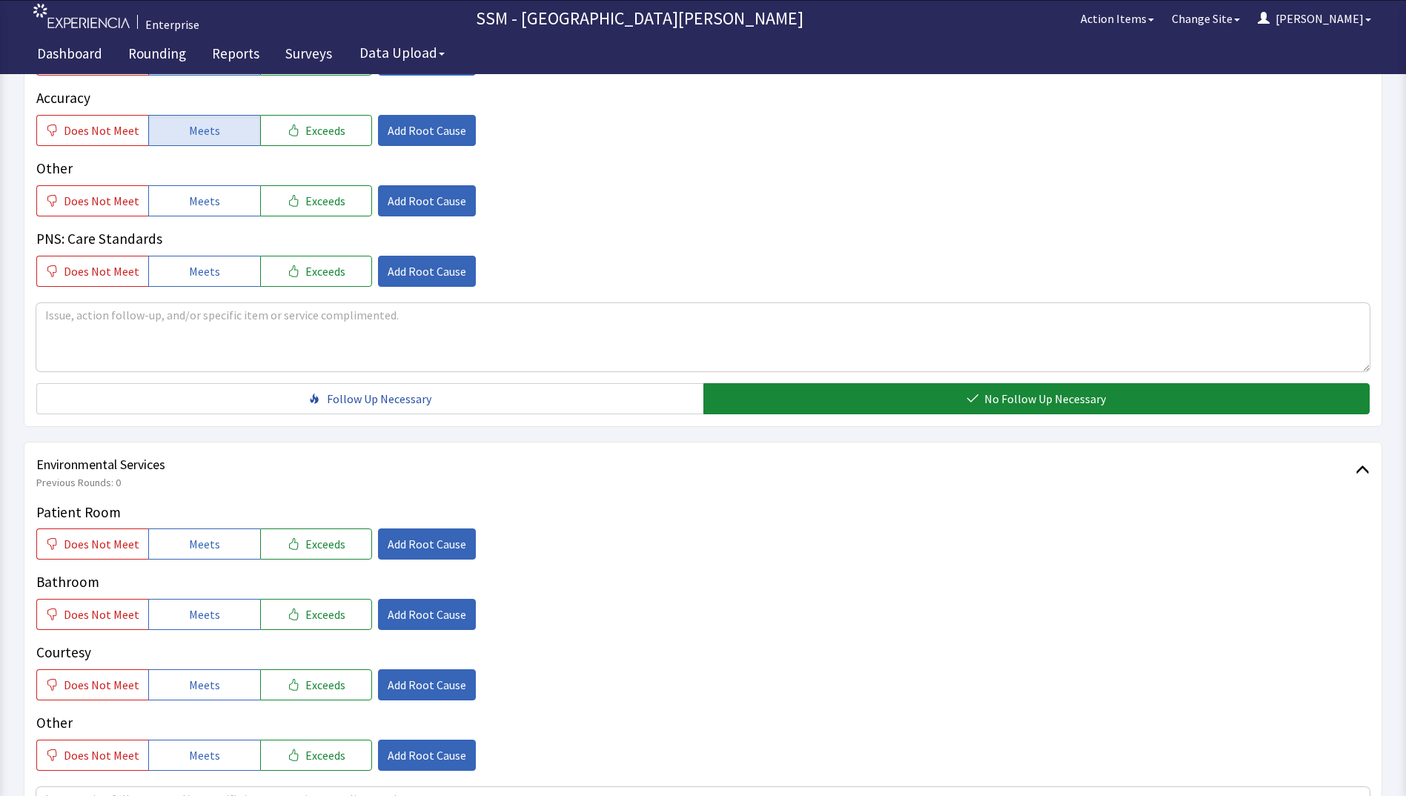
scroll to position [1112, 0]
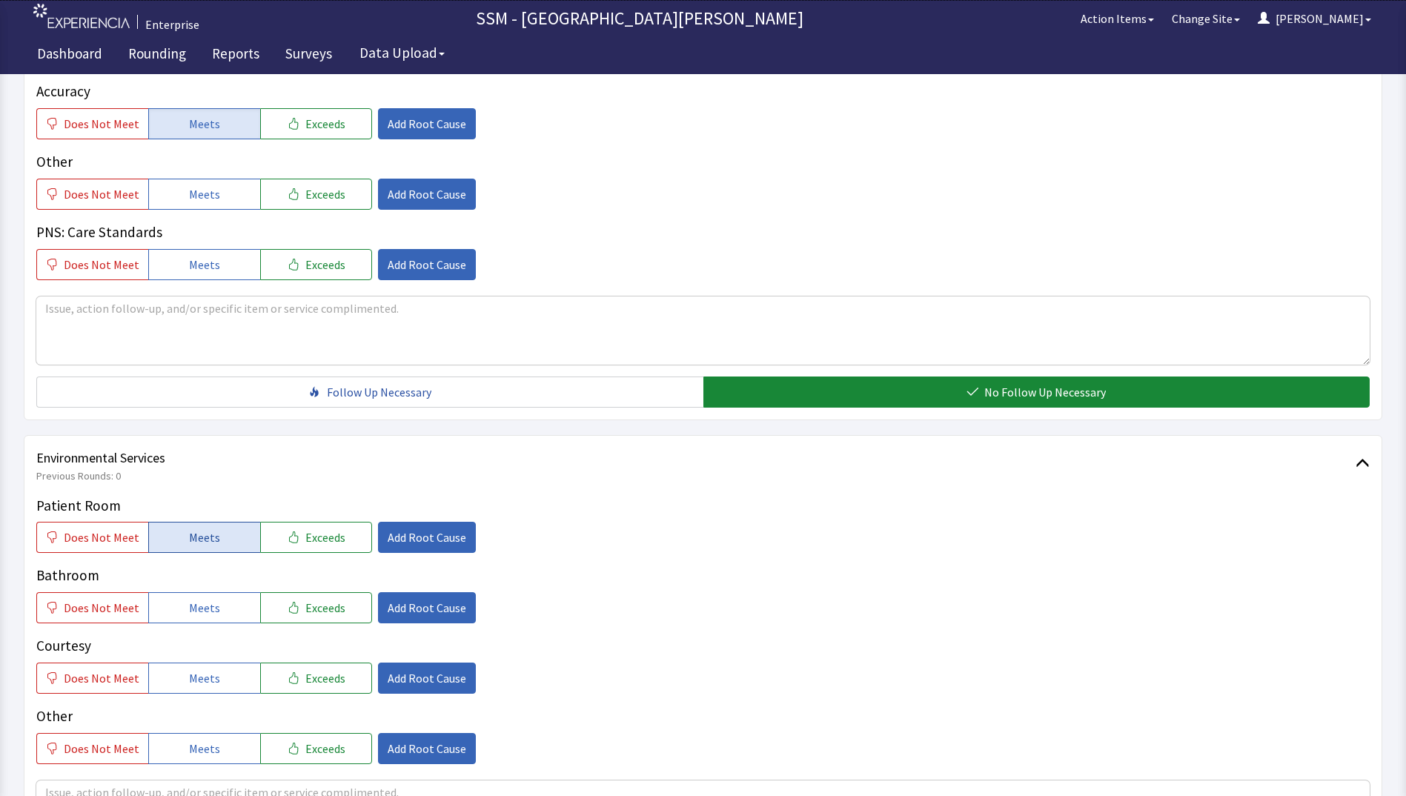
click at [189, 525] on button "Meets" at bounding box center [204, 537] width 112 height 31
click at [199, 605] on span "Meets" at bounding box center [204, 608] width 31 height 18
click at [190, 680] on span "Meets" at bounding box center [204, 678] width 31 height 18
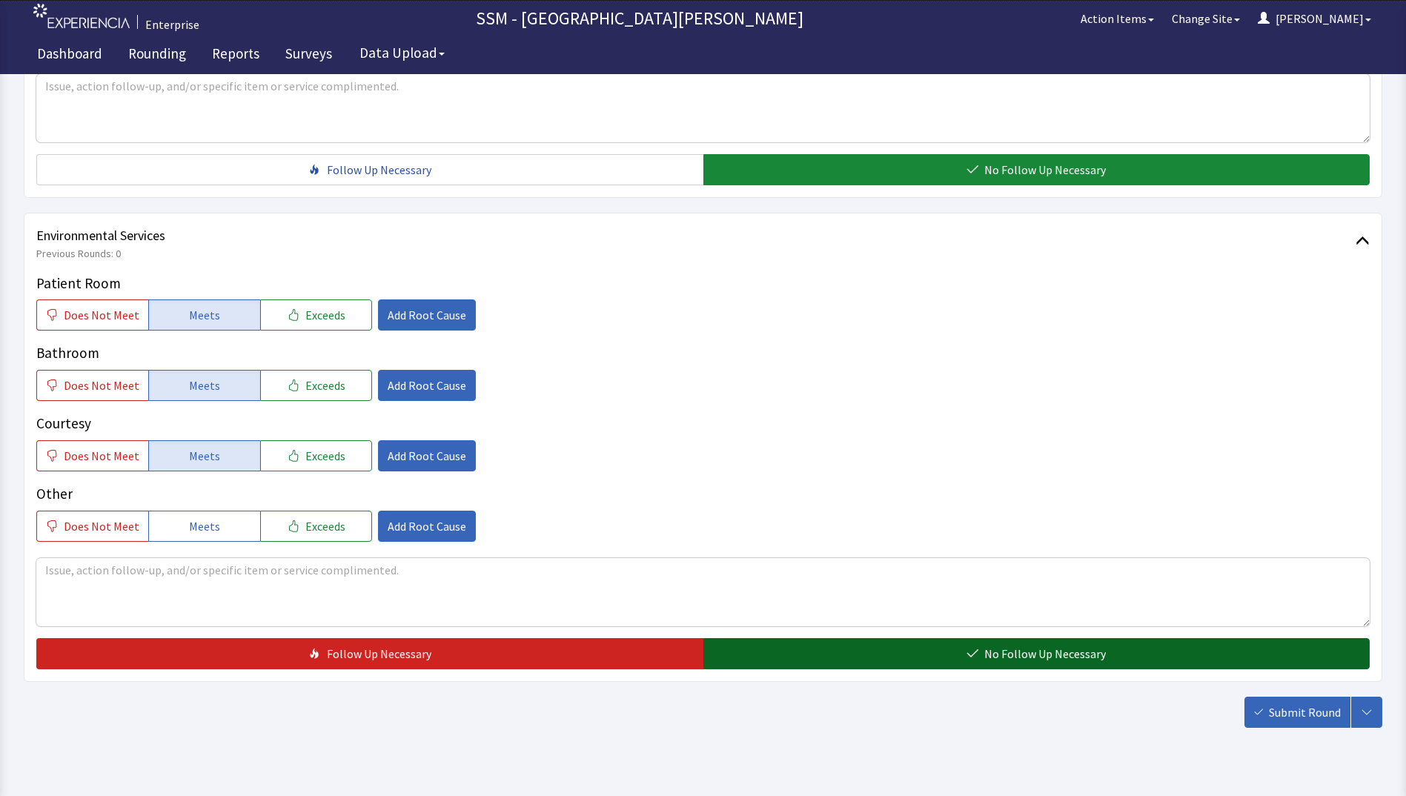
click at [857, 645] on button "No Follow Up Necessary" at bounding box center [1036, 653] width 667 height 31
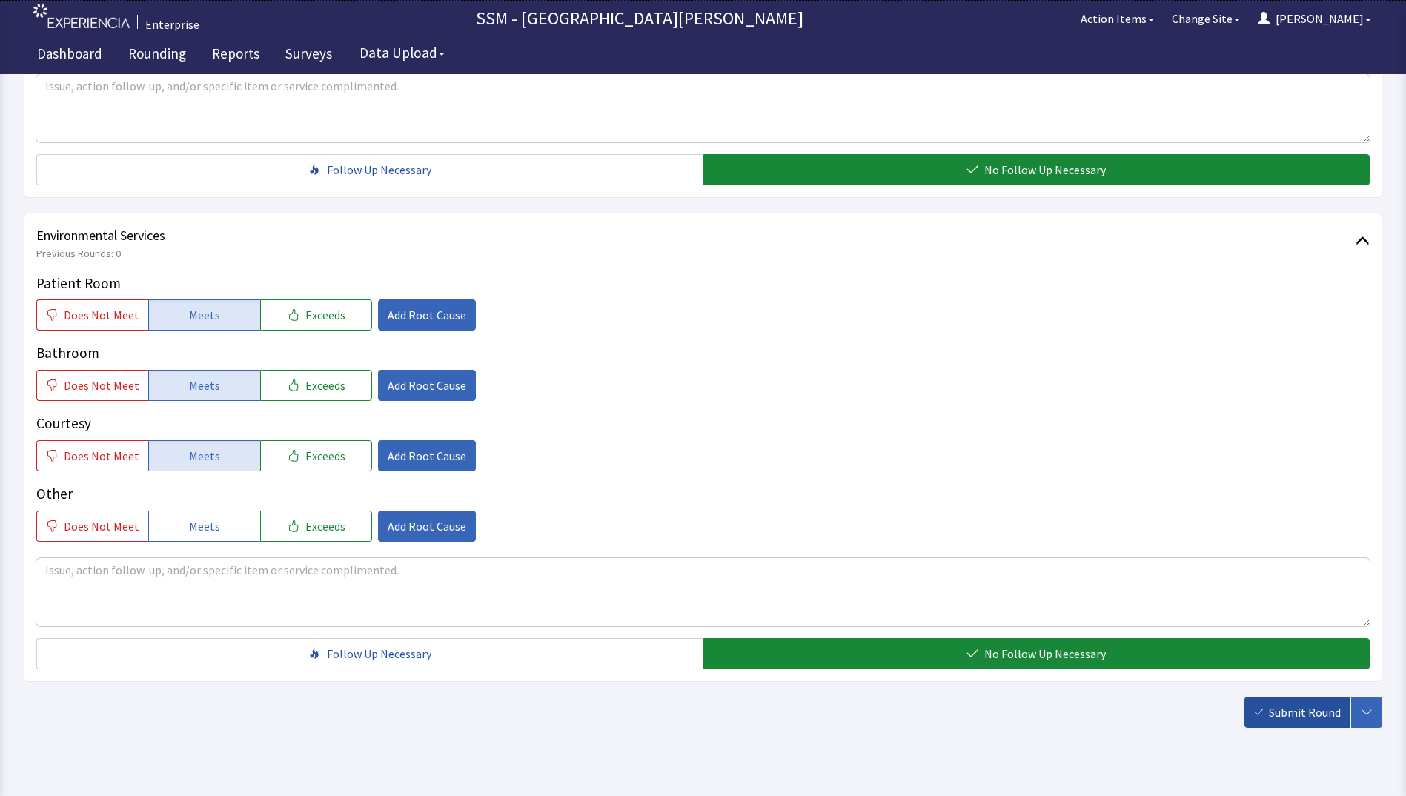
click at [1265, 708] on button "Submit Round" at bounding box center [1297, 712] width 106 height 31
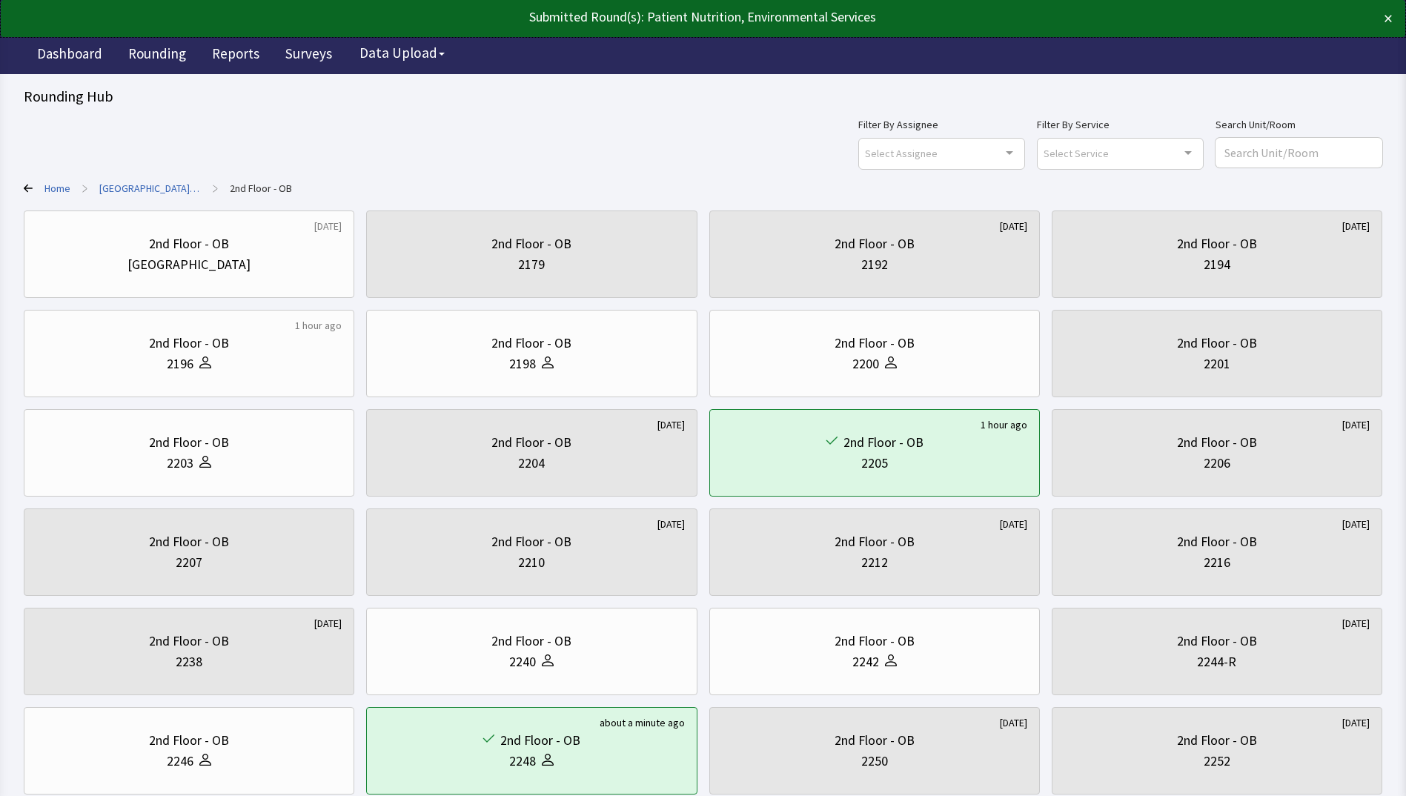
drag, startPoint x: 1373, startPoint y: 0, endPoint x: 837, endPoint y: 104, distance: 546.6
click at [837, 104] on div "Rounding Hub" at bounding box center [703, 96] width 1358 height 21
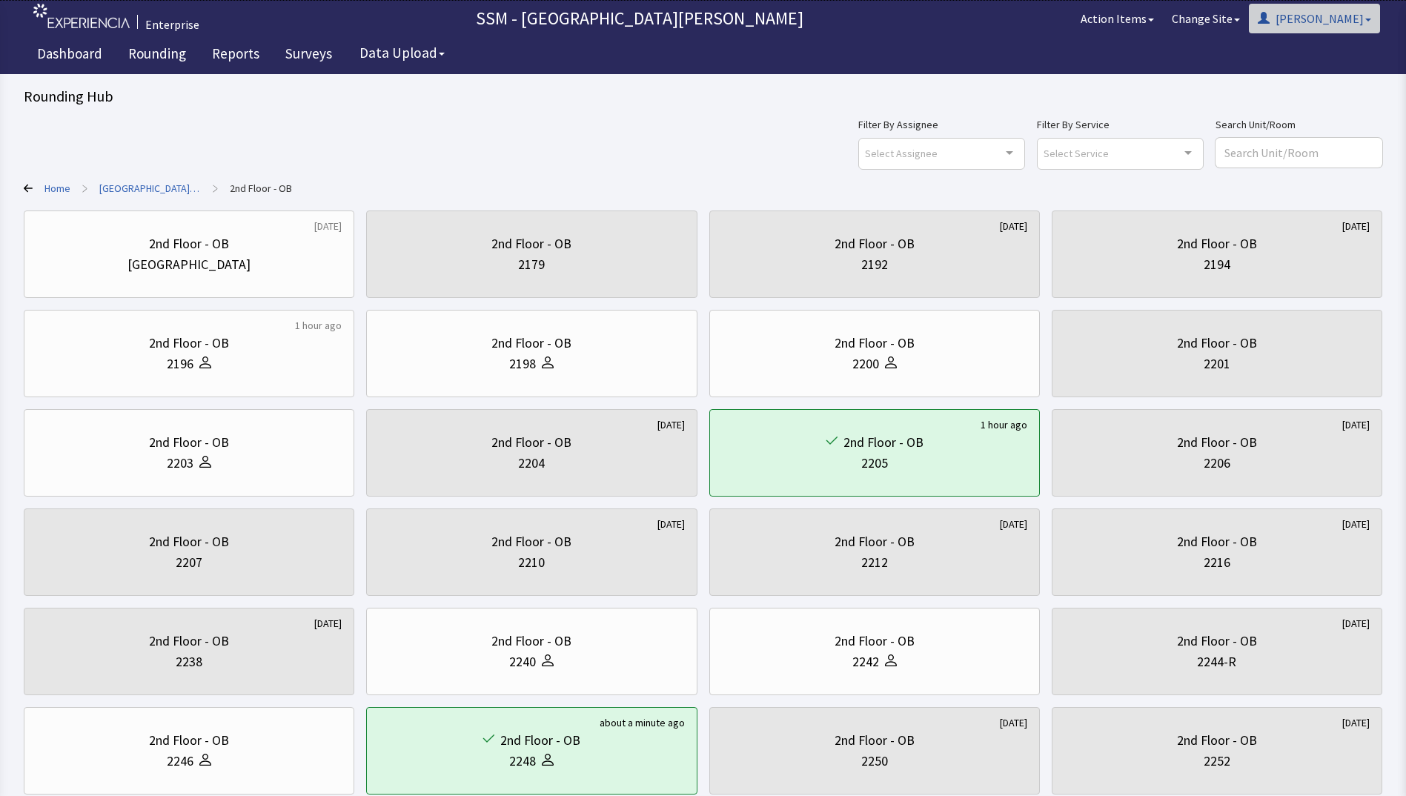
click at [1352, 21] on button "[PERSON_NAME]" at bounding box center [1314, 19] width 131 height 30
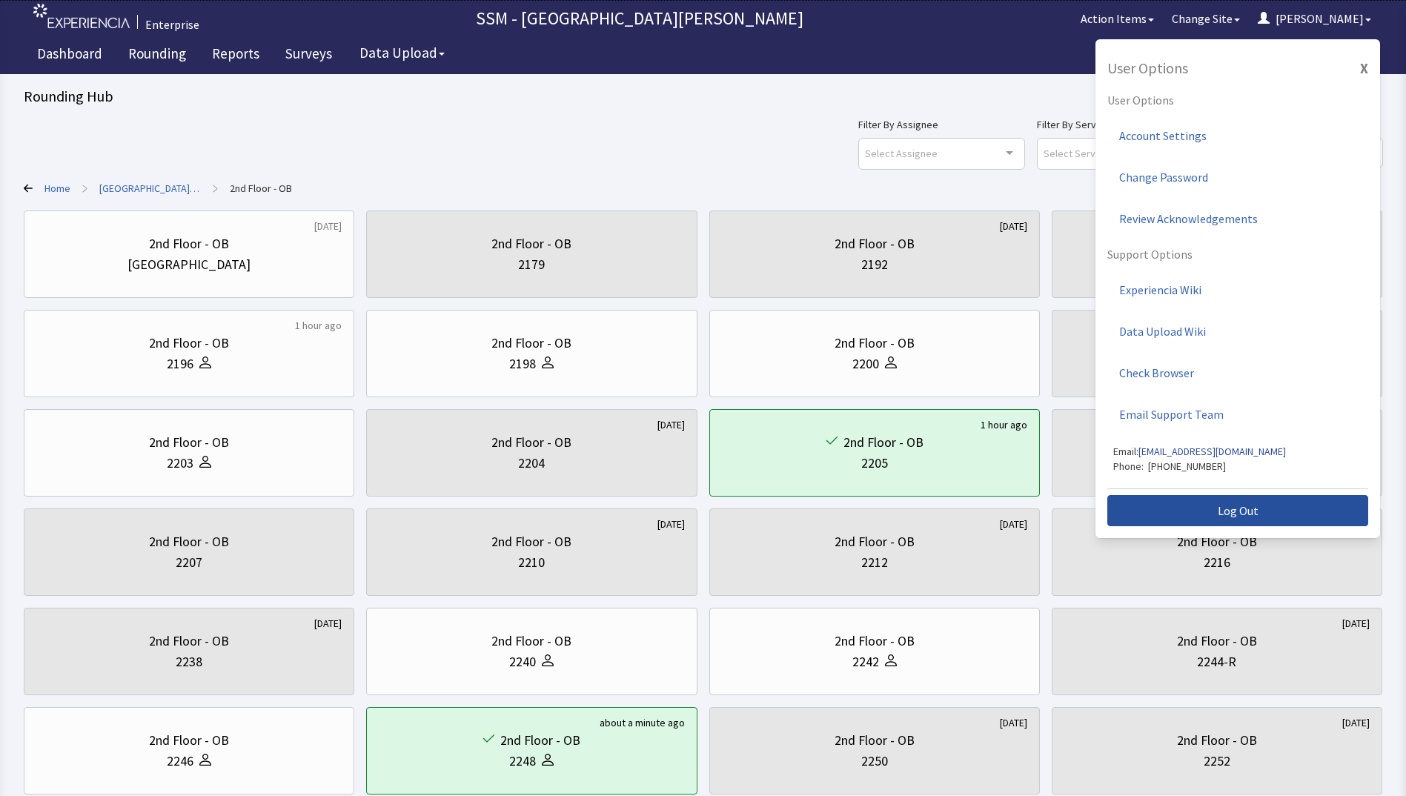
click at [1293, 514] on button "Log Out" at bounding box center [1237, 510] width 261 height 31
